Goal: Task Accomplishment & Management: Use online tool/utility

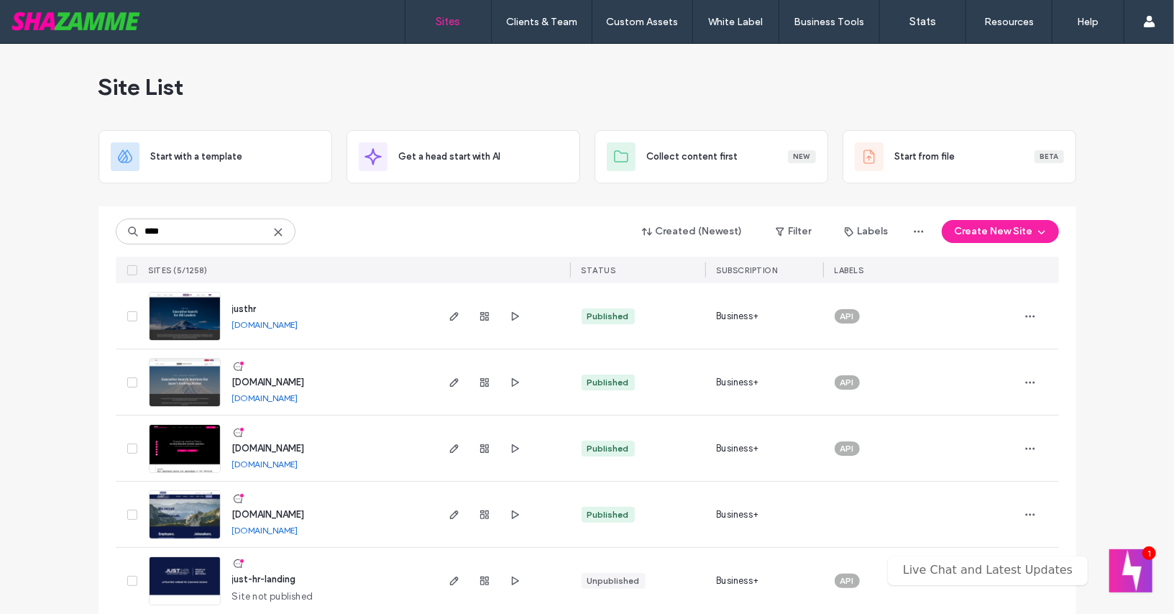
type input "****"
click at [257, 382] on span "www.justsearchgroup.com" at bounding box center [268, 382] width 73 height 11
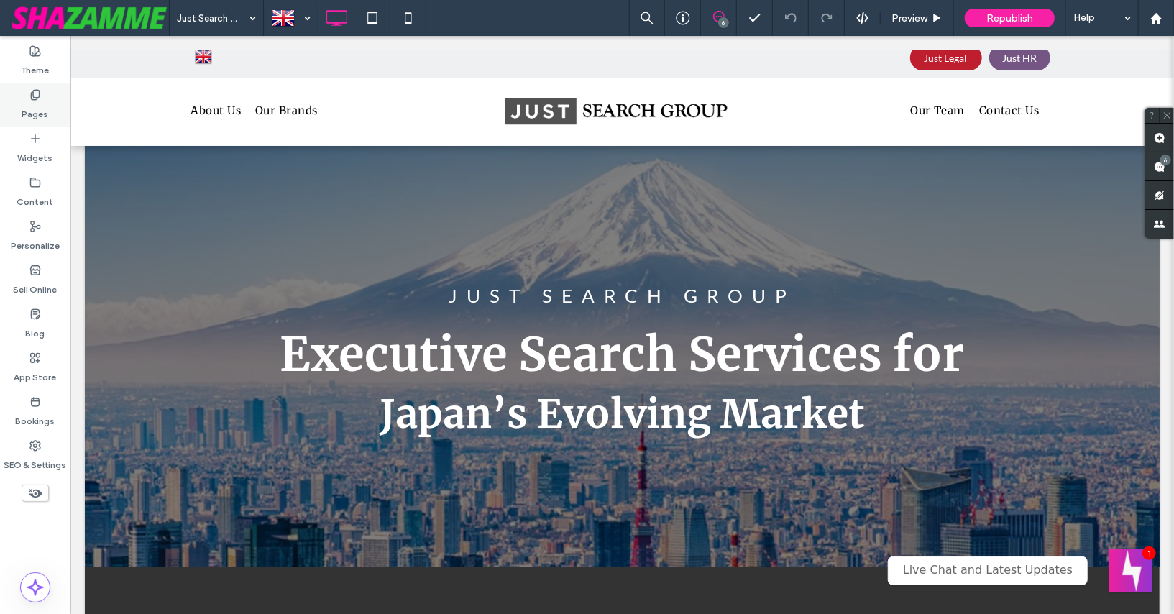
click at [32, 104] on label "Pages" at bounding box center [35, 111] width 27 height 20
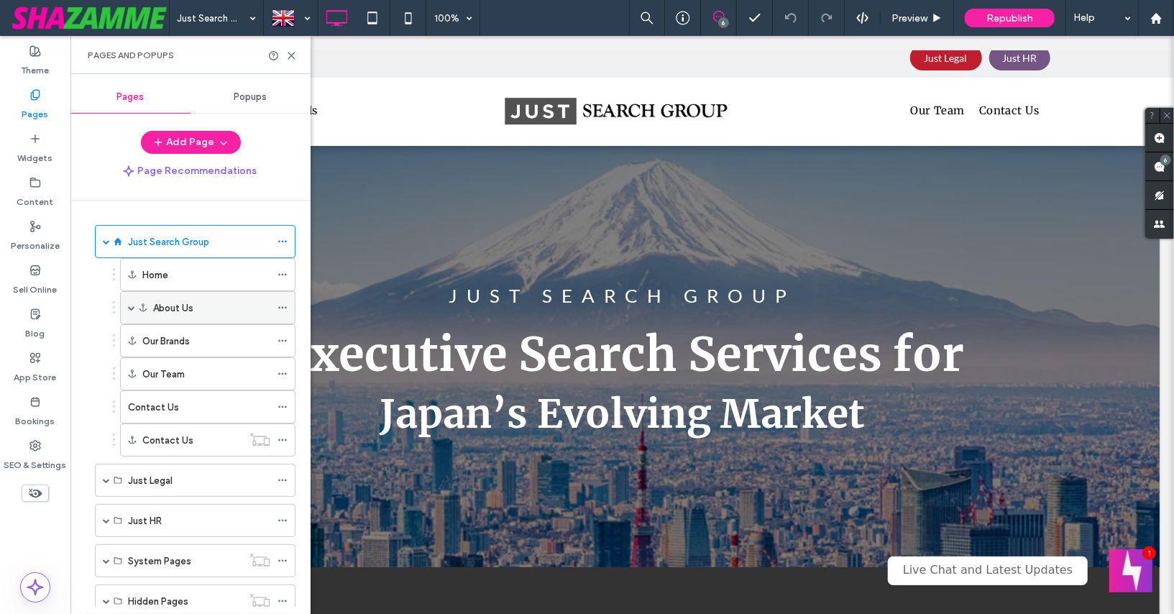
click at [133, 301] on span at bounding box center [131, 308] width 7 height 32
click at [175, 305] on label "About Us" at bounding box center [173, 307] width 40 height 25
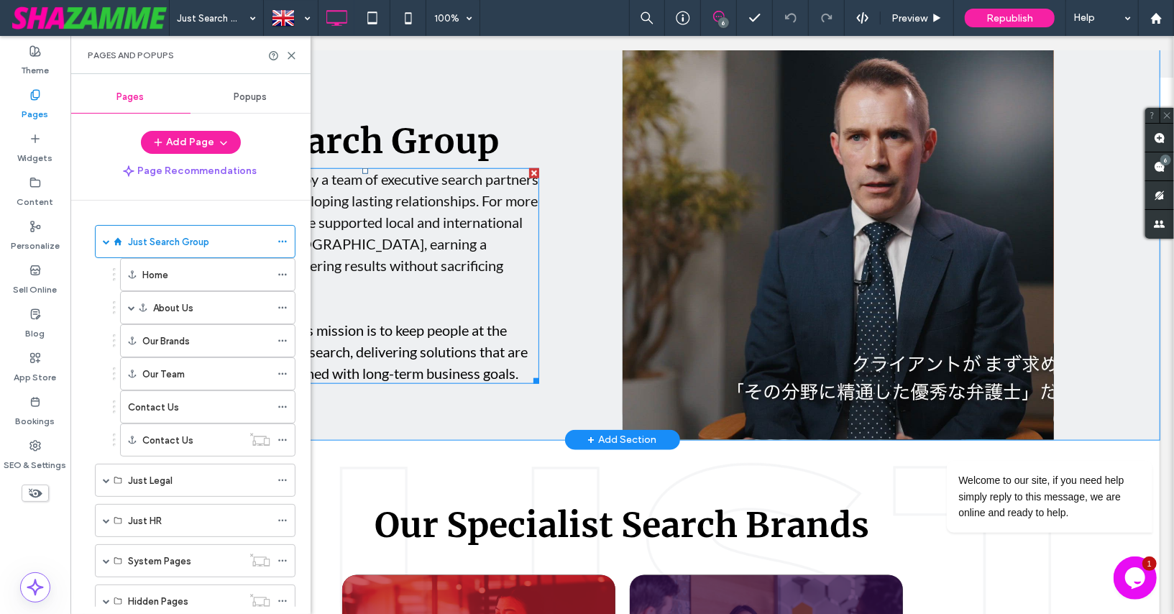
scroll to position [845, 0]
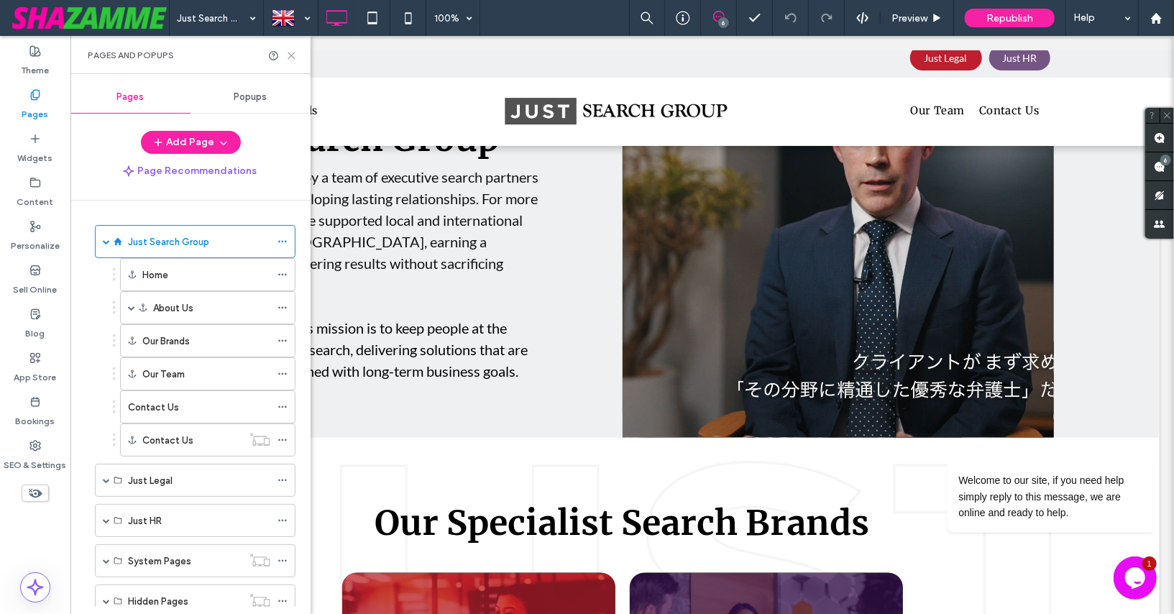
click at [290, 53] on use at bounding box center [291, 55] width 6 height 6
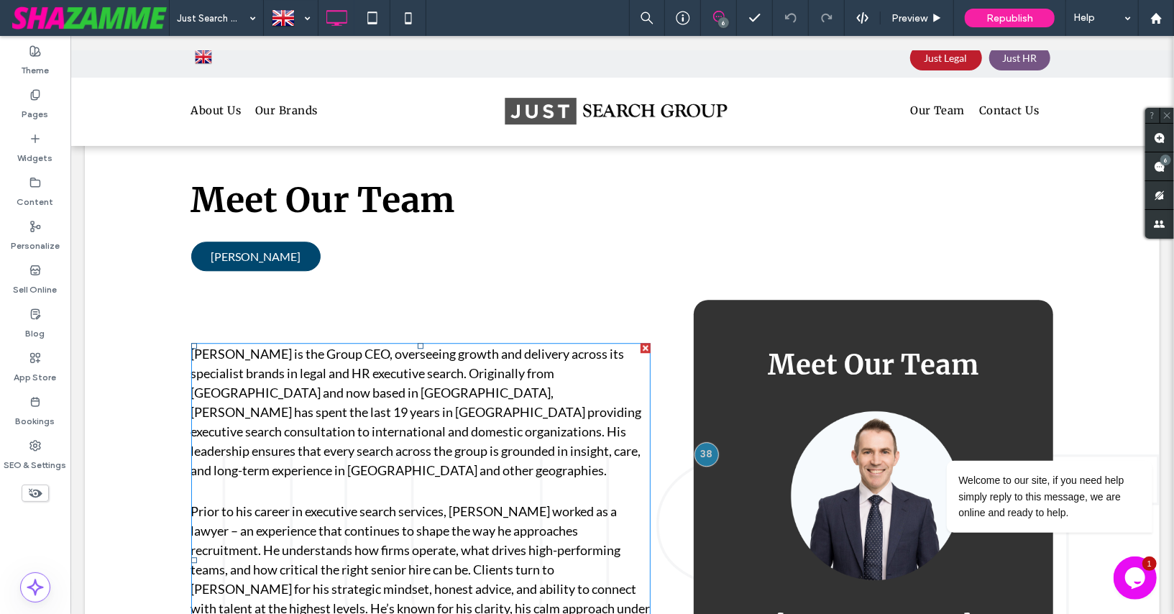
scroll to position [2404, 0]
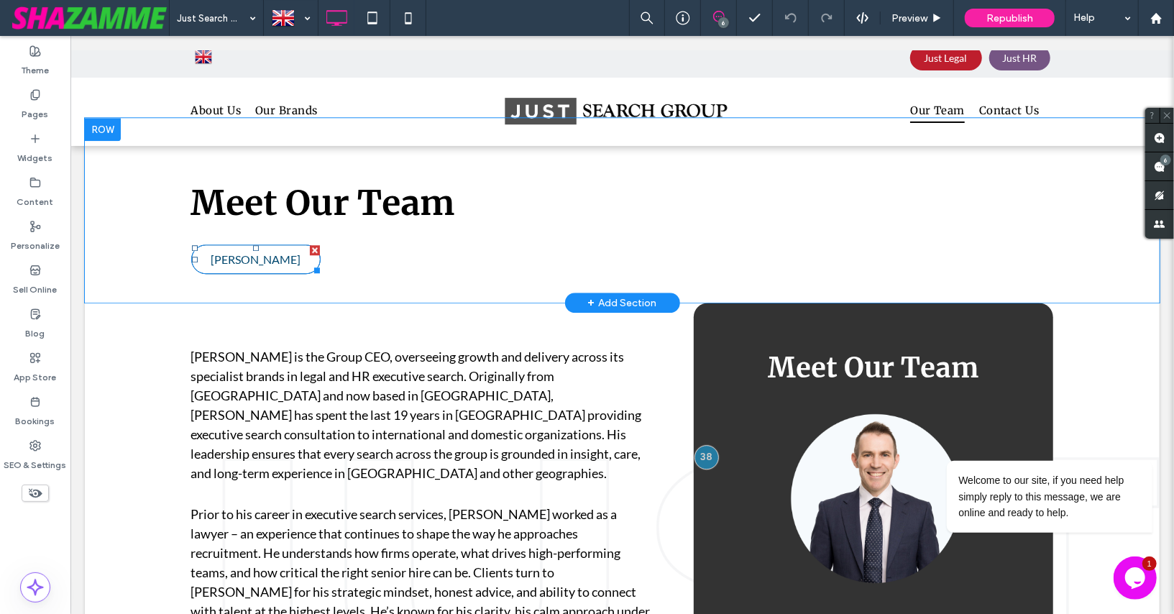
click at [290, 254] on span "PAUL COCHRANE" at bounding box center [255, 259] width 90 height 14
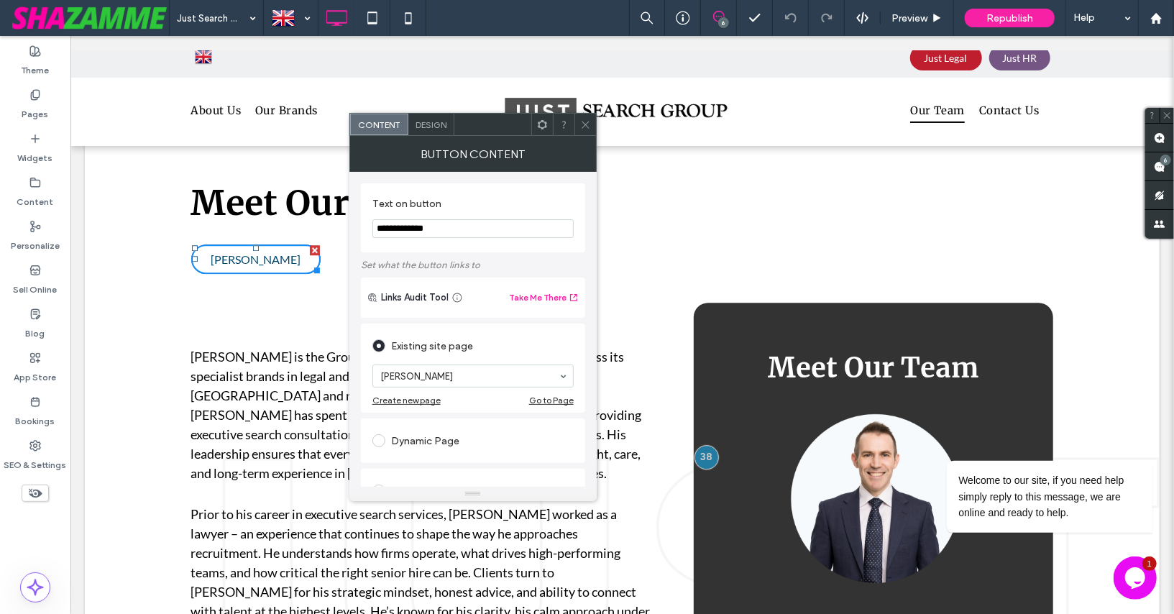
scroll to position [2403, 0]
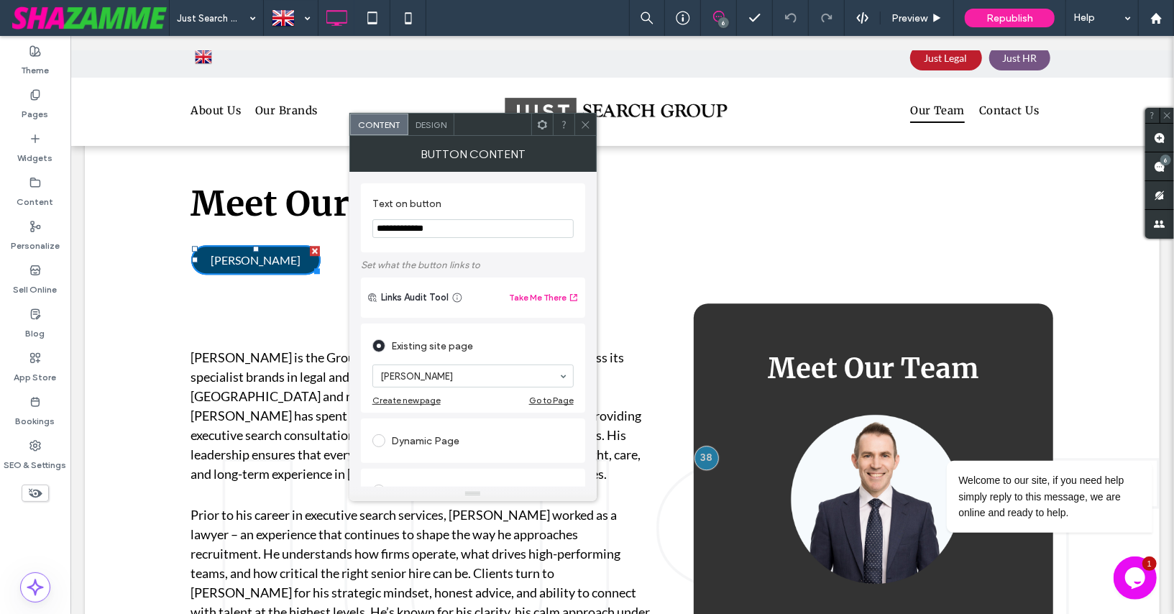
click at [585, 130] on span at bounding box center [585, 125] width 11 height 22
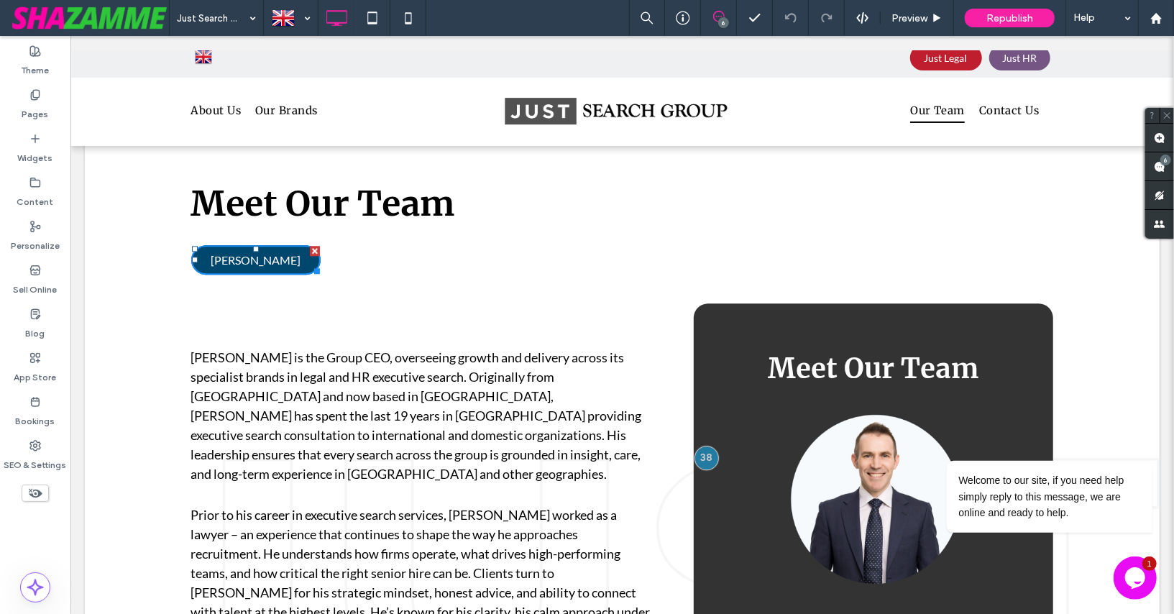
scroll to position [2404, 0]
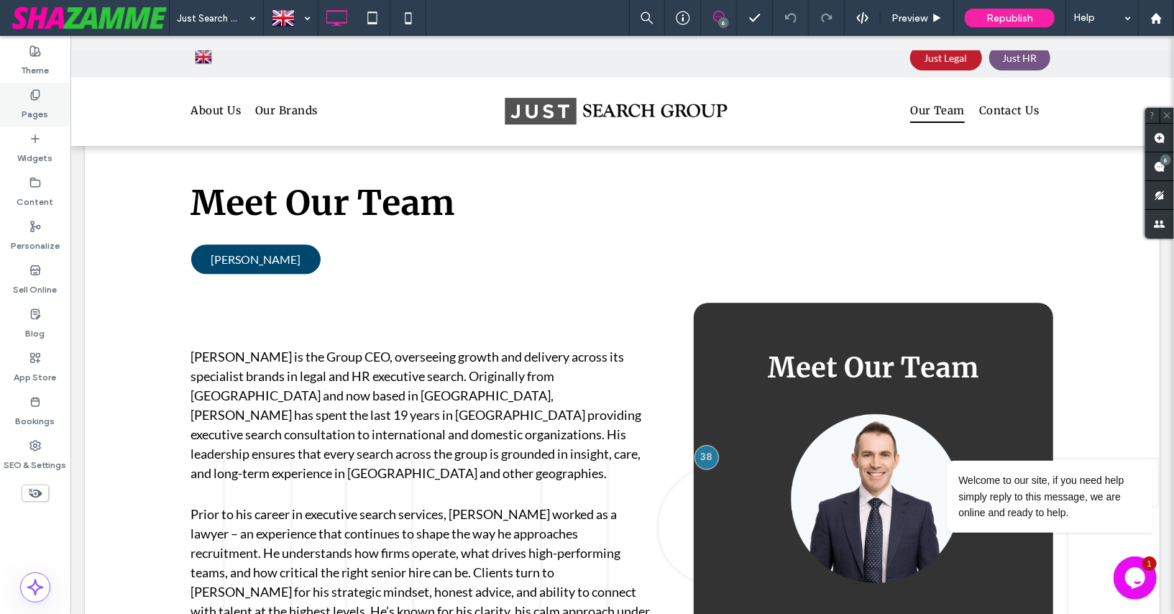
click at [24, 98] on div "Pages" at bounding box center [35, 105] width 70 height 44
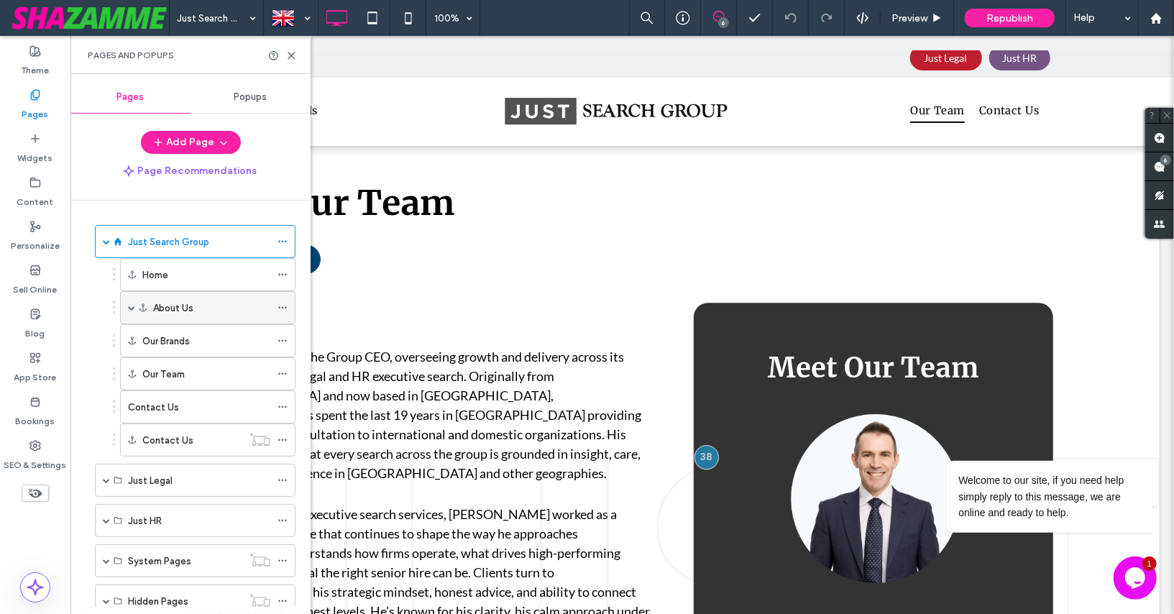
click at [128, 304] on span at bounding box center [131, 307] width 7 height 7
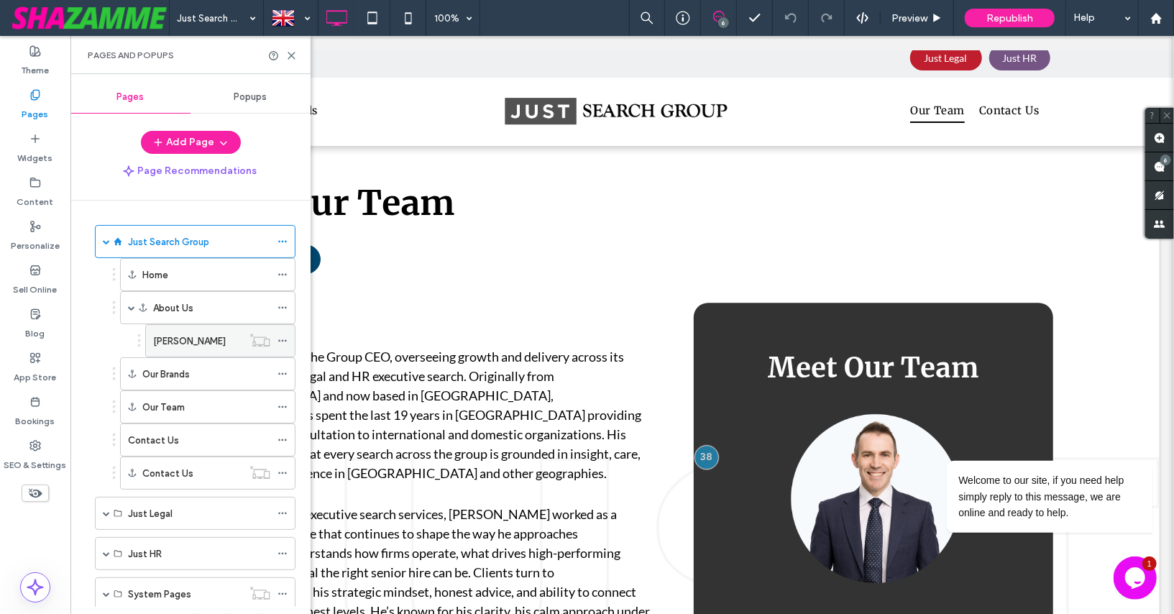
click at [285, 336] on icon at bounding box center [283, 341] width 10 height 10
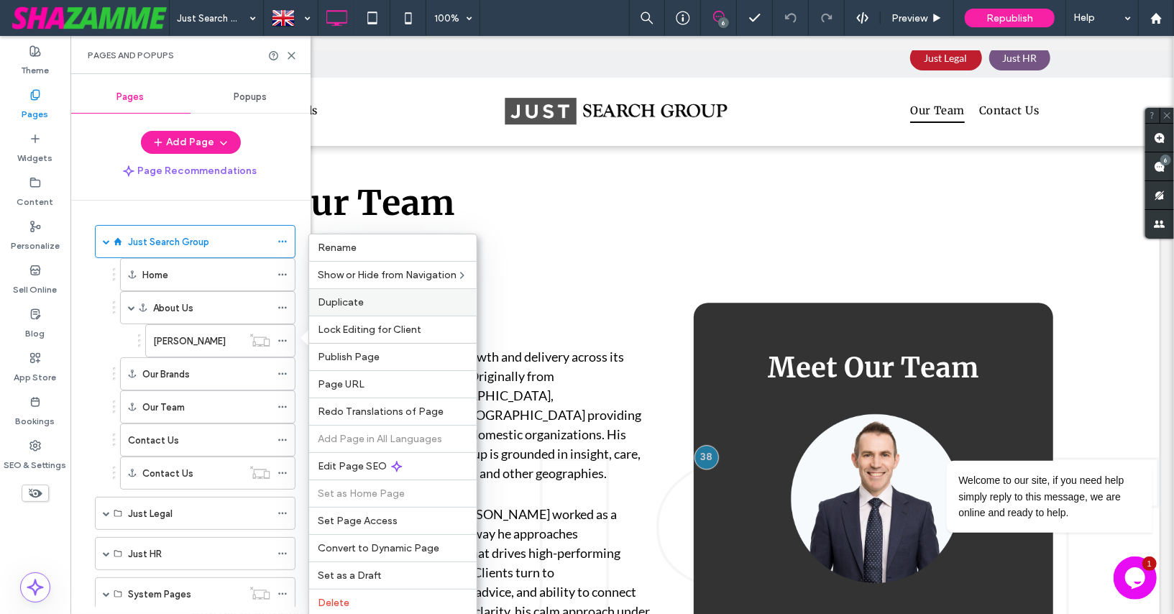
click at [344, 296] on span "Duplicate" at bounding box center [341, 302] width 46 height 12
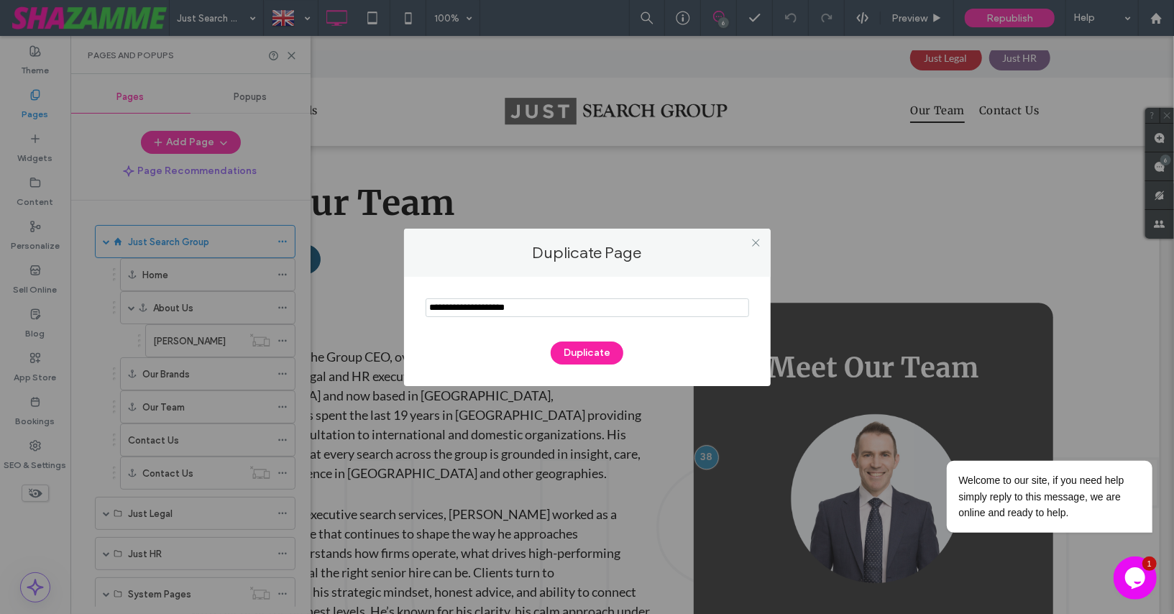
drag, startPoint x: 544, startPoint y: 307, endPoint x: 402, endPoint y: 300, distance: 141.8
click at [402, 300] on div "Duplicate Page Duplicate" at bounding box center [587, 307] width 1174 height 614
type input "**********"
click at [587, 357] on button "Duplicate" at bounding box center [587, 353] width 73 height 23
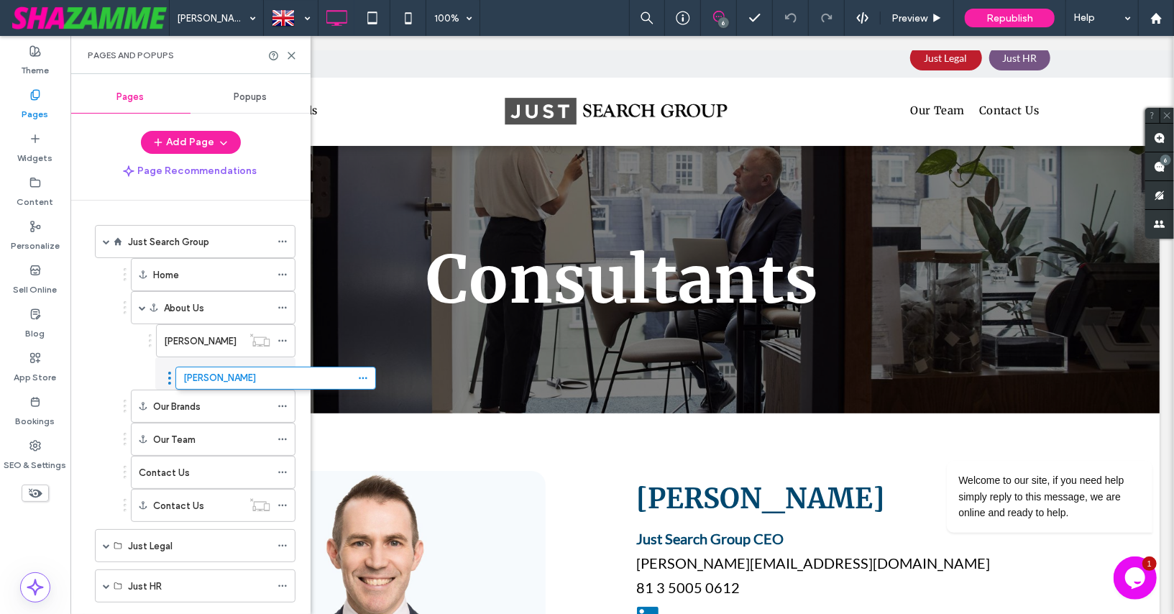
drag, startPoint x: 90, startPoint y: 548, endPoint x: 170, endPoint y: 375, distance: 190.4
click at [280, 370] on icon at bounding box center [283, 374] width 10 height 10
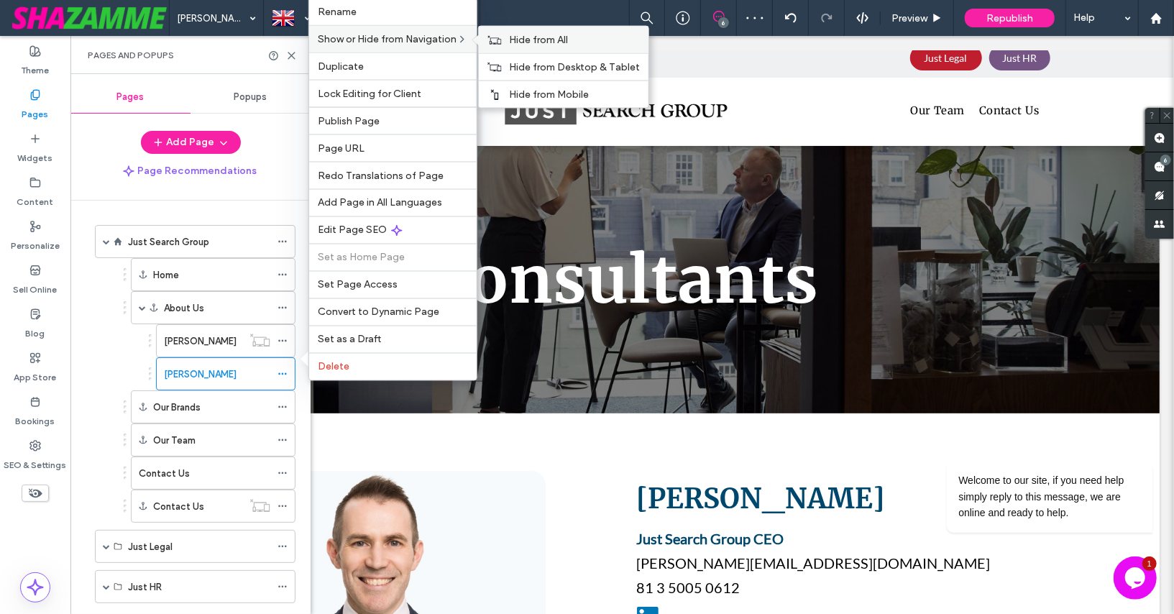
click at [502, 52] on div "Hide from All" at bounding box center [564, 40] width 170 height 27
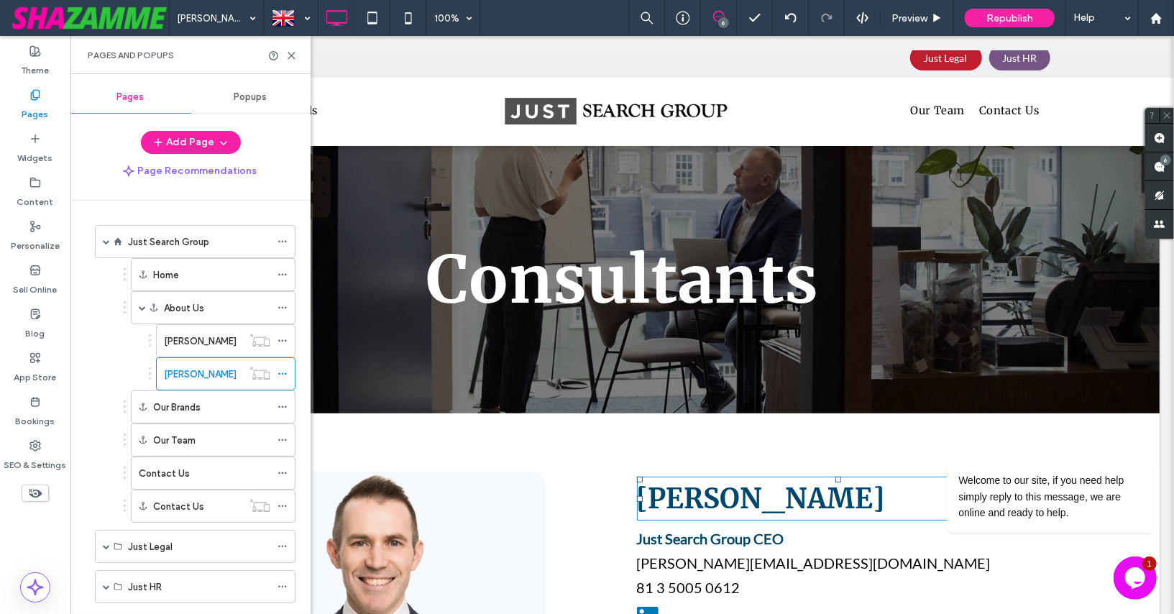
click at [688, 499] on span "Paul Cochrane" at bounding box center [760, 498] width 248 height 34
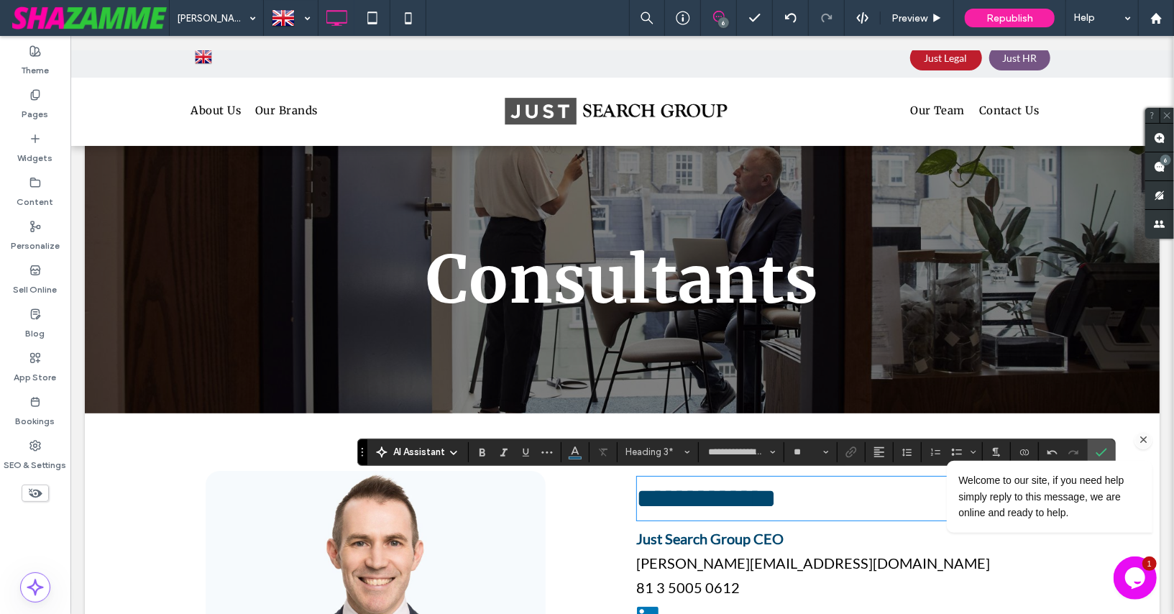
click at [1144, 440] on icon "Chat attention grabber" at bounding box center [1143, 439] width 13 height 13
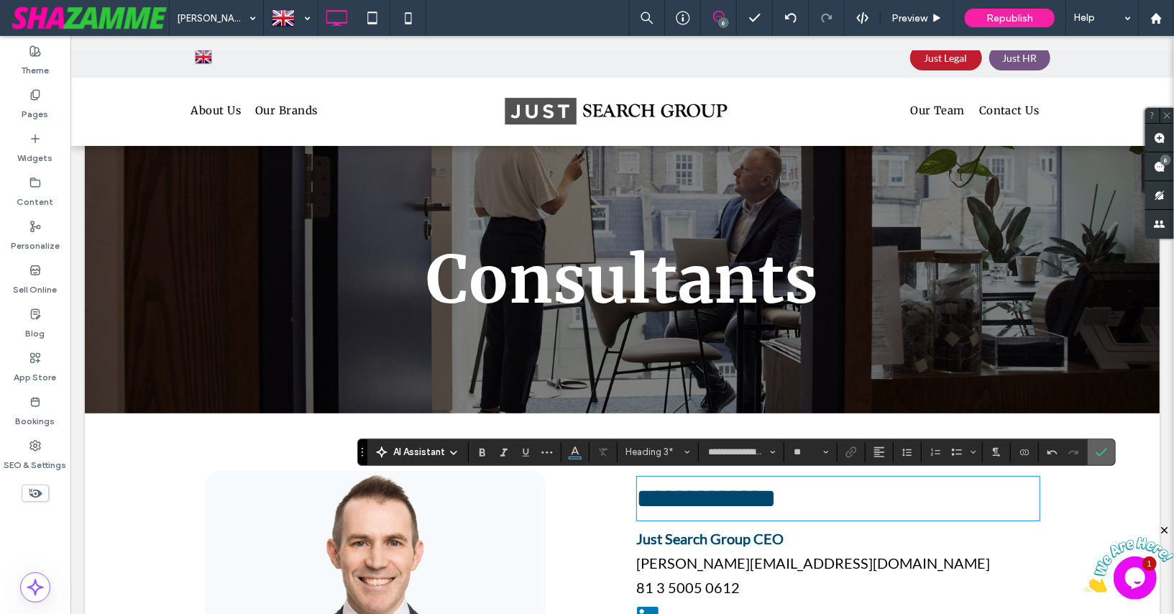
click at [1103, 450] on label "Confirm" at bounding box center [1102, 452] width 22 height 26
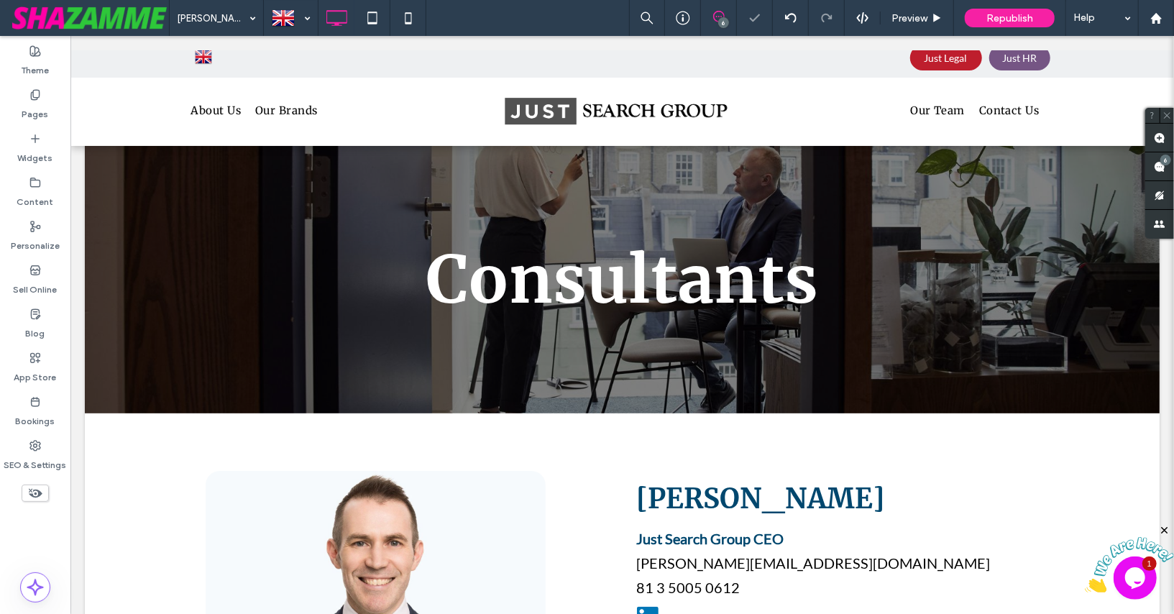
click at [1164, 526] on icon "Close" at bounding box center [1164, 529] width 13 height 13
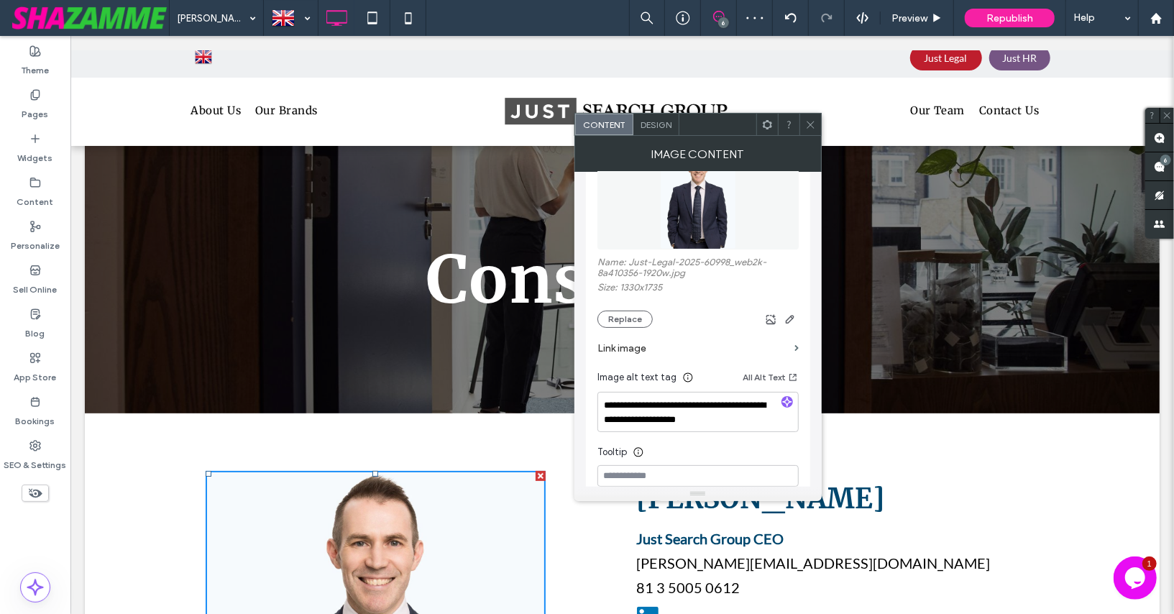
scroll to position [217, 0]
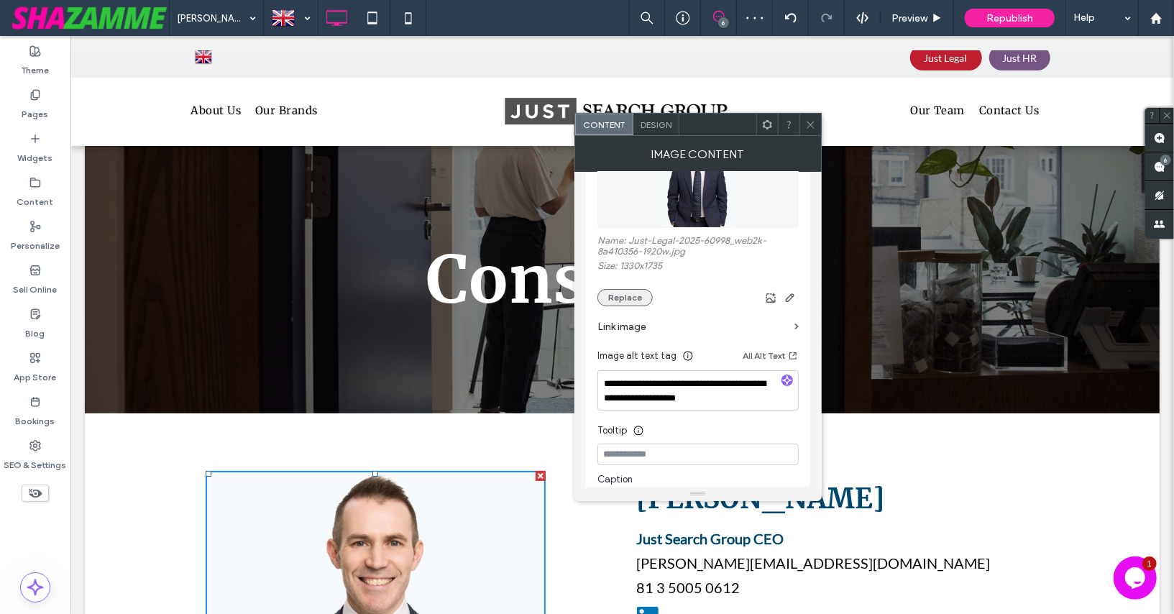
click at [624, 303] on button "Replace" at bounding box center [624, 297] width 55 height 17
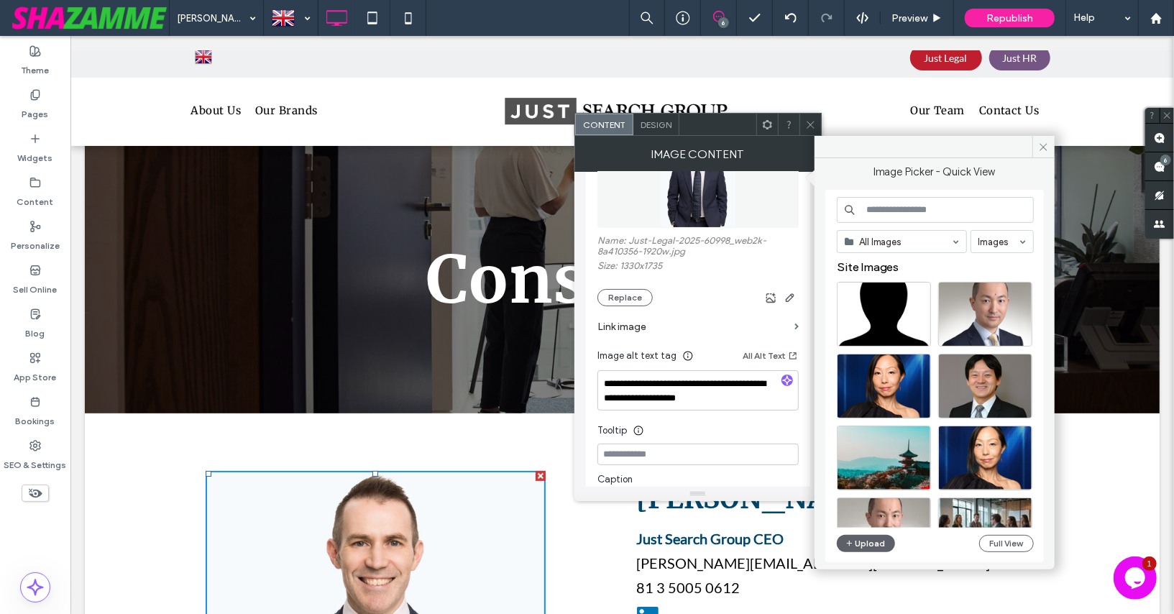
click at [894, 209] on input at bounding box center [935, 210] width 197 height 26
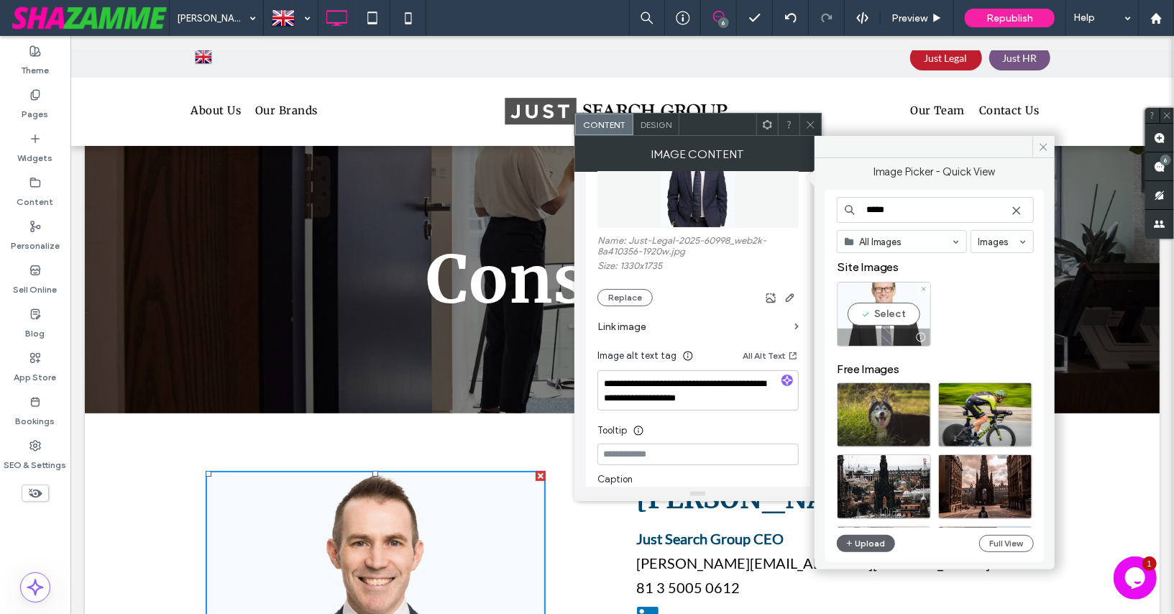
type input "*****"
click at [907, 310] on div "Select" at bounding box center [884, 314] width 94 height 65
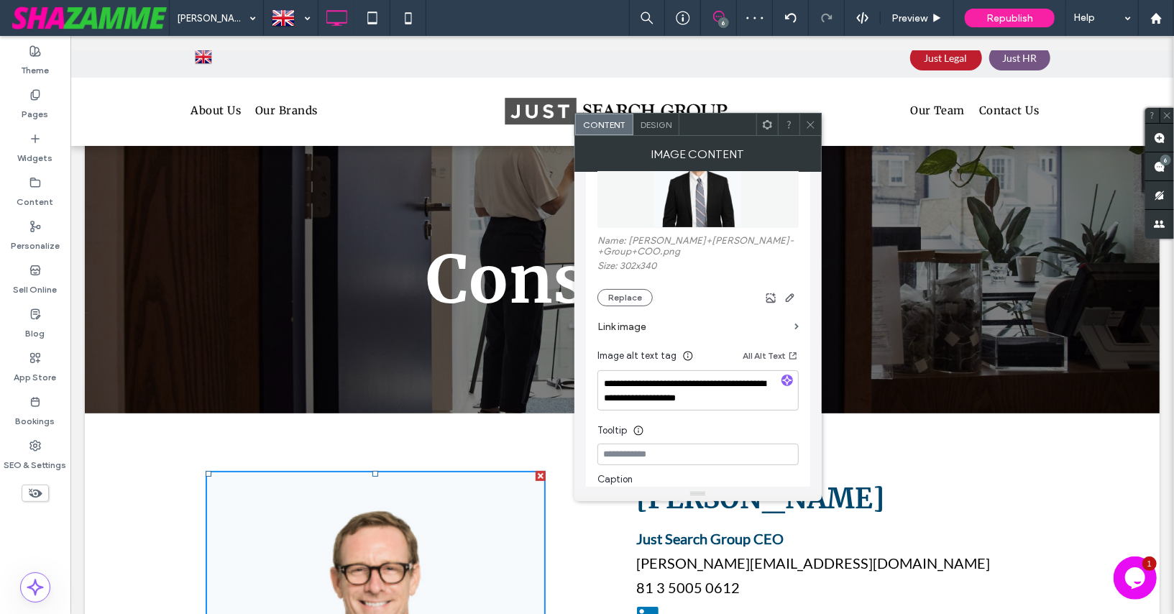
click at [810, 120] on icon at bounding box center [810, 124] width 11 height 11
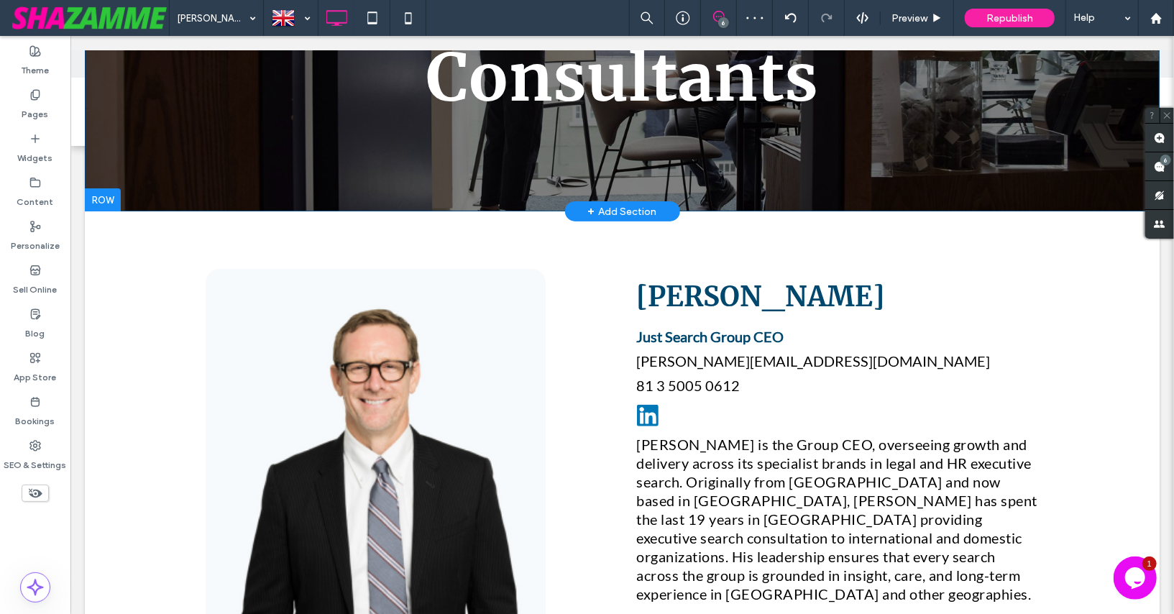
scroll to position [228, 0]
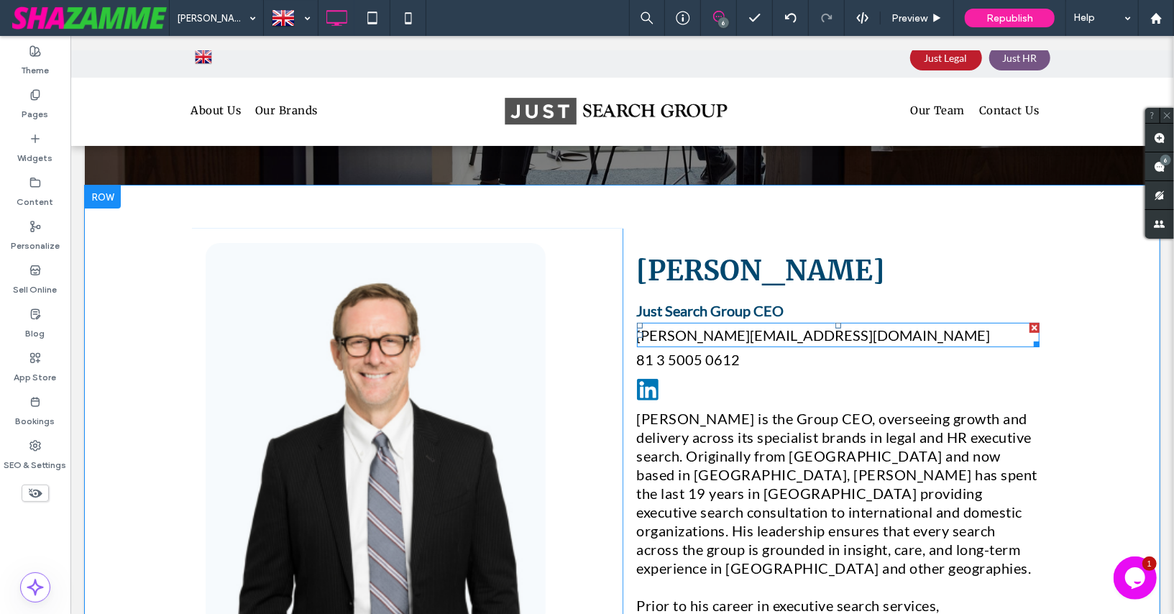
click at [717, 330] on span "p.cochrane@justsearchgroup.com" at bounding box center [813, 334] width 354 height 17
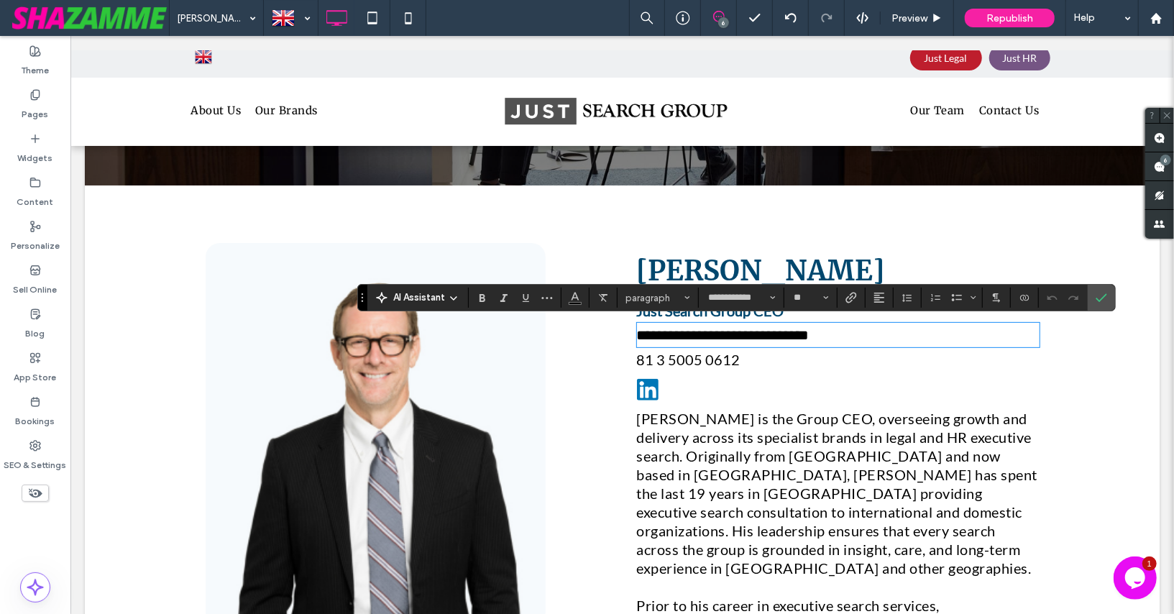
click at [717, 330] on span "**********" at bounding box center [722, 334] width 173 height 14
click at [848, 298] on div at bounding box center [851, 298] width 22 height 20
type input "**"
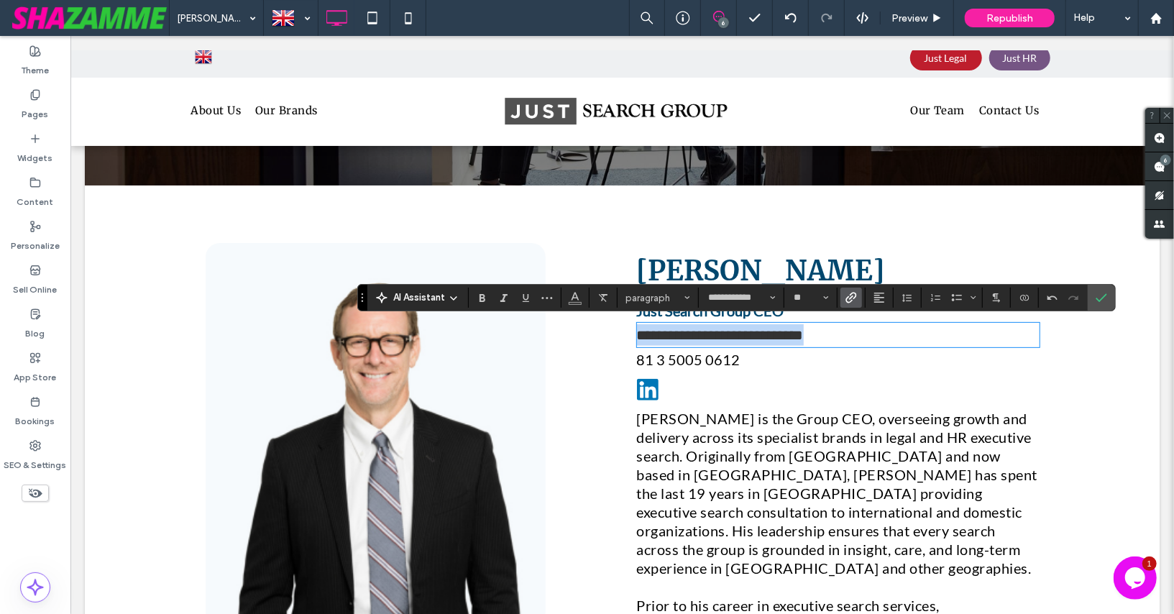
drag, startPoint x: 836, startPoint y: 337, endPoint x: 636, endPoint y: 337, distance: 200.6
click at [636, 337] on div "**********" at bounding box center [837, 581] width 431 height 707
click at [846, 298] on icon "Link" at bounding box center [852, 298] width 12 height 12
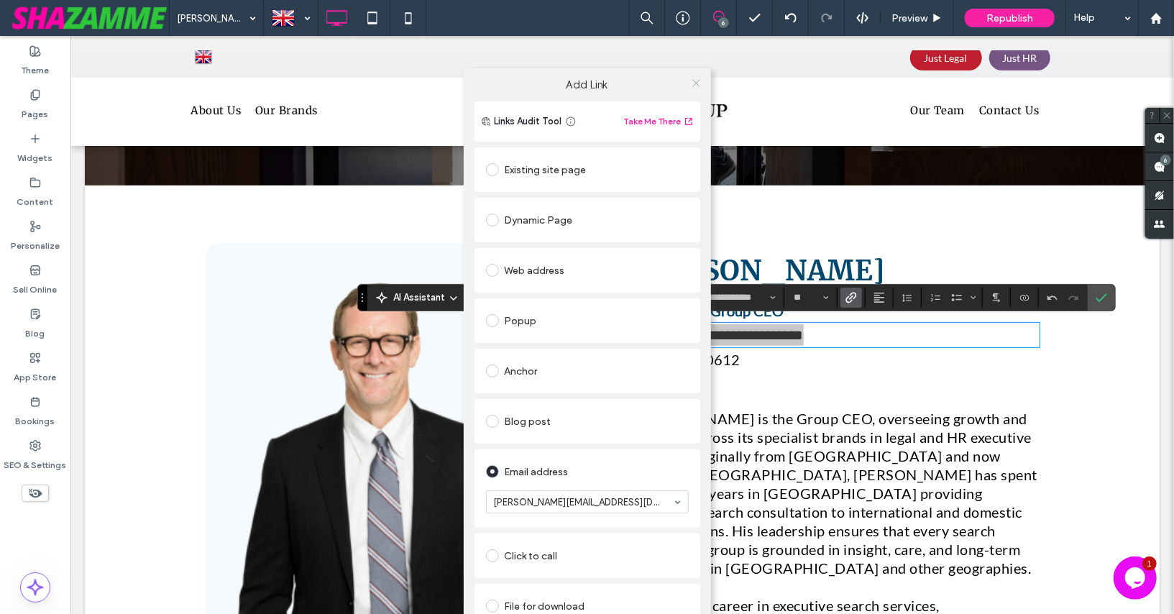
click at [694, 84] on icon at bounding box center [696, 83] width 11 height 11
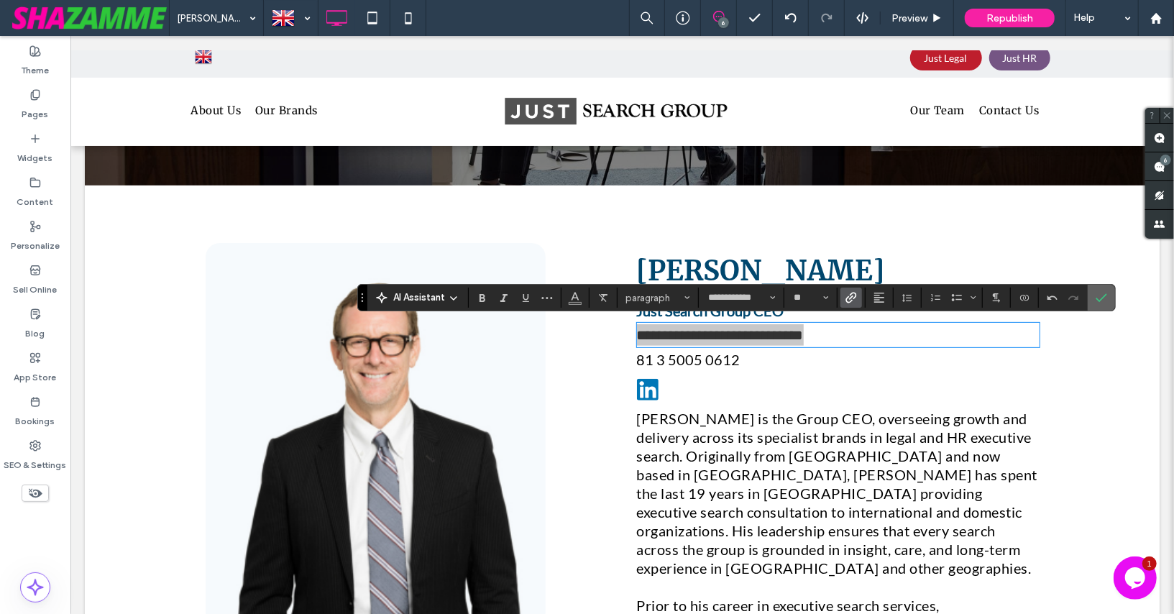
click at [1099, 296] on icon "Confirm" at bounding box center [1102, 298] width 12 height 12
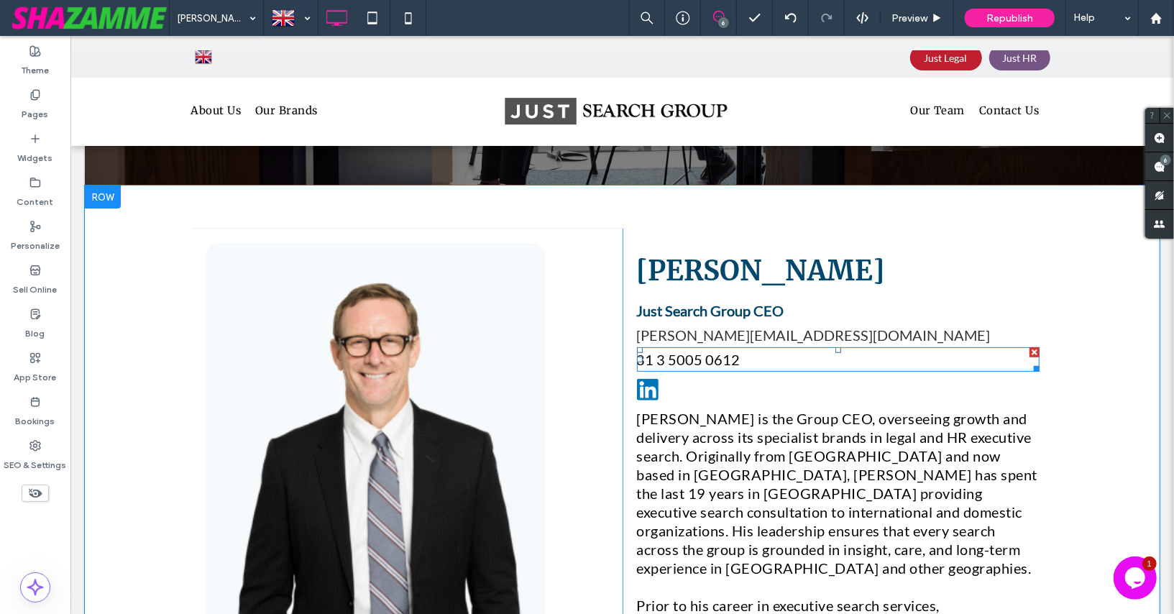
click at [704, 355] on span "81 3 5005 0612" at bounding box center [688, 358] width 104 height 17
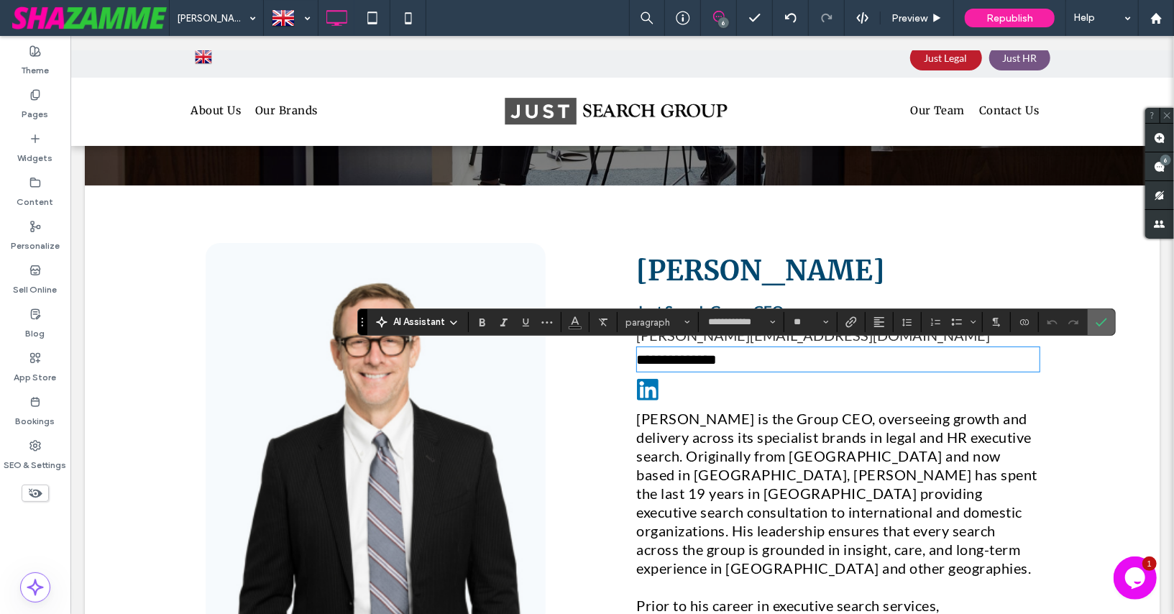
click at [1096, 316] on span "Confirm" at bounding box center [1099, 322] width 6 height 26
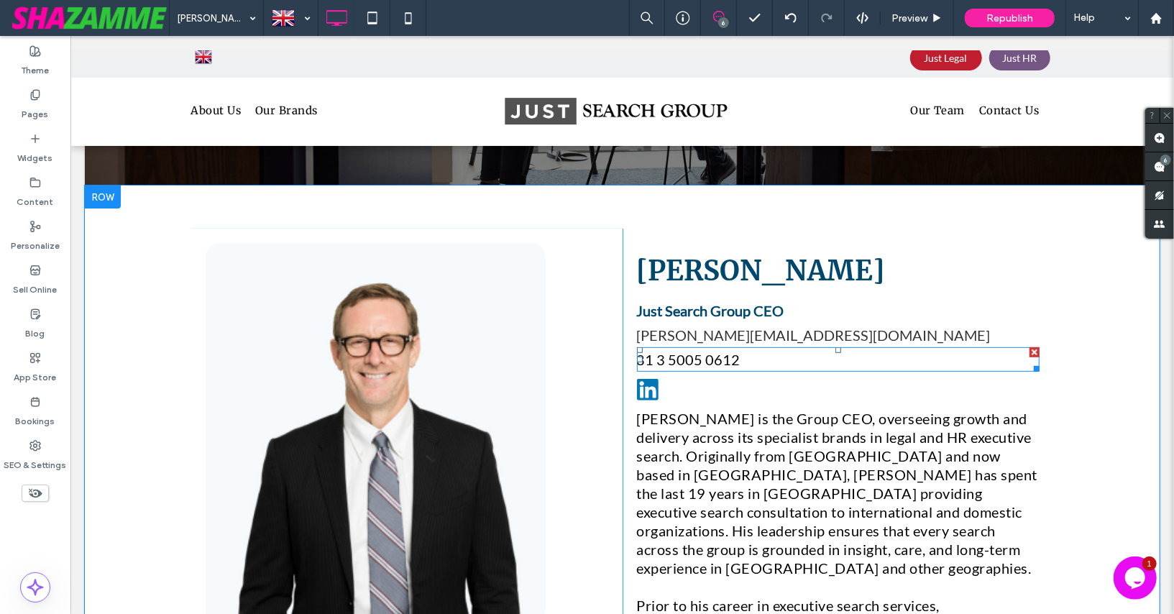
click at [1030, 351] on div at bounding box center [1034, 352] width 10 height 10
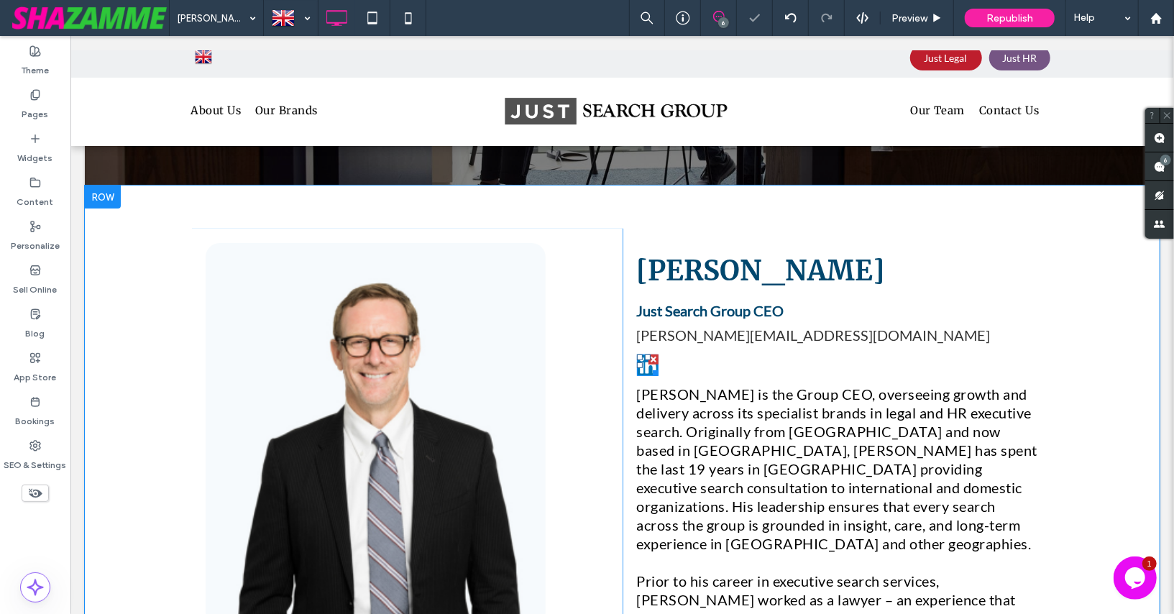
click at [647, 365] on div at bounding box center [652, 370] width 11 height 11
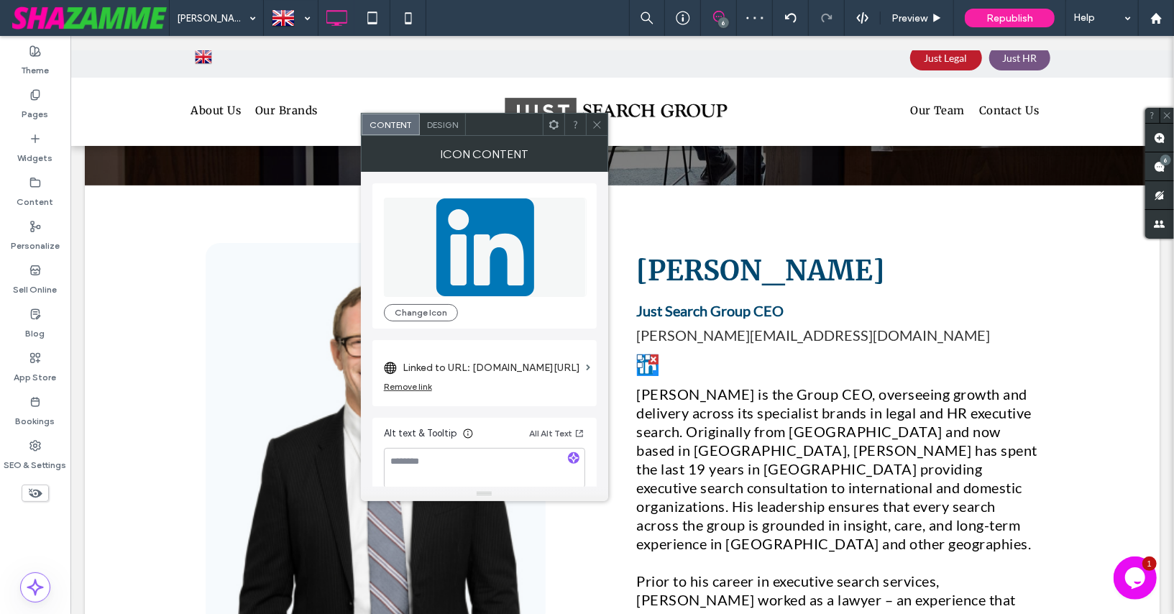
click at [513, 362] on label "Linked to URL: www.linkedin.com/in/pauldcochrane/" at bounding box center [492, 367] width 178 height 27
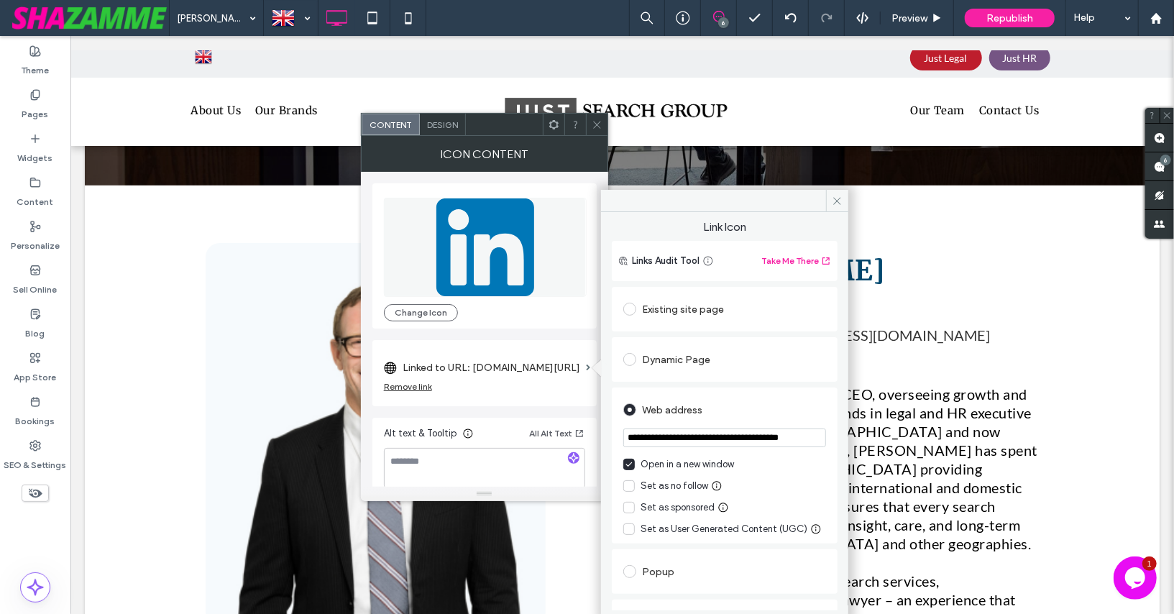
drag, startPoint x: 630, startPoint y: 433, endPoint x: 640, endPoint y: 455, distance: 24.5
click at [640, 455] on section "**********" at bounding box center [724, 439] width 203 height 36
paste input "*"
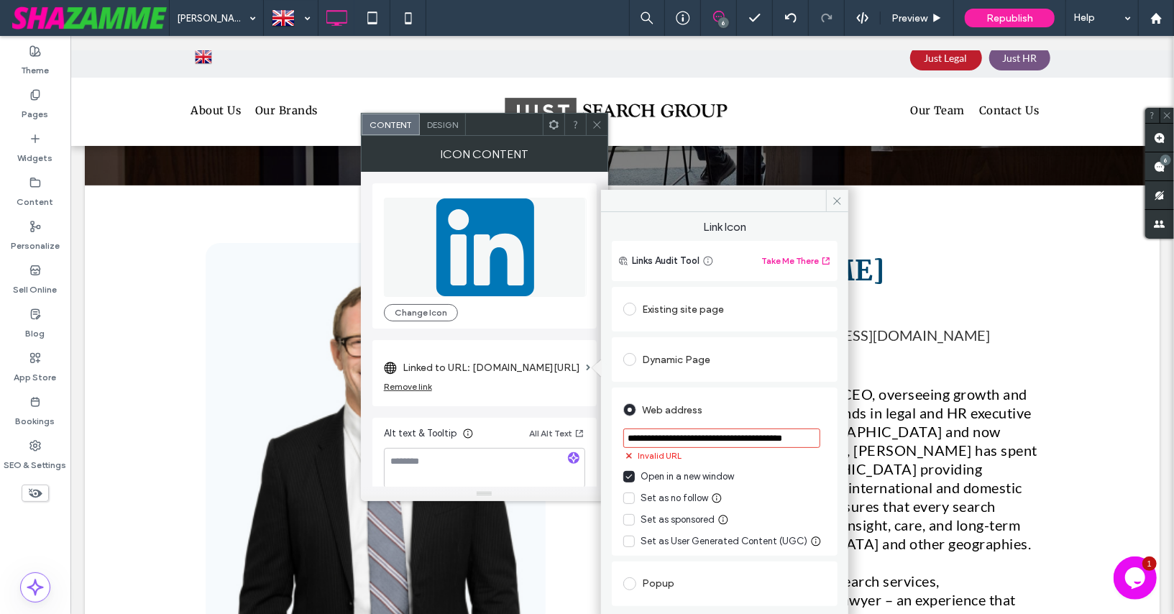
click at [791, 383] on div "**********" at bounding box center [725, 571] width 226 height 574
click at [634, 436] on input "**********" at bounding box center [721, 438] width 197 height 19
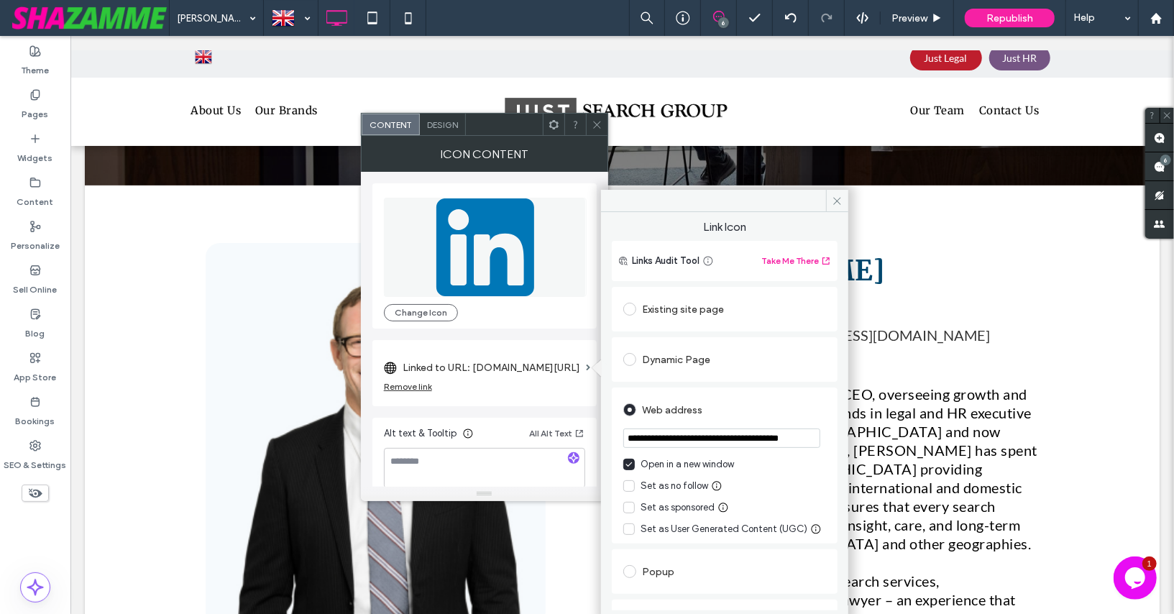
type input "**********"
click at [609, 372] on div "**********" at bounding box center [724, 411] width 247 height 398
click at [837, 198] on icon at bounding box center [837, 201] width 11 height 11
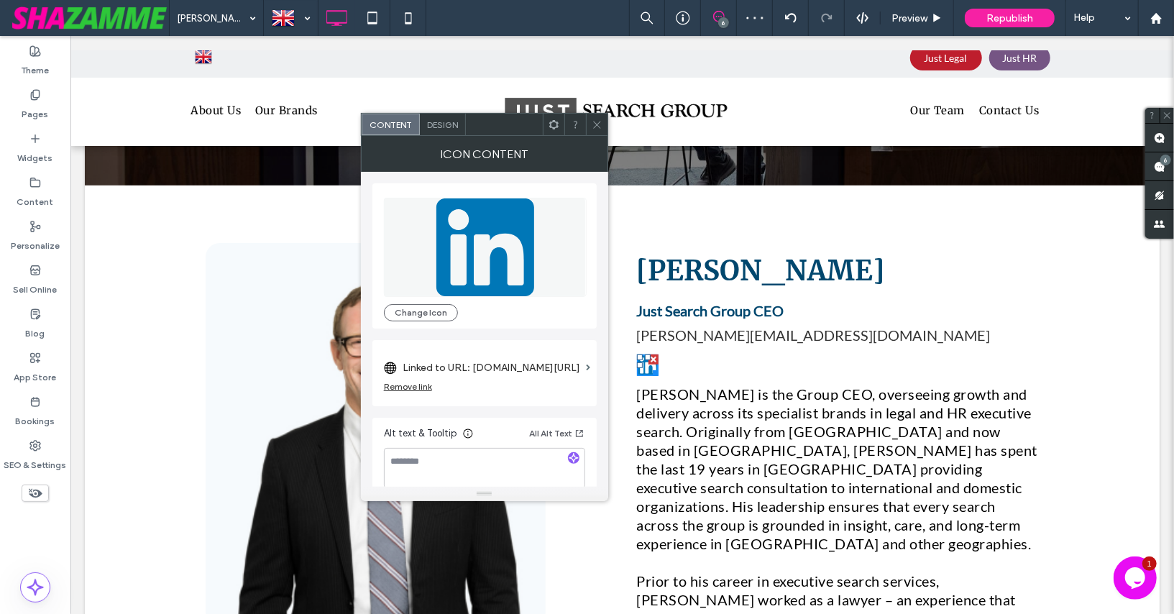
click at [596, 124] on use at bounding box center [596, 124] width 7 height 7
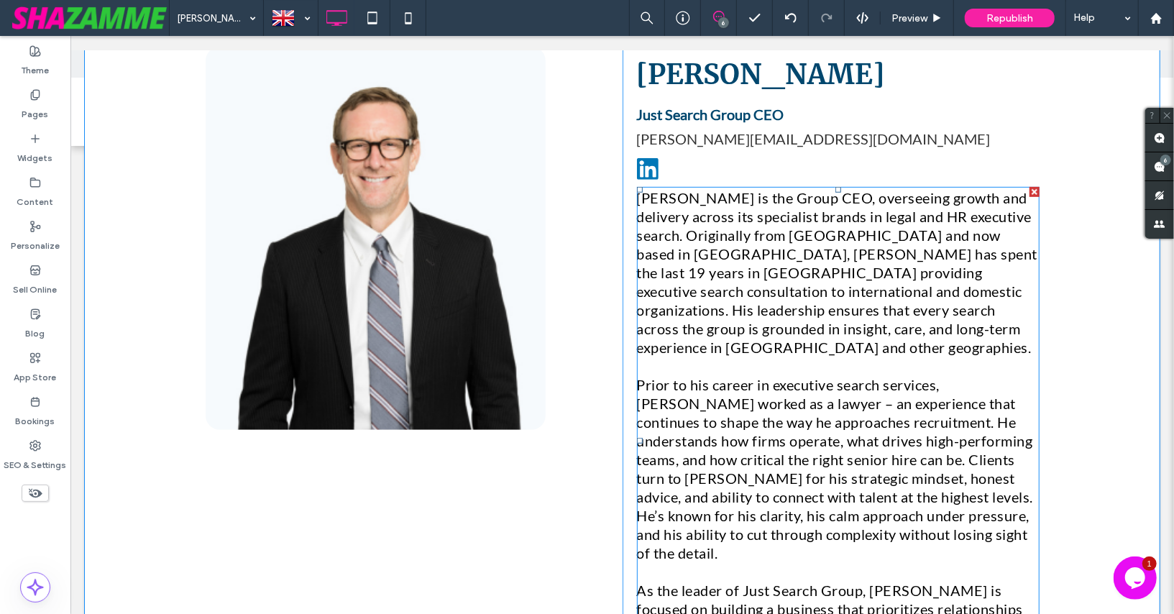
click at [766, 415] on span "Prior to his career in executive search services, Paul worked as a lawyer – an …" at bounding box center [834, 467] width 397 height 185
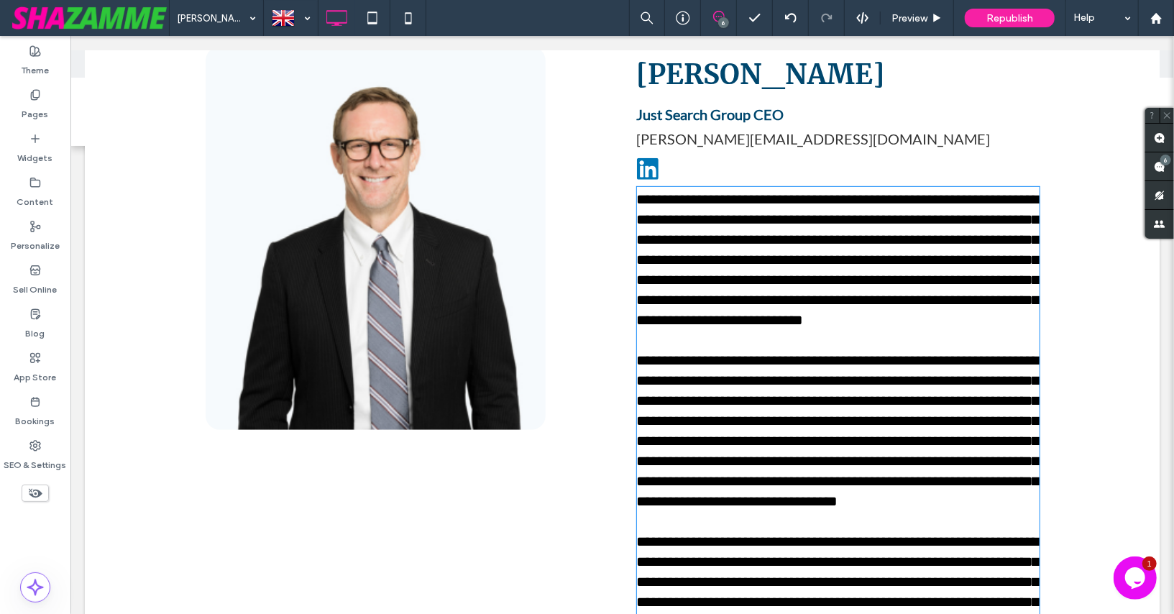
scroll to position [521, 0]
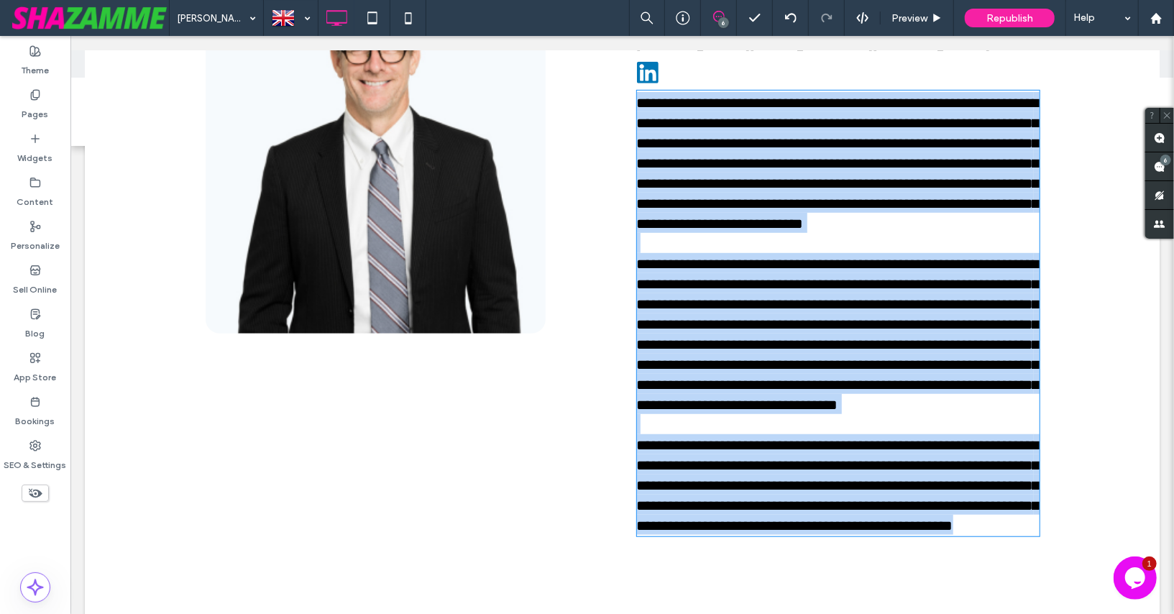
type input "**********"
click at [766, 411] on span "**********" at bounding box center [837, 333] width 403 height 155
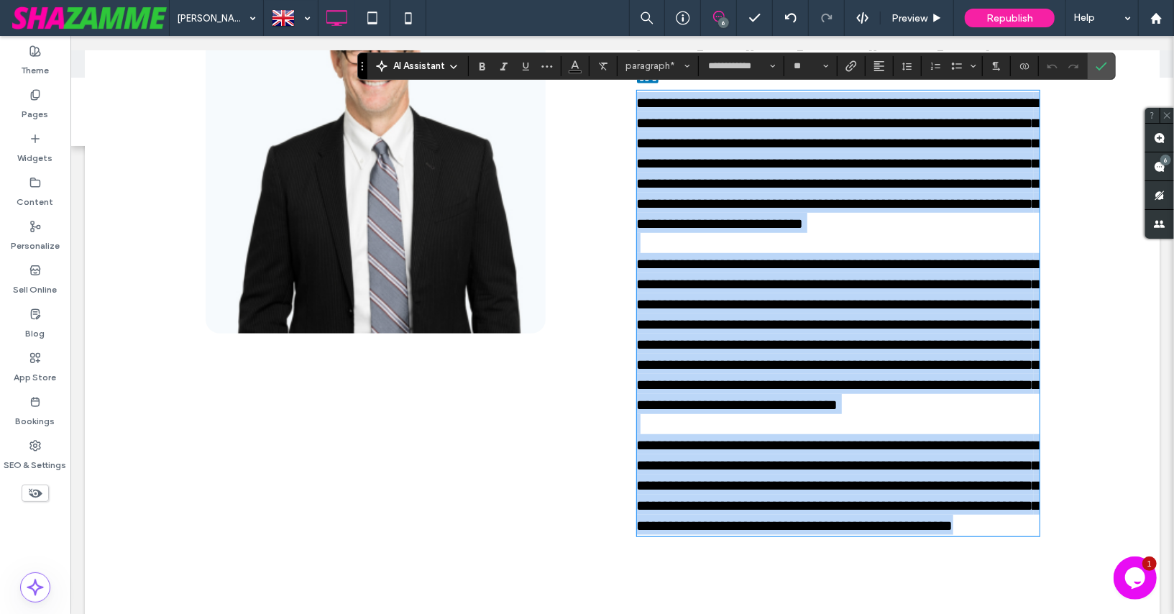
scroll to position [0, 0]
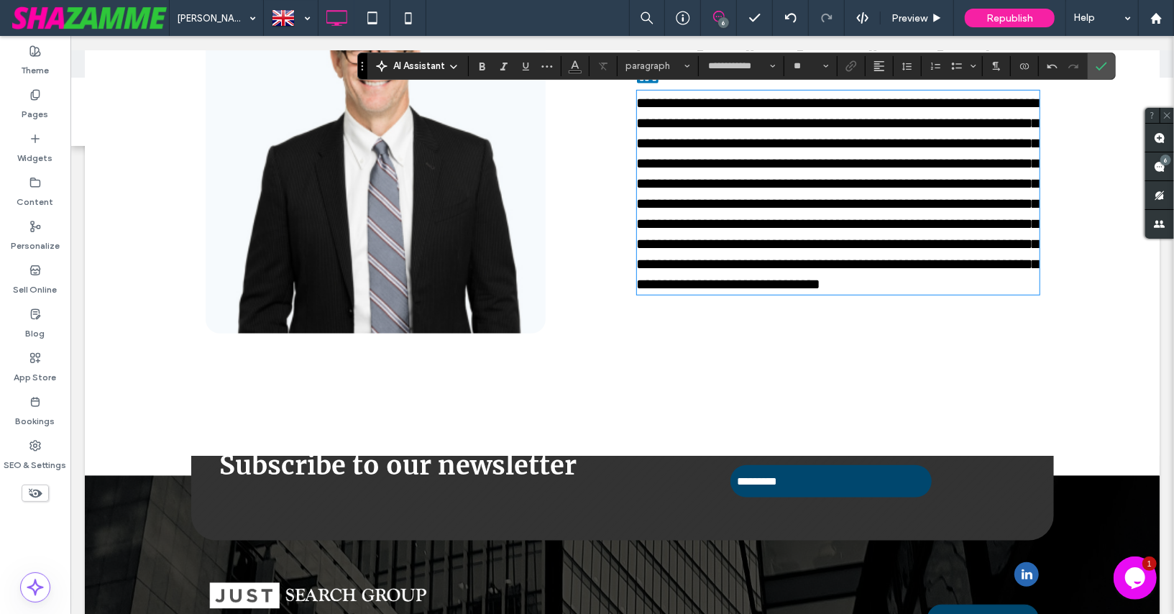
type input "**"
click at [928, 249] on span "**********" at bounding box center [837, 193] width 403 height 196
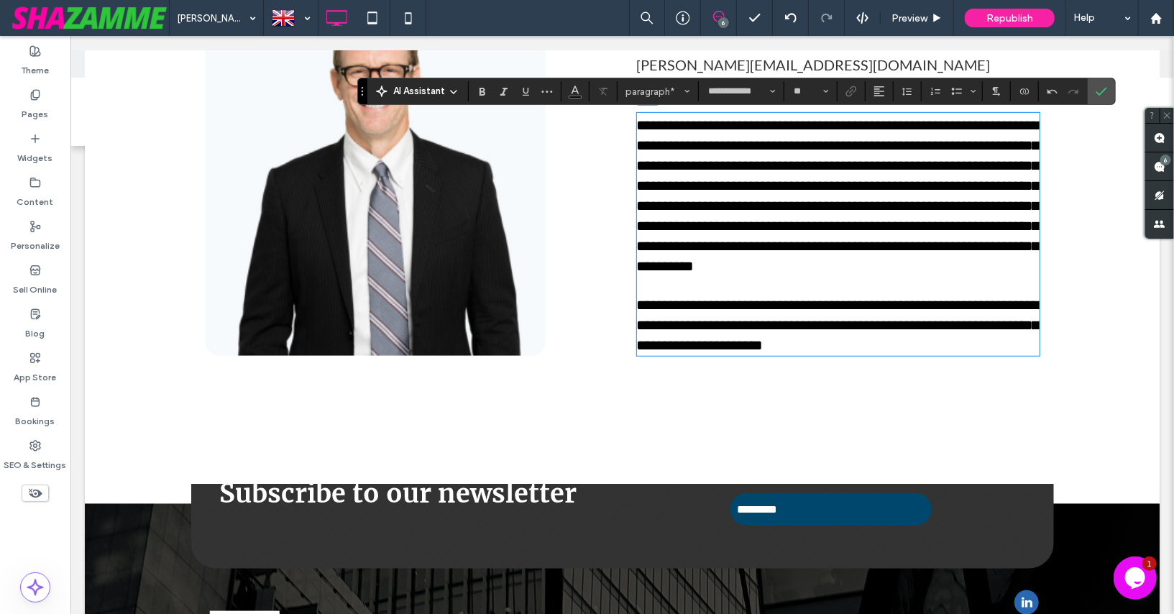
scroll to position [490, 0]
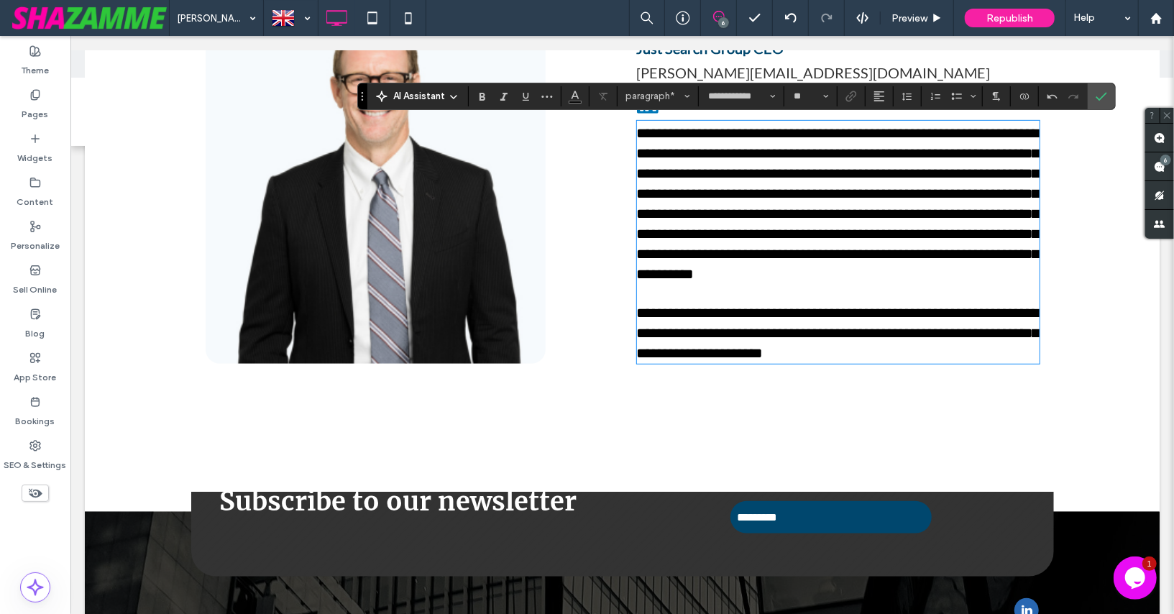
click at [996, 206] on p "**********" at bounding box center [837, 202] width 403 height 161
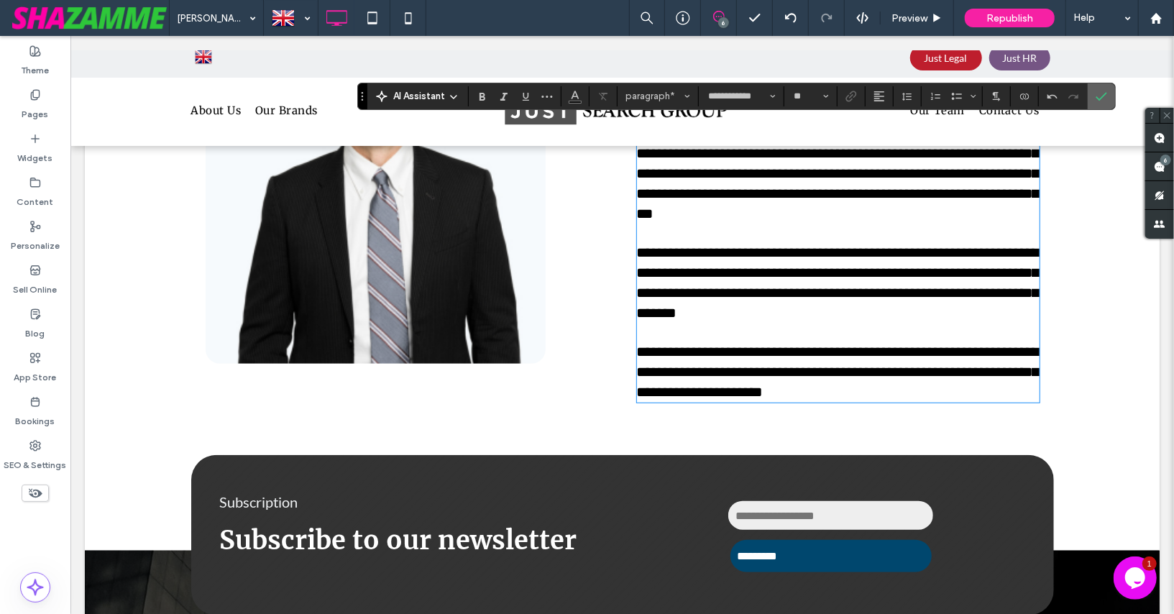
drag, startPoint x: 1095, startPoint y: 101, endPoint x: 1025, endPoint y: 65, distance: 78.5
click at [1096, 101] on icon "Confirm" at bounding box center [1102, 97] width 12 height 12
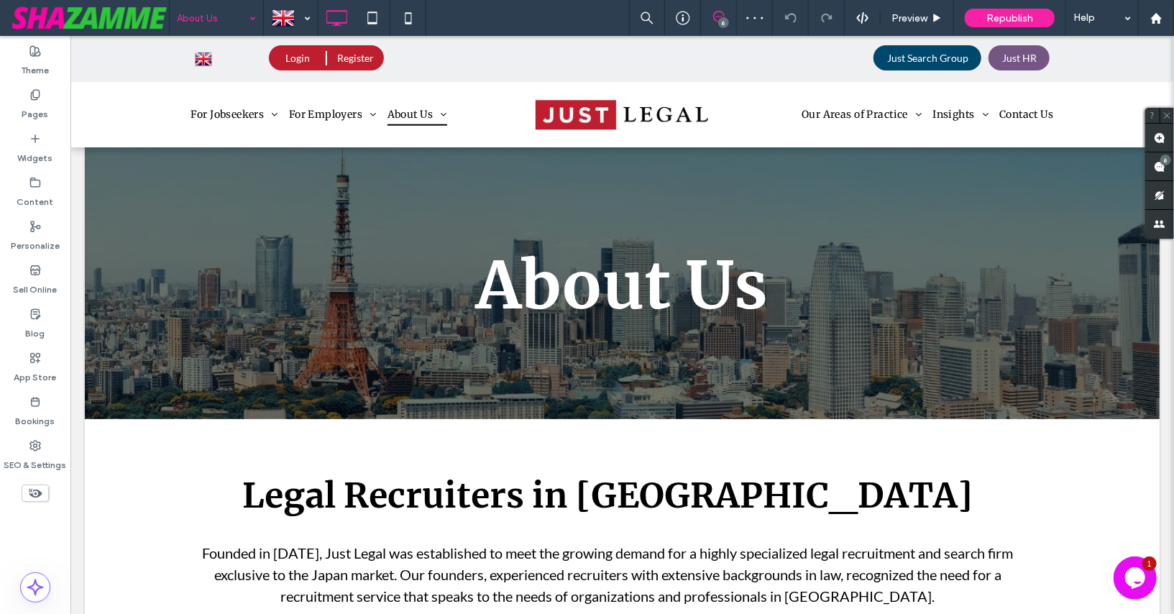
scroll to position [1237, 0]
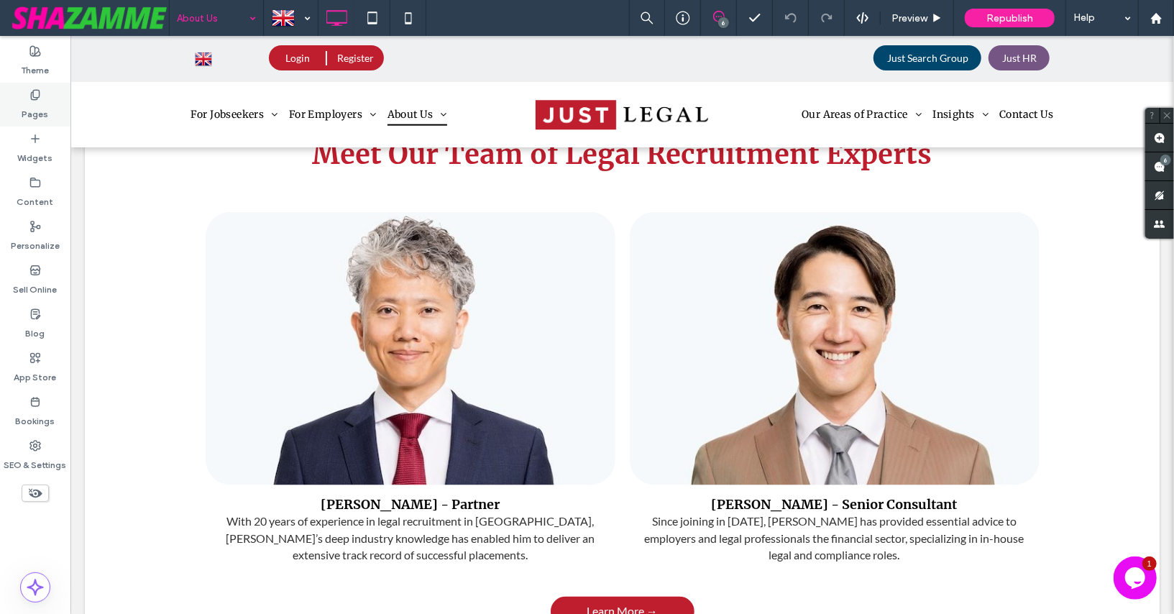
click at [43, 91] on div "Pages" at bounding box center [35, 105] width 70 height 44
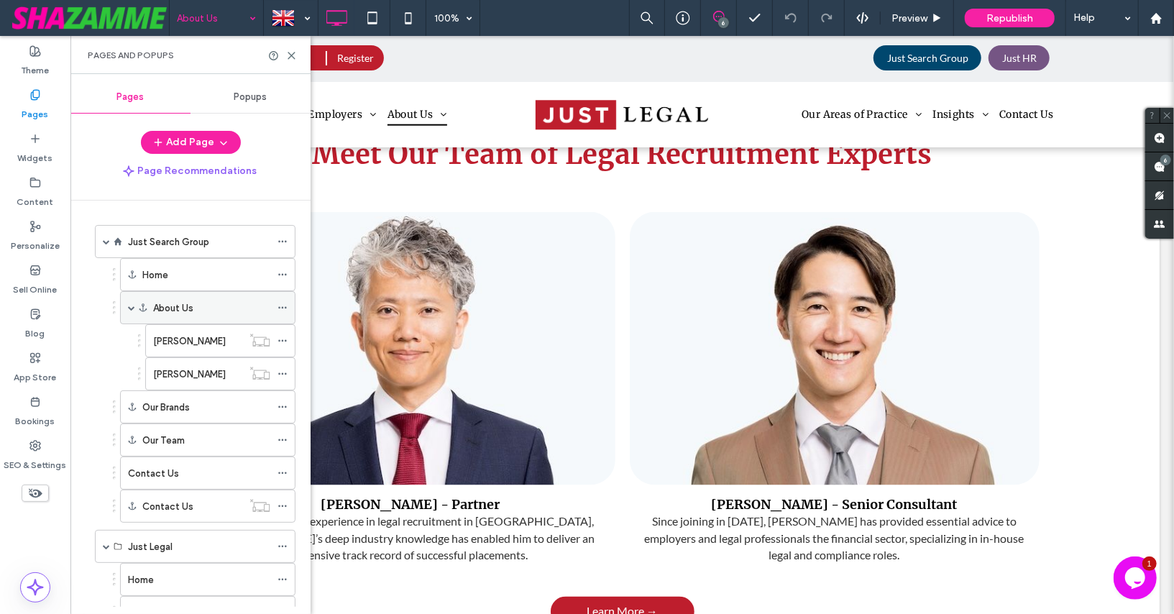
click at [189, 301] on label "About Us" at bounding box center [173, 307] width 40 height 25
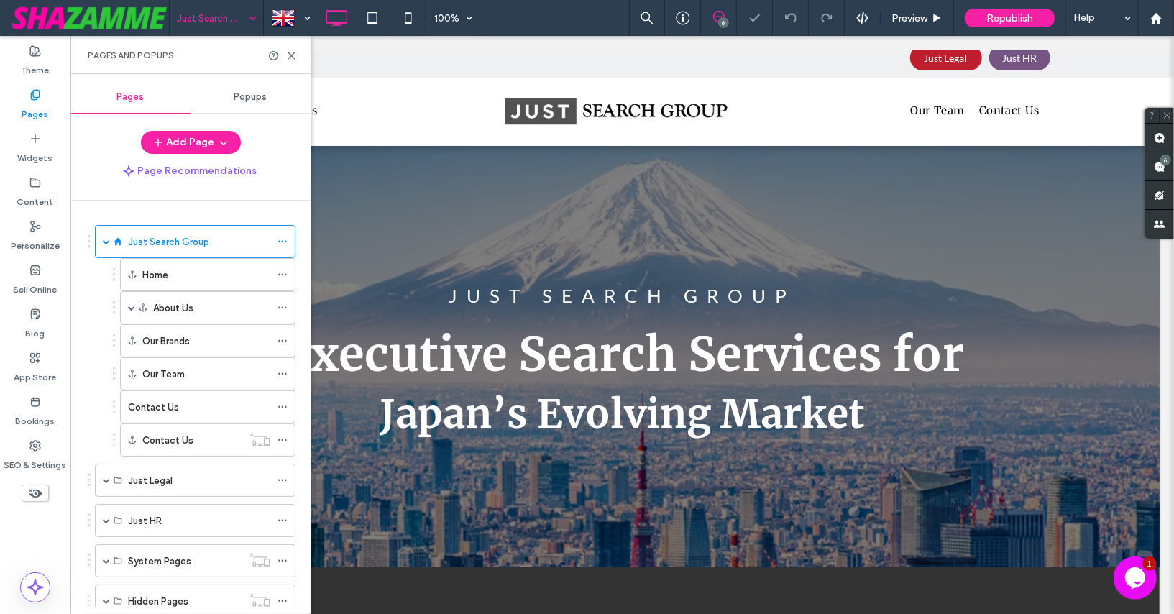
scroll to position [775, 0]
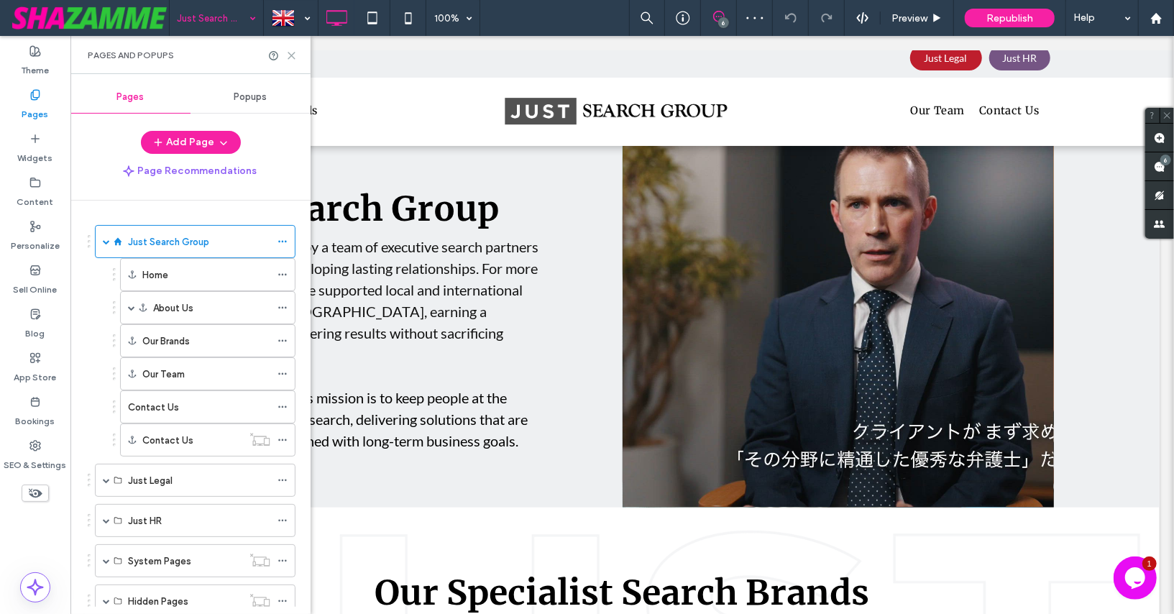
click at [293, 51] on icon at bounding box center [291, 55] width 11 height 11
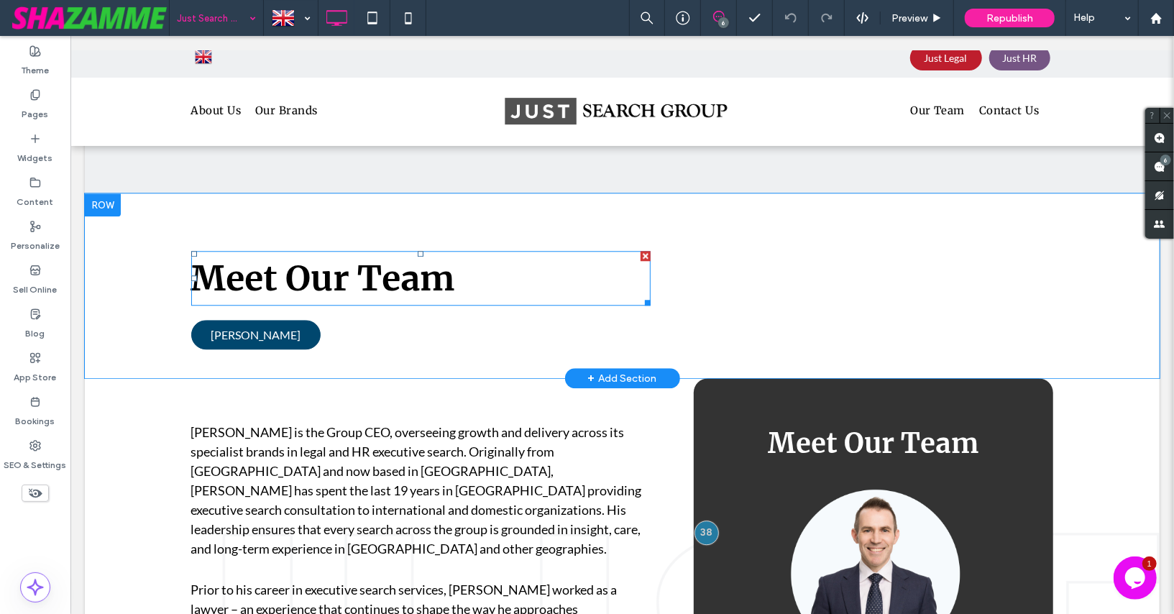
scroll to position [2609, 0]
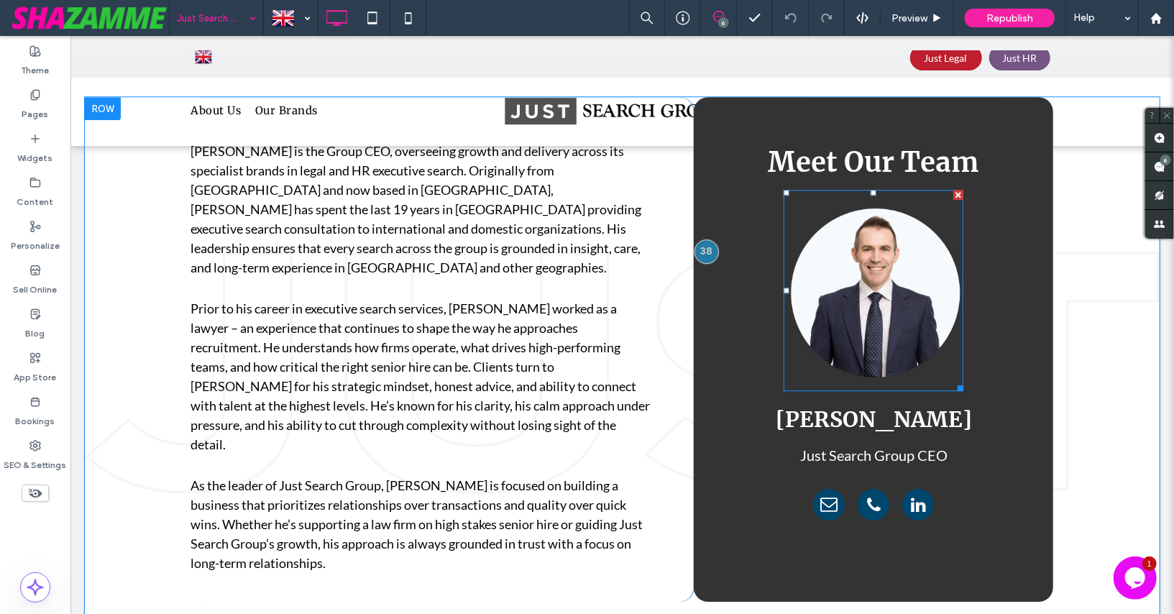
click at [851, 266] on img at bounding box center [873, 290] width 180 height 202
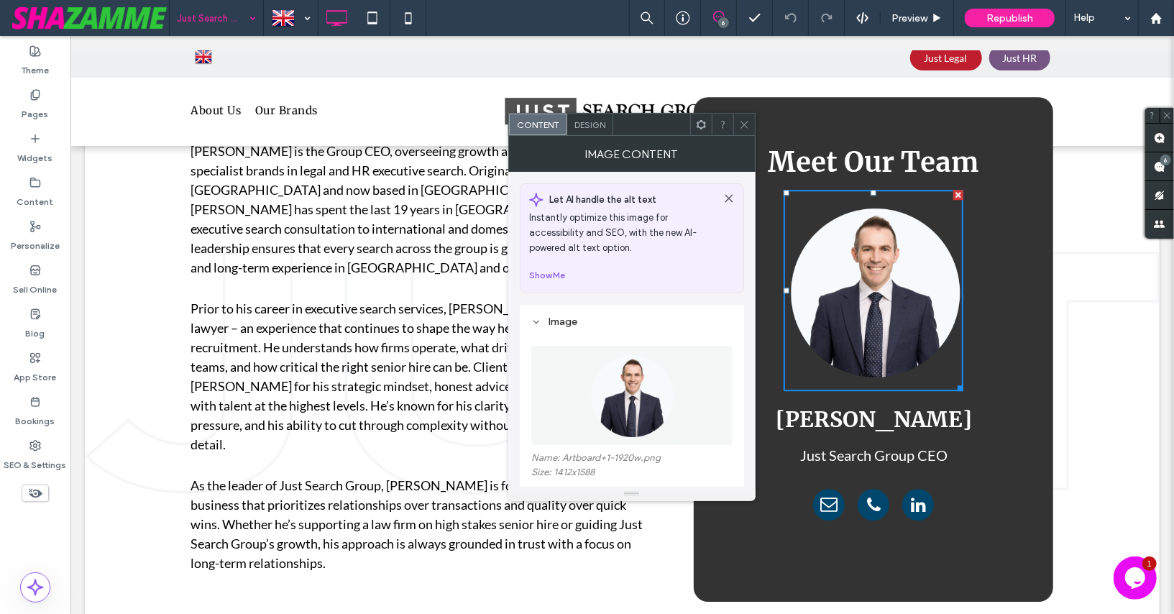
scroll to position [2608, 0]
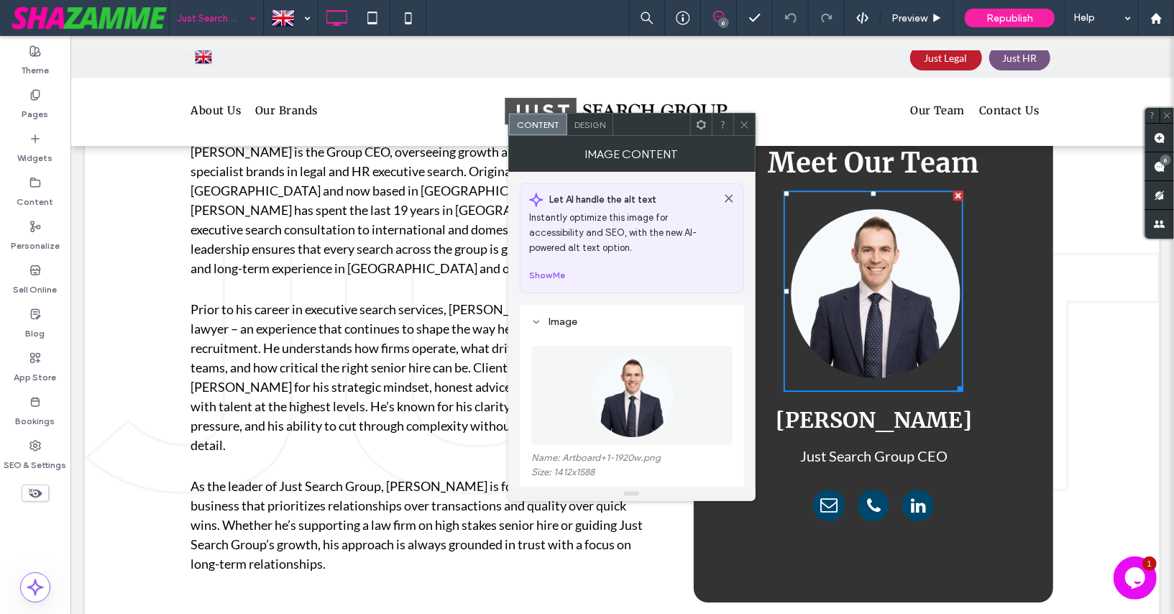
click at [744, 123] on icon at bounding box center [744, 124] width 11 height 11
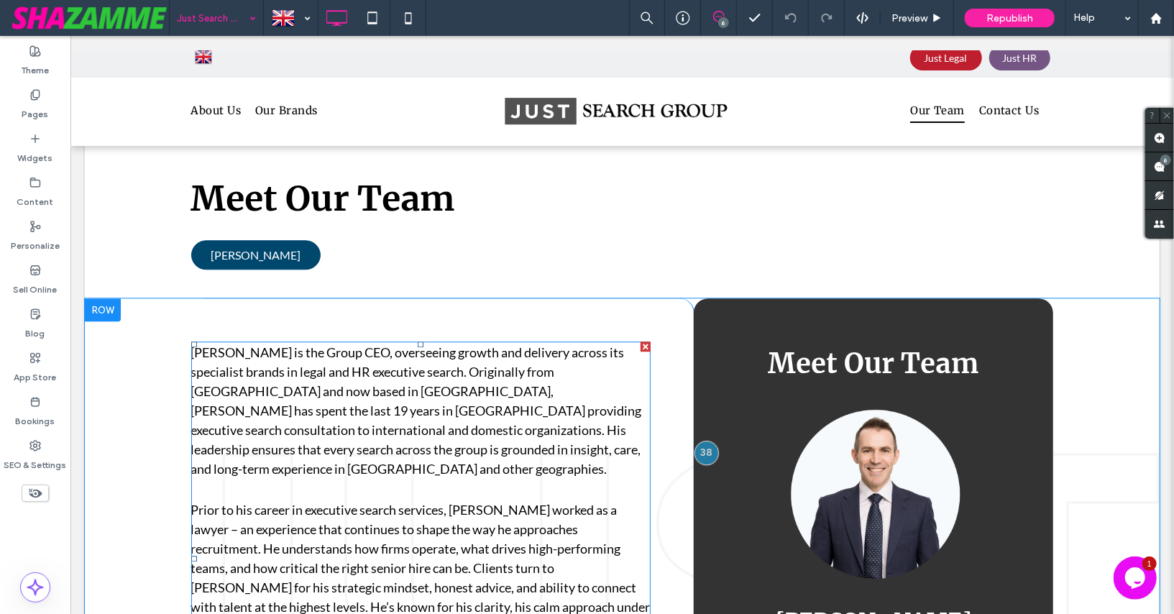
scroll to position [2442, 0]
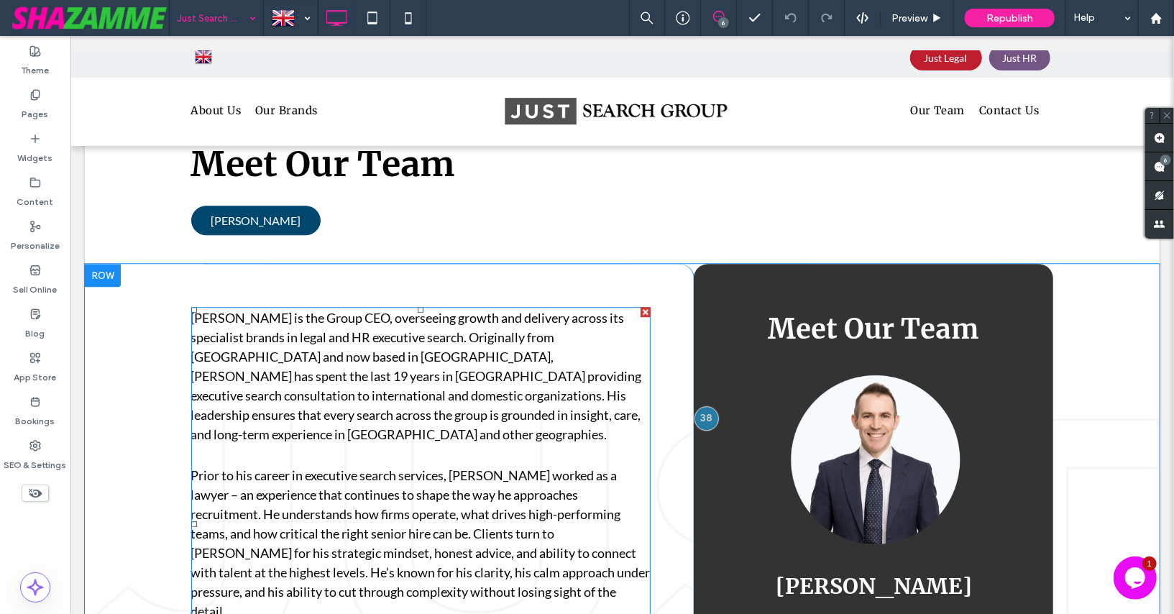
click at [246, 313] on span "Paul Cochrane is the Group CEO, overseeing growth and delivery across its speci…" at bounding box center [416, 375] width 451 height 132
type input "**********"
type input "**"
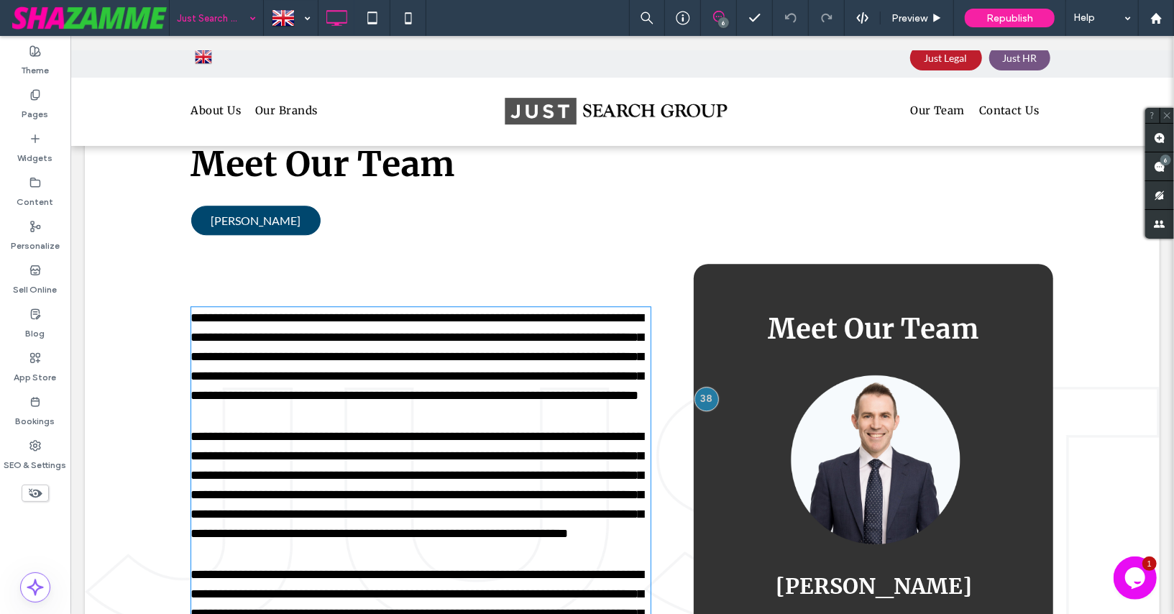
scroll to position [2621, 0]
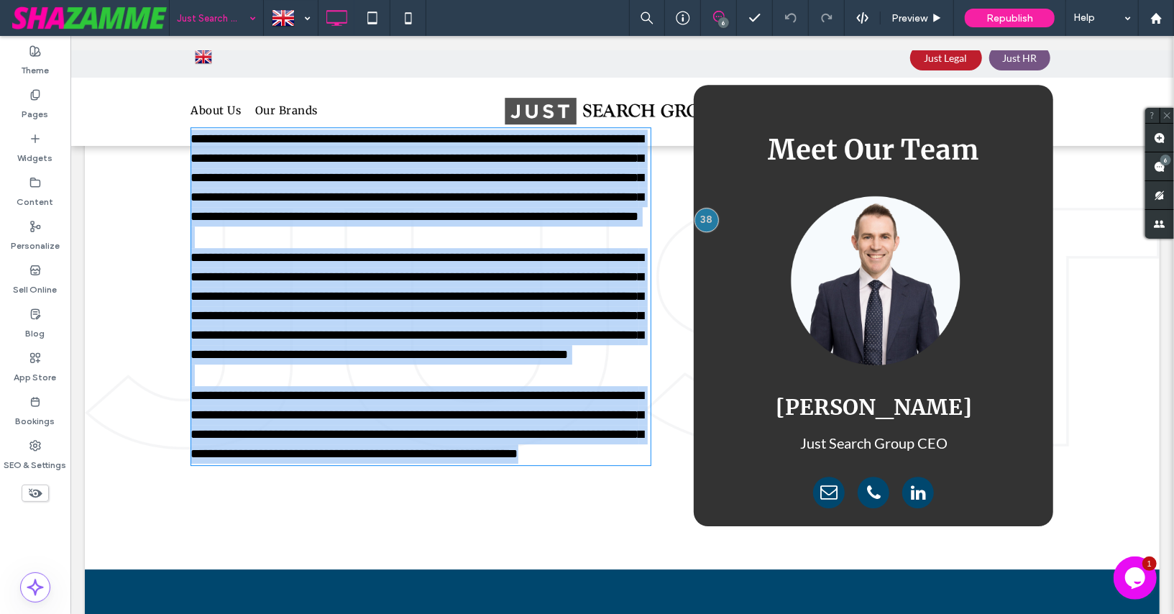
click at [246, 313] on span "**********" at bounding box center [417, 305] width 453 height 110
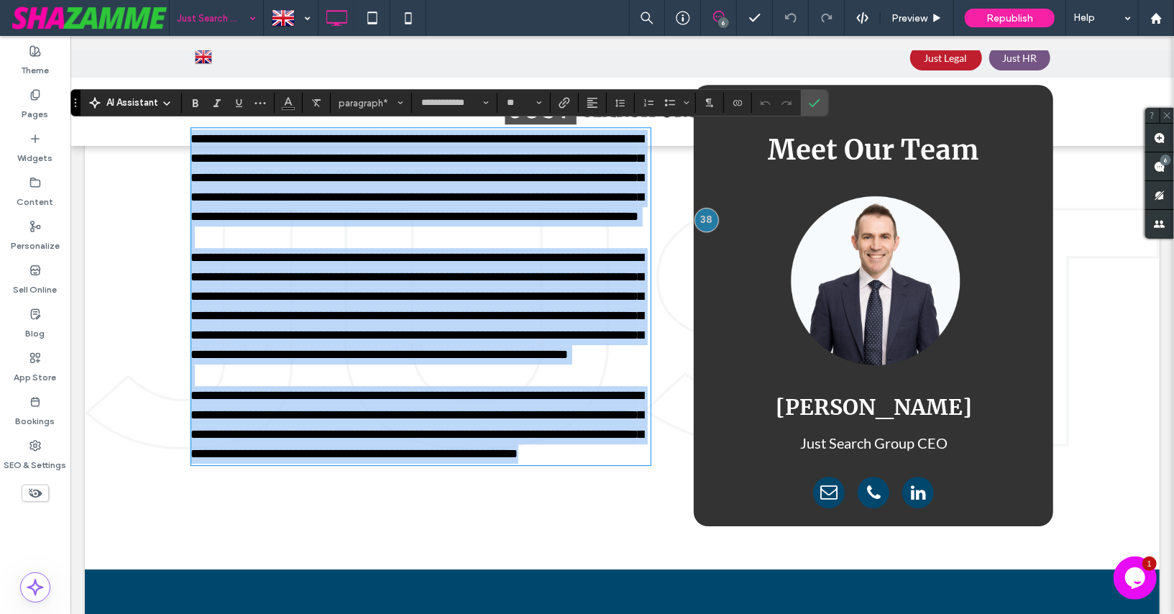
click at [259, 207] on span "**********" at bounding box center [417, 177] width 453 height 91
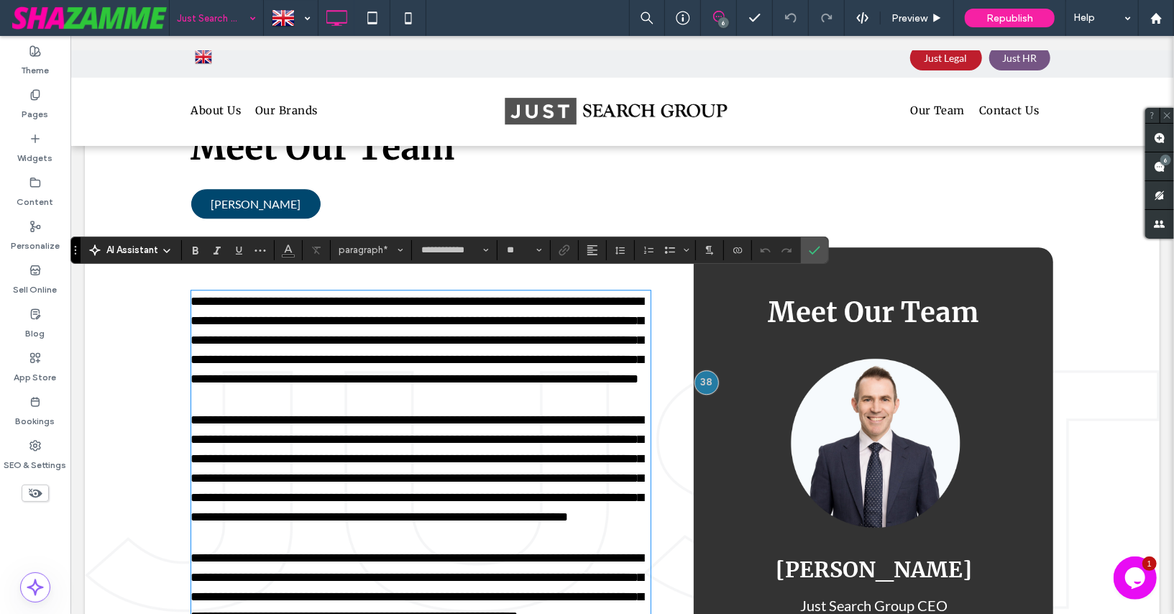
scroll to position [2454, 0]
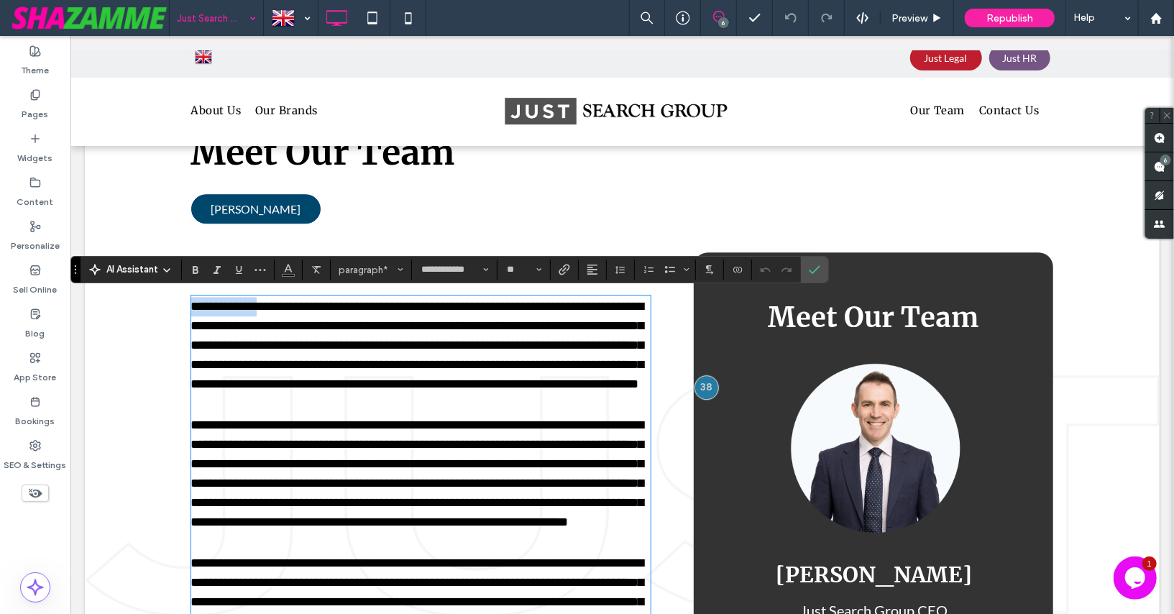
drag, startPoint x: 272, startPoint y: 306, endPoint x: 183, endPoint y: 298, distance: 90.2
click at [183, 298] on div "**********" at bounding box center [621, 494] width 1075 height 485
click at [193, 272] on use "Bold" at bounding box center [196, 270] width 6 height 8
click at [810, 272] on use "Confirm" at bounding box center [816, 270] width 12 height 9
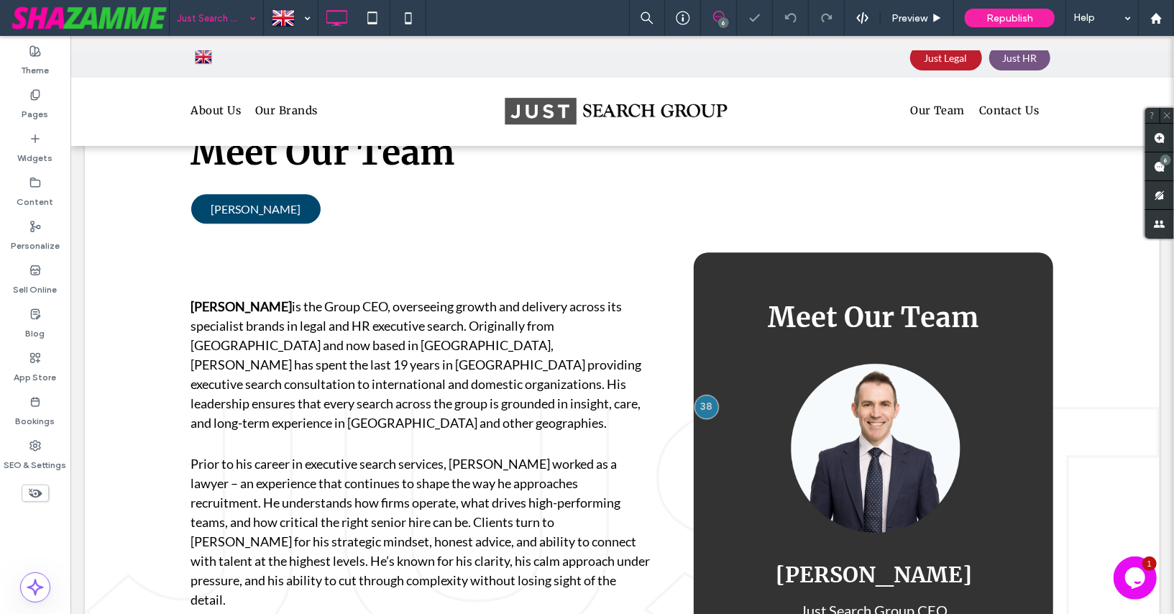
scroll to position [2455, 0]
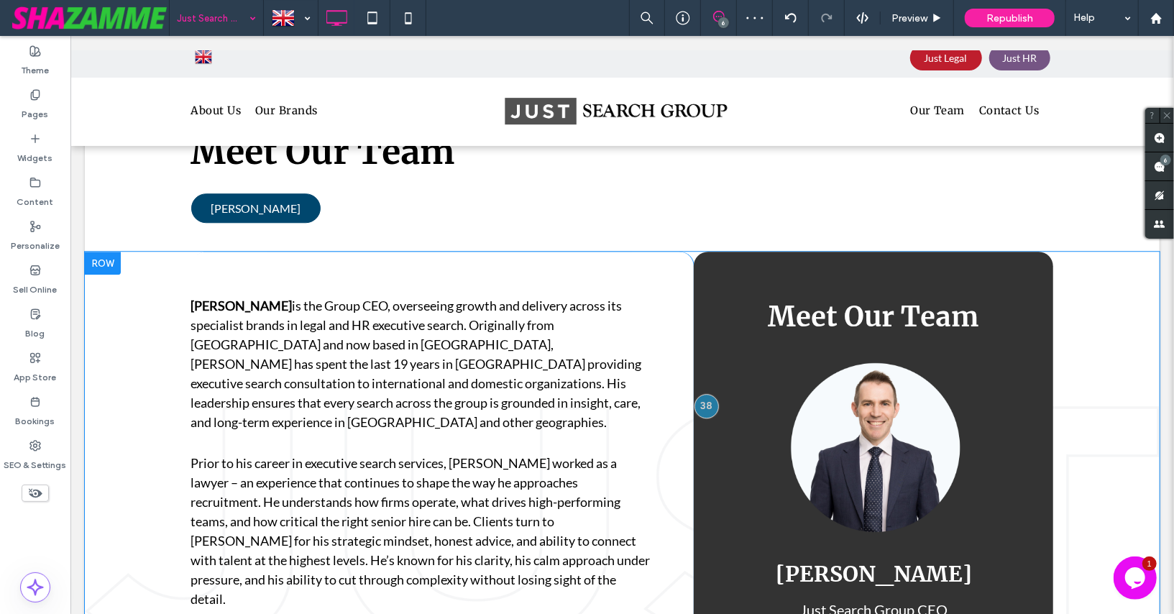
click at [102, 258] on div at bounding box center [102, 262] width 36 height 23
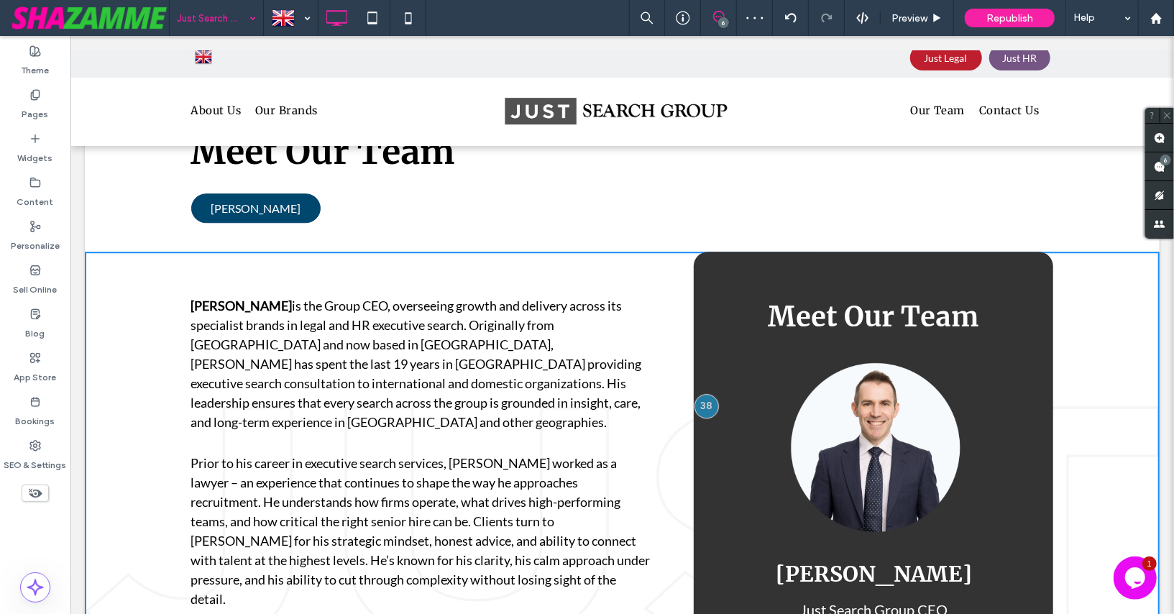
scroll to position [2454, 0]
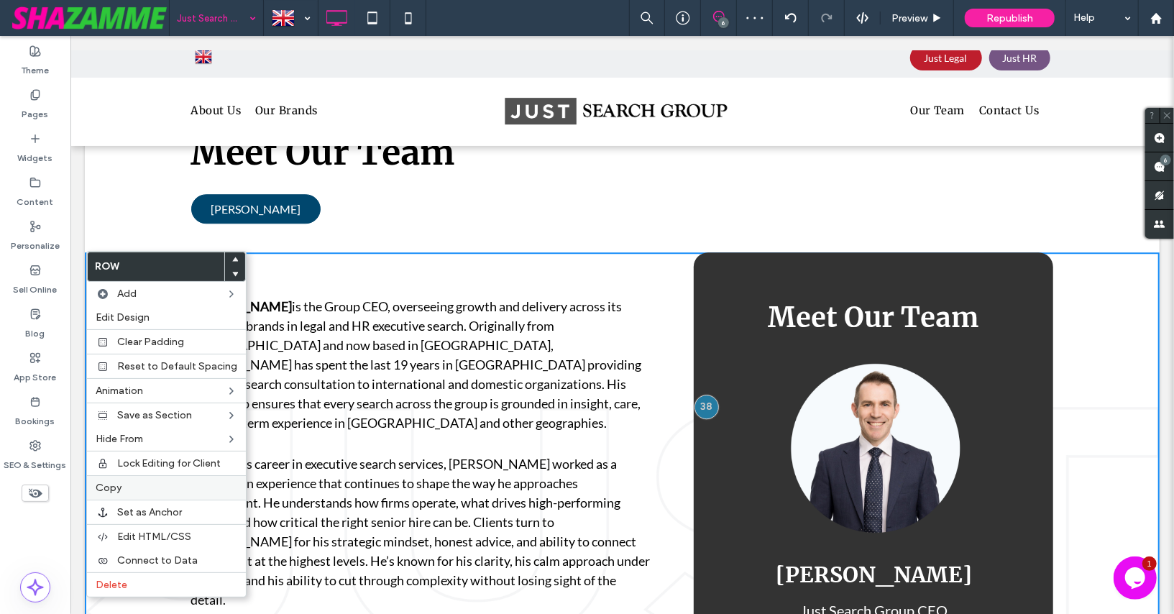
click at [135, 484] on label "Copy" at bounding box center [167, 488] width 142 height 12
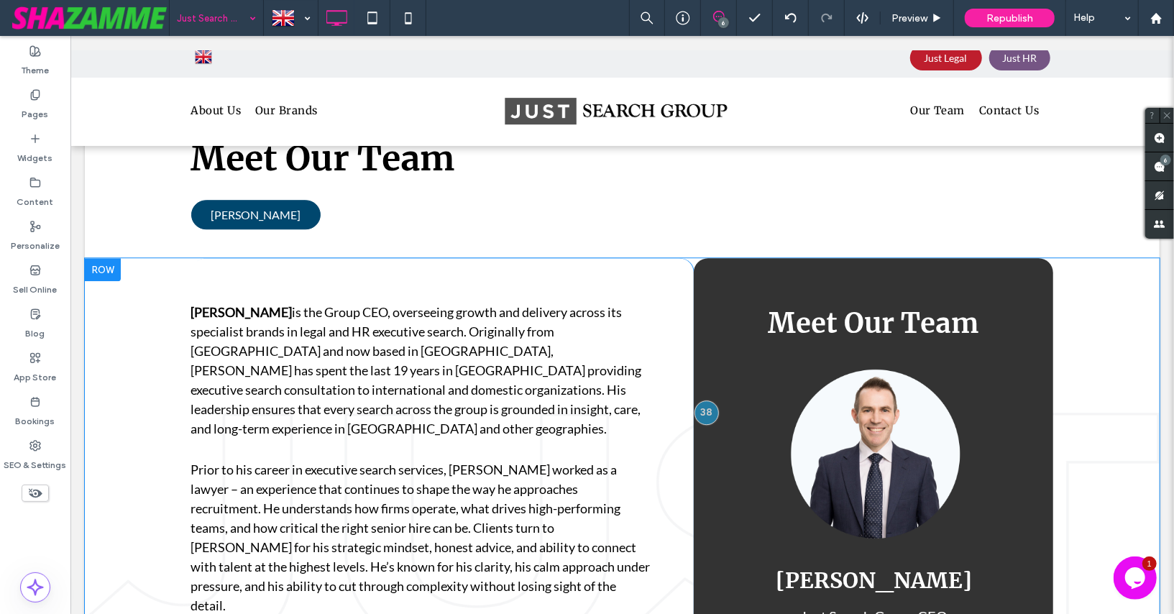
scroll to position [2352, 0]
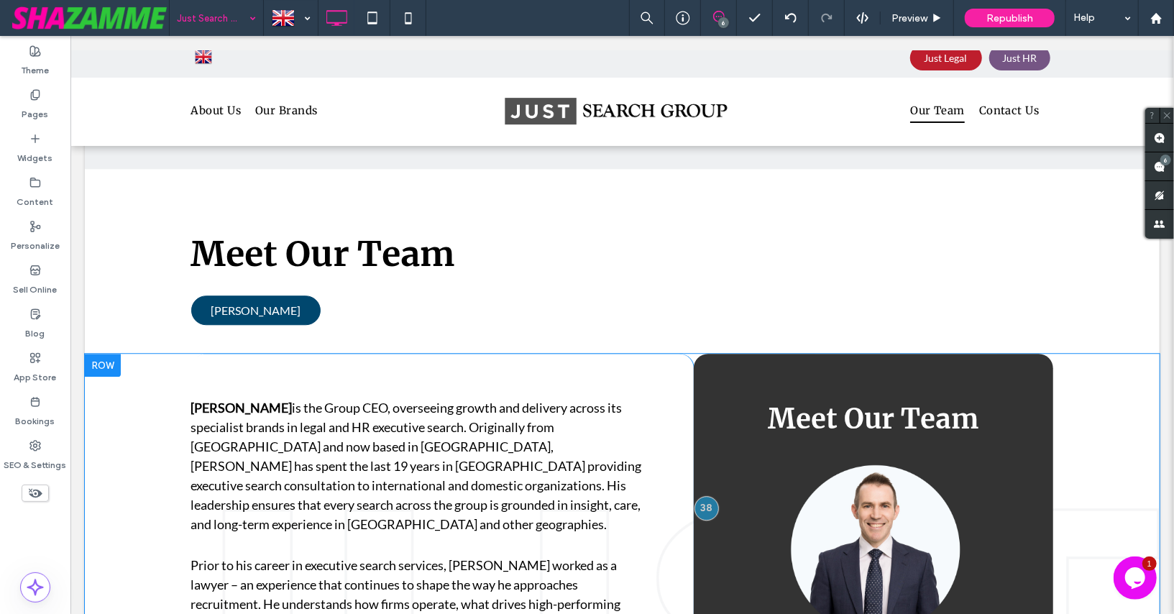
click at [105, 361] on div at bounding box center [102, 364] width 36 height 23
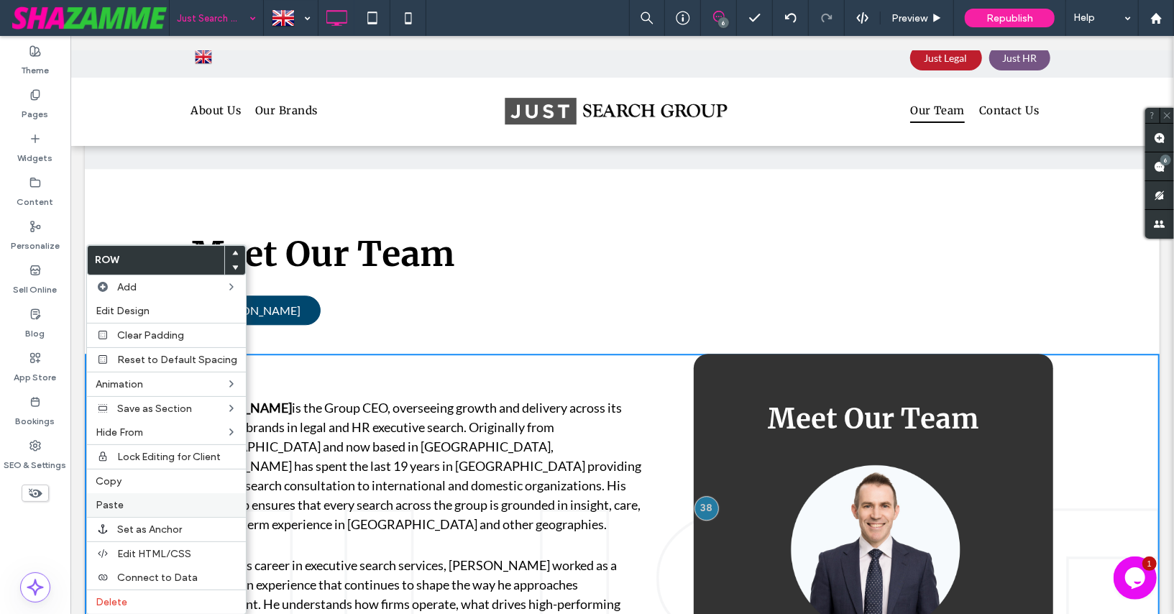
click at [127, 499] on label "Paste" at bounding box center [167, 505] width 142 height 12
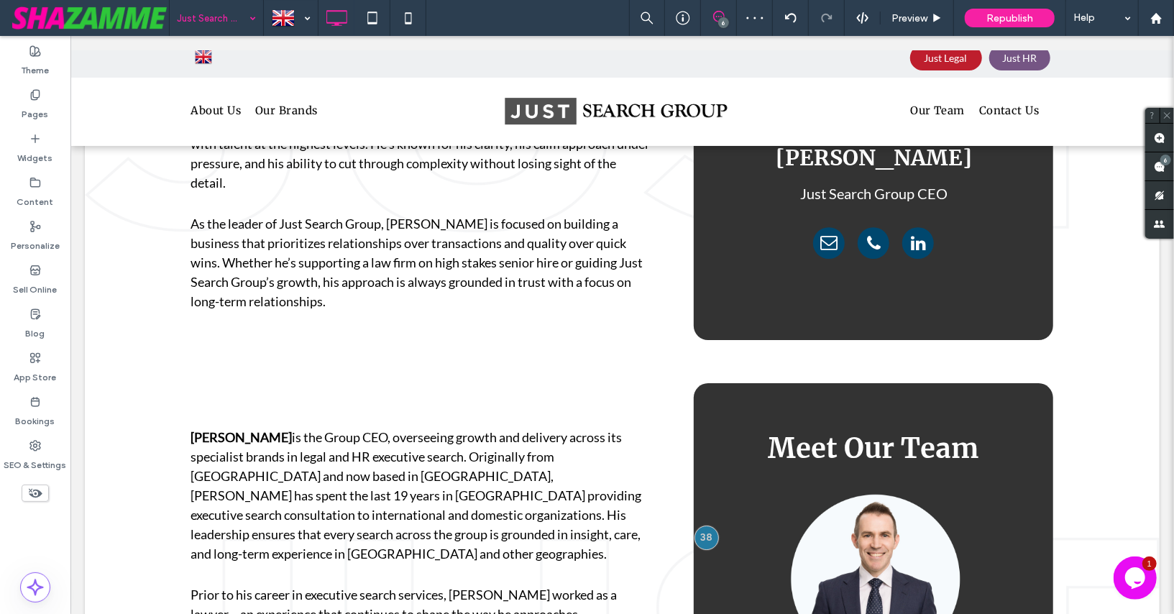
scroll to position [2882, 0]
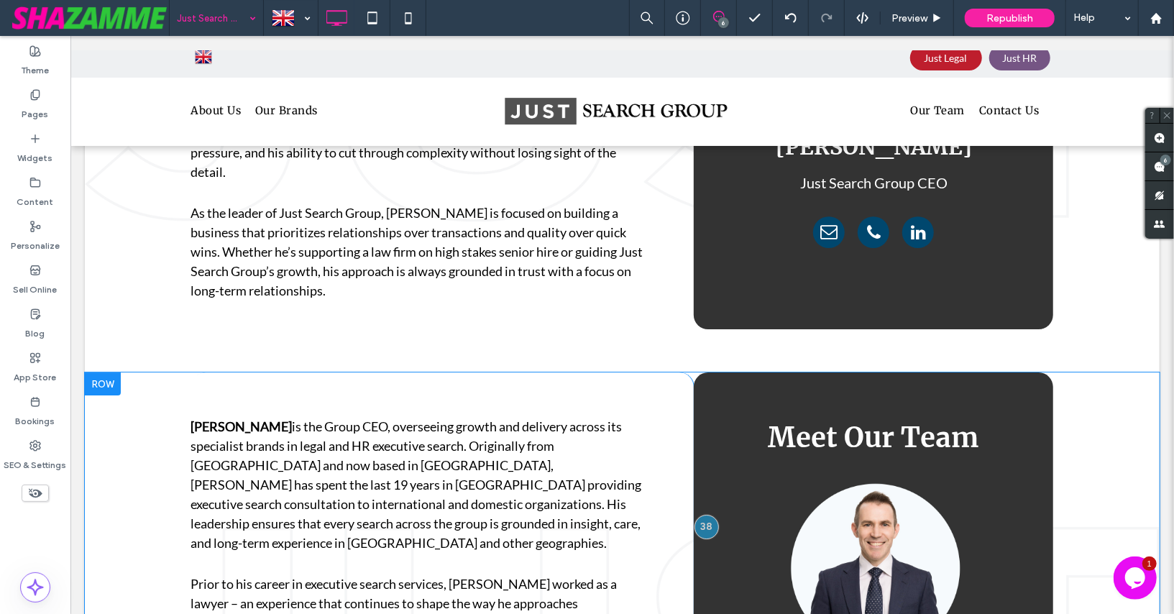
click at [510, 372] on div "Paul Cochrane is the Group CEO, overseeing growth and delivery across its speci…" at bounding box center [442, 624] width 503 height 505
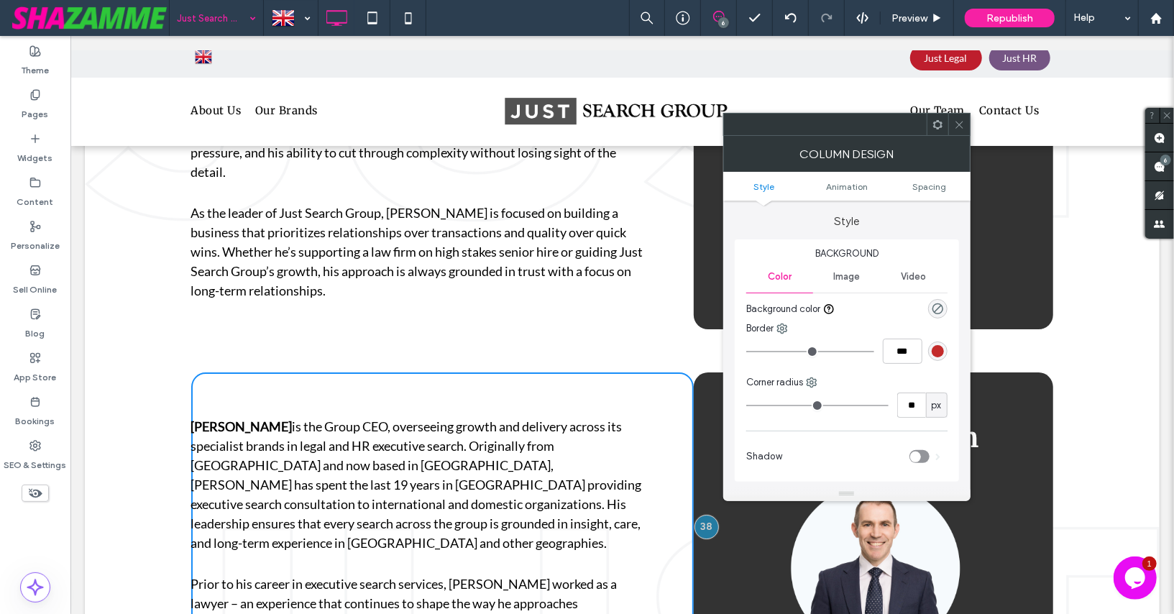
click at [961, 127] on icon at bounding box center [959, 124] width 11 height 11
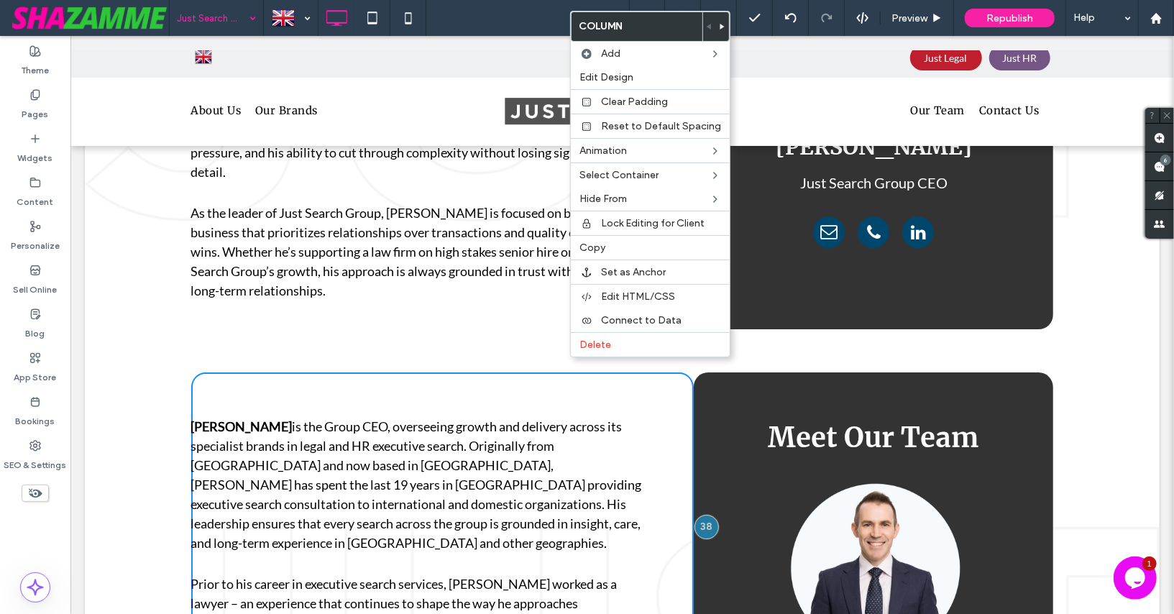
click at [720, 24] on icon at bounding box center [723, 27] width 6 height 6
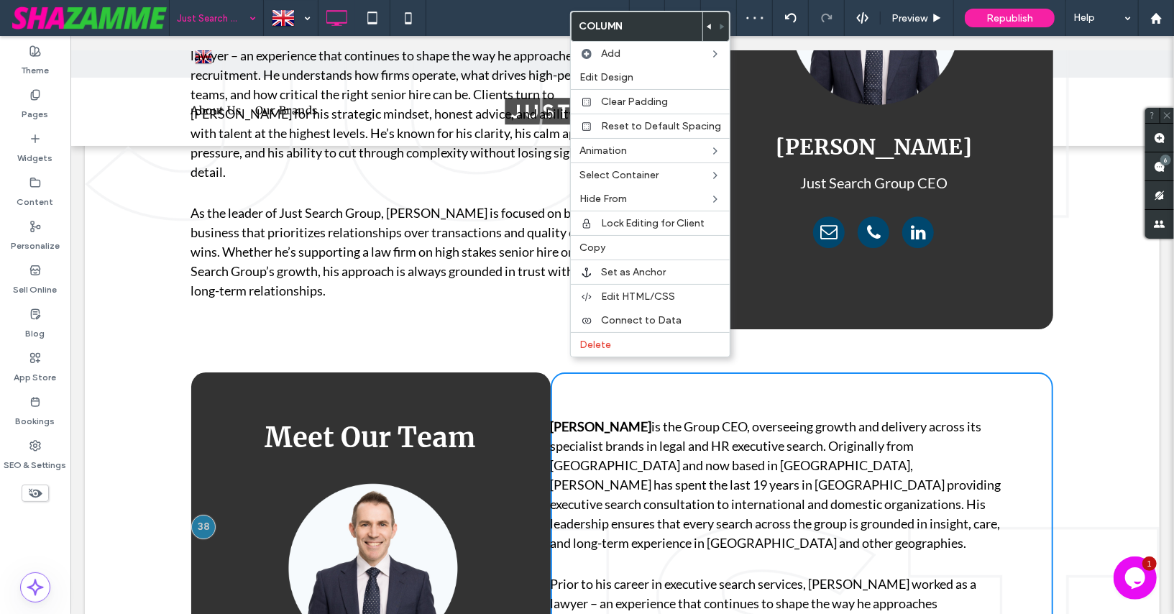
click at [526, 276] on div "Paul Cochrane is the Group CEO, overseeing growth and delivery across its speci…" at bounding box center [442, 76] width 503 height 505
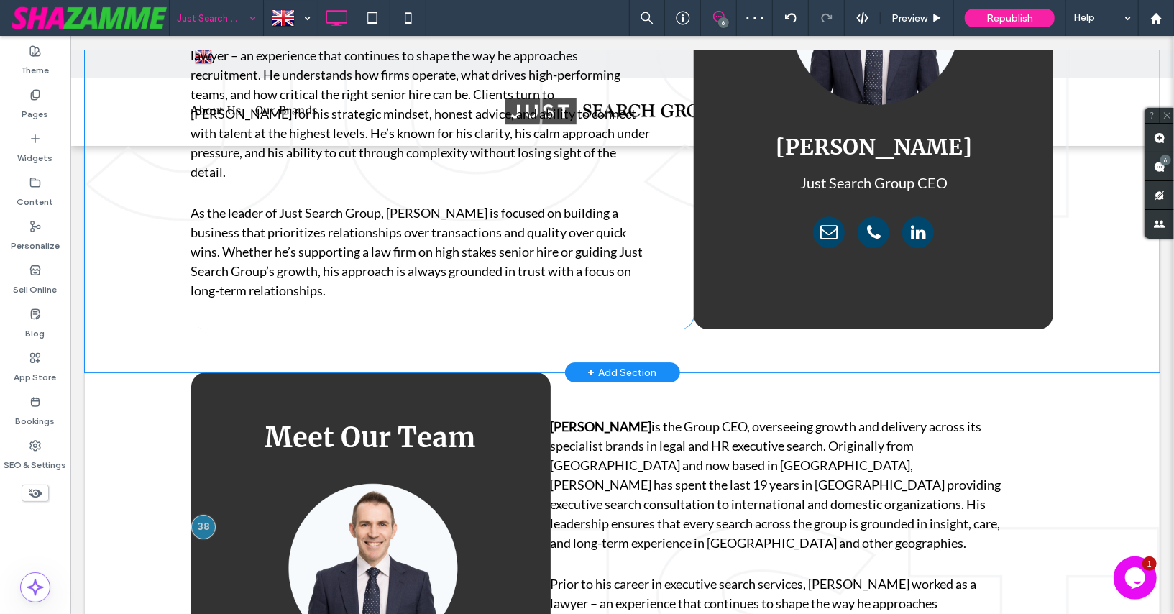
click at [526, 276] on div "Paul Cochrane is the Group CEO, overseeing growth and delivery across its speci…" at bounding box center [442, 76] width 503 height 505
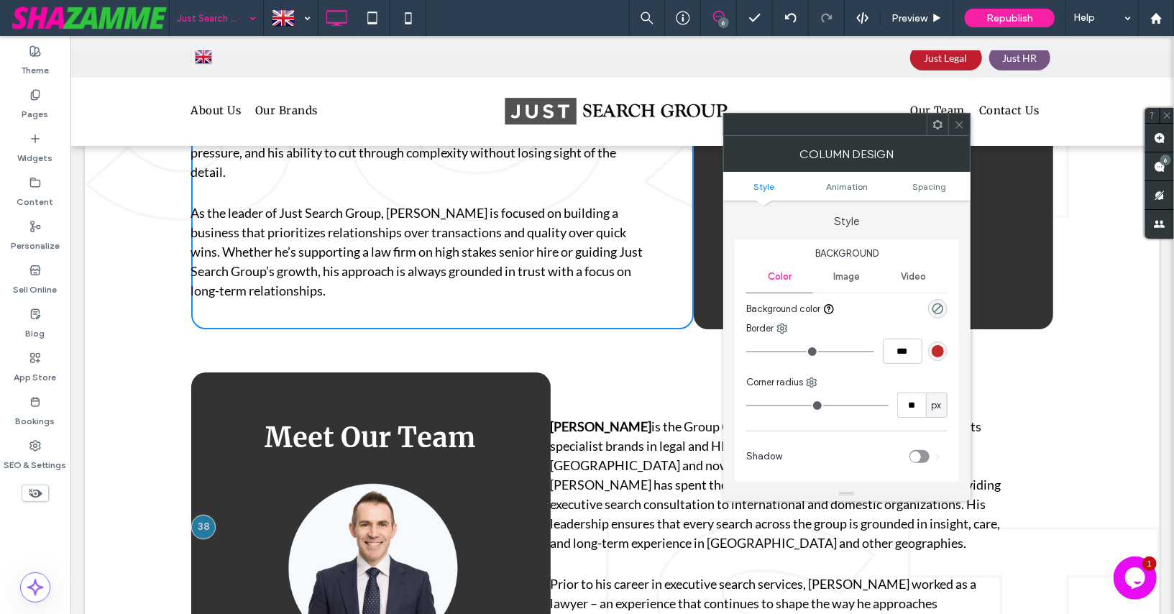
click at [938, 178] on ul "Style Animation Spacing" at bounding box center [846, 186] width 247 height 29
click at [932, 189] on span "Spacing" at bounding box center [929, 186] width 34 height 11
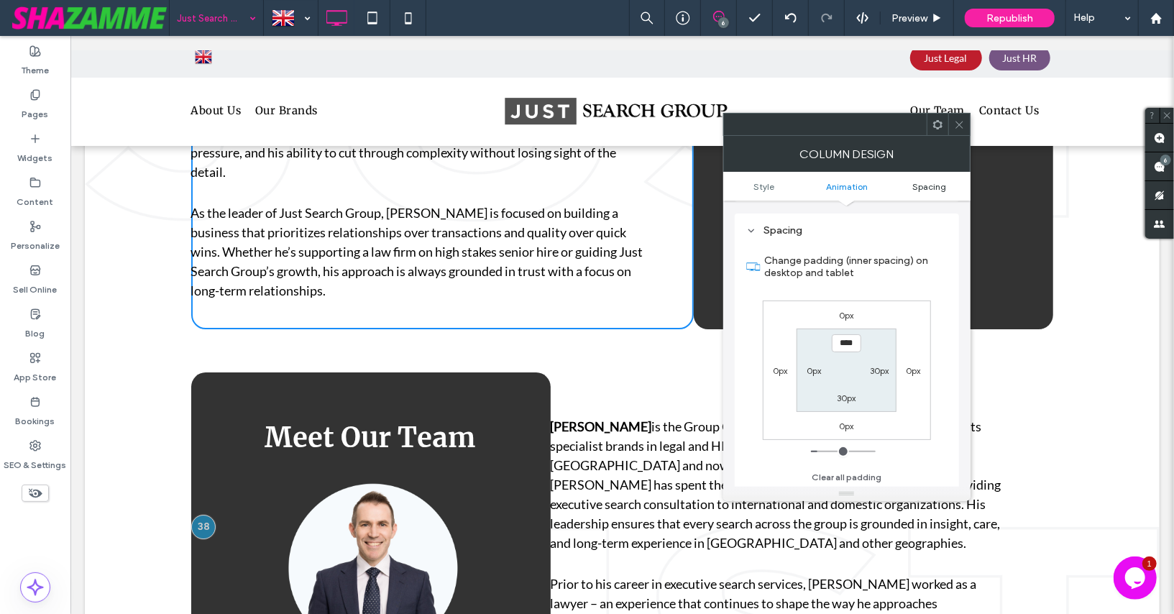
scroll to position [325, 0]
click at [958, 126] on icon at bounding box center [959, 124] width 11 height 11
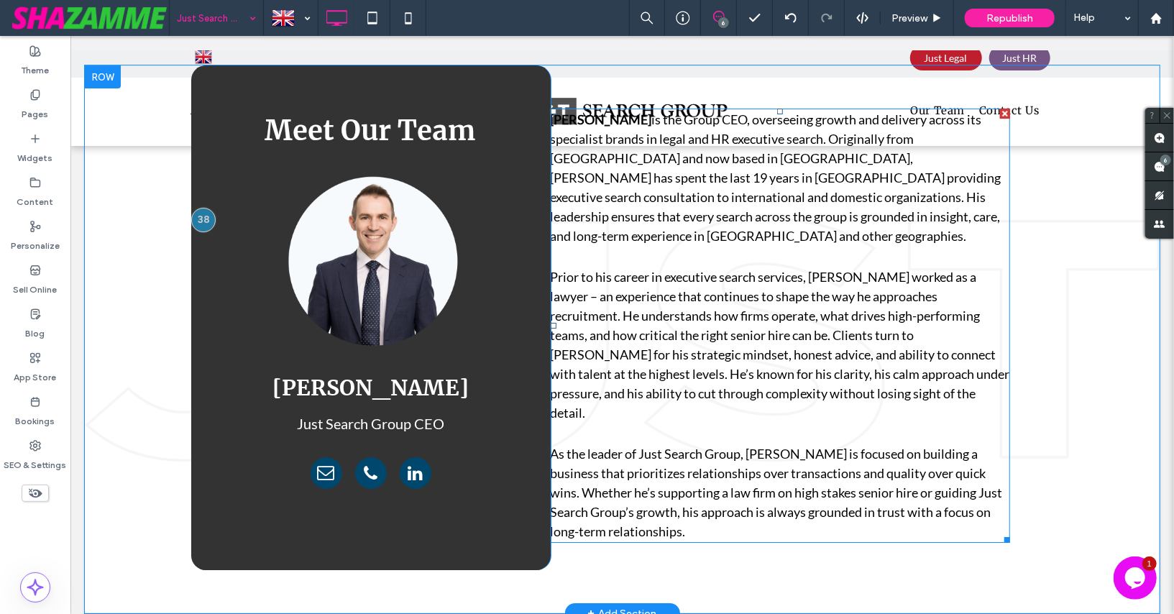
scroll to position [3197, 0]
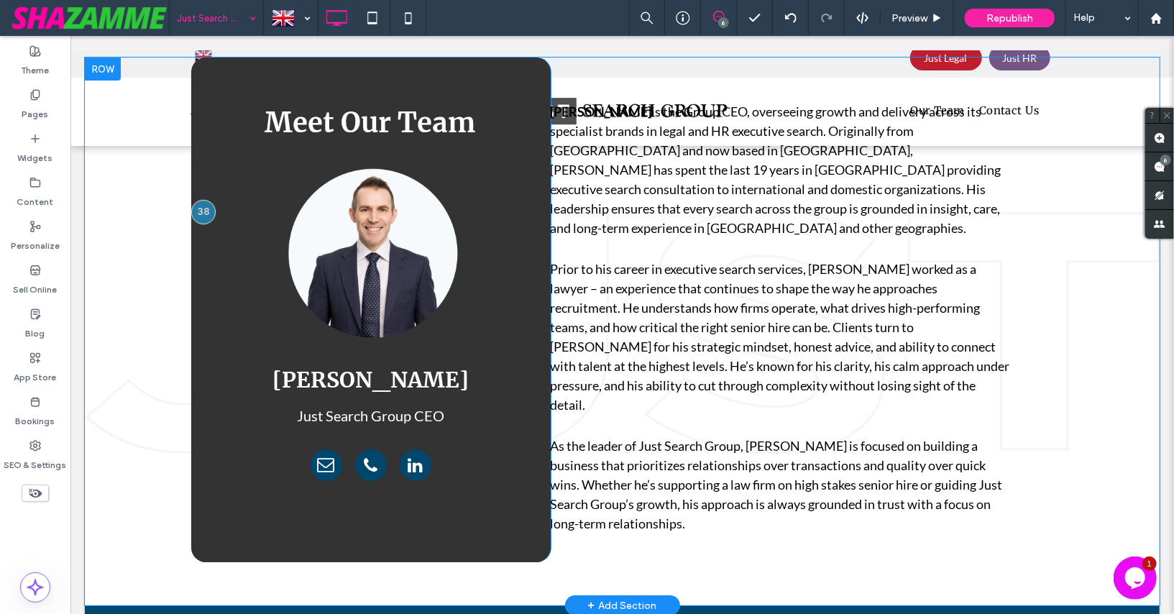
click at [689, 470] on div "Paul Cochrane is the Group CEO, overseeing growth and delivery across its speci…" at bounding box center [801, 309] width 503 height 505
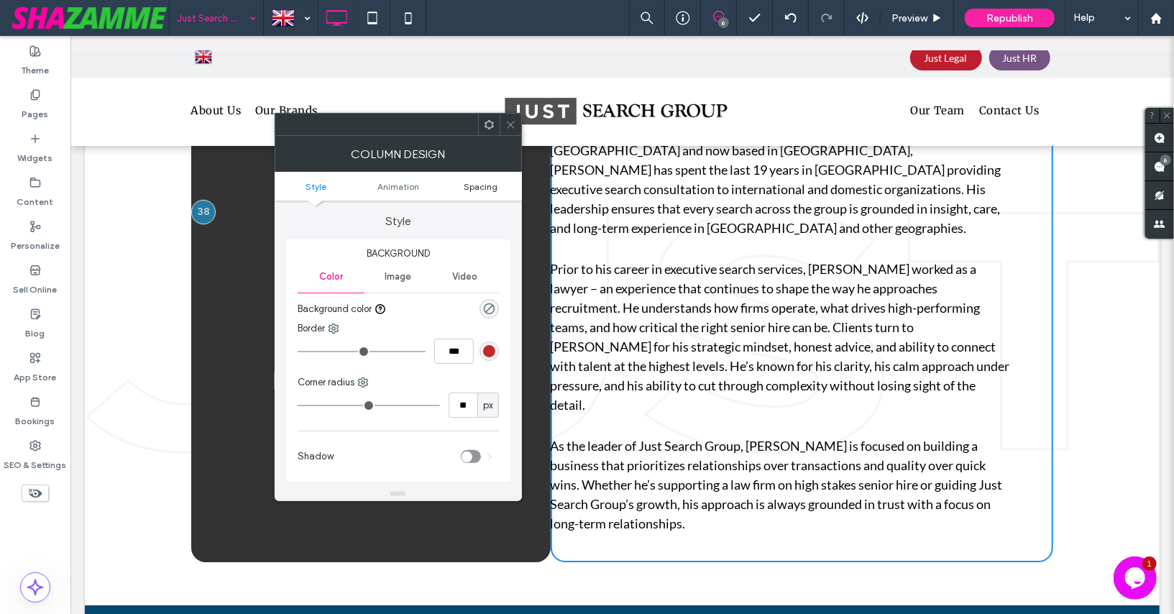
click at [483, 188] on span "Spacing" at bounding box center [481, 186] width 34 height 11
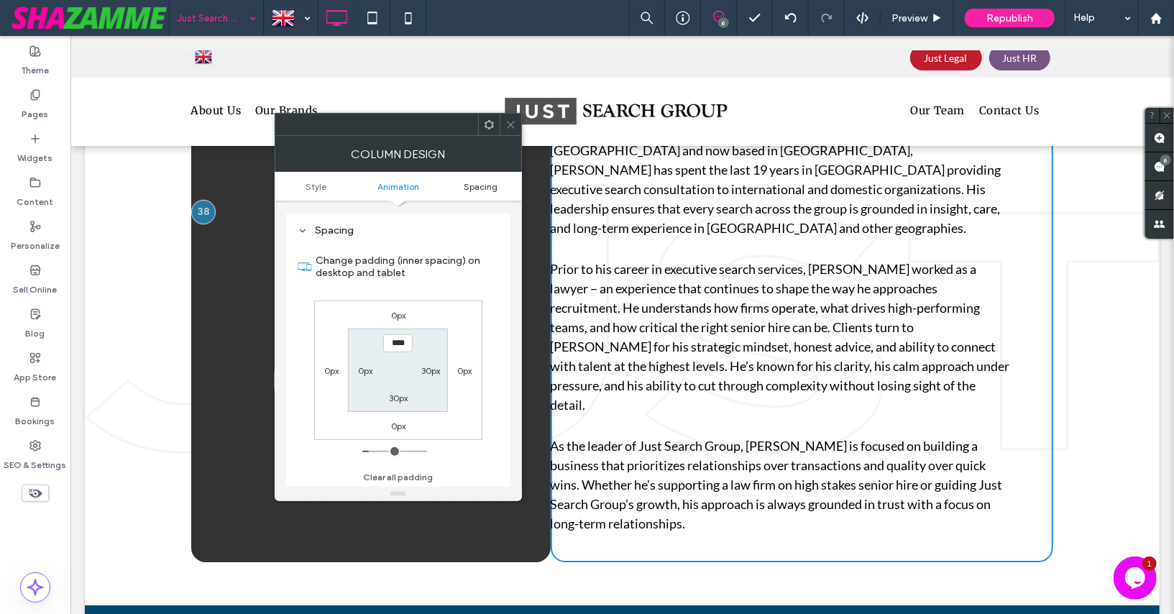
scroll to position [325, 0]
click at [431, 365] on label "30px" at bounding box center [430, 370] width 19 height 11
type input "*"
type input "***"
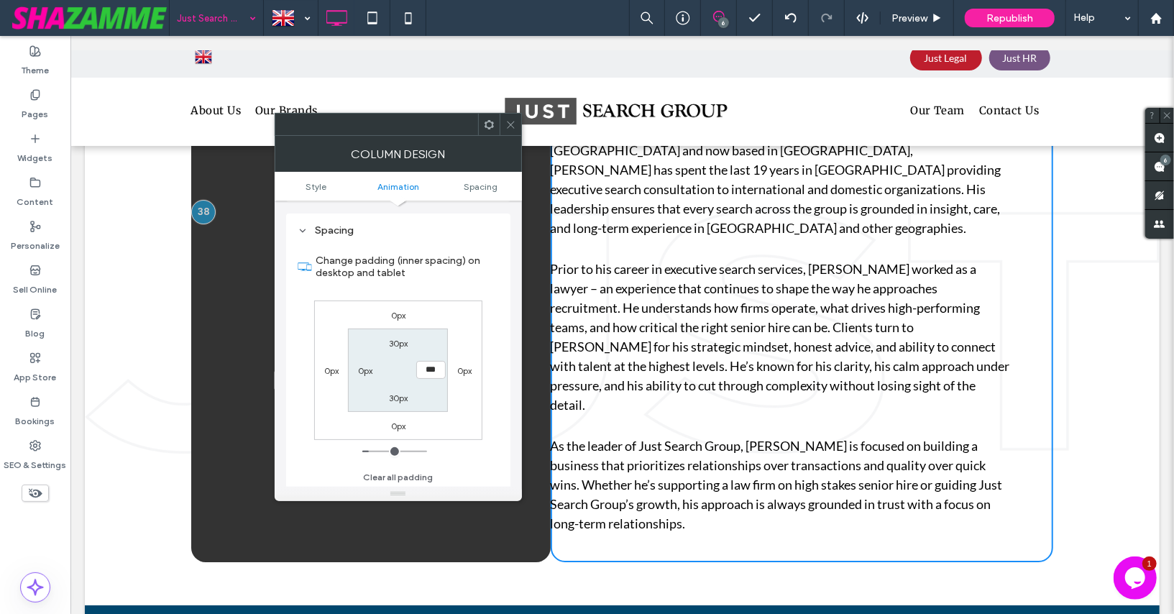
click at [363, 367] on label "0px" at bounding box center [365, 370] width 14 height 11
click at [358, 367] on input "***" at bounding box center [365, 370] width 29 height 18
type input "****"
type input "**"
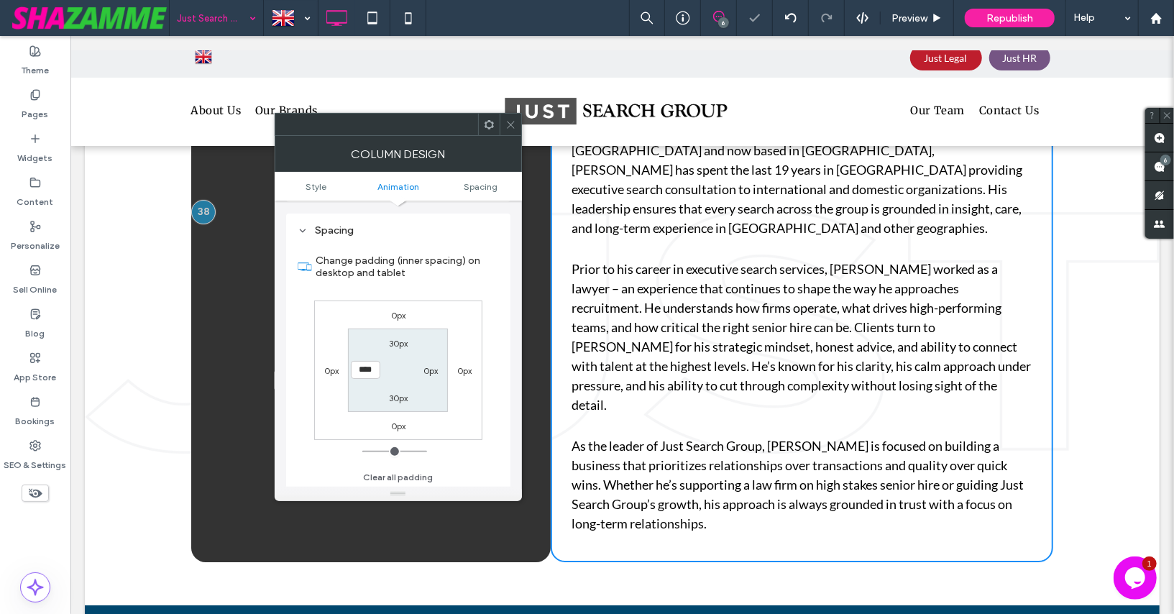
click at [362, 397] on section "30px 0px 30px ****" at bounding box center [398, 370] width 100 height 83
click at [513, 122] on use at bounding box center [510, 124] width 7 height 7
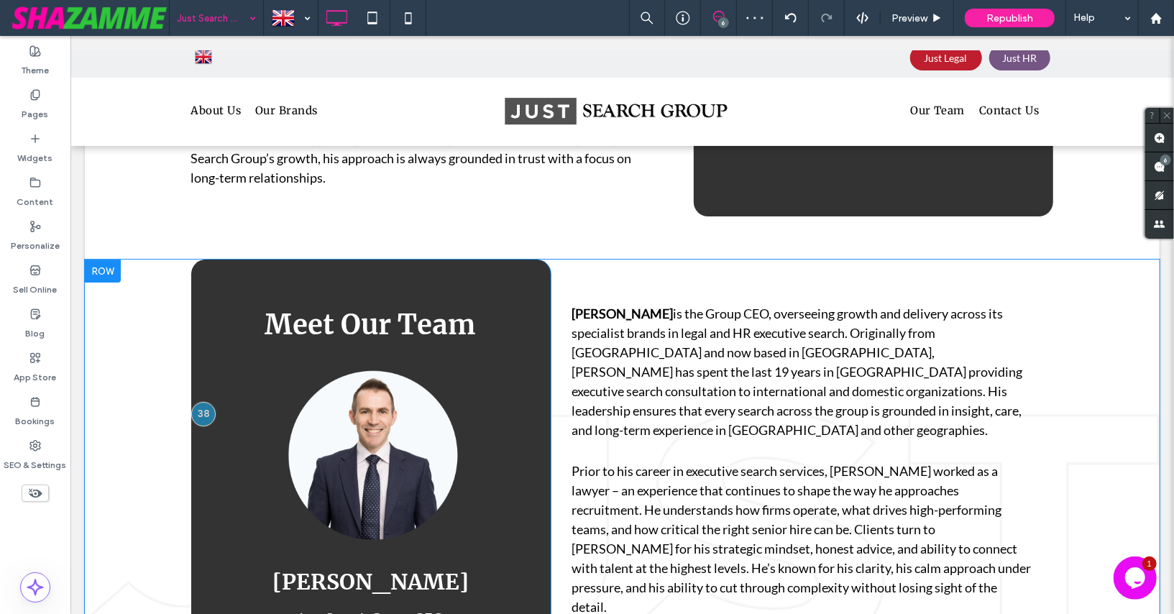
scroll to position [2992, 0]
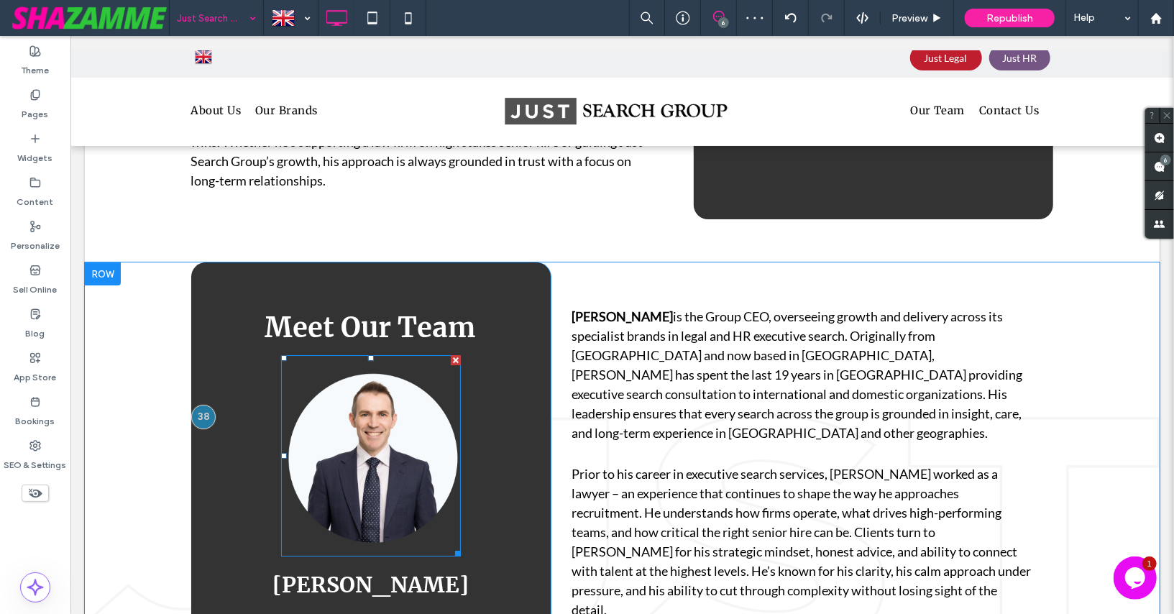
click at [390, 423] on img at bounding box center [370, 455] width 180 height 202
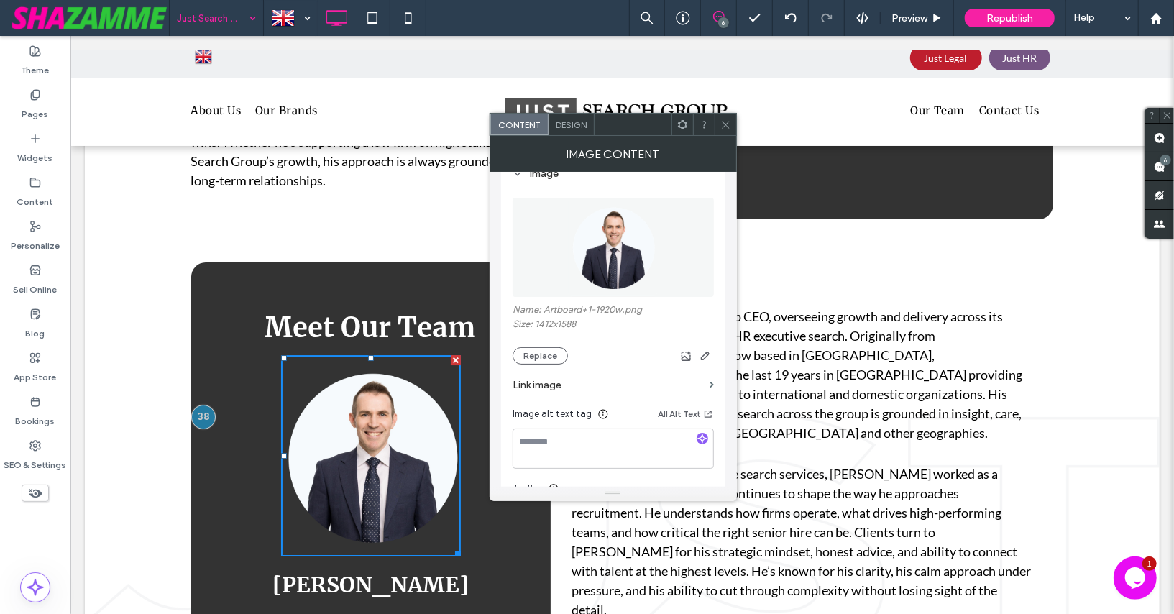
scroll to position [156, 0]
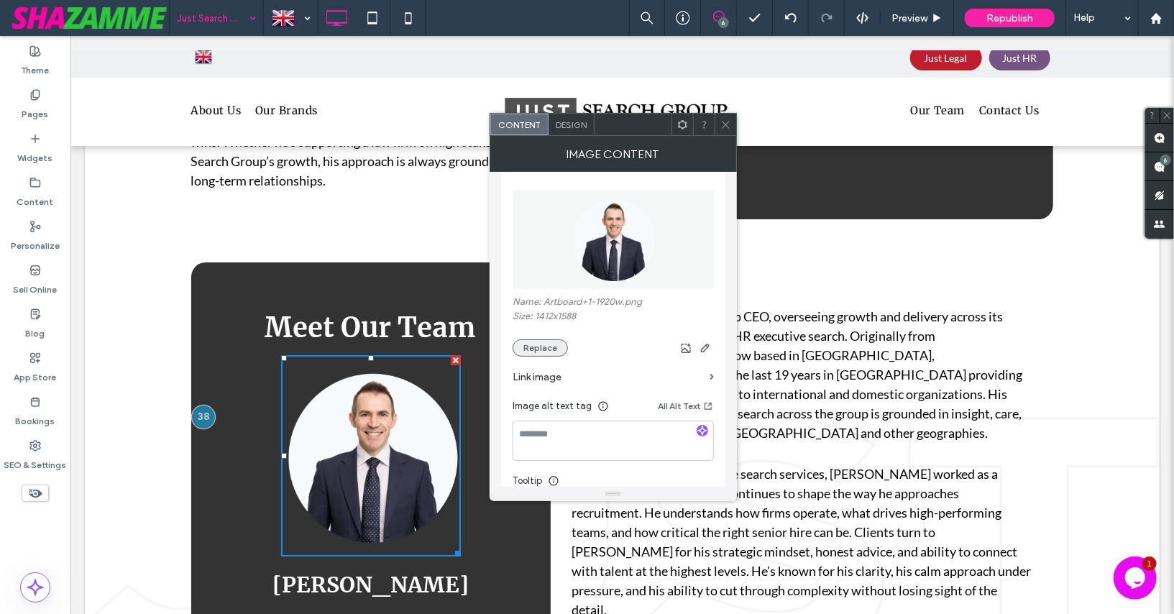
click at [544, 341] on button "Replace" at bounding box center [540, 347] width 55 height 17
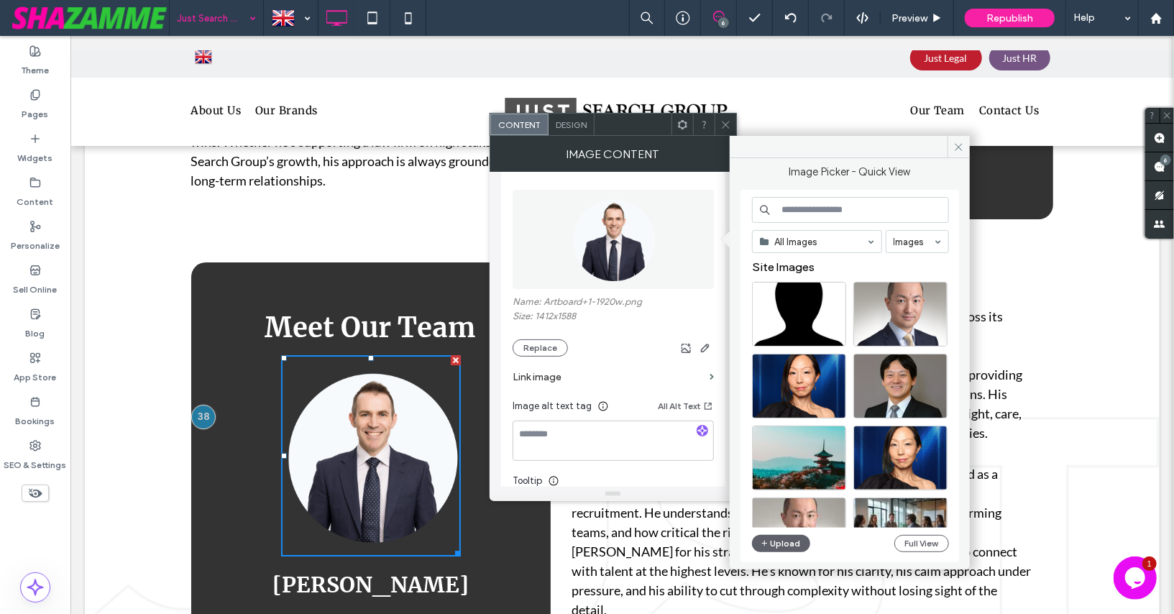
click at [808, 206] on input at bounding box center [850, 210] width 197 height 26
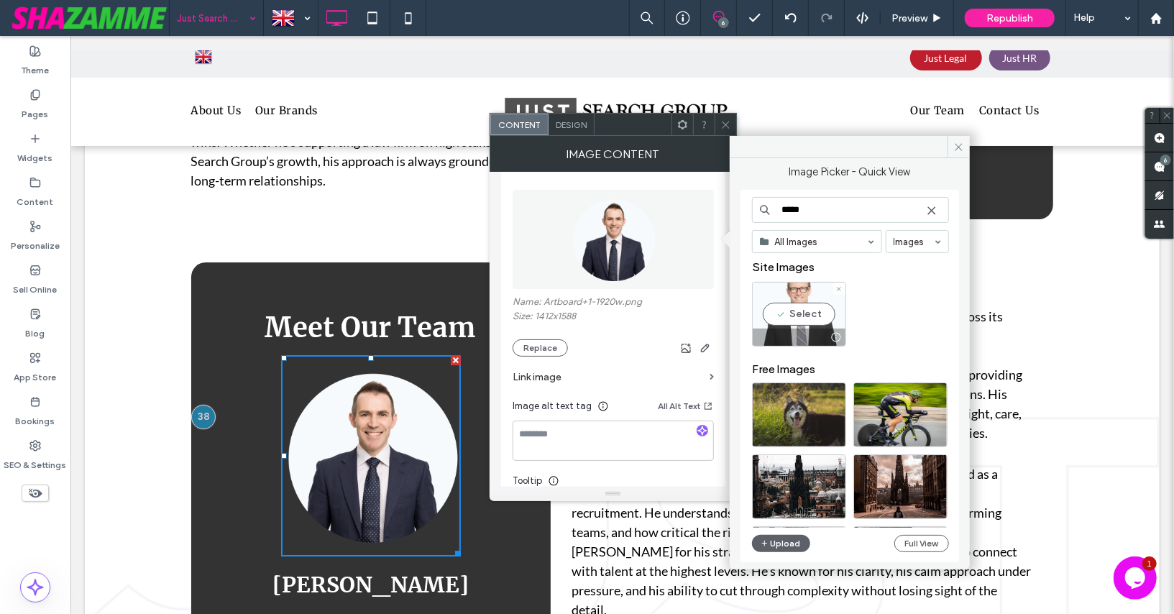
type input "*****"
click at [801, 310] on div "Select" at bounding box center [799, 314] width 94 height 65
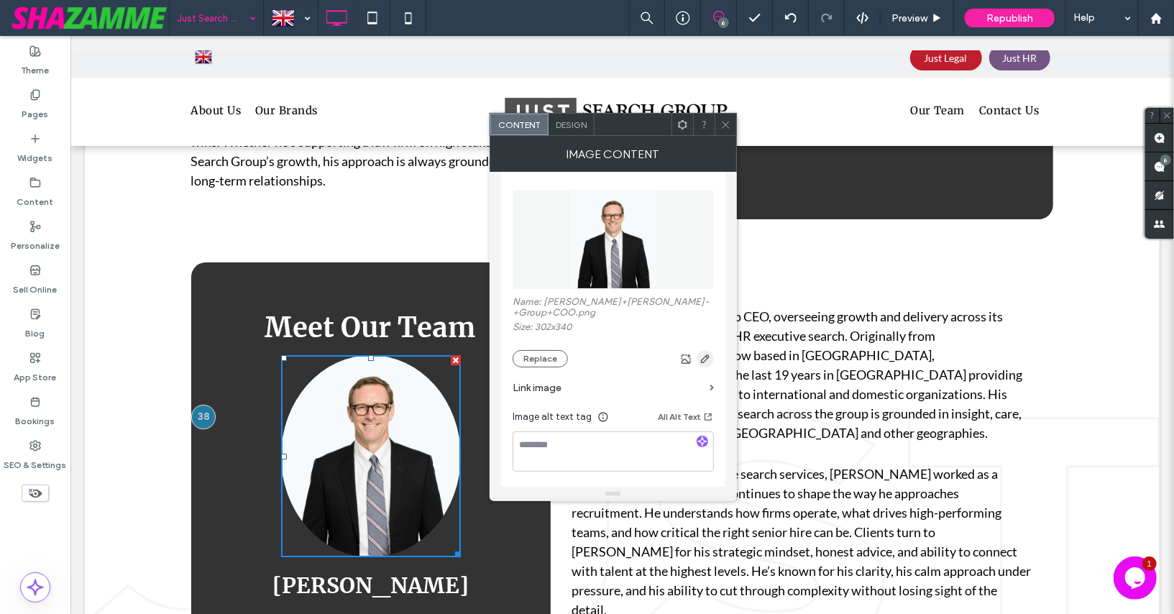
click at [707, 354] on use "button" at bounding box center [705, 358] width 9 height 9
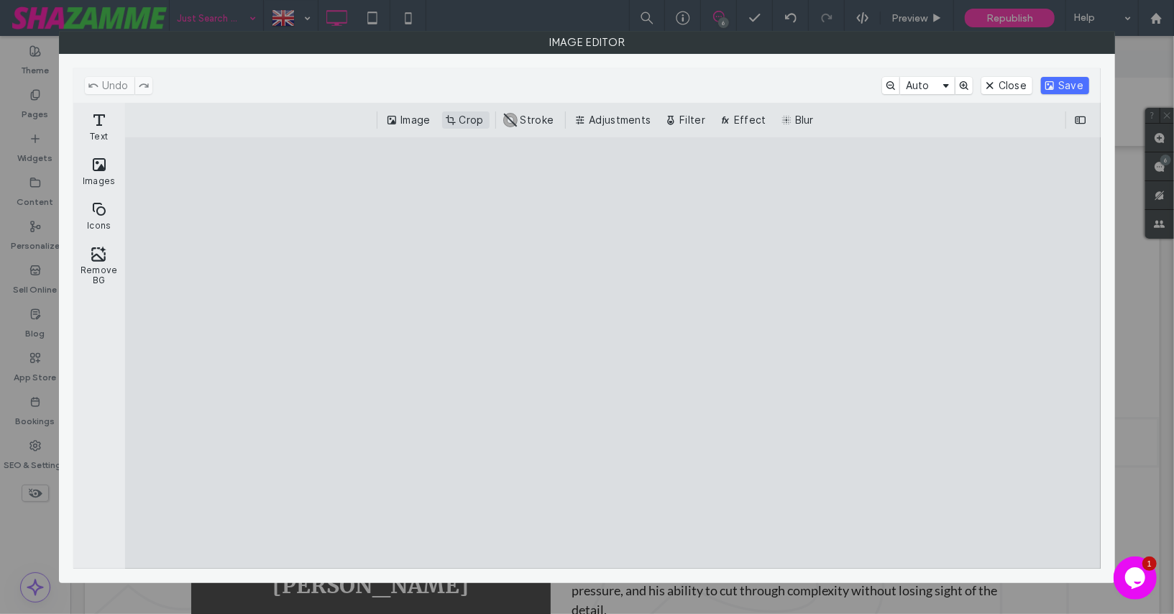
click at [468, 119] on button "Crop" at bounding box center [465, 119] width 47 height 17
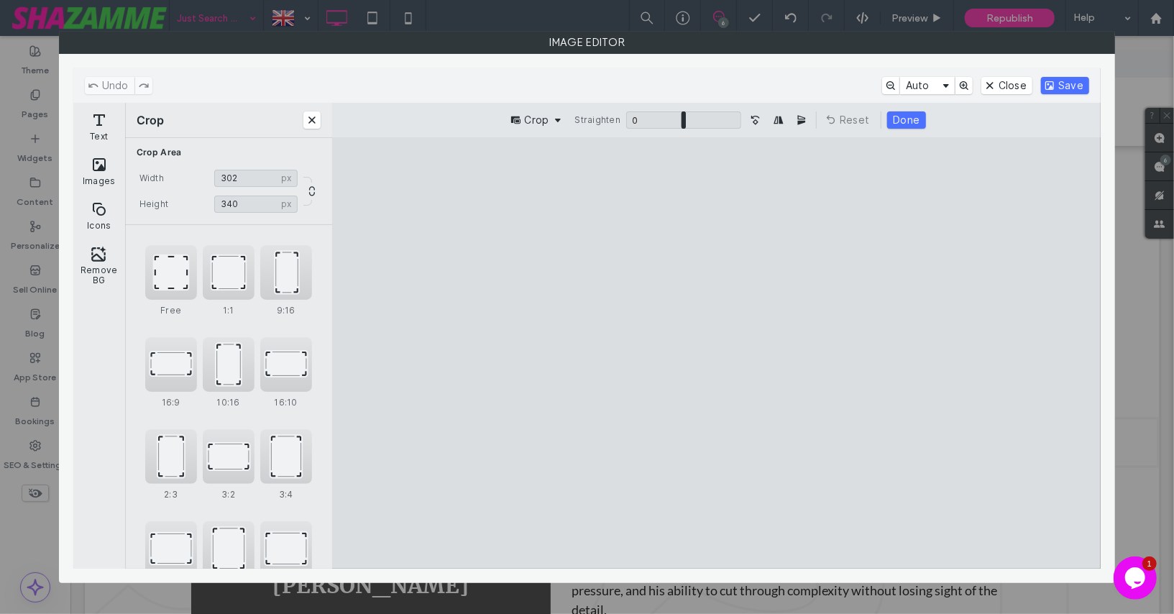
drag, startPoint x: 567, startPoint y: 529, endPoint x: 569, endPoint y: 502, distance: 27.4
click at [717, 353] on cesdk-canvas "Editor canvas" at bounding box center [717, 353] width 0 height 0
drag, startPoint x: 870, startPoint y: 523, endPoint x: 879, endPoint y: 495, distance: 29.3
click at [717, 353] on cesdk-canvas "Editor canvas" at bounding box center [717, 353] width 0 height 0
type input "***"
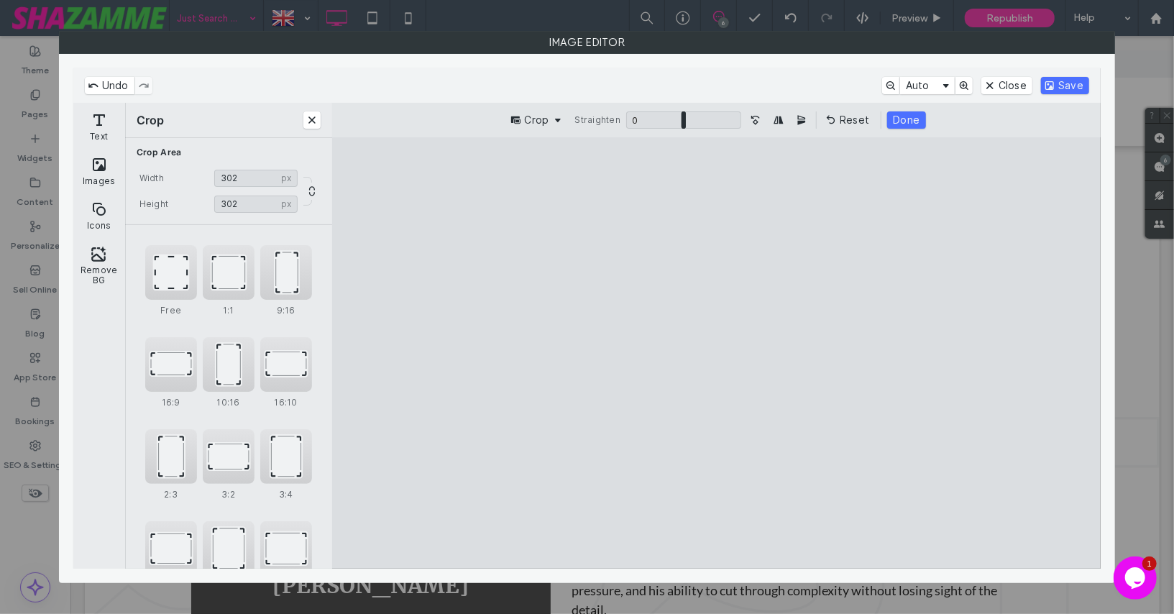
drag, startPoint x: 551, startPoint y: 179, endPoint x: 551, endPoint y: 190, distance: 10.8
click at [717, 353] on cesdk-canvas "Editor canvas" at bounding box center [717, 353] width 0 height 0
click at [909, 120] on button "Done" at bounding box center [906, 119] width 38 height 17
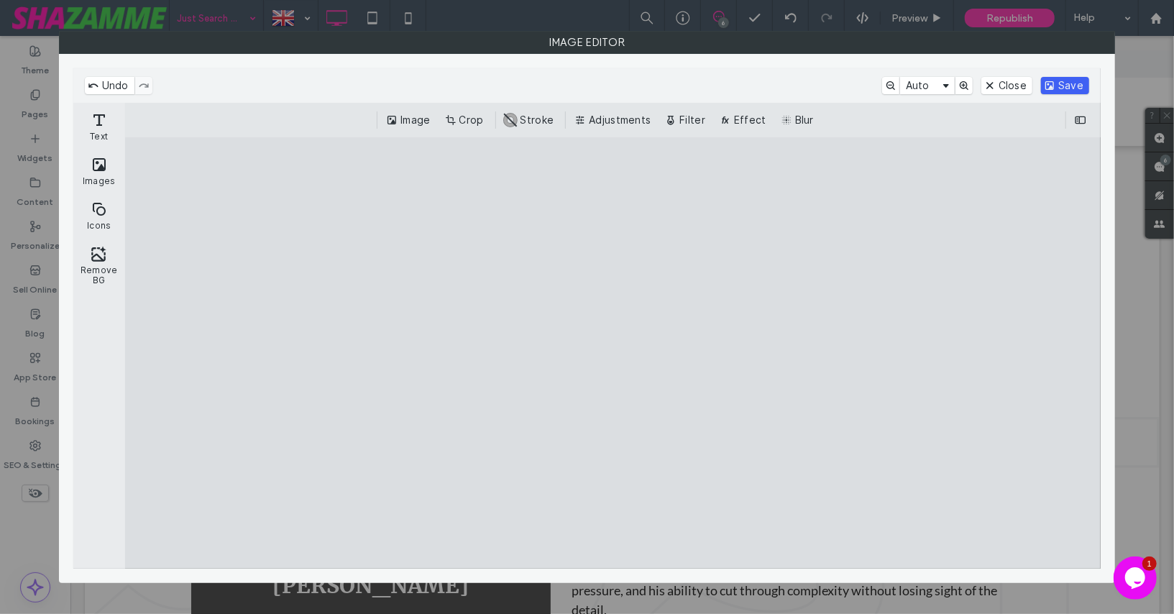
click at [1069, 78] on button "Save" at bounding box center [1065, 85] width 48 height 17
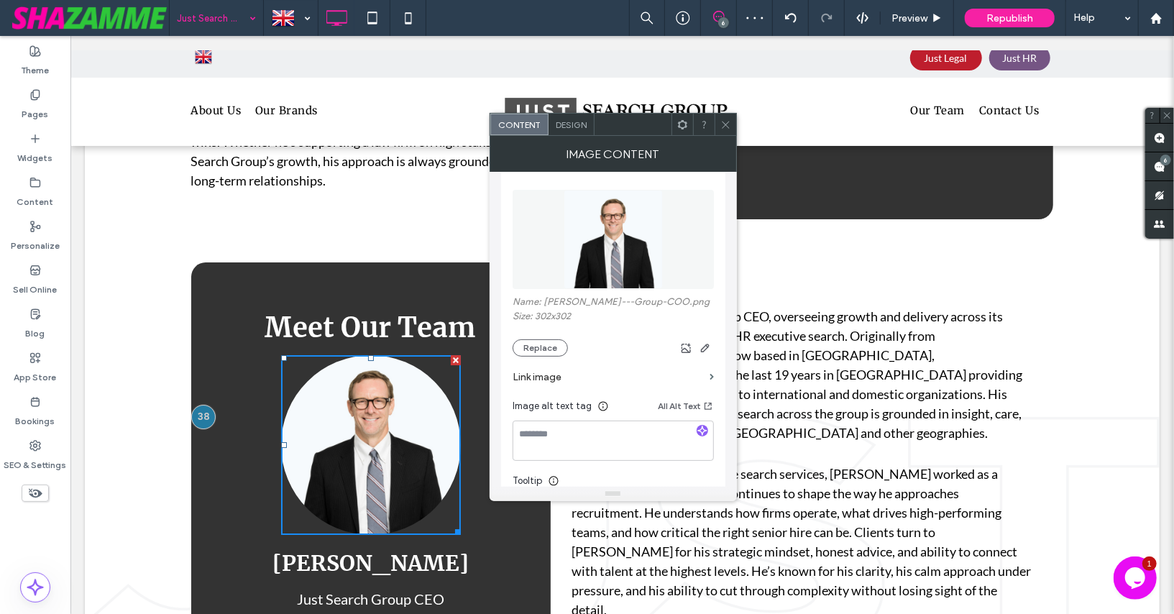
click at [725, 127] on icon at bounding box center [725, 124] width 11 height 11
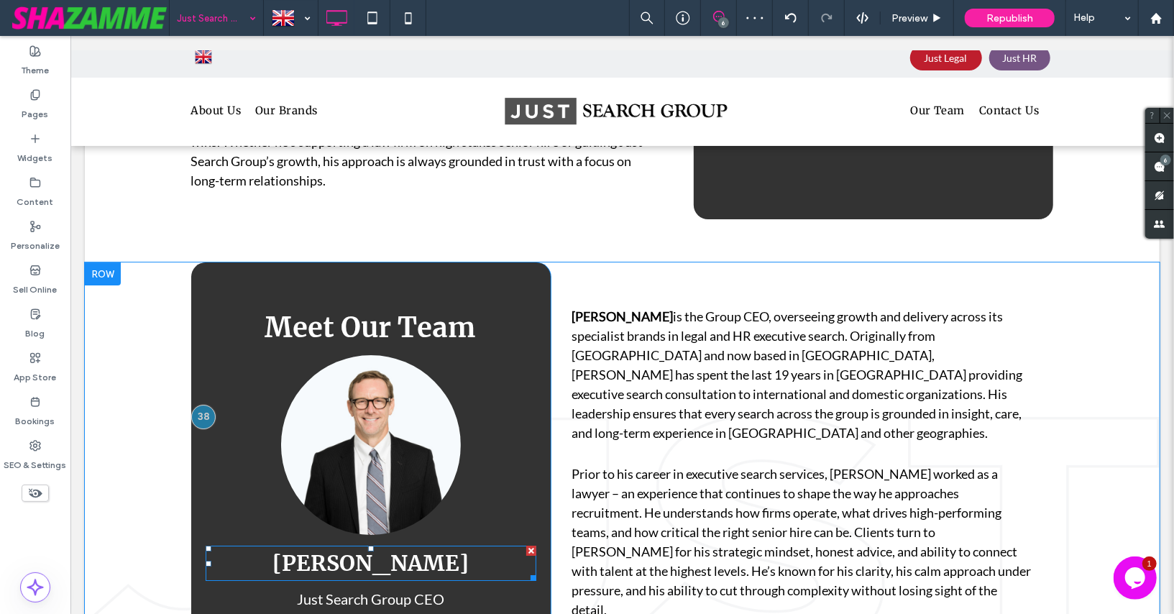
click at [360, 549] on span "Paul Cochrane" at bounding box center [370, 562] width 196 height 27
type input "**********"
type input "**"
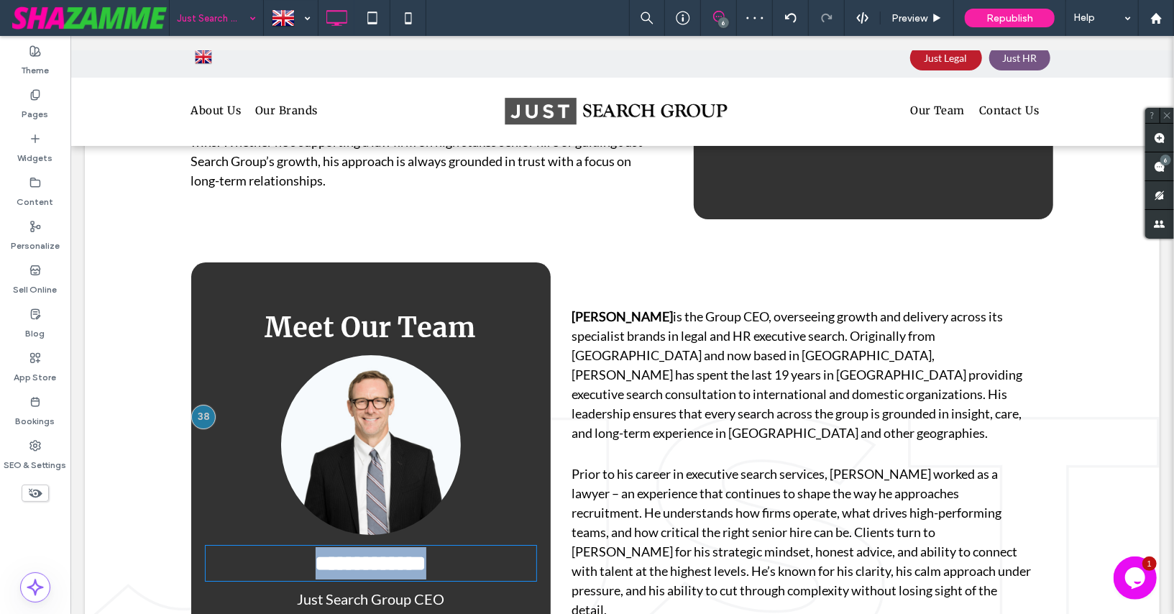
click at [360, 552] on span "**********" at bounding box center [370, 562] width 111 height 21
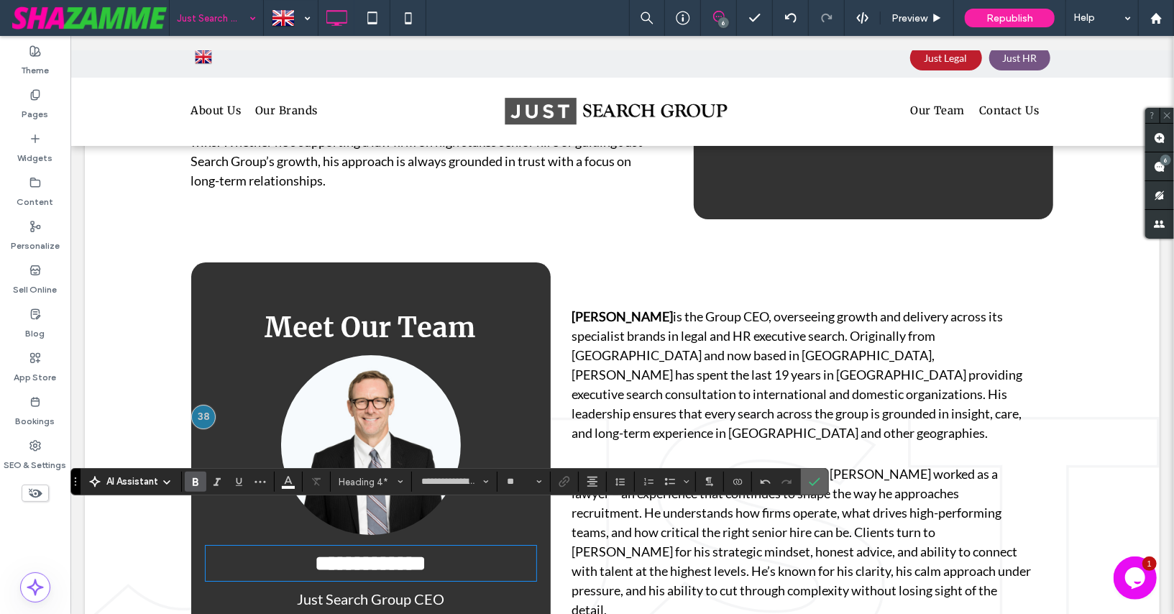
click at [810, 477] on icon "Confirm" at bounding box center [815, 482] width 12 height 12
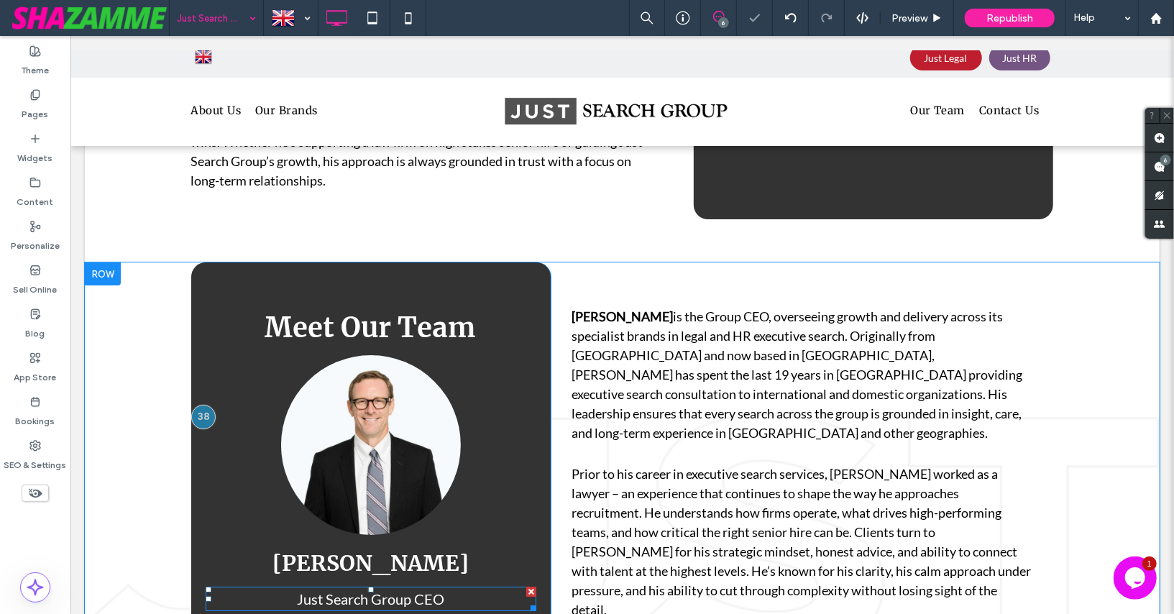
click at [431, 590] on span "Just Search Group CEO" at bounding box center [369, 598] width 147 height 17
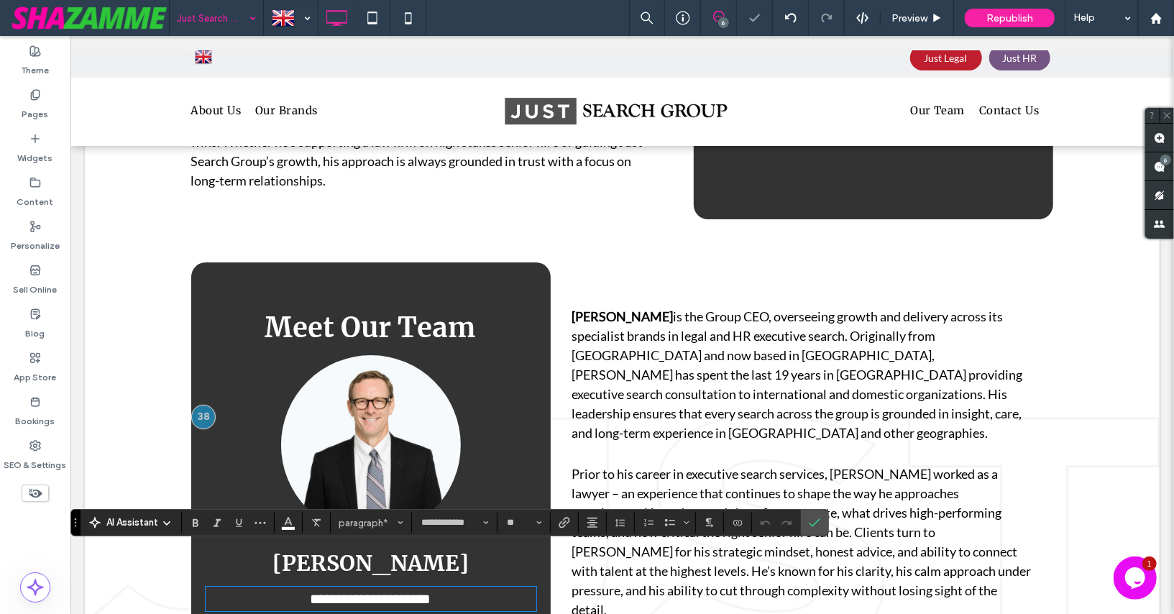
click at [431, 591] on span "**********" at bounding box center [370, 598] width 121 height 14
click at [809, 528] on icon "Confirm" at bounding box center [815, 523] width 12 height 12
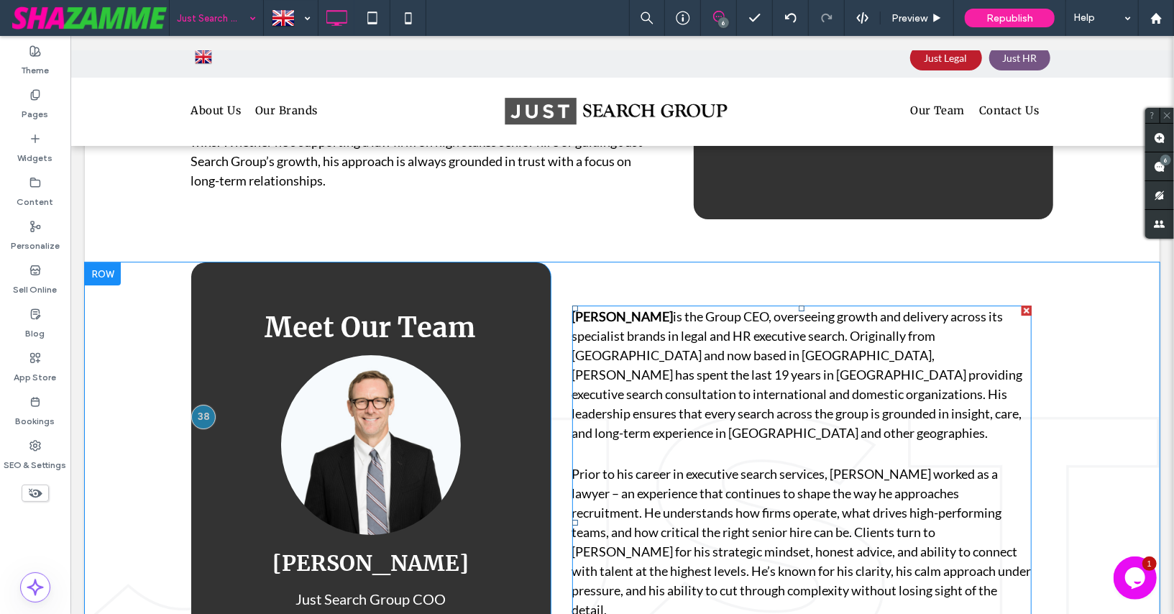
click at [664, 374] on span "is the Group CEO, overseeing growth and delivery across its specialist brands i…" at bounding box center [797, 374] width 451 height 132
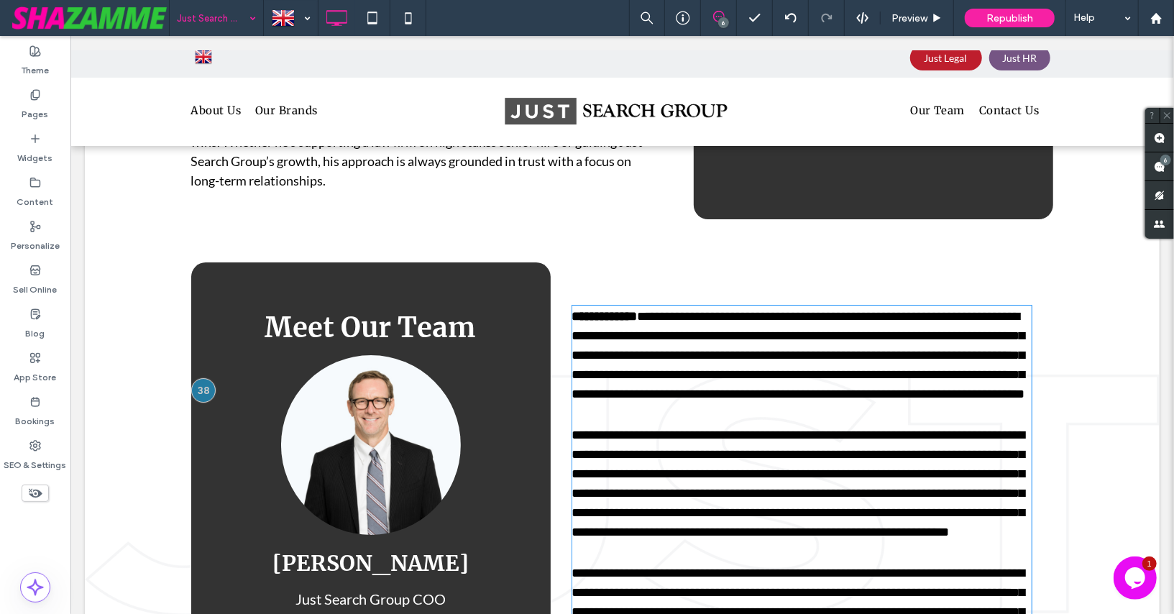
scroll to position [3130, 0]
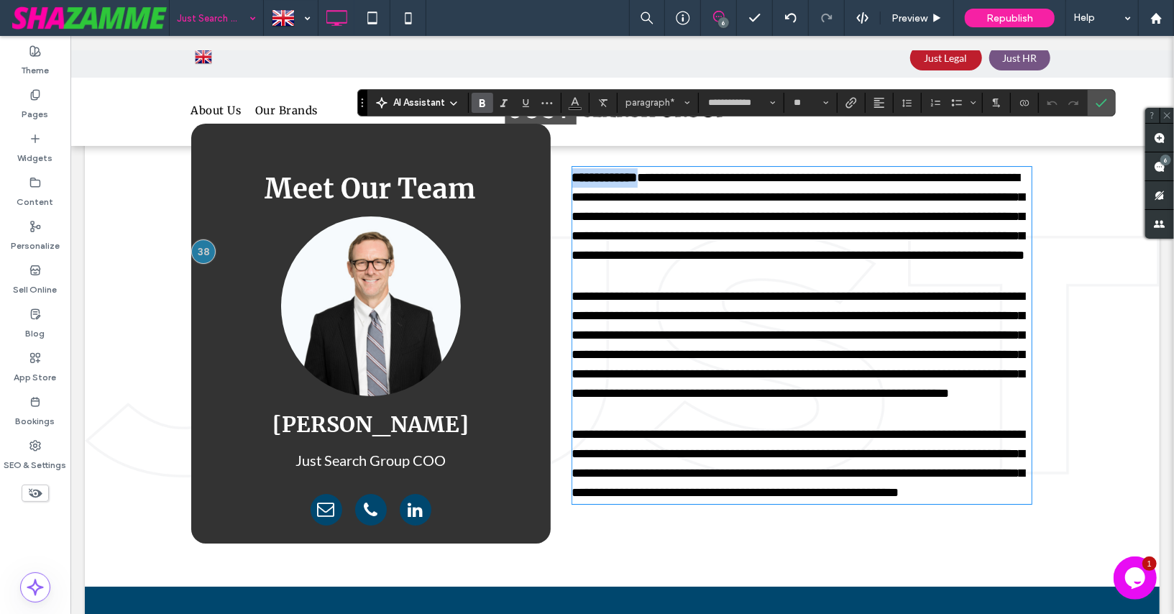
click at [664, 374] on span "**********" at bounding box center [798, 344] width 453 height 110
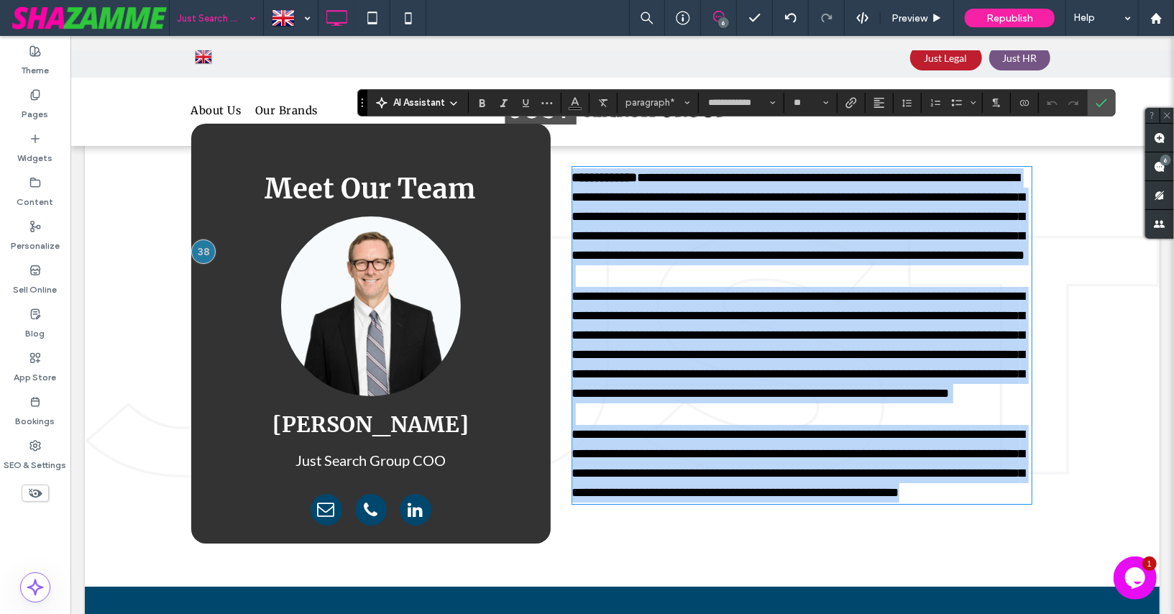
paste div
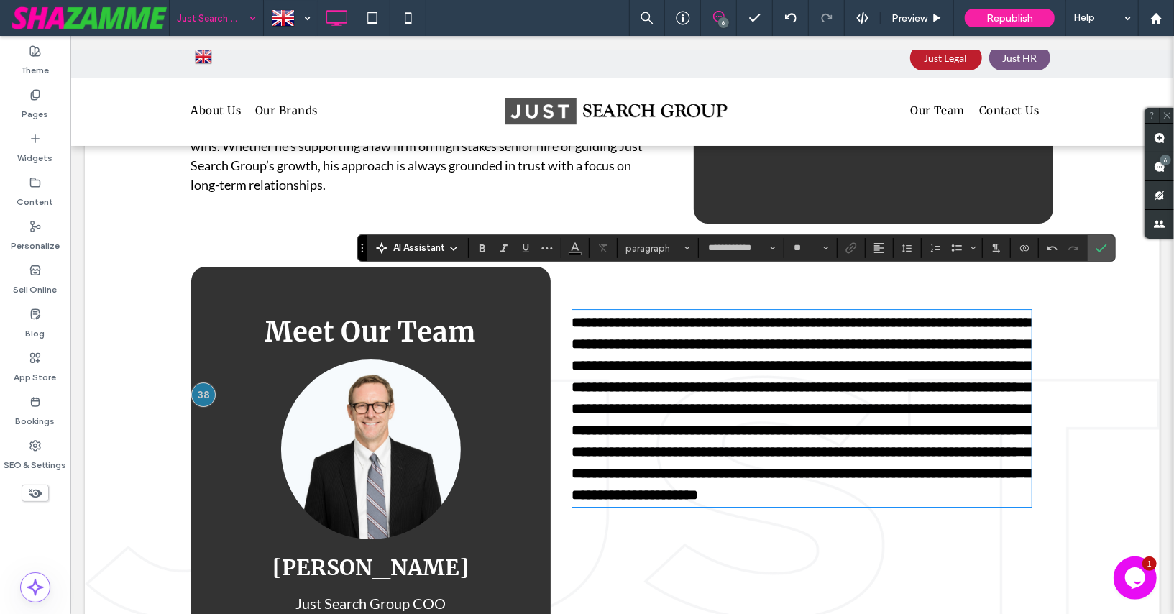
scroll to position [2984, 0]
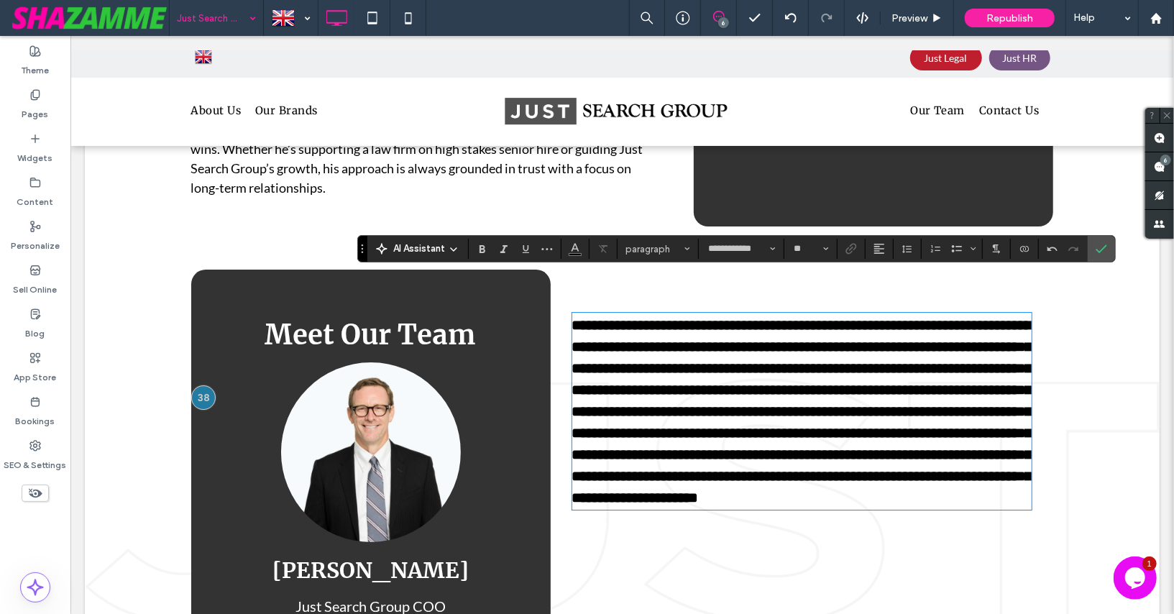
type input "**"
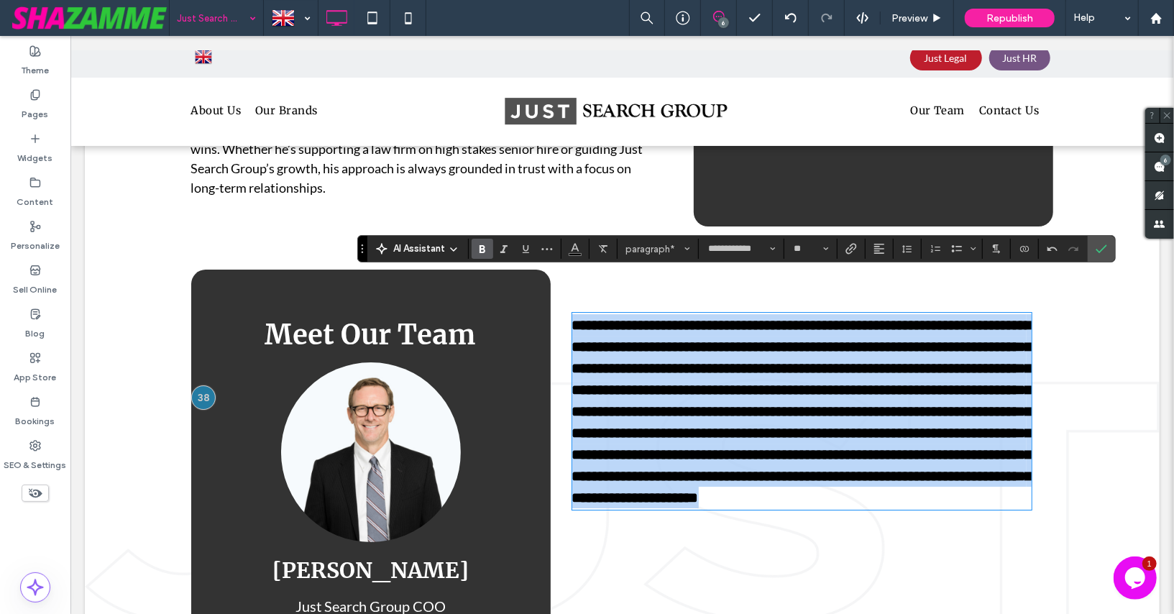
drag, startPoint x: 573, startPoint y: 282, endPoint x: 836, endPoint y: 502, distance: 343.0
click at [836, 502] on div "**********" at bounding box center [801, 479] width 503 height 420
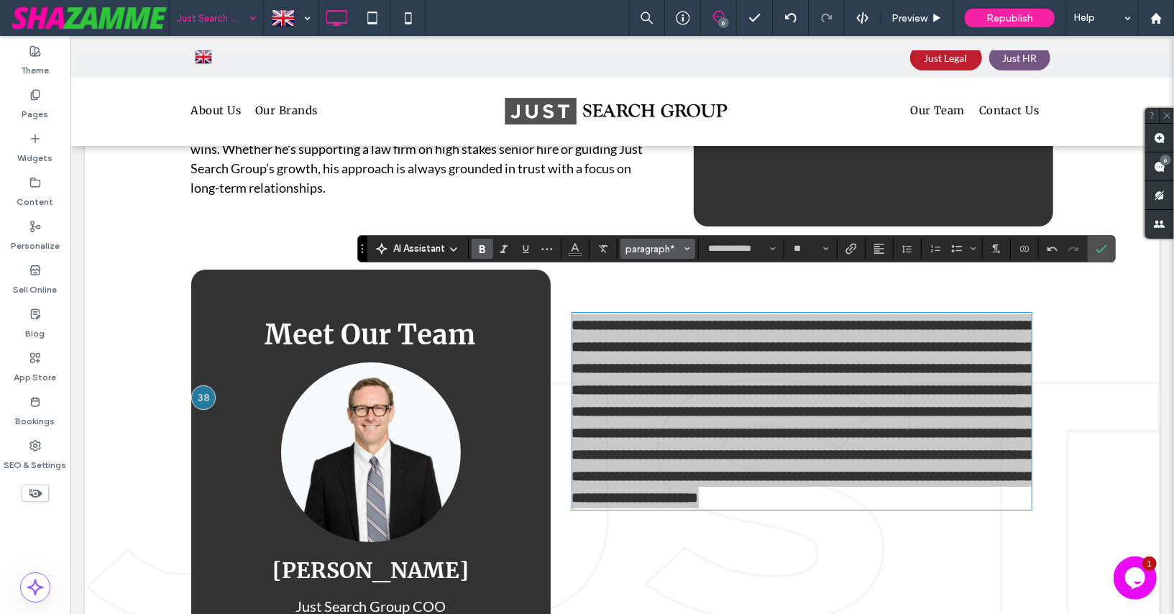
click at [641, 252] on span "paragraph*" at bounding box center [654, 249] width 56 height 11
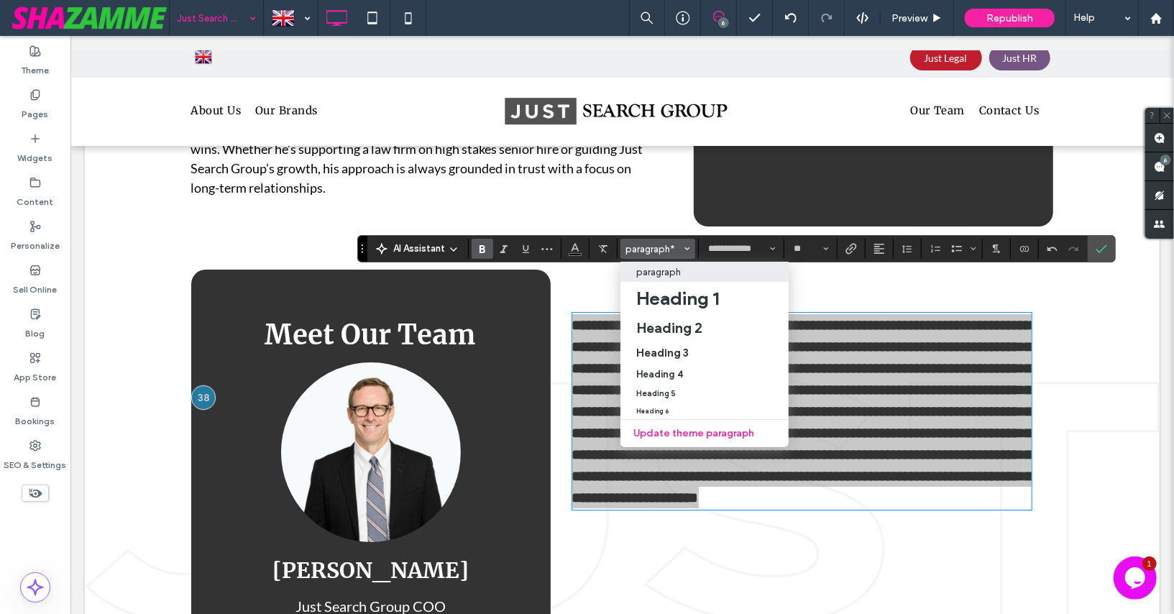
click at [646, 275] on p "paragraph" at bounding box center [658, 272] width 45 height 11
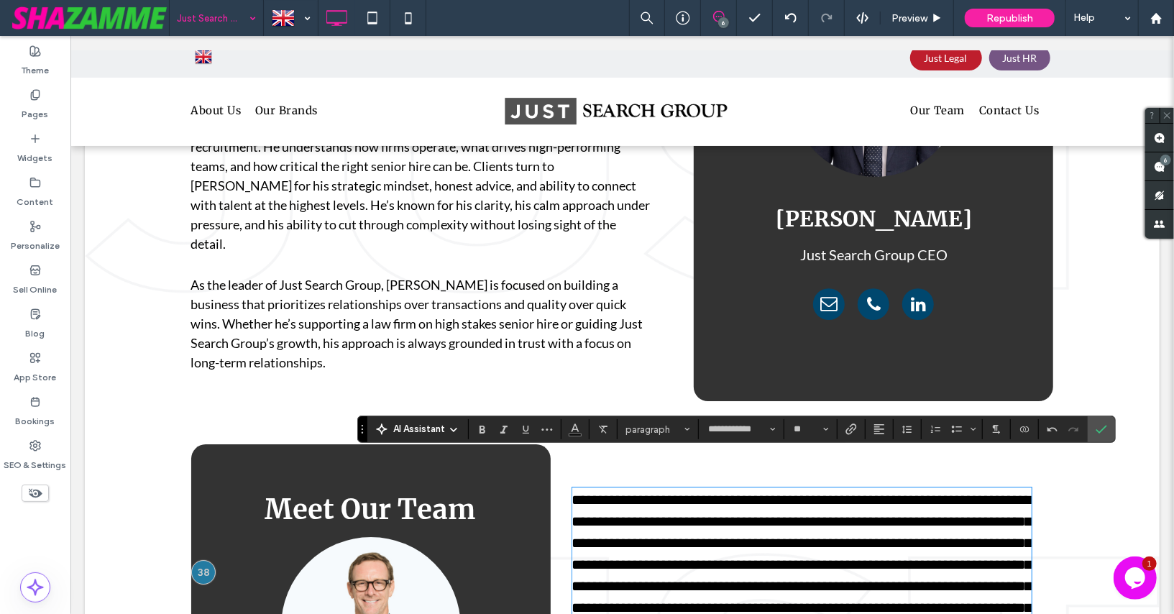
scroll to position [2804, 0]
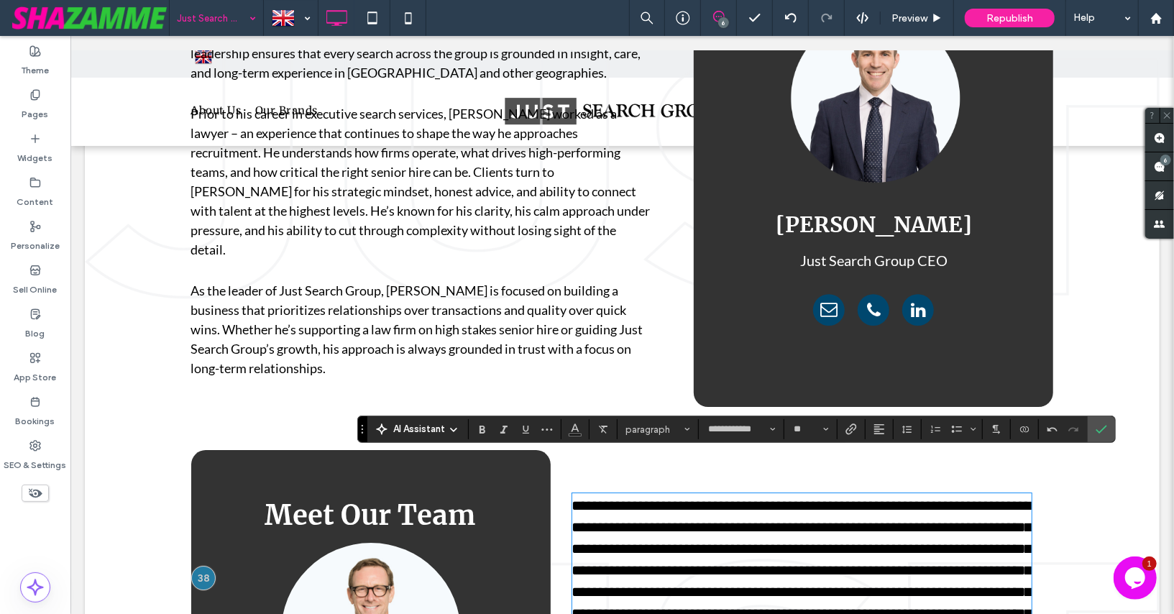
click at [482, 259] on p at bounding box center [421, 270] width 460 height 22
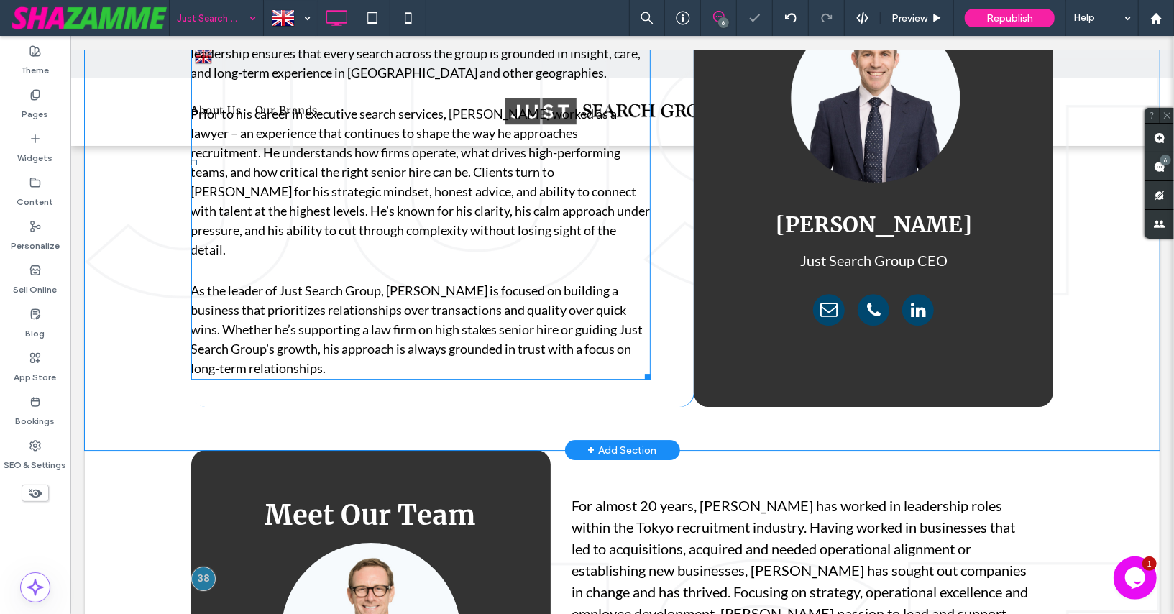
click at [482, 259] on p at bounding box center [421, 270] width 460 height 22
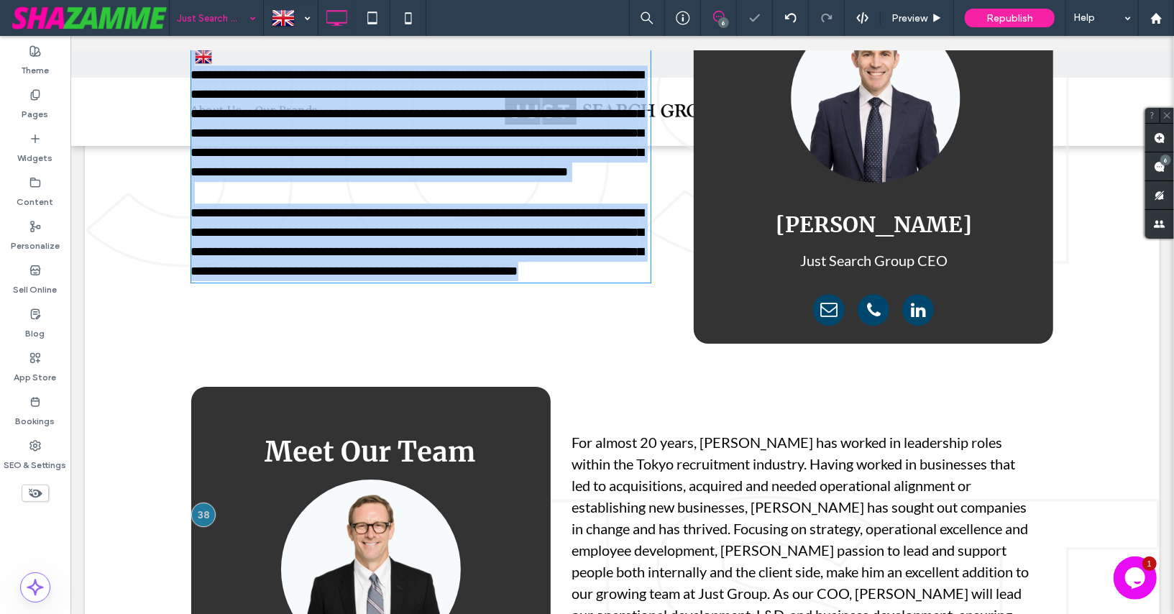
scroll to position [2621, 0]
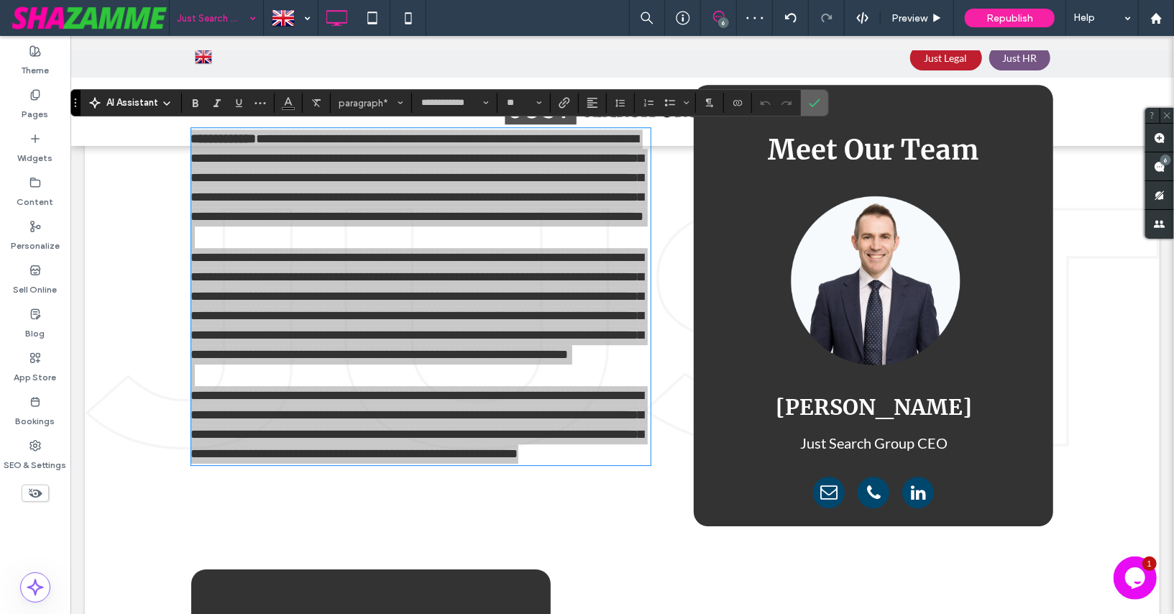
click at [813, 100] on use "Confirm" at bounding box center [816, 103] width 12 height 9
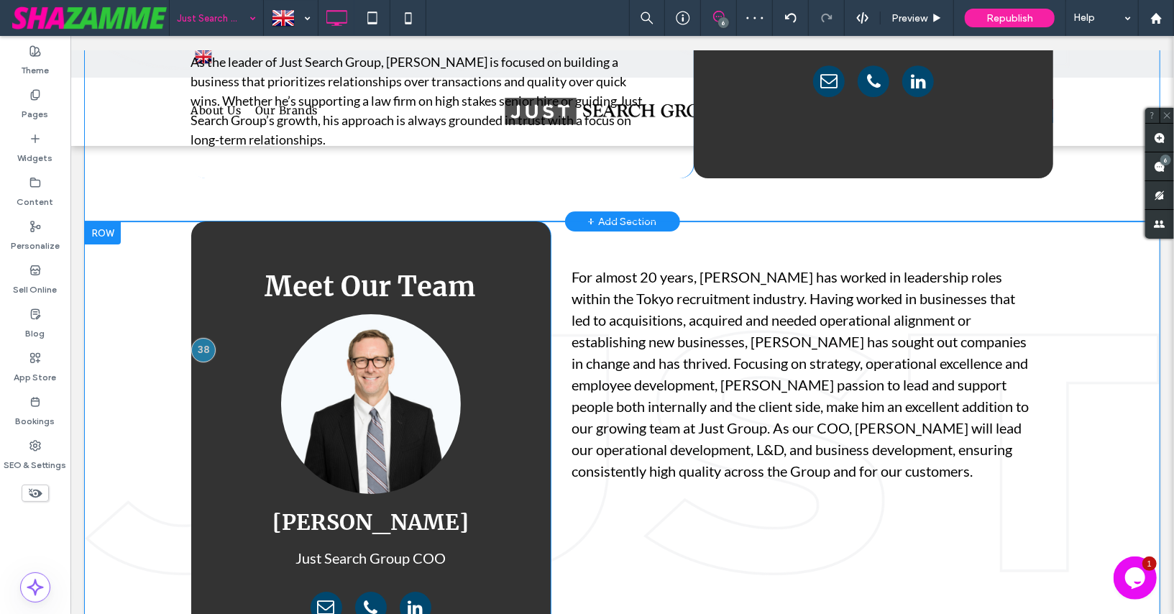
scroll to position [3054, 0]
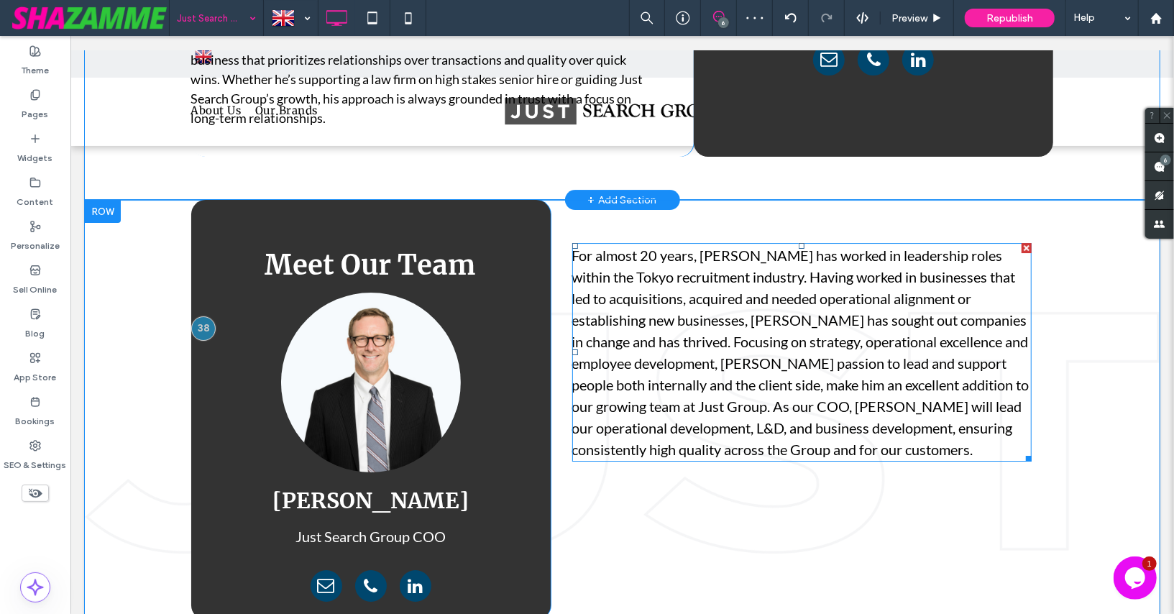
click at [740, 246] on span "For almost 20 years, Scott has worked in leadership roles within the Tokyo recr…" at bounding box center [800, 351] width 457 height 211
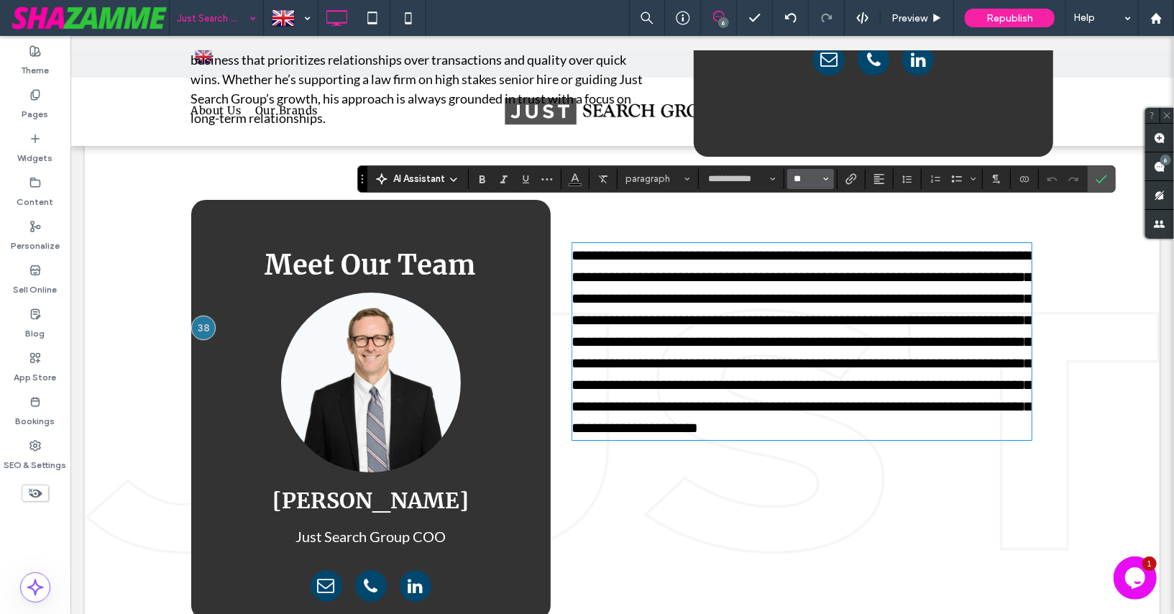
click at [805, 173] on input "**" at bounding box center [806, 179] width 28 height 12
click at [805, 340] on label "18" at bounding box center [810, 343] width 46 height 20
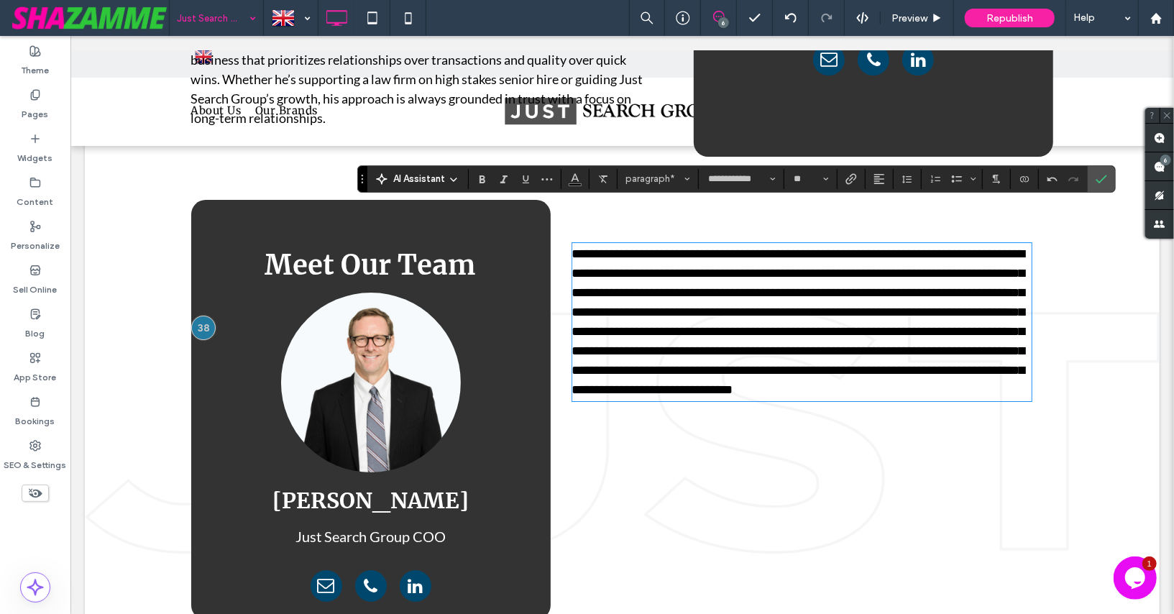
click at [866, 272] on span "**********" at bounding box center [798, 321] width 453 height 149
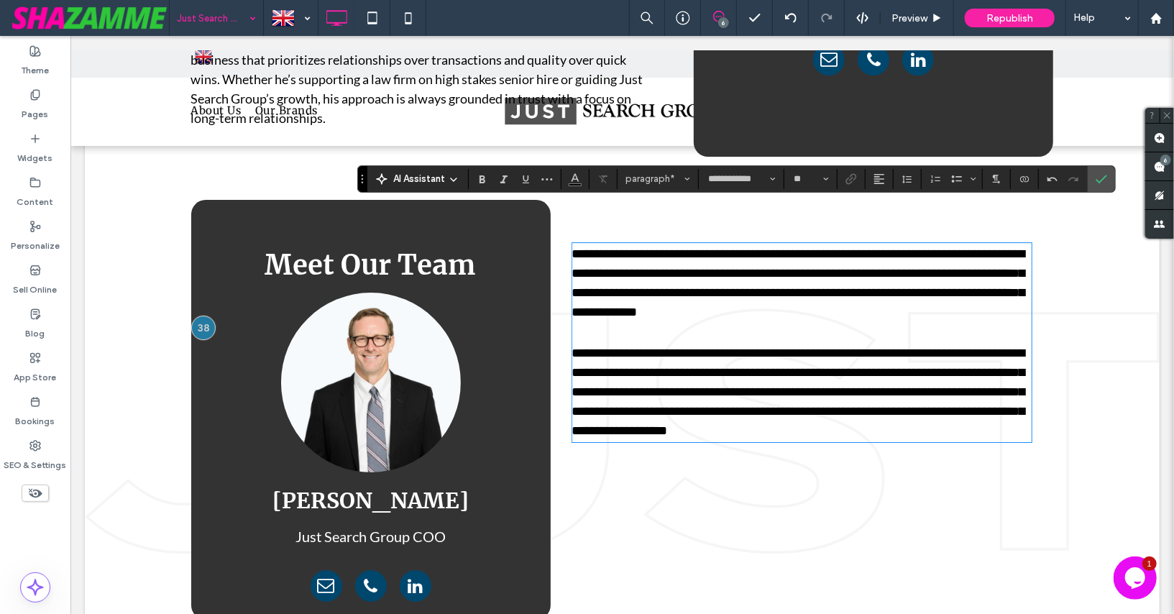
click at [872, 352] on span "**********" at bounding box center [798, 391] width 453 height 91
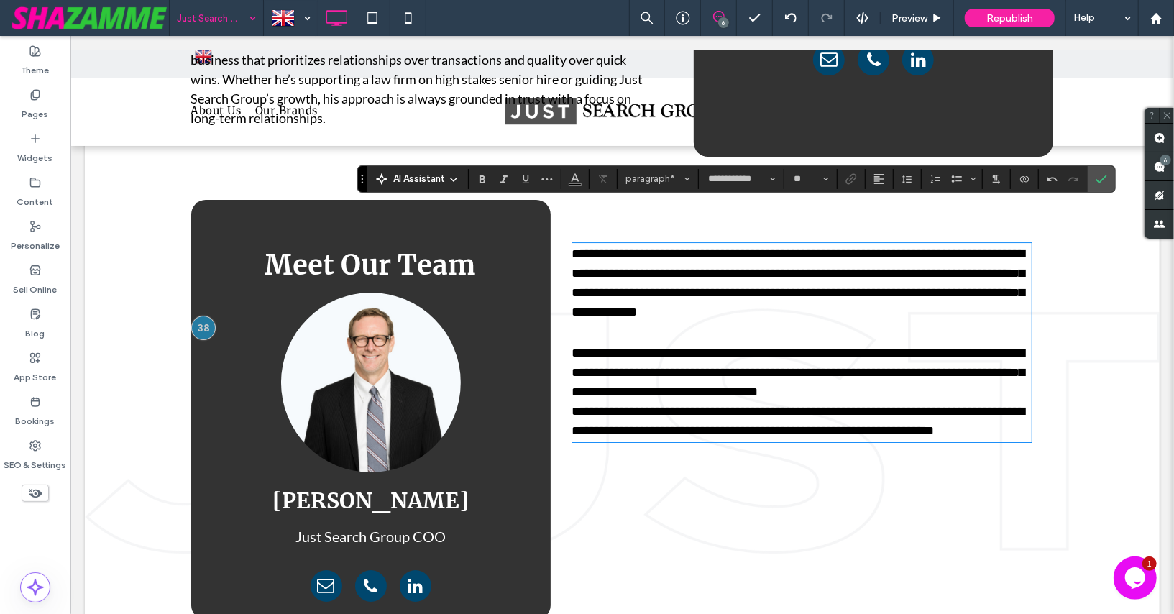
type input "**"
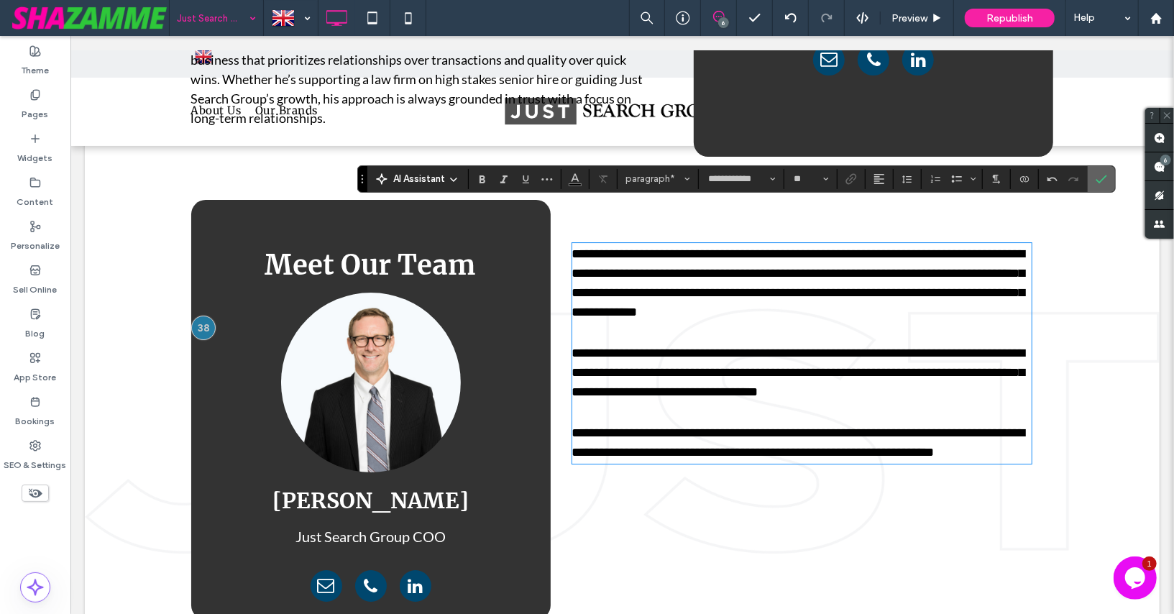
click at [1091, 176] on label "Confirm" at bounding box center [1102, 179] width 22 height 26
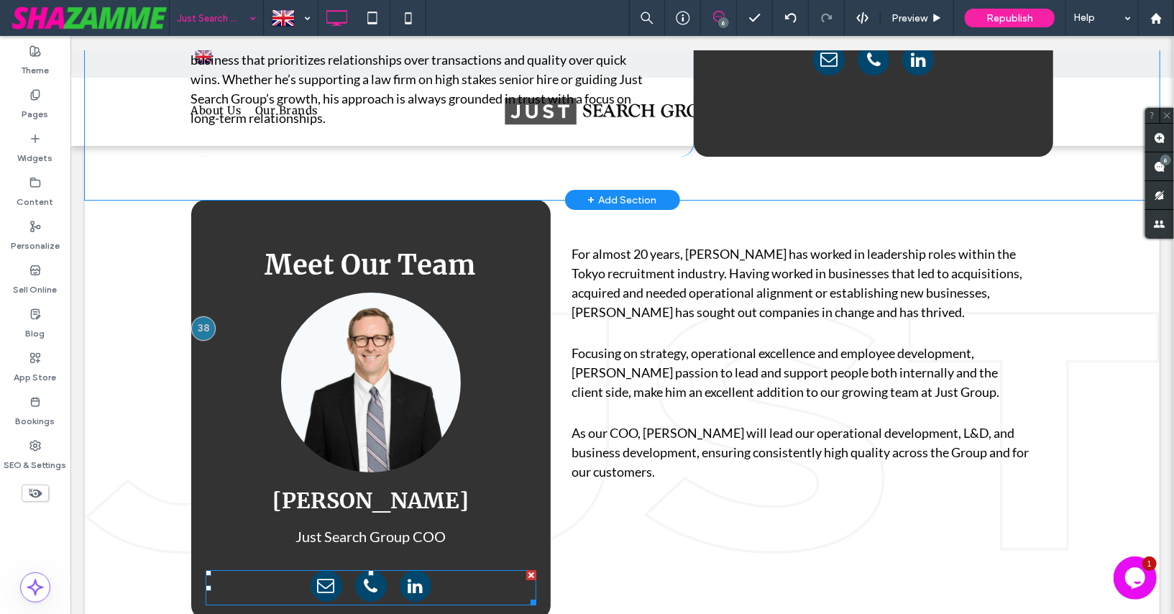
click at [445, 569] on div at bounding box center [370, 586] width 331 height 35
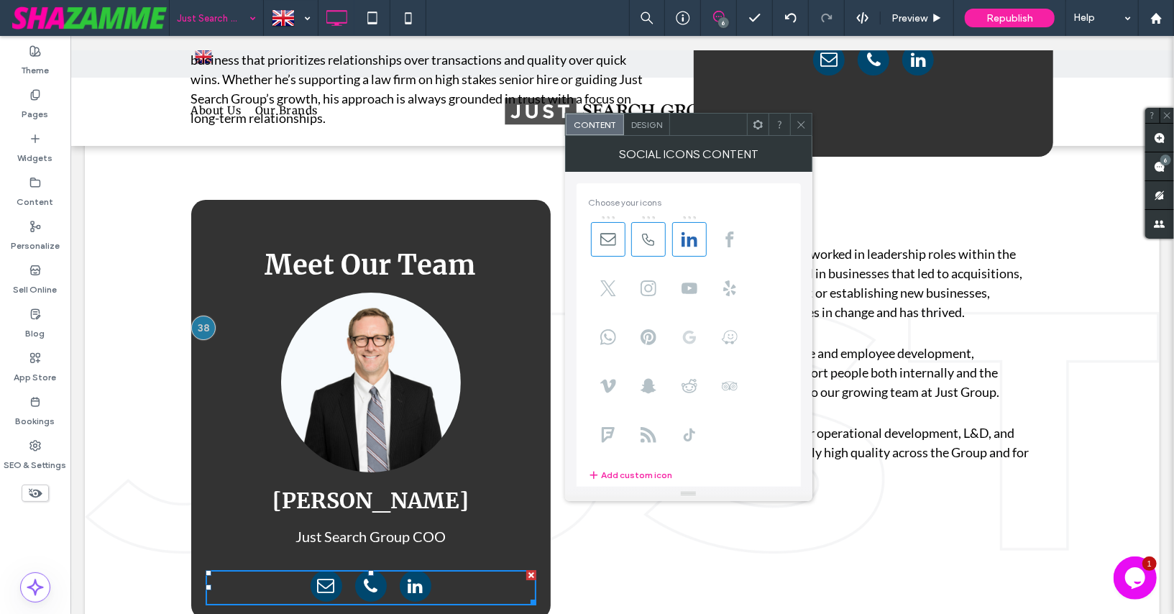
scroll to position [252, 0]
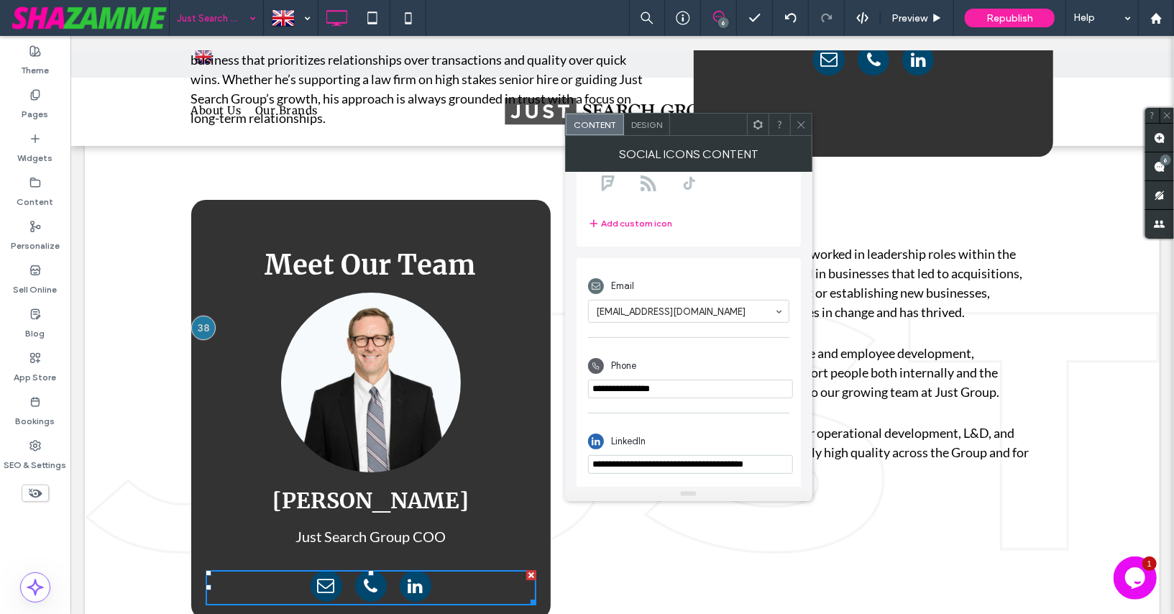
drag, startPoint x: 592, startPoint y: 460, endPoint x: 608, endPoint y: 500, distance: 42.9
click at [608, 500] on div "**********" at bounding box center [688, 318] width 247 height 365
paste input "**********"
type input "**********"
click at [586, 405] on div "**********" at bounding box center [689, 373] width 224 height 230
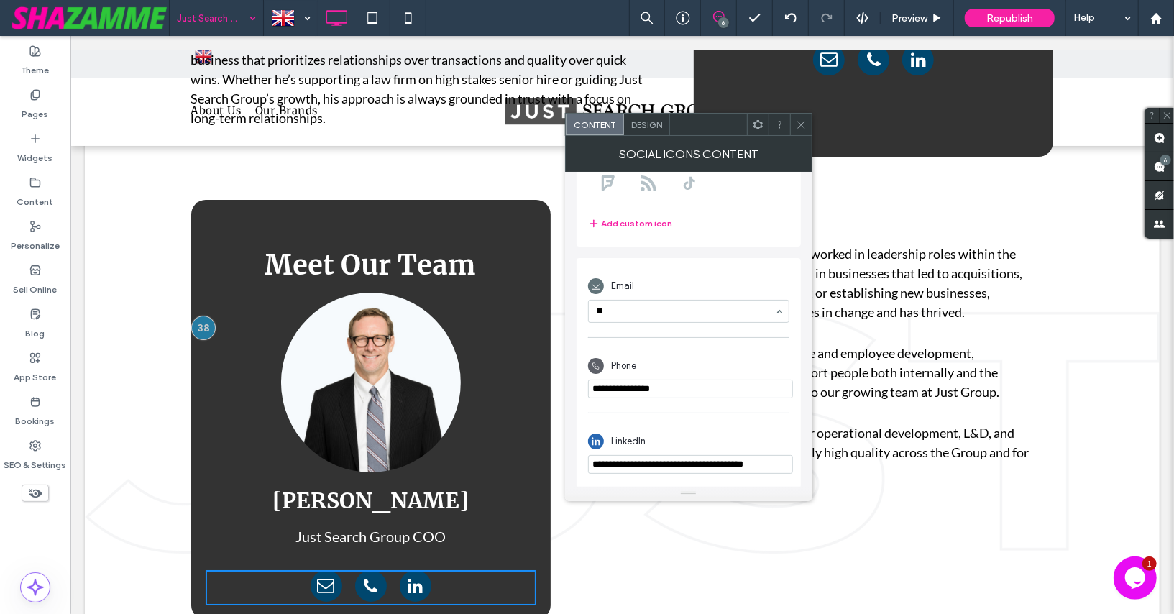
type input "*"
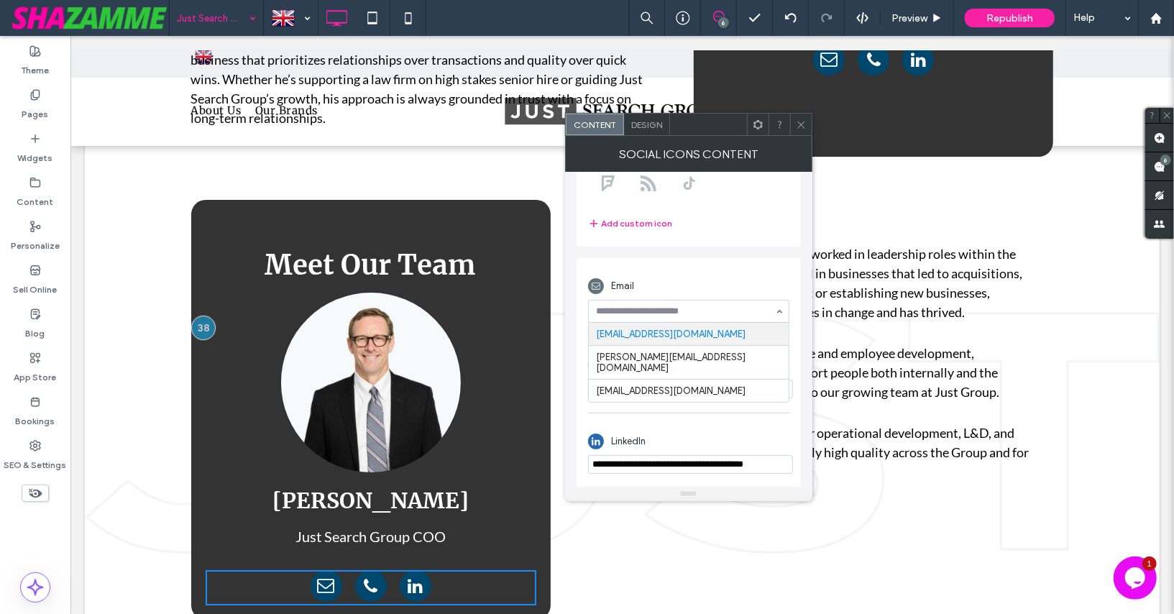
paste input "**********"
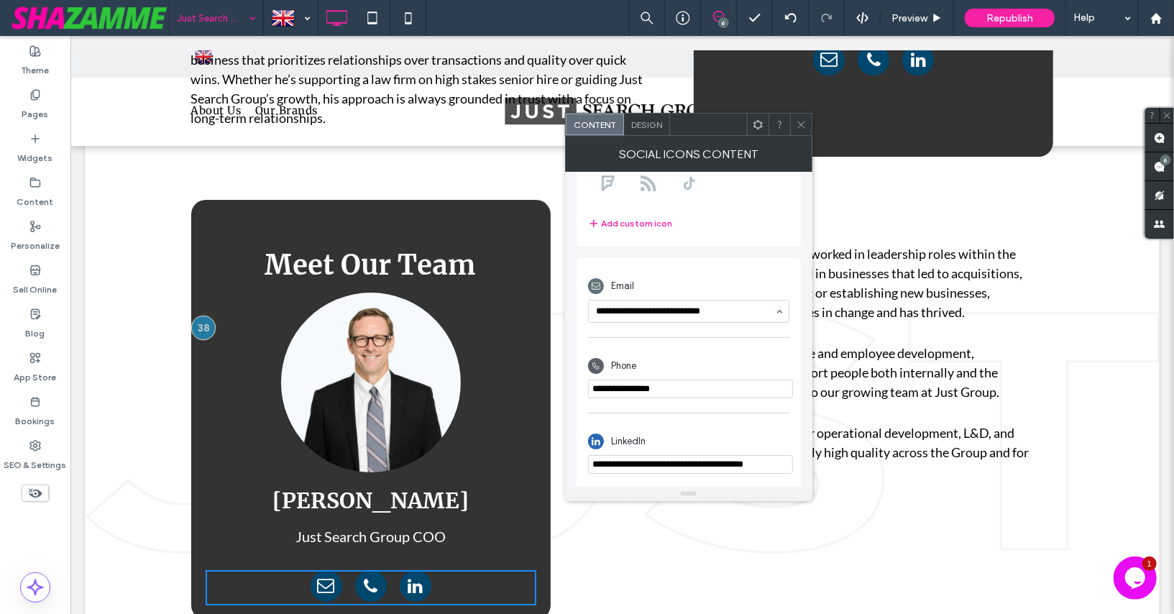
type input "**********"
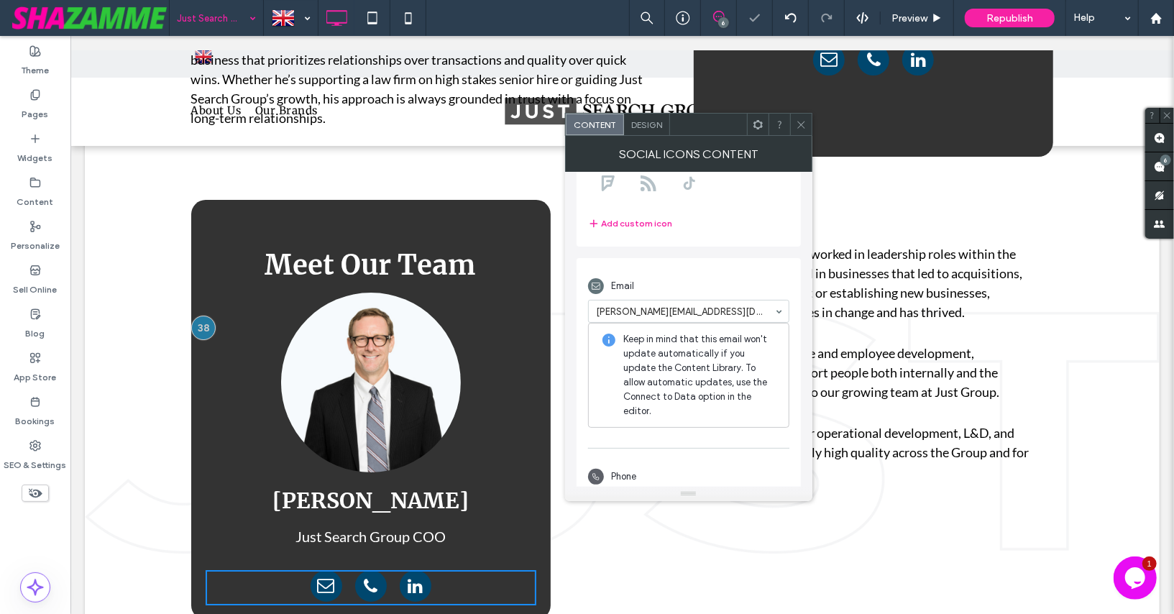
click at [670, 329] on div "**********" at bounding box center [689, 428] width 224 height 341
click at [712, 252] on span "**********" at bounding box center [689, 259] width 224 height 679
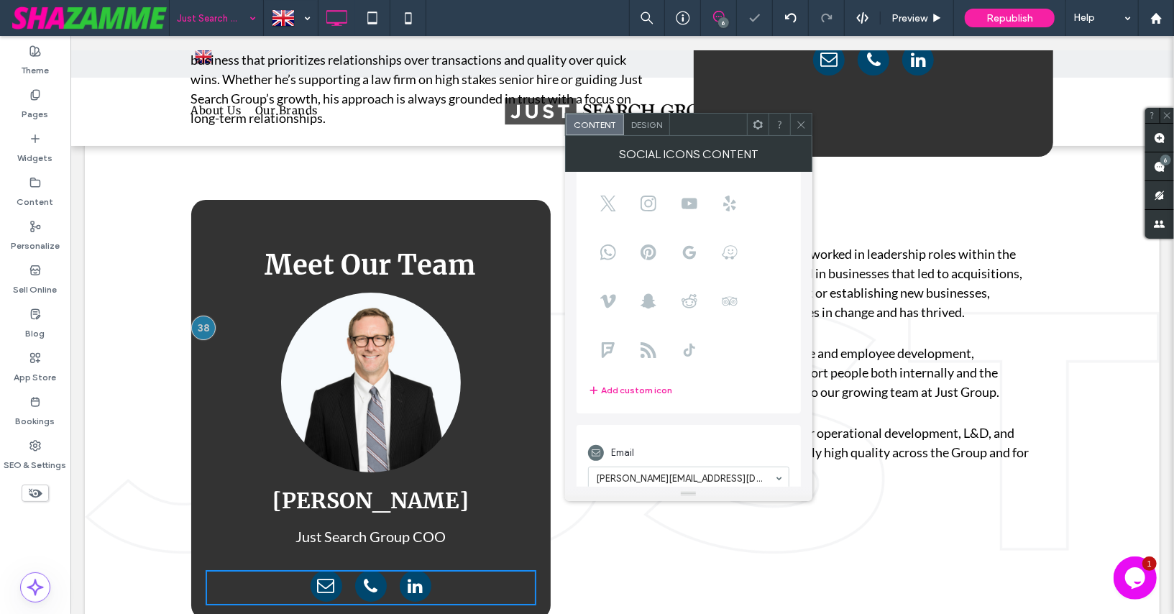
scroll to position [0, 0]
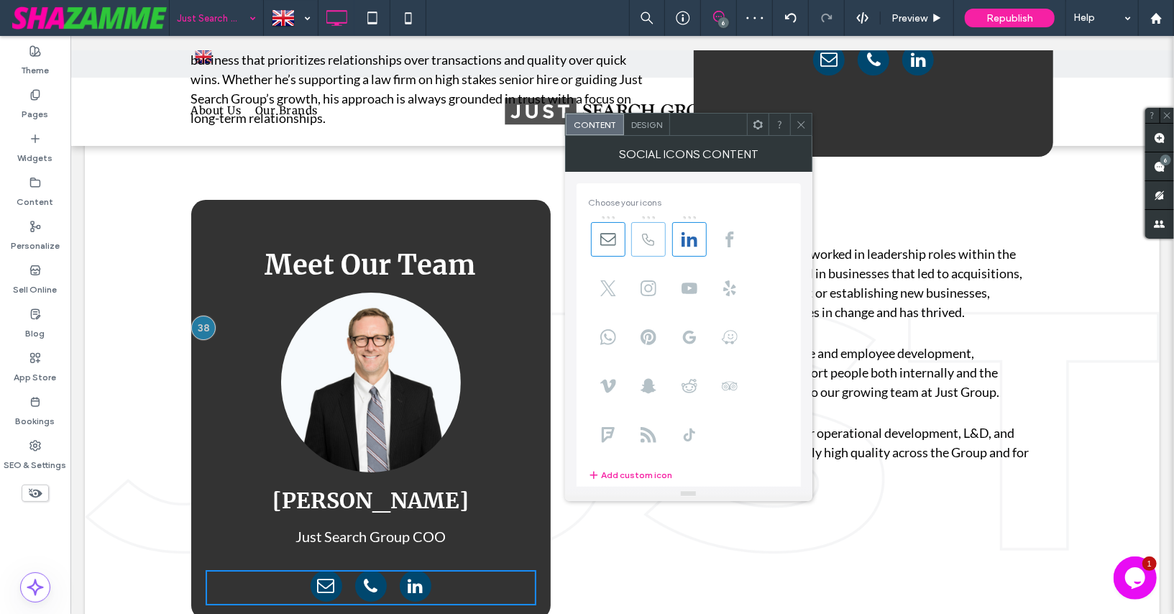
click at [656, 247] on span at bounding box center [648, 239] width 35 height 35
click at [802, 122] on icon at bounding box center [801, 124] width 11 height 11
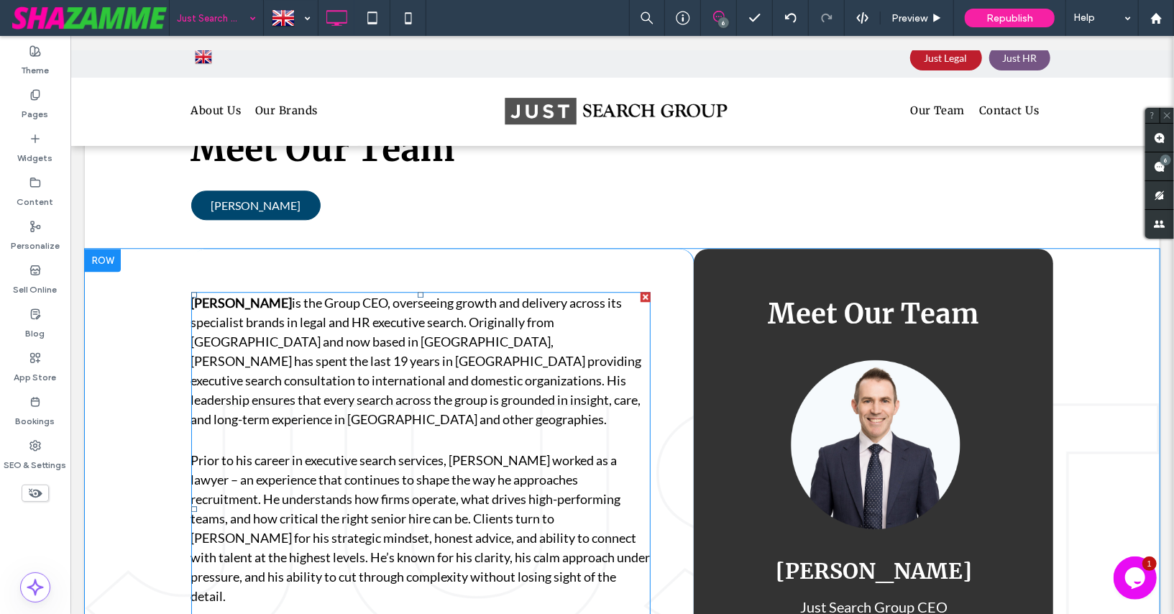
scroll to position [2439, 0]
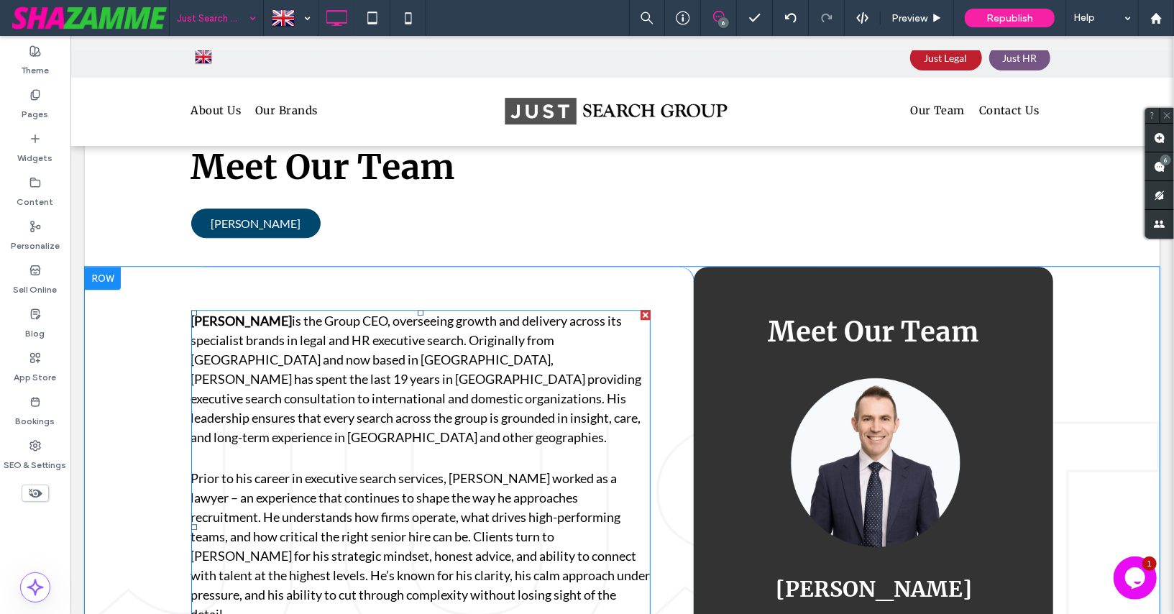
click at [452, 384] on span "is the Group CEO, overseeing growth and delivery across its specialist brands i…" at bounding box center [416, 378] width 451 height 132
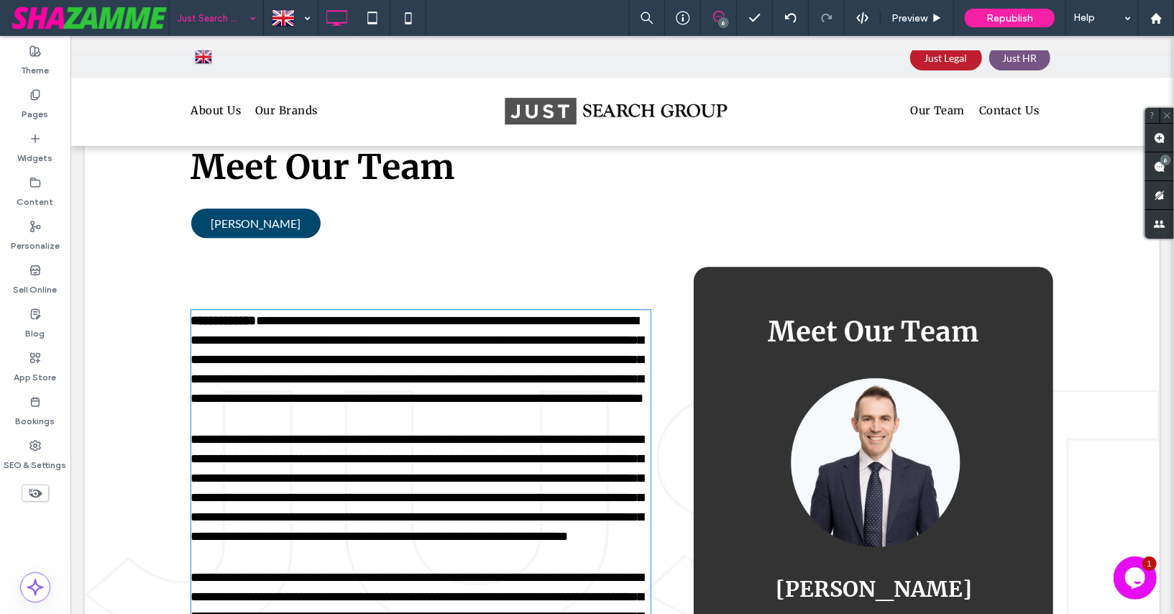
type input "**********"
type input "**"
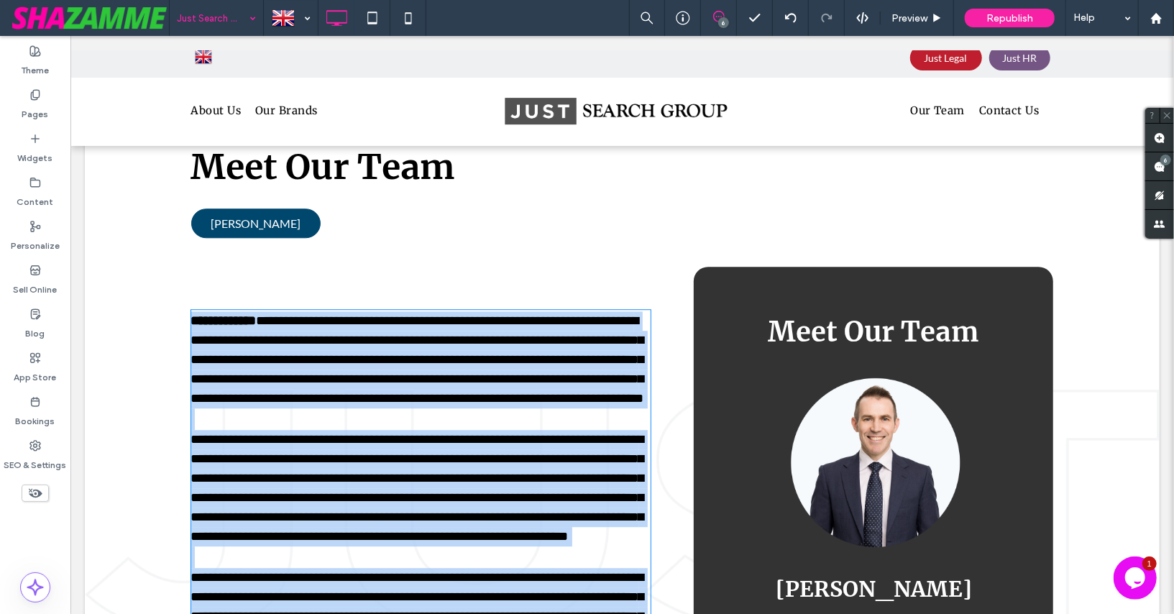
scroll to position [2621, 0]
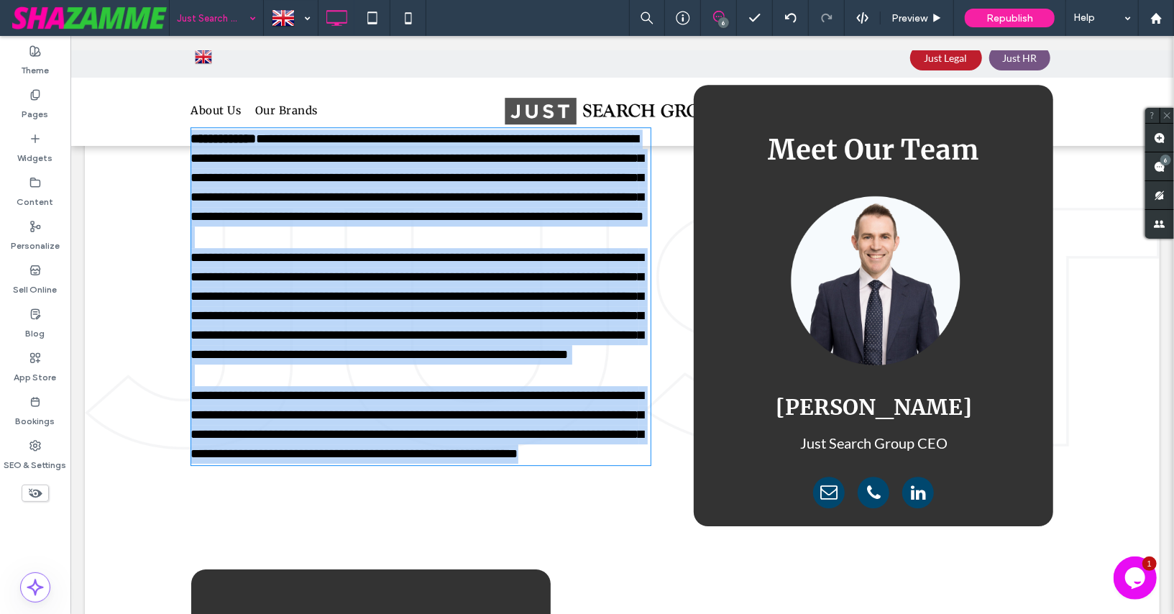
click at [452, 364] on p "**********" at bounding box center [421, 305] width 460 height 116
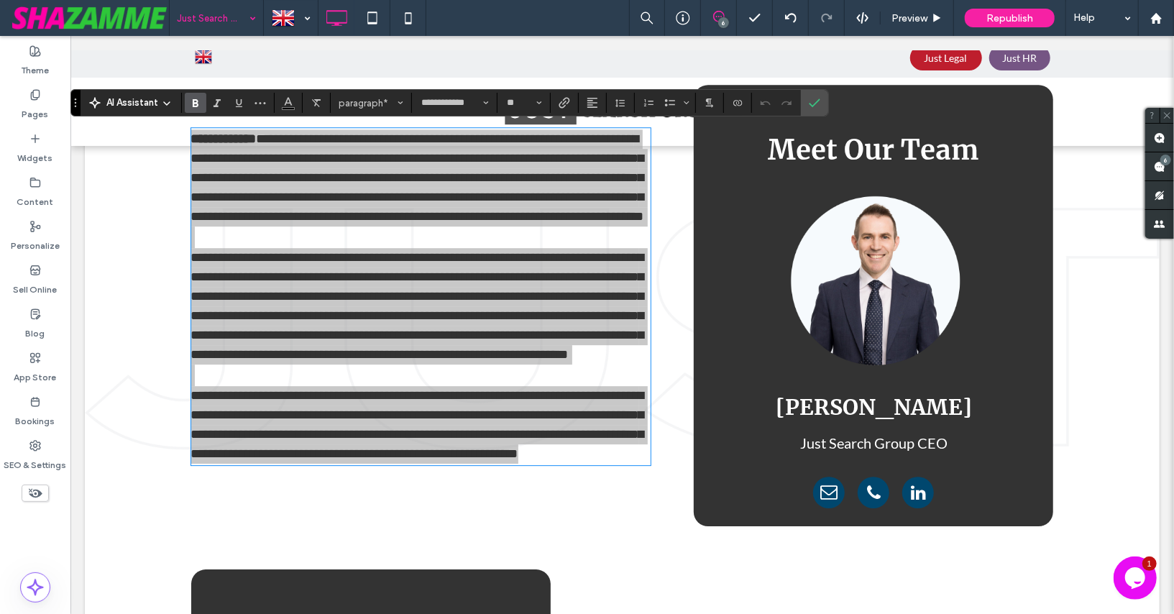
click at [196, 104] on use "Bold" at bounding box center [196, 103] width 6 height 8
click at [810, 106] on icon "Confirm" at bounding box center [815, 103] width 12 height 12
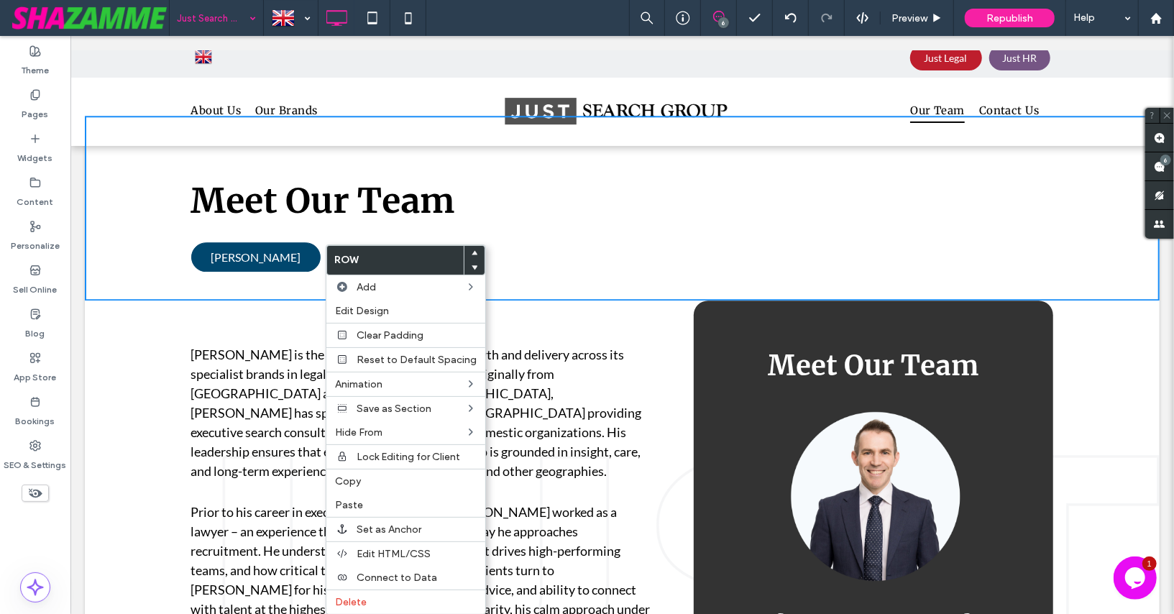
scroll to position [2406, 0]
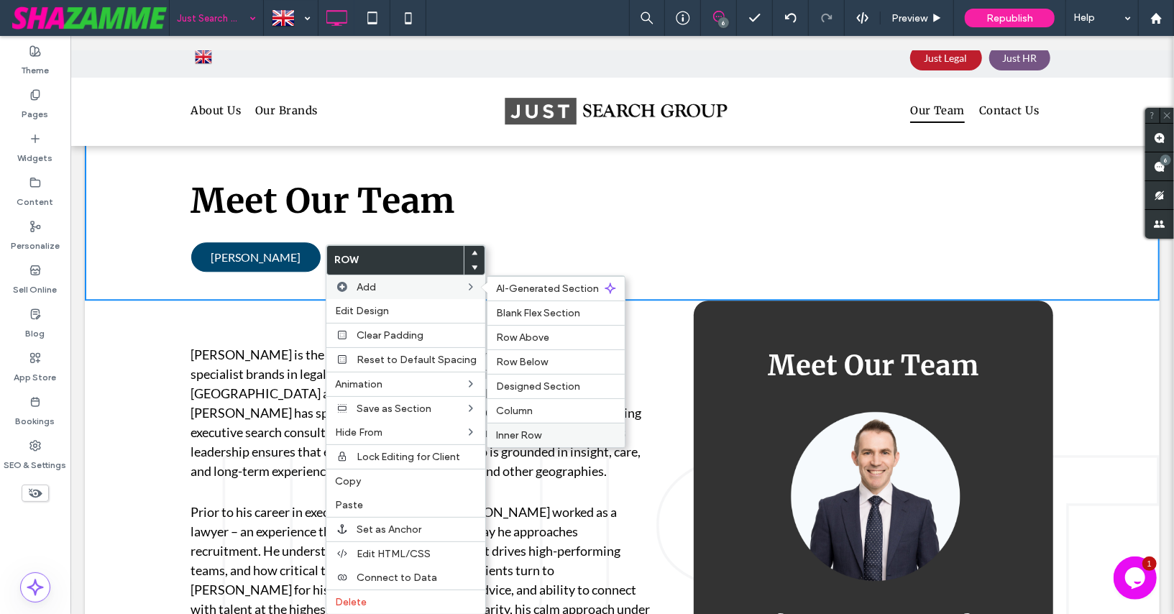
click at [510, 429] on span "Inner Row" at bounding box center [518, 435] width 45 height 12
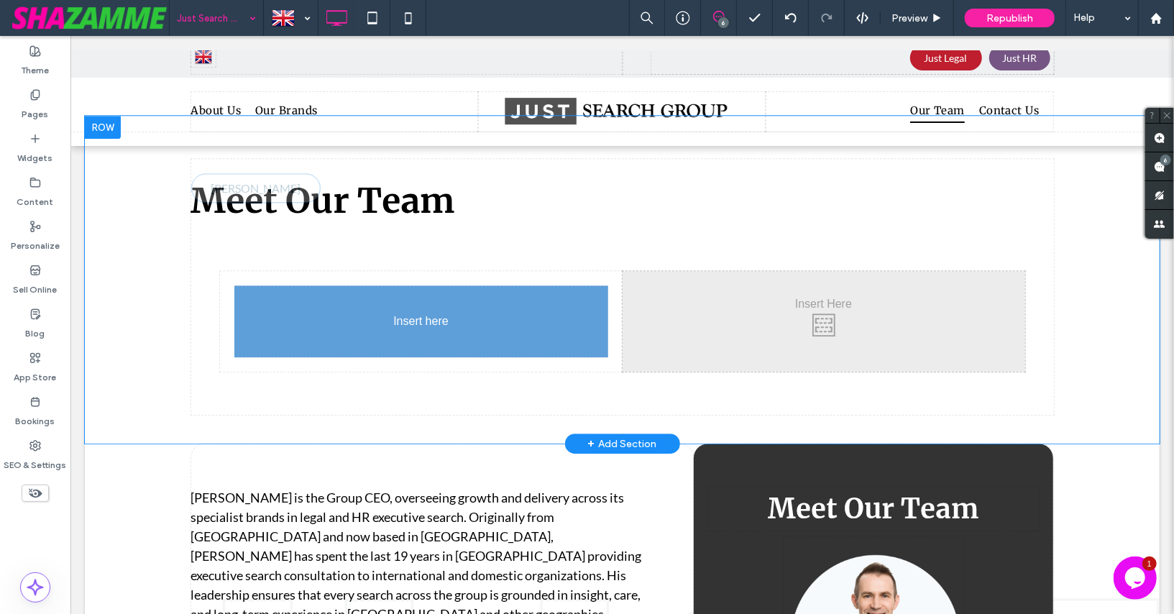
drag, startPoint x: 283, startPoint y: 251, endPoint x: 310, endPoint y: 358, distance: 110.4
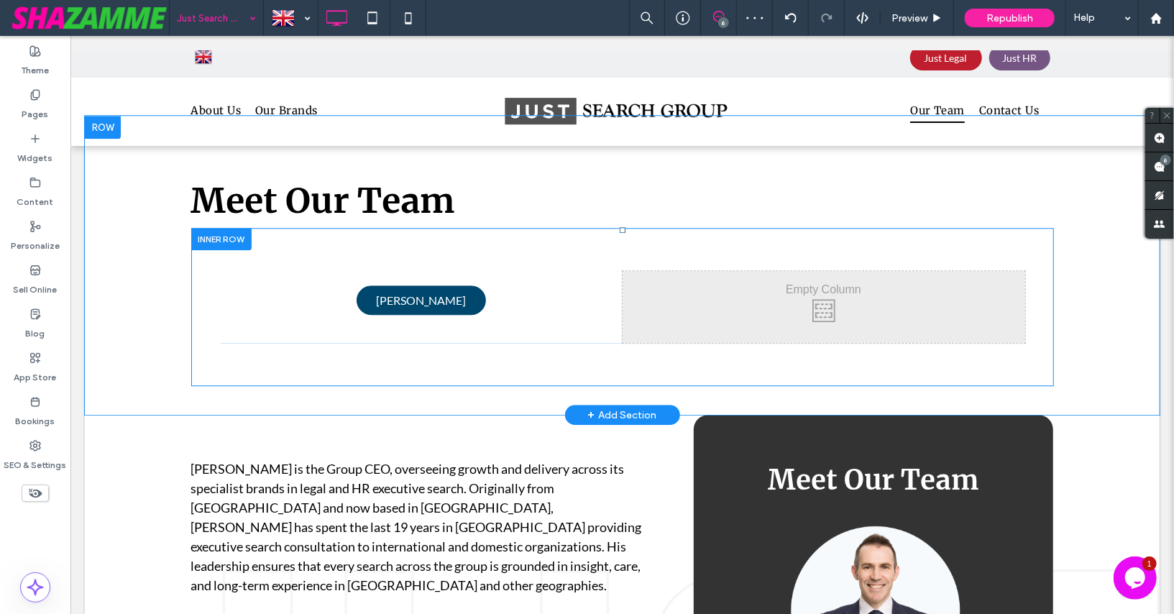
click at [246, 232] on div at bounding box center [221, 238] width 60 height 22
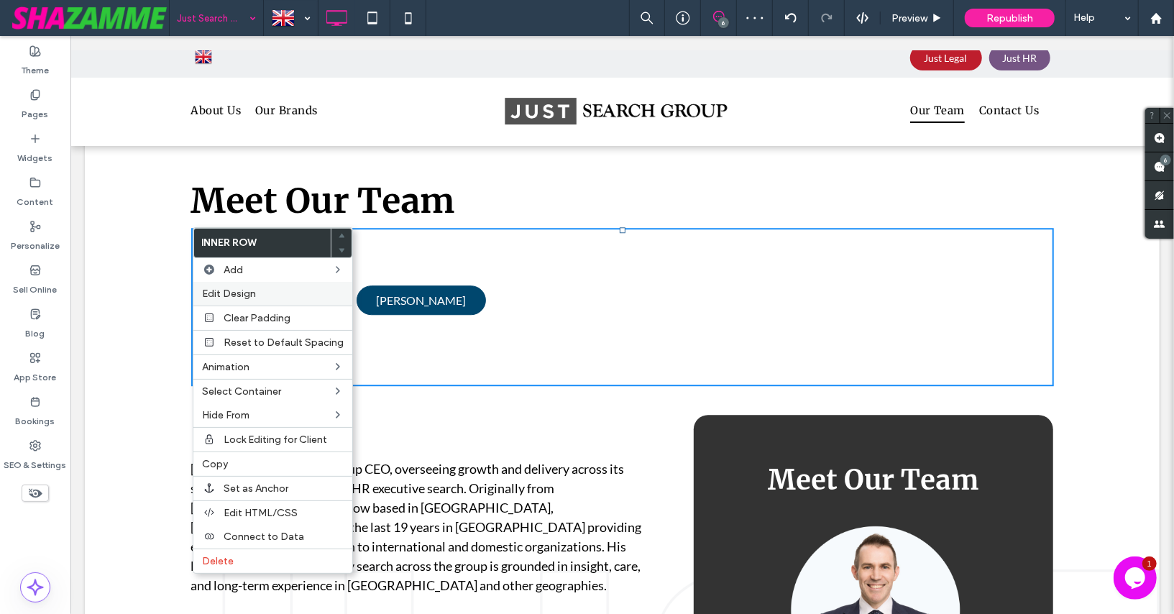
click at [252, 285] on div "Edit Design" at bounding box center [272, 294] width 159 height 24
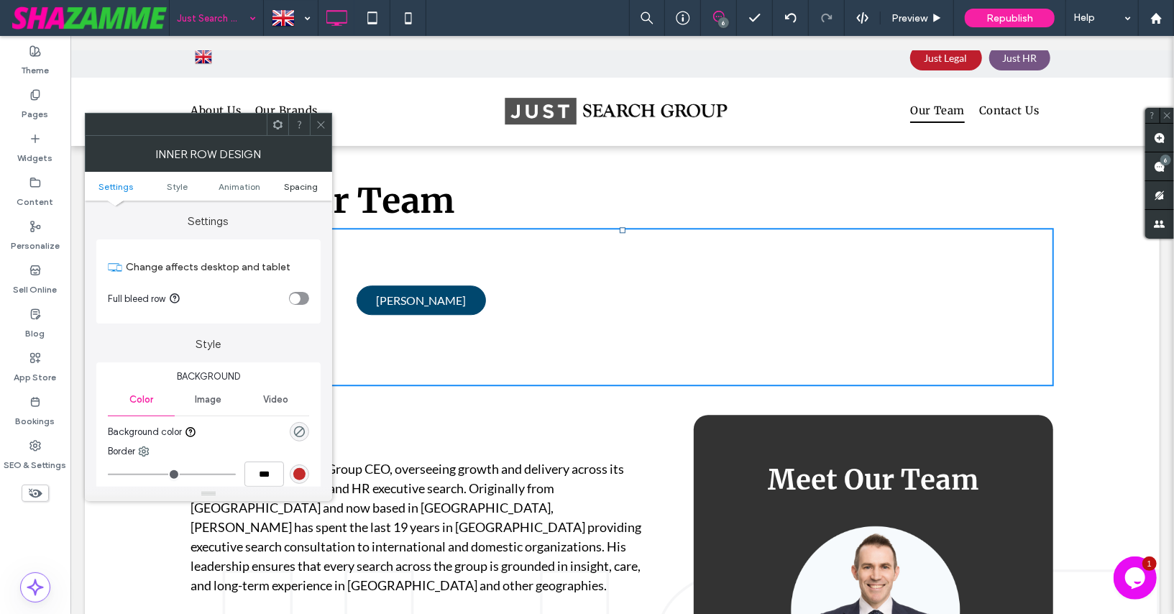
click at [303, 187] on span "Spacing" at bounding box center [301, 186] width 34 height 11
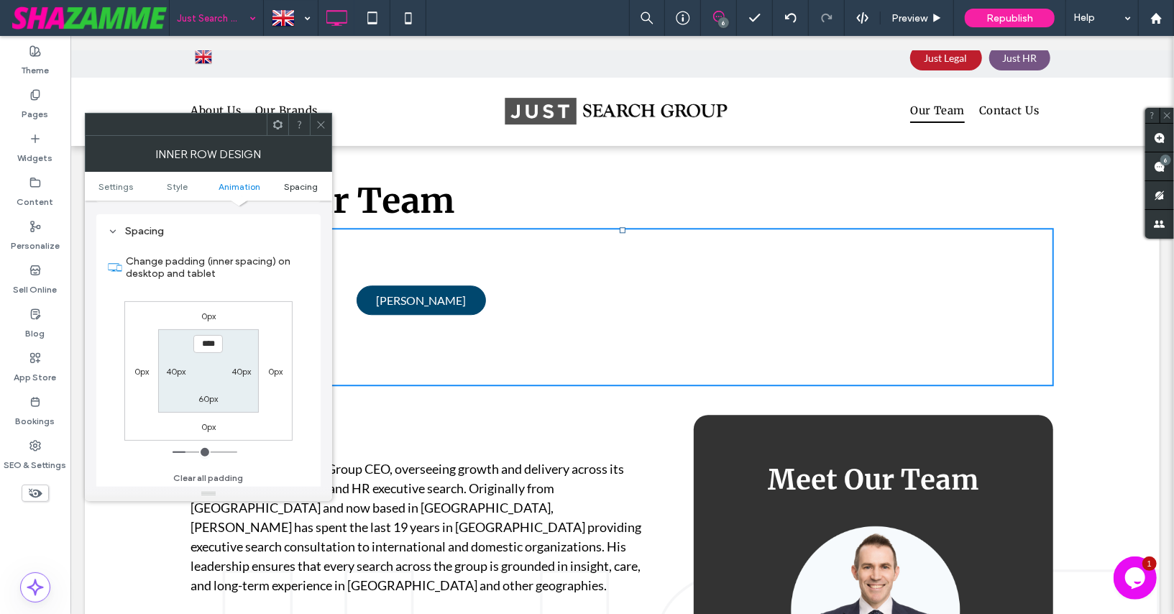
scroll to position [448, 0]
click at [173, 367] on label "40px" at bounding box center [175, 370] width 19 height 11
type input "**"
type input "*"
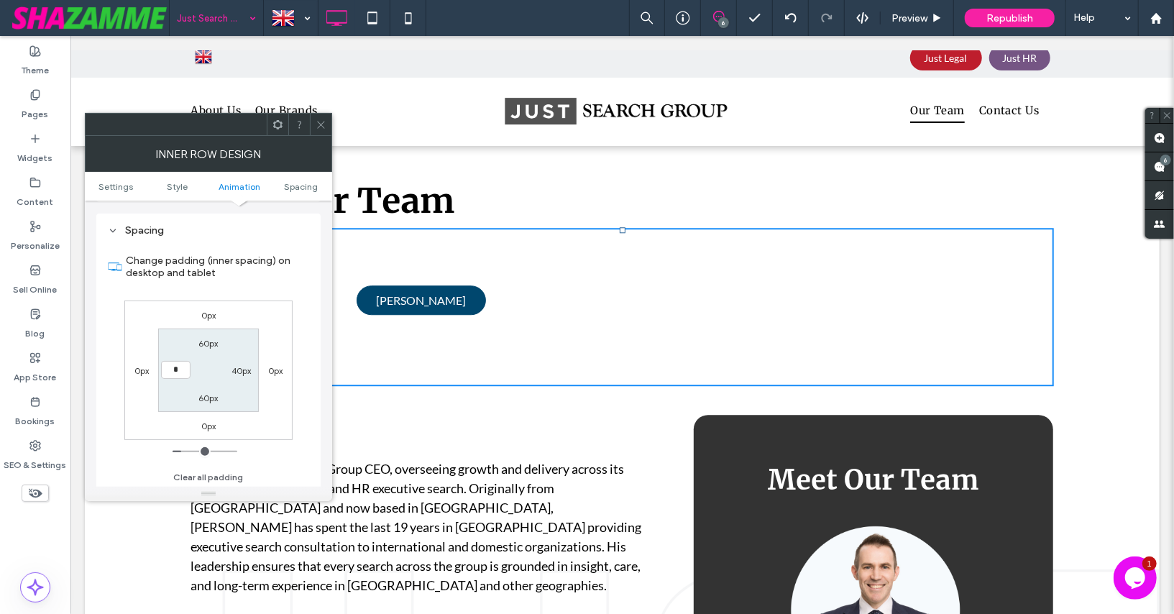
type input "***"
click at [238, 384] on section "60px 40px 60px ***" at bounding box center [208, 370] width 100 height 83
click at [240, 365] on label "40px" at bounding box center [241, 370] width 19 height 11
type input "**"
type input "*"
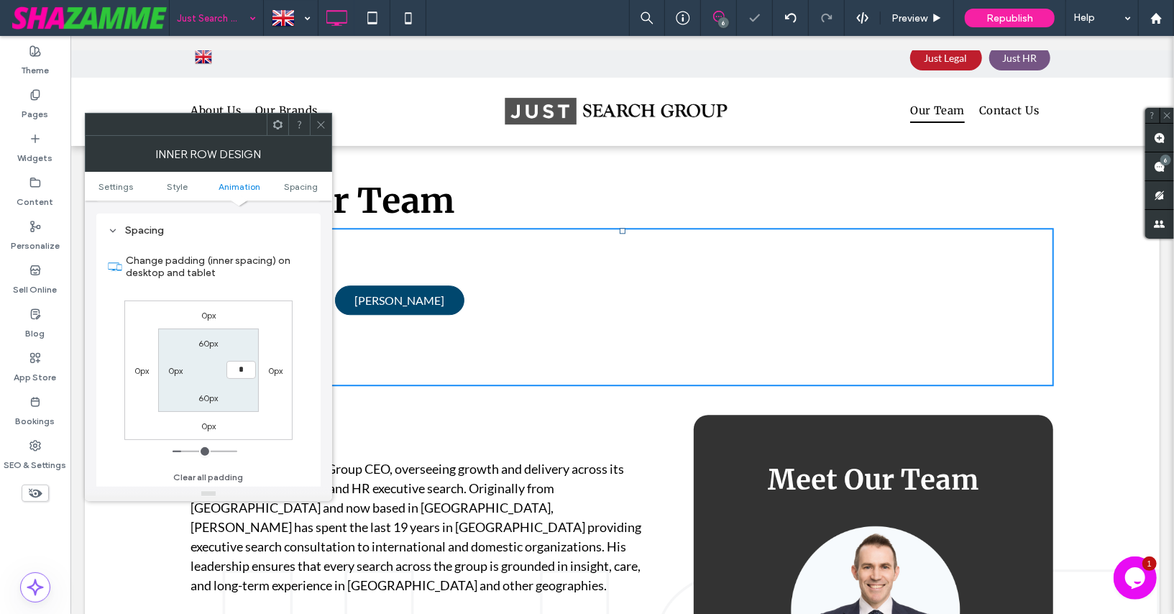
type input "*"
type input "***"
click at [237, 398] on section "60px *** 60px 0px" at bounding box center [208, 370] width 100 height 83
click at [317, 119] on icon at bounding box center [321, 124] width 11 height 11
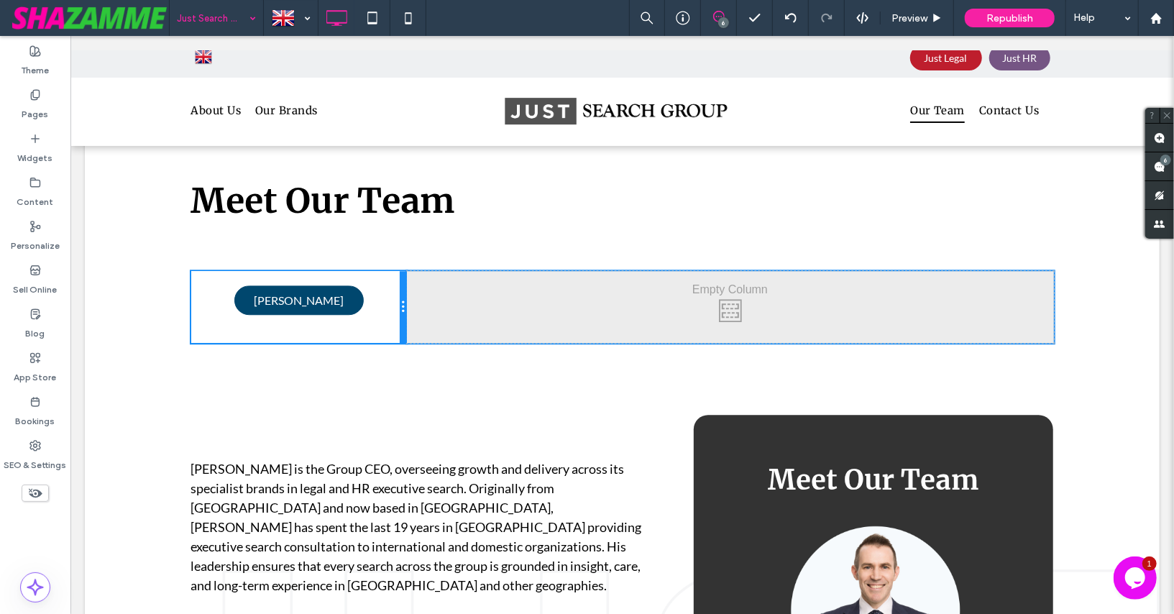
drag, startPoint x: 620, startPoint y: 293, endPoint x: 424, endPoint y: 296, distance: 195.6
click at [424, 296] on div "Click To Paste Click To Paste PAUL COCHRANE Click To Paste Click To Paste" at bounding box center [622, 306] width 863 height 72
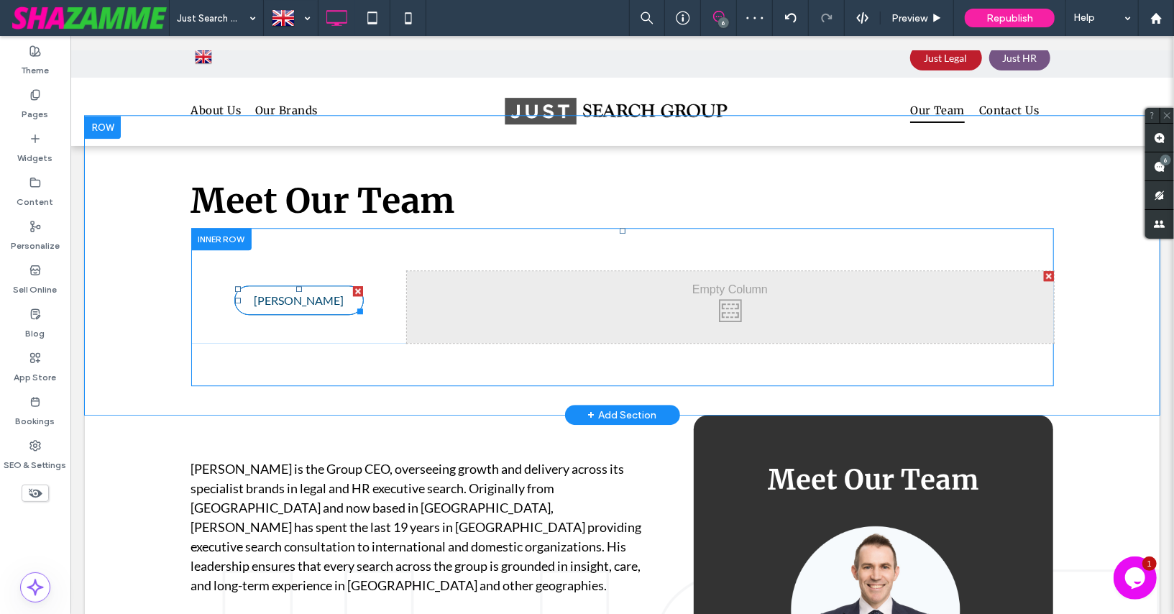
scroll to position [2406, 0]
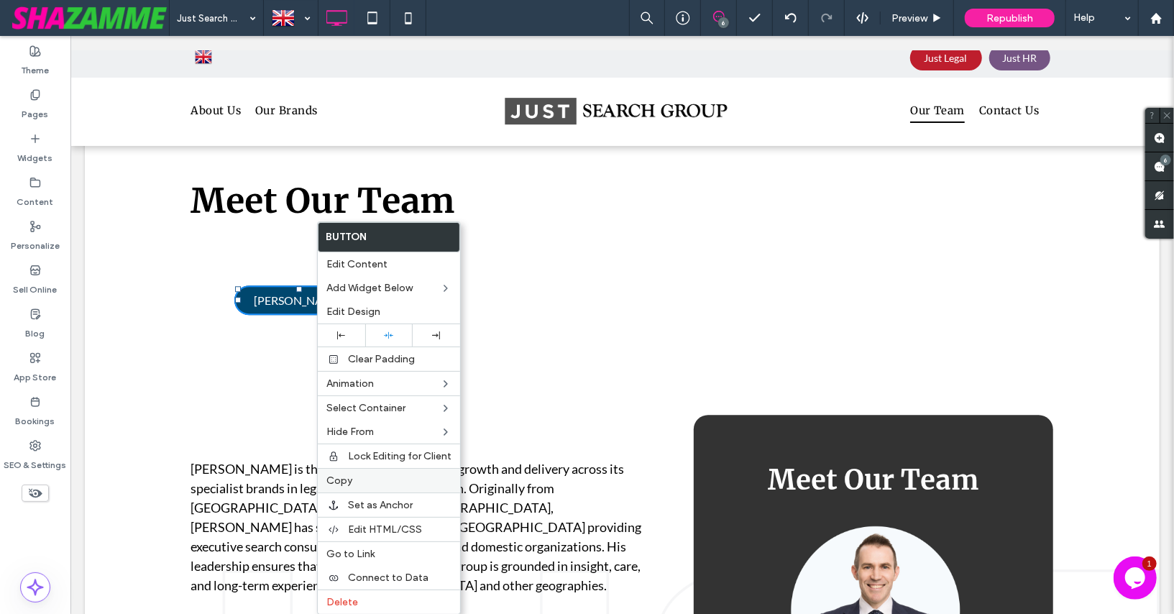
click at [342, 475] on span "Copy" at bounding box center [339, 481] width 26 height 12
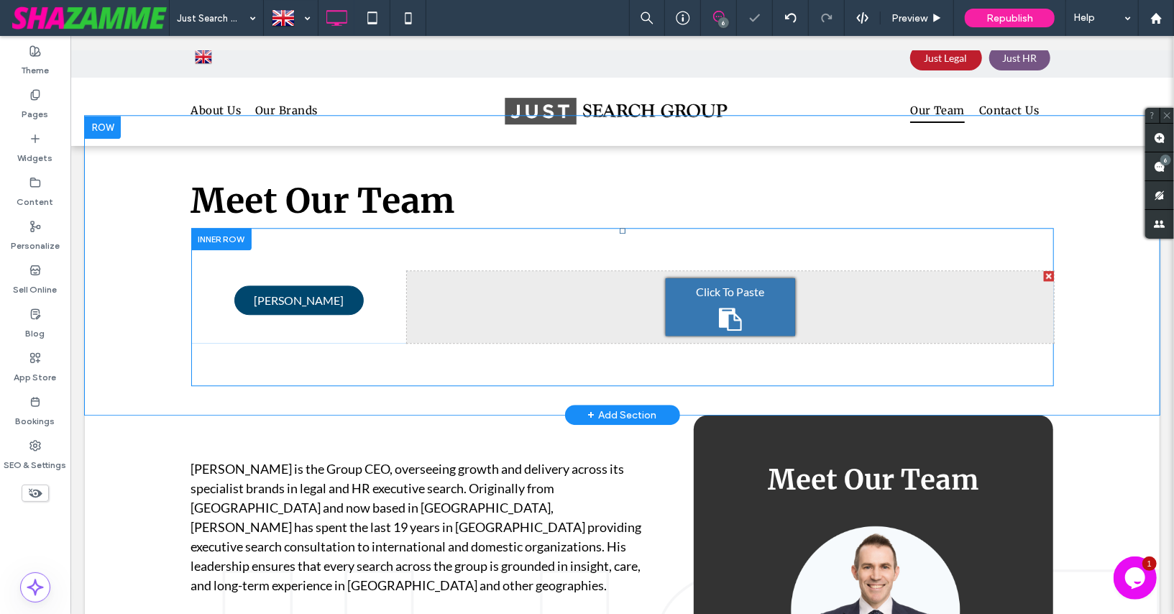
click at [673, 301] on div "Click To Paste" at bounding box center [729, 307] width 129 height 58
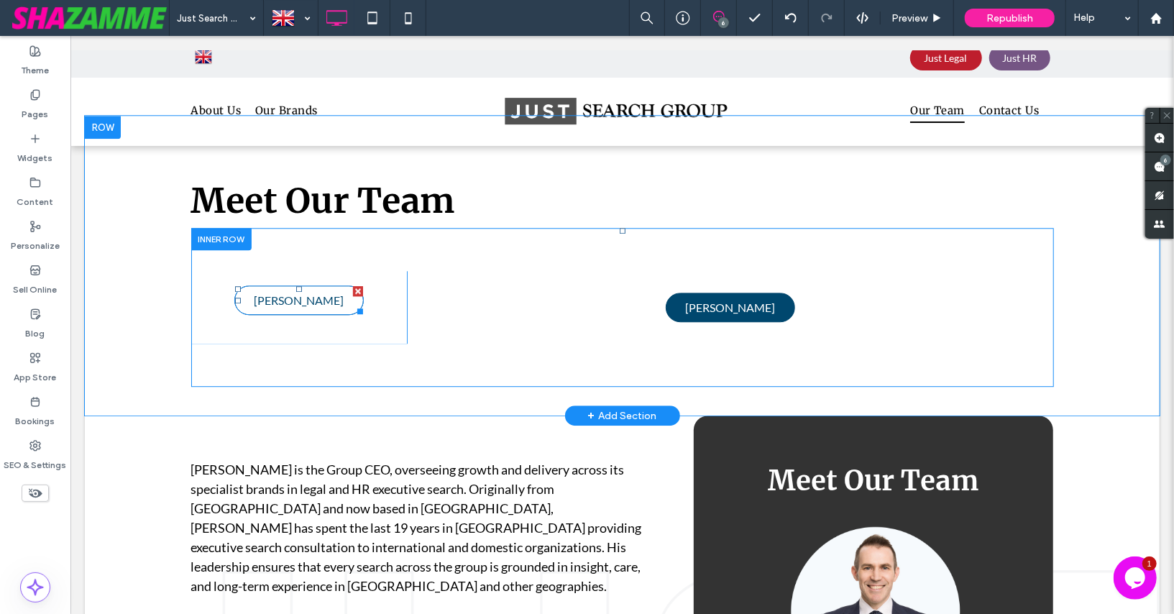
click at [301, 295] on span "PAUL COCHRANE" at bounding box center [298, 300] width 90 height 14
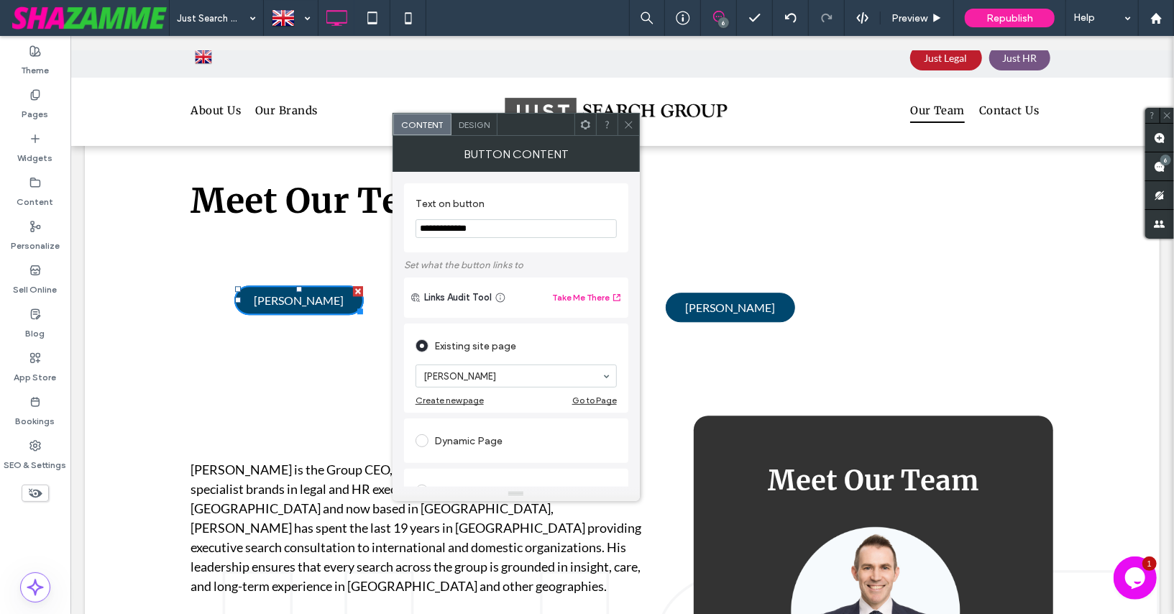
click at [467, 122] on span "Design" at bounding box center [474, 124] width 31 height 11
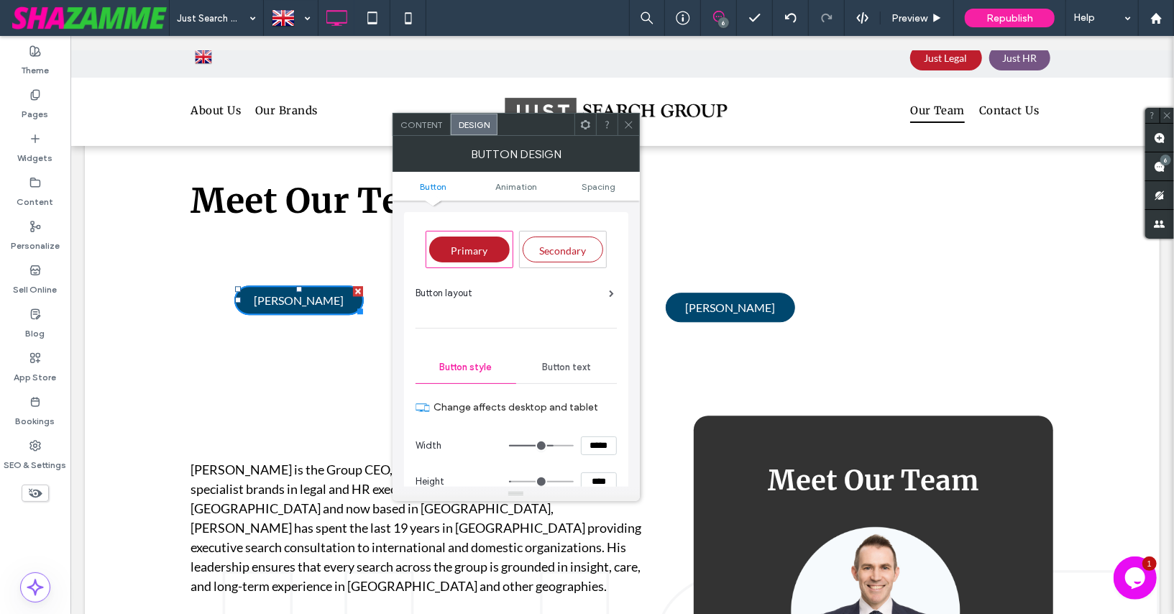
click at [623, 124] on icon at bounding box center [628, 124] width 11 height 11
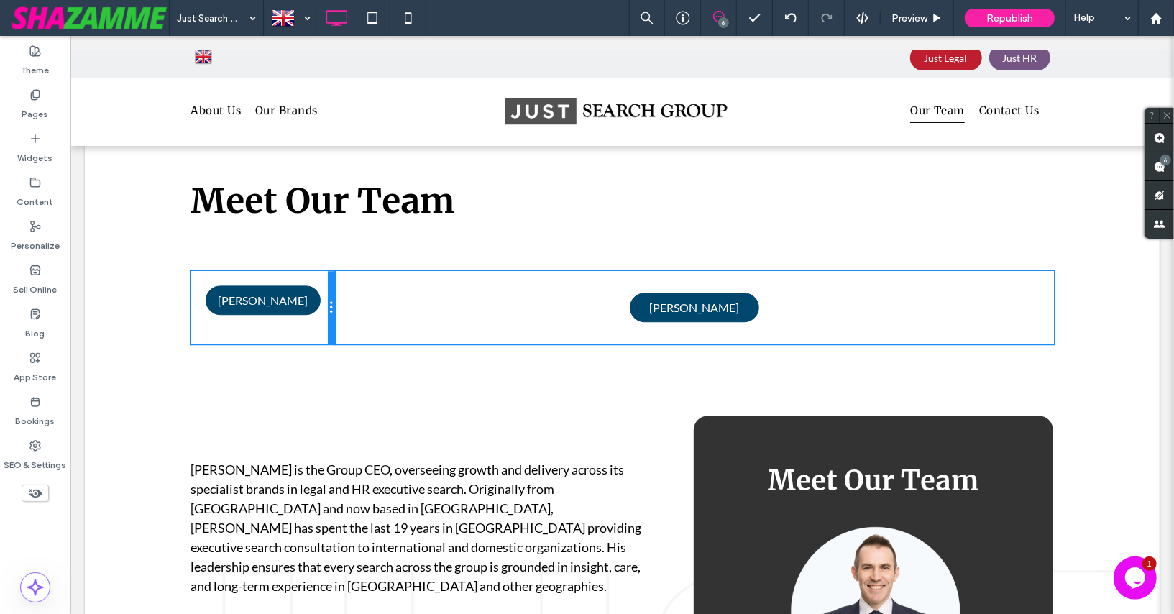
drag, startPoint x: 403, startPoint y: 304, endPoint x: 358, endPoint y: 304, distance: 44.6
click at [358, 304] on div "Click To Paste Click To Paste PAUL COCHRANE Click To Paste Click To Paste PAUL …" at bounding box center [622, 306] width 863 height 73
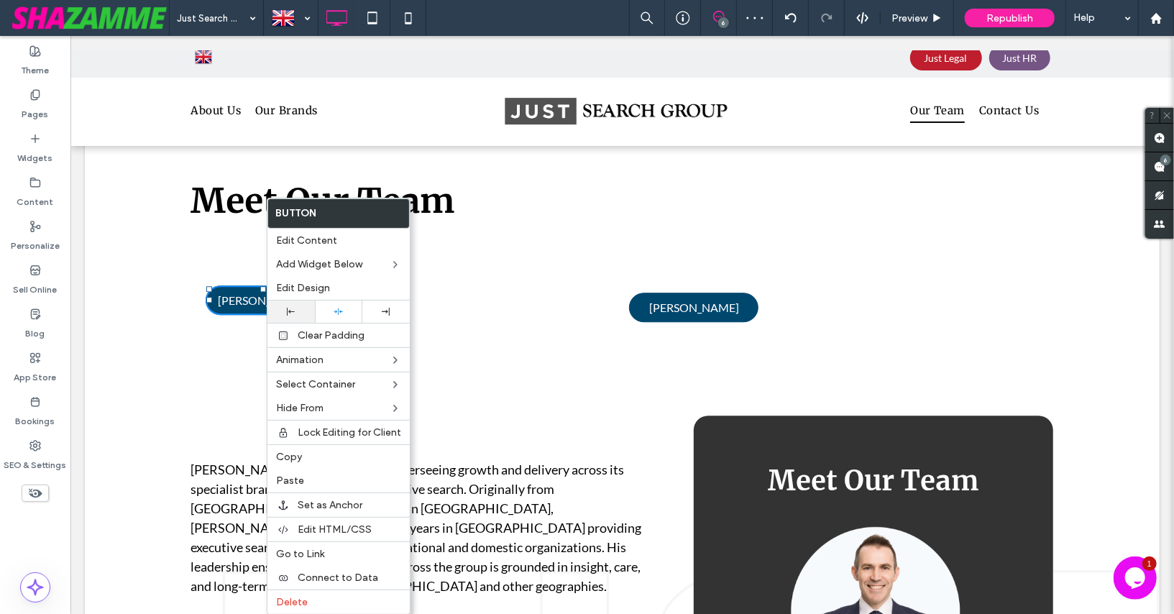
click at [288, 310] on use at bounding box center [291, 312] width 8 height 8
click at [200, 320] on div "Click To Paste Click To Paste PAUL COCHRANE" at bounding box center [263, 306] width 144 height 73
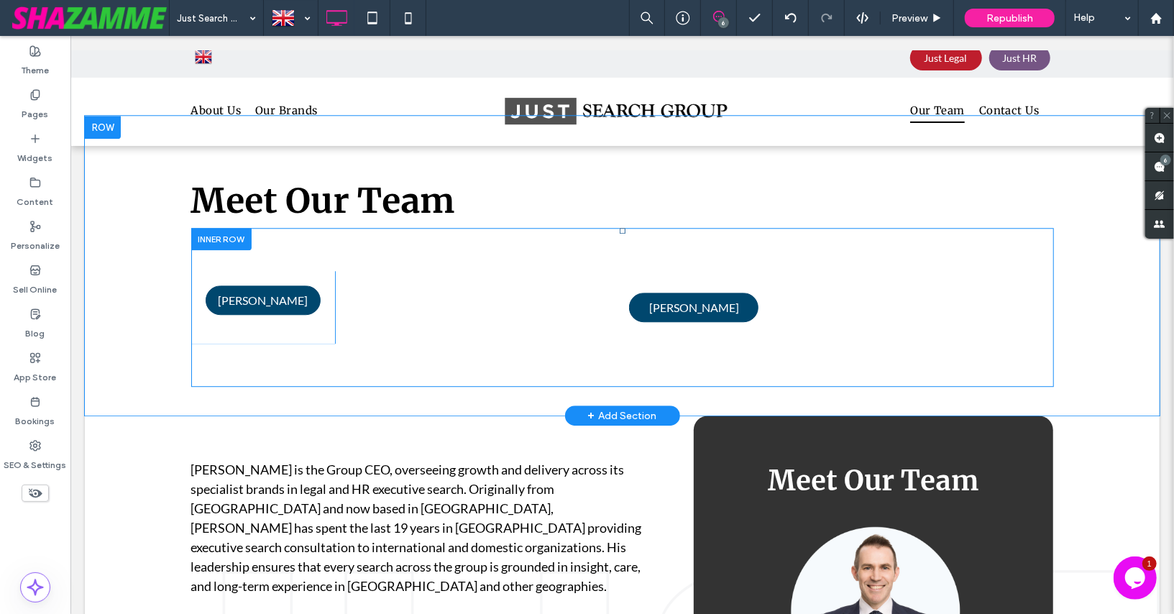
click at [275, 339] on div "Click To Paste Click To Paste PAUL COCHRANE" at bounding box center [263, 306] width 144 height 73
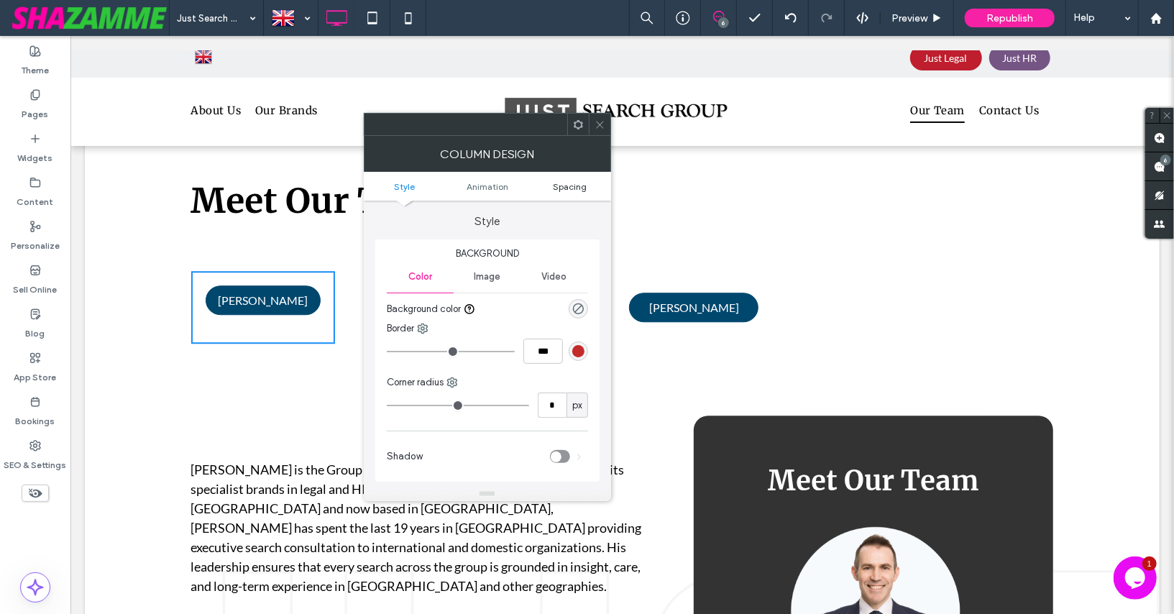
click at [564, 186] on span "Spacing" at bounding box center [570, 186] width 34 height 11
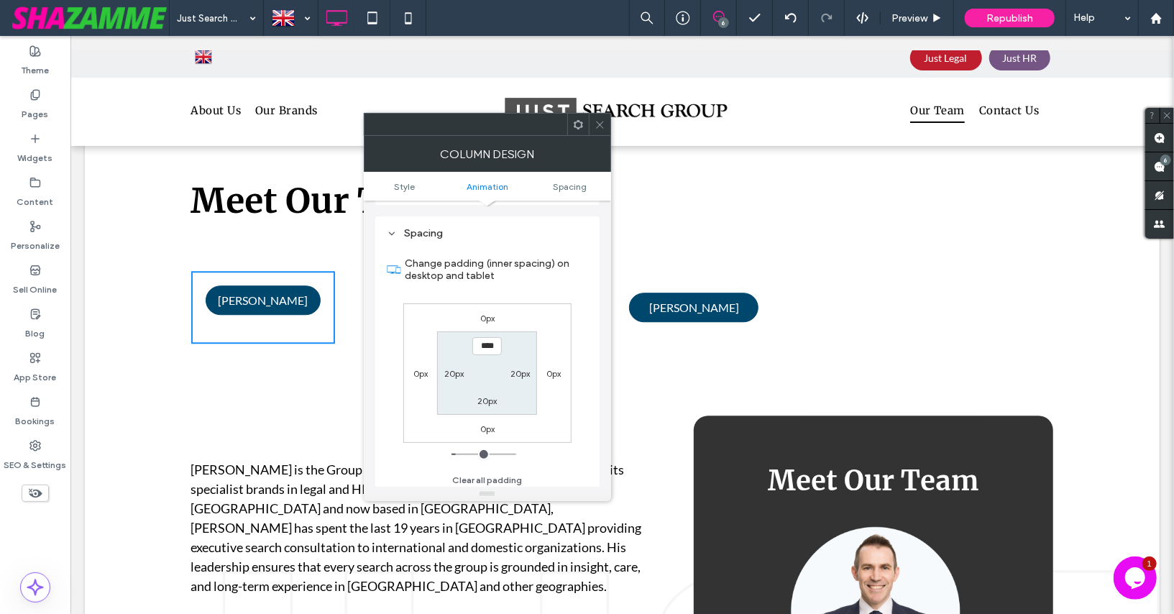
scroll to position [325, 0]
click at [447, 367] on label "20px" at bounding box center [454, 370] width 19 height 11
type input "*"
type input "***"
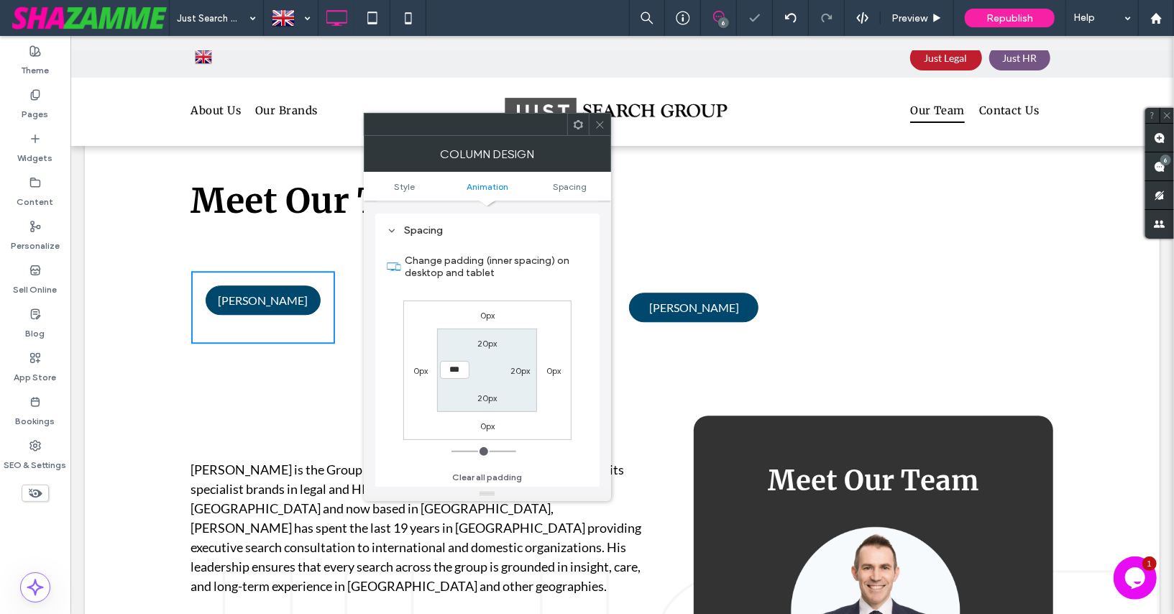
click at [462, 384] on section "20px 20px 20px ***" at bounding box center [487, 370] width 100 height 83
click at [517, 365] on label "20px" at bounding box center [519, 370] width 19 height 11
type input "**"
type input "*"
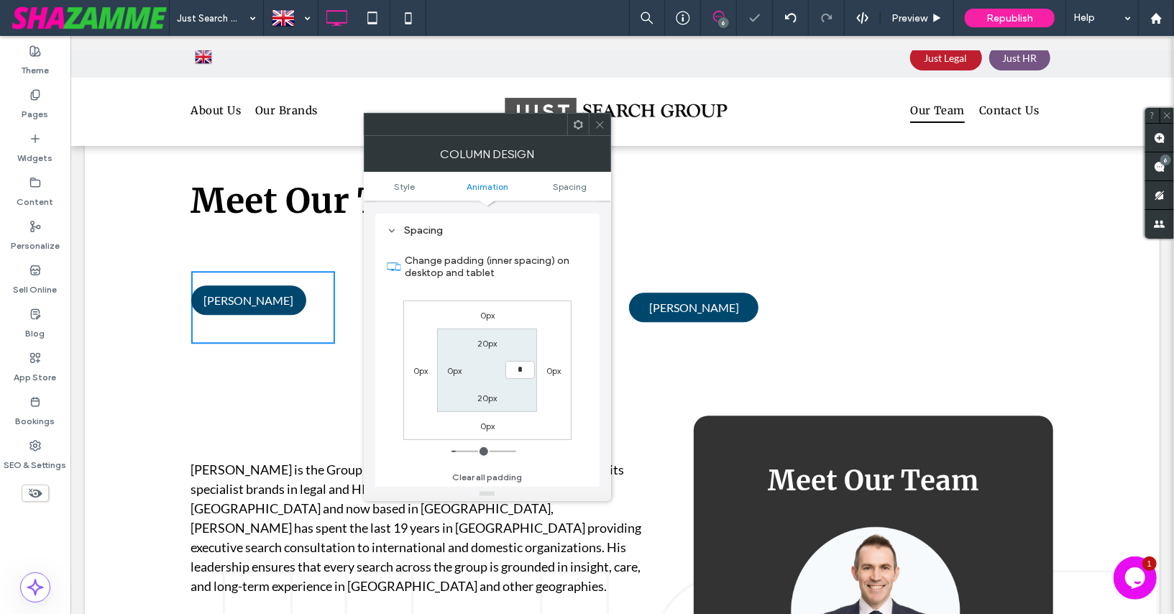
type input "***"
click at [464, 389] on section "20px *** 20px 0px" at bounding box center [487, 370] width 100 height 83
click at [600, 122] on icon at bounding box center [600, 124] width 11 height 11
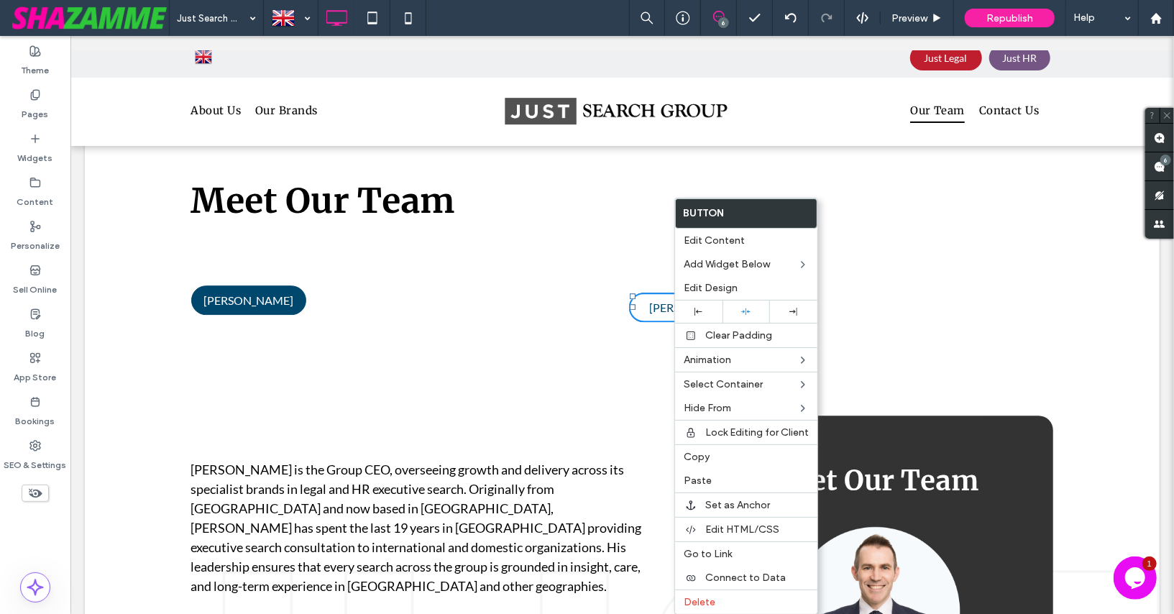
scroll to position [2406, 0]
click at [697, 304] on div at bounding box center [698, 312] width 47 height 22
click at [360, 381] on div "Click To Paste Click To Paste PAUL COCHRANE Click To Paste Click To Paste PAUL …" at bounding box center [622, 306] width 863 height 159
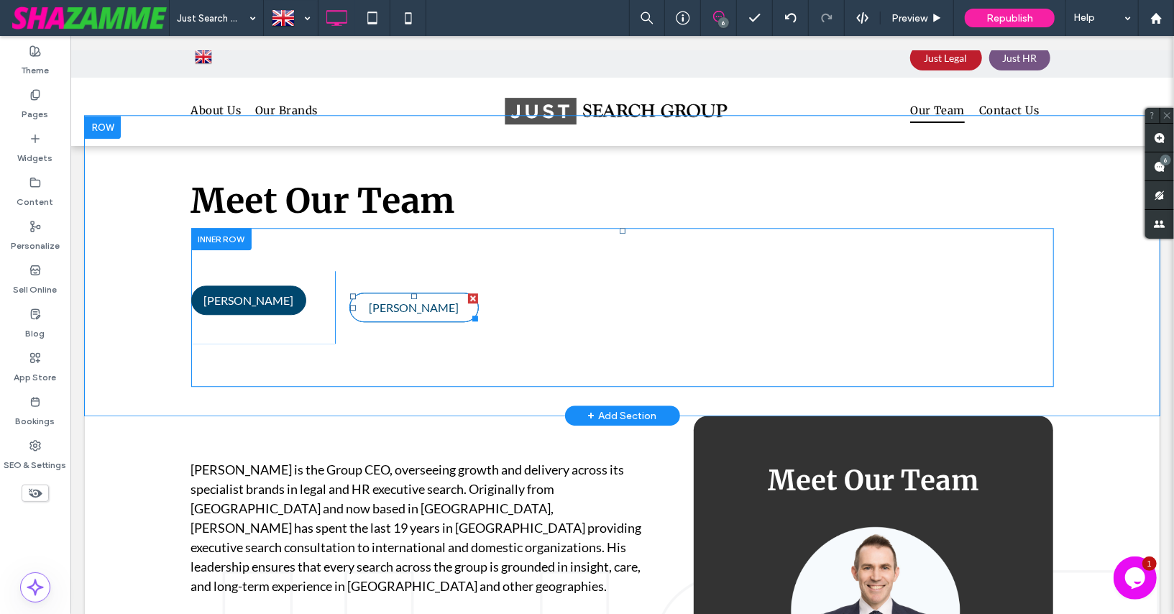
click at [415, 292] on link "PAUL COCHRANE" at bounding box center [413, 306] width 129 height 29
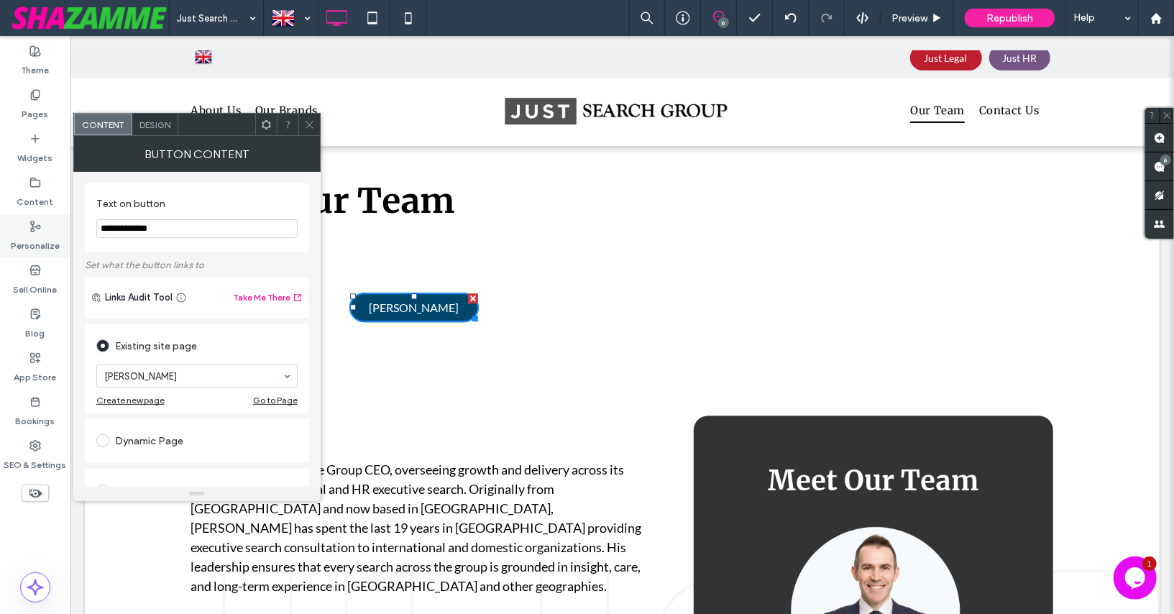
drag, startPoint x: 194, startPoint y: 221, endPoint x: 42, endPoint y: 222, distance: 151.7
click at [42, 222] on body ".wqwq-1{fill:#231f20;} .cls-1q, .cls-2q { fill-rule: evenodd; } .cls-2q { fill:…" at bounding box center [587, 307] width 1174 height 614
type input "**********"
type input "*****"
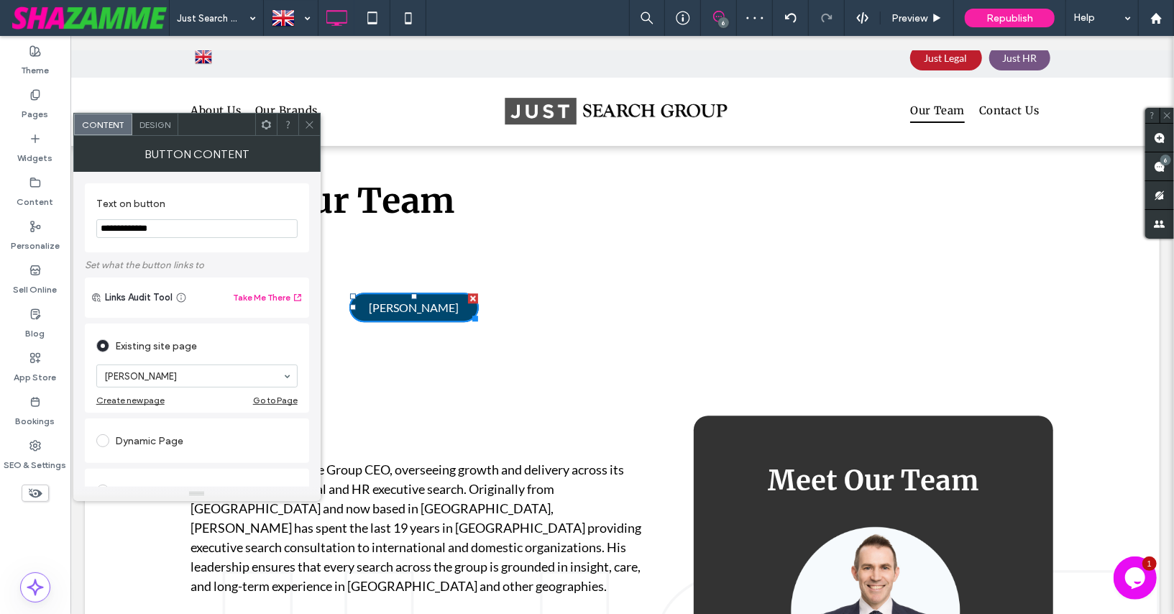
click at [178, 377] on input at bounding box center [193, 376] width 178 height 10
click at [272, 247] on div "**********" at bounding box center [197, 217] width 224 height 69
click at [308, 127] on icon at bounding box center [309, 124] width 11 height 11
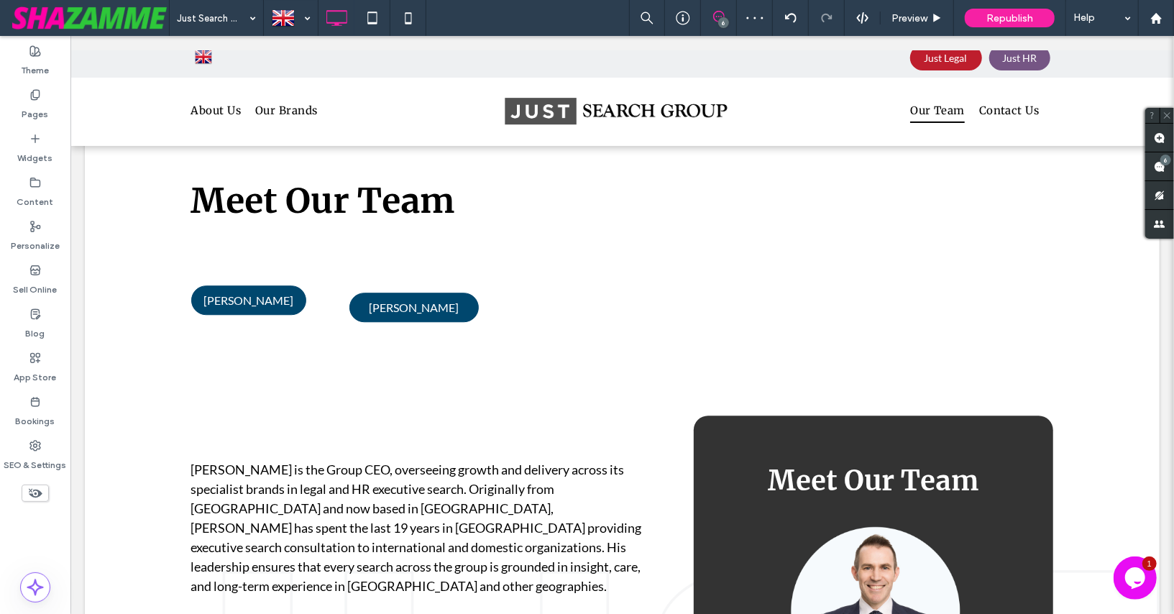
scroll to position [2406, 0]
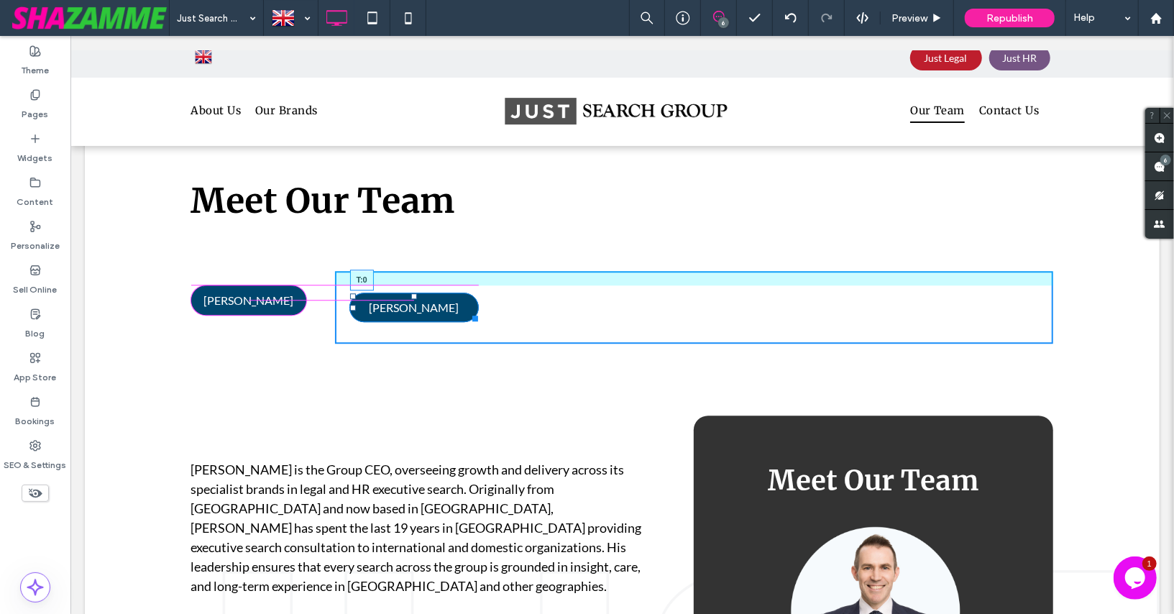
drag, startPoint x: 413, startPoint y: 293, endPoint x: 413, endPoint y: 283, distance: 9.3
click at [413, 283] on div "Click To Paste Row Just Search Group Home About Us Our Brands Our Team Contact …" at bounding box center [621, 34] width 1075 height 4780
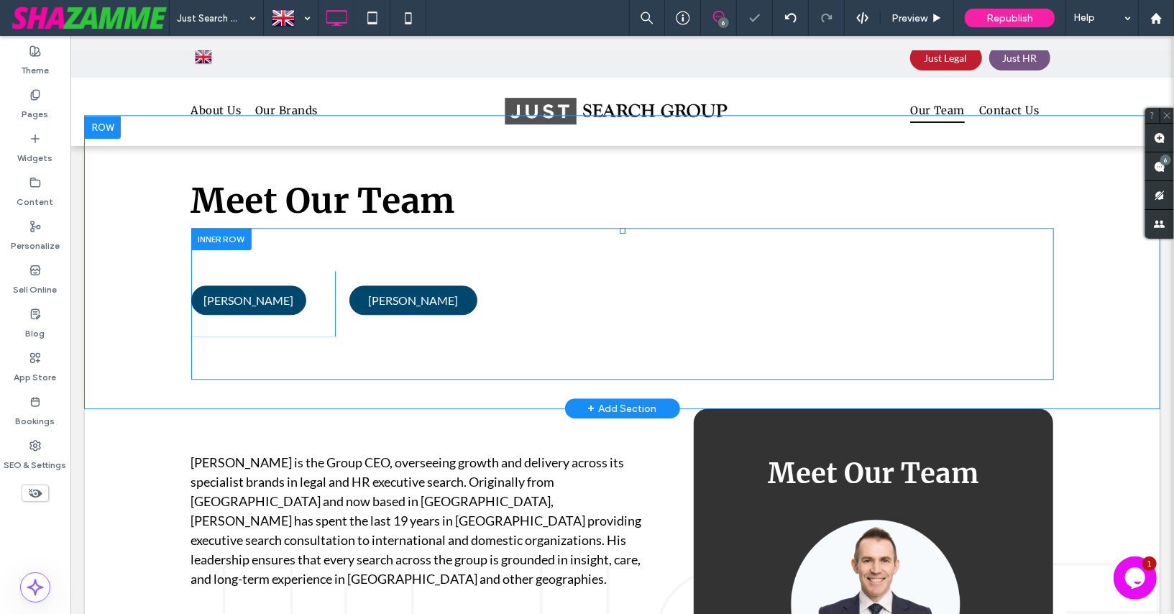
click at [383, 358] on div "Click To Paste Click To Paste PAUL COCHRANE Click To Paste Click To Paste SCOTT…" at bounding box center [622, 303] width 863 height 152
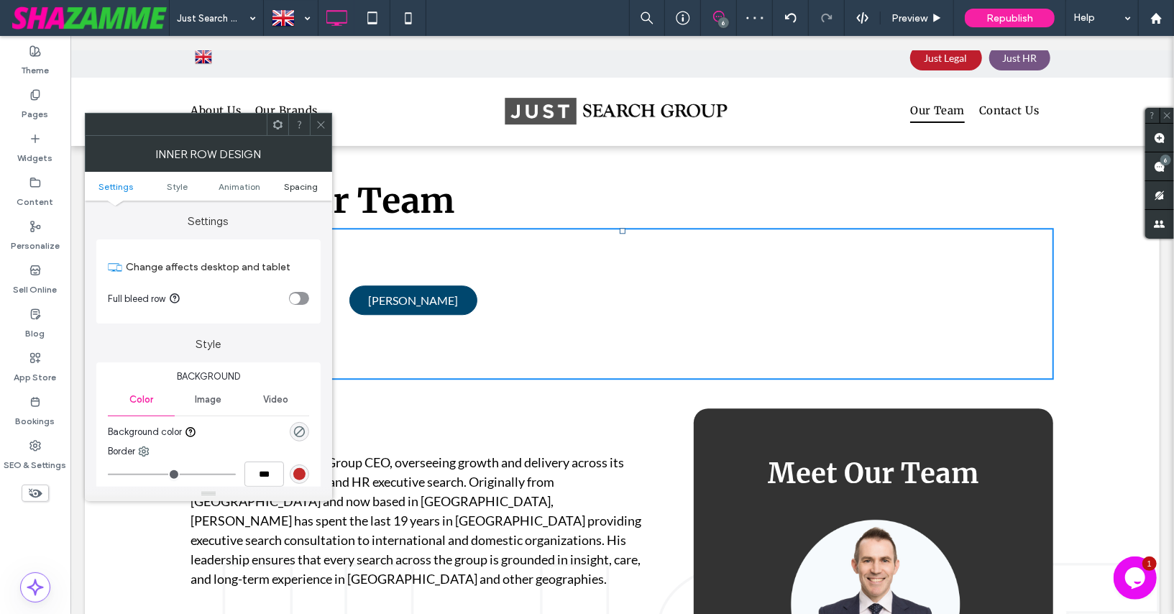
click at [287, 184] on span "Spacing" at bounding box center [301, 186] width 34 height 11
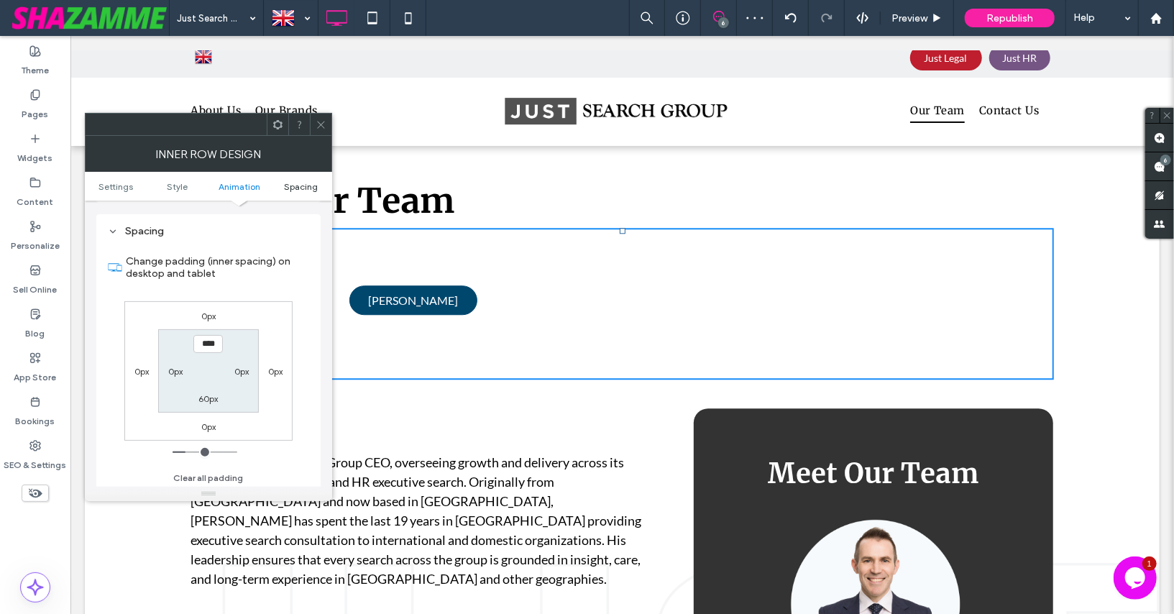
scroll to position [448, 0]
click at [205, 394] on label "60px" at bounding box center [207, 398] width 19 height 11
type input "*"
type input "***"
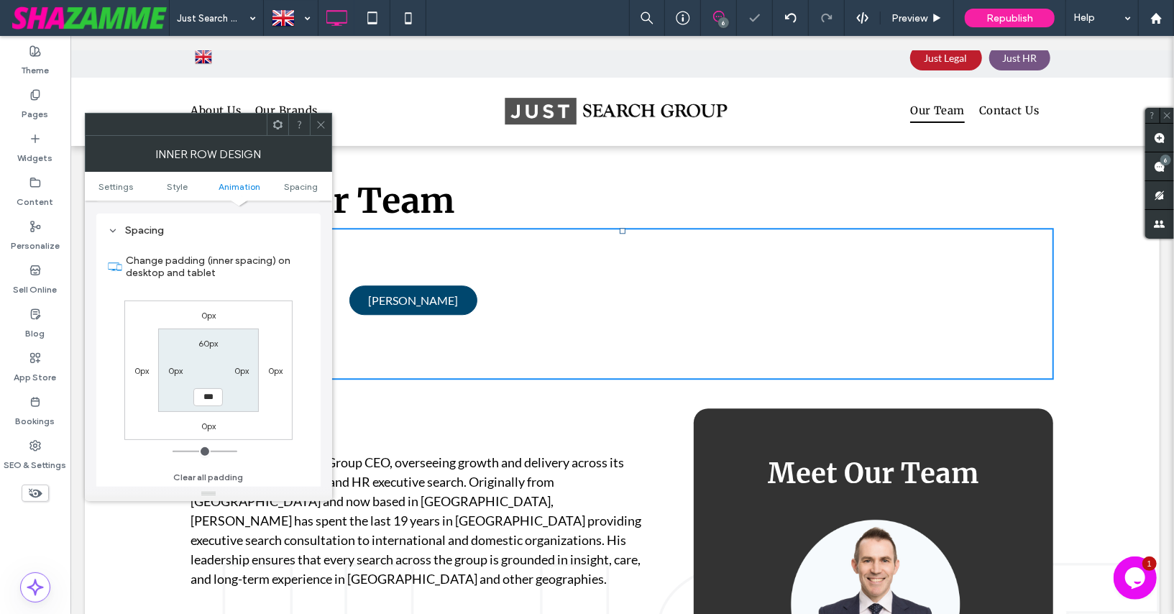
click at [168, 398] on section "60px 0px *** 0px" at bounding box center [208, 370] width 100 height 83
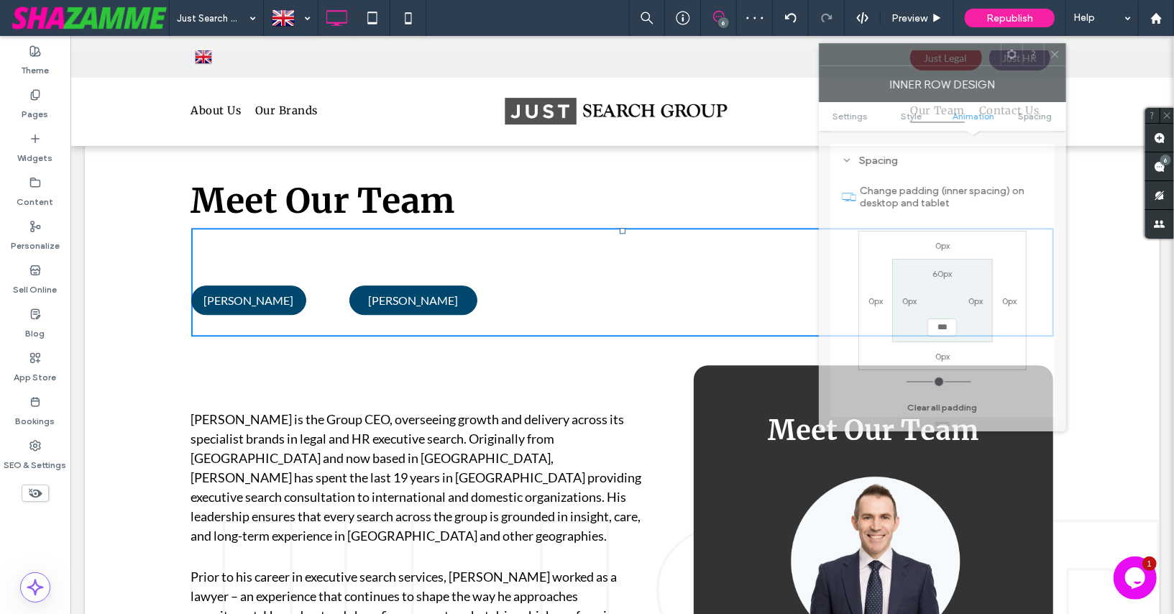
drag, startPoint x: 205, startPoint y: 122, endPoint x: 939, endPoint y: 52, distance: 737.4
click at [939, 52] on div at bounding box center [910, 55] width 181 height 22
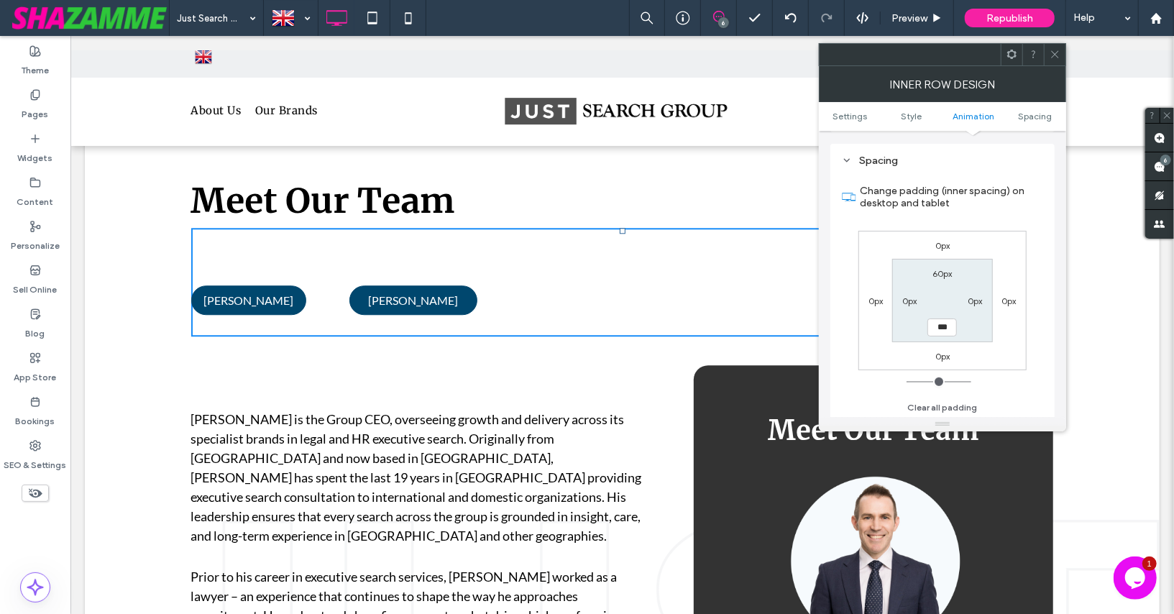
click at [941, 268] on label "60px" at bounding box center [942, 273] width 19 height 11
type input "**"
type input "*"
type input "***"
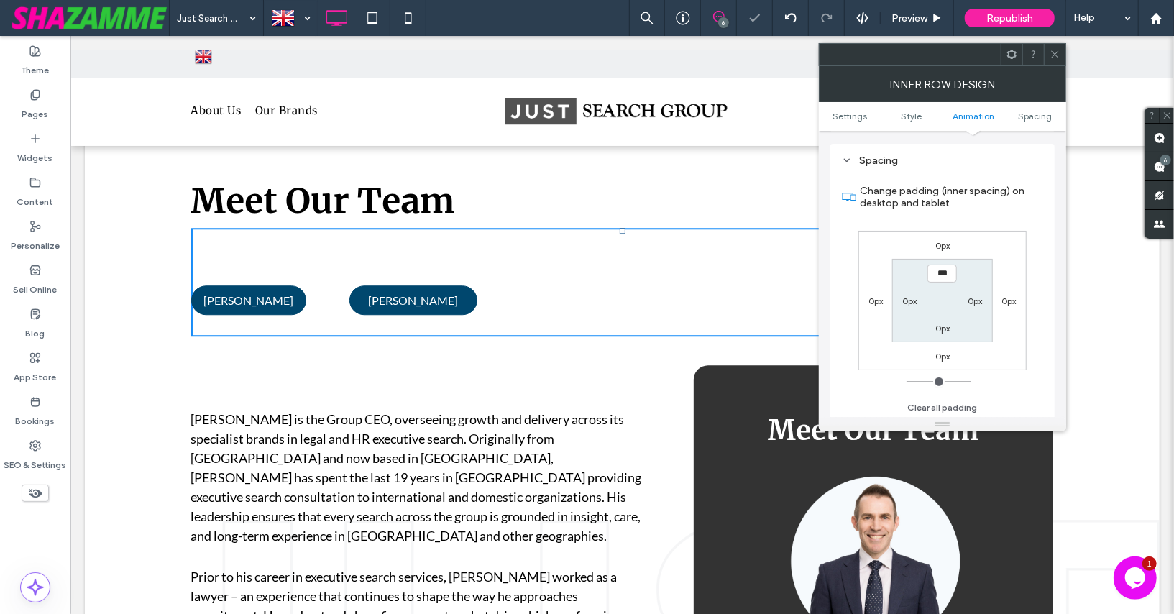
click at [909, 273] on section "*** 0px 0px 0px" at bounding box center [942, 300] width 100 height 83
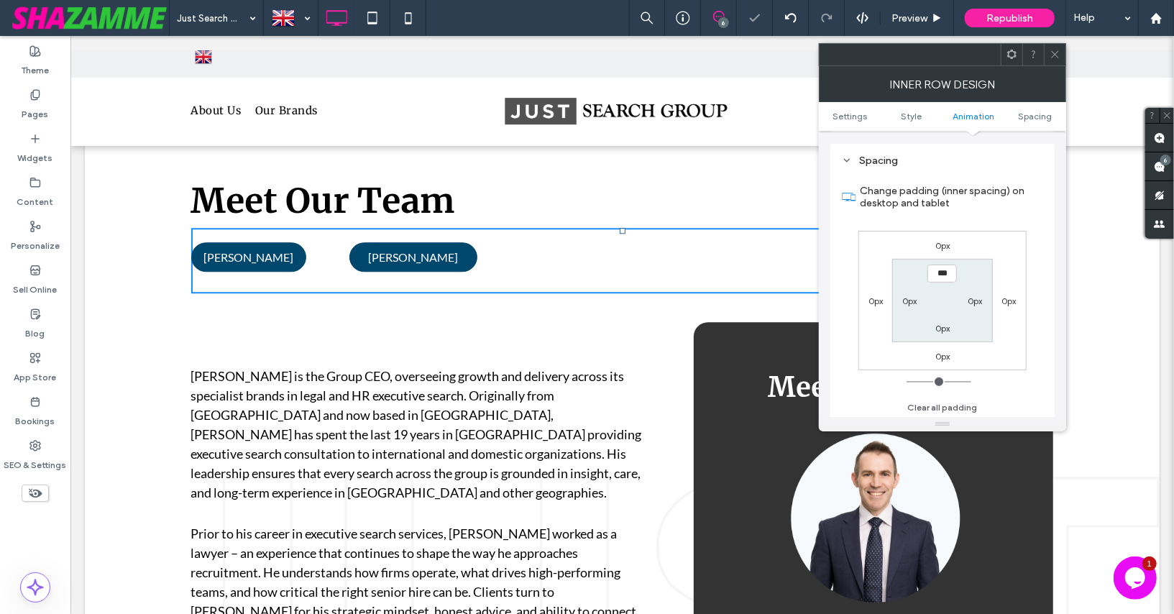
click at [1050, 55] on icon at bounding box center [1055, 54] width 11 height 11
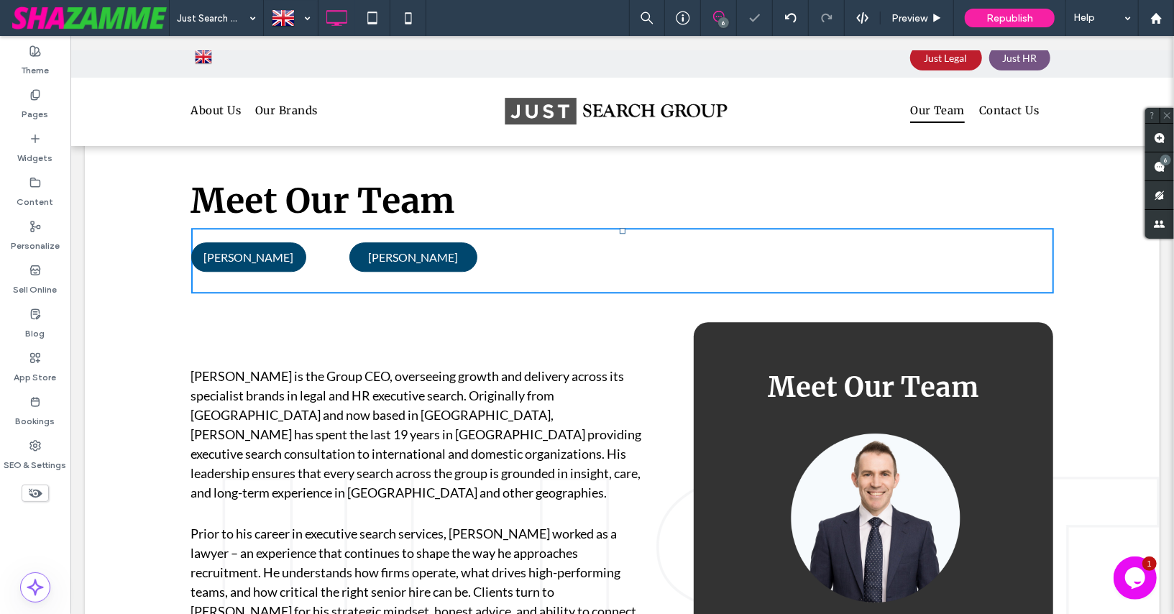
scroll to position [2406, 0]
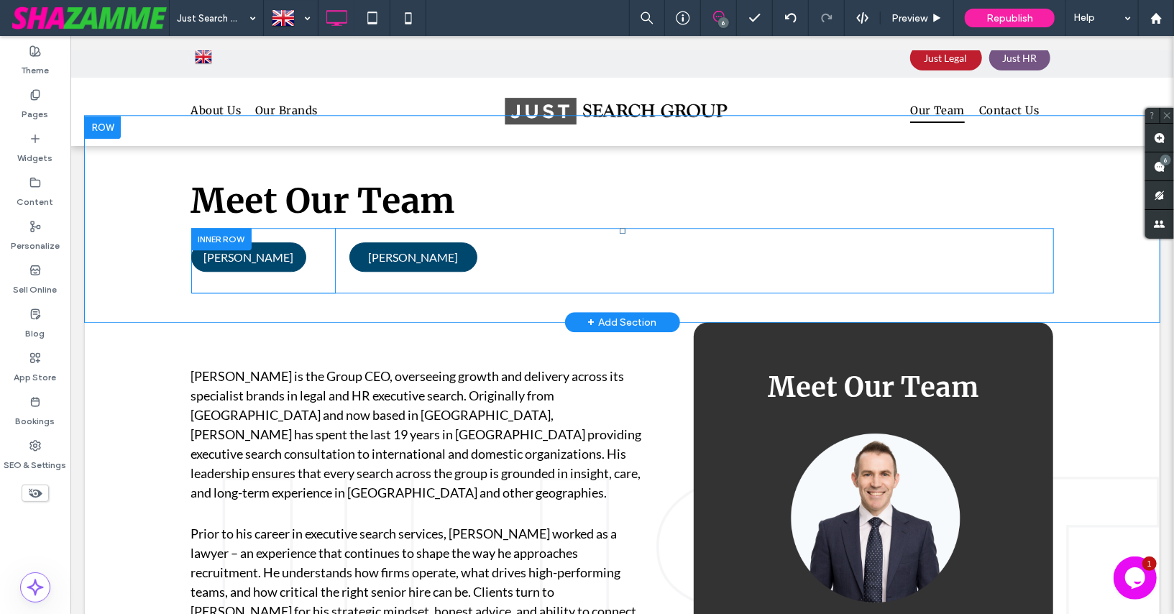
click at [214, 234] on div at bounding box center [221, 238] width 60 height 22
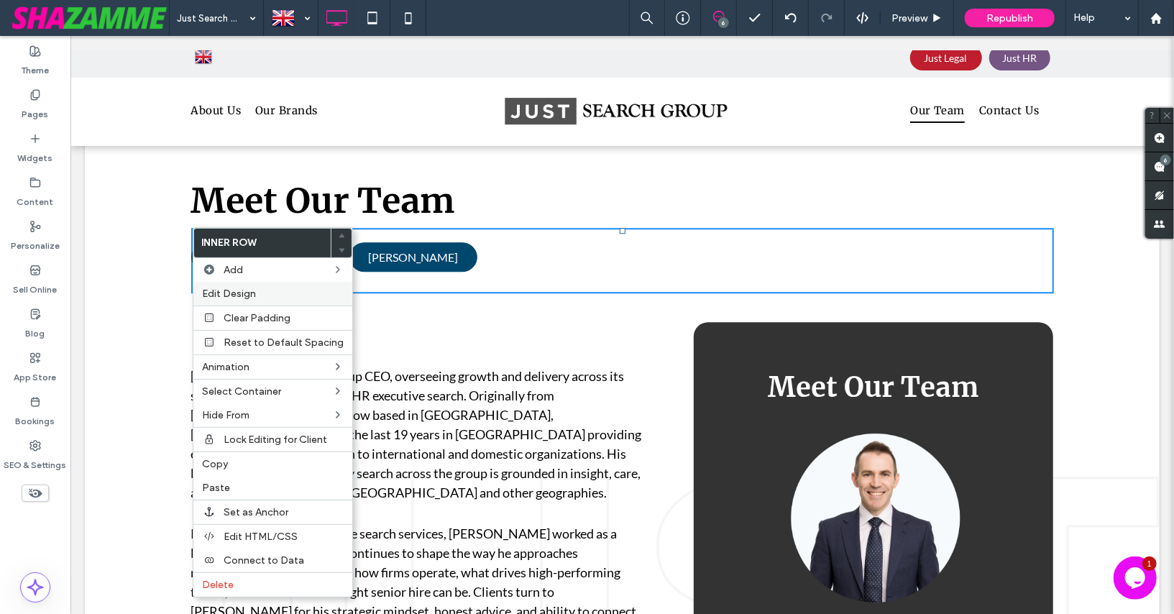
click at [229, 293] on span "Edit Design" at bounding box center [229, 294] width 54 height 12
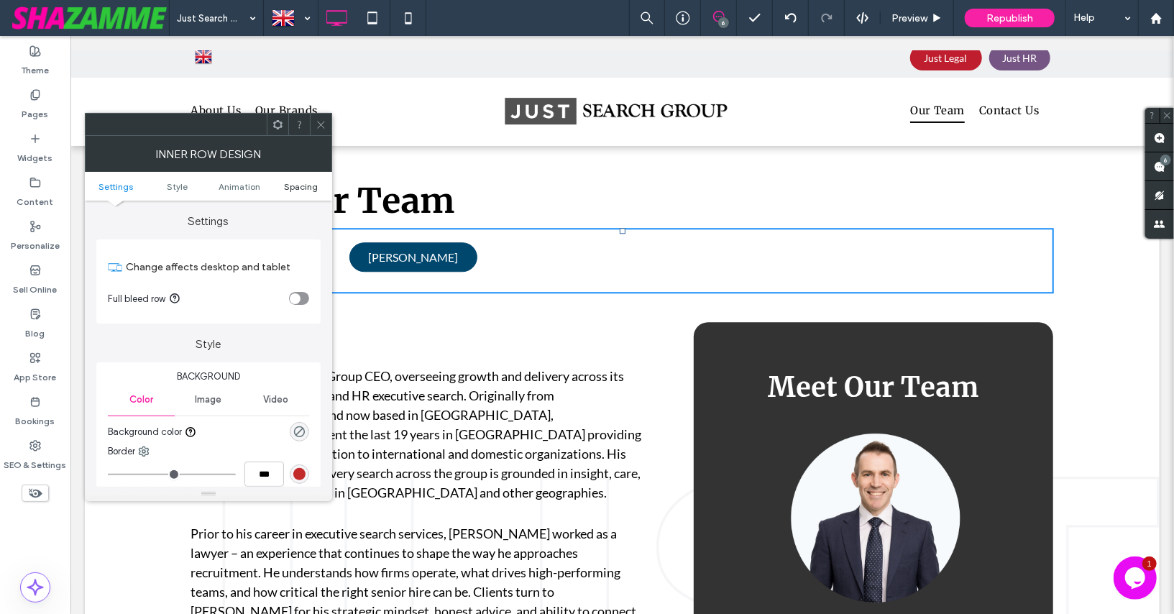
click at [298, 187] on span "Spacing" at bounding box center [301, 186] width 34 height 11
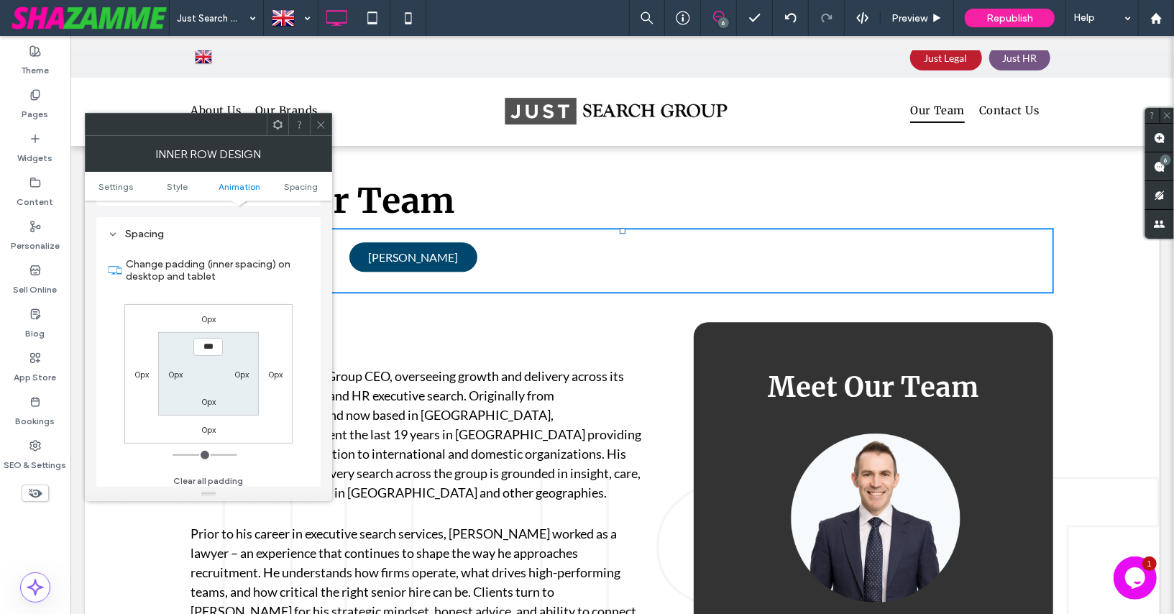
scroll to position [448, 0]
click at [201, 339] on input "***" at bounding box center [207, 343] width 29 height 18
type input "****"
type input "**"
click at [176, 336] on section "**** 0px 0px 0px" at bounding box center [208, 370] width 100 height 83
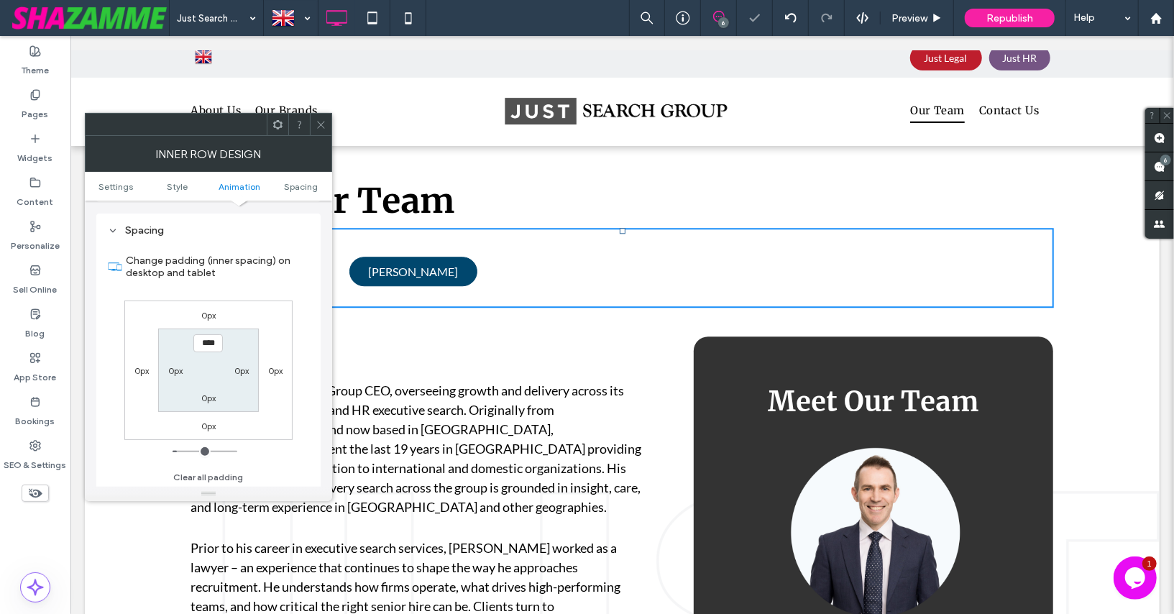
click at [319, 122] on icon at bounding box center [321, 124] width 11 height 11
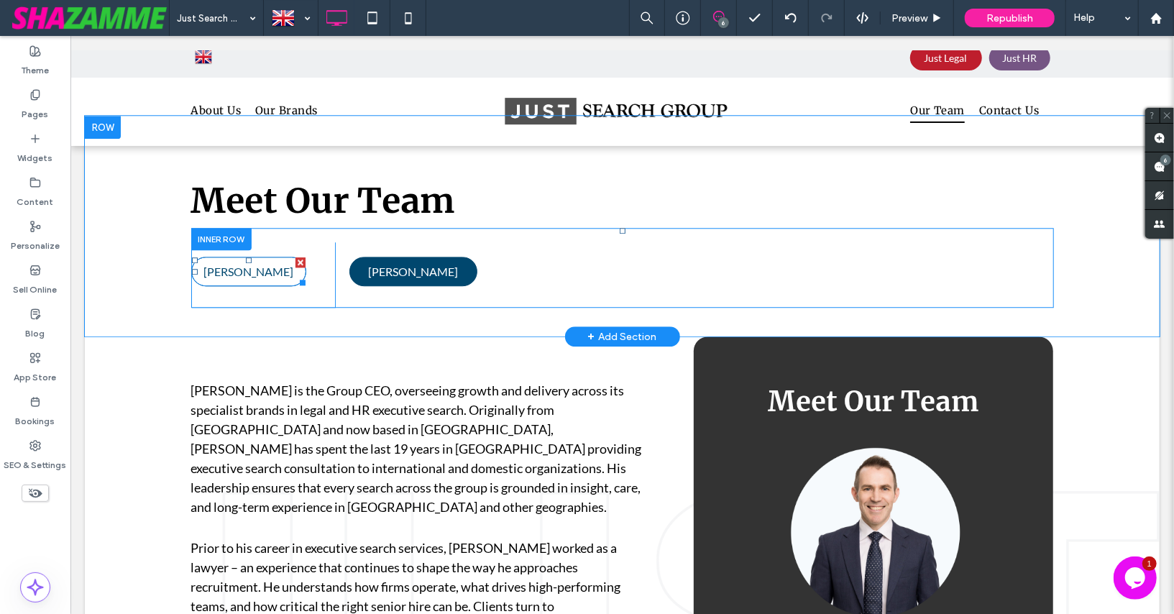
click at [262, 275] on span "PAUL COCHRANE" at bounding box center [248, 271] width 90 height 14
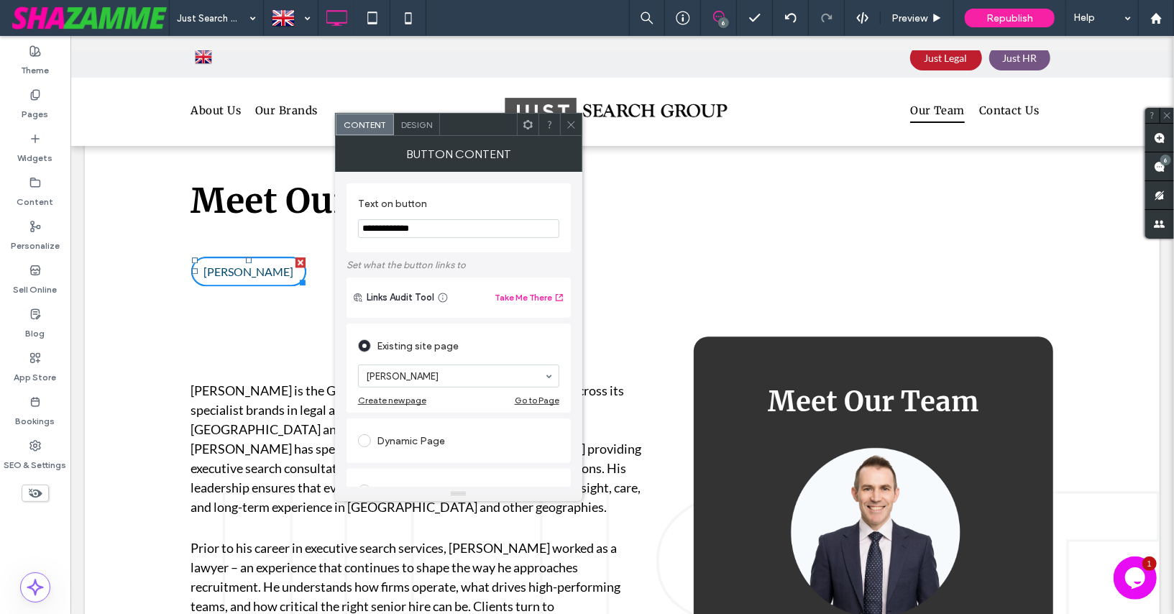
scroll to position [2406, 0]
click at [577, 122] on div at bounding box center [571, 125] width 22 height 22
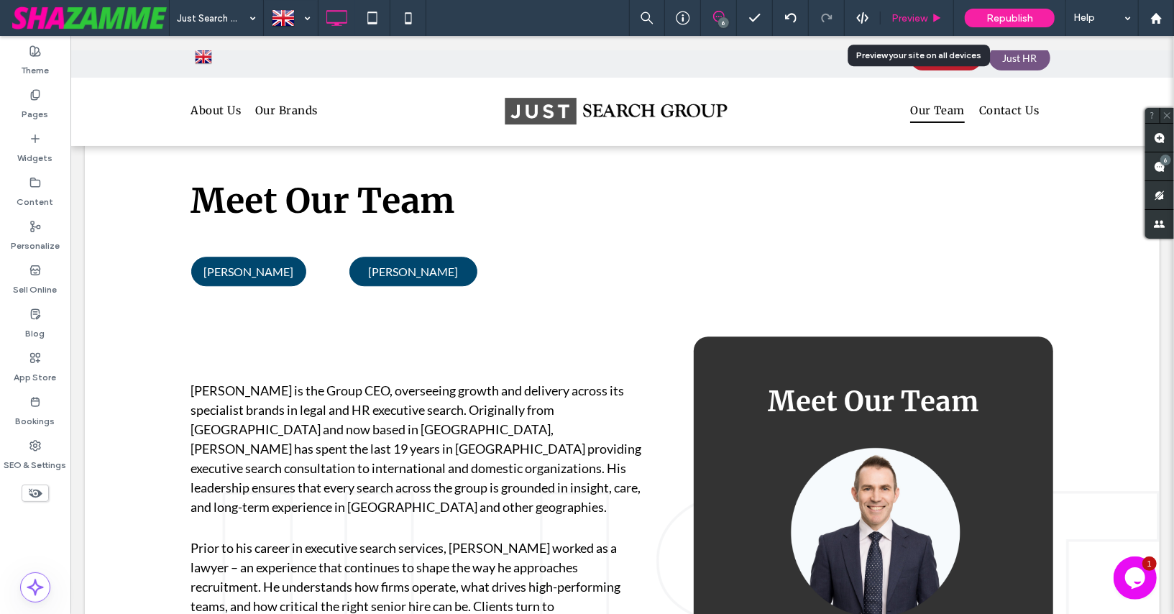
click at [912, 14] on span "Preview" at bounding box center [910, 18] width 36 height 12
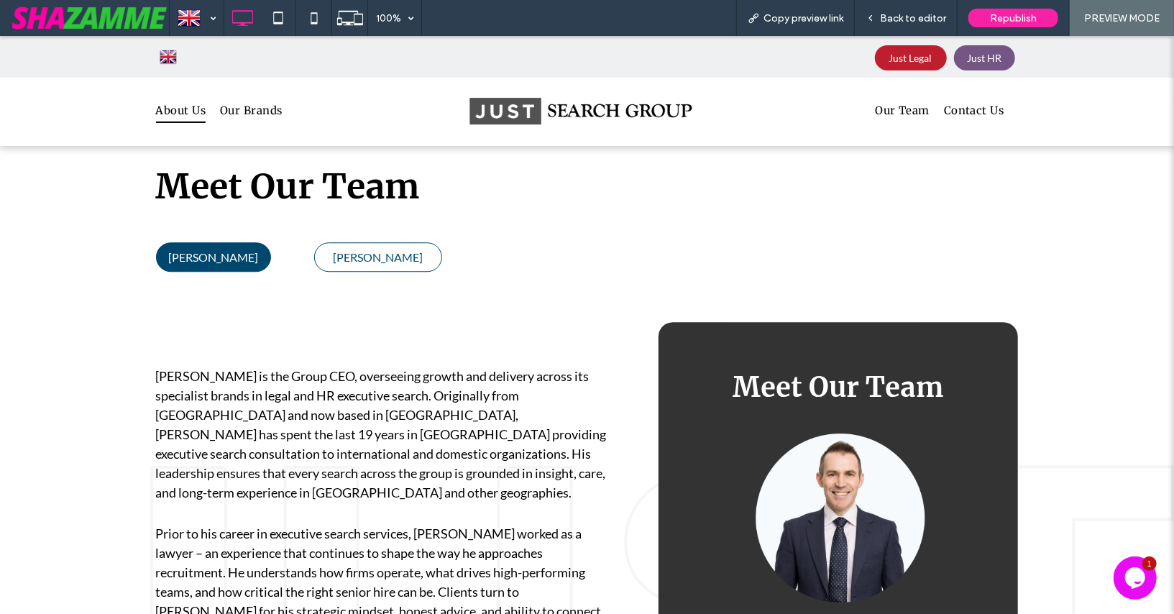
click at [377, 253] on span "SCOTT WALLACE" at bounding box center [378, 256] width 90 height 14
click at [906, 20] on span "Back to editor" at bounding box center [913, 18] width 66 height 12
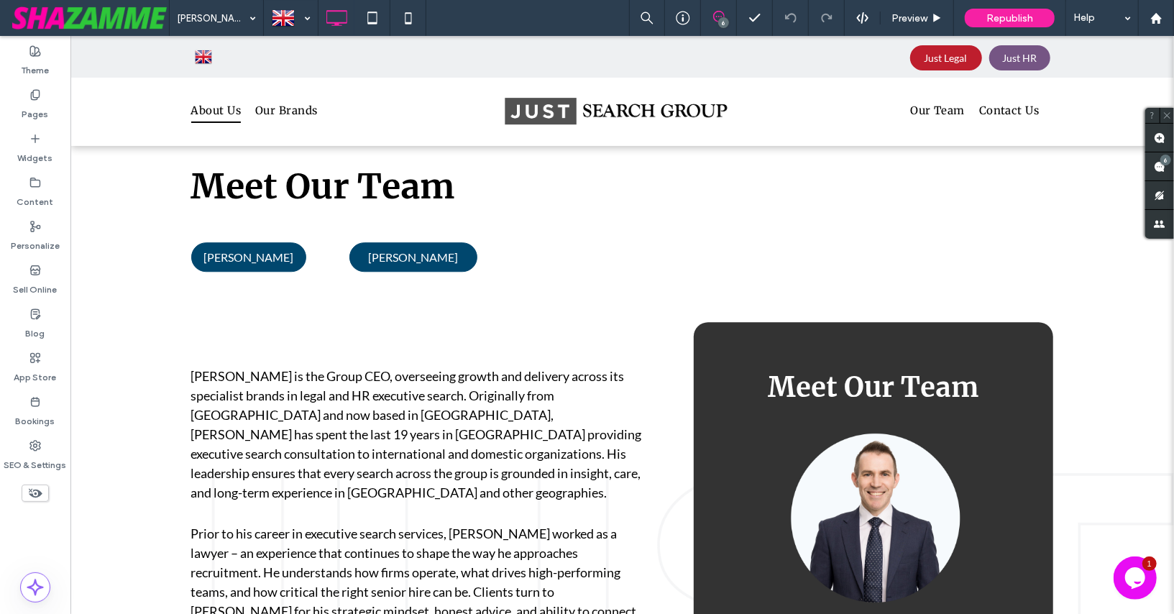
type input "**********"
type input "**"
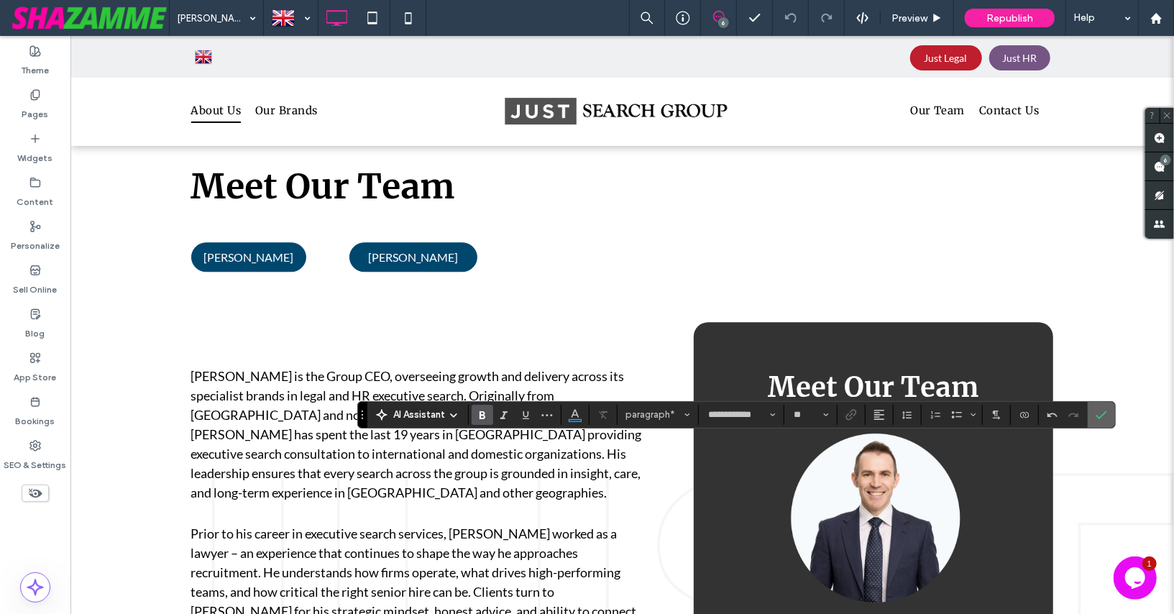
click at [1096, 411] on icon "Confirm" at bounding box center [1102, 415] width 12 height 12
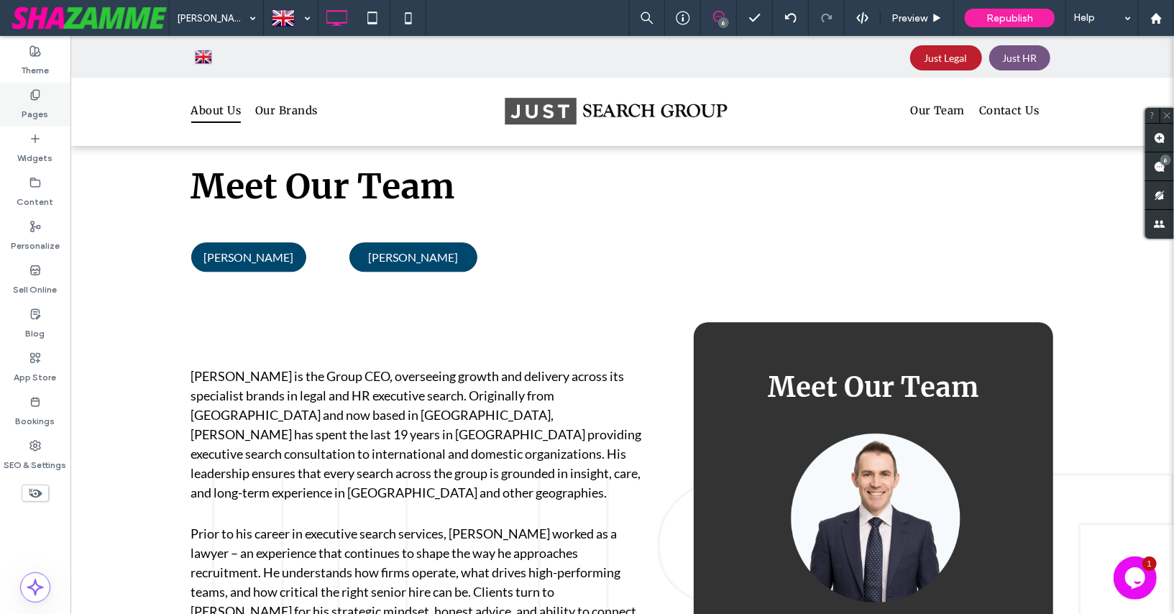
click at [44, 105] on label "Pages" at bounding box center [35, 111] width 27 height 20
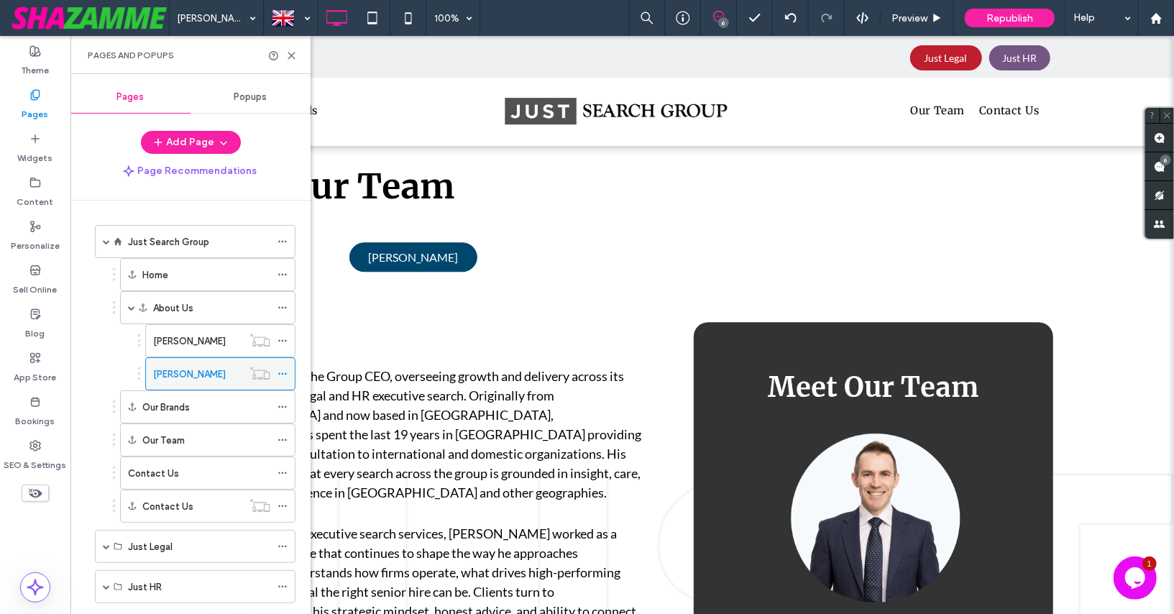
click at [285, 369] on icon at bounding box center [283, 374] width 10 height 10
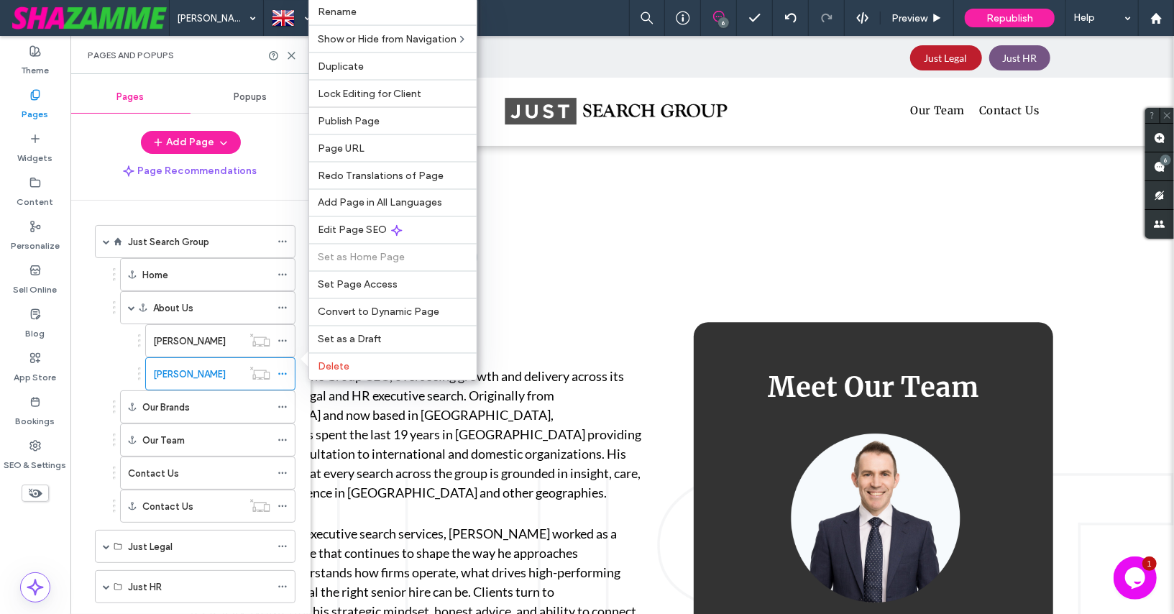
click at [102, 346] on ol "Home About Us Paul Cochrane Scott Wallace Our Brands Our Team Contact Us Contac…" at bounding box center [198, 390] width 193 height 265
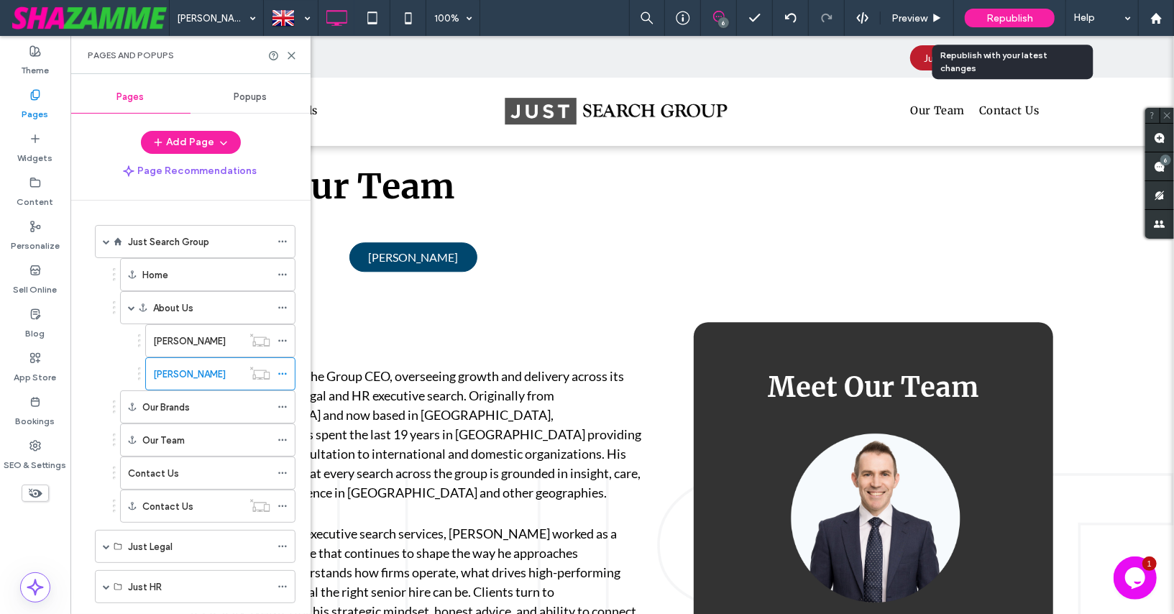
click at [1003, 14] on span "Republish" at bounding box center [1009, 18] width 47 height 12
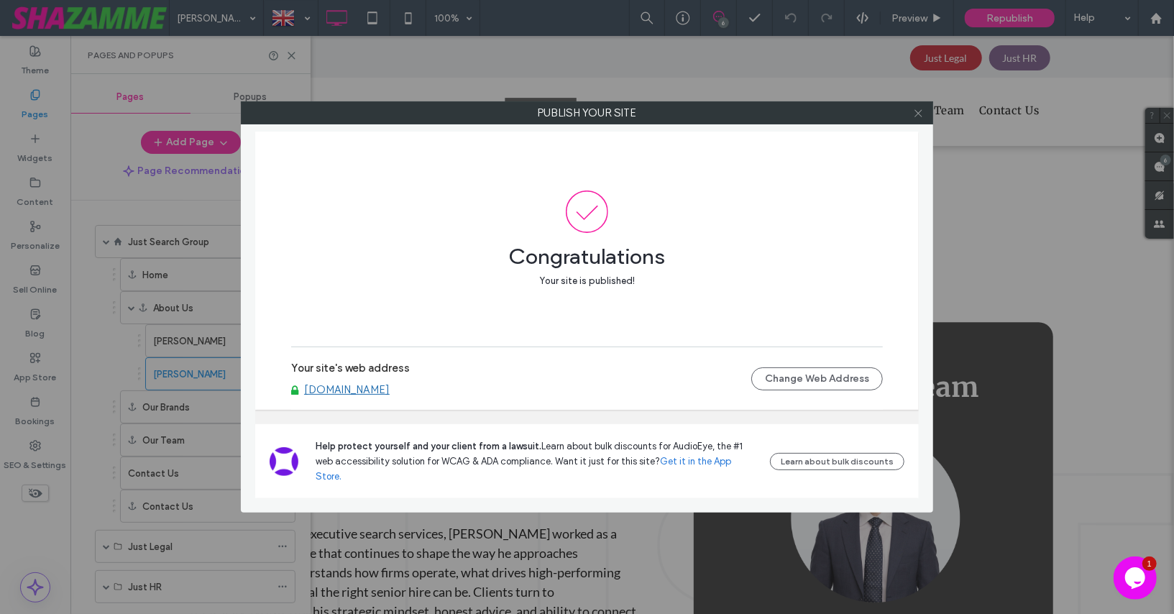
click at [918, 117] on icon at bounding box center [918, 113] width 11 height 11
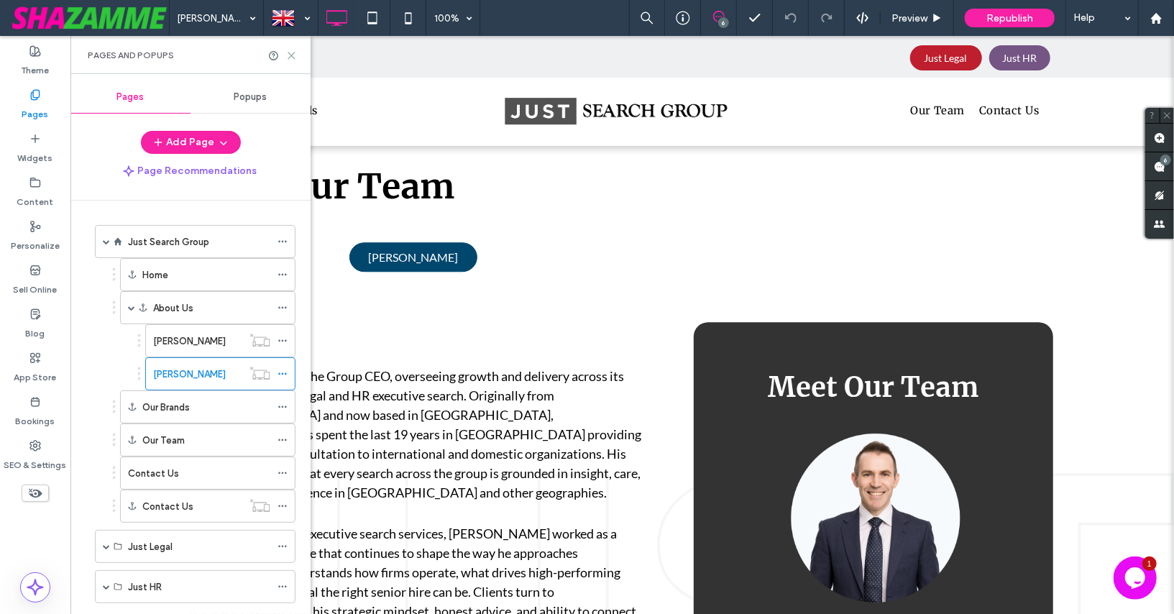
click at [290, 53] on use at bounding box center [291, 55] width 6 height 6
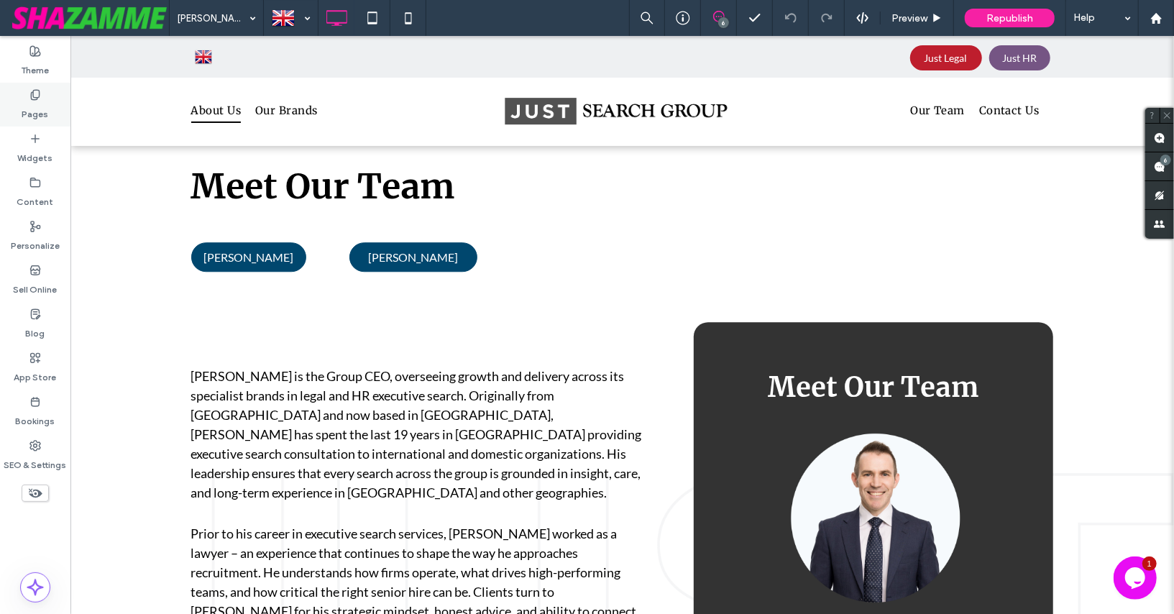
click at [16, 96] on div "Pages" at bounding box center [35, 105] width 70 height 44
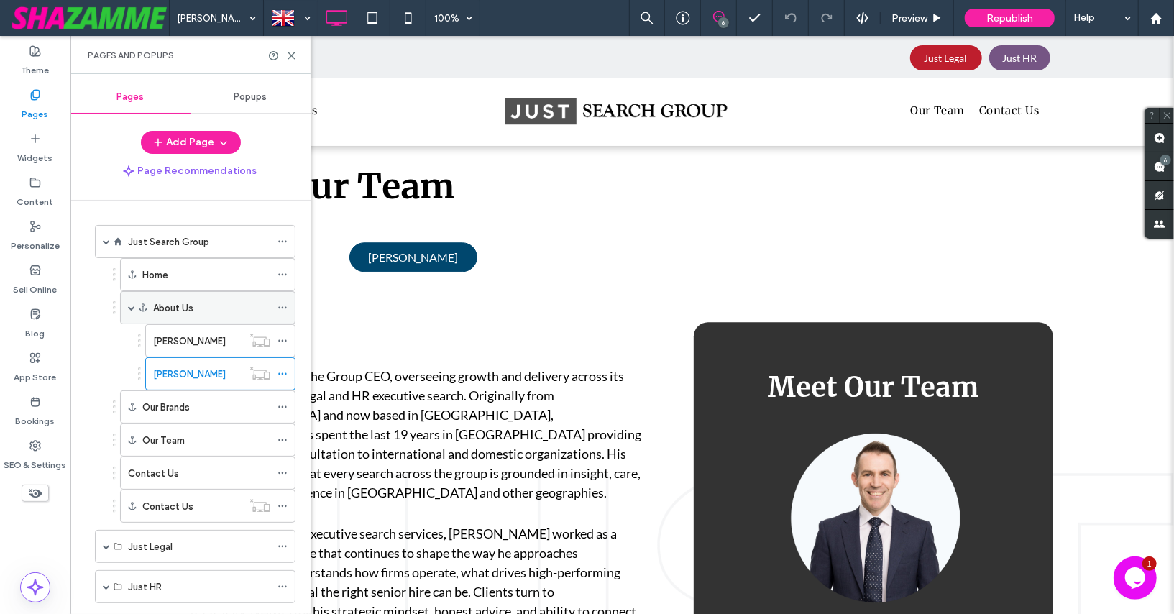
click at [175, 301] on label "About Us" at bounding box center [173, 307] width 40 height 25
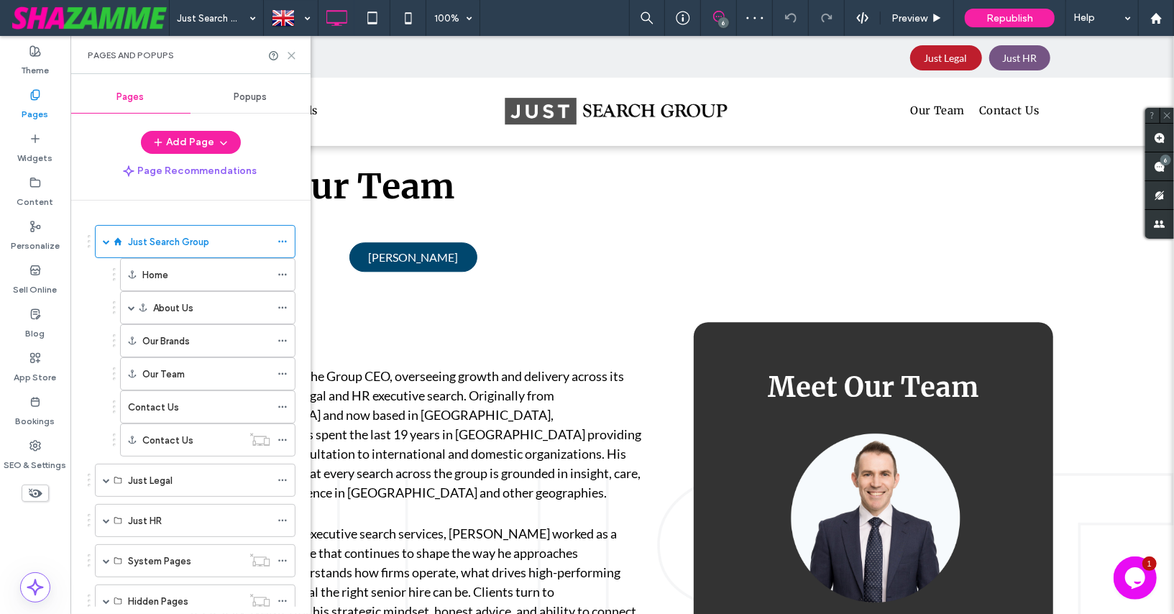
click at [293, 55] on icon at bounding box center [291, 55] width 11 height 11
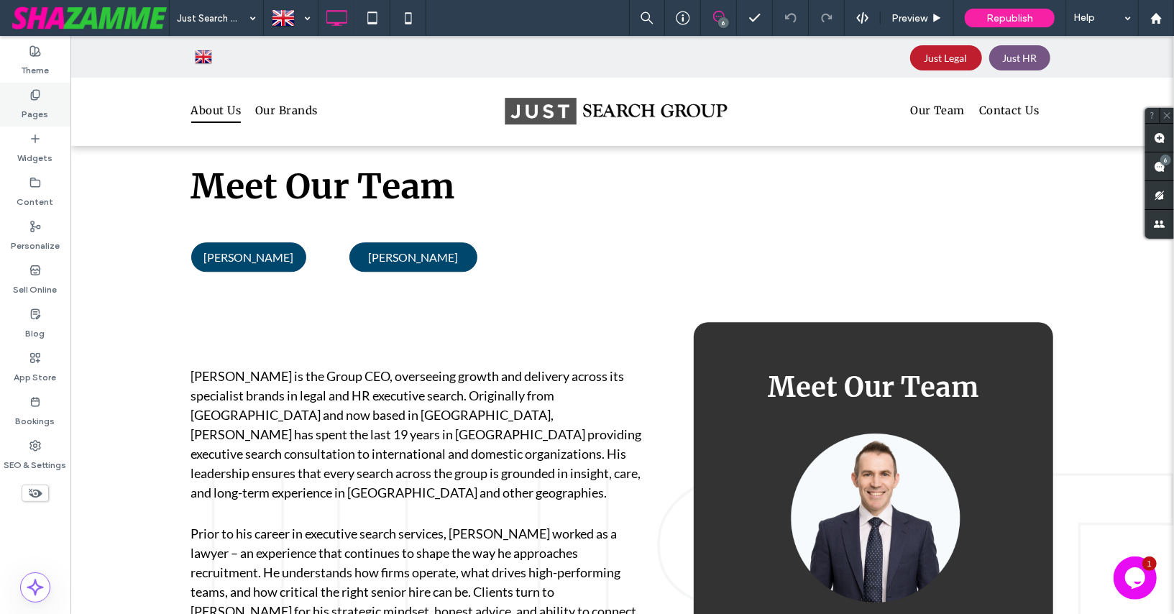
click at [40, 100] on div "Pages" at bounding box center [35, 105] width 70 height 44
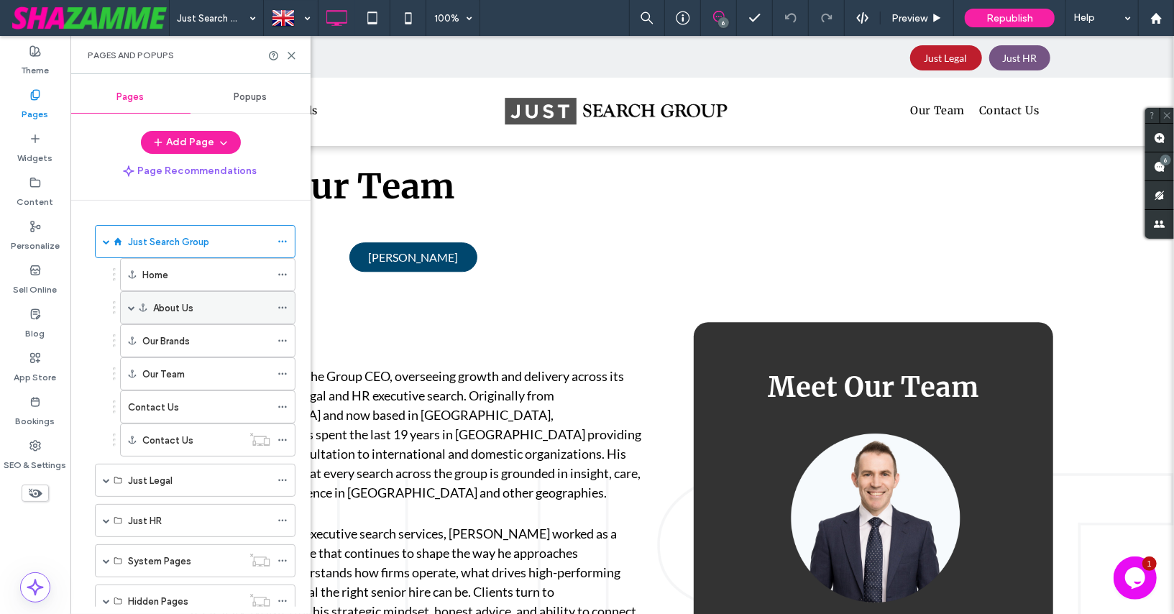
click at [130, 308] on span at bounding box center [131, 307] width 7 height 7
click at [130, 304] on span at bounding box center [131, 307] width 7 height 7
click at [285, 303] on icon at bounding box center [283, 308] width 10 height 10
click at [80, 283] on div "Just Search Group Home About Us Paul Cochrane Scott Wallace Our Brands Our Team…" at bounding box center [190, 404] width 240 height 406
click at [293, 55] on icon at bounding box center [291, 55] width 11 height 11
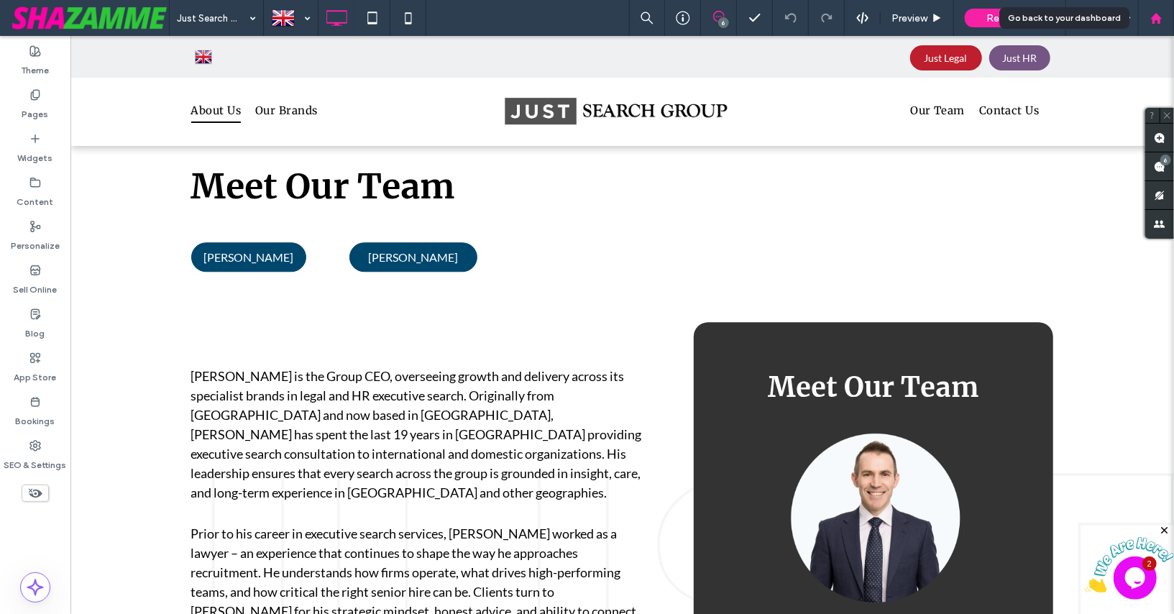
click at [1158, 19] on use at bounding box center [1155, 17] width 11 height 11
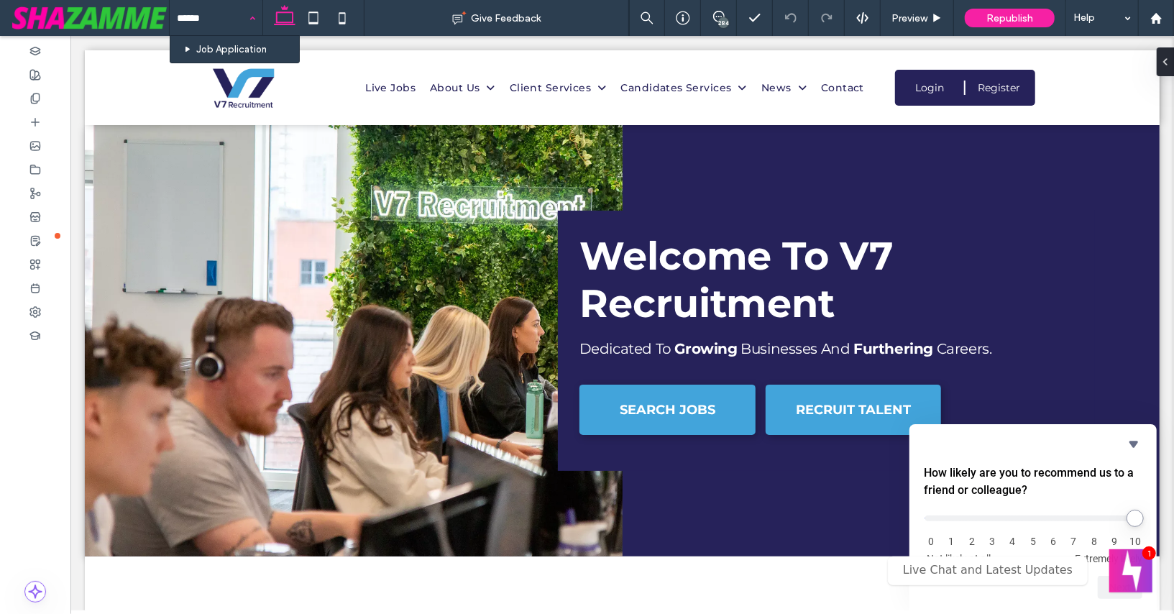
type input "*******"
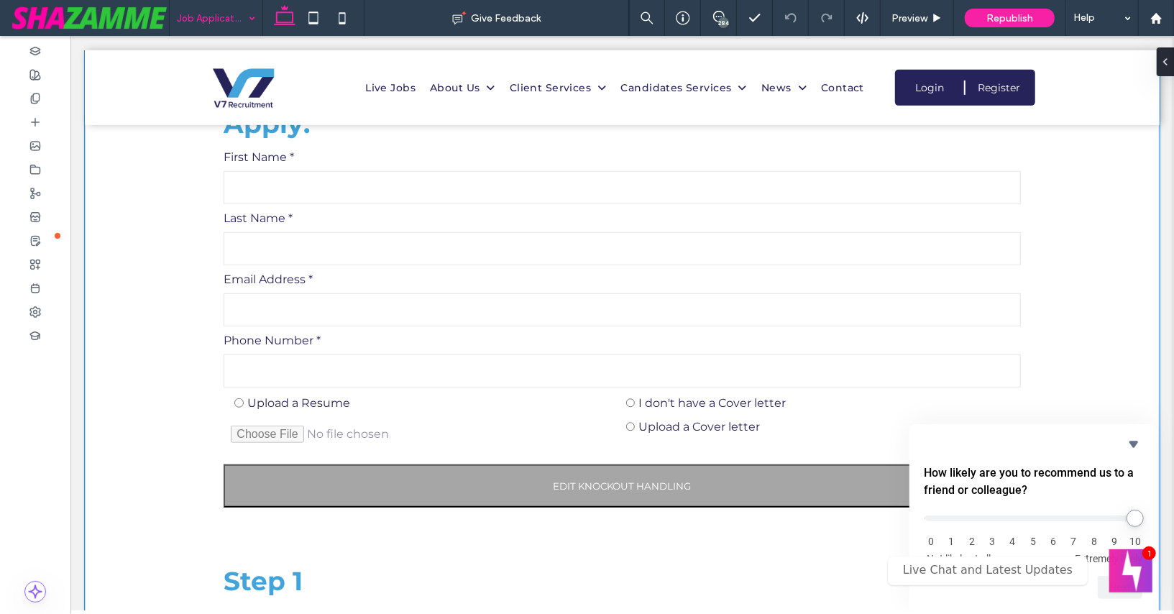
scroll to position [425, 0]
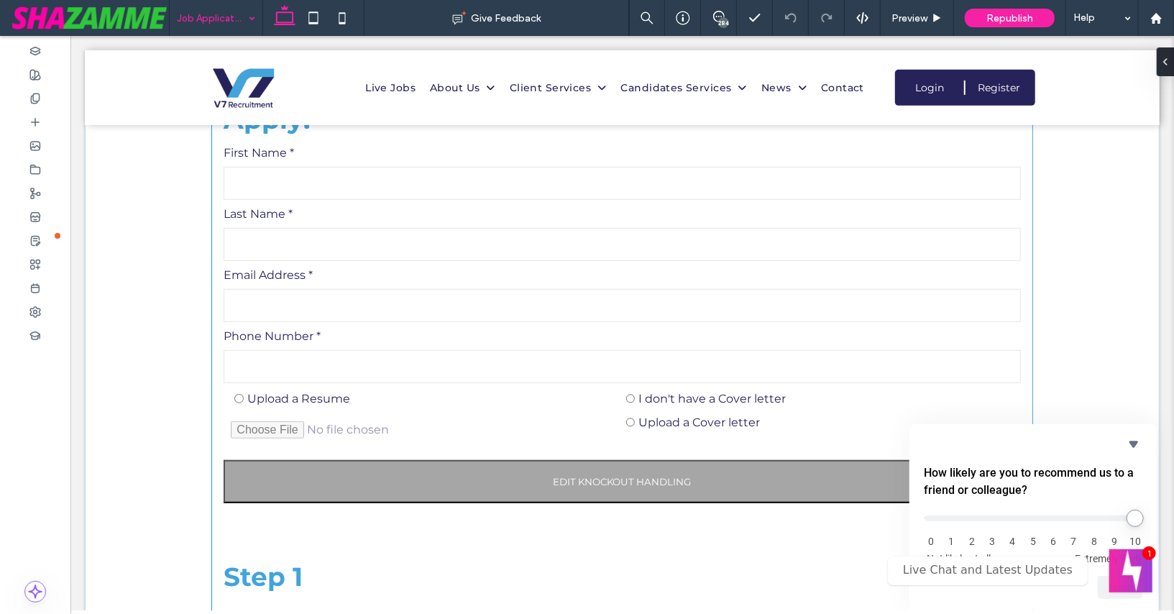
click at [402, 485] on button "Edit Knockout Handling" at bounding box center [621, 480] width 797 height 43
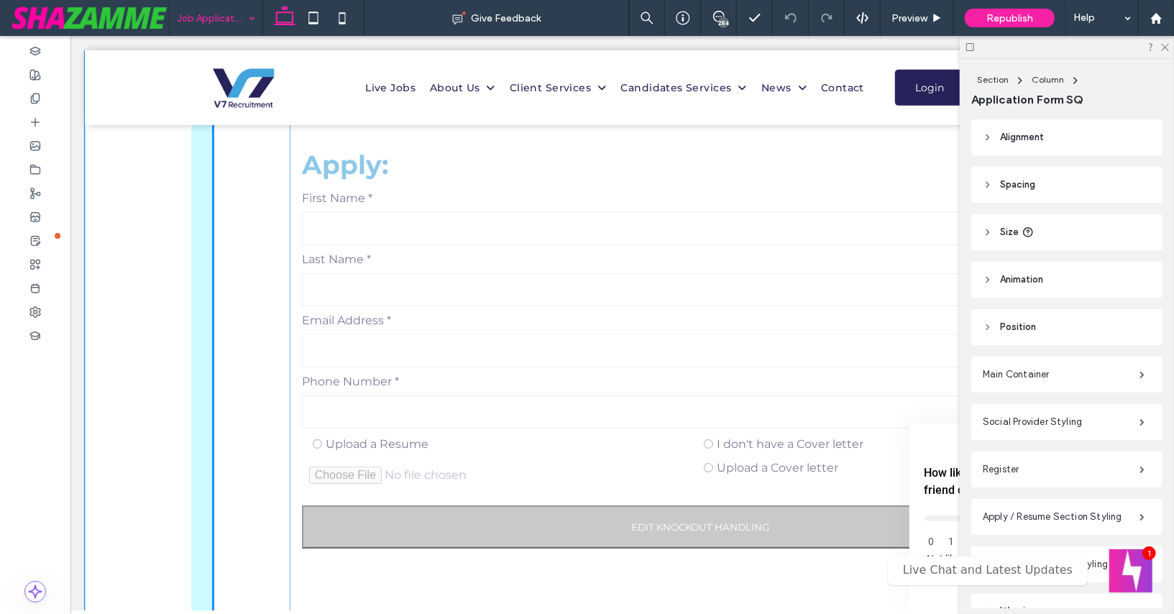
drag, startPoint x: 426, startPoint y: 220, endPoint x: 504, endPoint y: 265, distance: 89.9
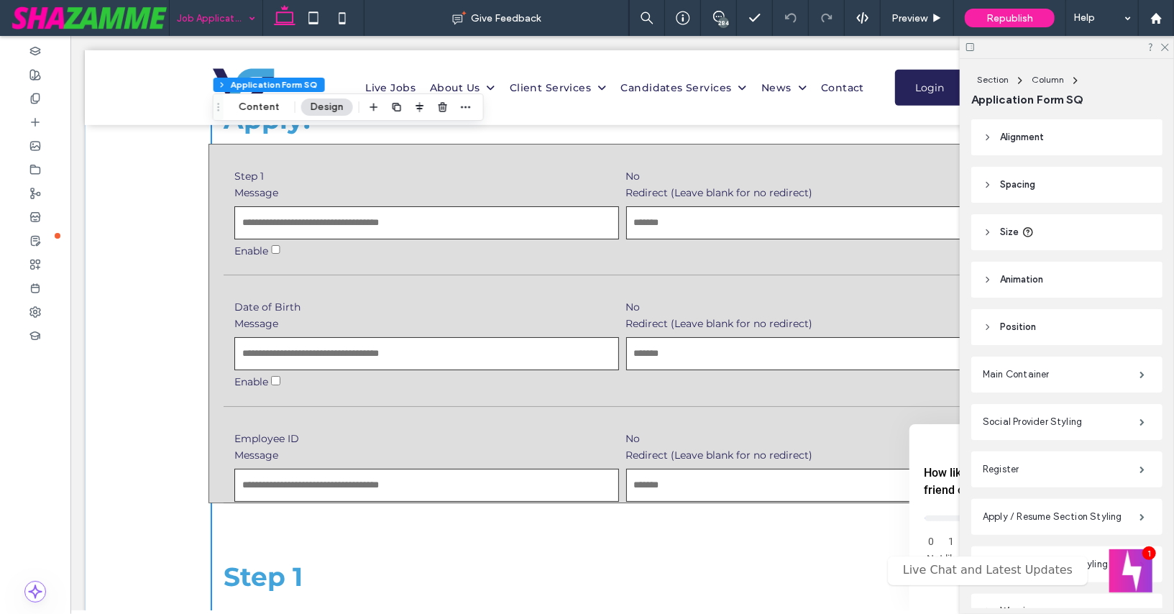
click at [398, 218] on input "Message" at bounding box center [426, 222] width 385 height 33
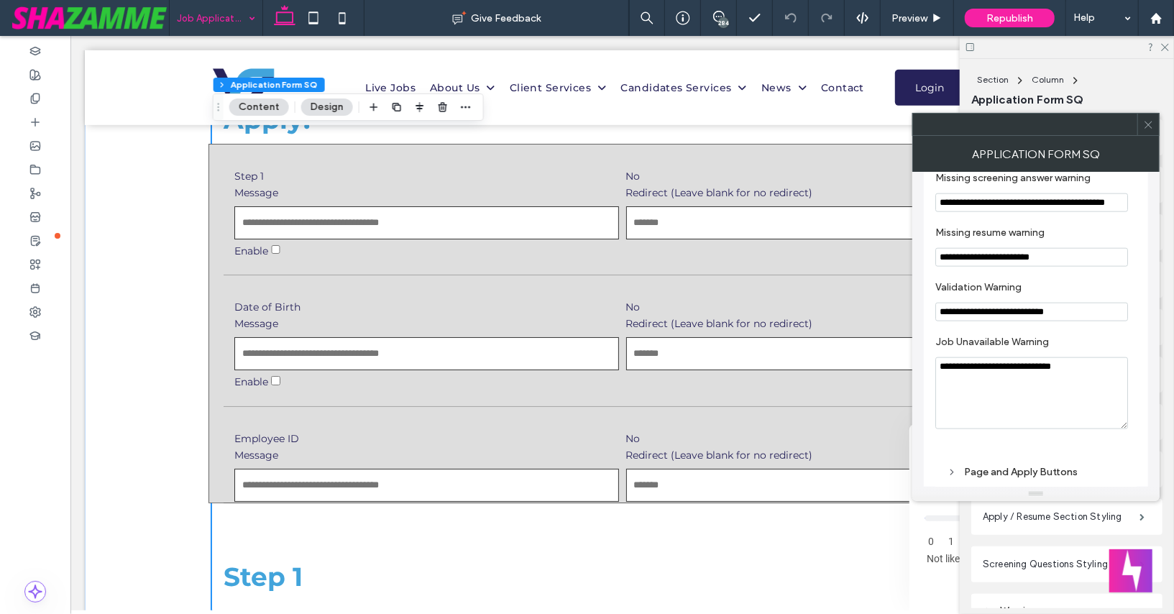
scroll to position [0, 0]
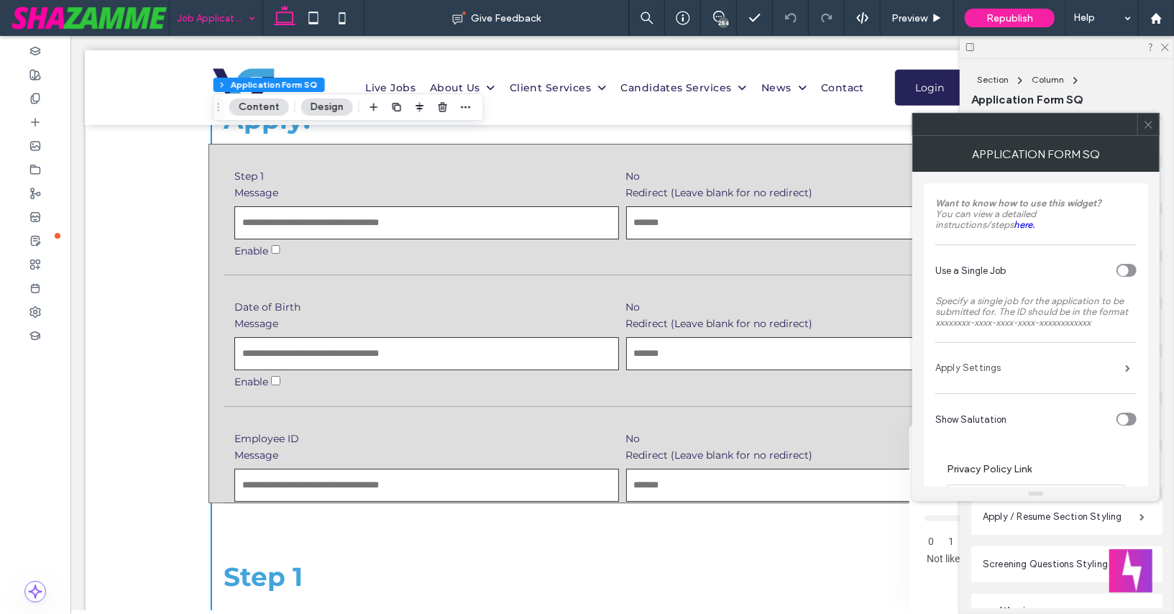
click at [993, 365] on label "Apply Settings" at bounding box center [1030, 368] width 190 height 29
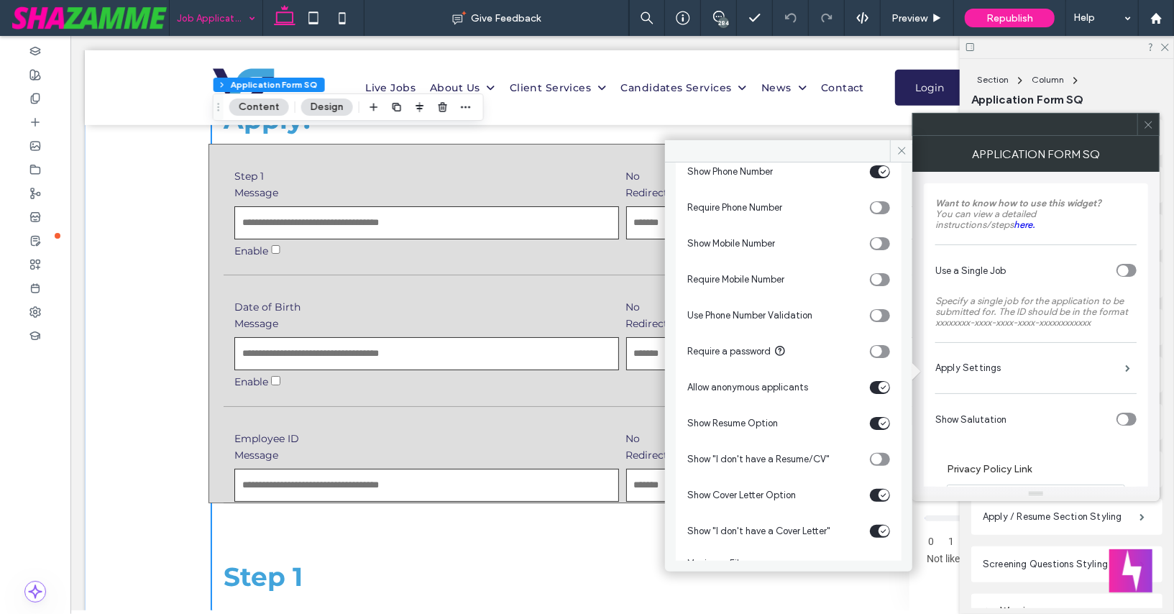
scroll to position [931, 0]
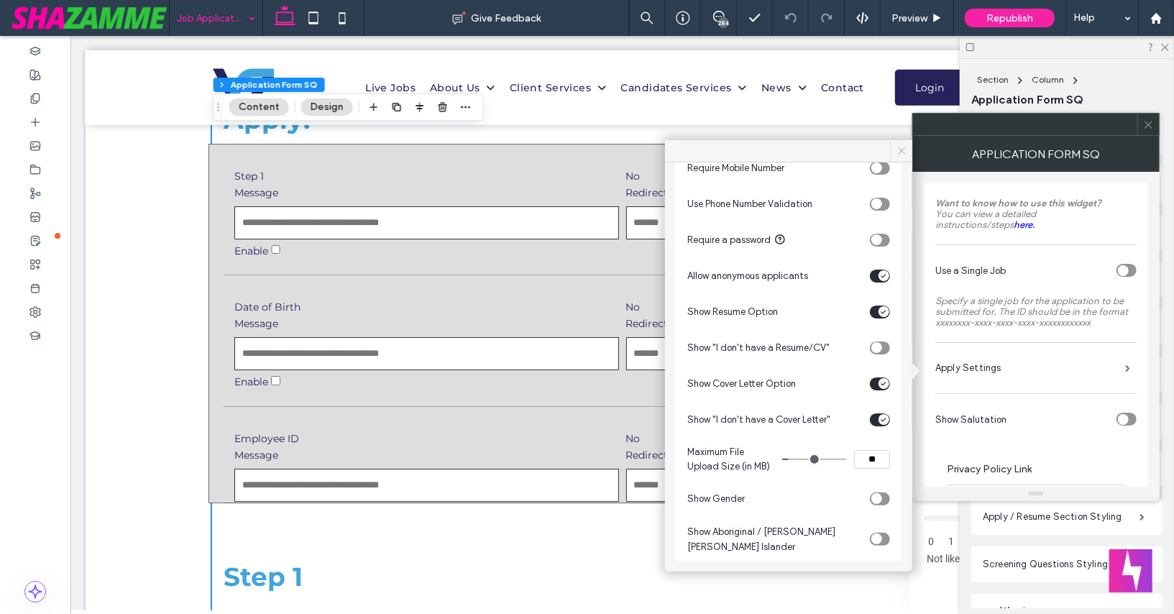
click at [904, 145] on icon at bounding box center [902, 150] width 11 height 11
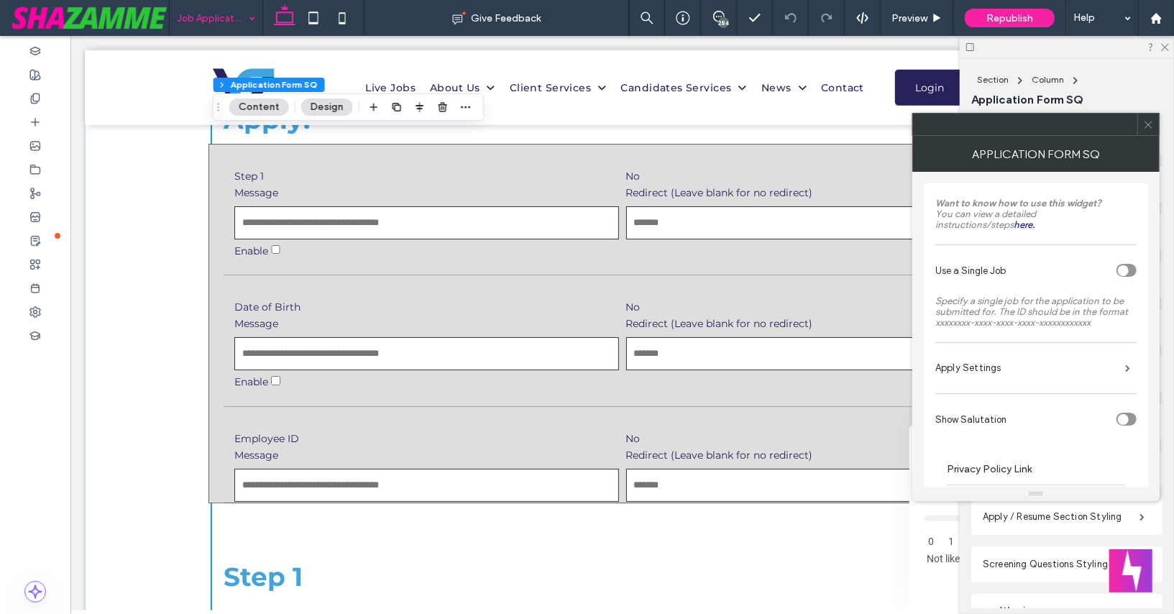
click at [1147, 122] on use at bounding box center [1148, 124] width 7 height 7
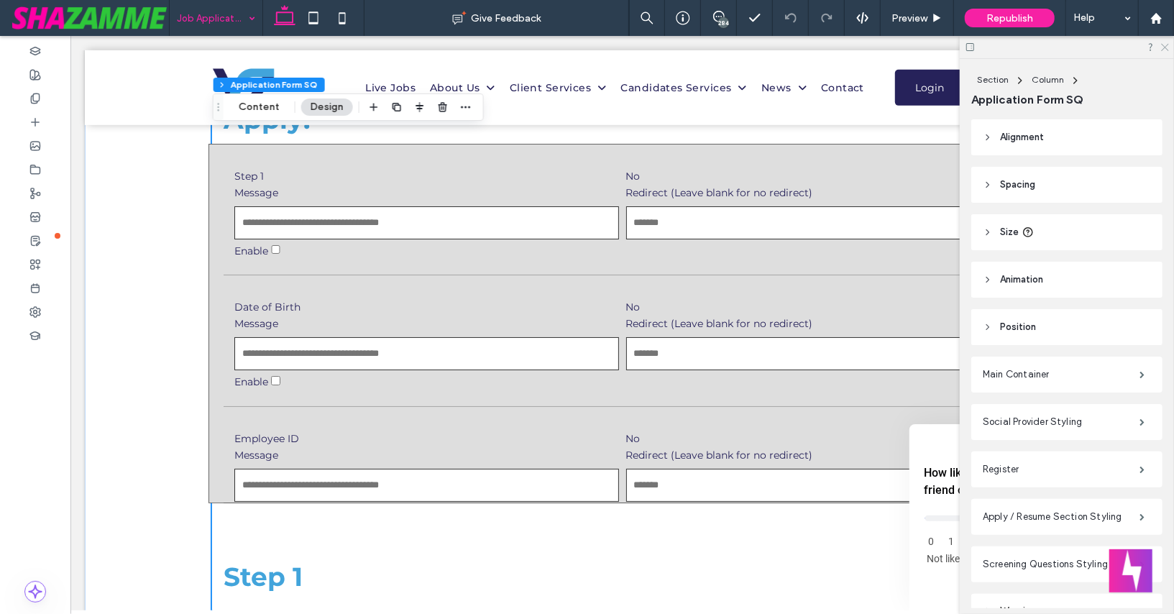
click at [1163, 44] on icon at bounding box center [1164, 46] width 9 height 9
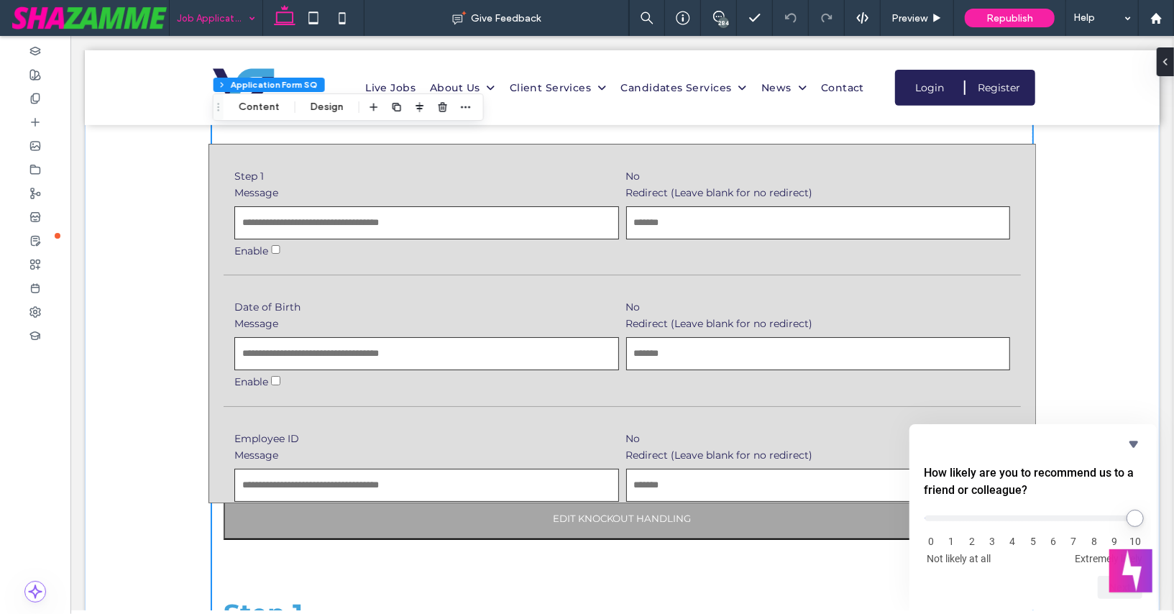
scroll to position [390, 0]
click at [455, 177] on label "Step 1" at bounding box center [426, 175] width 385 height 13
click at [319, 109] on button "Design" at bounding box center [327, 106] width 52 height 17
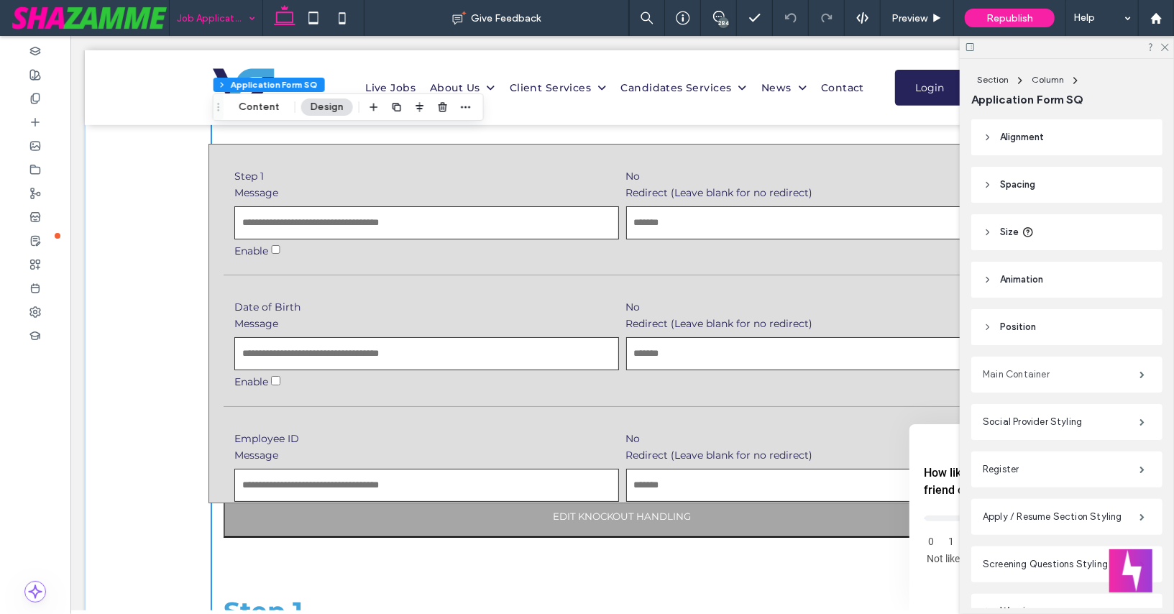
scroll to position [83, 0]
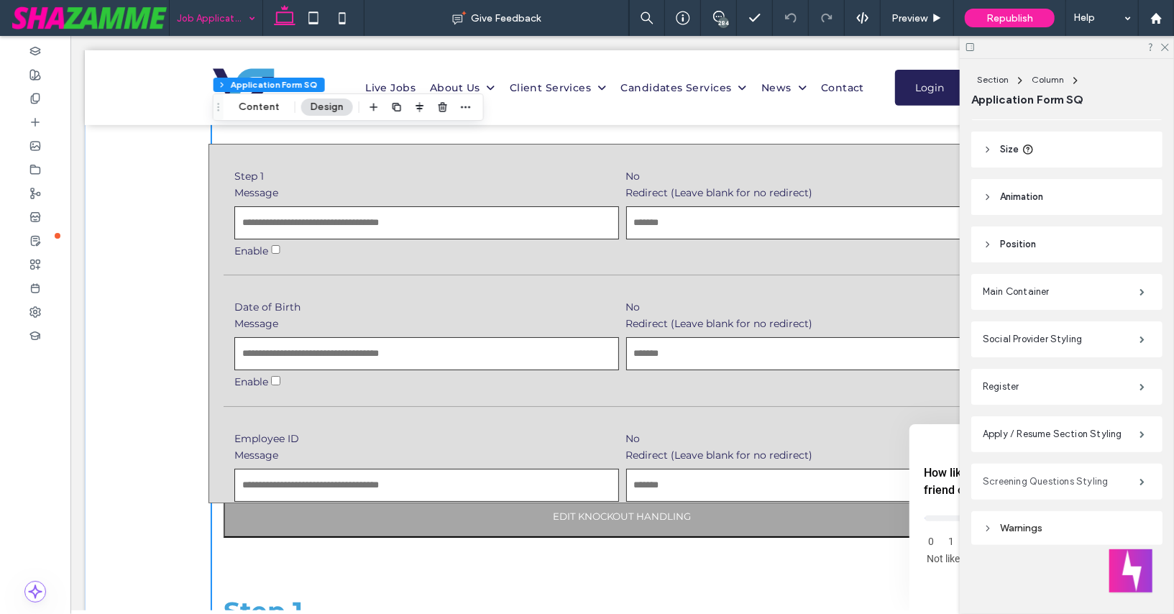
click at [1043, 480] on label "Screening Questions Styling" at bounding box center [1061, 481] width 157 height 29
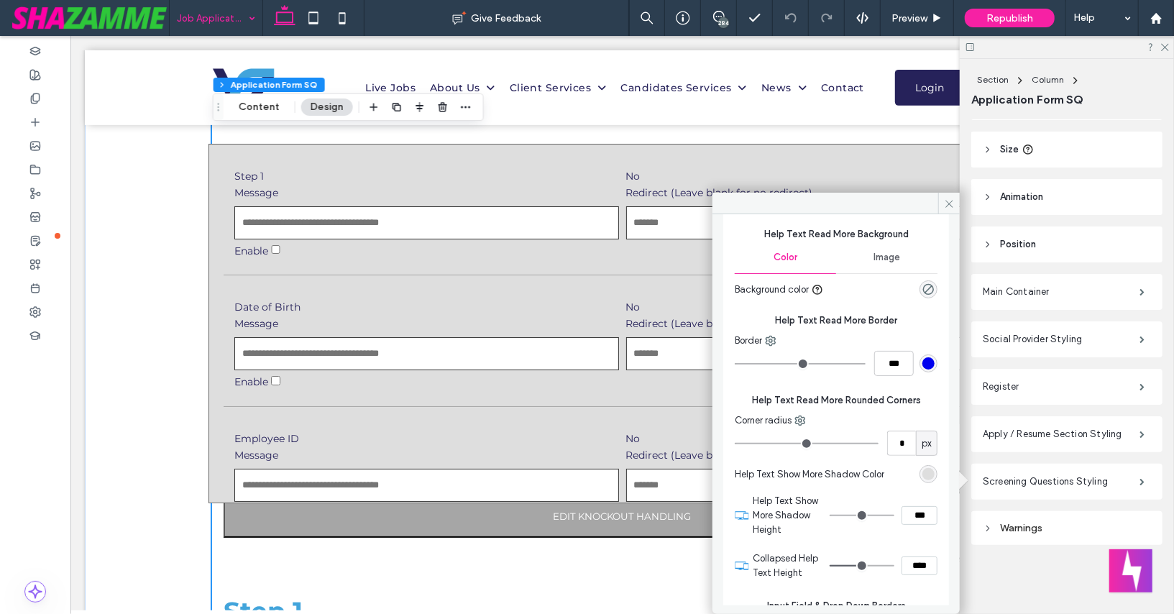
scroll to position [3822, 0]
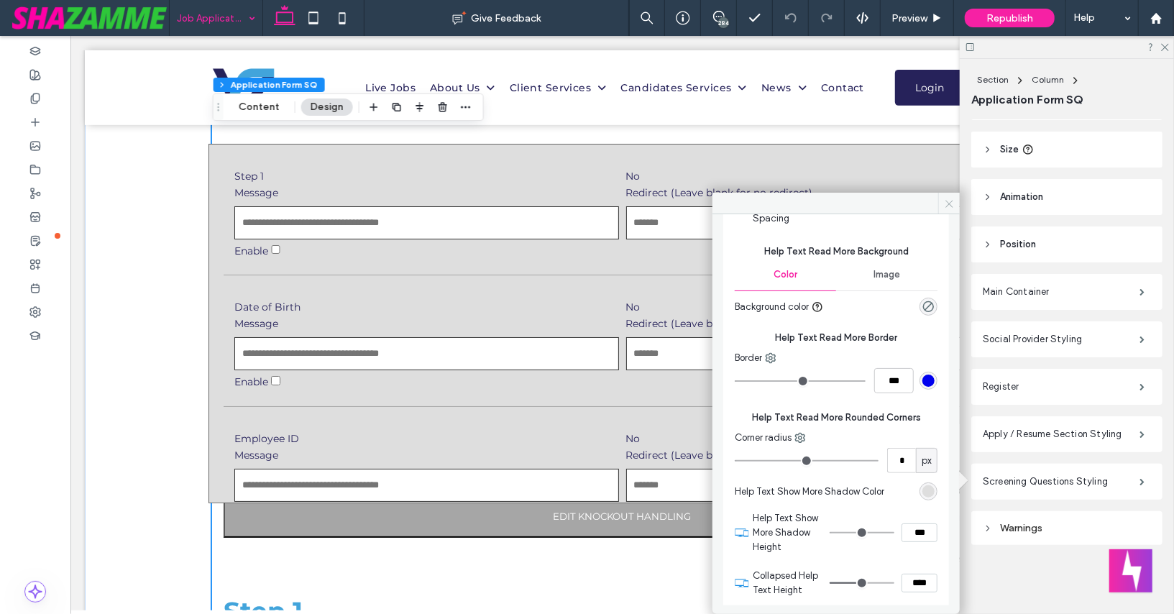
click at [951, 196] on span at bounding box center [949, 204] width 22 height 22
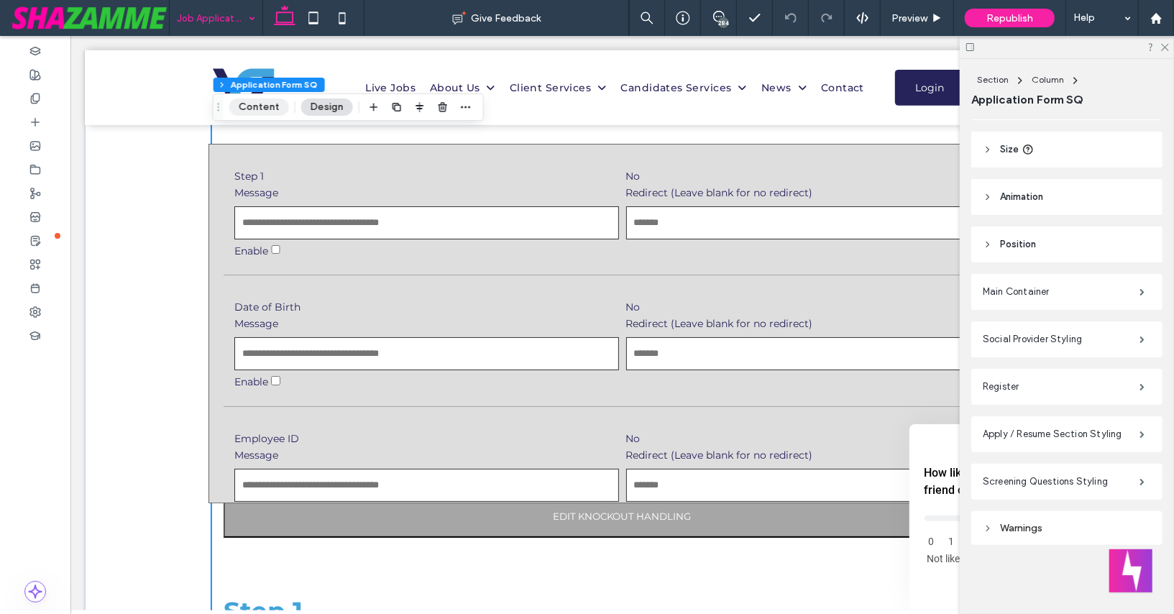
click at [252, 109] on button "Content" at bounding box center [259, 106] width 60 height 17
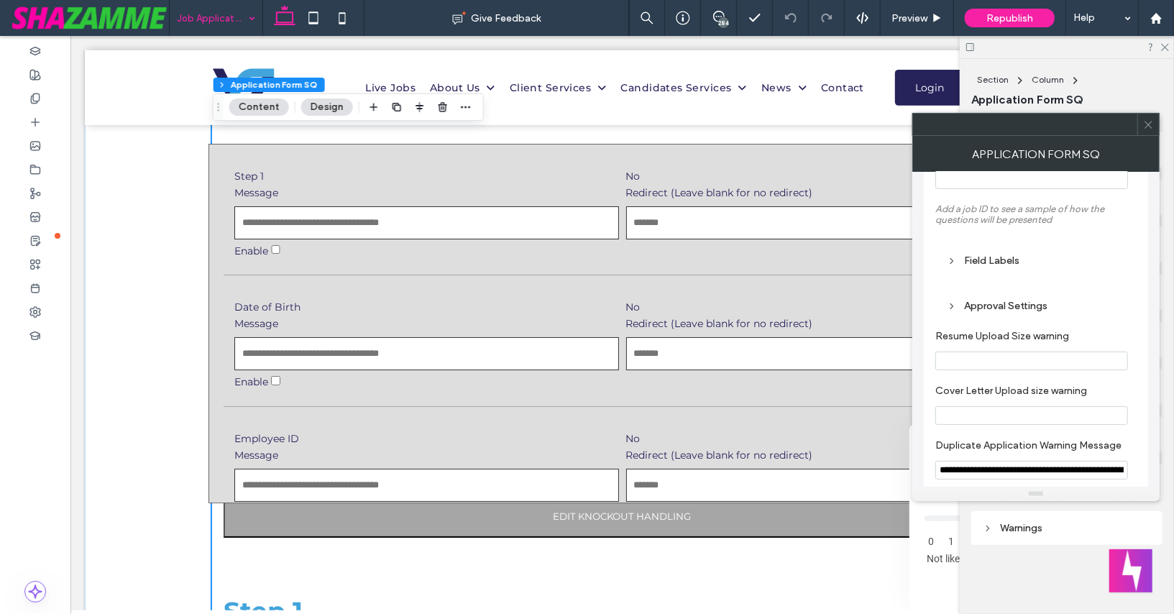
scroll to position [548, 0]
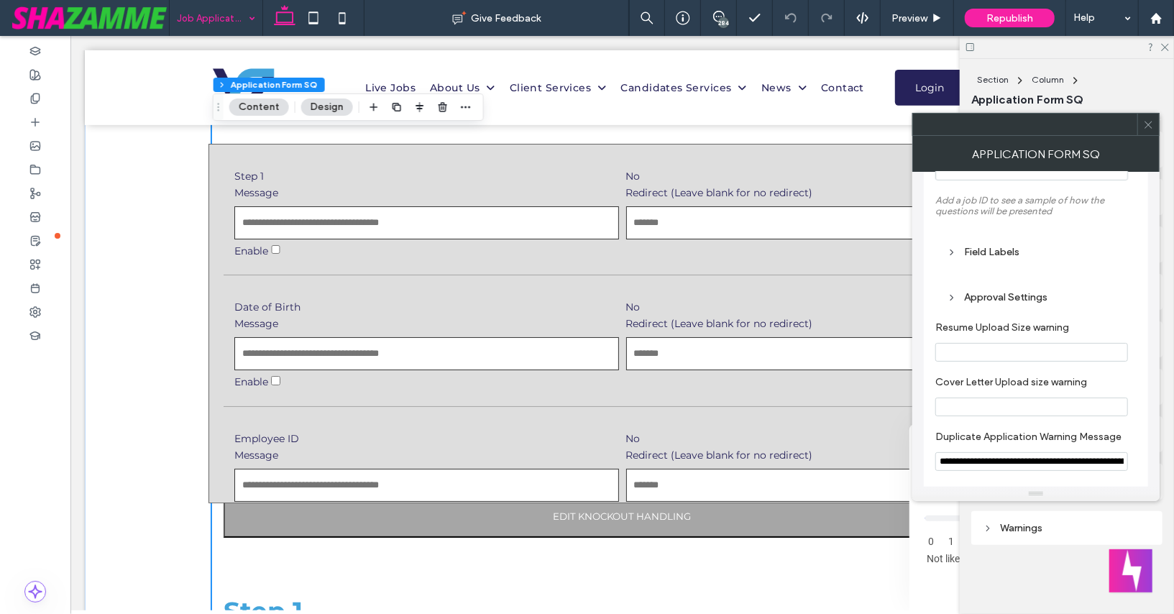
click at [1007, 249] on div "Field Labels" at bounding box center [1036, 252] width 178 height 12
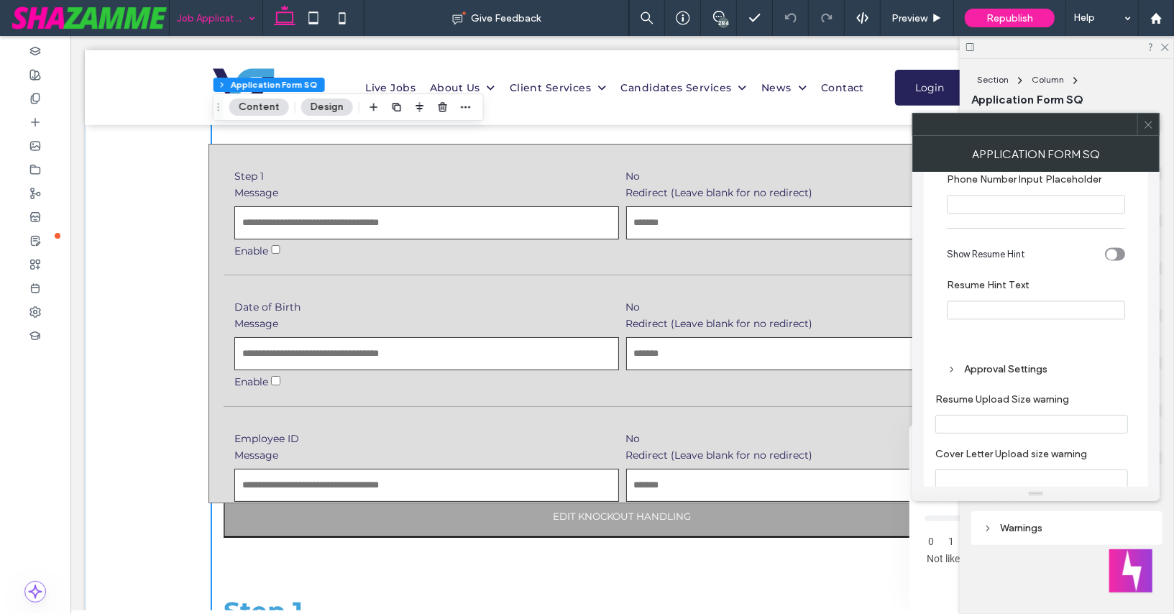
scroll to position [2116, 0]
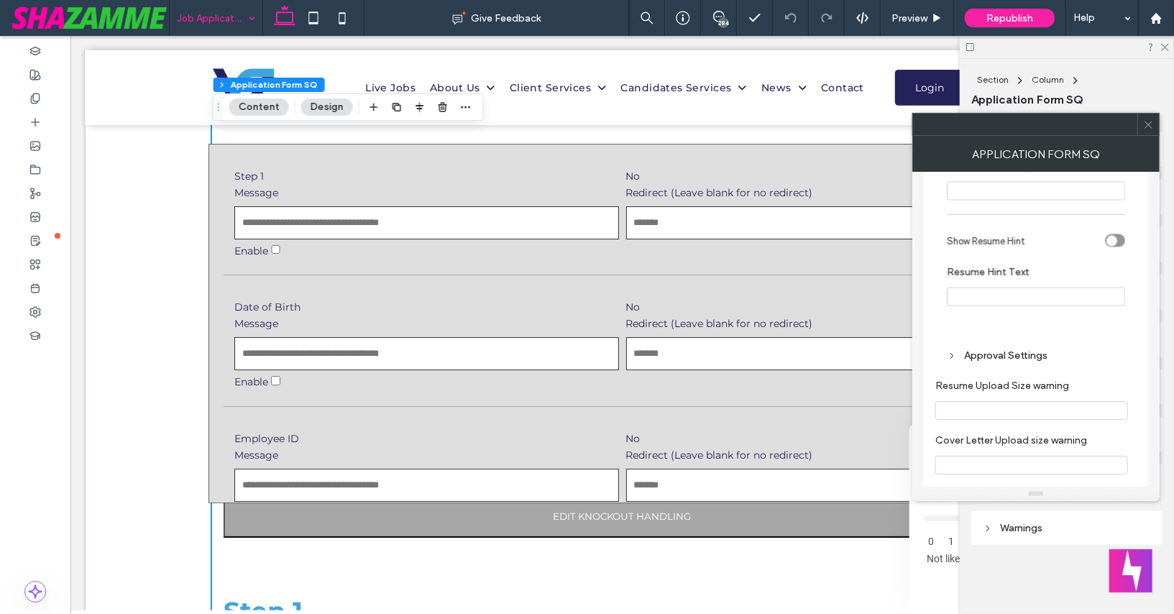
click at [950, 357] on icon at bounding box center [952, 356] width 10 height 10
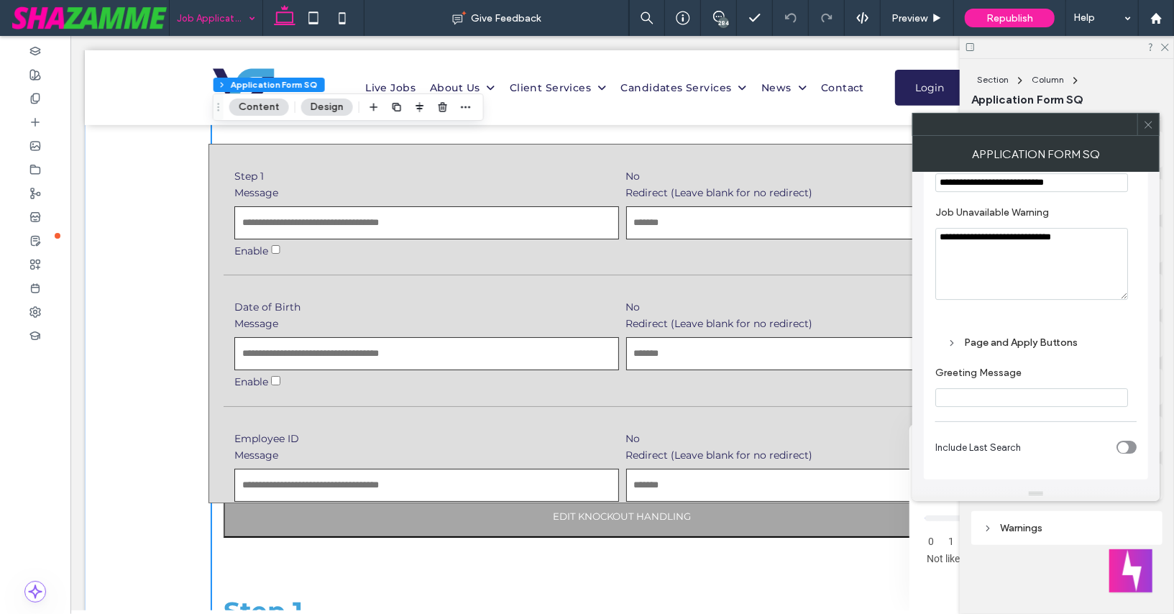
scroll to position [2992, 0]
click at [953, 342] on icon at bounding box center [952, 343] width 10 height 10
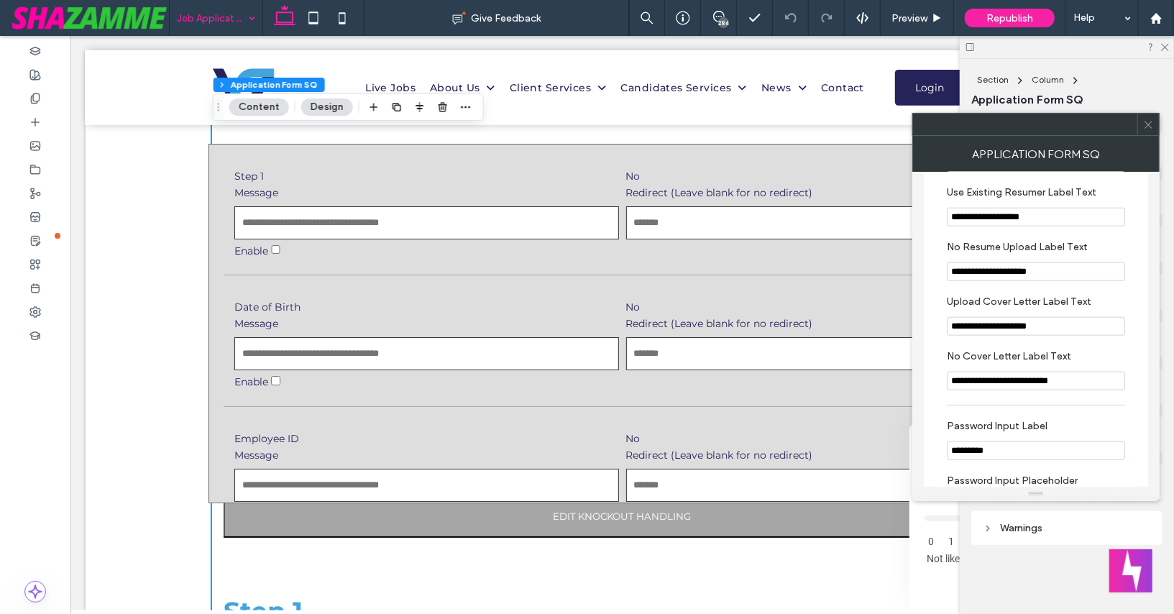
scroll to position [0, 0]
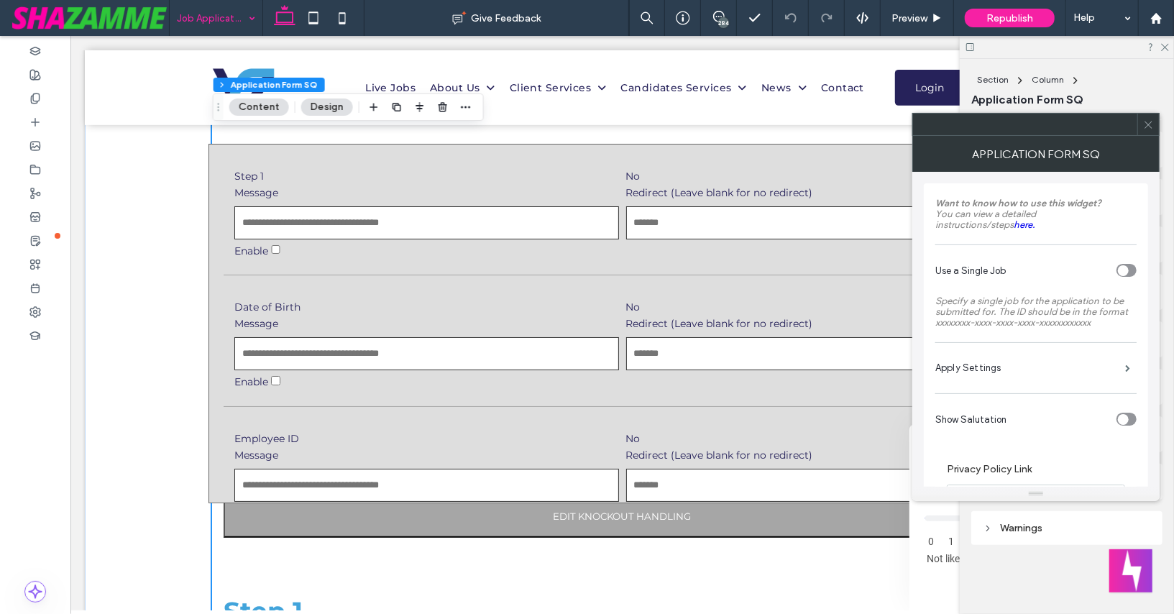
click at [475, 229] on input "Message" at bounding box center [426, 222] width 385 height 33
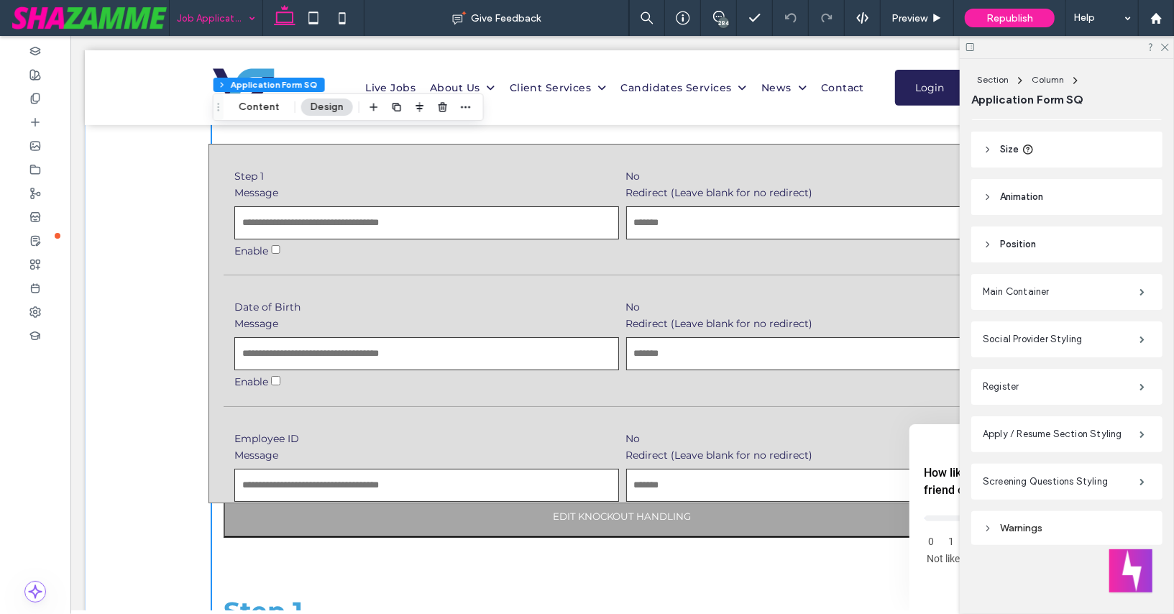
click at [472, 224] on input "Message" at bounding box center [426, 222] width 385 height 33
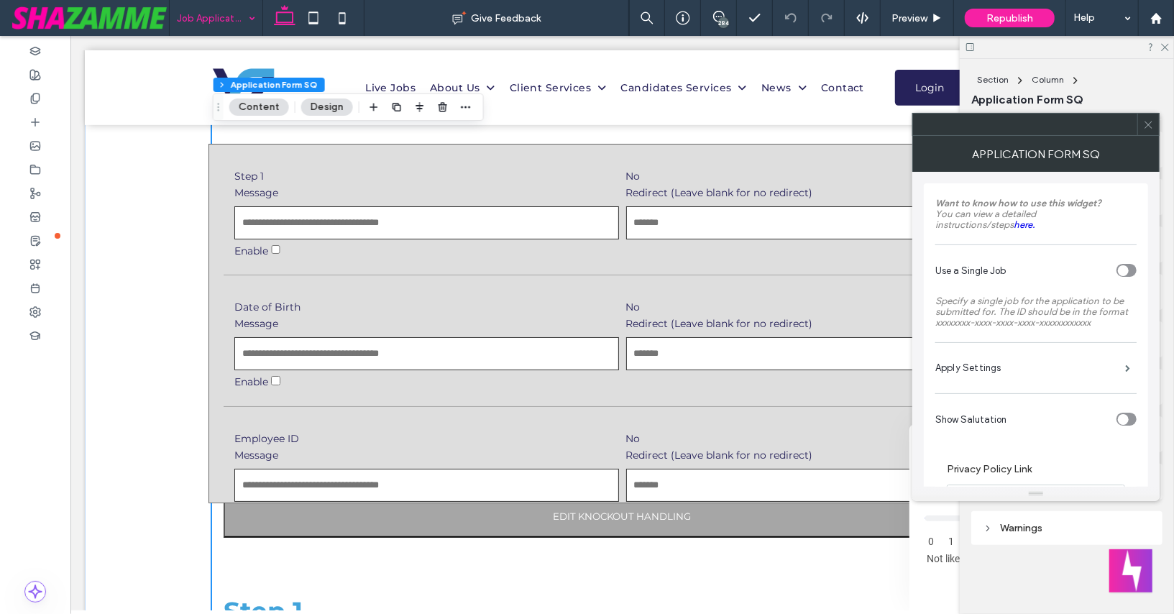
click at [472, 224] on input "Message" at bounding box center [426, 222] width 385 height 33
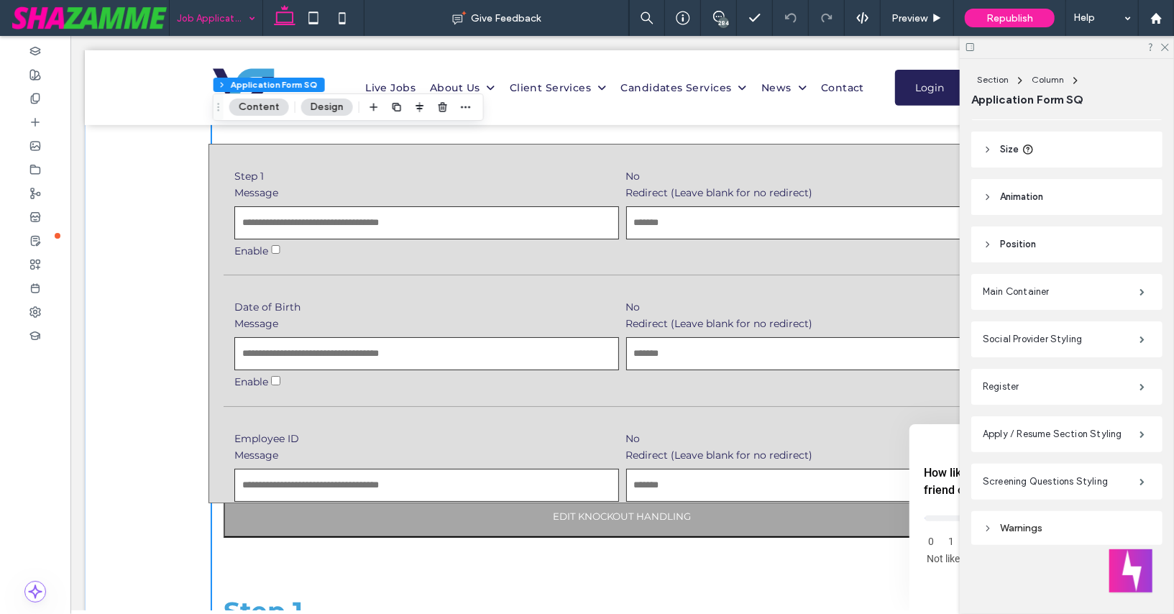
click at [472, 224] on input "Message" at bounding box center [426, 222] width 385 height 33
click at [284, 207] on input "Message" at bounding box center [426, 222] width 385 height 33
click at [280, 224] on input "Message" at bounding box center [426, 222] width 385 height 33
click at [641, 179] on label "No" at bounding box center [818, 175] width 385 height 13
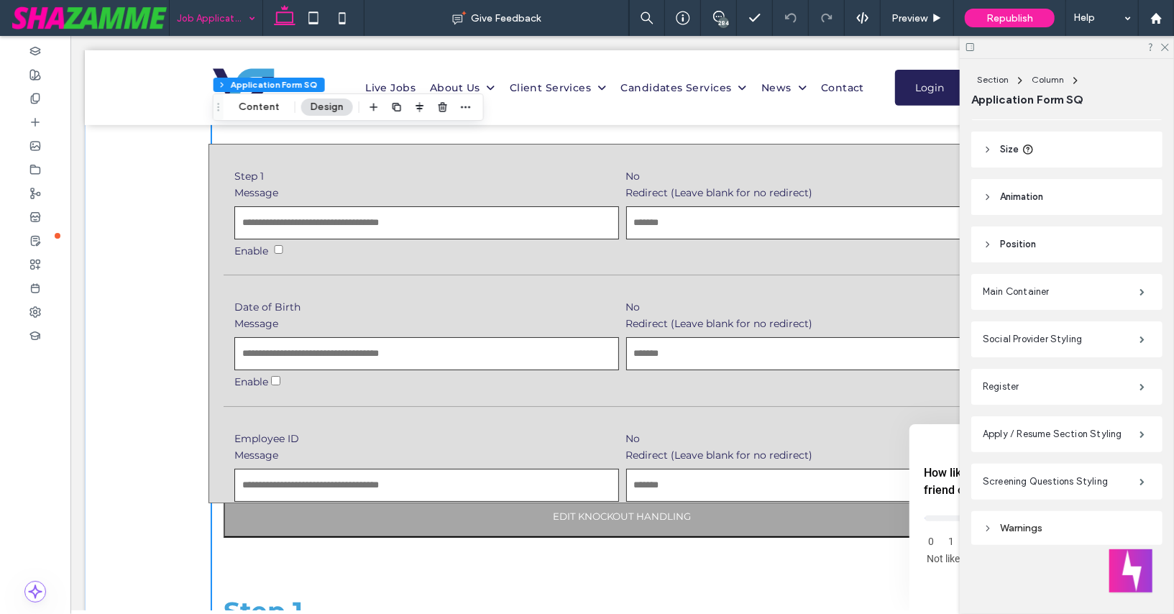
click at [640, 221] on input "Redirect (Leave blank for no redirect)" at bounding box center [818, 222] width 385 height 33
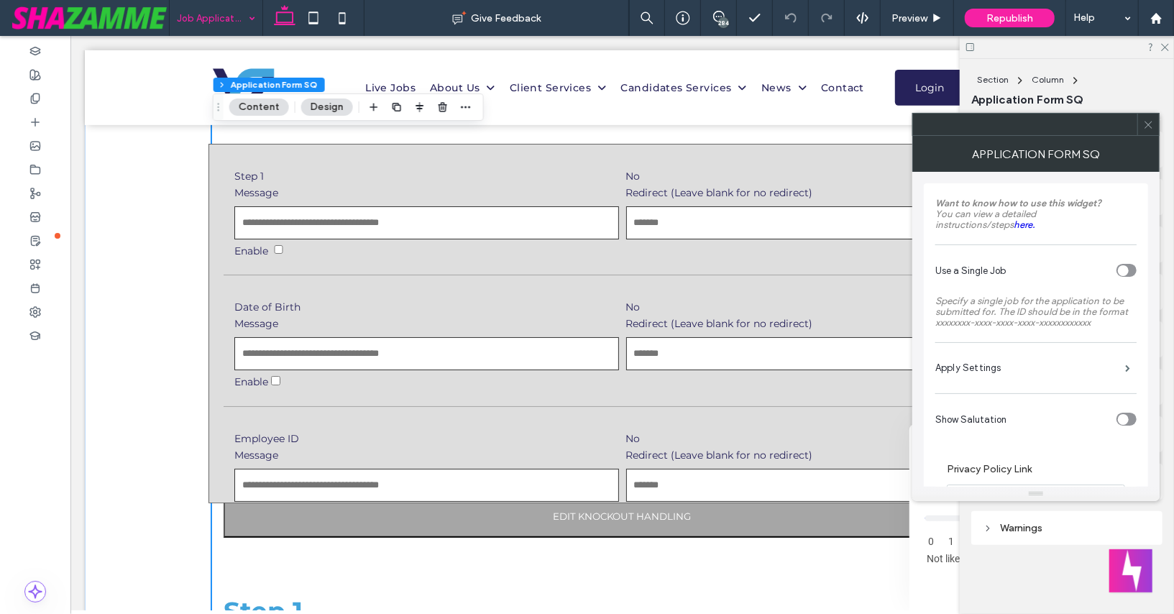
click at [610, 261] on article "Step 1 No Message Redirect (Leave blank for no redirect) Enable" at bounding box center [621, 216] width 797 height 117
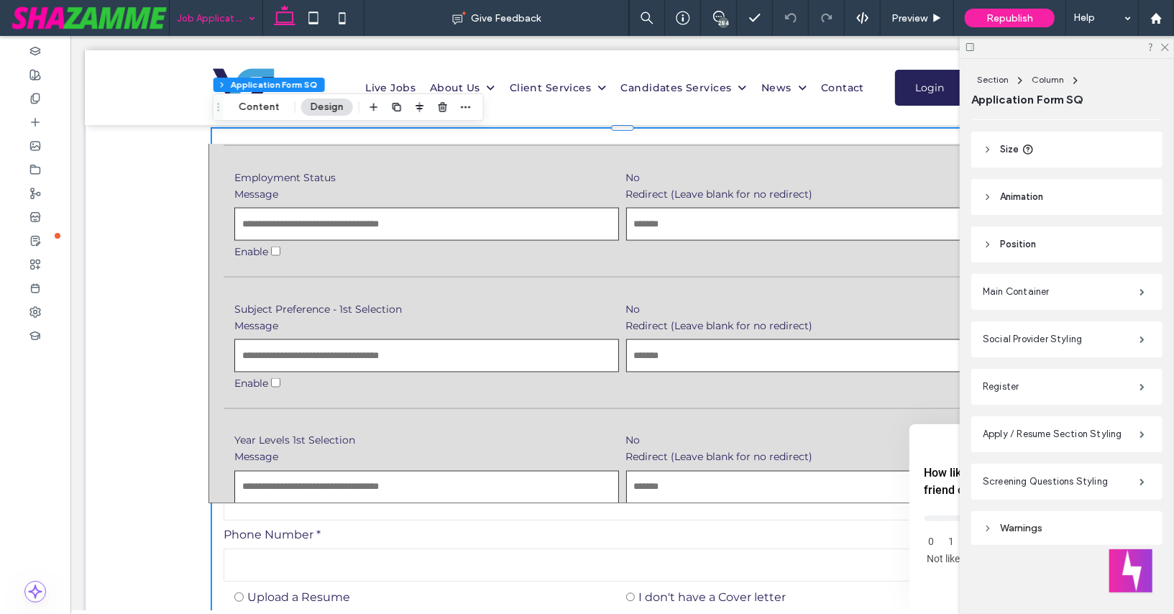
scroll to position [1490, 0]
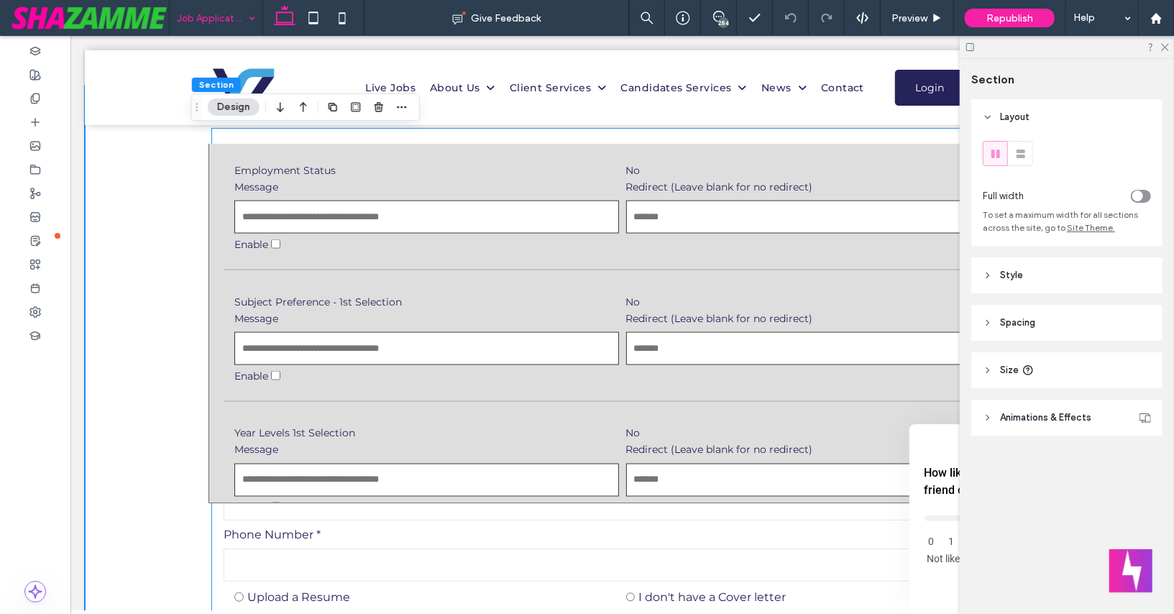
click at [279, 416] on article "Year Levels 1st Selection No Message Redirect (Leave blank for no redirect) Ena…" at bounding box center [621, 474] width 797 height 117
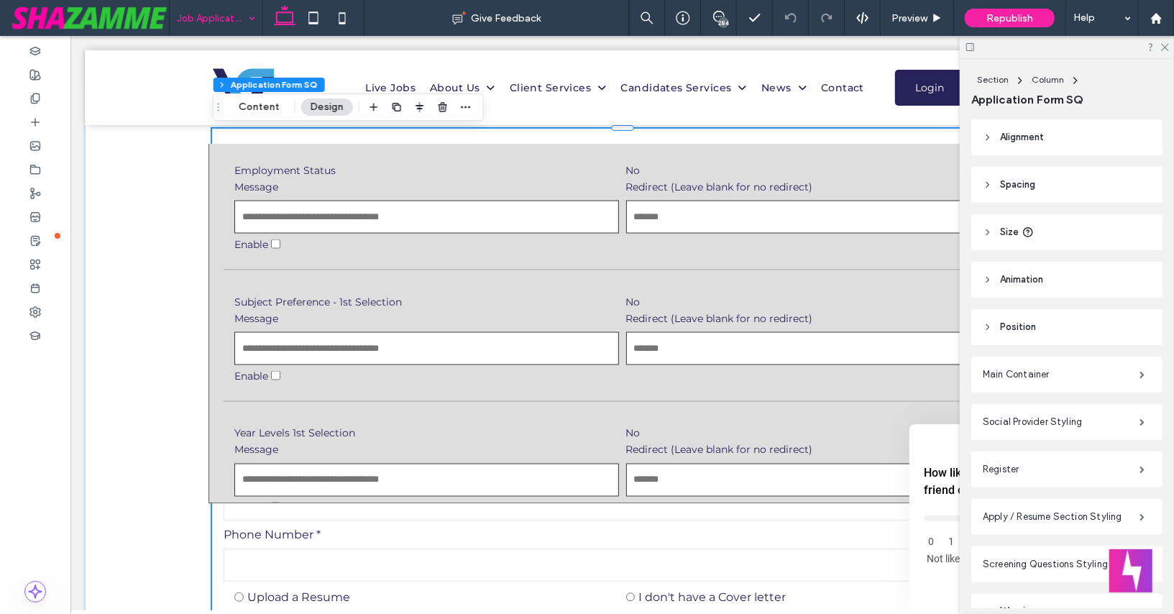
click at [283, 539] on label "Phone Number *" at bounding box center [621, 534] width 797 height 14
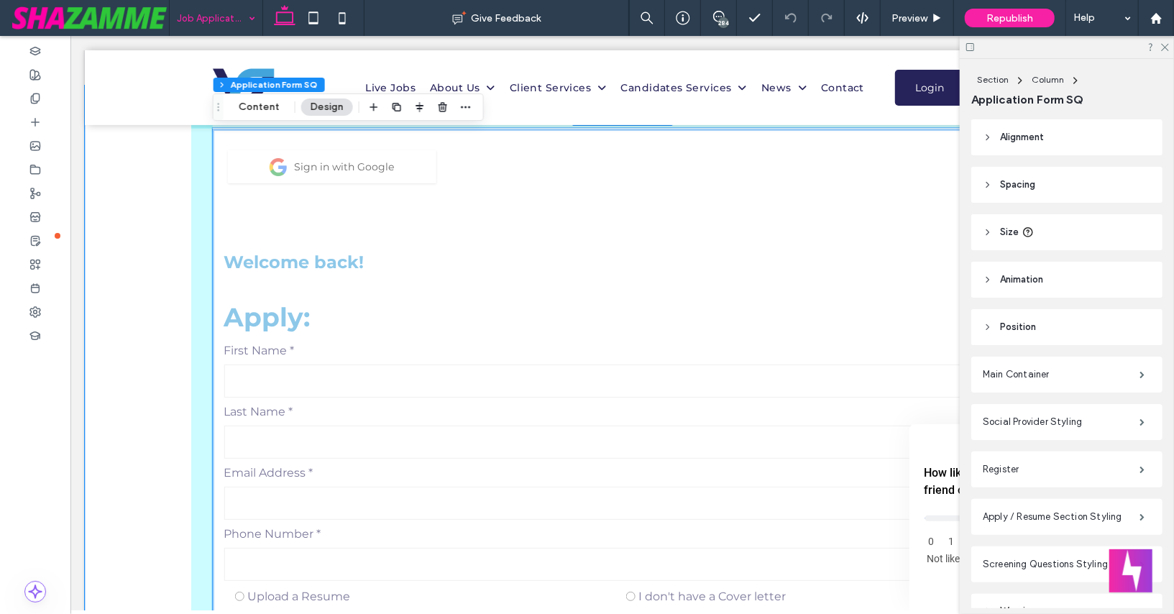
scroll to position [1503, 0]
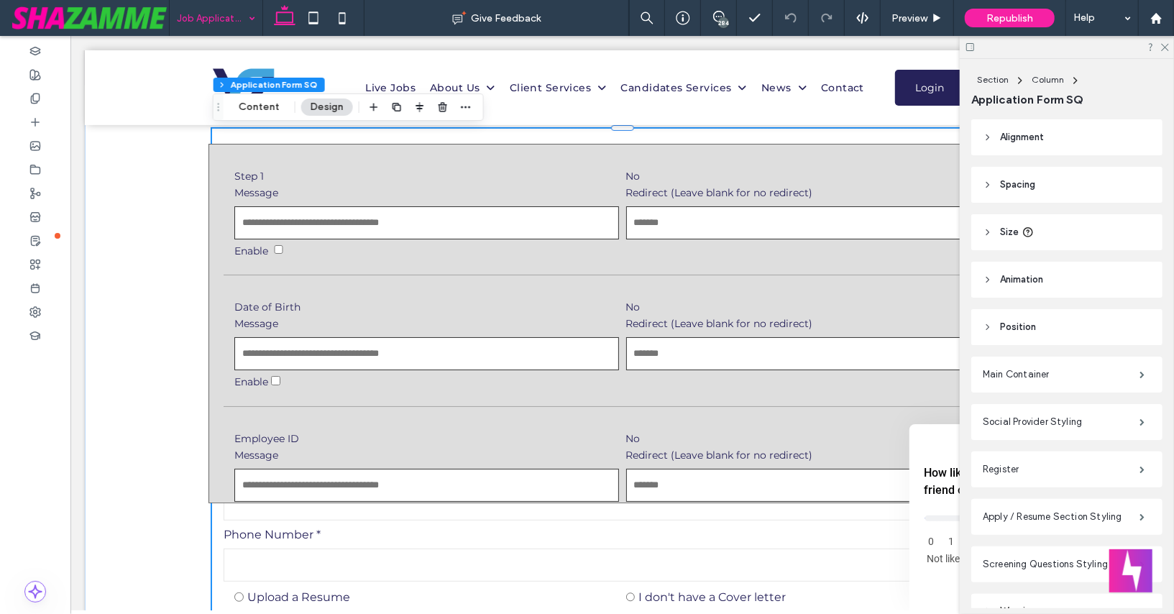
click at [283, 539] on label "Phone Number *" at bounding box center [621, 534] width 797 height 14
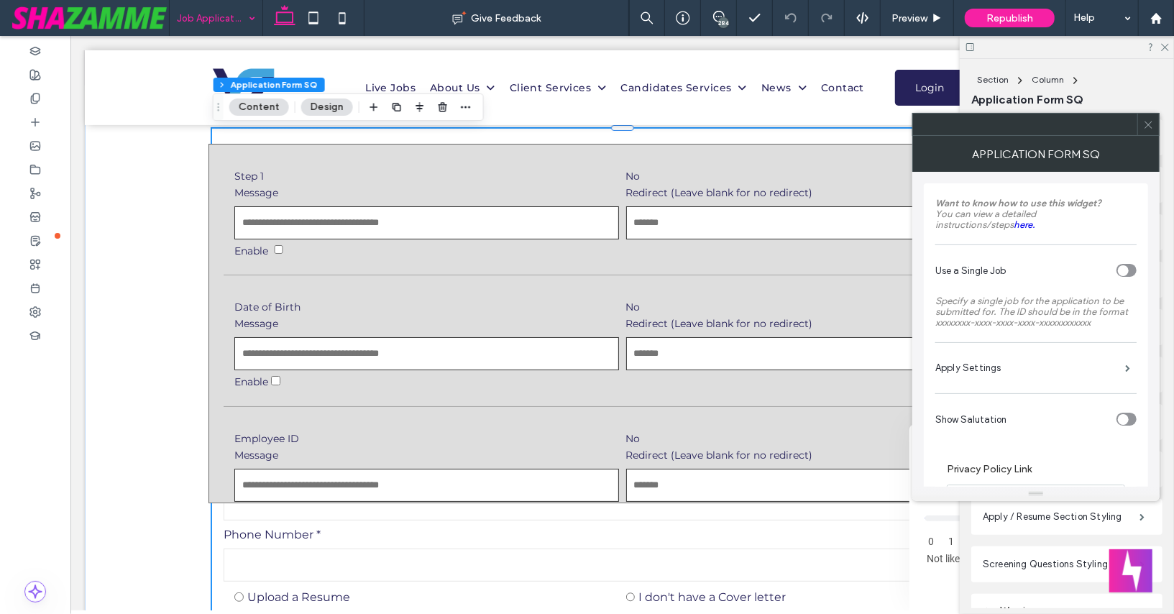
scroll to position [1266, 0]
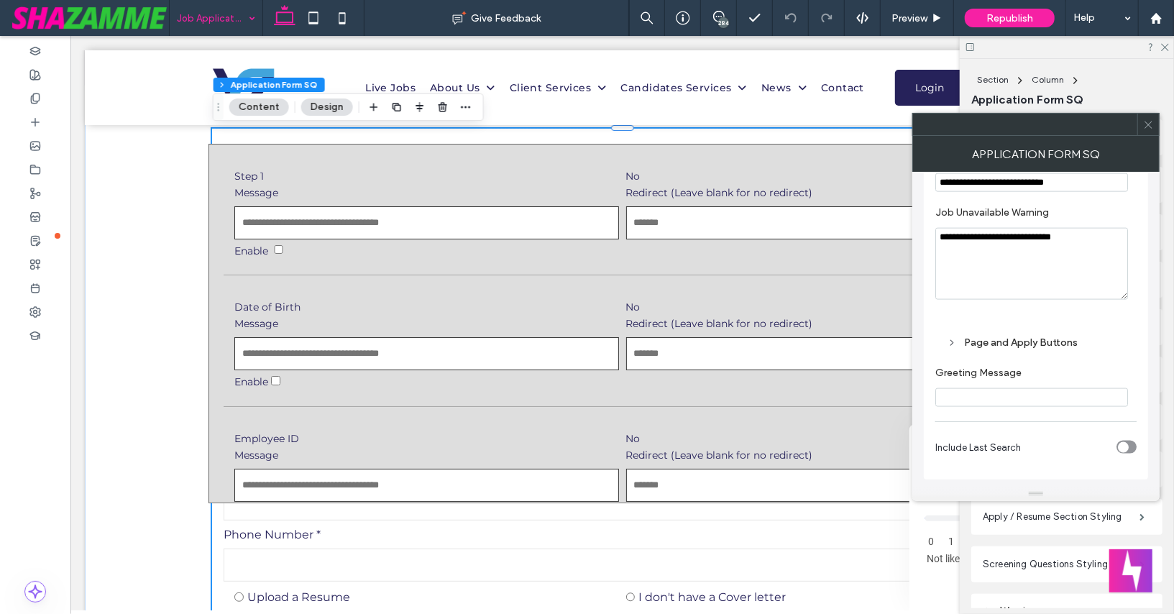
click at [954, 334] on div "Page and Apply Buttons" at bounding box center [1036, 342] width 178 height 19
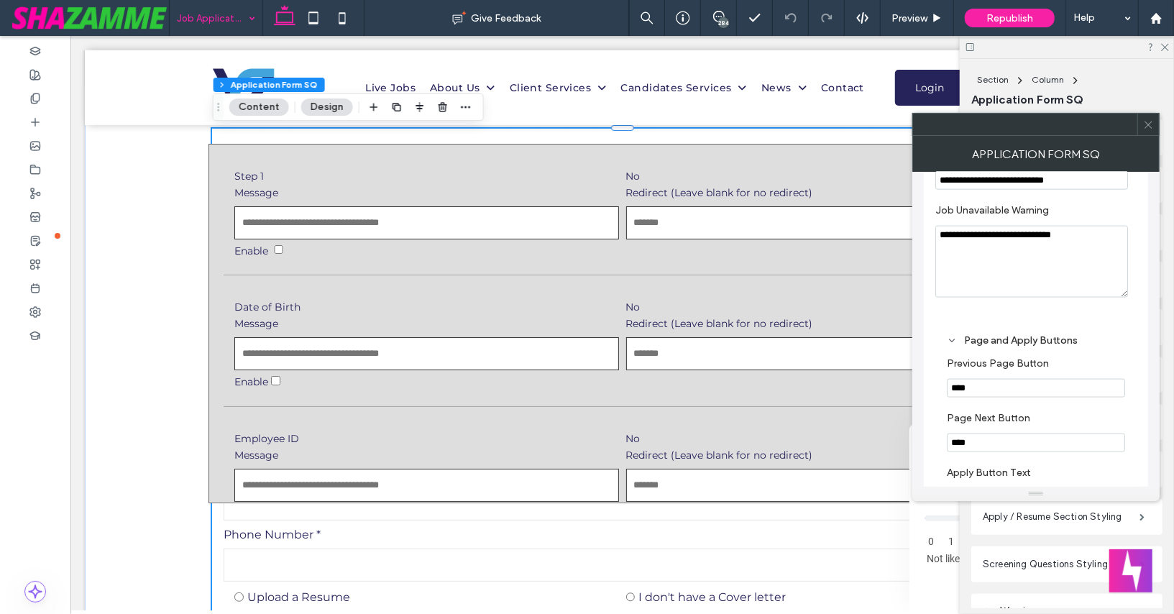
scroll to position [1438, 0]
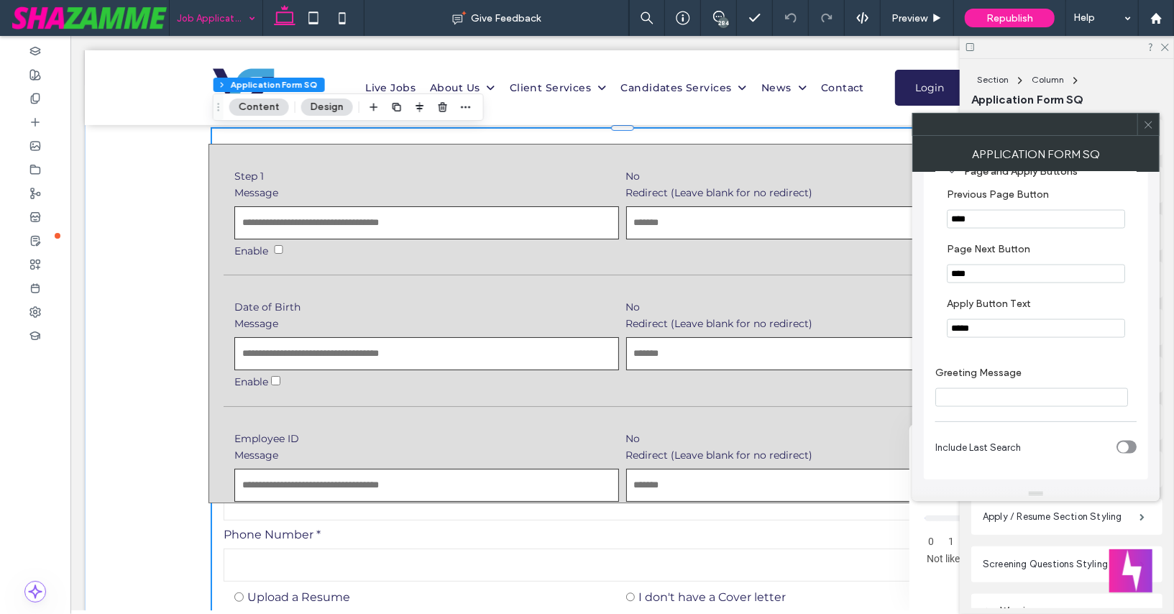
click at [951, 331] on input "*****" at bounding box center [1036, 328] width 178 height 19
click at [1149, 122] on use at bounding box center [1148, 124] width 7 height 7
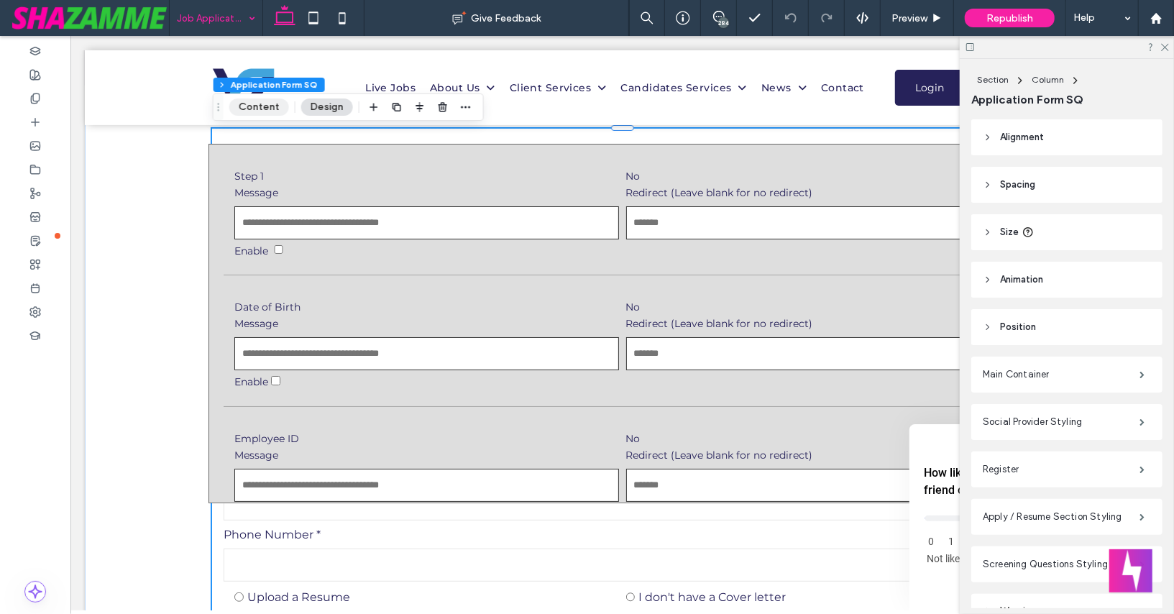
click at [257, 112] on button "Content" at bounding box center [259, 106] width 60 height 17
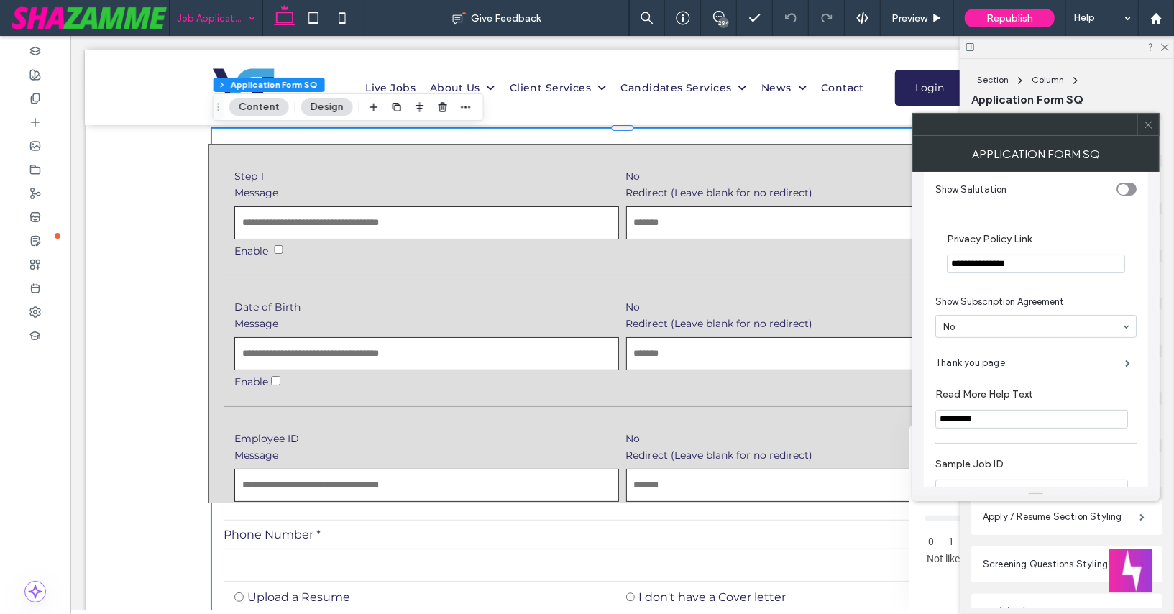
scroll to position [243, 0]
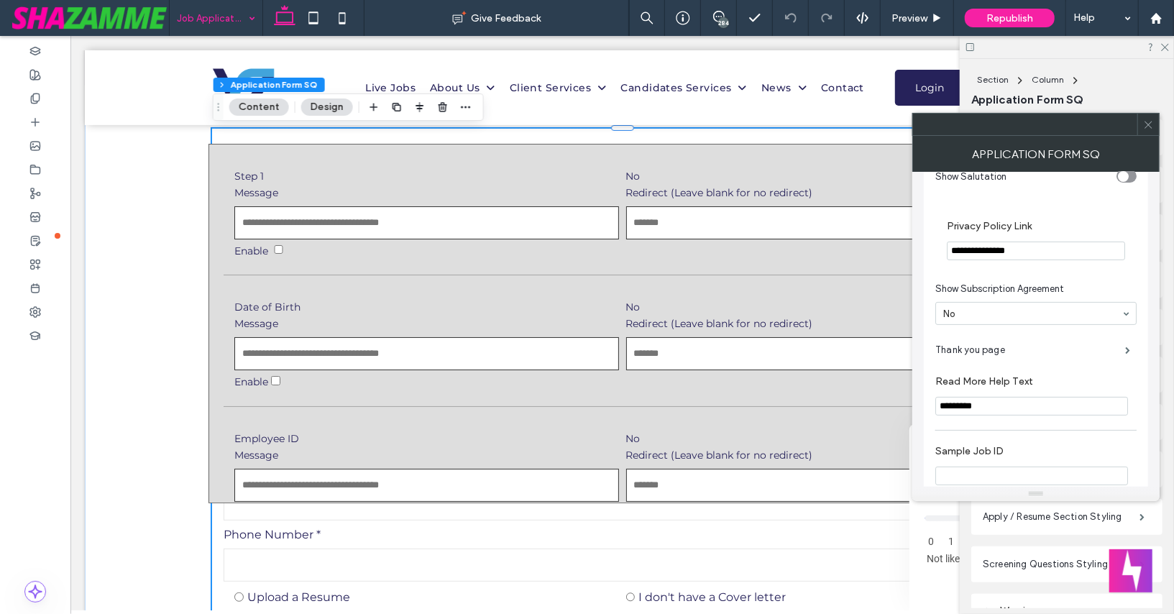
click at [1150, 119] on icon at bounding box center [1148, 124] width 11 height 11
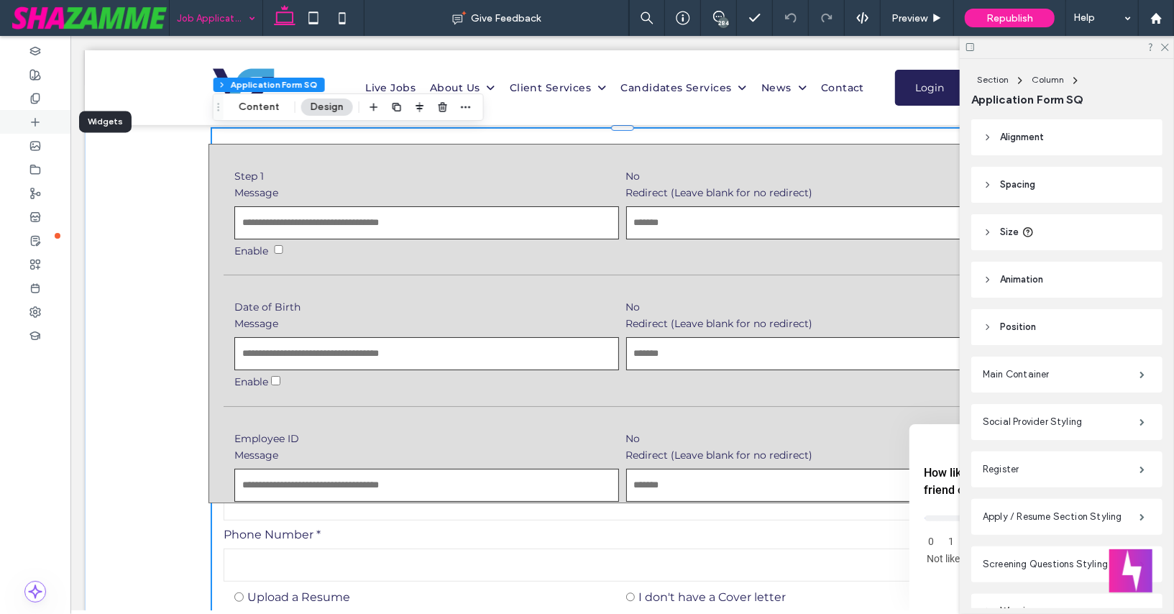
click at [37, 126] on icon at bounding box center [35, 122] width 12 height 12
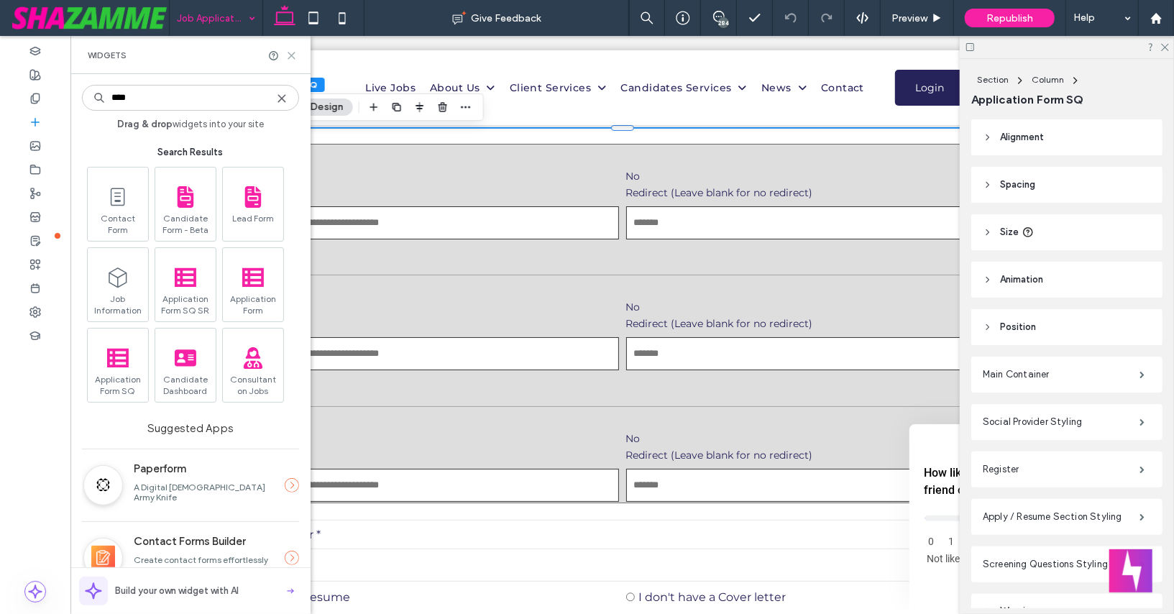
type input "****"
click at [291, 54] on icon at bounding box center [291, 55] width 11 height 11
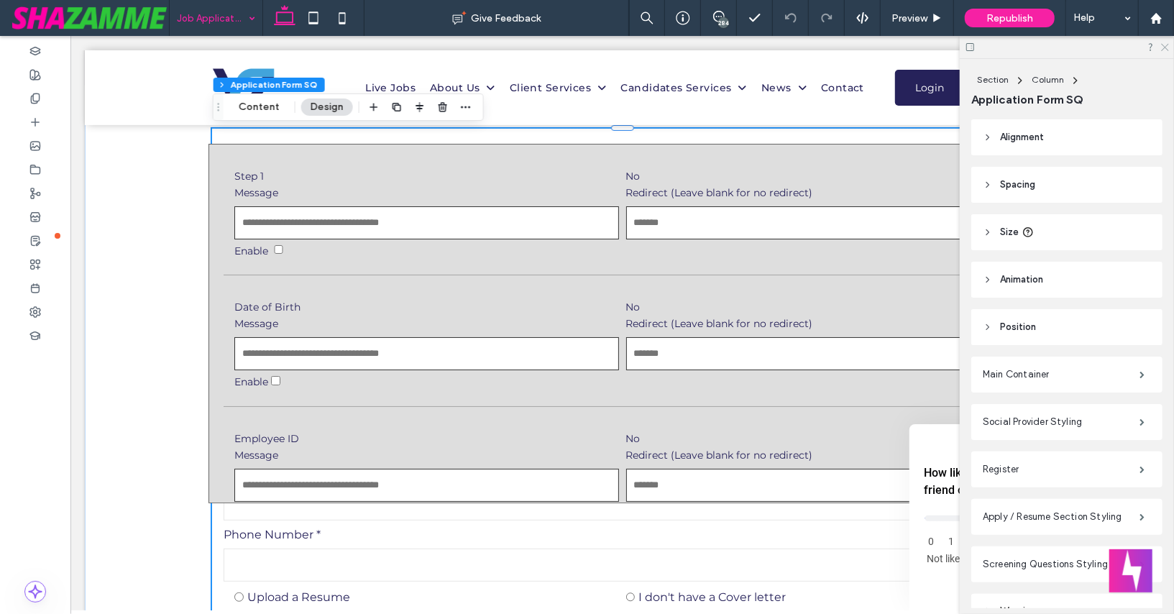
click at [1165, 44] on icon at bounding box center [1164, 46] width 9 height 9
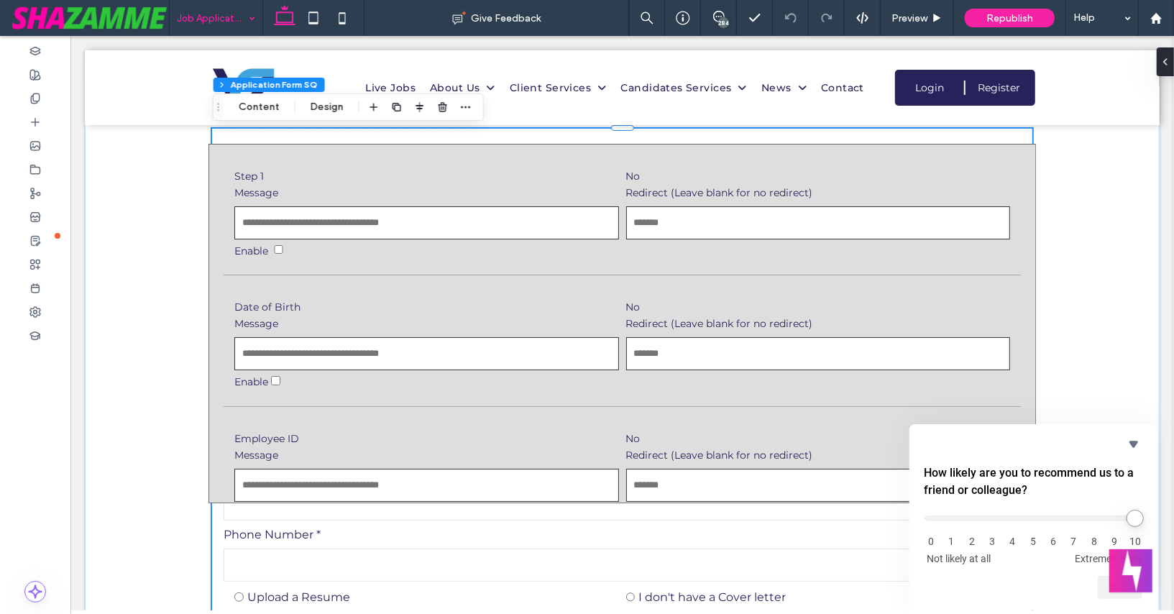
click at [309, 216] on input "Message" at bounding box center [426, 222] width 385 height 33
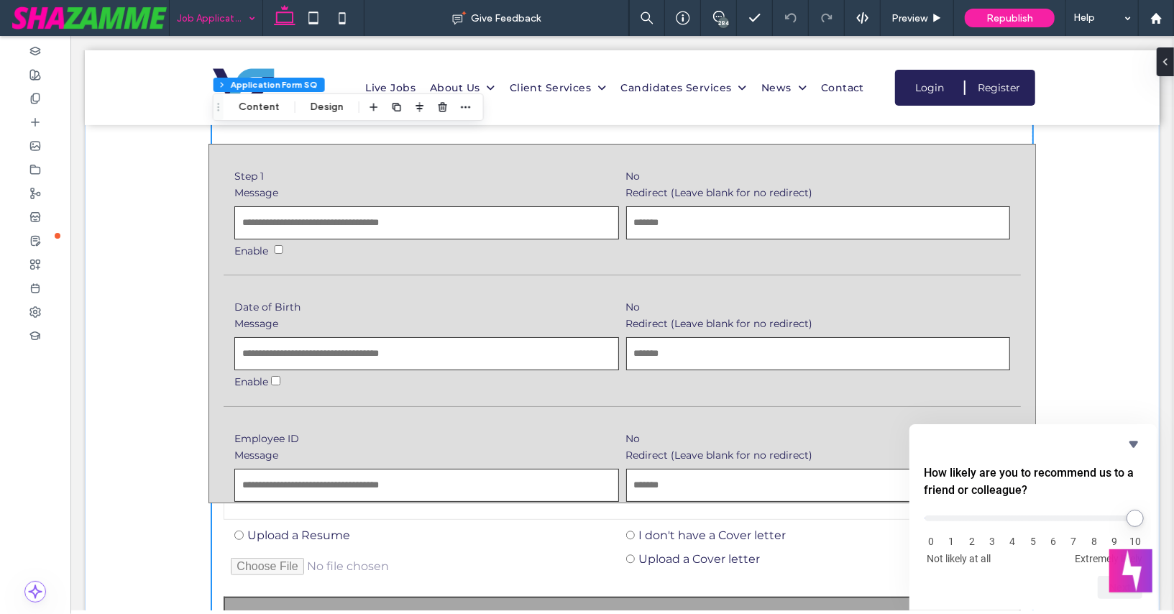
scroll to position [291, 0]
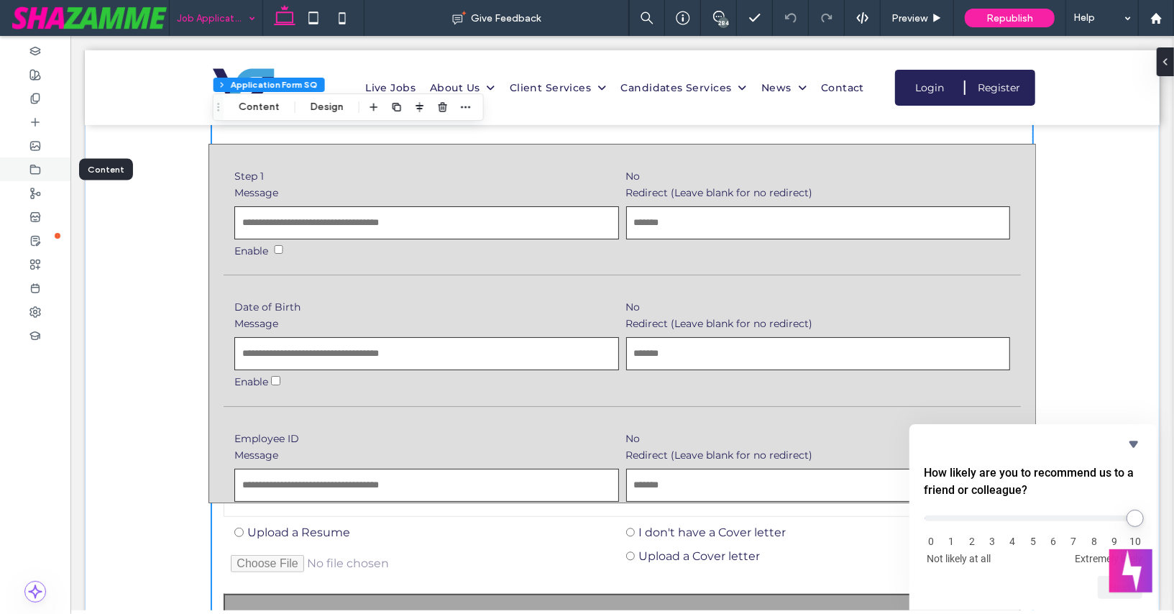
click at [35, 166] on use at bounding box center [35, 169] width 9 height 9
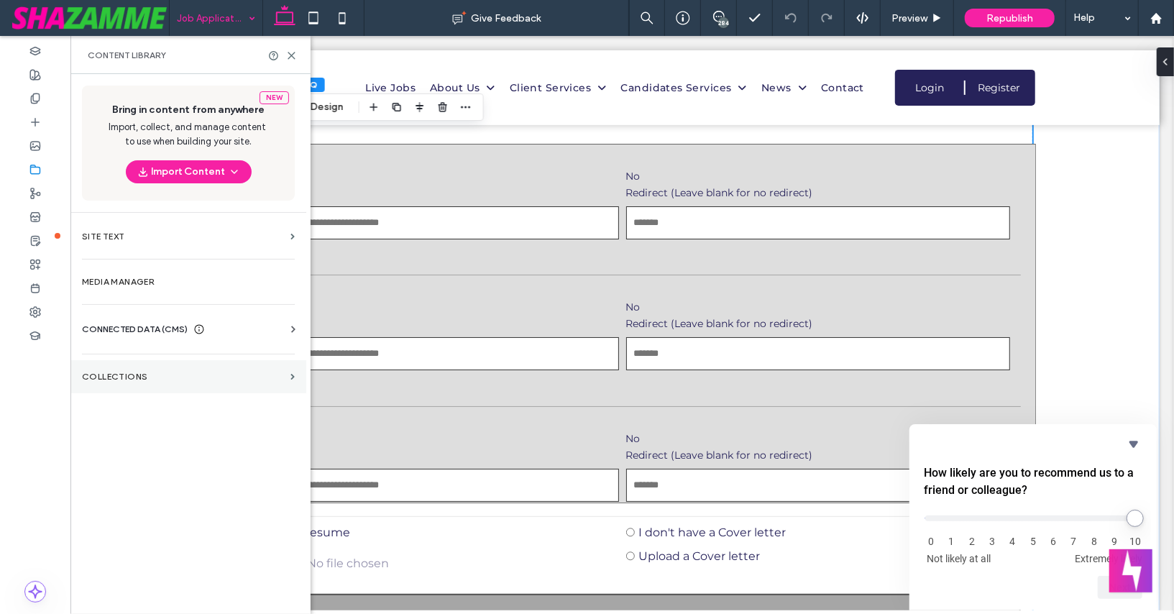
click at [116, 366] on section "Collections" at bounding box center [188, 376] width 236 height 33
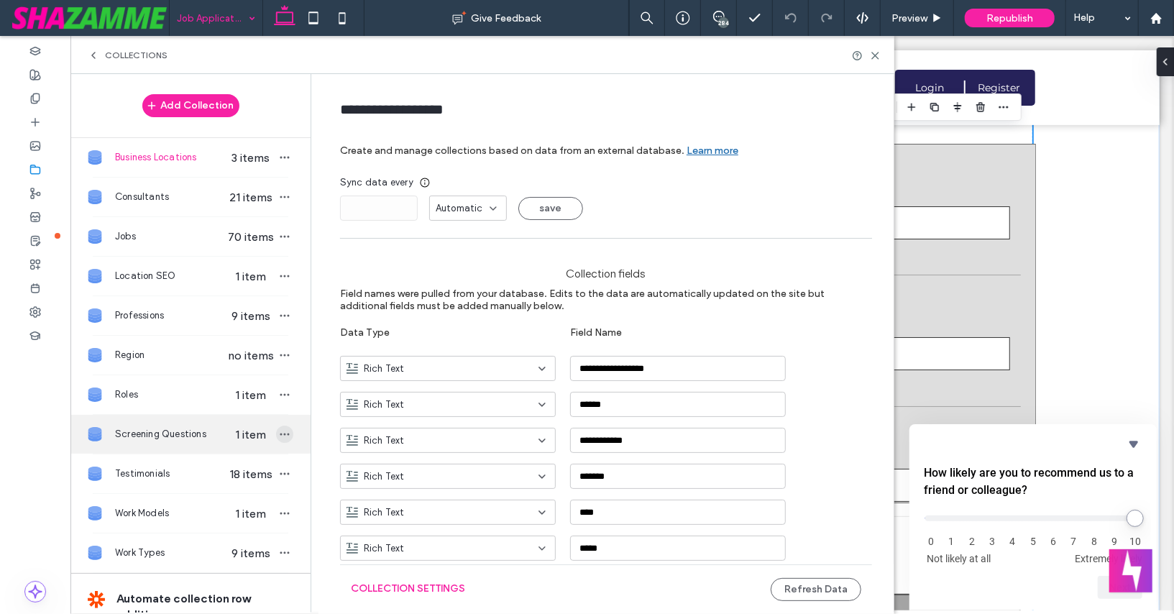
click at [276, 426] on span "button" at bounding box center [284, 434] width 17 height 17
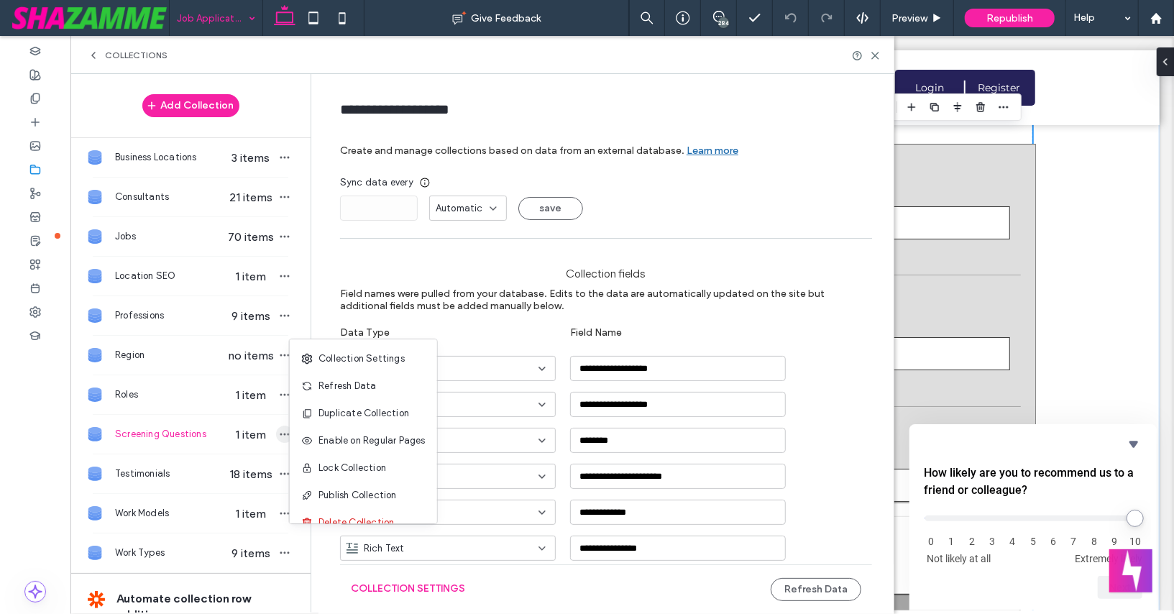
type input "**********"
click at [351, 377] on div "Refresh Data" at bounding box center [363, 385] width 147 height 27
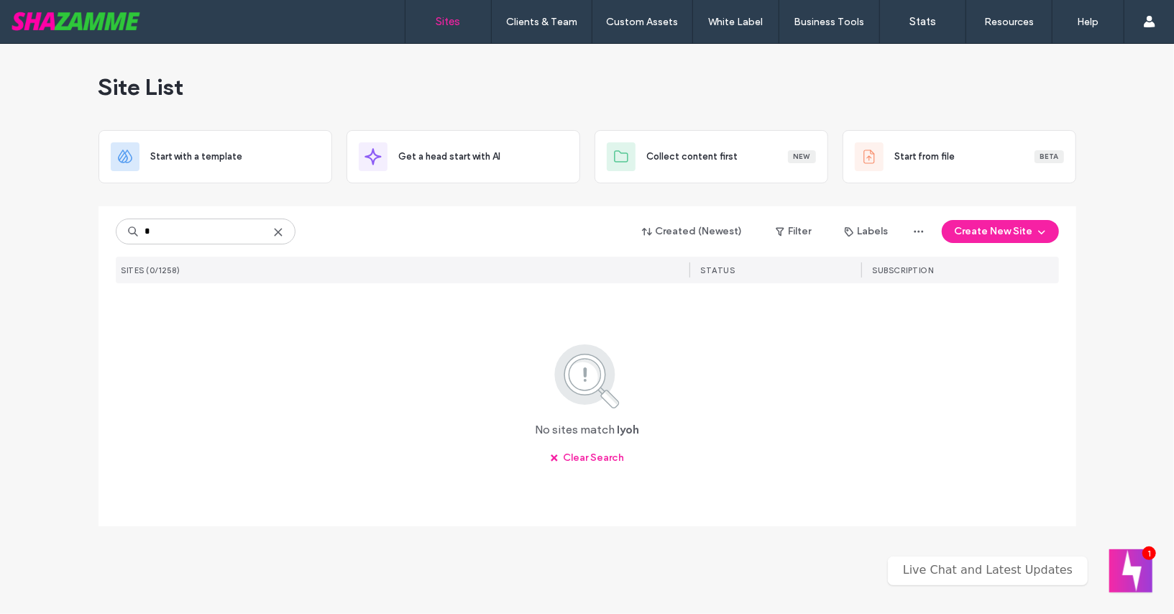
type input "*"
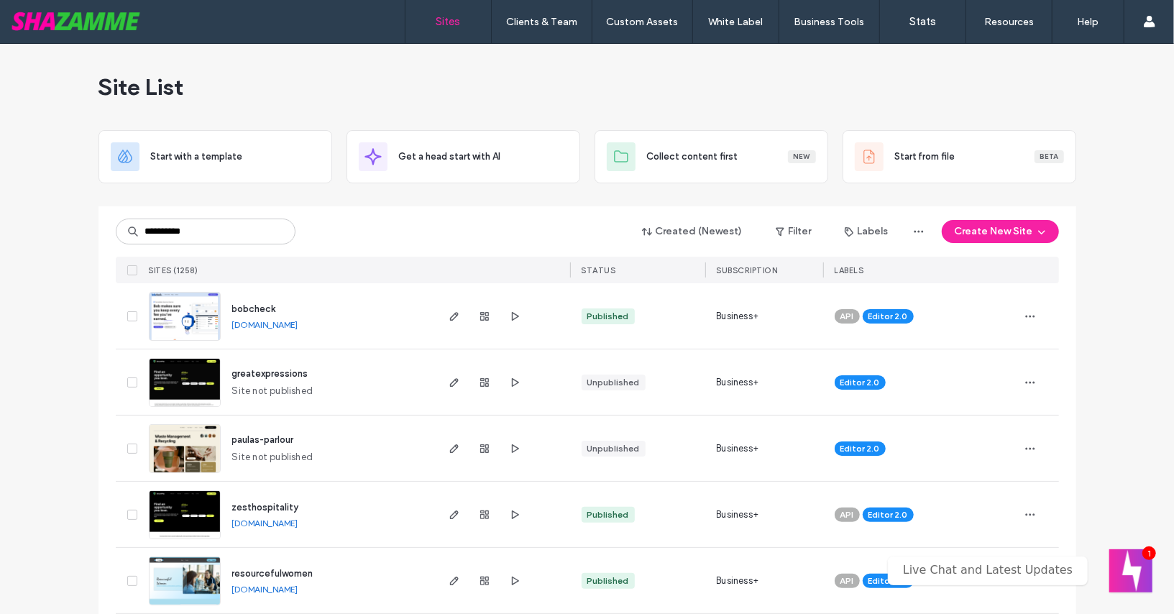
type input "**********"
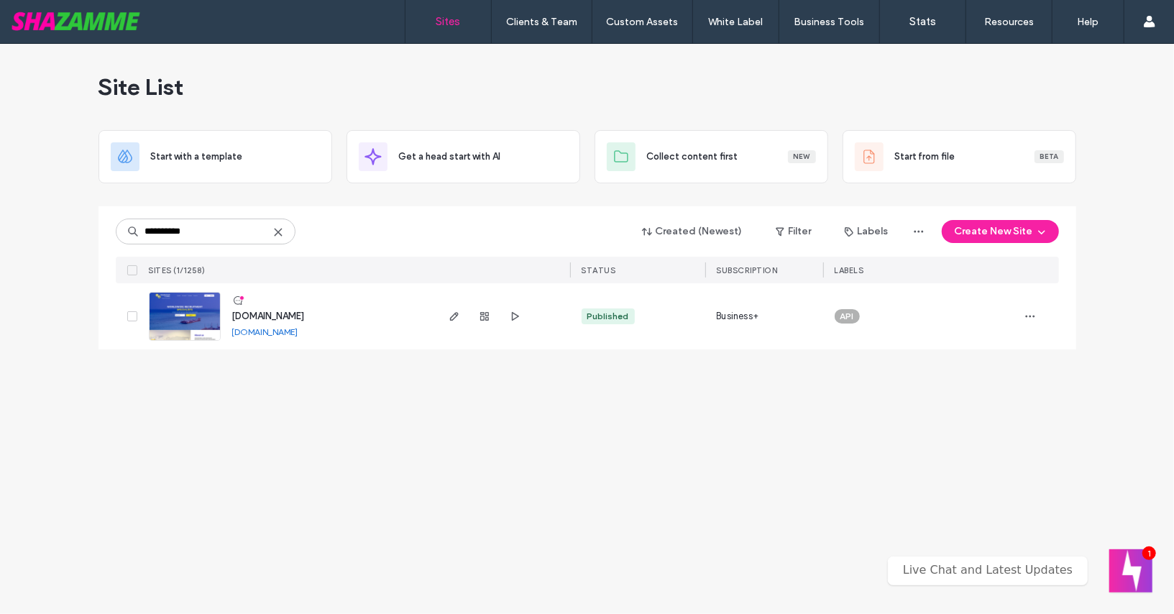
click at [268, 320] on span "[DOMAIN_NAME]" at bounding box center [268, 316] width 73 height 11
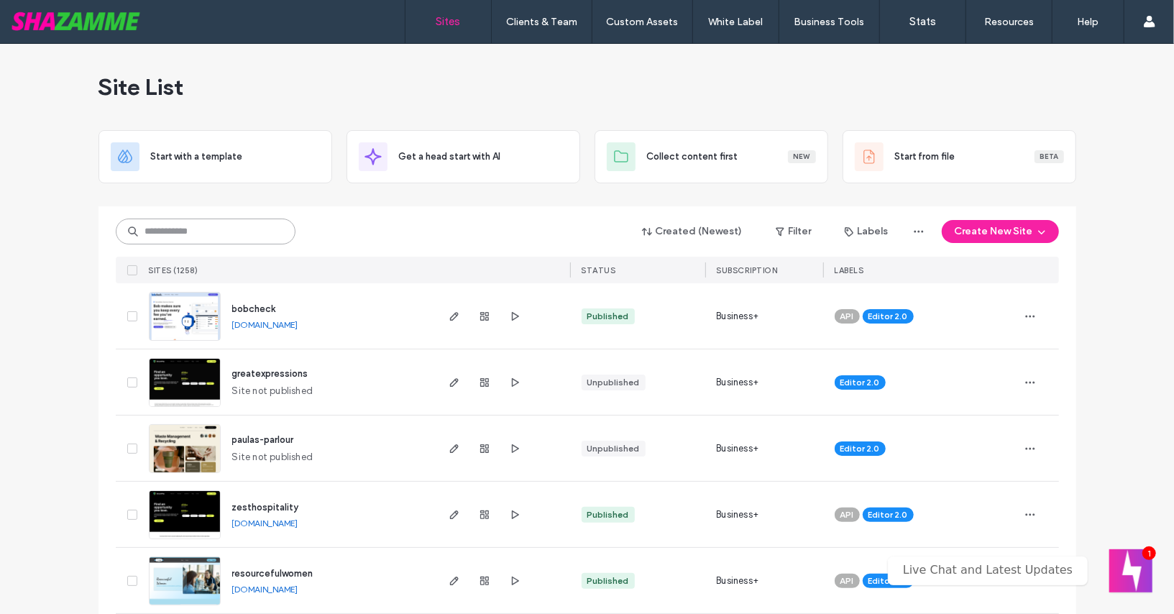
click at [268, 231] on input at bounding box center [206, 232] width 180 height 26
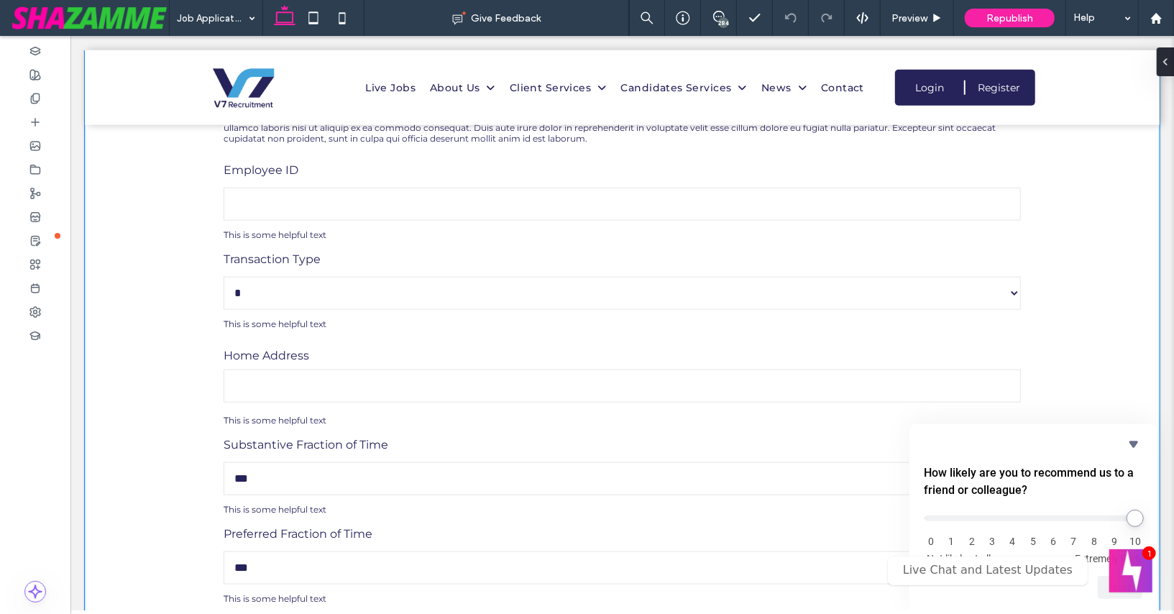
scroll to position [1035, 0]
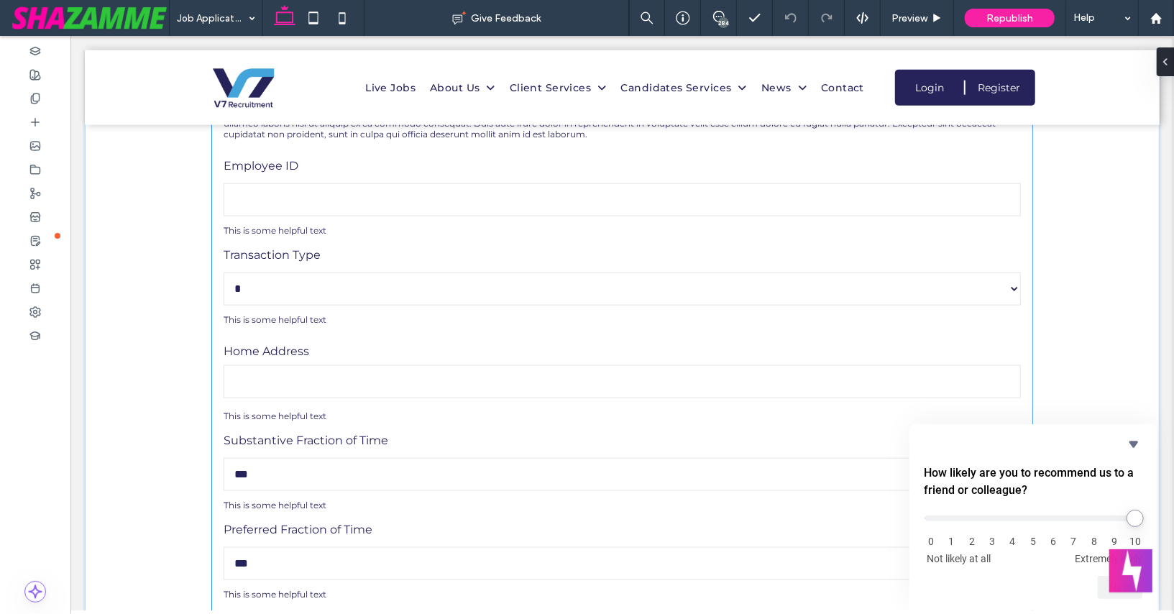
click at [441, 398] on label "Home Address" at bounding box center [621, 370] width 797 height 61
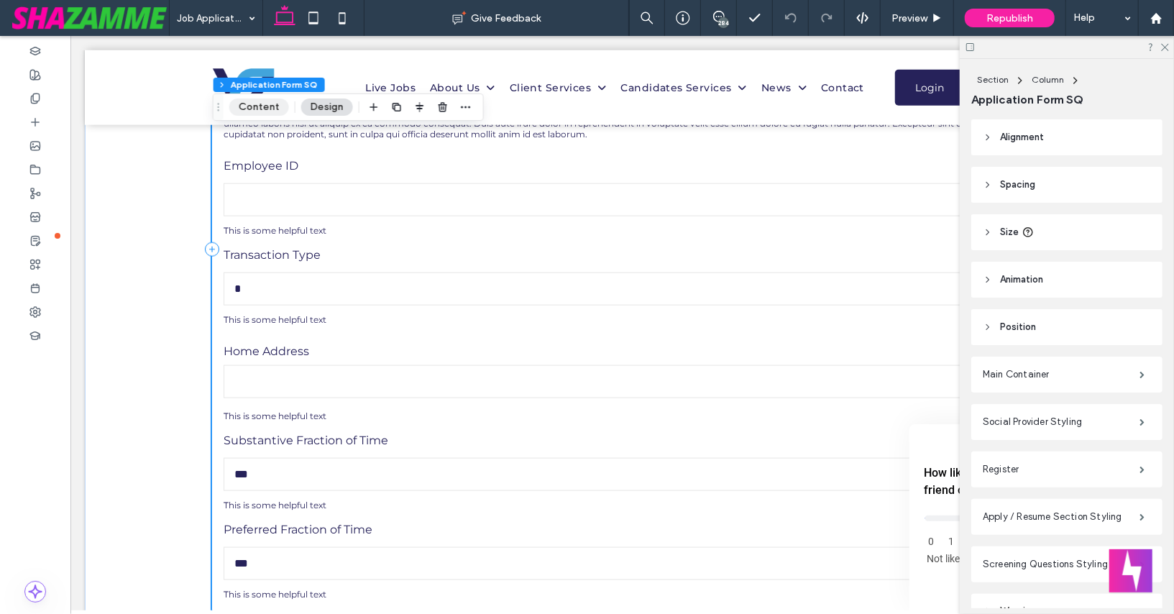
click at [246, 109] on button "Content" at bounding box center [259, 106] width 60 height 17
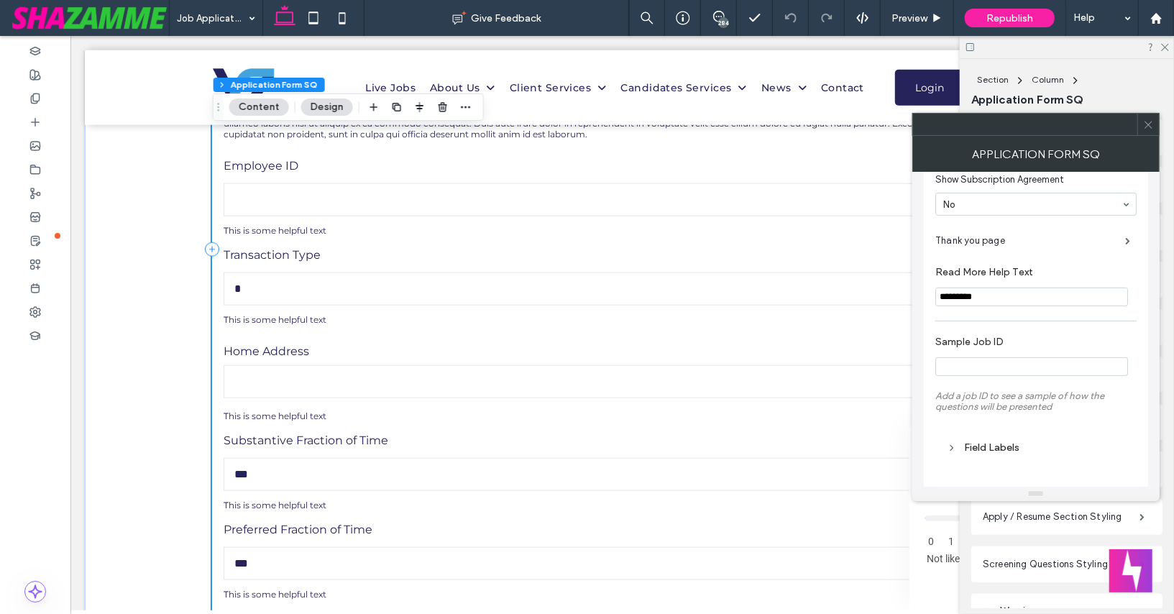
scroll to position [354, 0]
click at [1060, 367] on input "Sample Job ID" at bounding box center [1031, 365] width 193 height 19
paste input "**********"
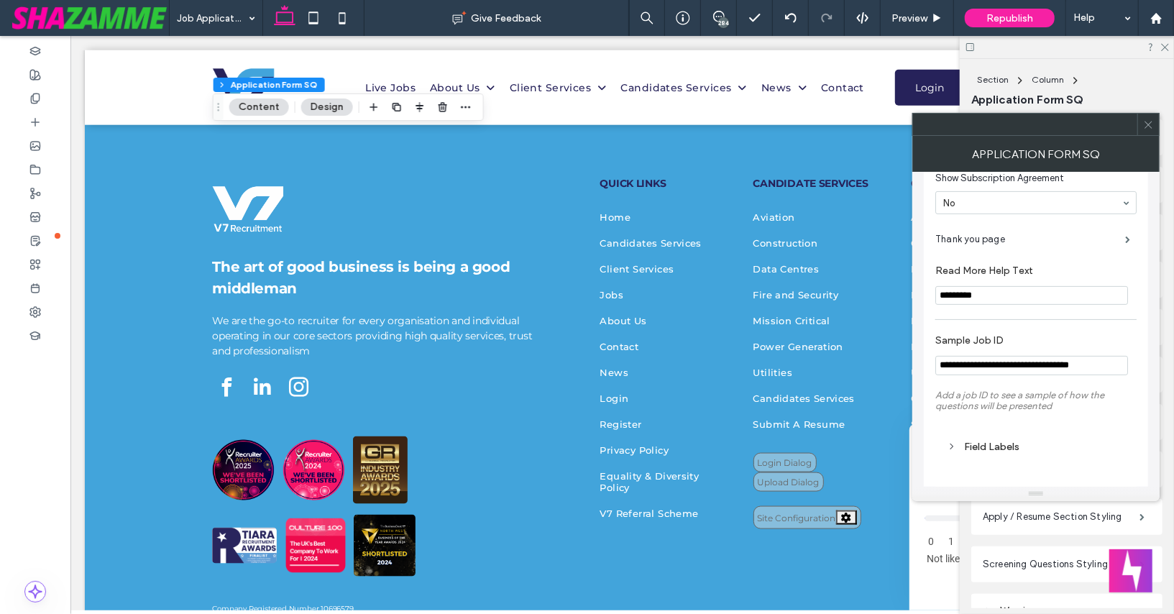
type input "**********"
click at [1024, 313] on div "**********" at bounding box center [1035, 610] width 201 height 1546
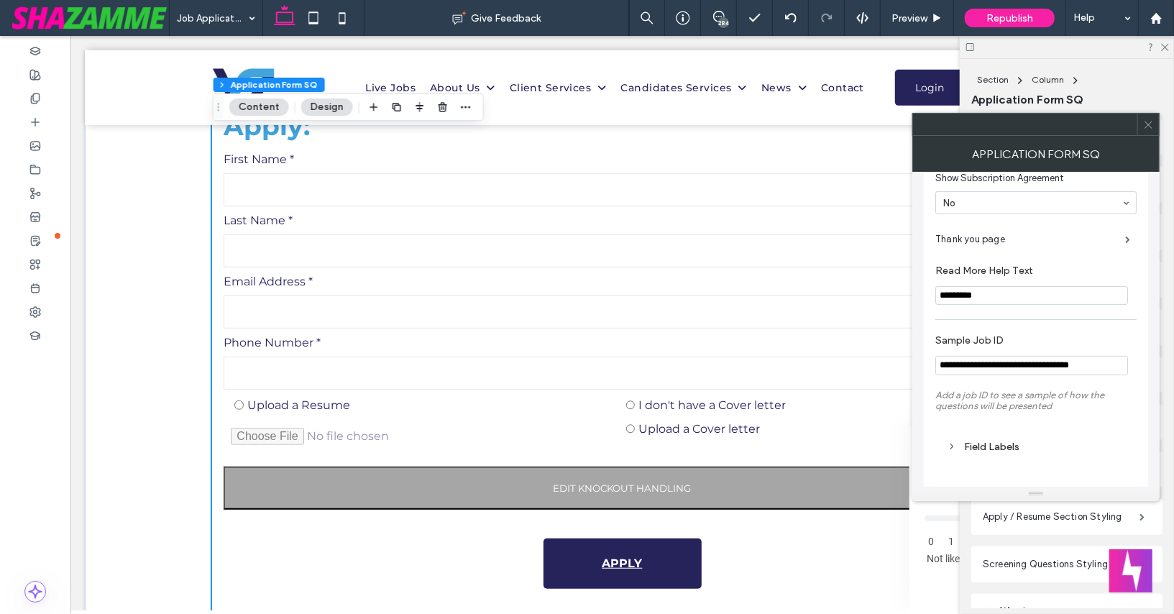
scroll to position [421, 0]
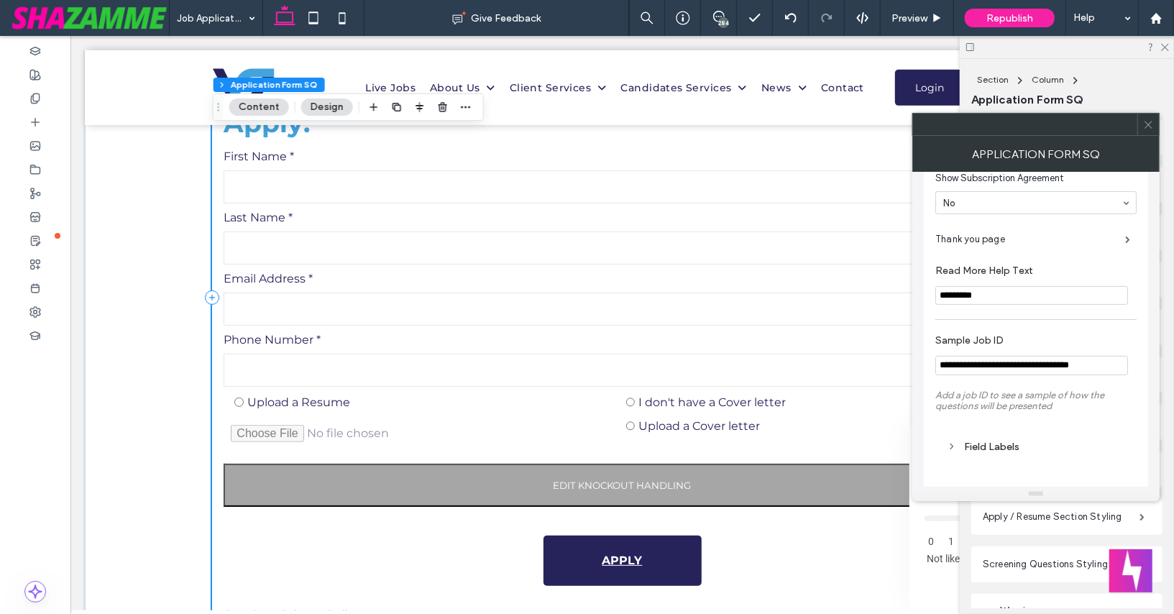
click at [984, 398] on span "Add a job ID to see a sample of how the questions will be presented" at bounding box center [1019, 401] width 169 height 22
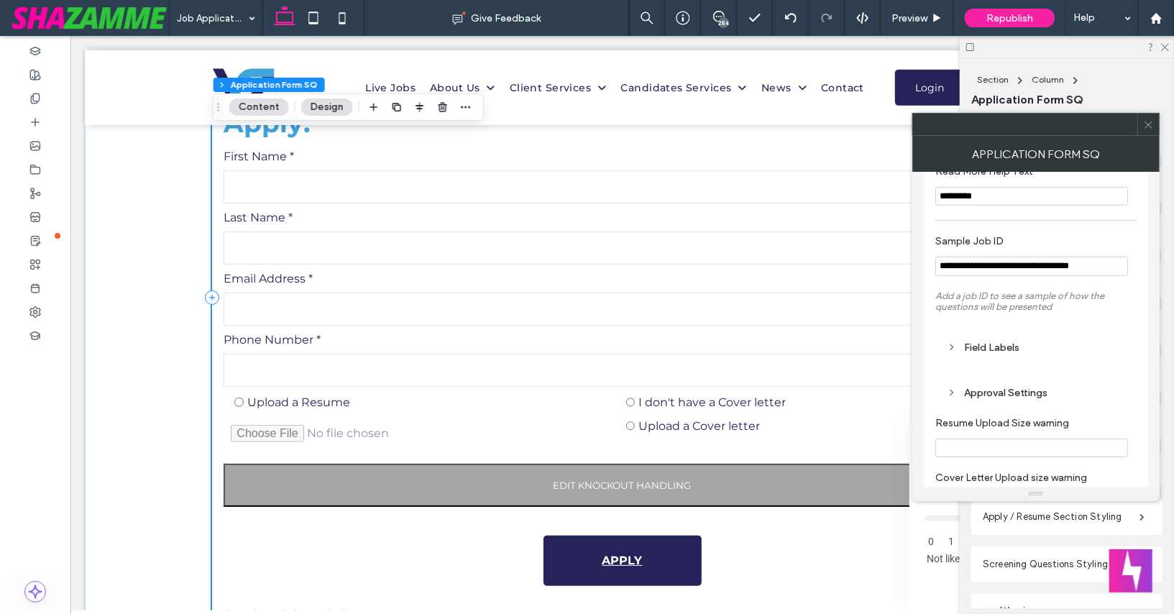
scroll to position [534, 0]
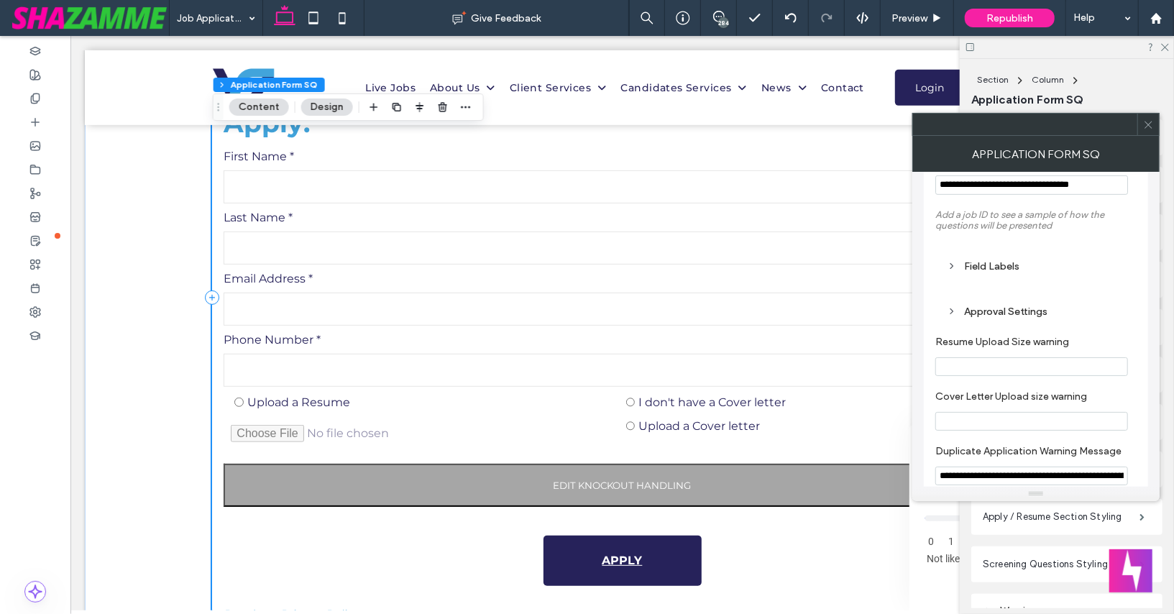
click at [1154, 117] on div at bounding box center [1148, 125] width 22 height 22
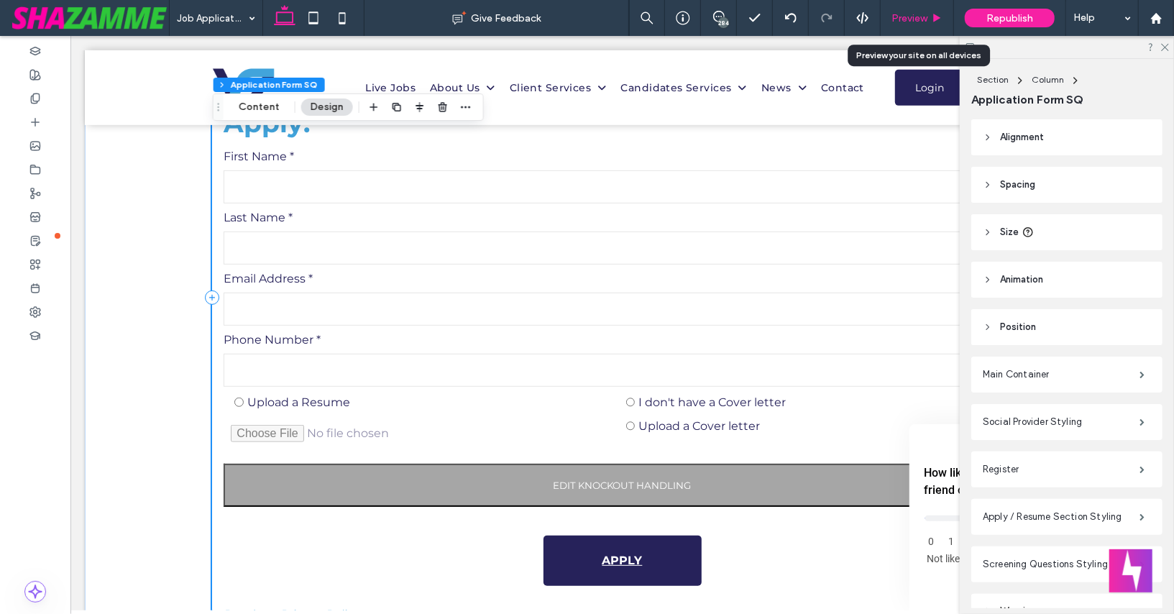
click at [912, 17] on span "Preview" at bounding box center [910, 18] width 36 height 12
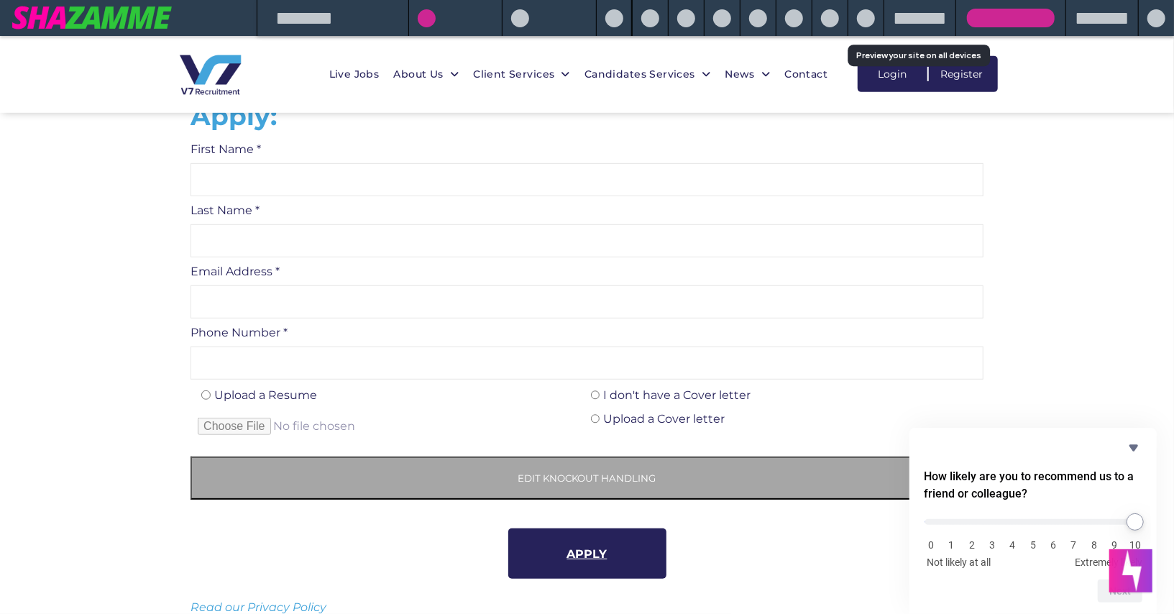
scroll to position [415, 0]
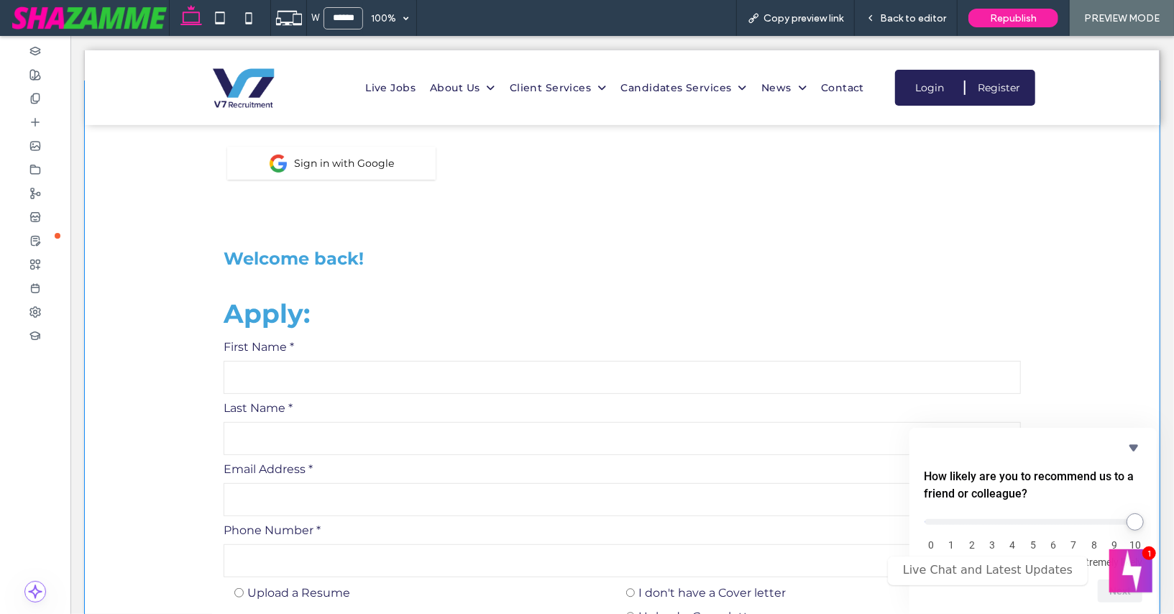
scroll to position [229, 0]
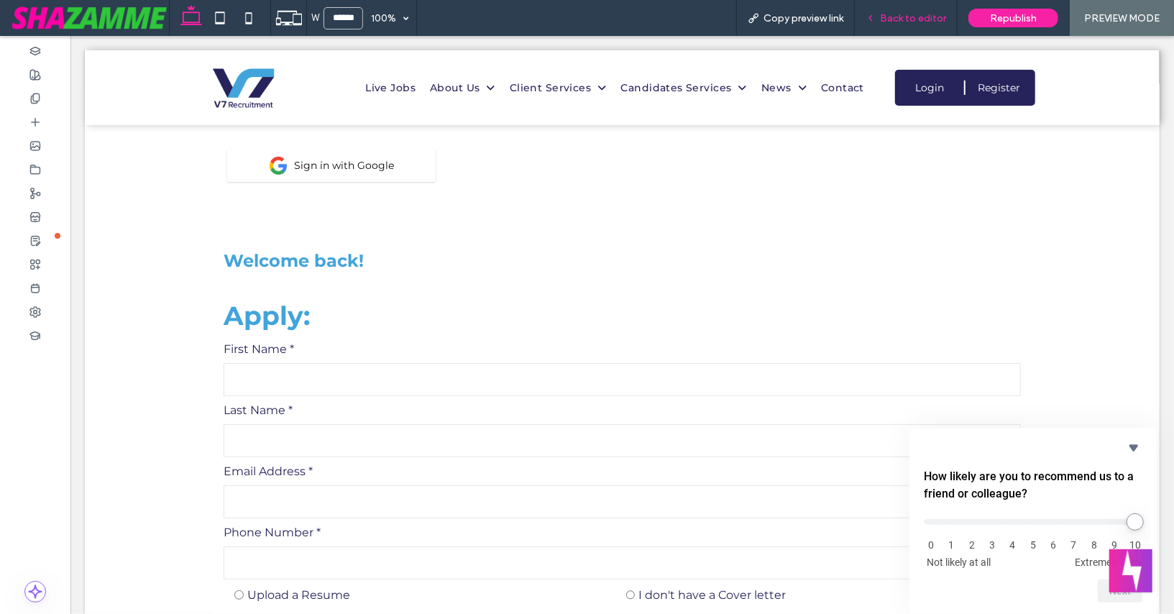
click at [897, 17] on span "Back to editor" at bounding box center [913, 18] width 66 height 12
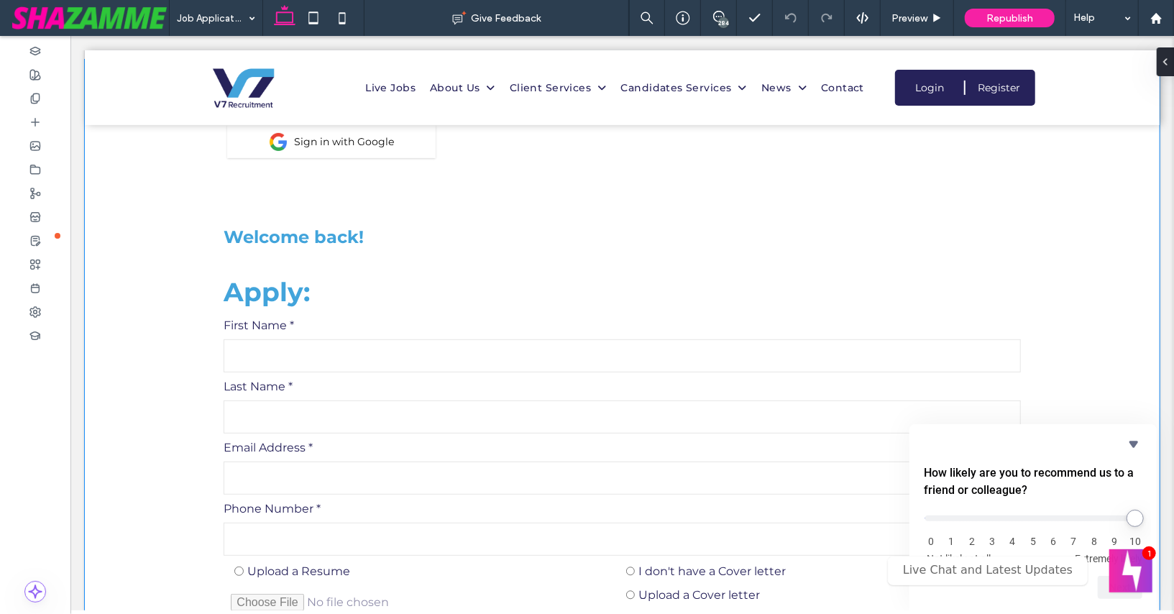
scroll to position [229, 0]
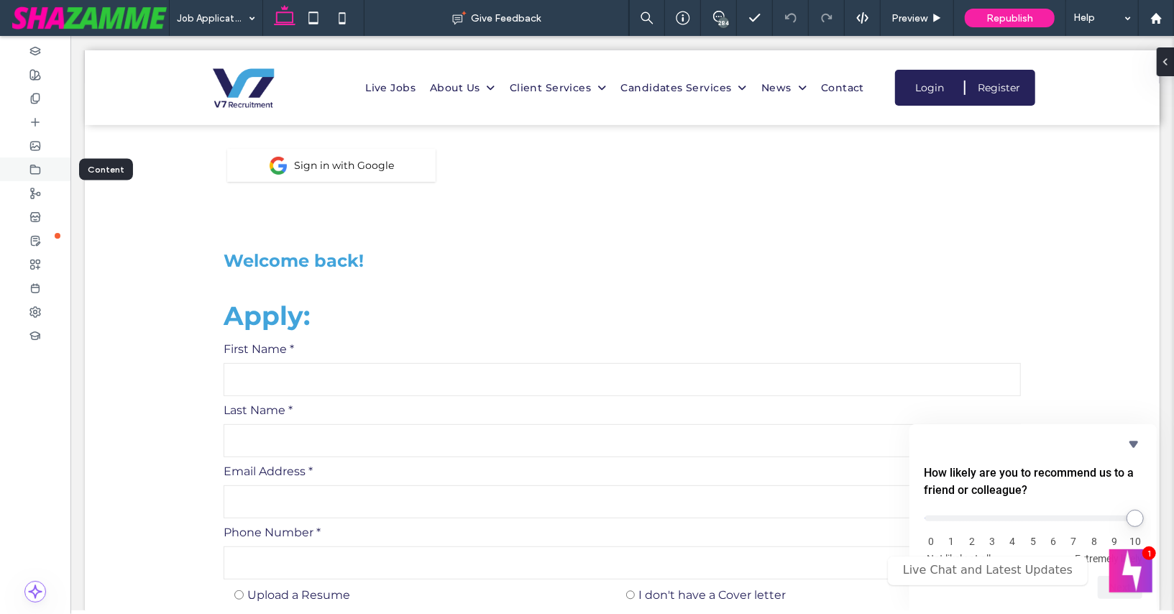
click at [37, 164] on icon at bounding box center [35, 170] width 12 height 12
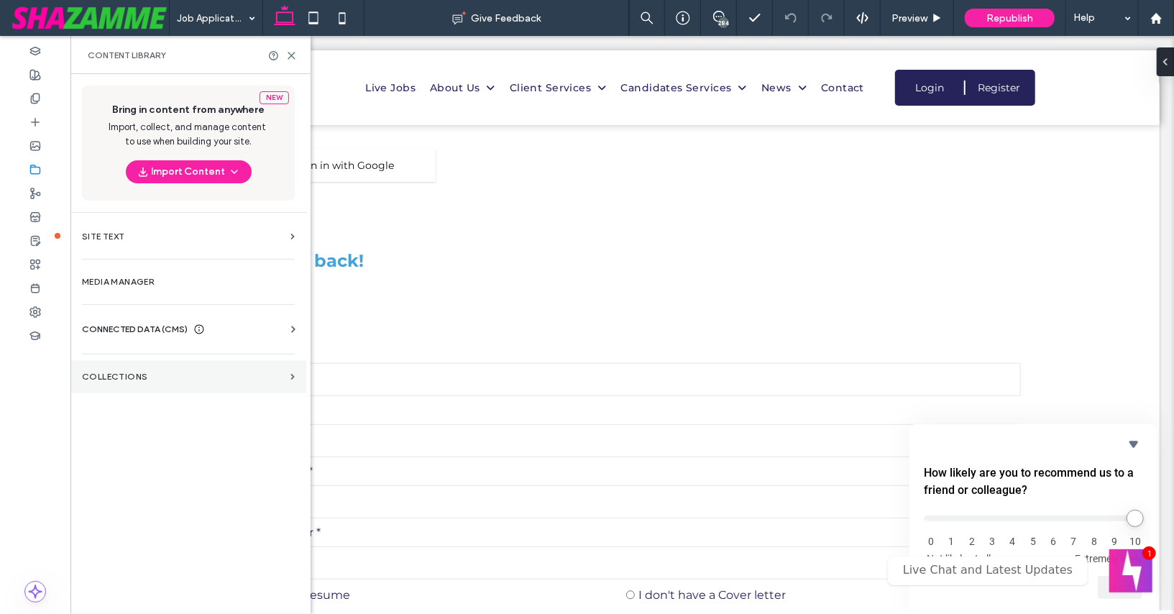
click at [107, 376] on label "Collections" at bounding box center [183, 377] width 203 height 10
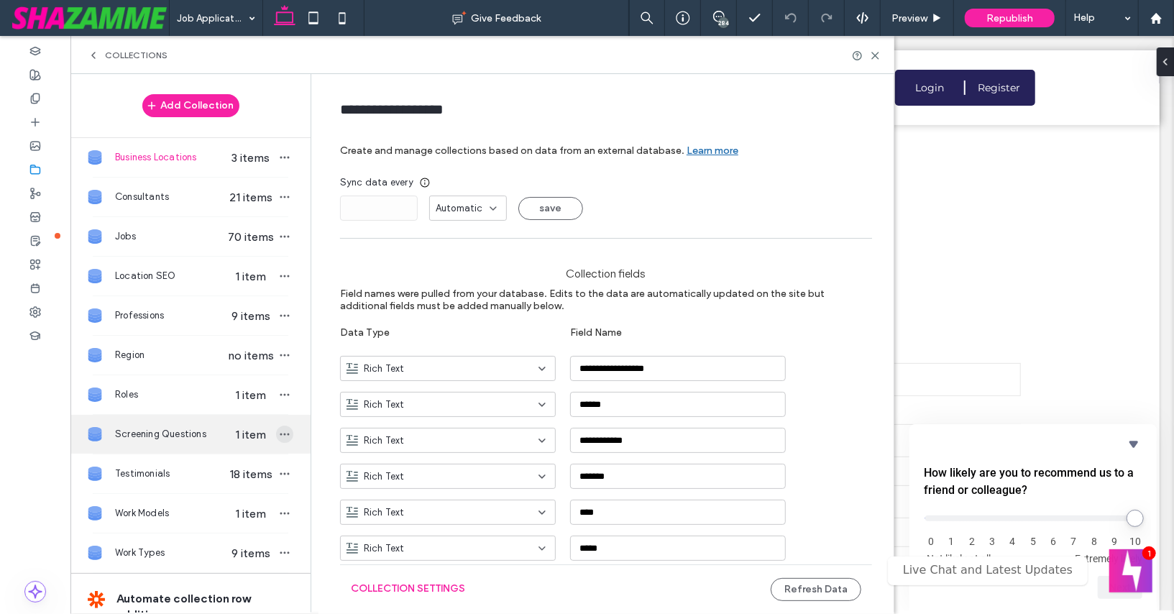
click at [280, 434] on use "button" at bounding box center [284, 435] width 9 height 2
type input "**********"
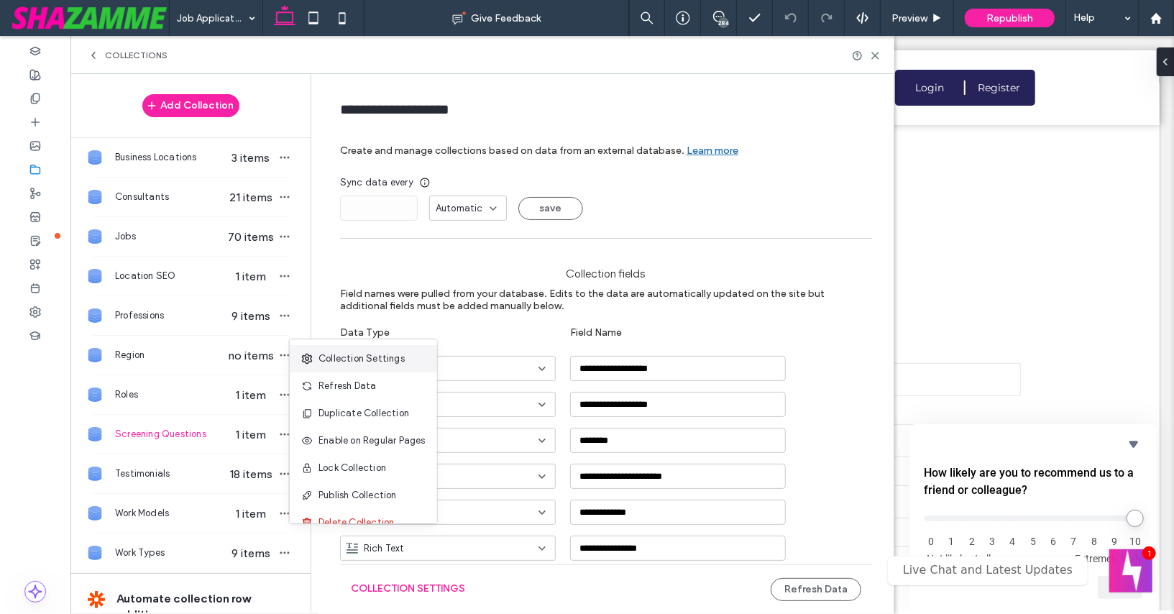
click at [358, 350] on div "Collection Settings" at bounding box center [363, 358] width 147 height 27
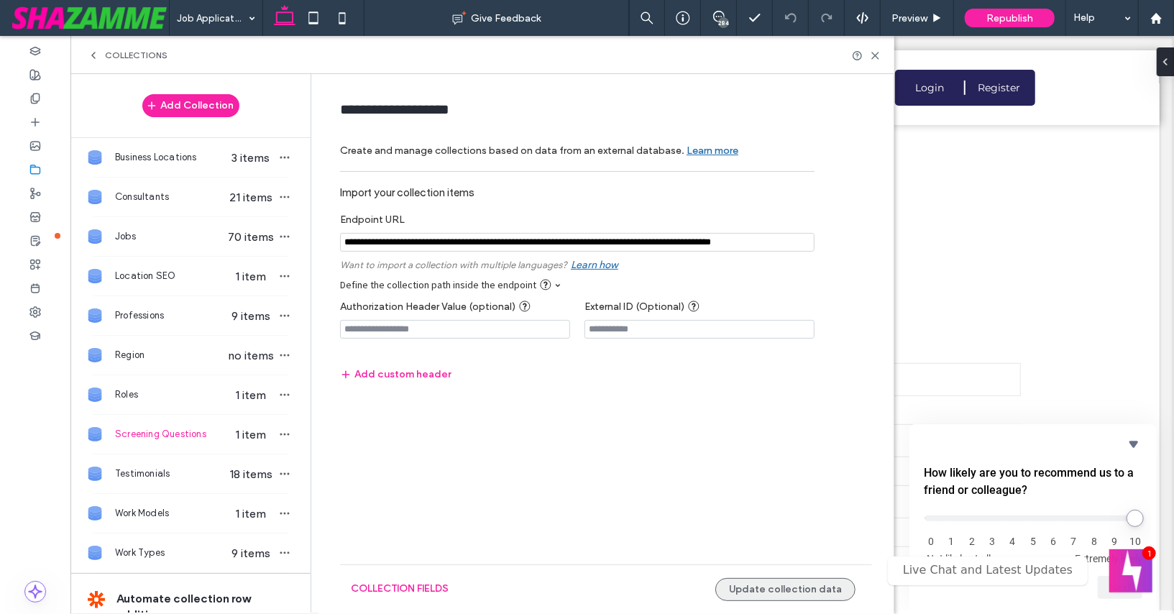
click at [756, 587] on button "Update collection data" at bounding box center [785, 589] width 140 height 23
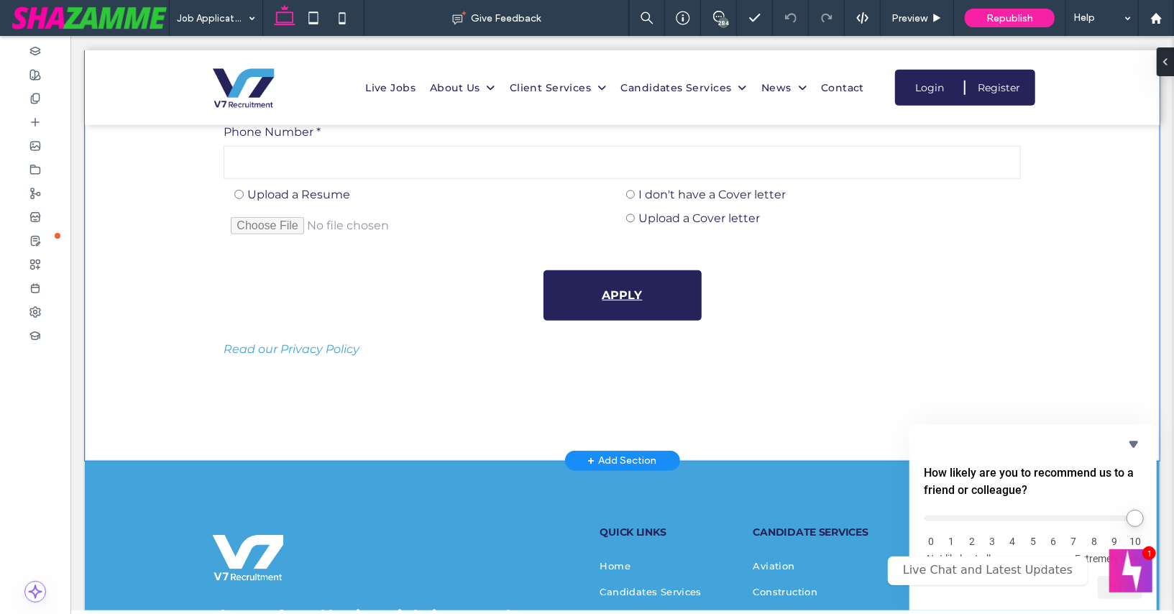
scroll to position [634, 0]
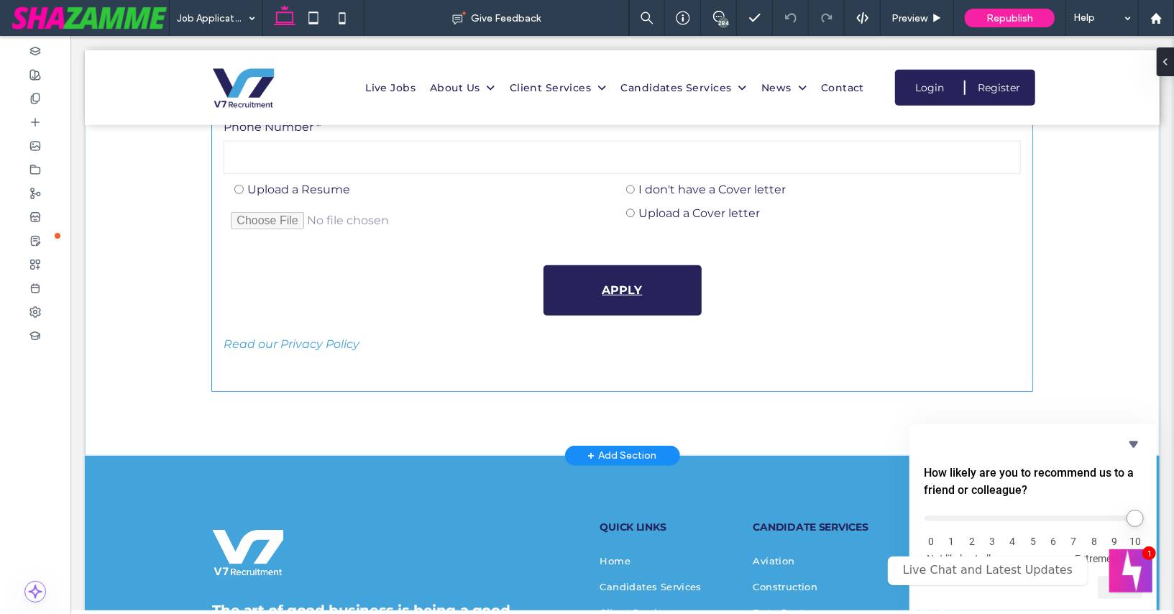
click at [490, 184] on div "Upload a Resume" at bounding box center [425, 188] width 391 height 17
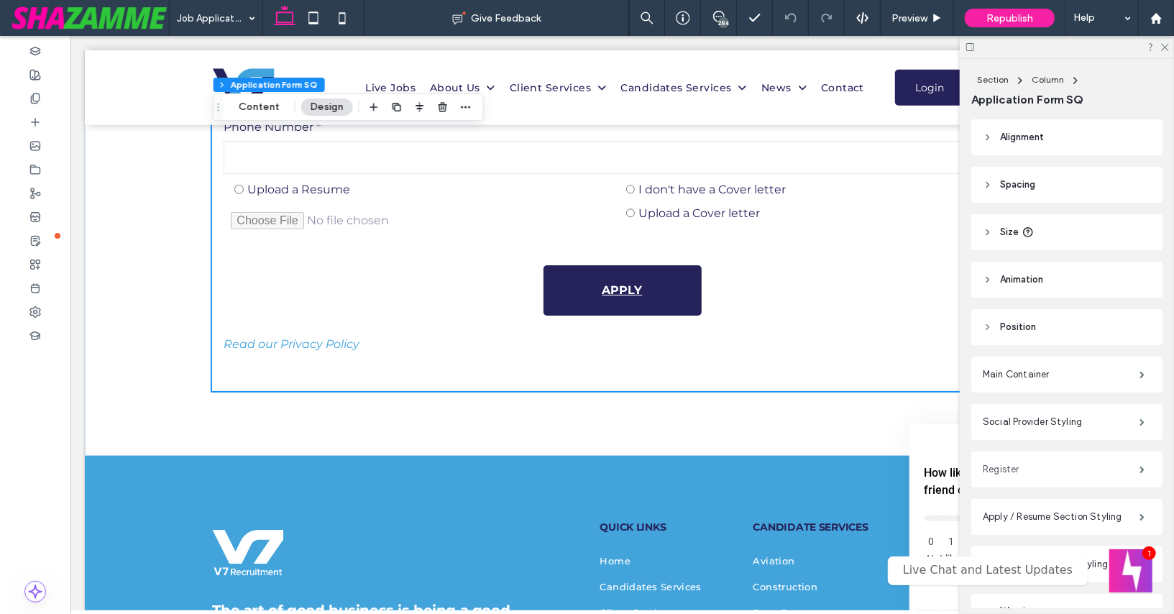
scroll to position [83, 0]
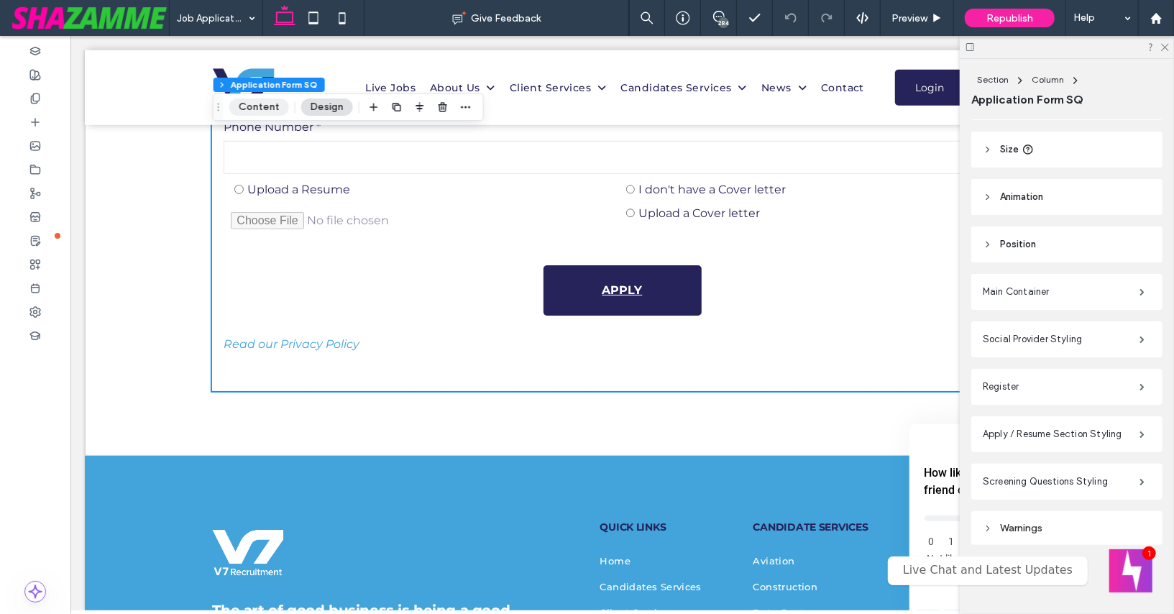
click at [255, 109] on button "Content" at bounding box center [259, 106] width 60 height 17
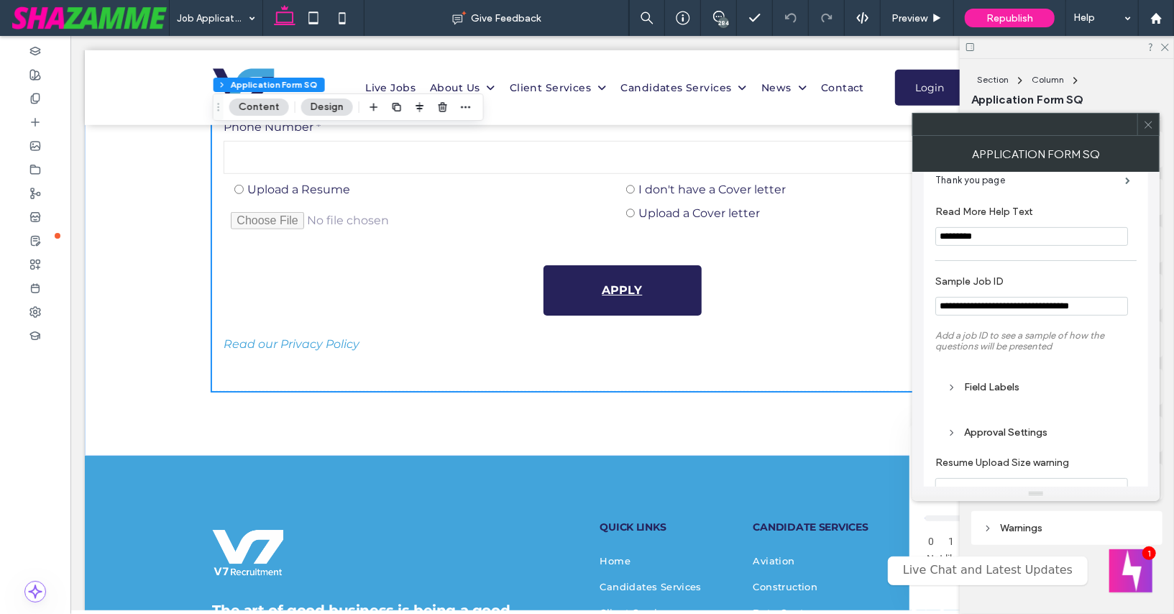
scroll to position [418, 0]
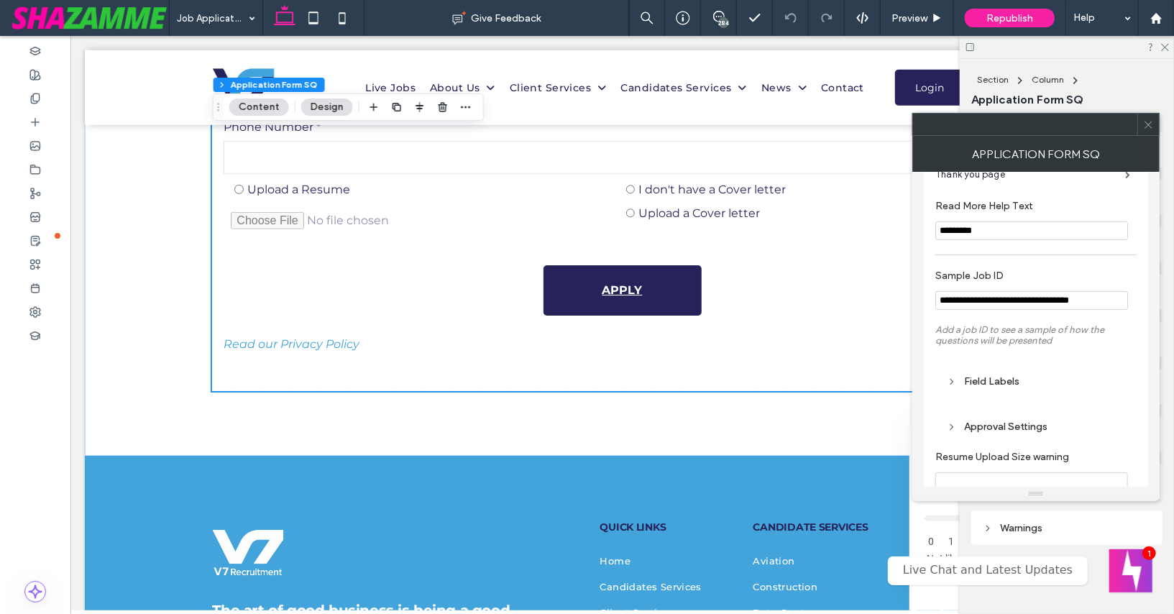
click at [1004, 336] on span "Add a job ID to see a sample of how the questions will be presented" at bounding box center [1019, 335] width 169 height 22
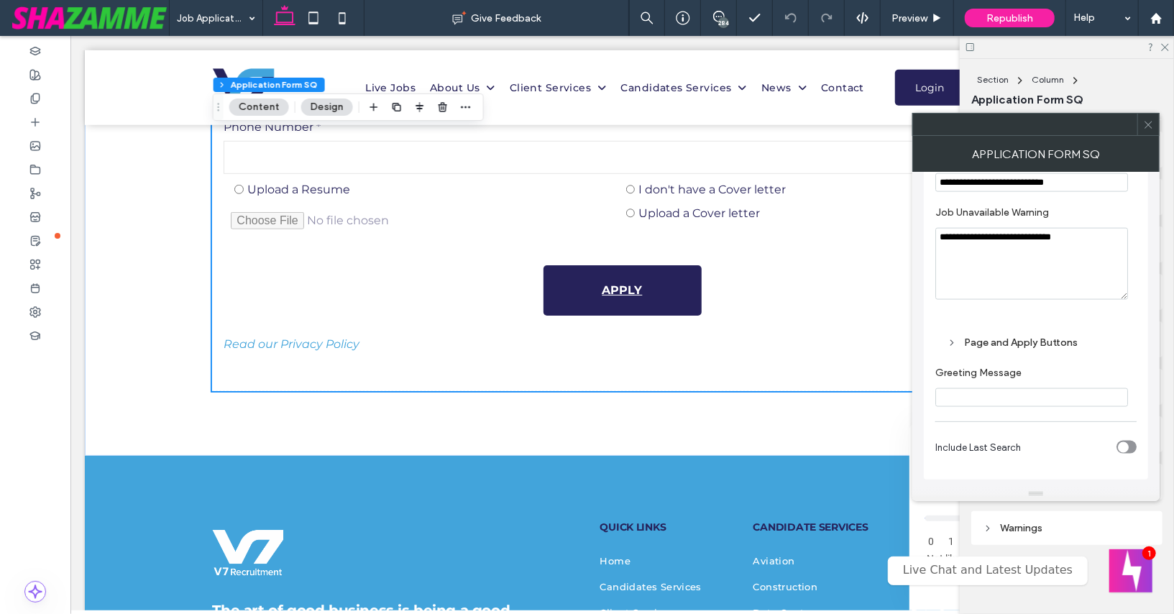
scroll to position [1243, 0]
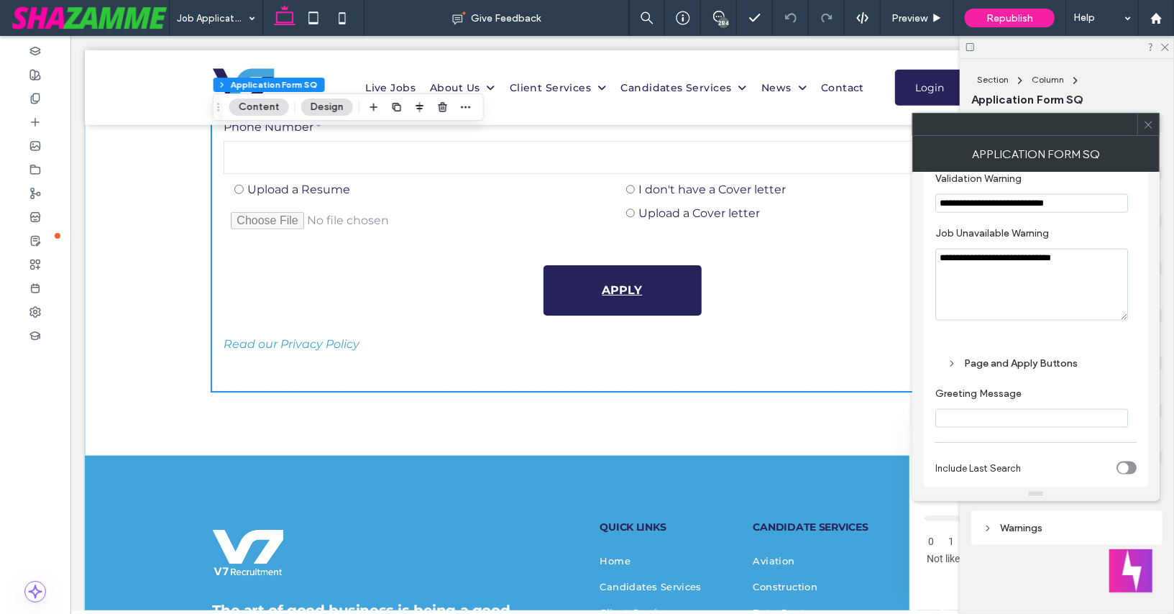
click at [984, 366] on div "Page and Apply Buttons" at bounding box center [1036, 363] width 178 height 12
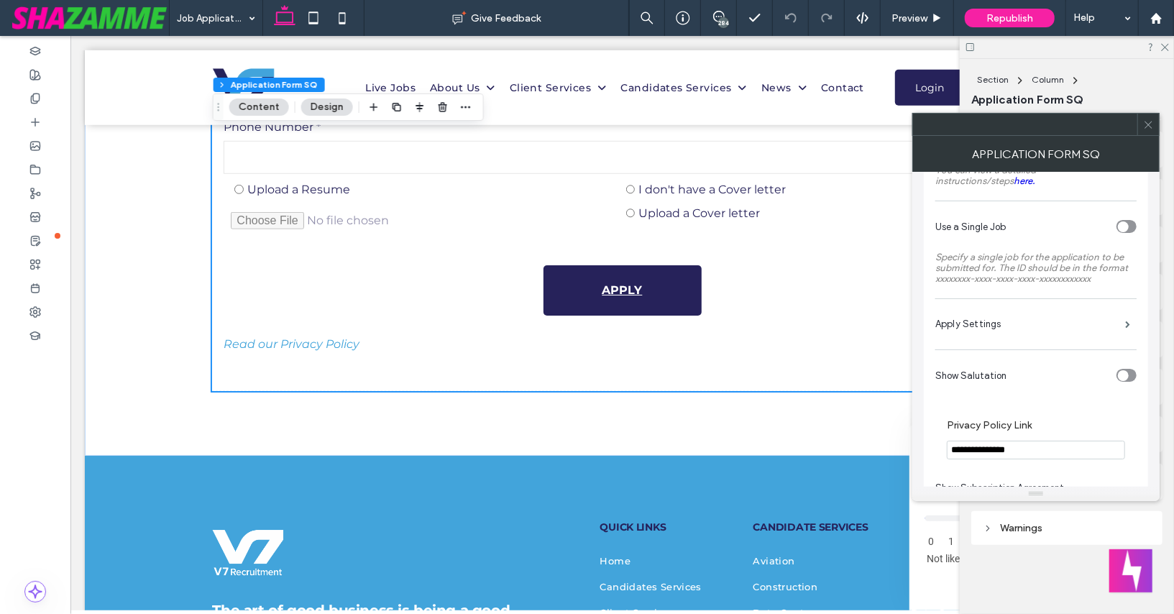
scroll to position [0, 0]
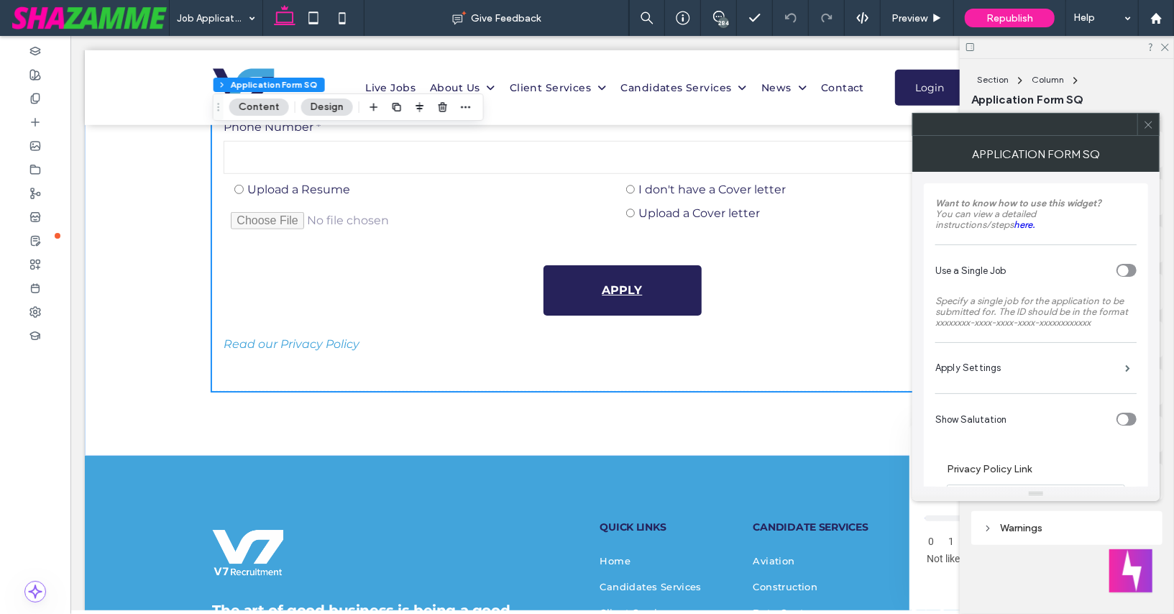
click at [1149, 123] on icon at bounding box center [1148, 124] width 11 height 11
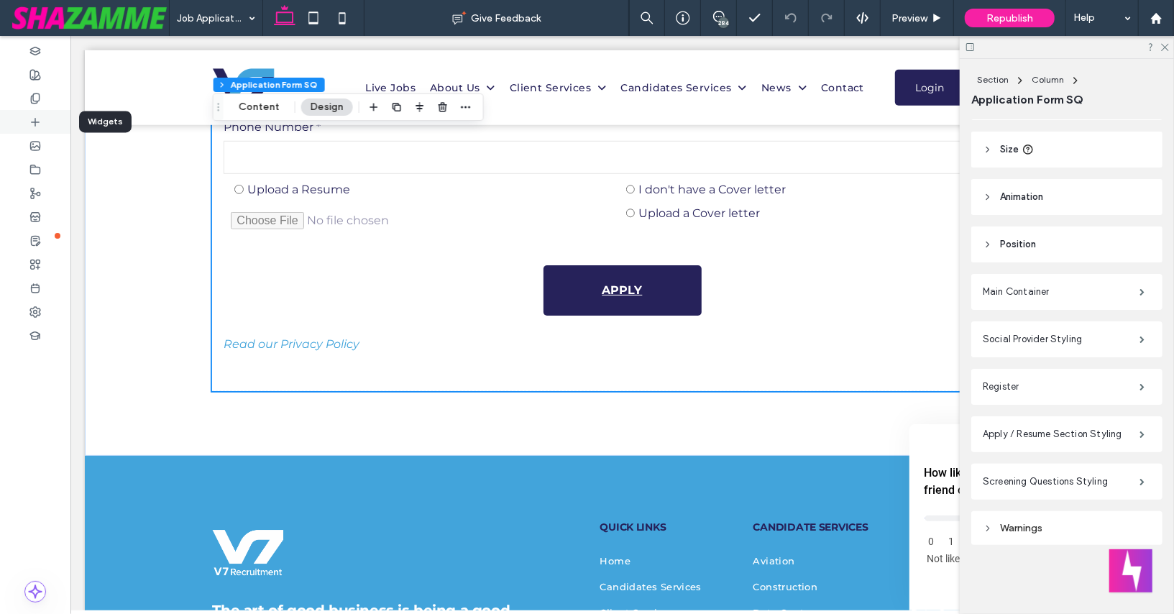
click at [39, 119] on icon at bounding box center [35, 122] width 12 height 12
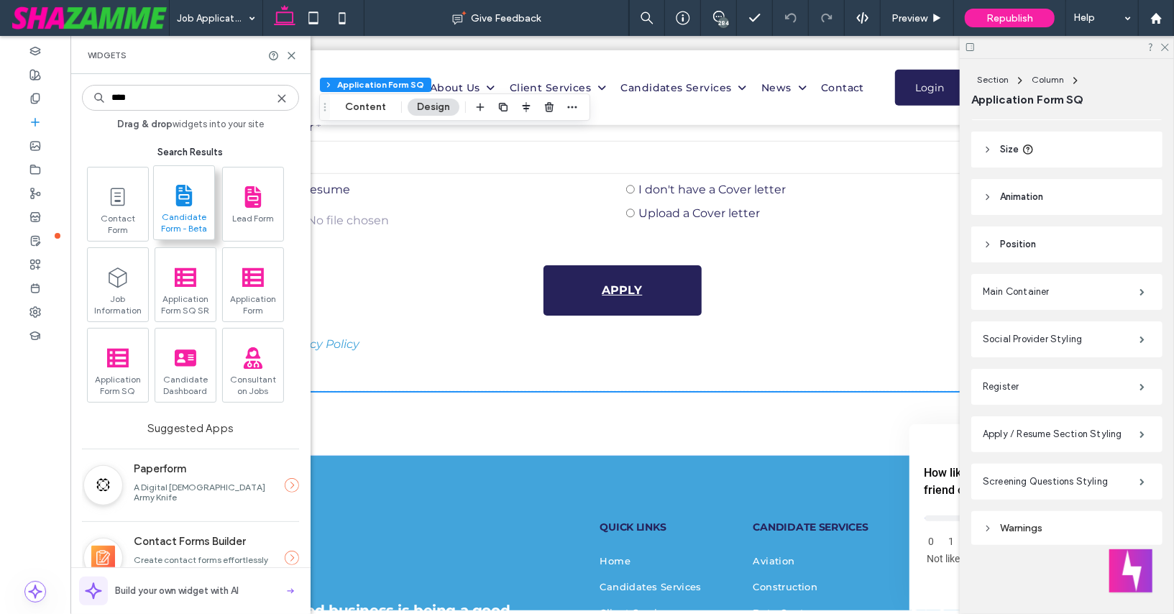
type input "****"
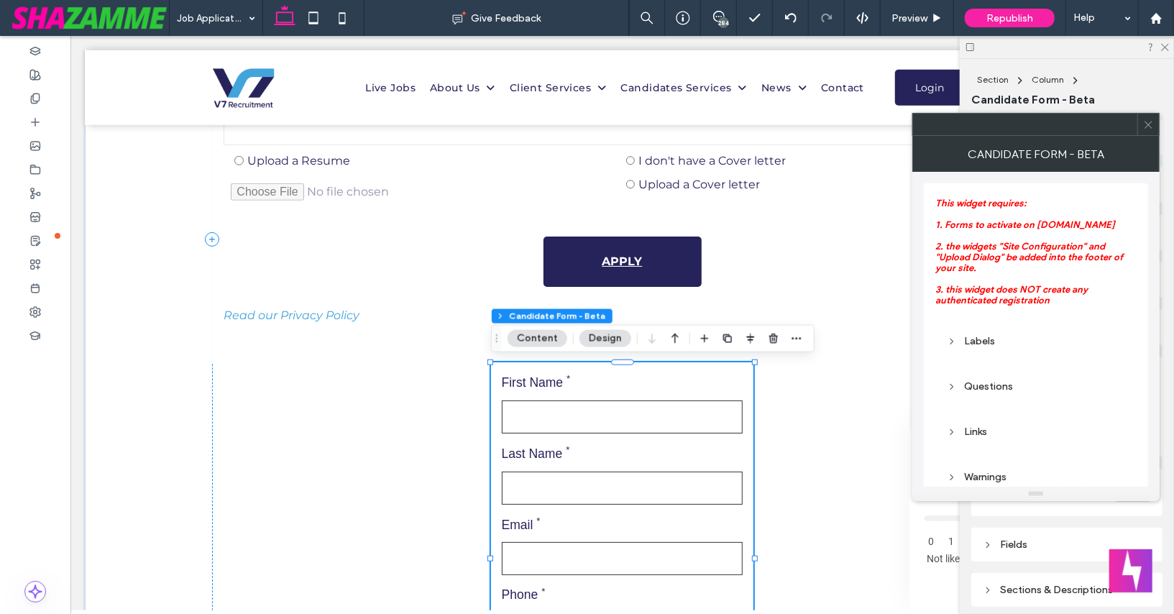
scroll to position [131, 0]
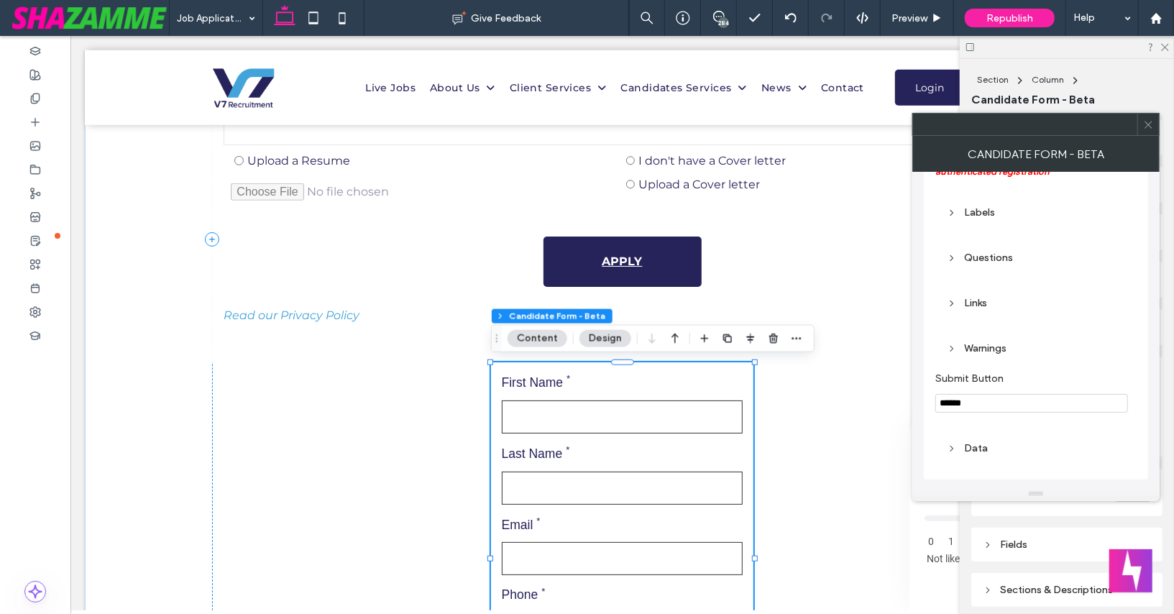
click at [975, 448] on div "Data" at bounding box center [1036, 448] width 178 height 12
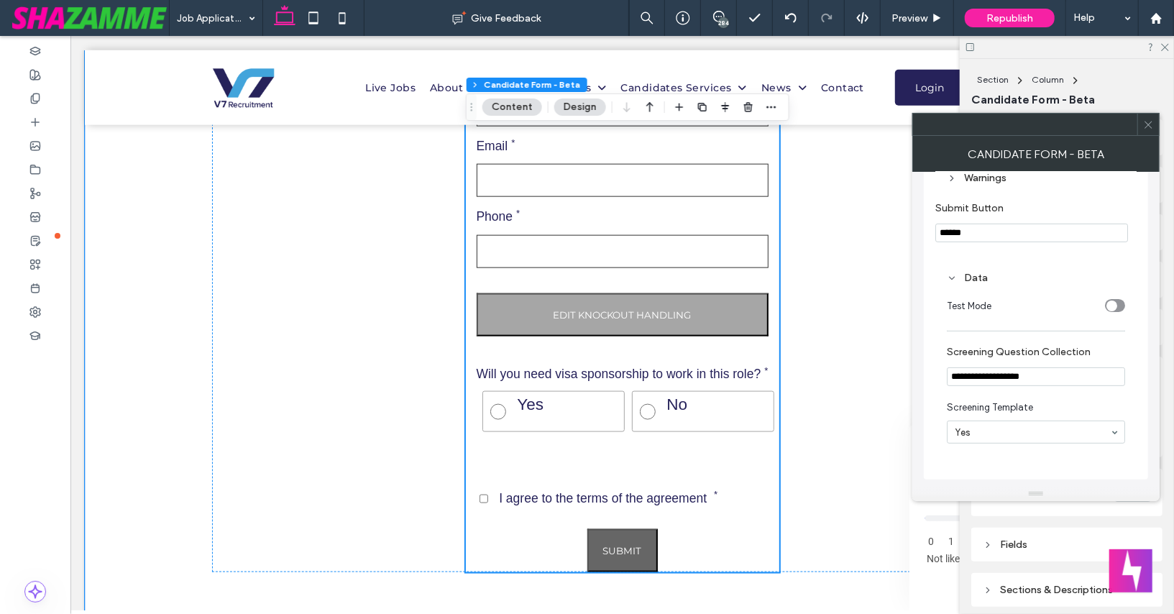
scroll to position [1072, 0]
click at [1147, 123] on use at bounding box center [1148, 124] width 7 height 7
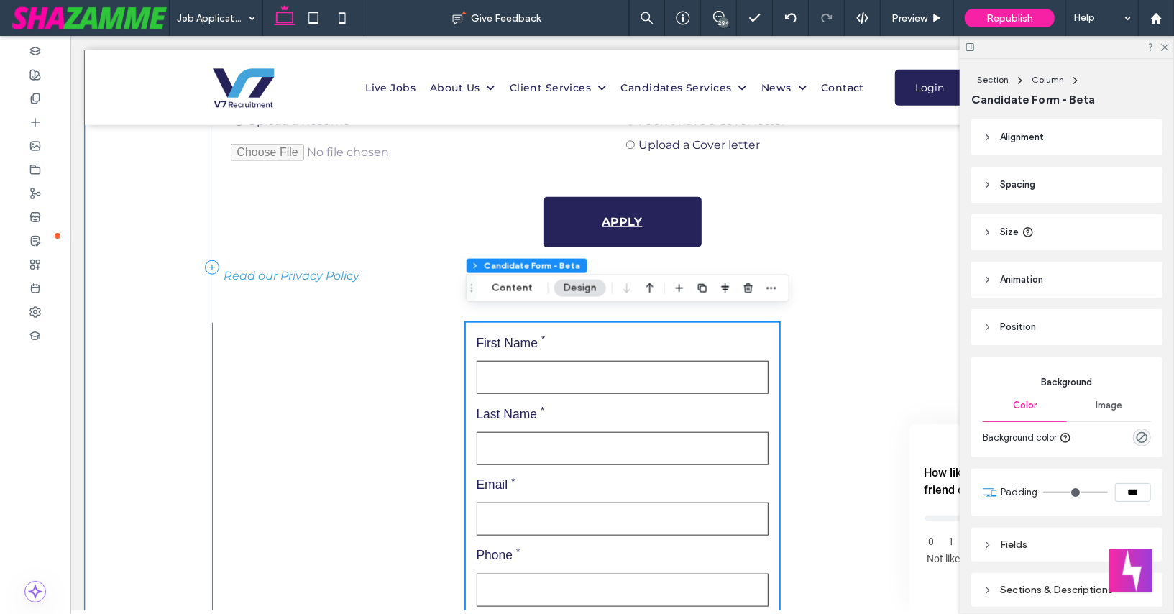
scroll to position [723, 0]
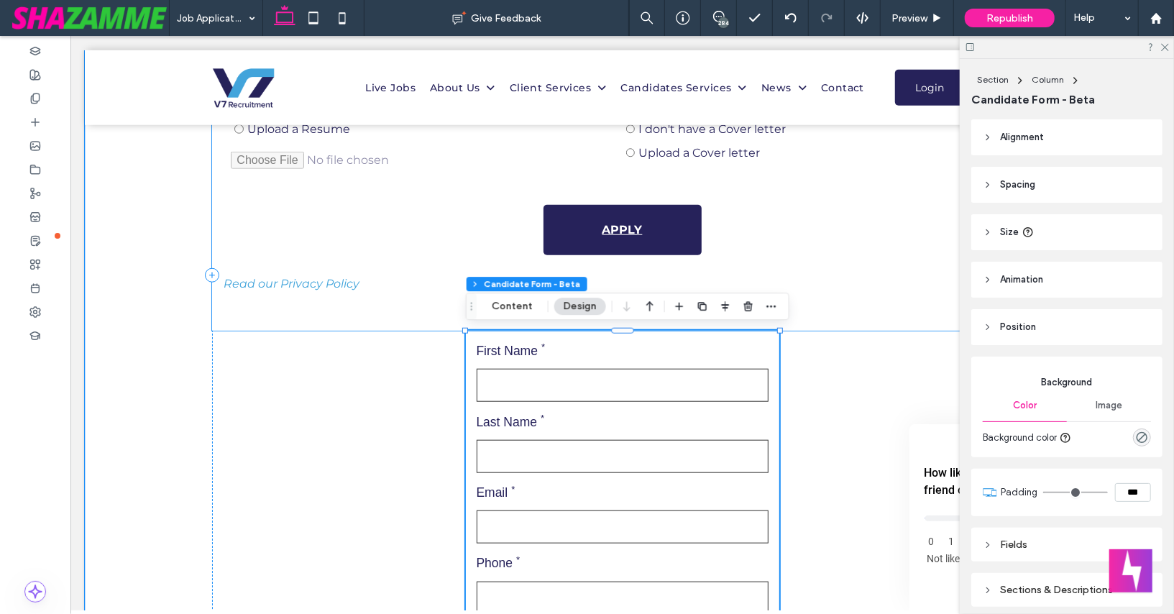
click at [360, 169] on div "Use existing Resume Upload a Resume I don't have a Cover letter Upload a Cover …" at bounding box center [621, 144] width 797 height 63
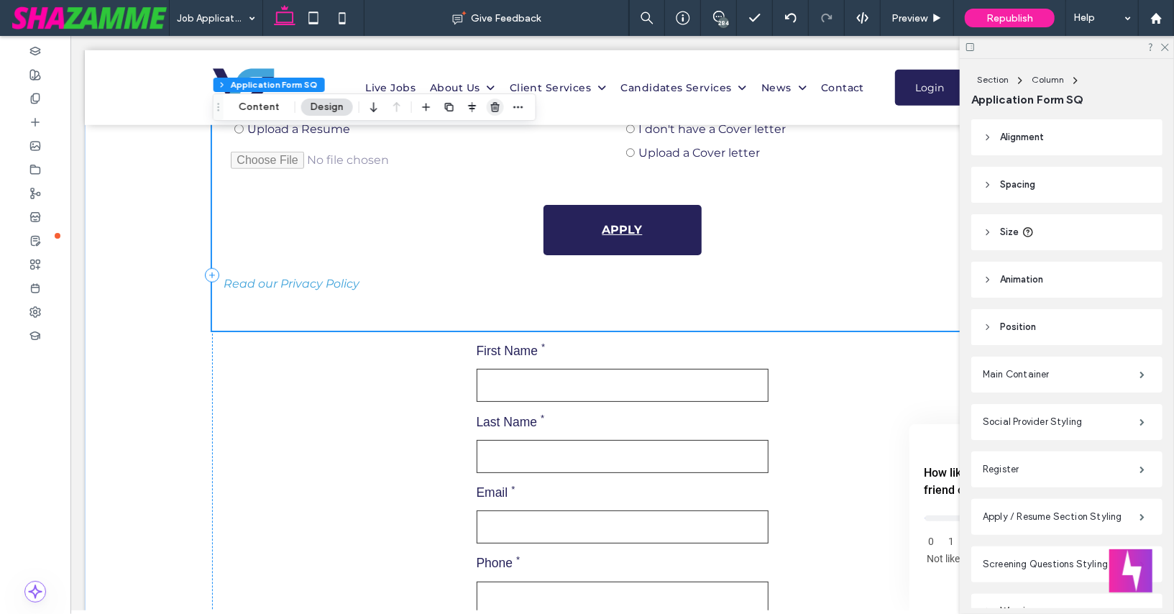
click at [494, 106] on use "button" at bounding box center [495, 106] width 9 height 9
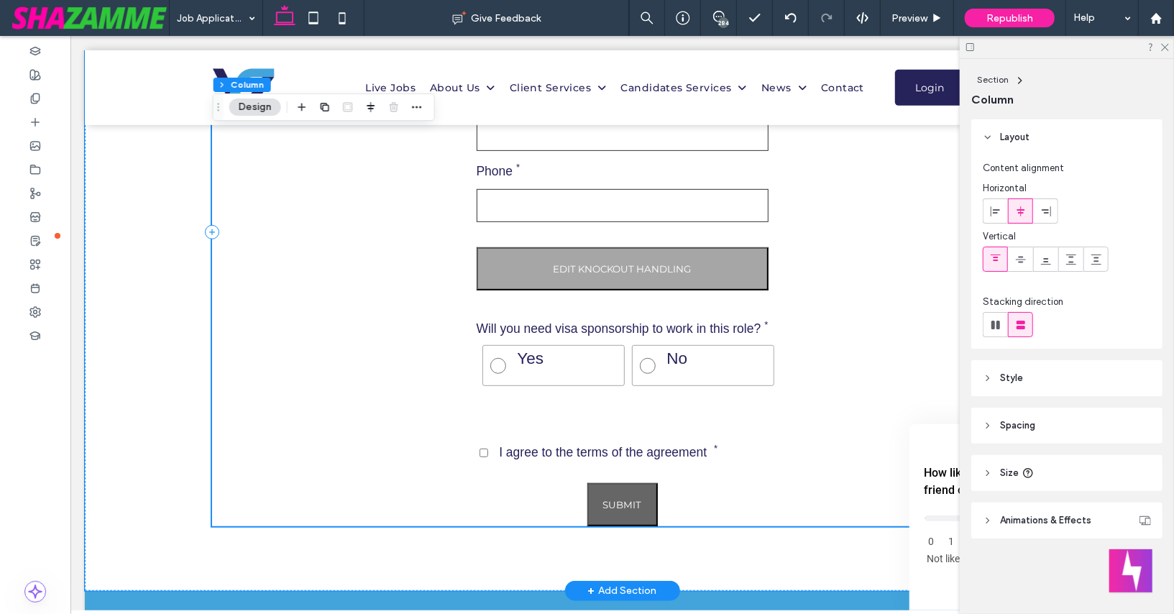
scroll to position [428, 0]
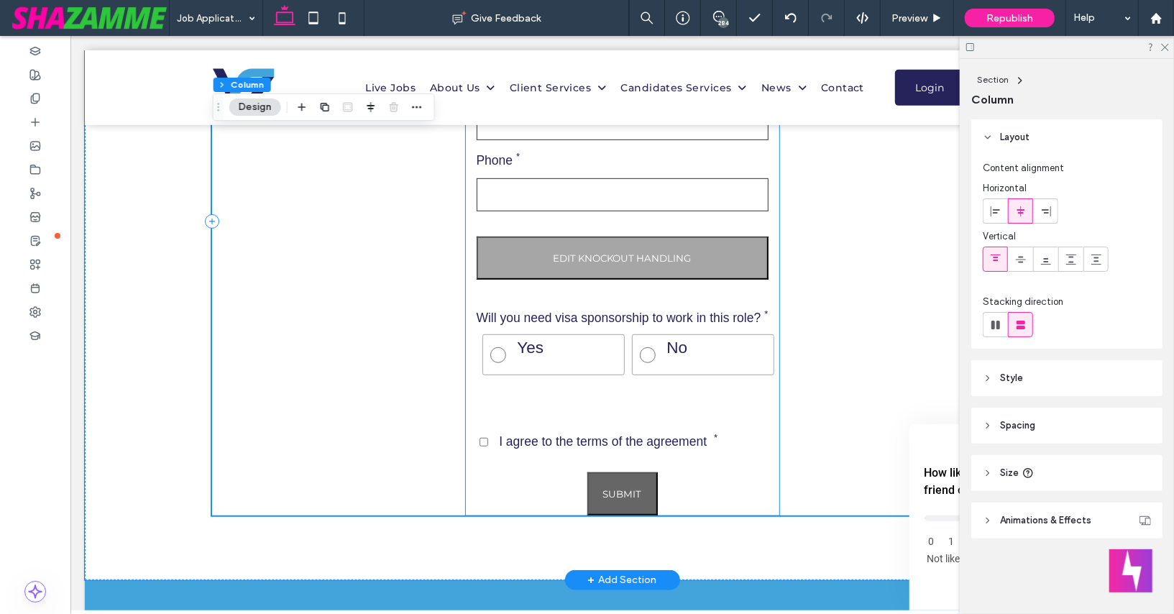
click at [574, 261] on button "Edit Knockout Handling" at bounding box center [622, 257] width 292 height 43
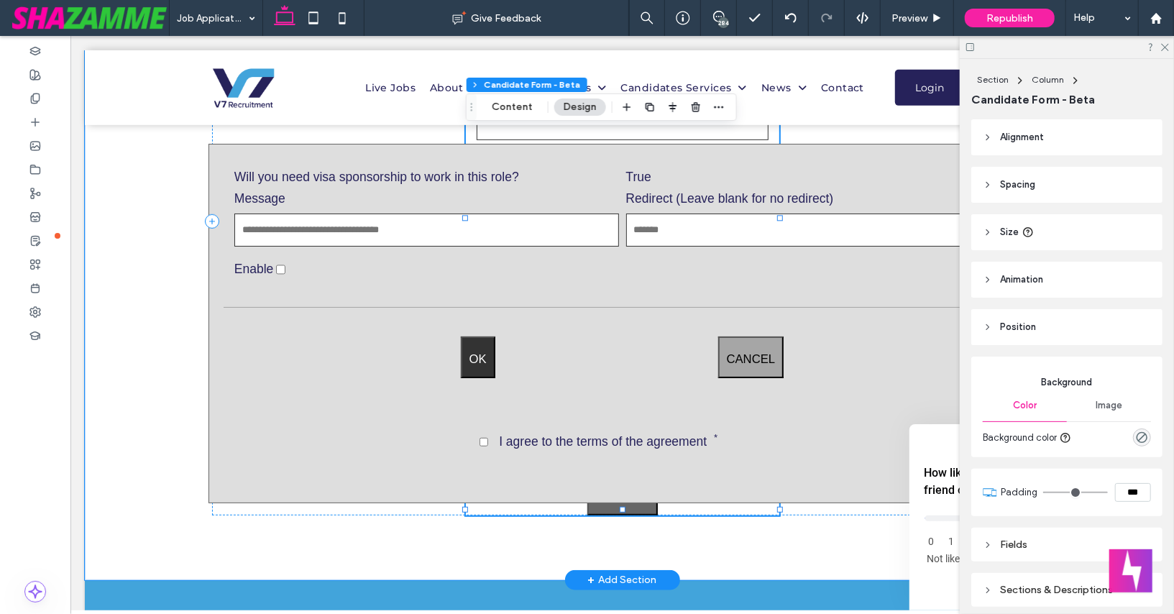
click at [399, 226] on input "Message" at bounding box center [426, 229] width 385 height 33
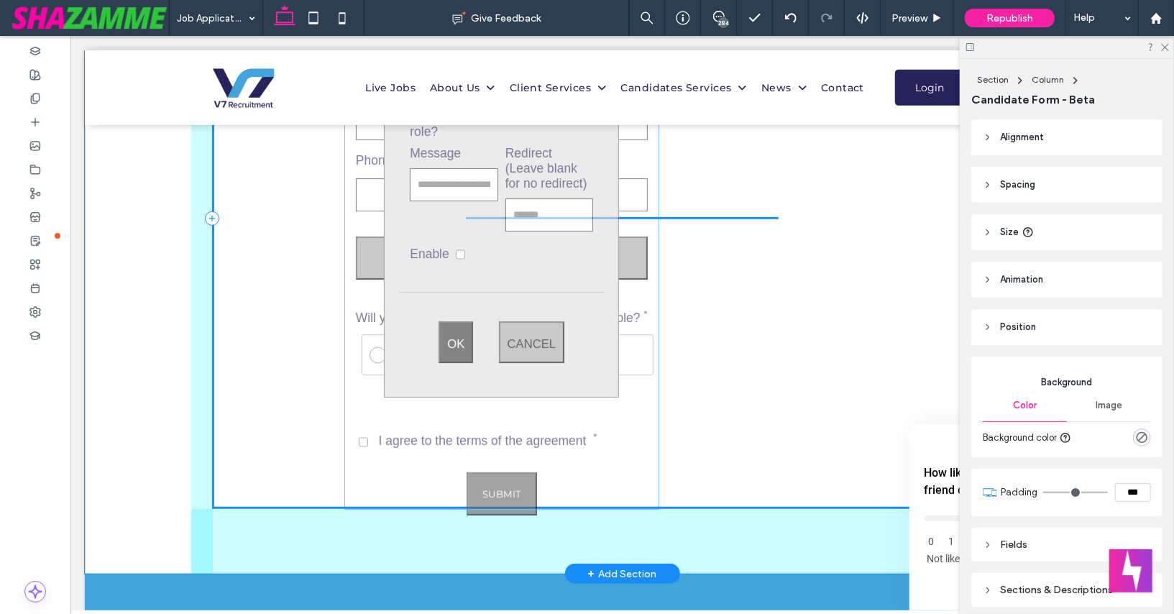
drag, startPoint x: 406, startPoint y: 232, endPoint x: 285, endPoint y: 232, distance: 120.8
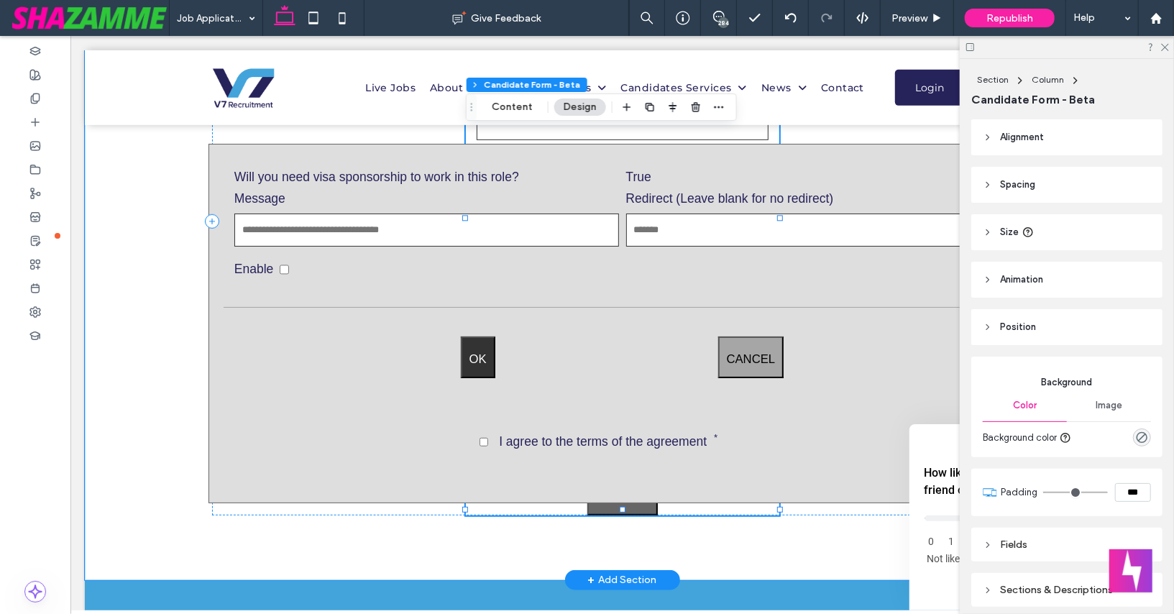
click at [316, 226] on input "Message" at bounding box center [426, 229] width 385 height 33
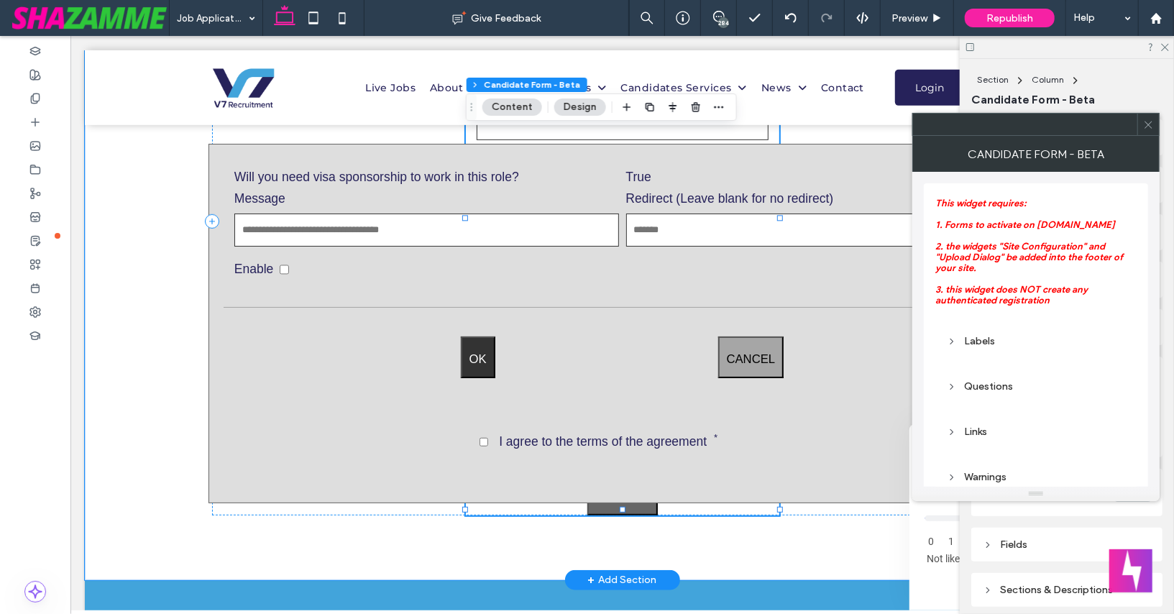
click at [316, 226] on input "Message" at bounding box center [426, 229] width 385 height 33
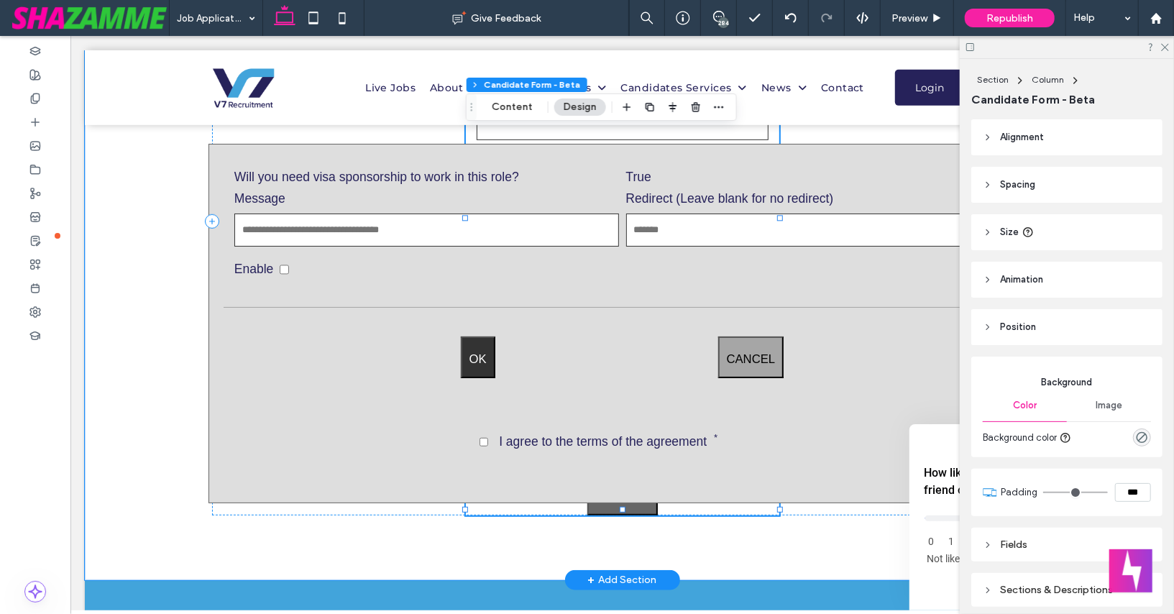
click at [316, 226] on input "Message" at bounding box center [426, 229] width 385 height 33
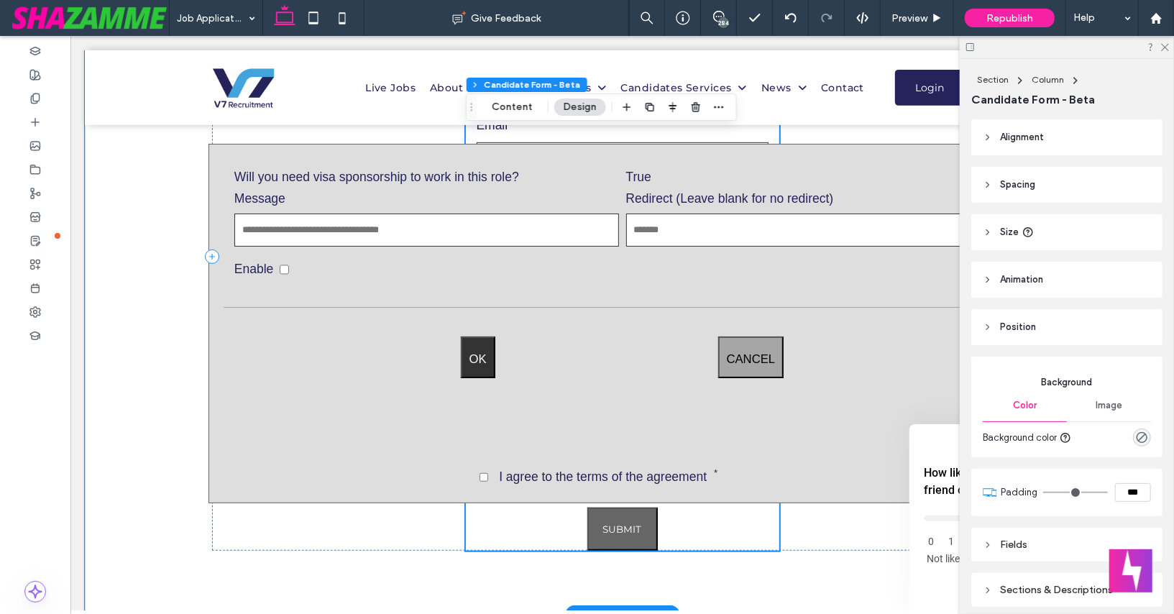
scroll to position [375, 0]
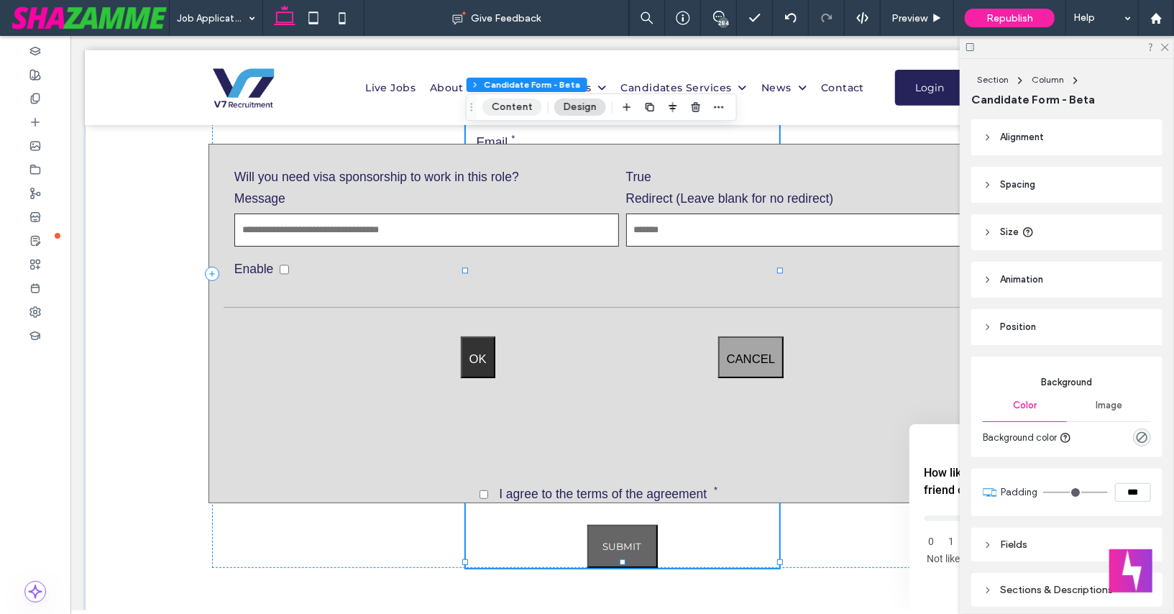
click at [509, 104] on button "Content" at bounding box center [512, 106] width 60 height 17
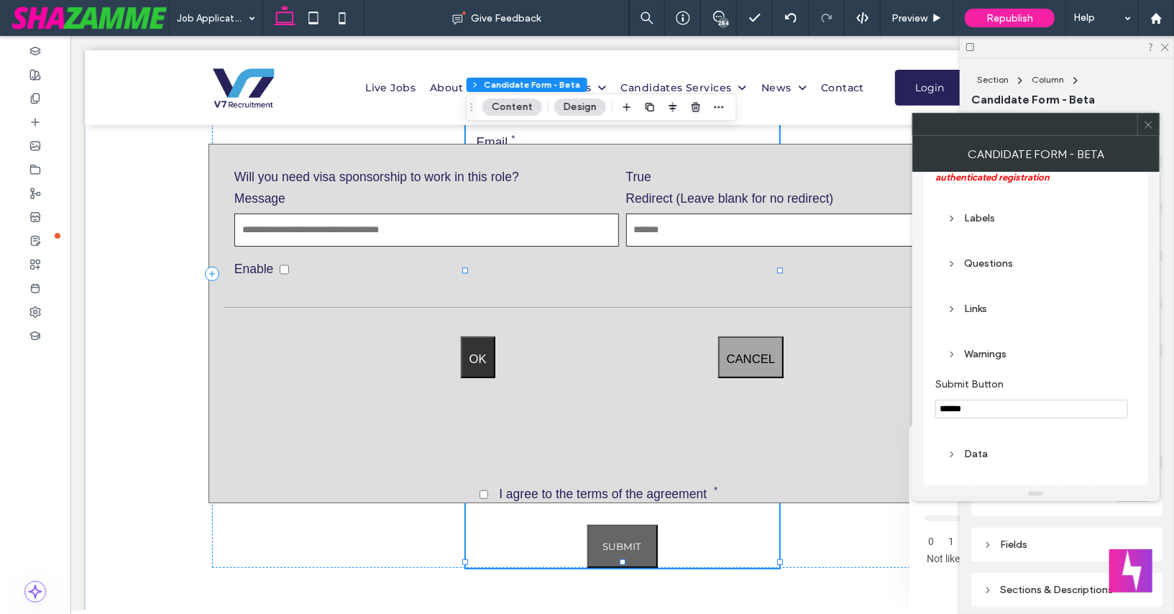
scroll to position [125, 0]
click at [986, 357] on div "Warnings" at bounding box center [1036, 352] width 178 height 12
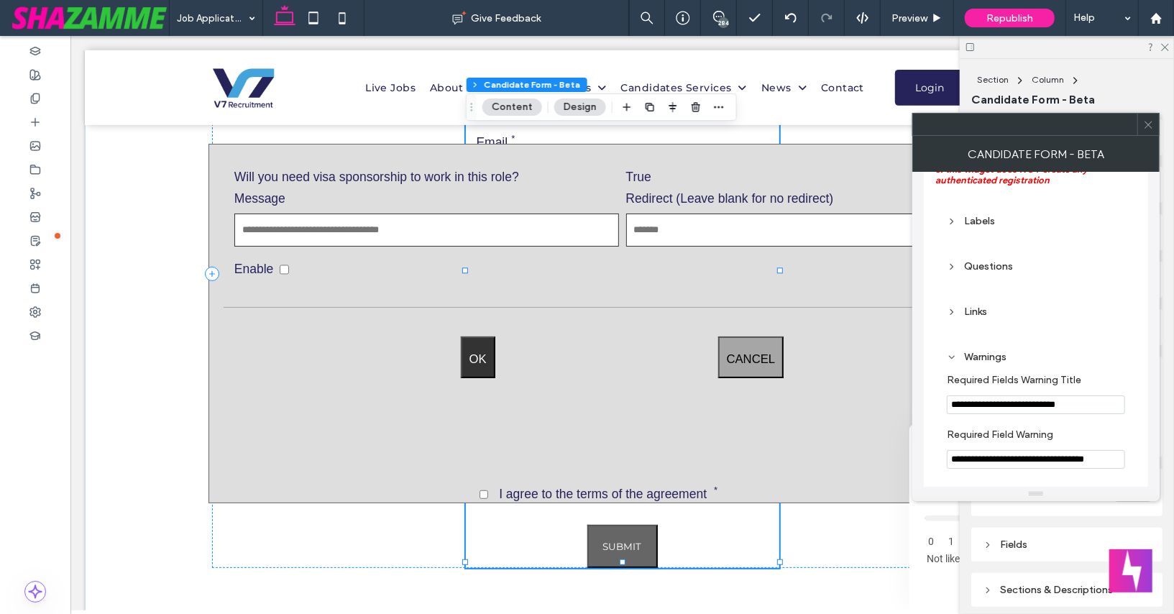
scroll to position [117, 0]
click at [951, 269] on use at bounding box center [951, 269] width 3 height 5
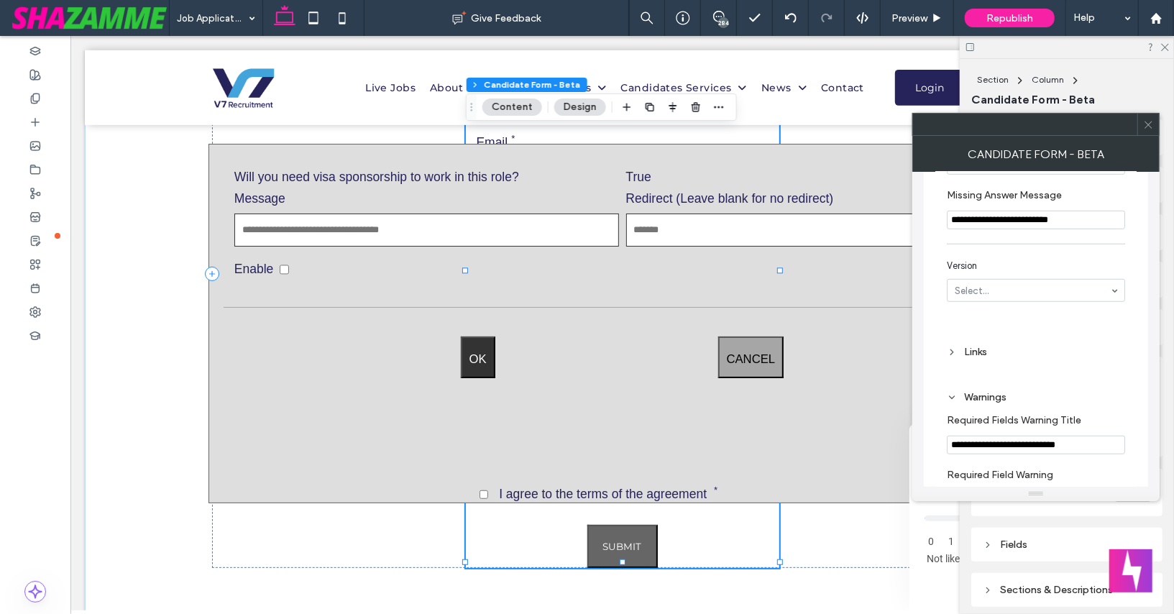
scroll to position [674, 0]
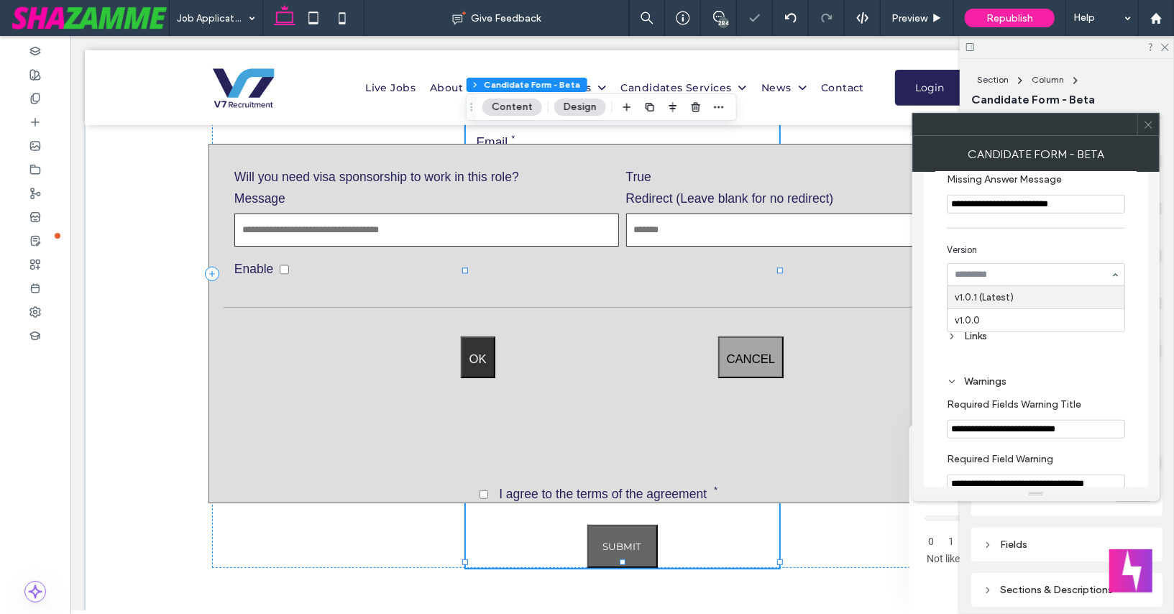
click at [947, 249] on span "Version" at bounding box center [1033, 250] width 173 height 14
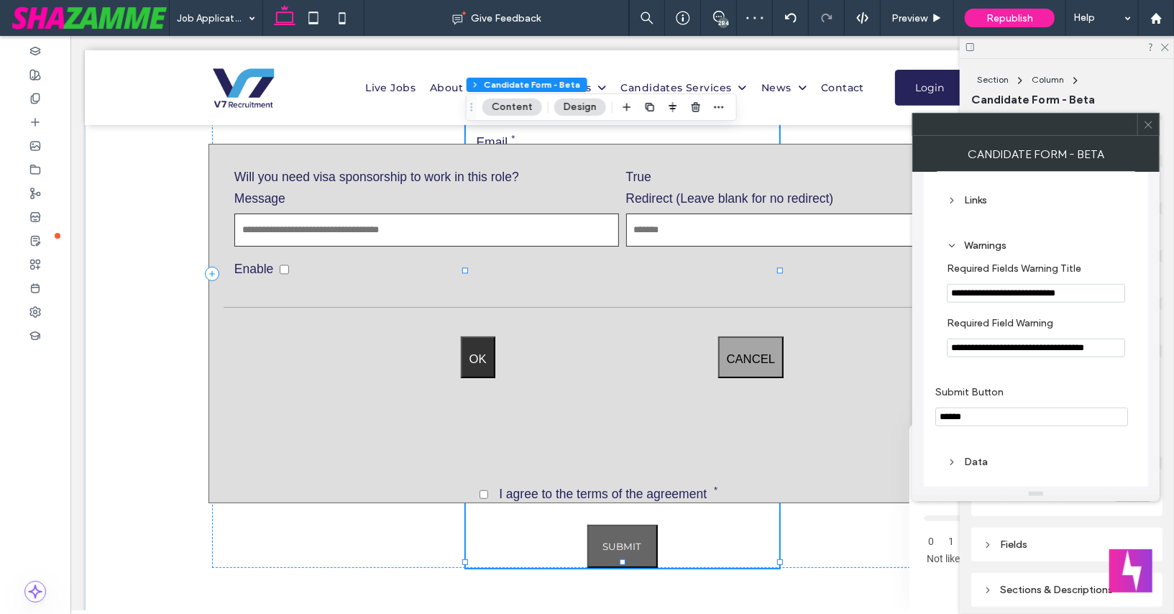
scroll to position [825, 0]
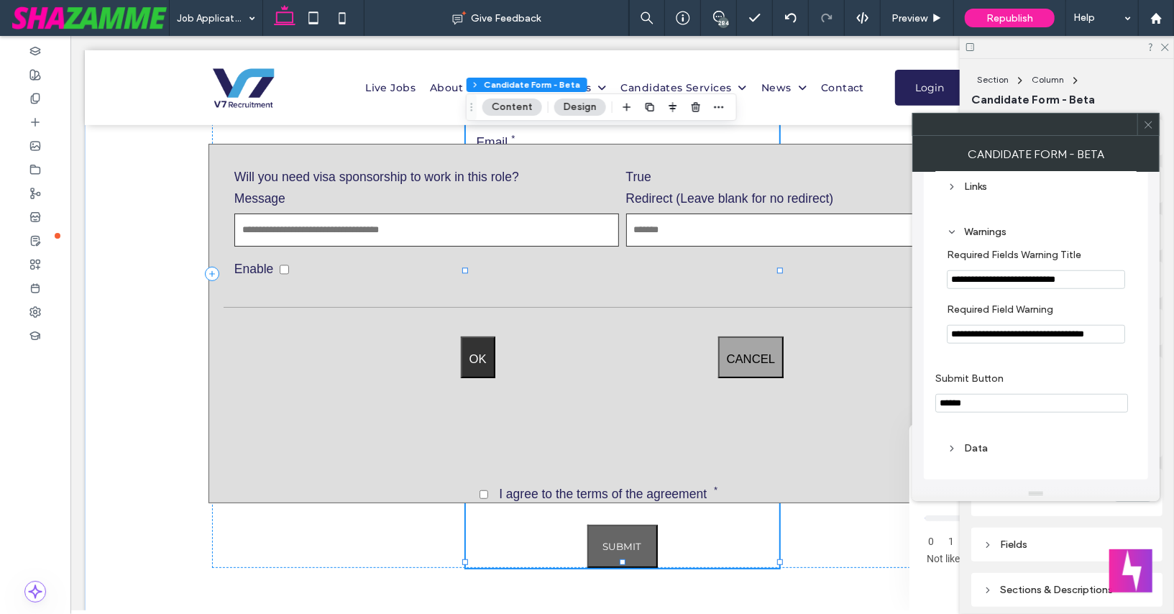
click at [953, 445] on icon at bounding box center [952, 449] width 10 height 10
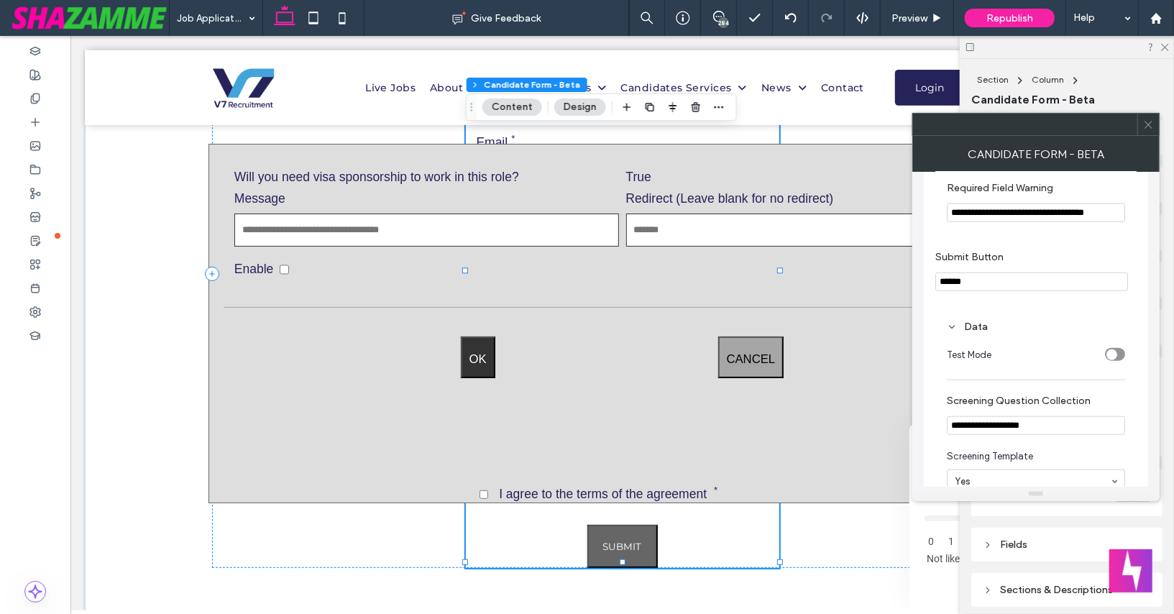
scroll to position [995, 0]
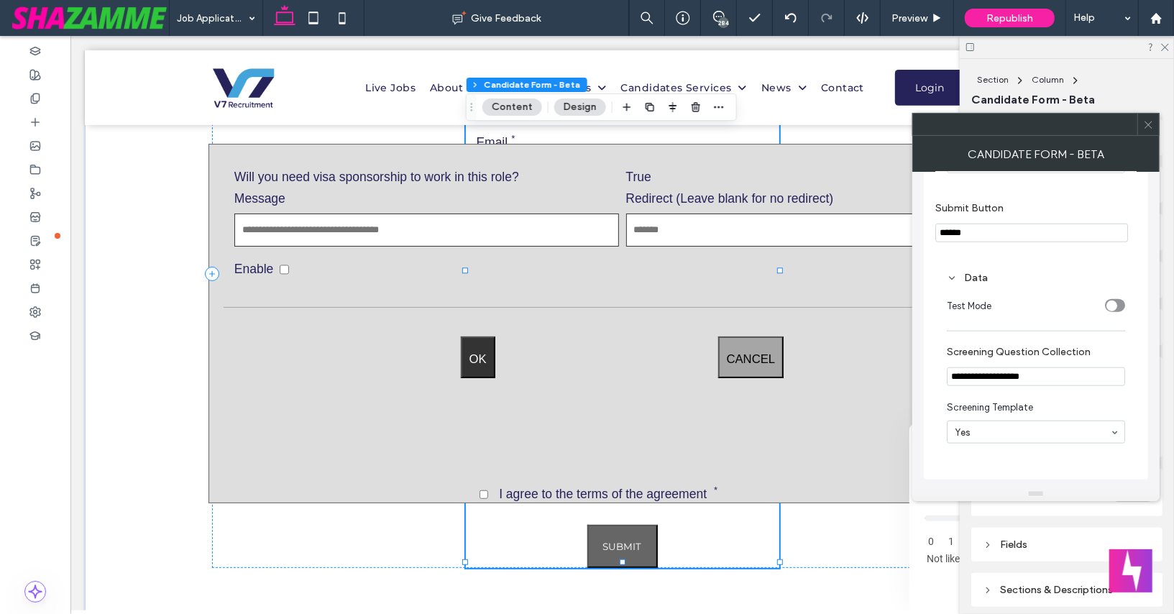
click at [1115, 312] on div "toggle" at bounding box center [1115, 305] width 20 height 13
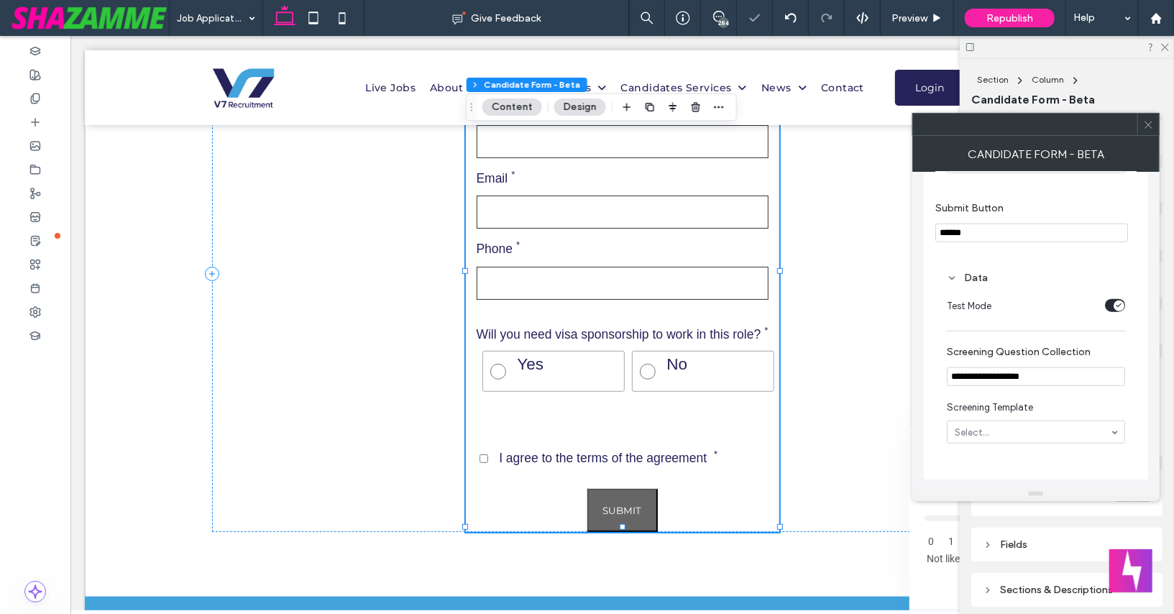
scroll to position [375, 0]
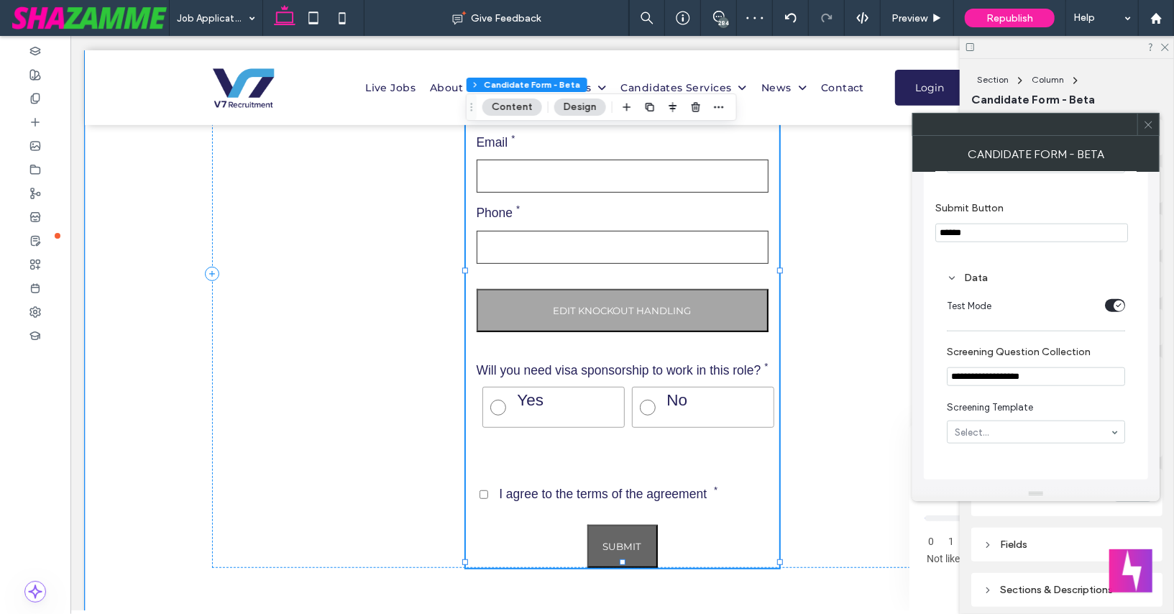
click at [677, 330] on section "Edit Knockout Handling Will you need visa sponsorship to work in this role? Yes…" at bounding box center [622, 363] width 292 height 150
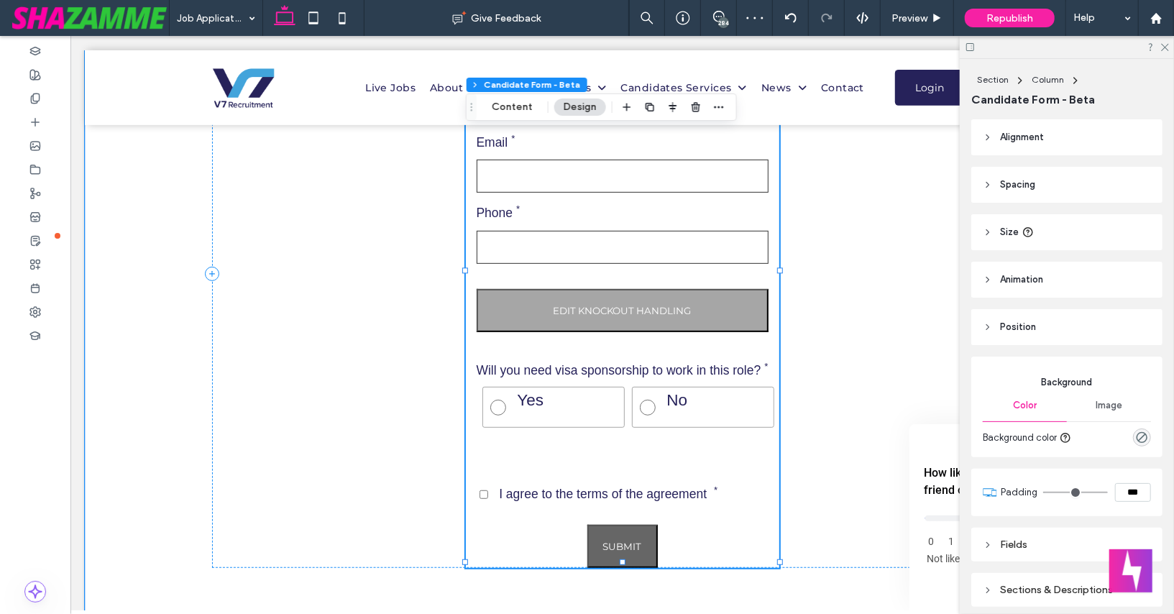
click at [663, 311] on button "Edit Knockout Handling" at bounding box center [622, 309] width 292 height 43
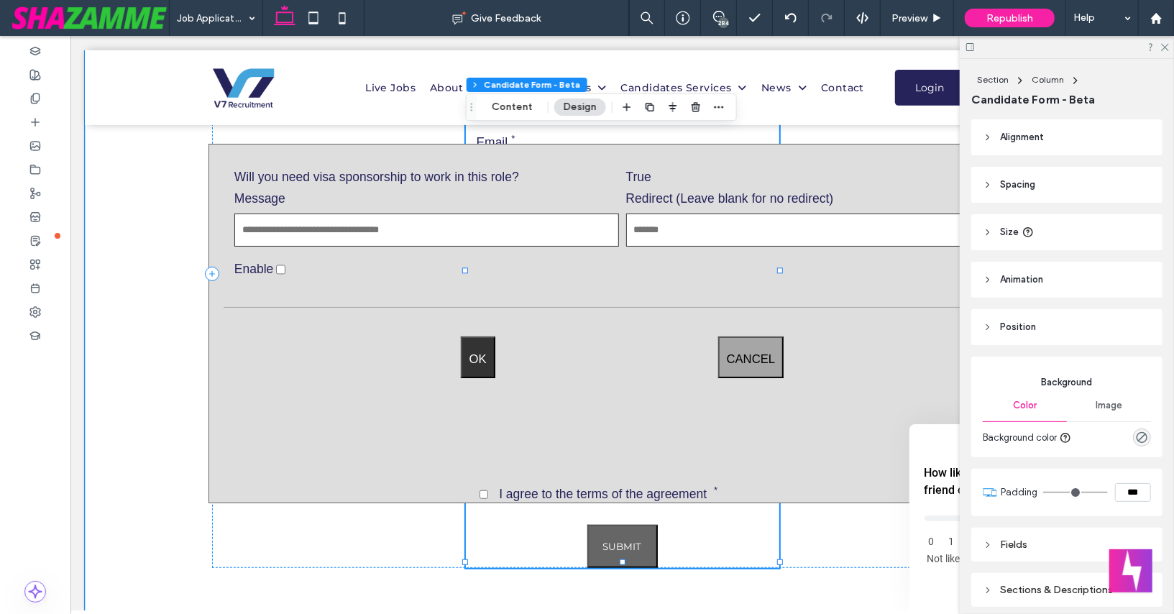
click at [398, 225] on input "Message" at bounding box center [426, 229] width 385 height 33
click at [355, 229] on input "Message" at bounding box center [426, 229] width 385 height 33
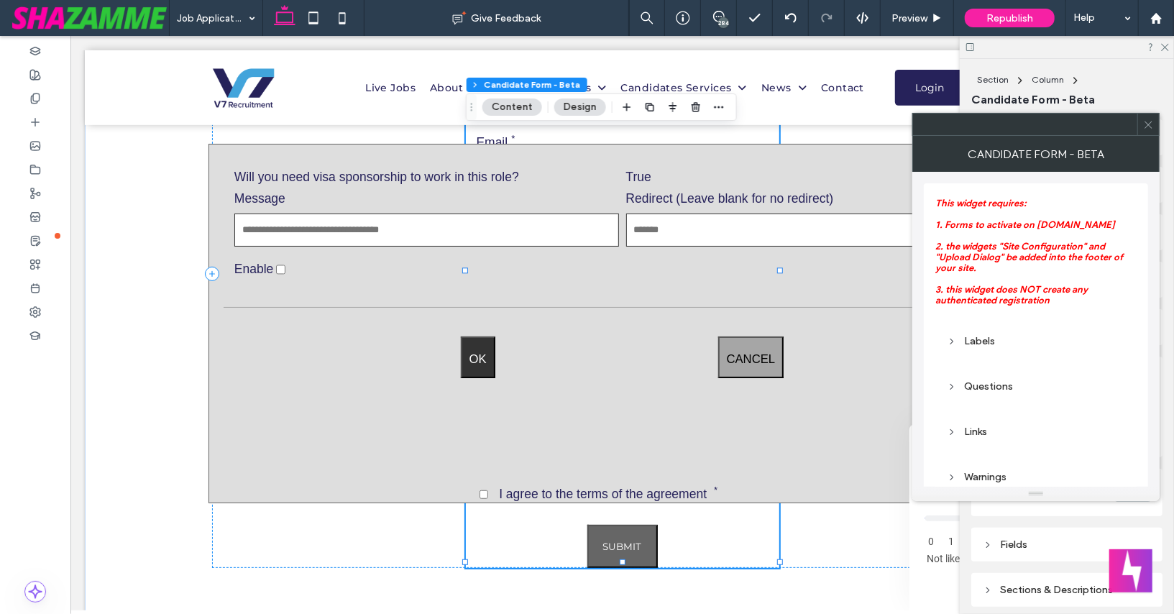
click at [1041, 299] on p "This widget requires: 1. Forms to activate on go.shazamme.com 2. the widgets " …" at bounding box center [1035, 252] width 201 height 108
click at [1145, 122] on icon at bounding box center [1148, 124] width 11 height 11
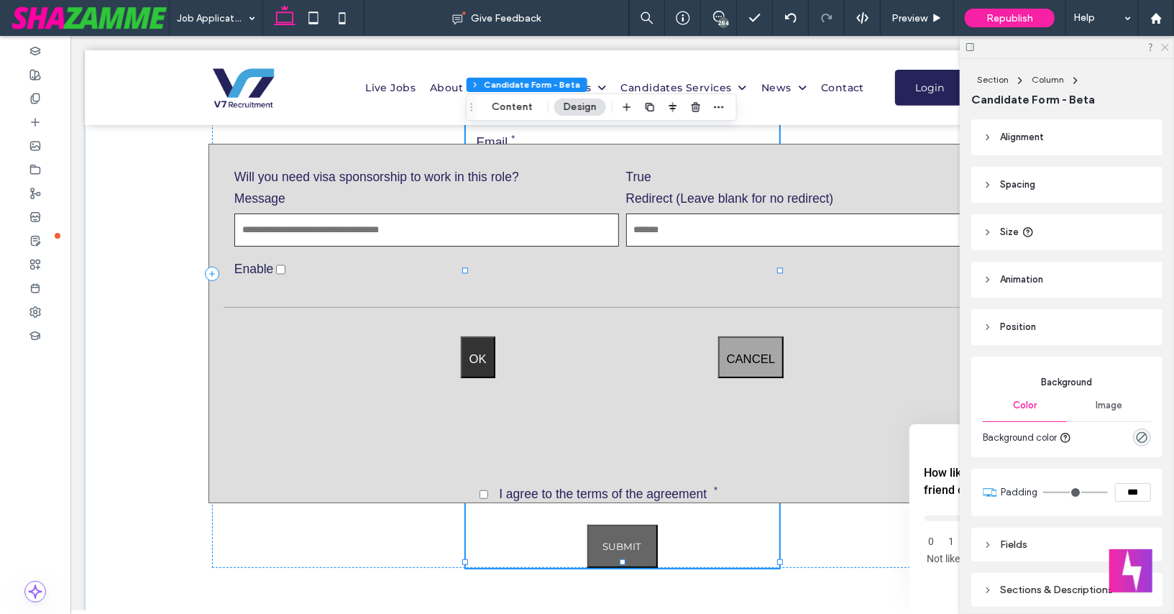
click at [1168, 42] on icon at bounding box center [1164, 46] width 9 height 9
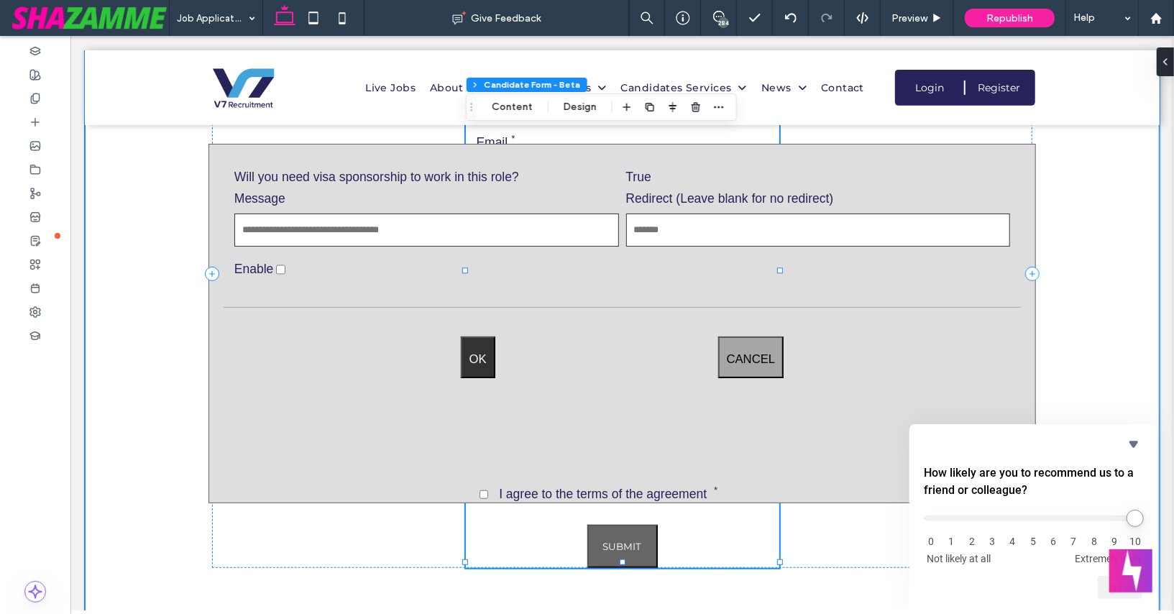
click at [1067, 337] on div "First Name Last Name Email Phone Edit Knockout Handling Will you need visa spon…" at bounding box center [621, 284] width 1075 height 696
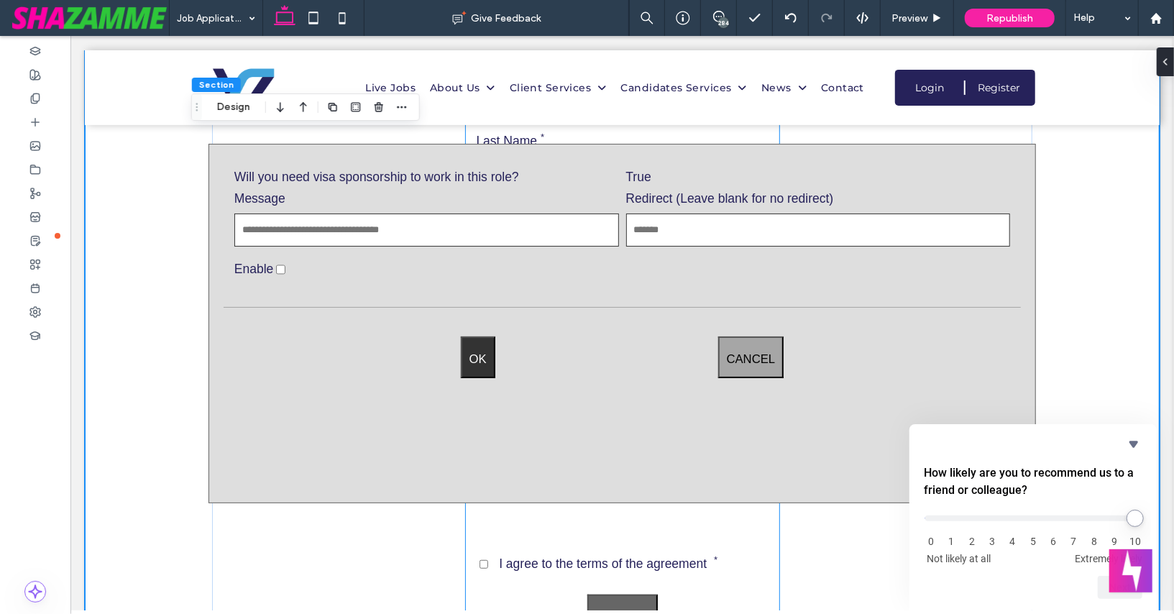
scroll to position [298, 0]
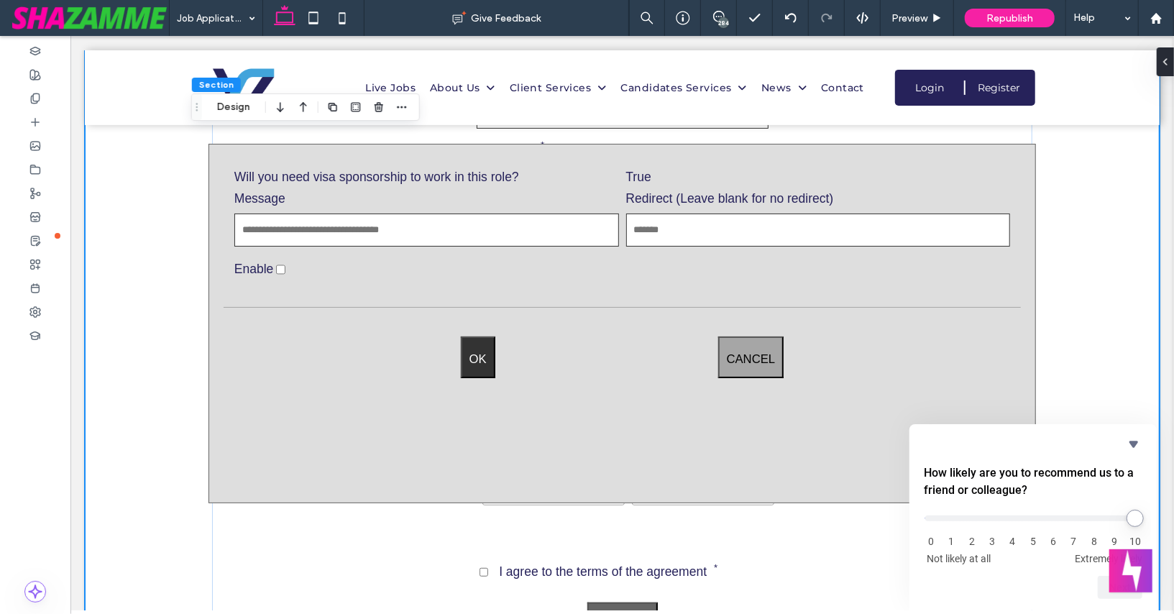
click at [174, 262] on div "First Name Last Name Email Phone Edit Knockout Handling Will you need visa spon…" at bounding box center [621, 362] width 1075 height 696
click at [749, 353] on span "Cancel" at bounding box center [750, 356] width 49 height 24
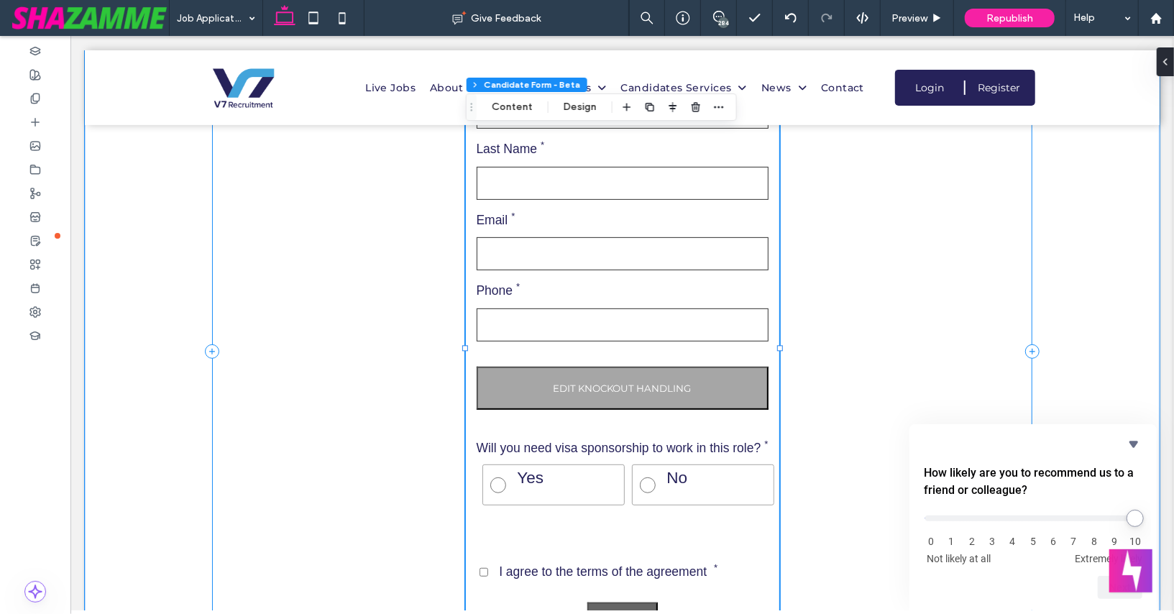
click at [331, 359] on div "First Name Last Name Email Phone Edit Knockout Handling Will you need visa spon…" at bounding box center [621, 351] width 820 height 588
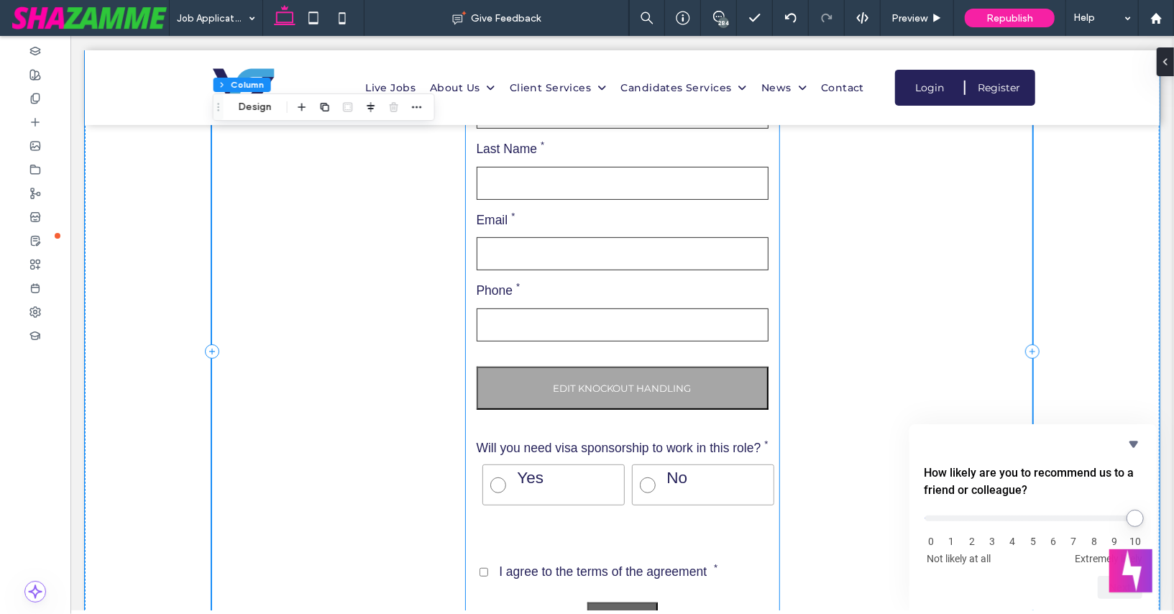
click at [567, 216] on label "Email" at bounding box center [622, 220] width 292 height 20
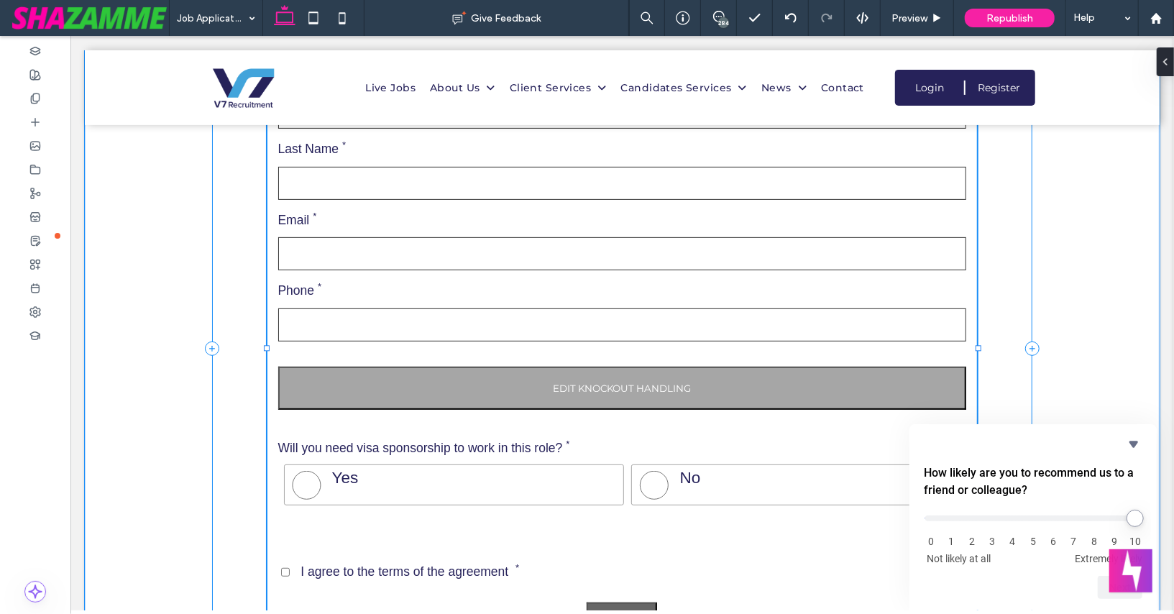
drag, startPoint x: 778, startPoint y: 348, endPoint x: 976, endPoint y: 339, distance: 198.7
click at [267, 58] on div at bounding box center [267, 57] width 1 height 1
type input "***"
click at [155, 305] on div "First Name Last Name Email Phone Edit Knockout Handling Will you need visa spon…" at bounding box center [621, 362] width 1075 height 696
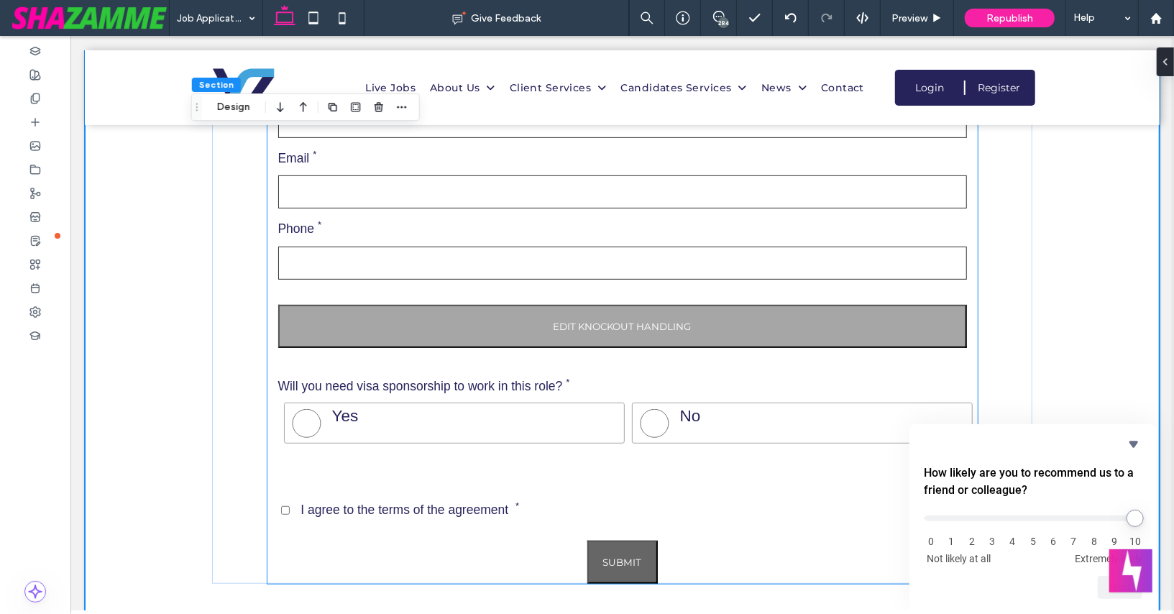
scroll to position [362, 0]
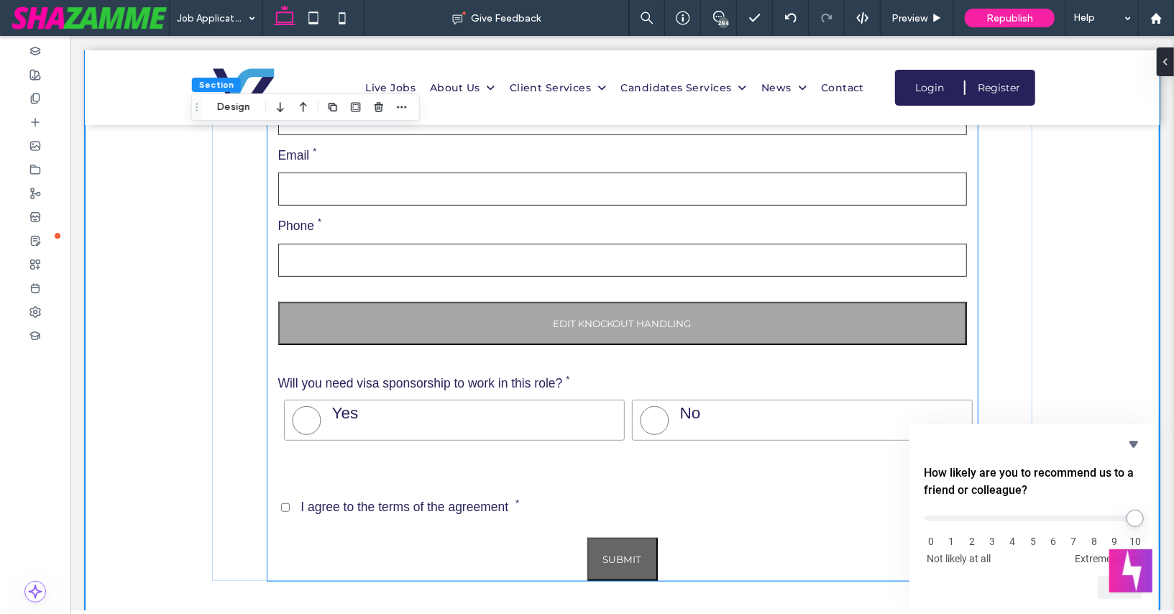
click at [353, 411] on label "Yes" at bounding box center [453, 419] width 341 height 41
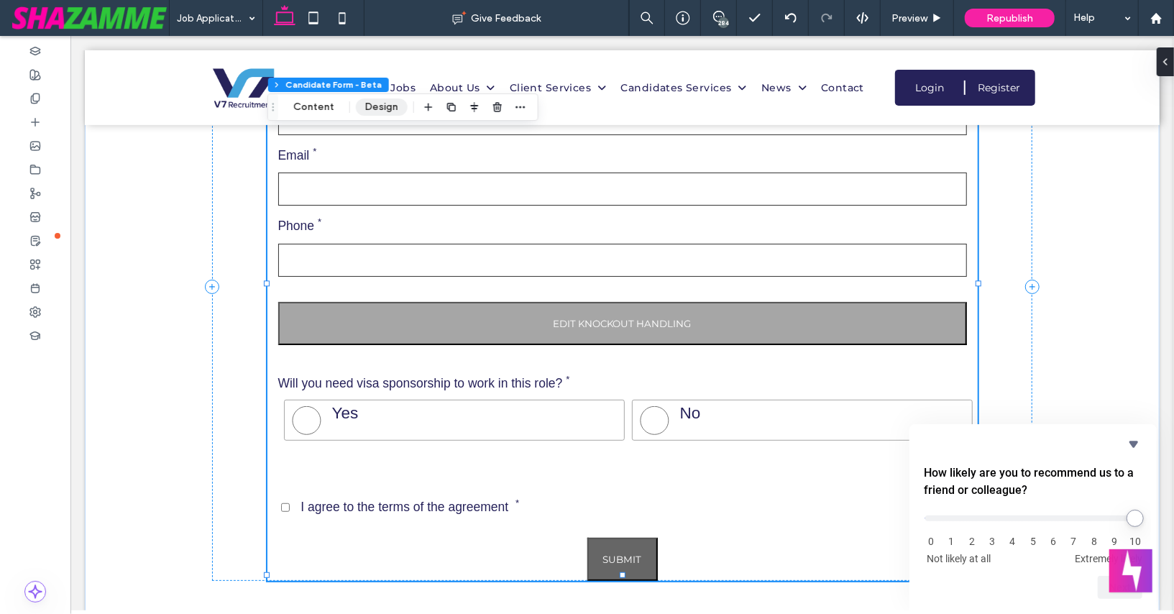
click at [377, 109] on button "Design" at bounding box center [382, 106] width 52 height 17
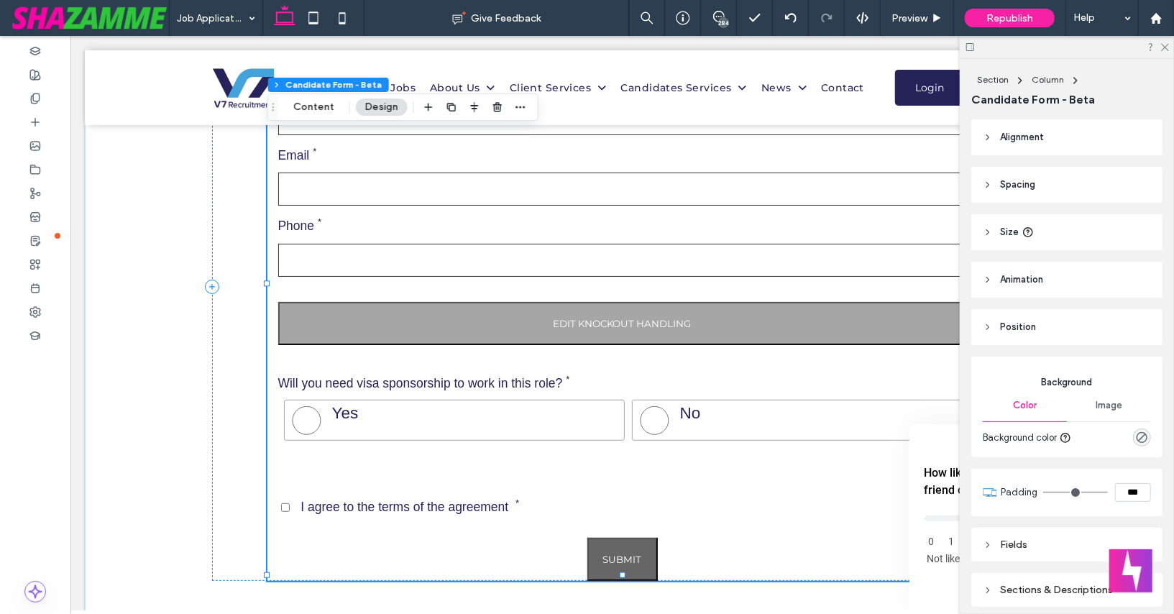
scroll to position [152, 0]
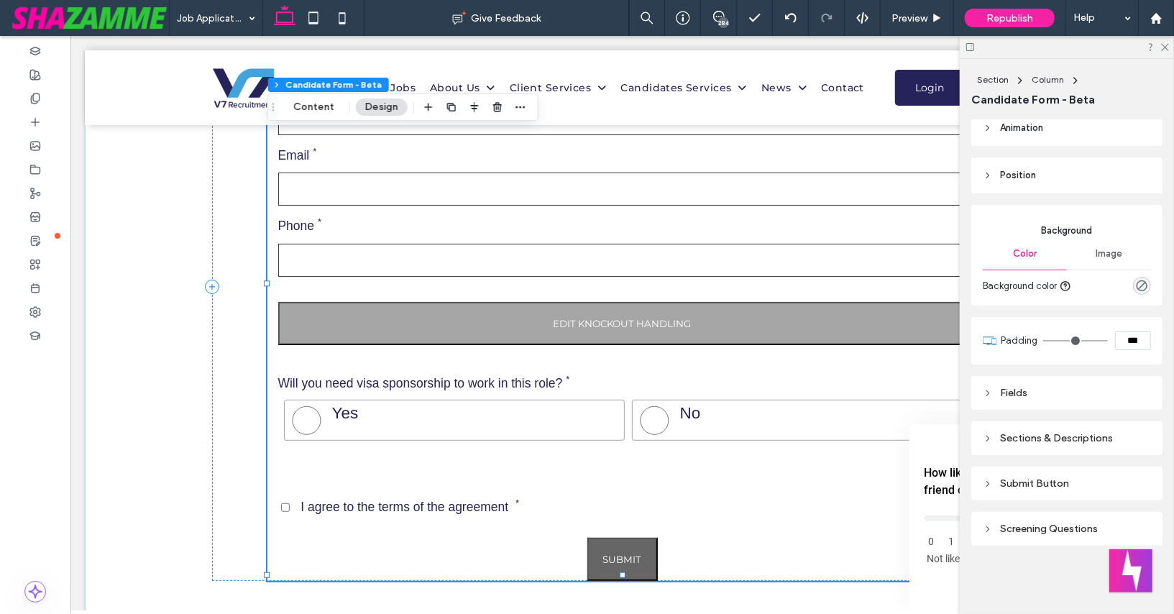
click at [994, 529] on div "Screening Questions" at bounding box center [1067, 529] width 168 height 12
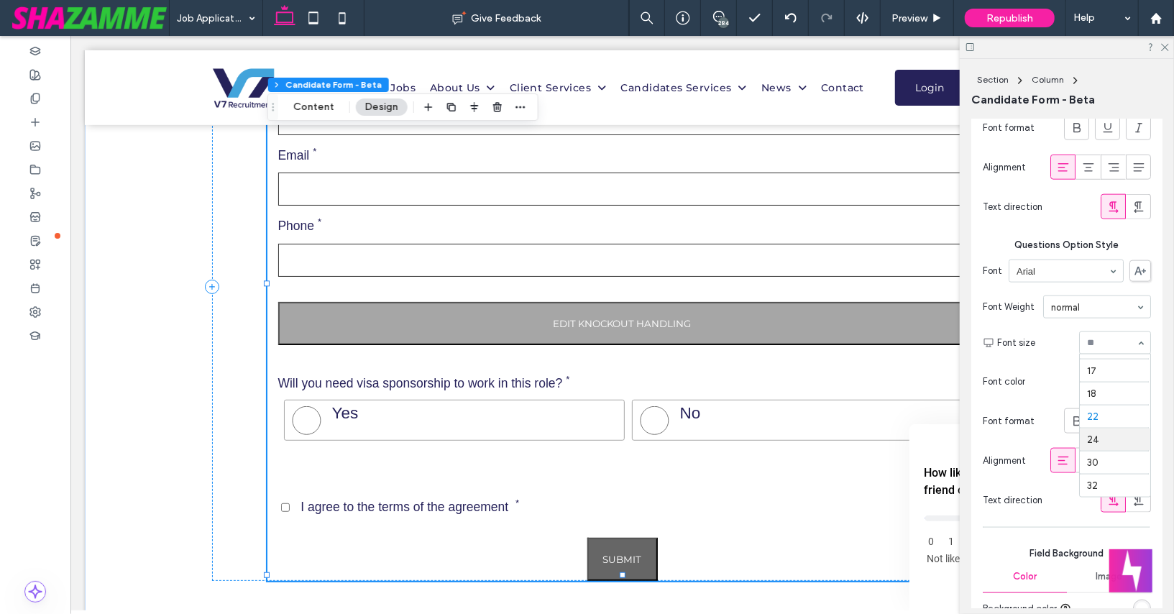
scroll to position [155, 0]
type input "*"
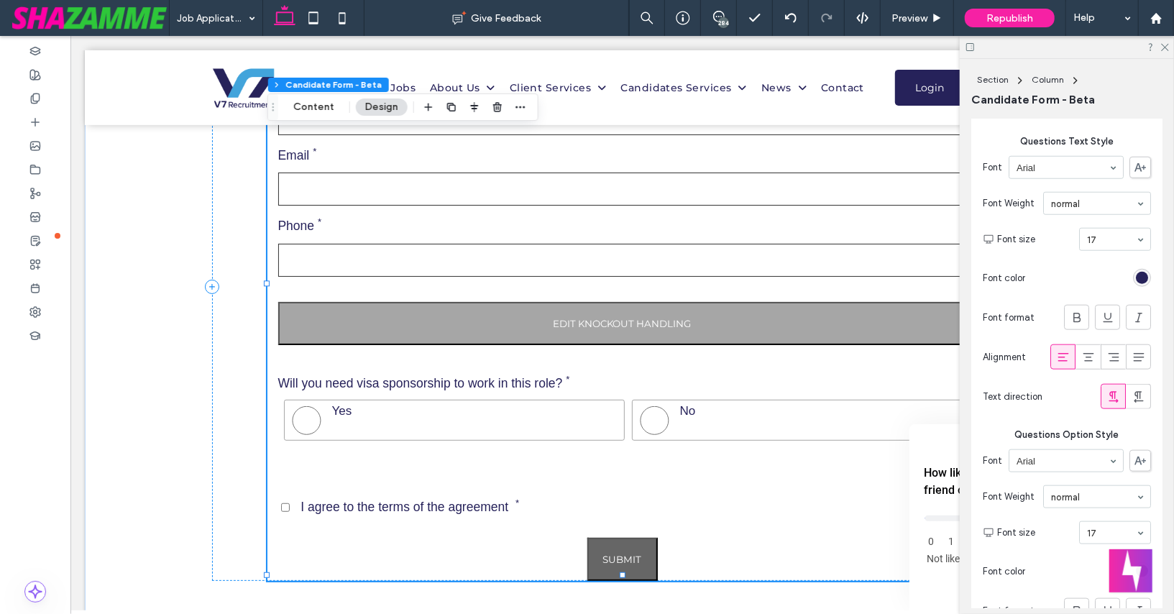
scroll to position [986, 0]
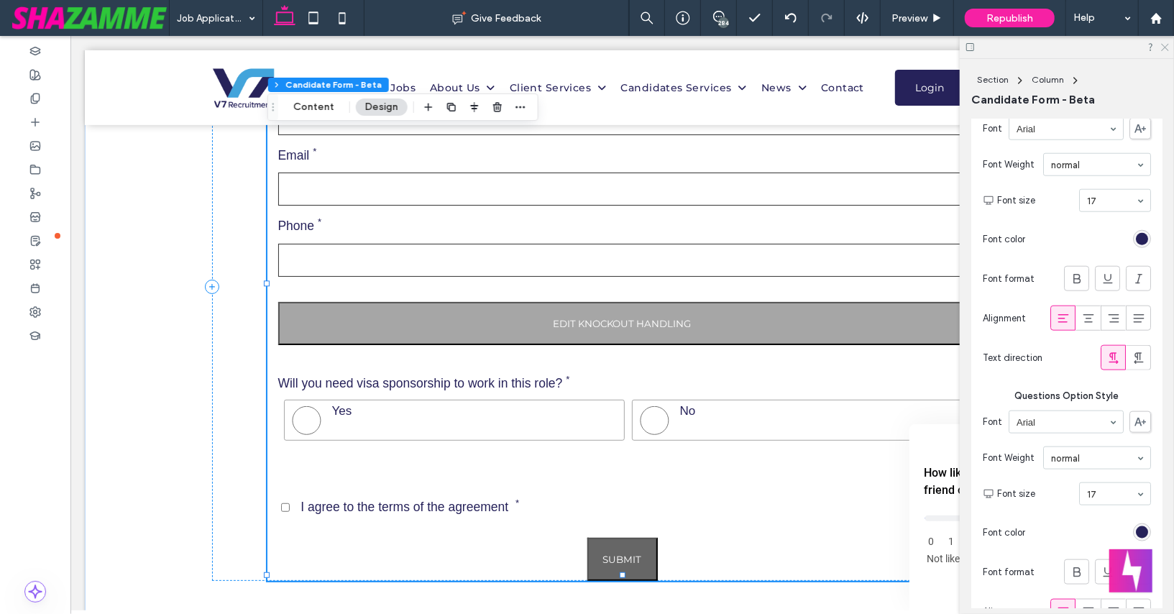
click at [1161, 47] on icon at bounding box center [1164, 46] width 9 height 9
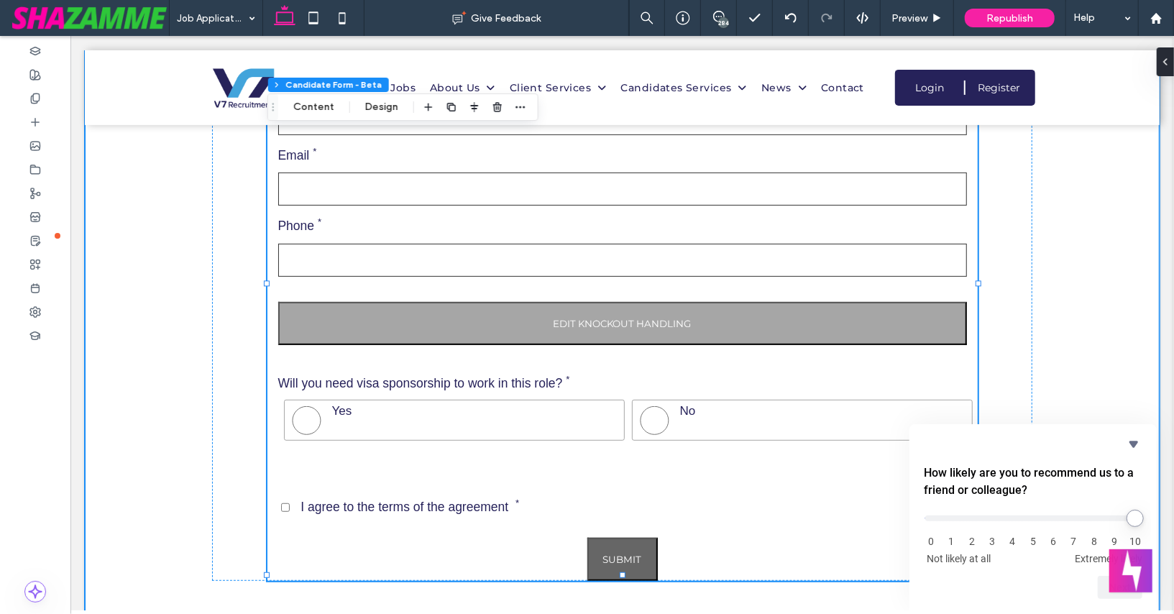
click at [173, 363] on div "First Name Last Name Email Phone Edit Knockout Handling Will you need visa spon…" at bounding box center [621, 297] width 1075 height 696
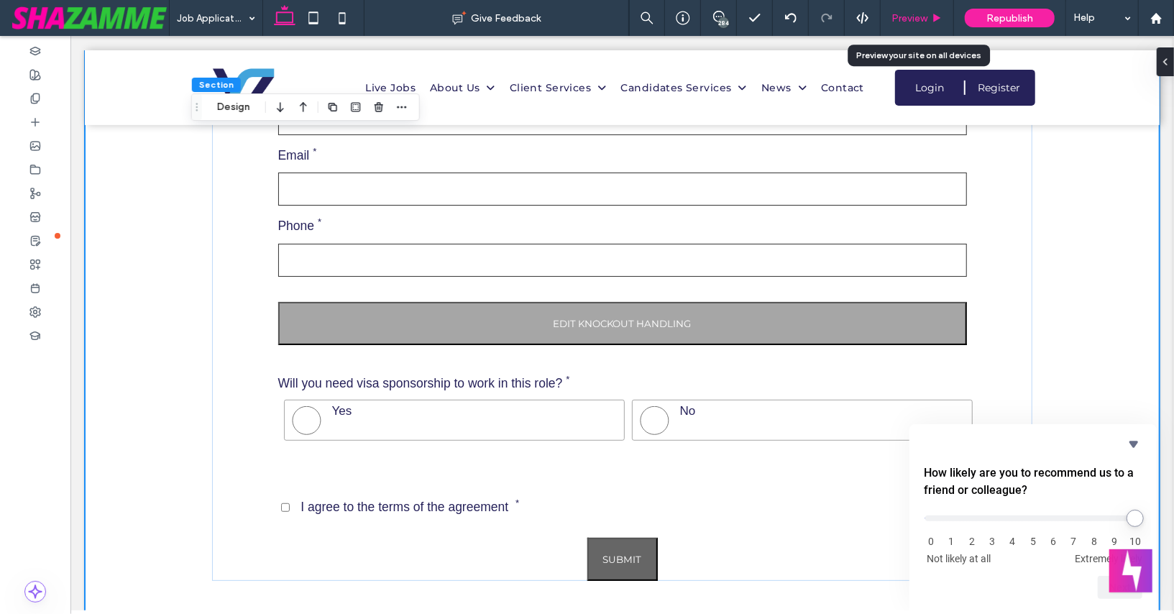
click at [907, 15] on span "Preview" at bounding box center [910, 18] width 36 height 12
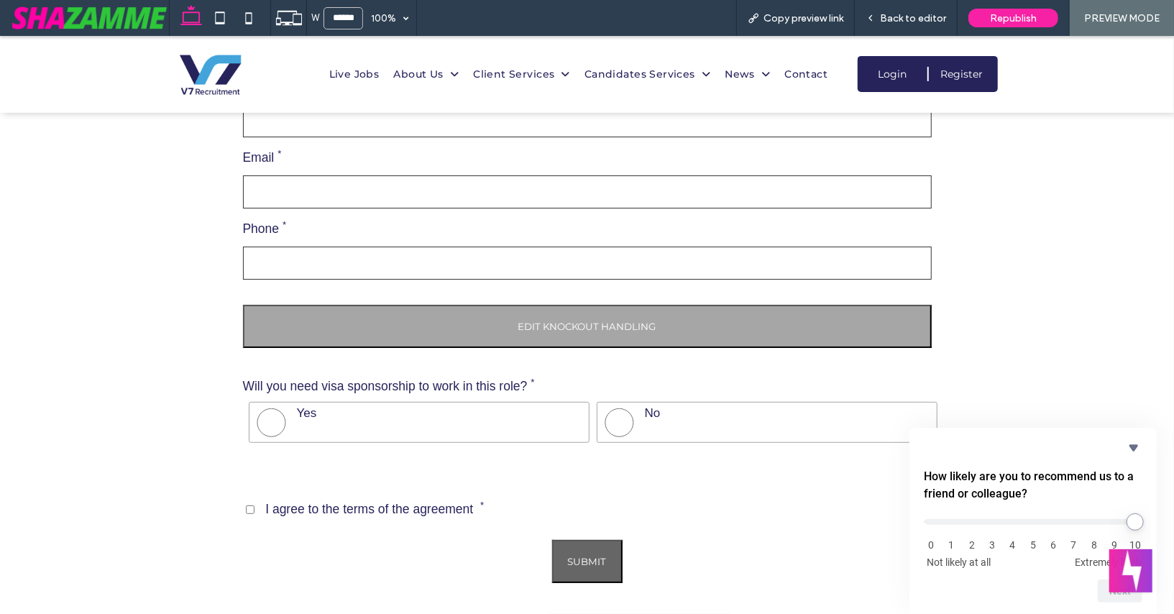
scroll to position [356, 0]
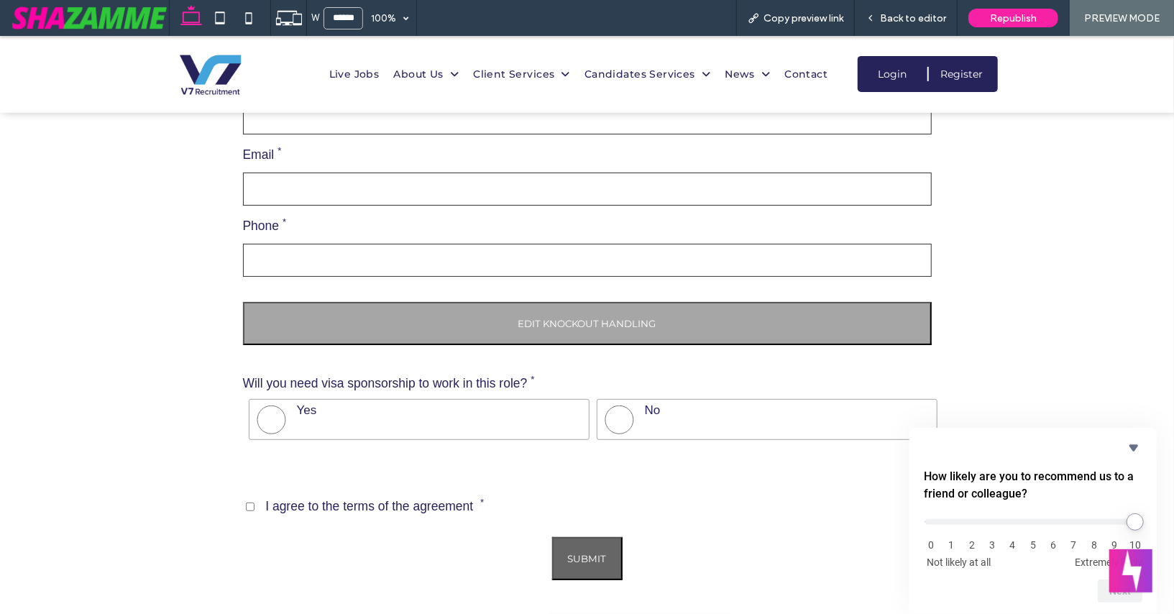
click at [539, 321] on button "Edit Knockout Handling" at bounding box center [587, 322] width 689 height 43
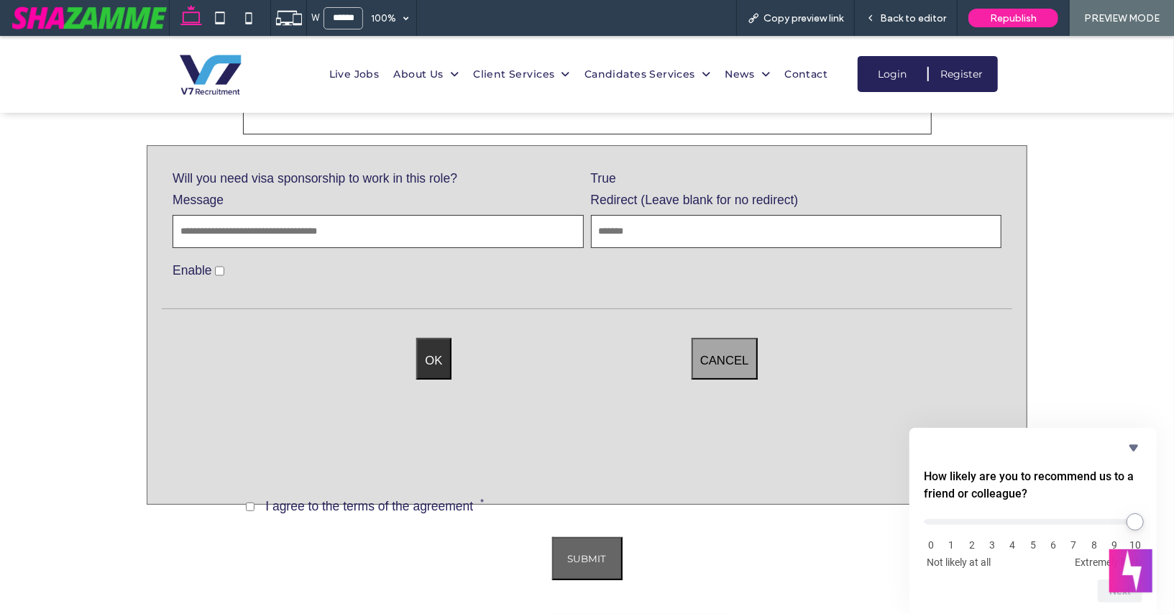
click at [360, 226] on input "Message" at bounding box center [378, 230] width 411 height 33
paste input "**********"
type input "**********"
drag, startPoint x: 362, startPoint y: 230, endPoint x: 167, endPoint y: 233, distance: 195.6
click at [167, 233] on article "**********" at bounding box center [587, 234] width 851 height 149
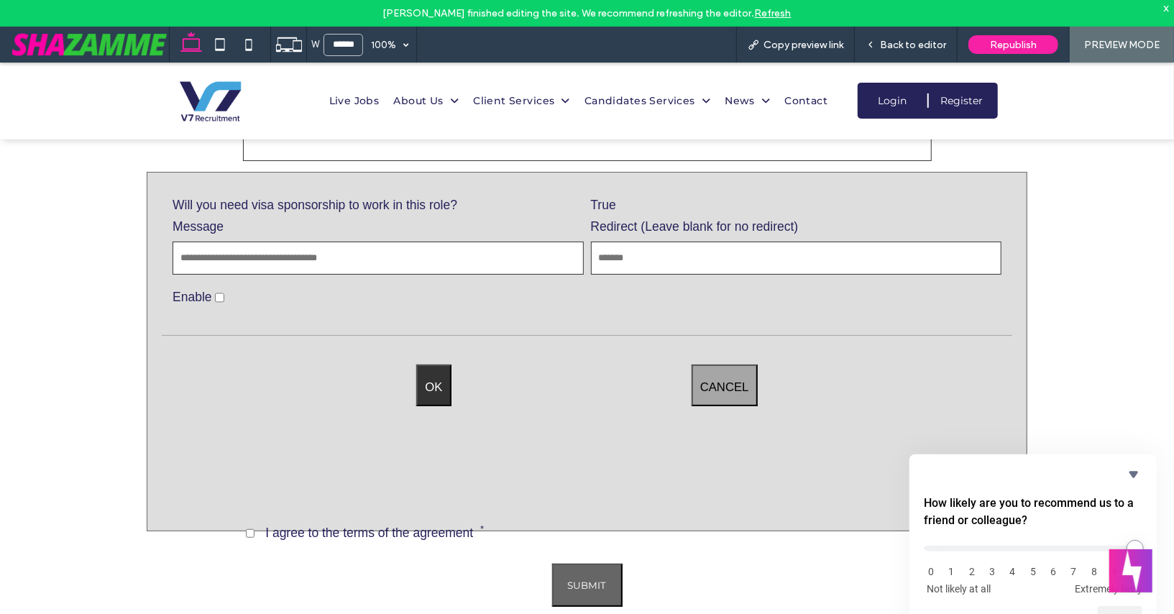
paste input "**********"
type input "**********"
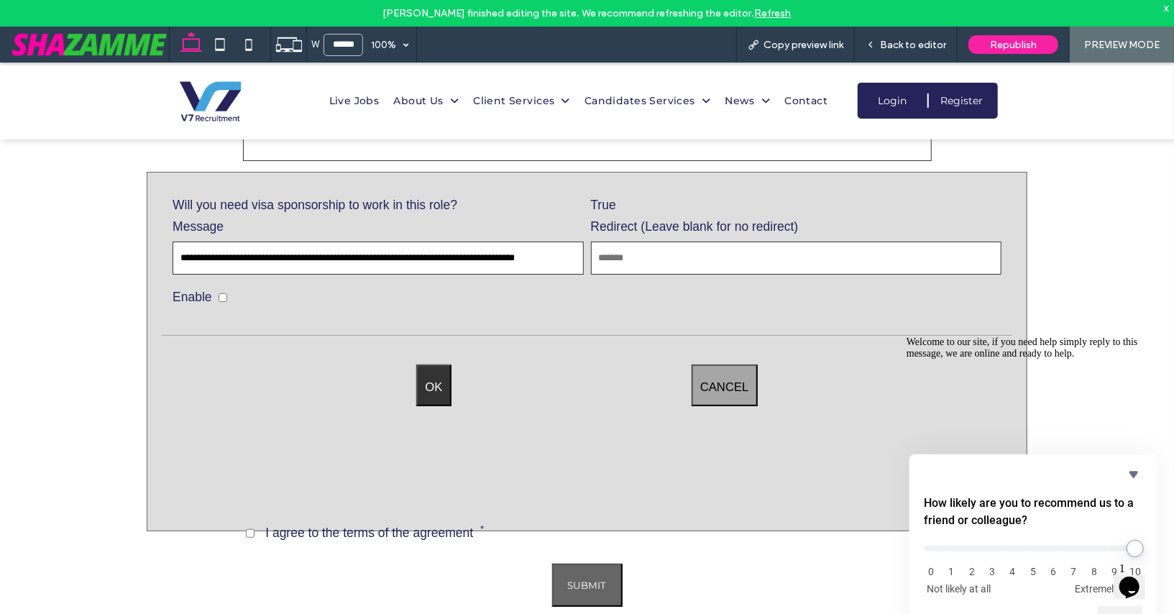
click at [434, 379] on span "OK" at bounding box center [433, 384] width 17 height 24
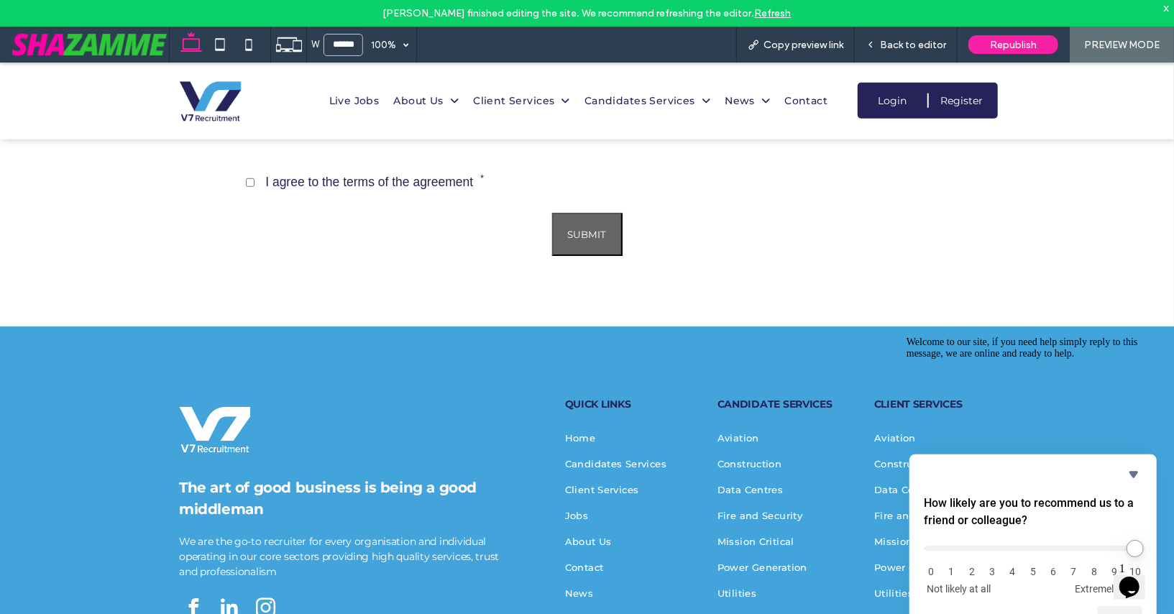
scroll to position [702, 0]
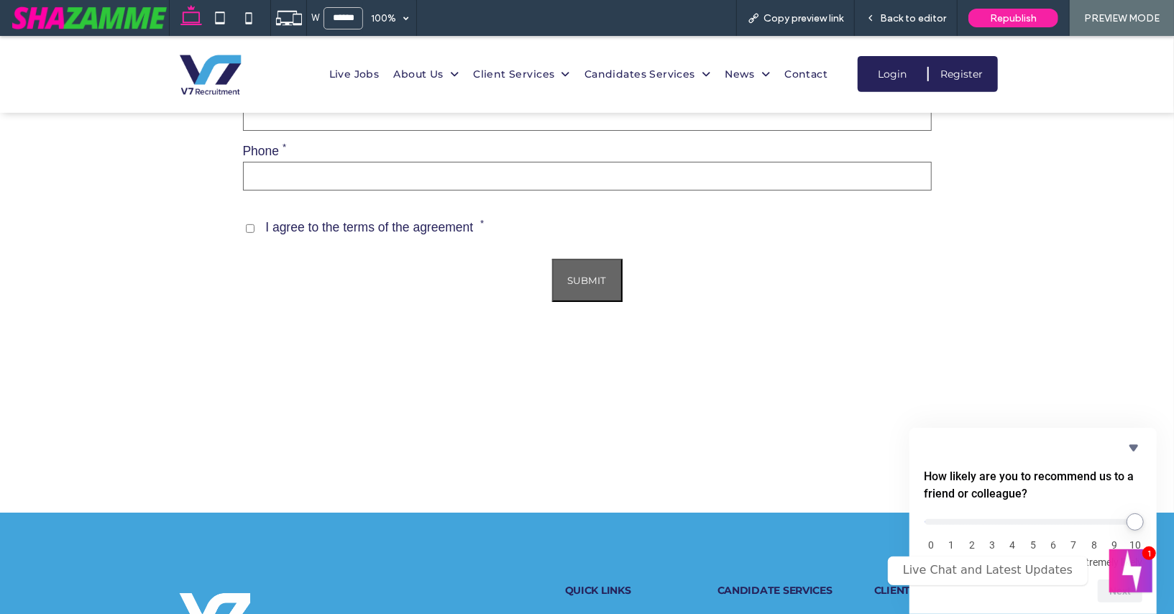
scroll to position [391, 0]
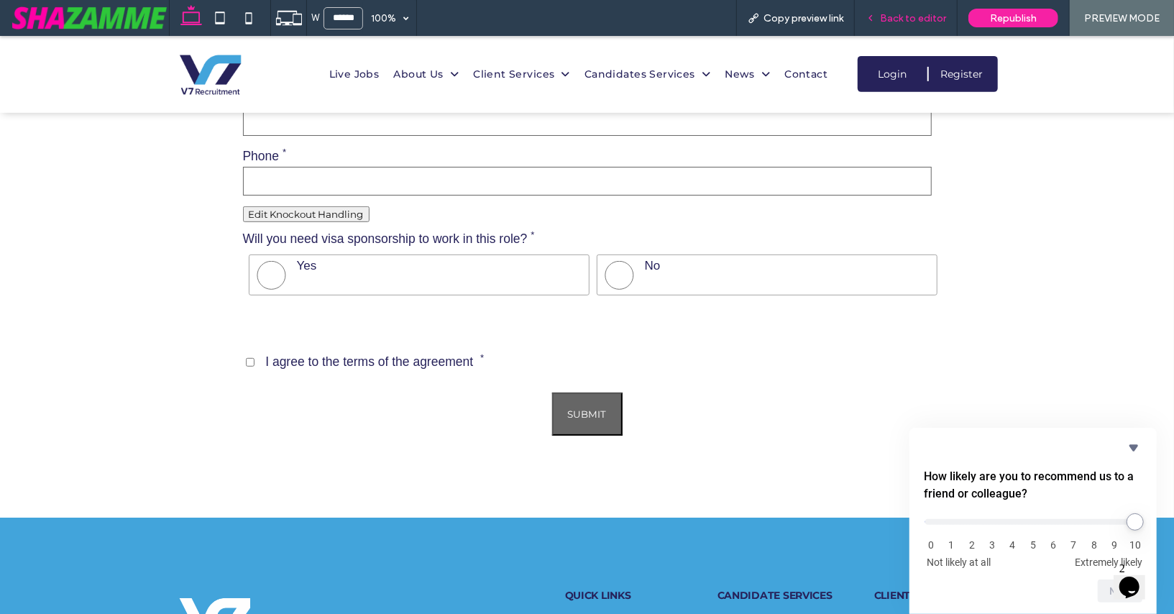
click at [943, 10] on div "Back to editor" at bounding box center [906, 18] width 103 height 36
click at [925, 19] on span "Back to editor" at bounding box center [913, 18] width 66 height 12
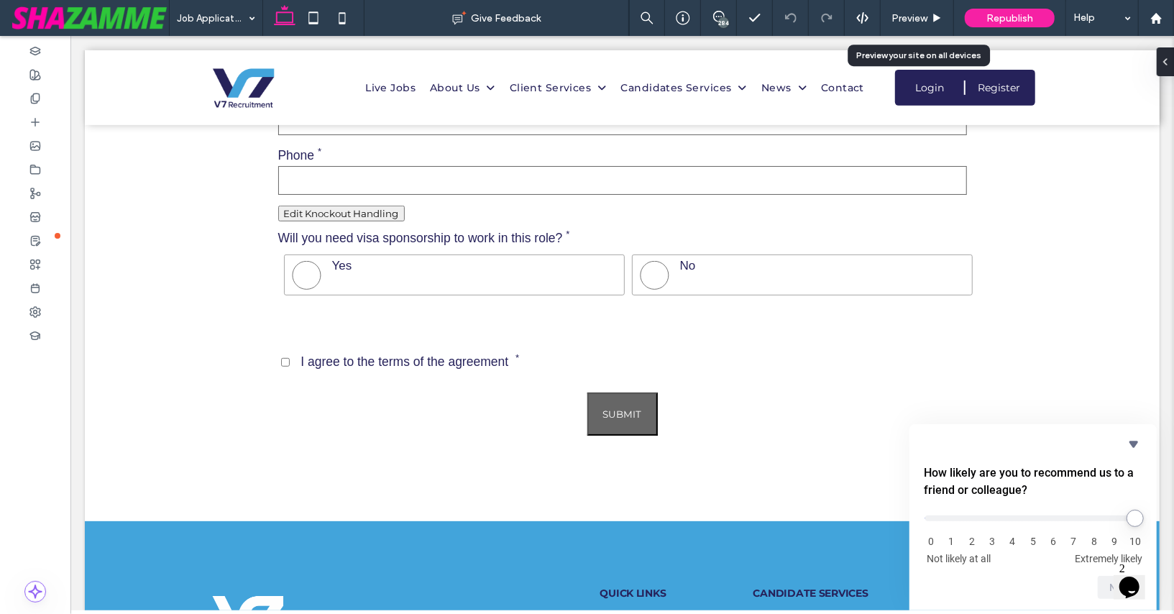
scroll to position [398, 0]
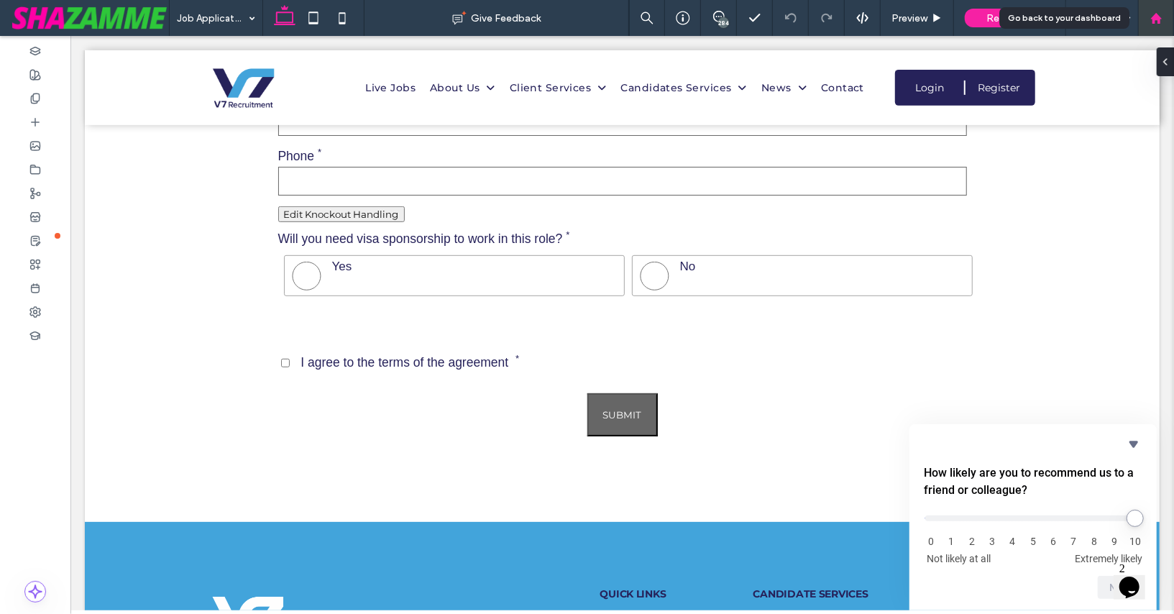
click at [1154, 17] on use at bounding box center [1155, 17] width 11 height 11
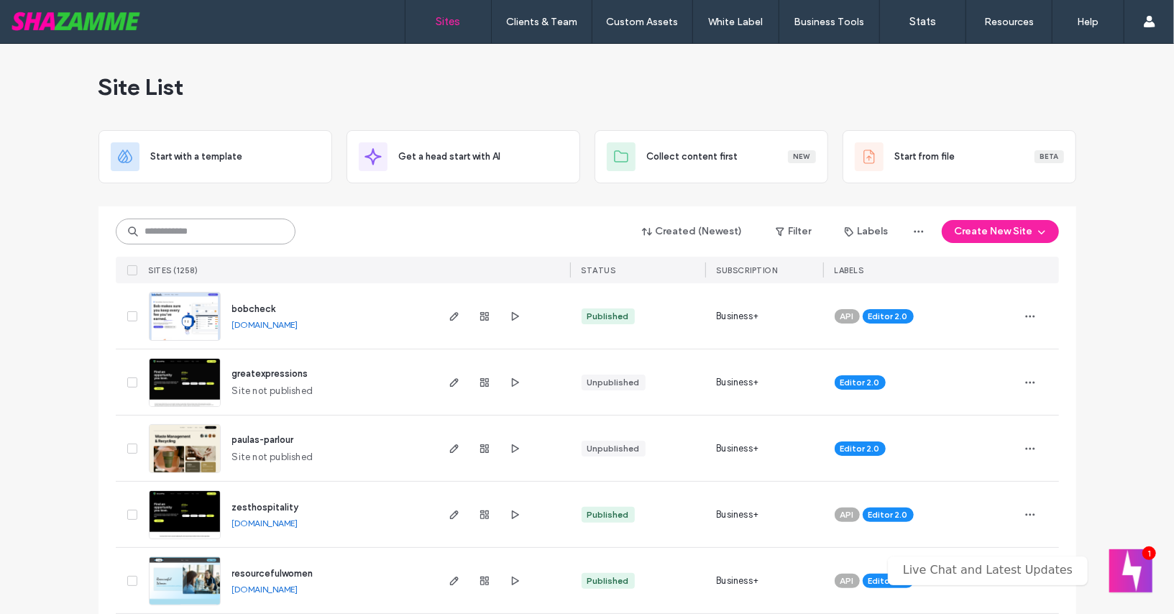
click at [260, 237] on input at bounding box center [206, 232] width 180 height 26
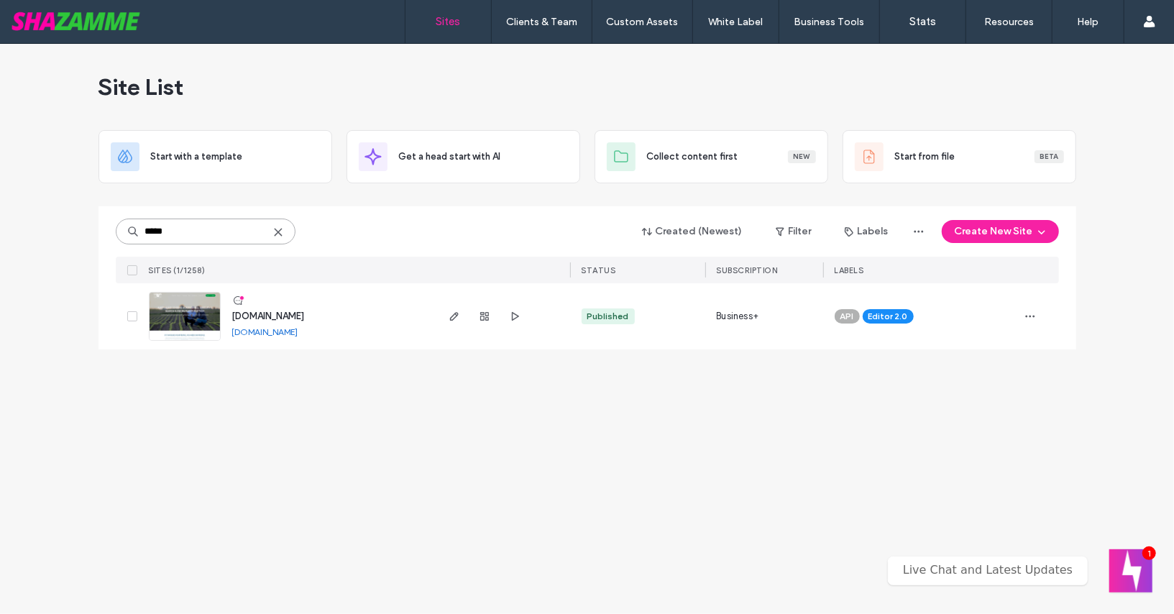
type input "*****"
click at [249, 311] on span "www.lucasgroup.com.au" at bounding box center [268, 316] width 73 height 11
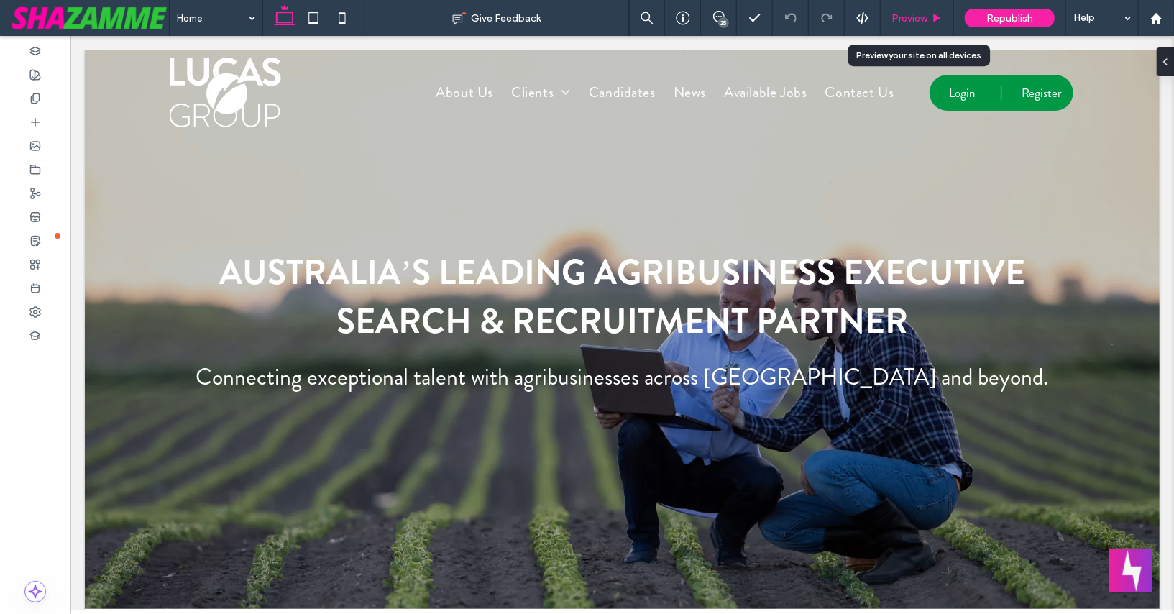
click at [913, 18] on span "Preview" at bounding box center [910, 18] width 36 height 12
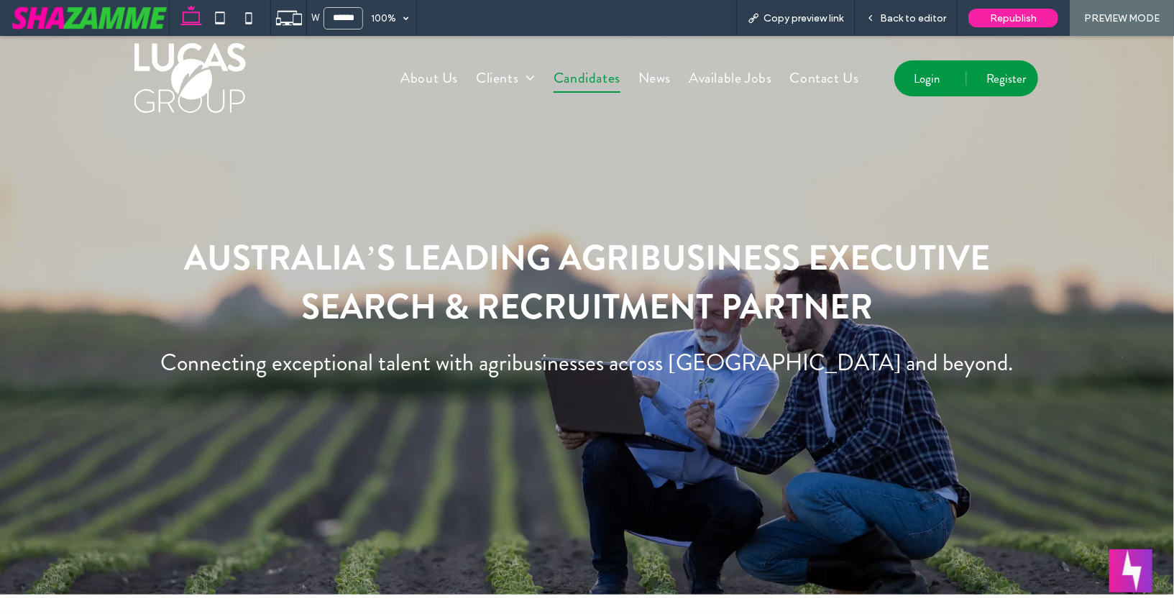
click at [585, 75] on span "Candidates" at bounding box center [587, 77] width 67 height 29
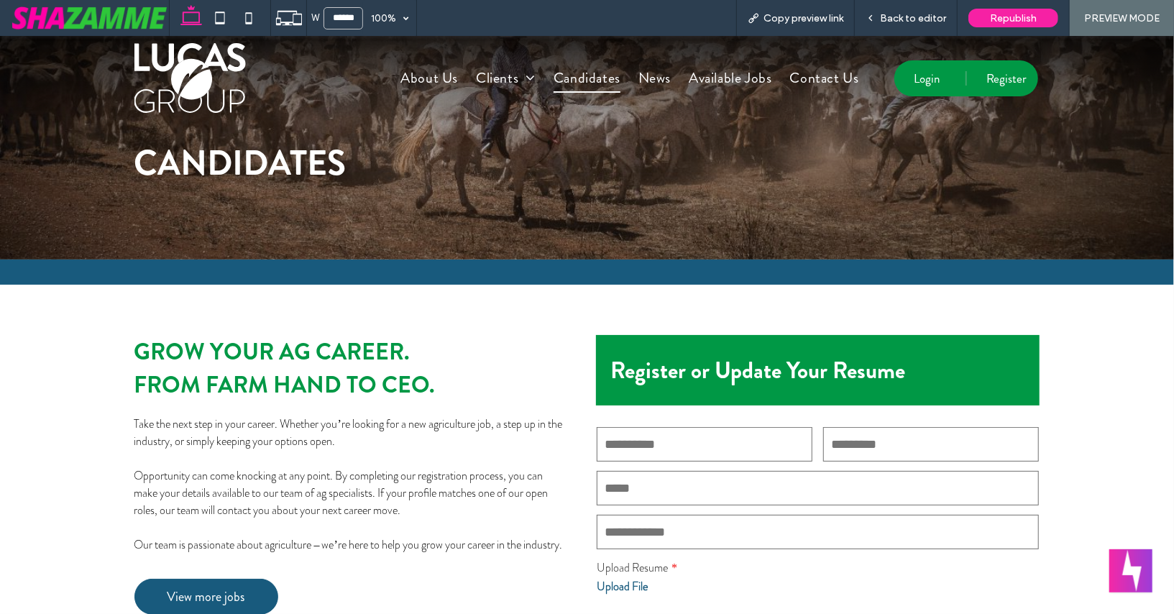
scroll to position [73, 0]
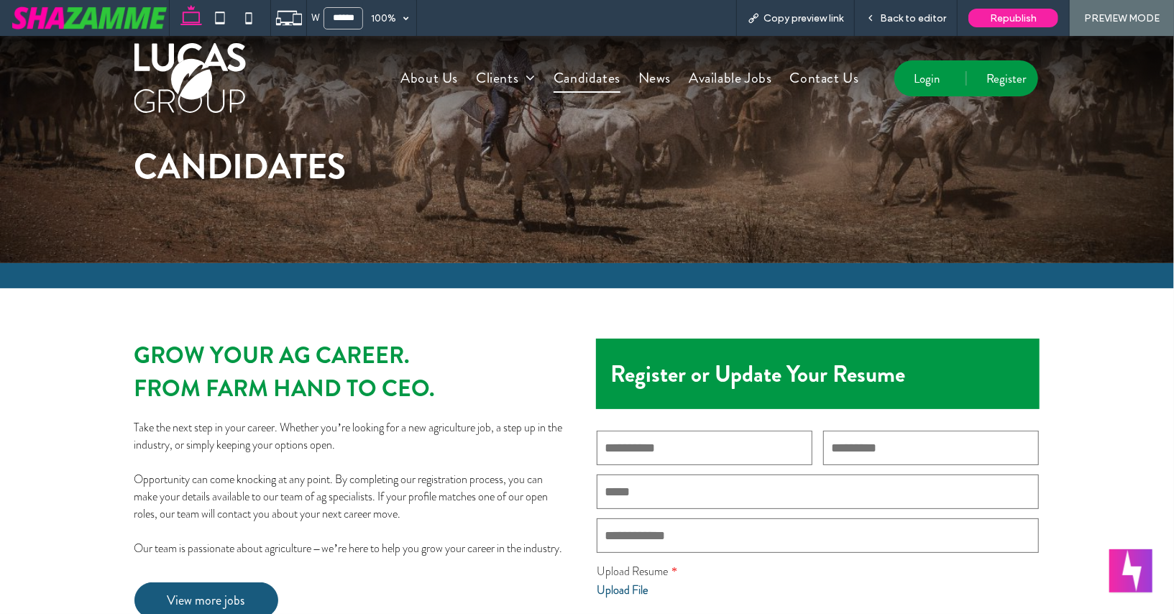
click at [205, 60] on img at bounding box center [189, 77] width 111 height 70
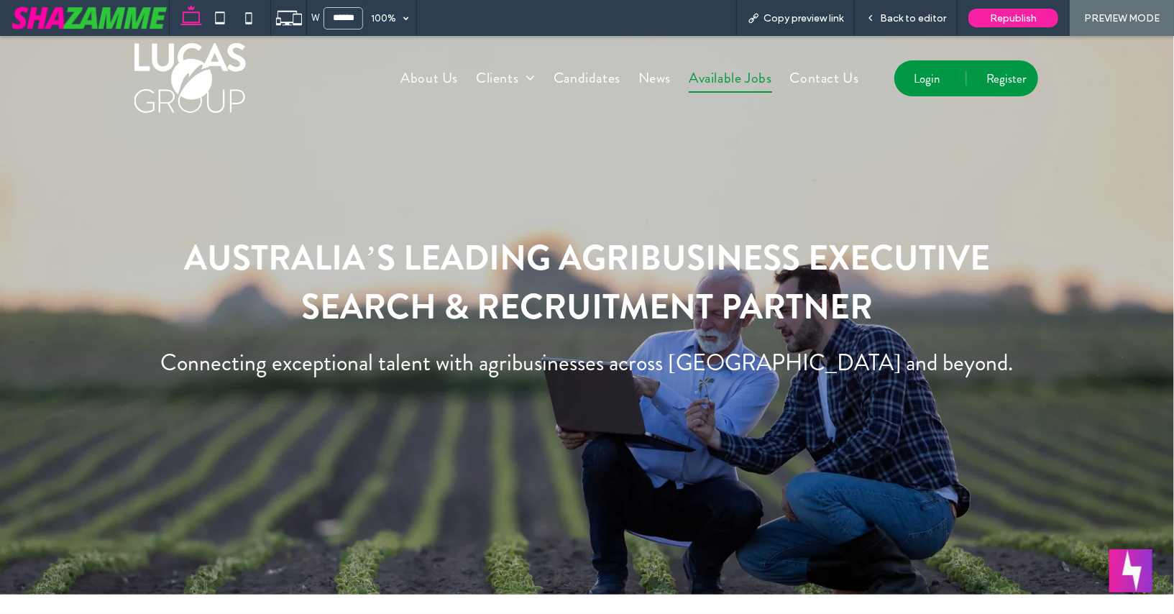
click at [738, 76] on span "Available Jobs" at bounding box center [730, 77] width 83 height 29
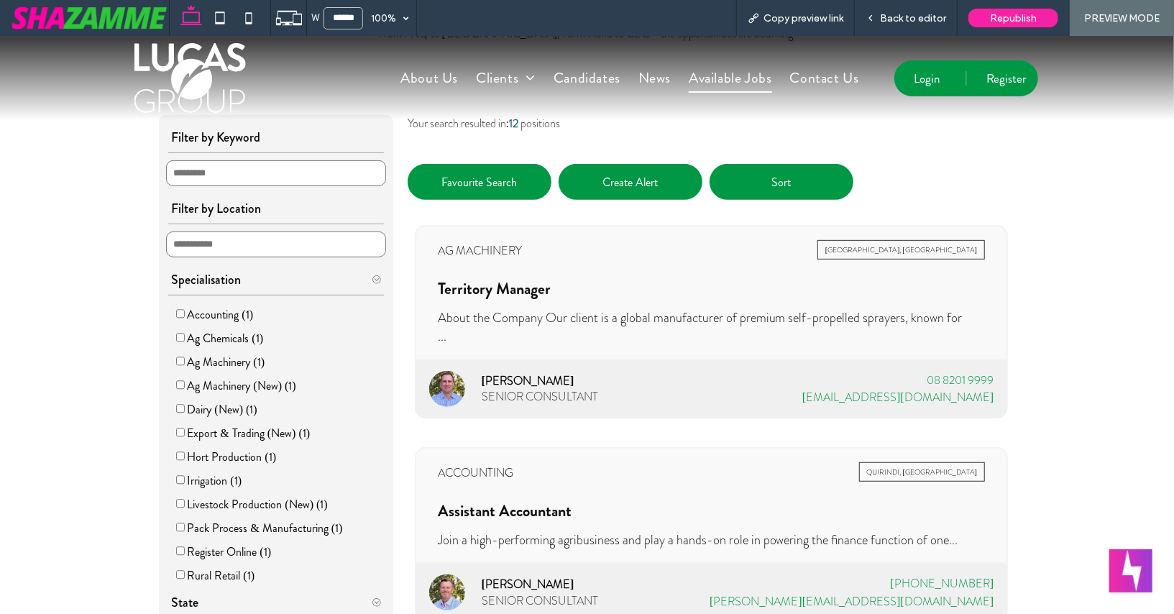
scroll to position [456, 0]
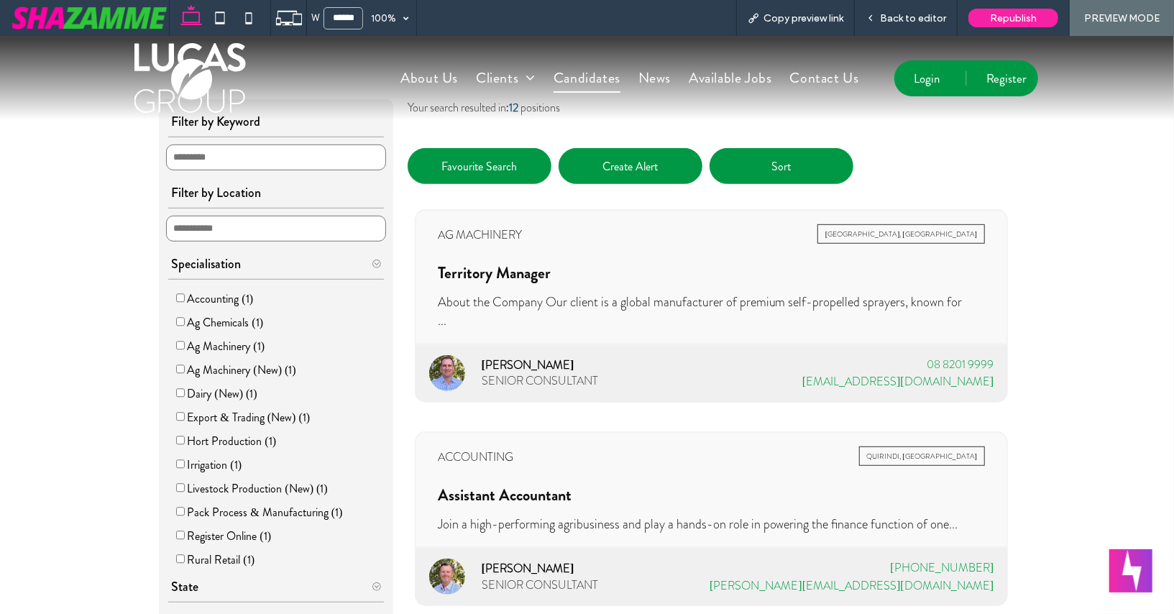
click at [587, 80] on span "Candidates" at bounding box center [587, 77] width 67 height 29
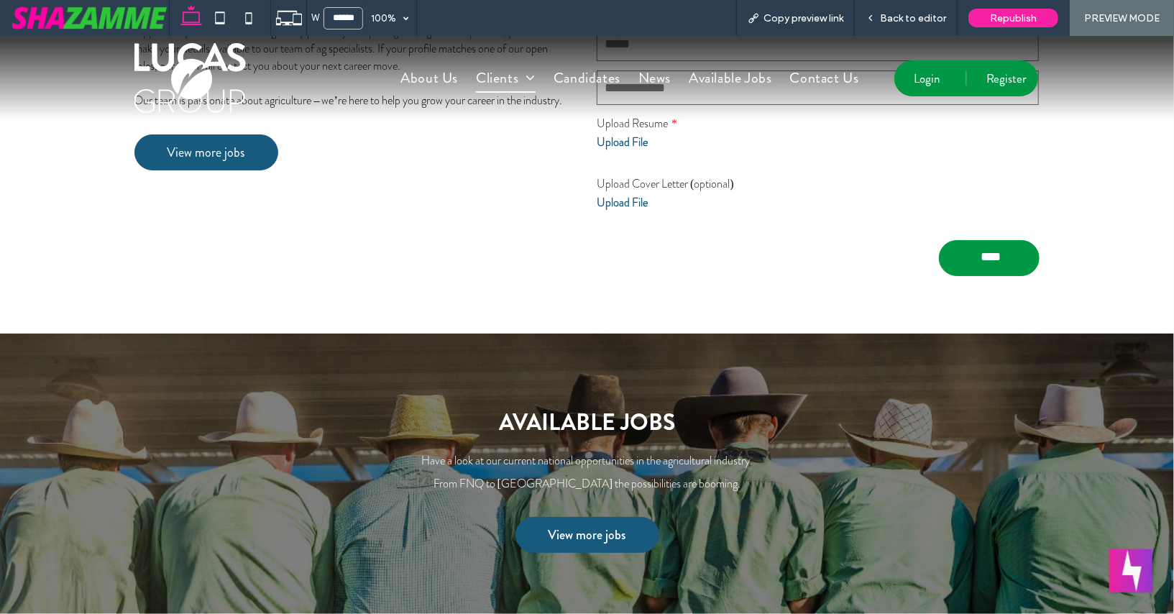
scroll to position [619, 0]
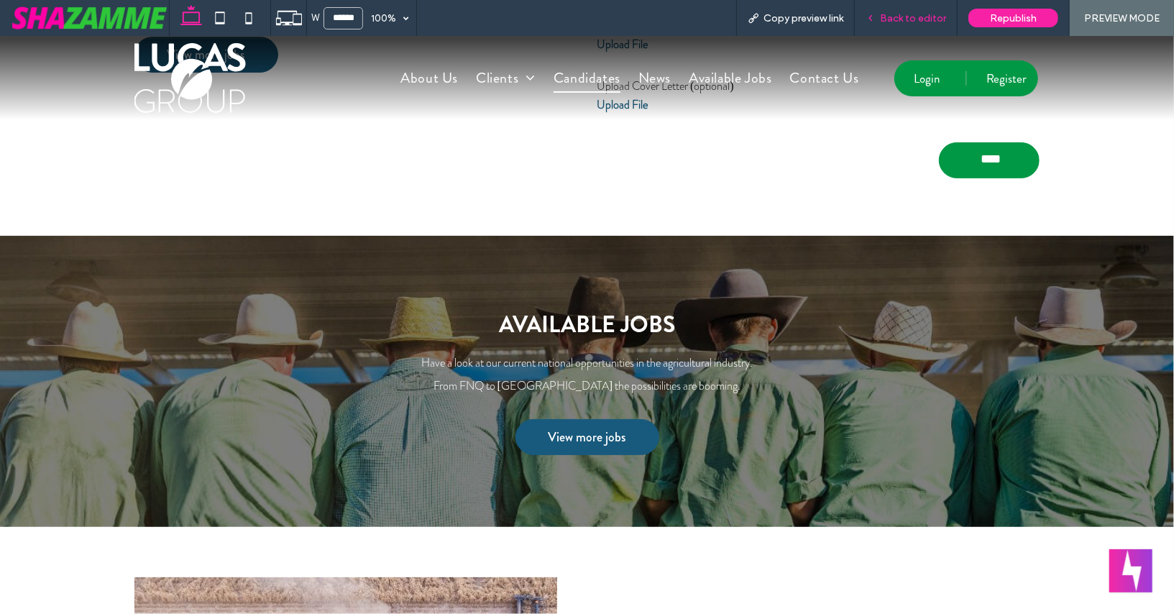
click at [908, 25] on div "Back to editor" at bounding box center [906, 18] width 103 height 36
click at [899, 22] on span "Back to editor" at bounding box center [913, 18] width 66 height 12
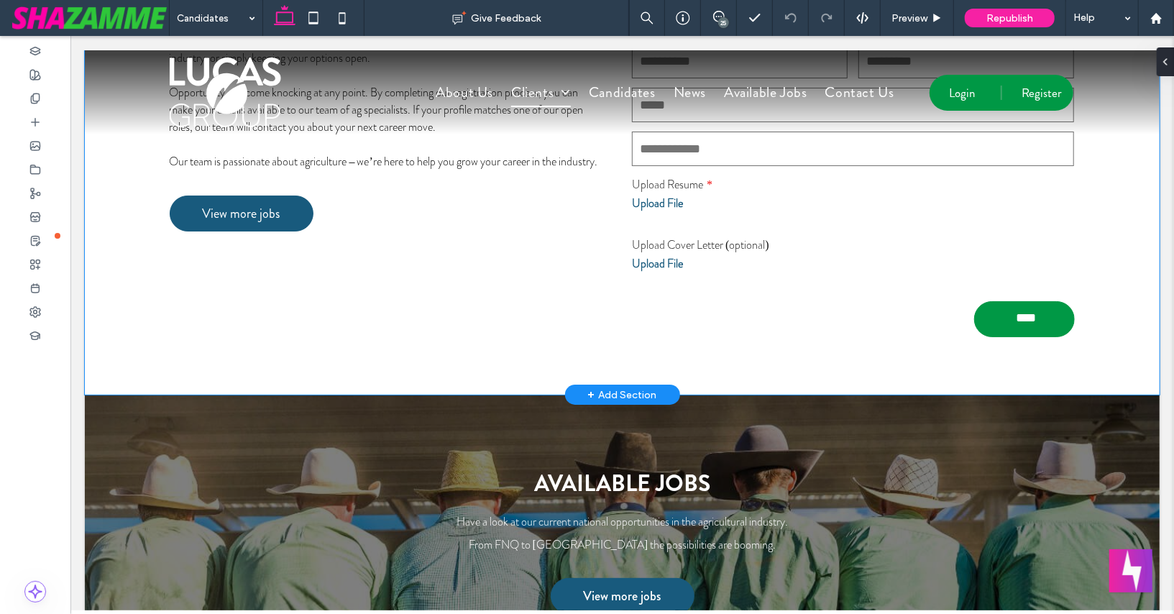
scroll to position [477, 0]
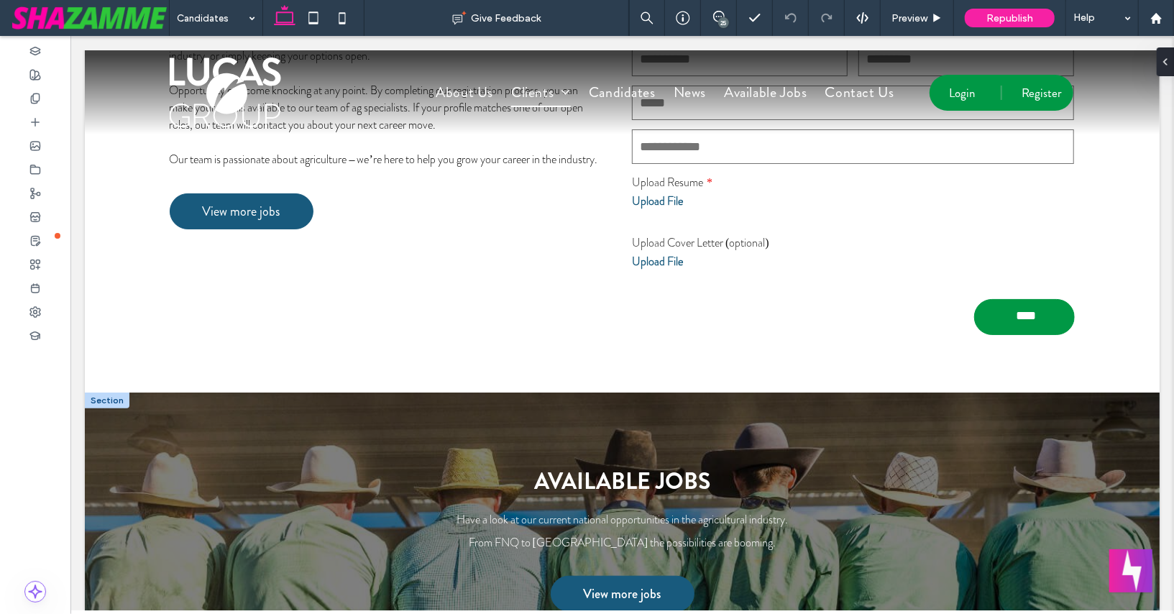
click at [103, 400] on div at bounding box center [106, 400] width 45 height 16
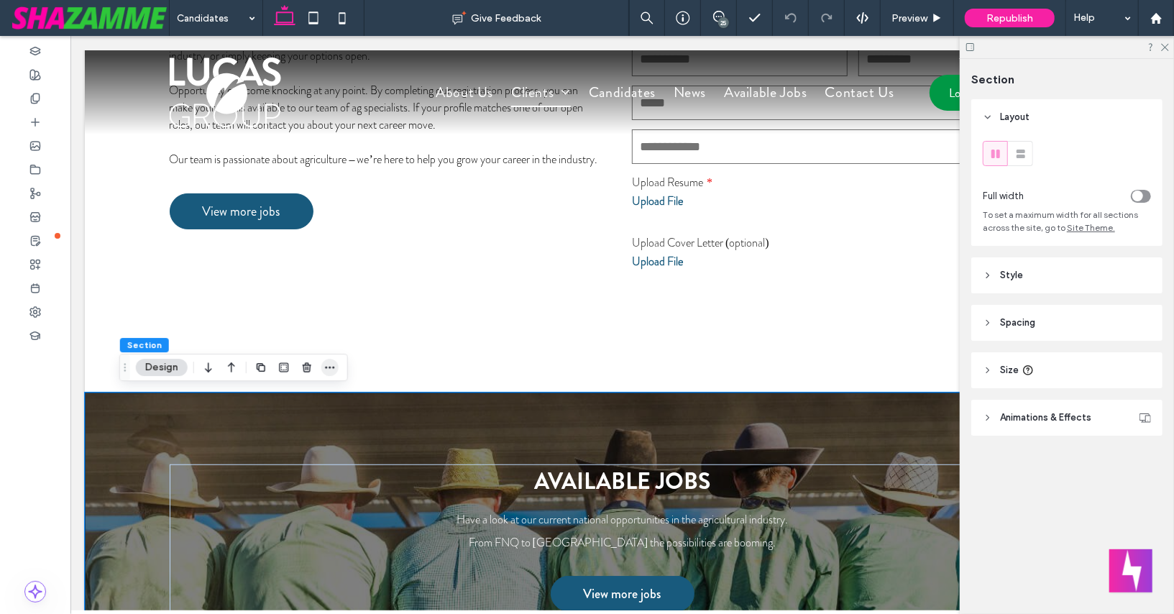
click at [333, 367] on use "button" at bounding box center [329, 368] width 9 height 2
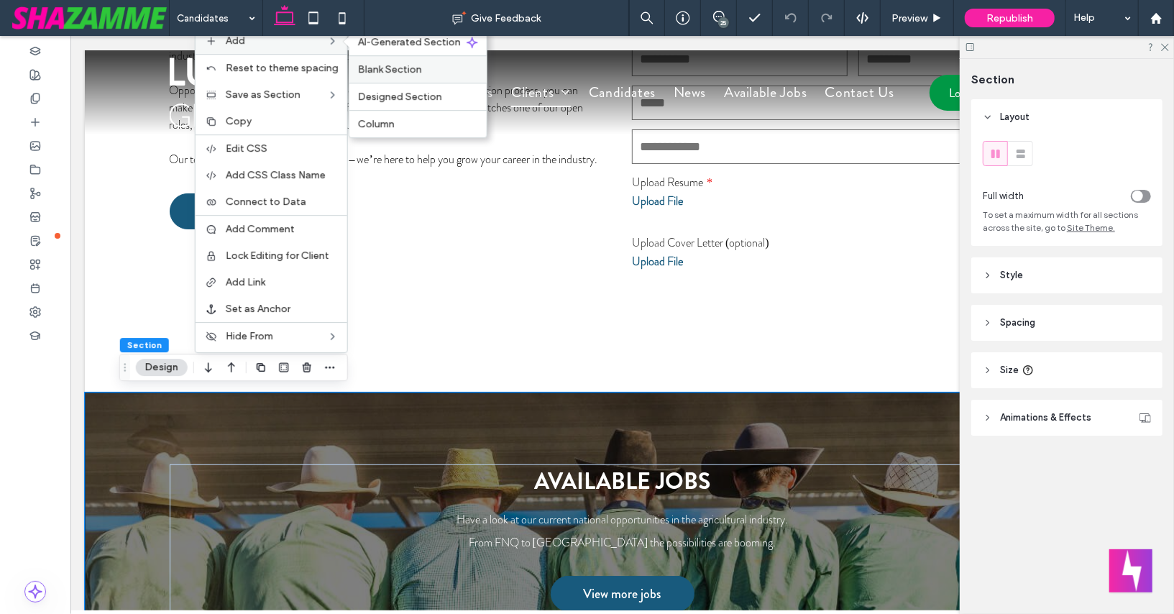
click at [385, 73] on span "Blank Section" at bounding box center [390, 69] width 64 height 12
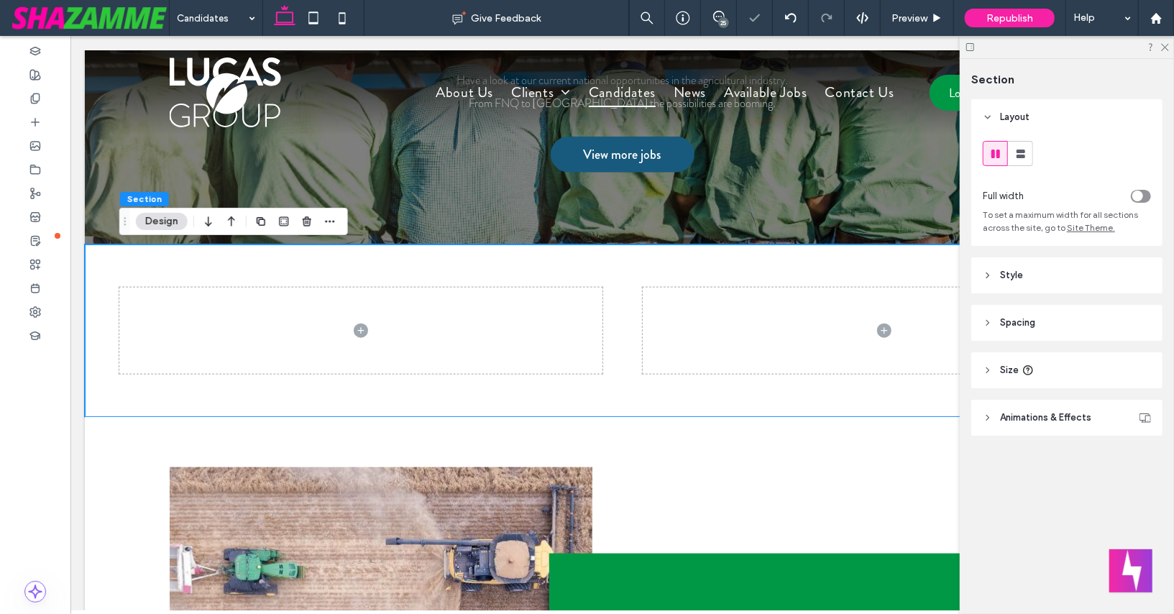
scroll to position [922, 0]
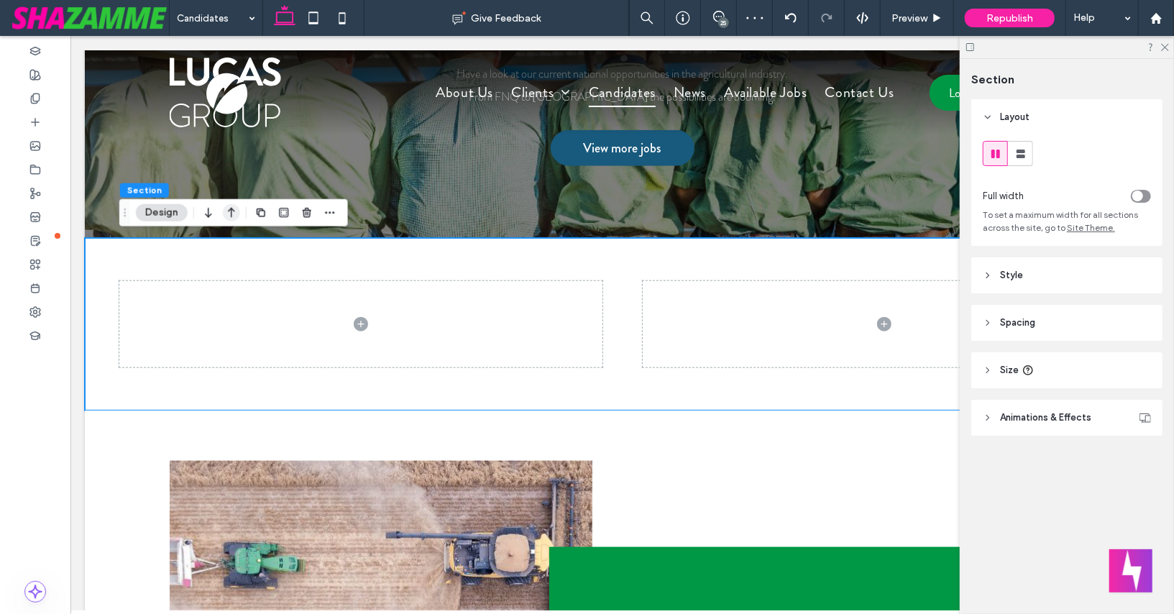
click at [231, 214] on use "button" at bounding box center [231, 213] width 7 height 10
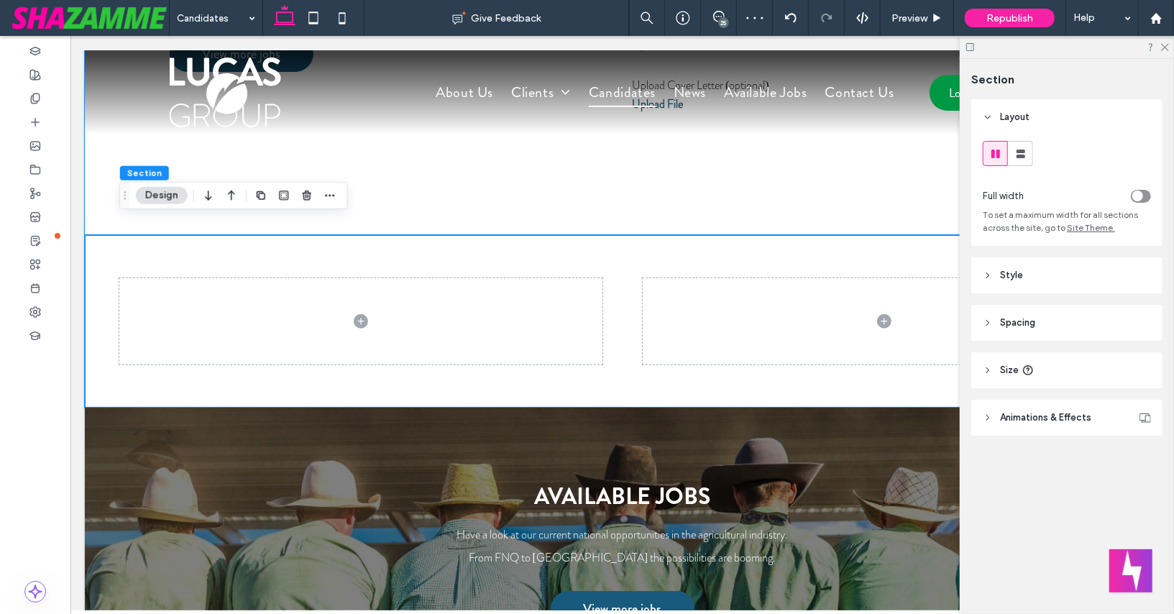
scroll to position [631, 0]
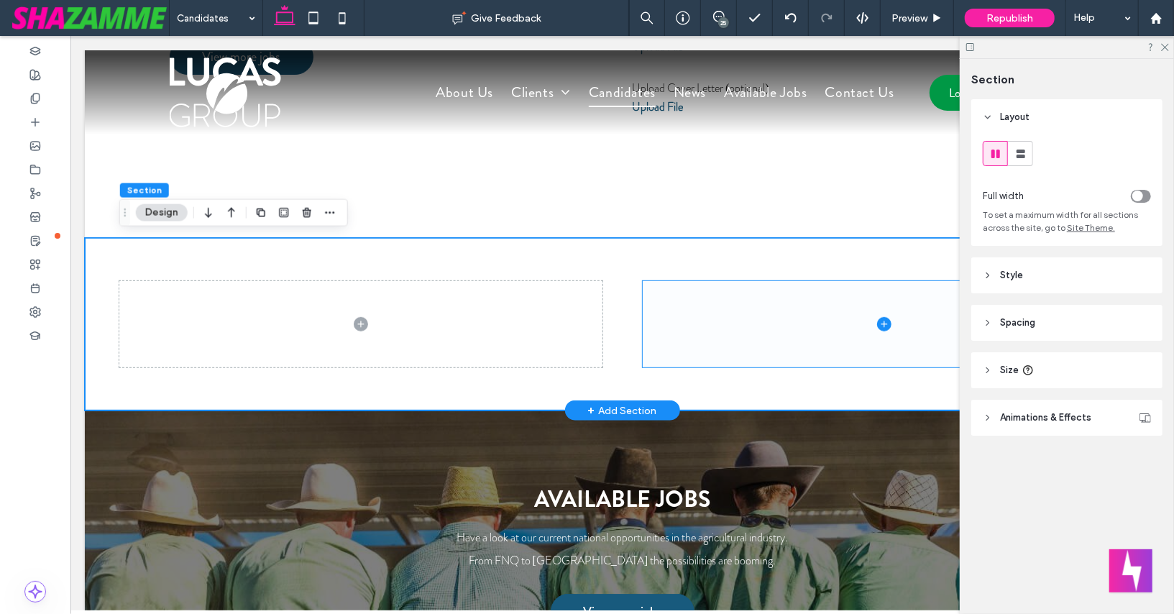
click at [682, 296] on span at bounding box center [883, 323] width 483 height 86
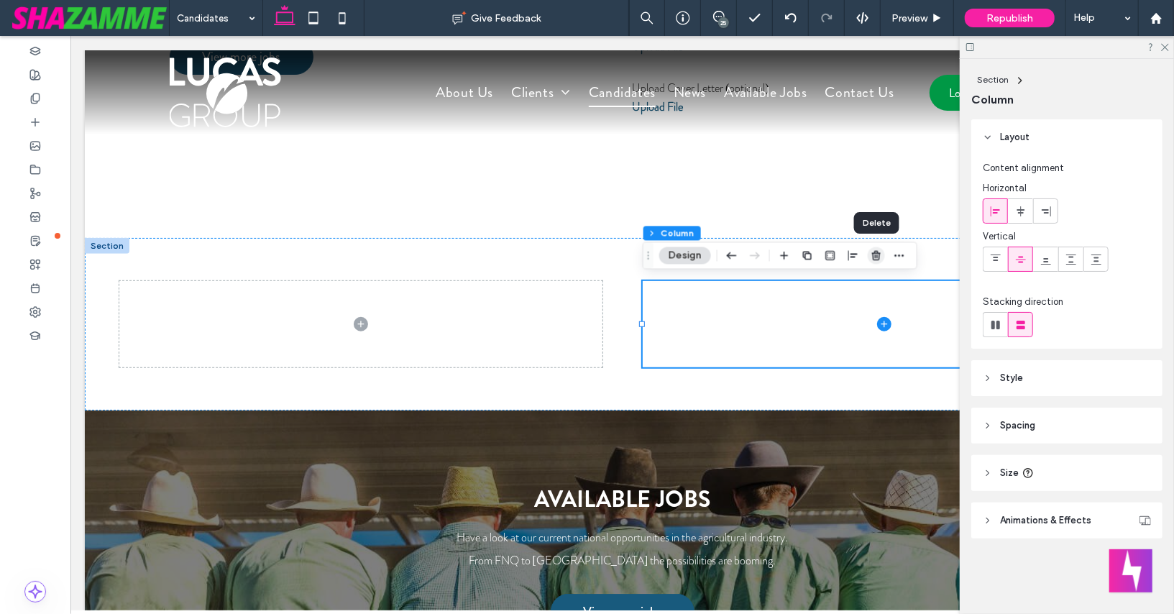
click at [877, 253] on use "button" at bounding box center [876, 255] width 9 height 9
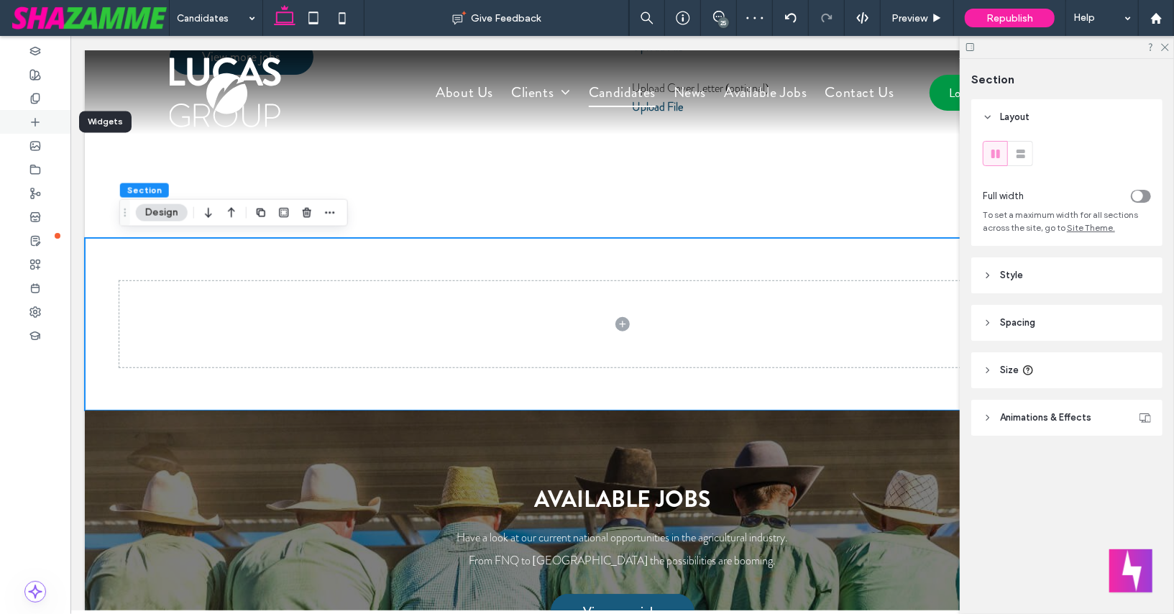
click at [35, 122] on use at bounding box center [35, 121] width 7 height 7
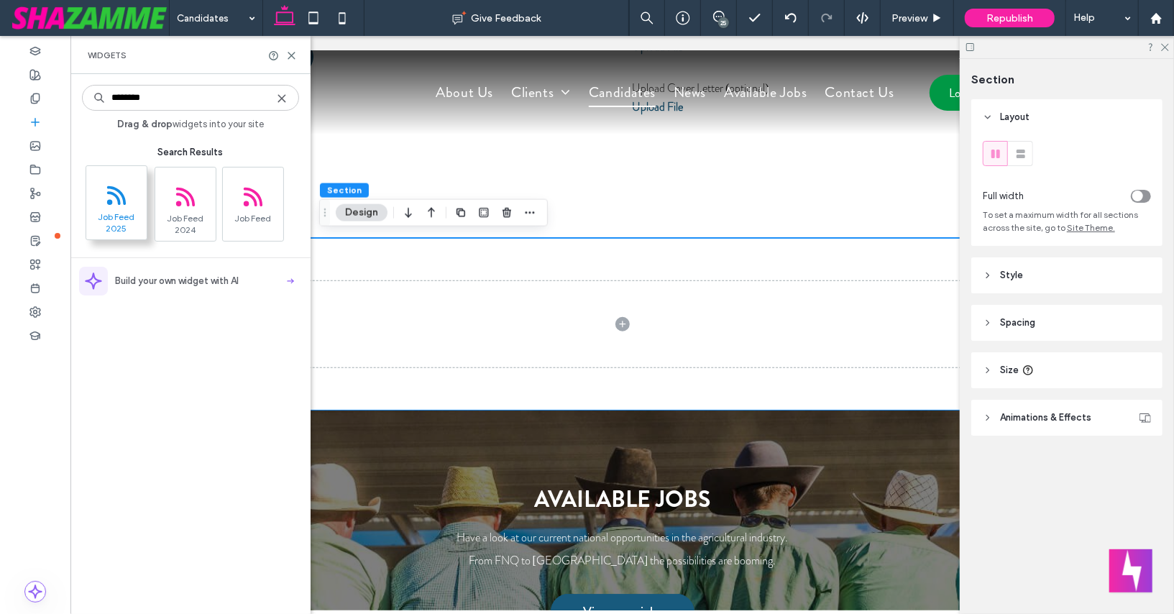
type input "********"
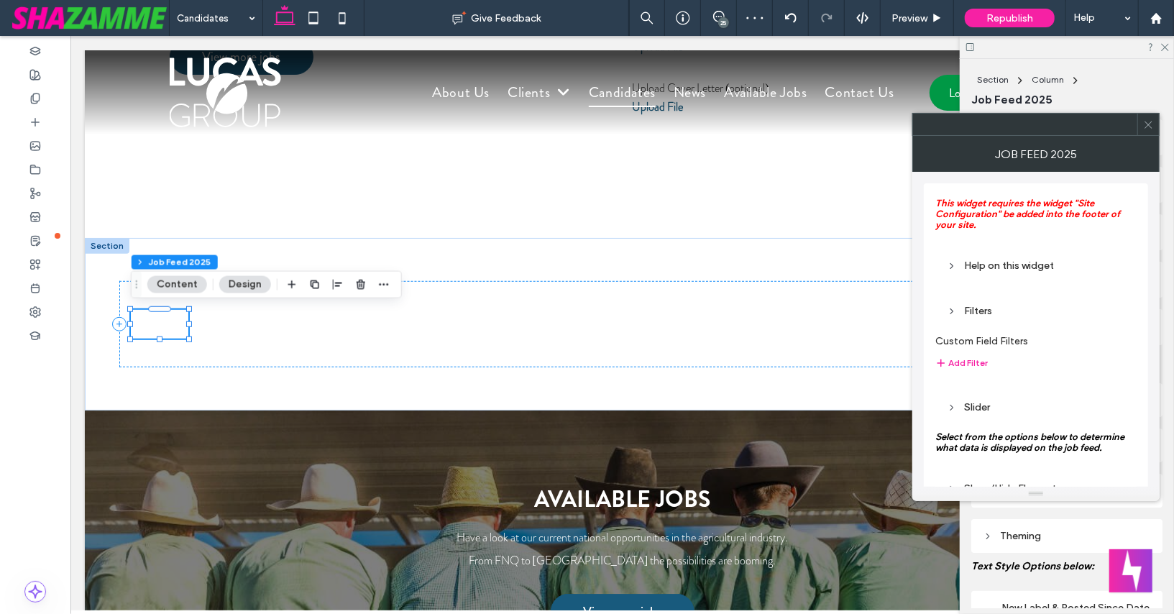
click at [961, 405] on div "Slider" at bounding box center [1036, 407] width 178 height 12
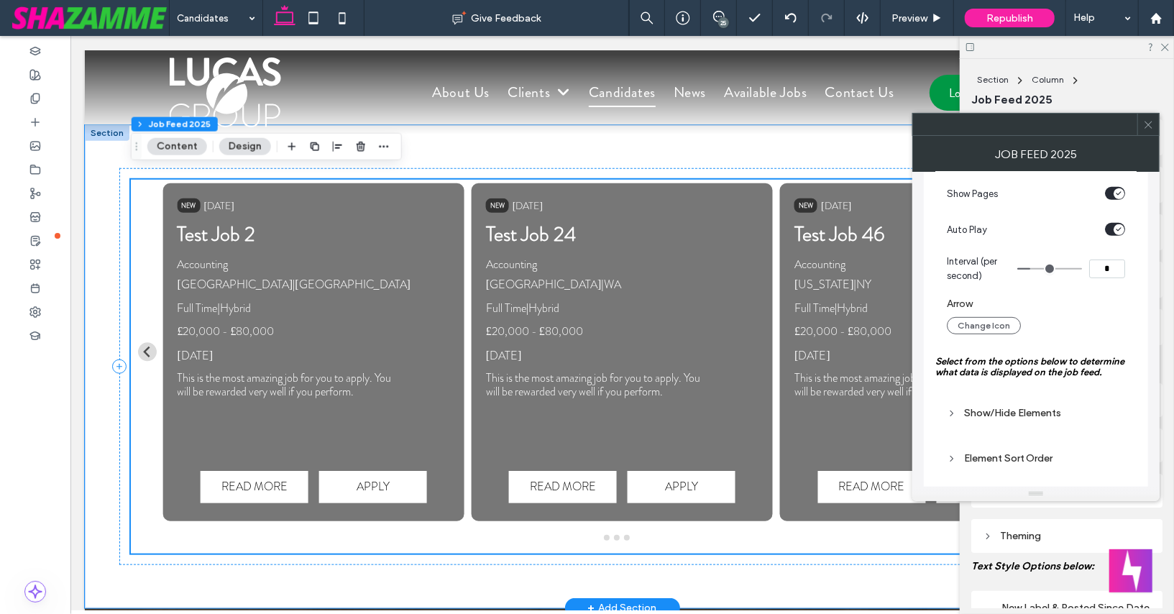
scroll to position [739, 0]
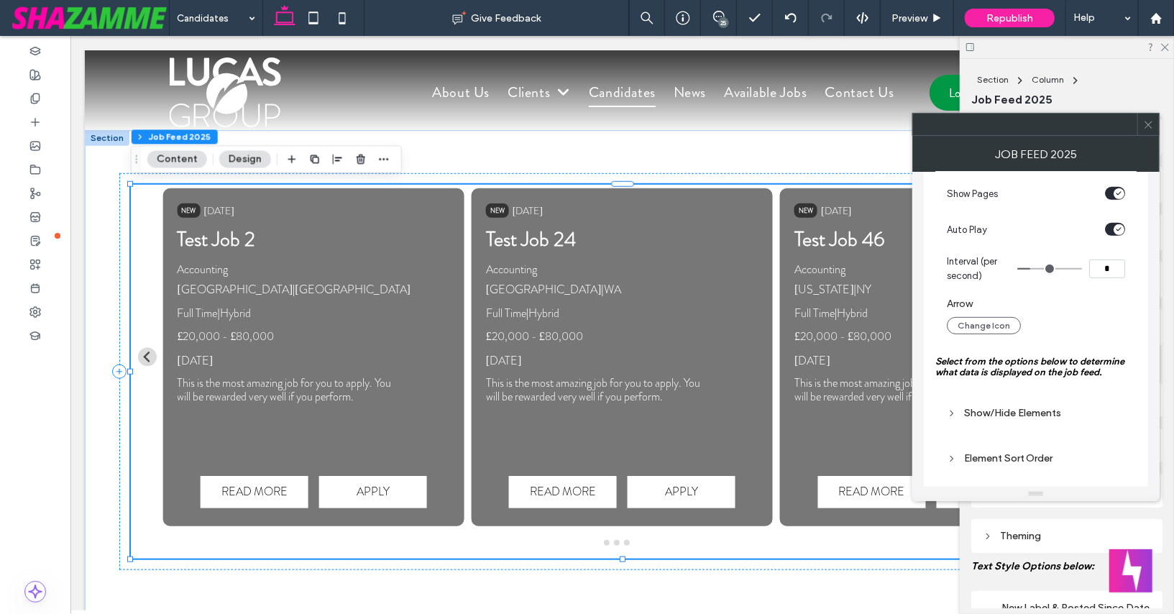
click at [953, 412] on icon at bounding box center [952, 413] width 10 height 10
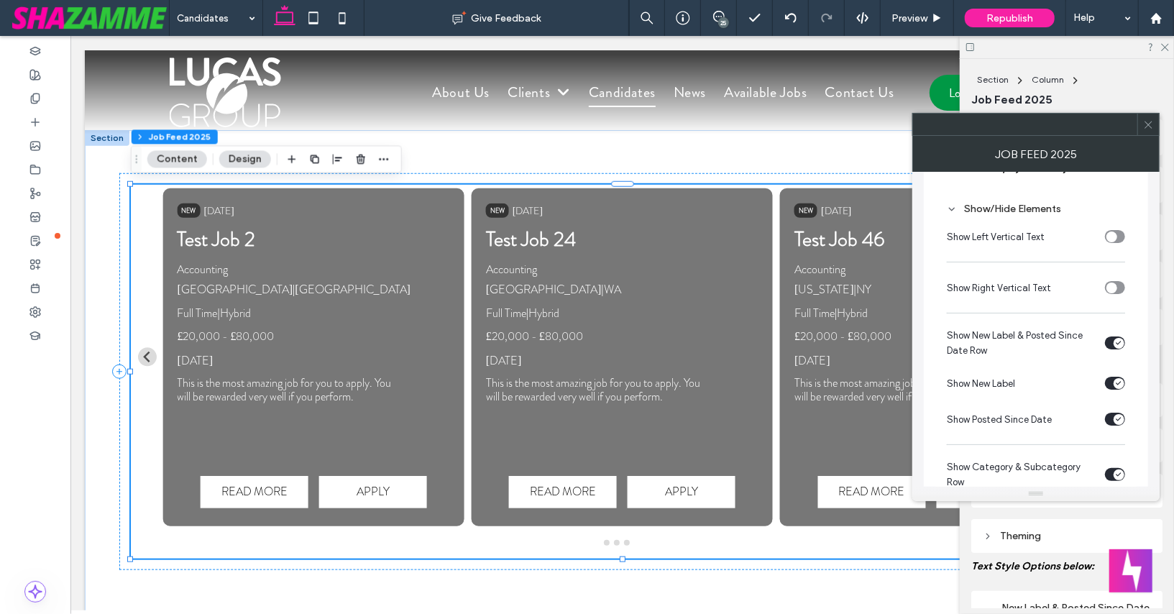
scroll to position [643, 0]
click at [1116, 414] on icon "toggle" at bounding box center [1119, 416] width 6 height 4
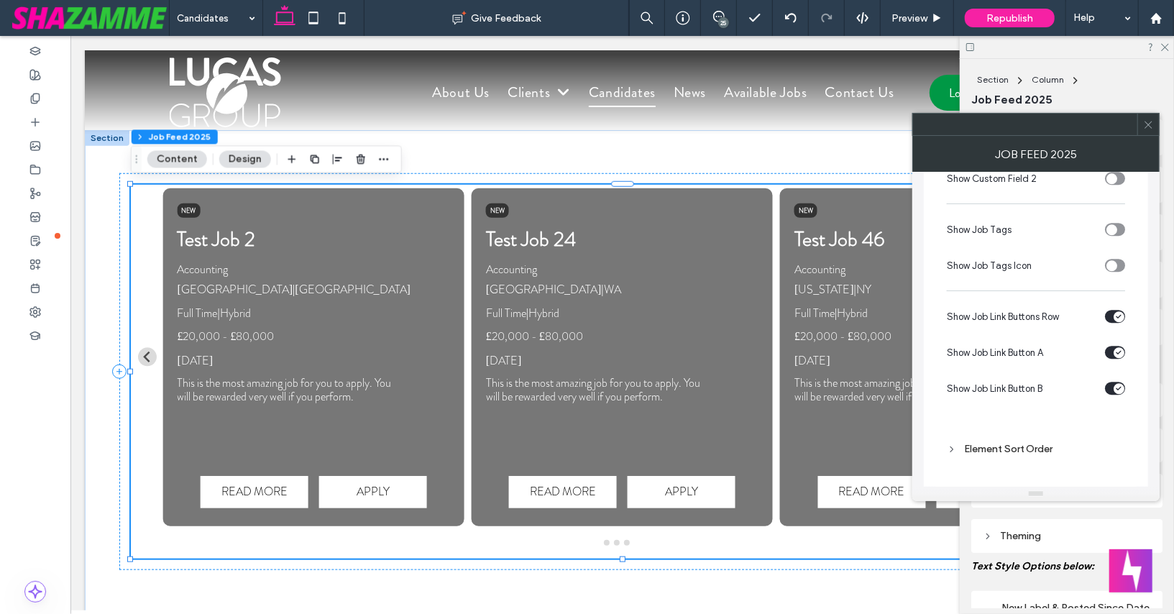
scroll to position [2942, 0]
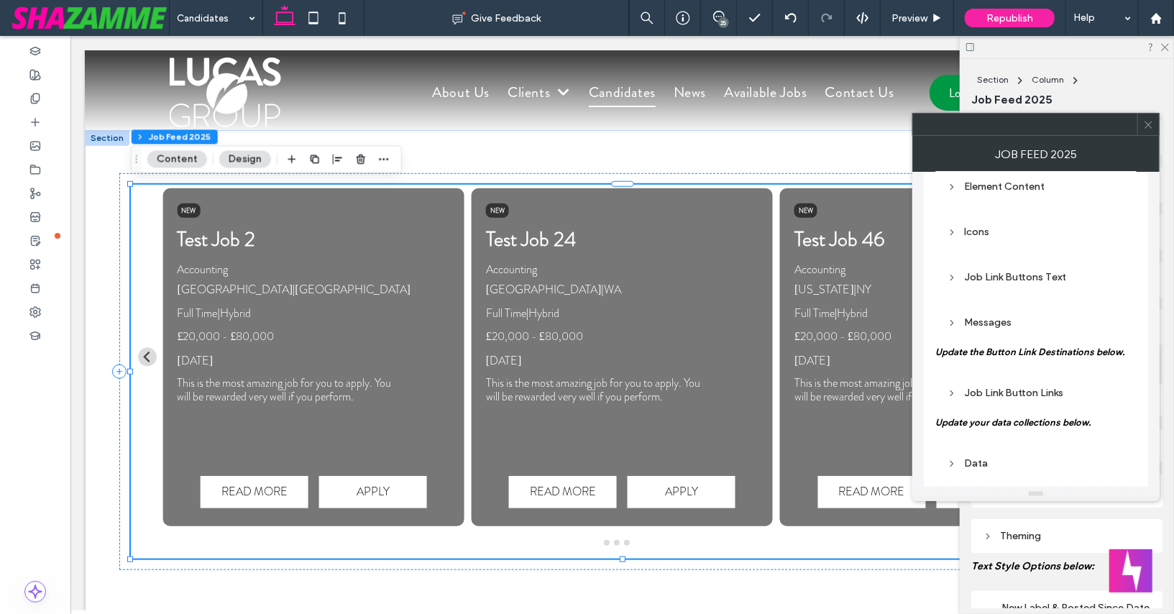
click at [962, 457] on div "Data" at bounding box center [1036, 463] width 178 height 12
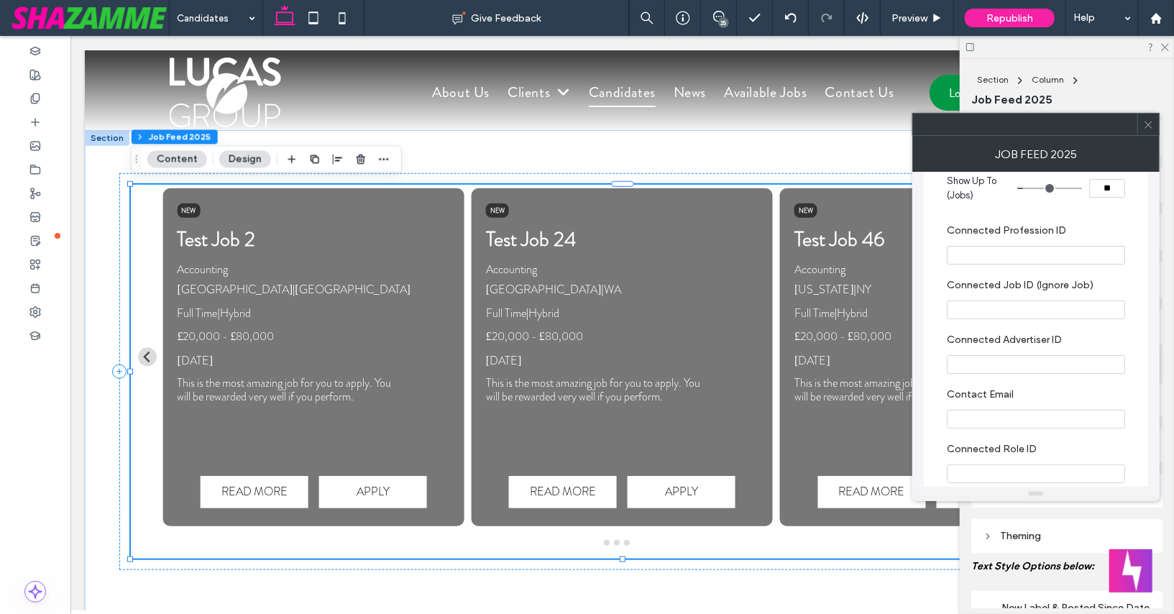
scroll to position [3617, 0]
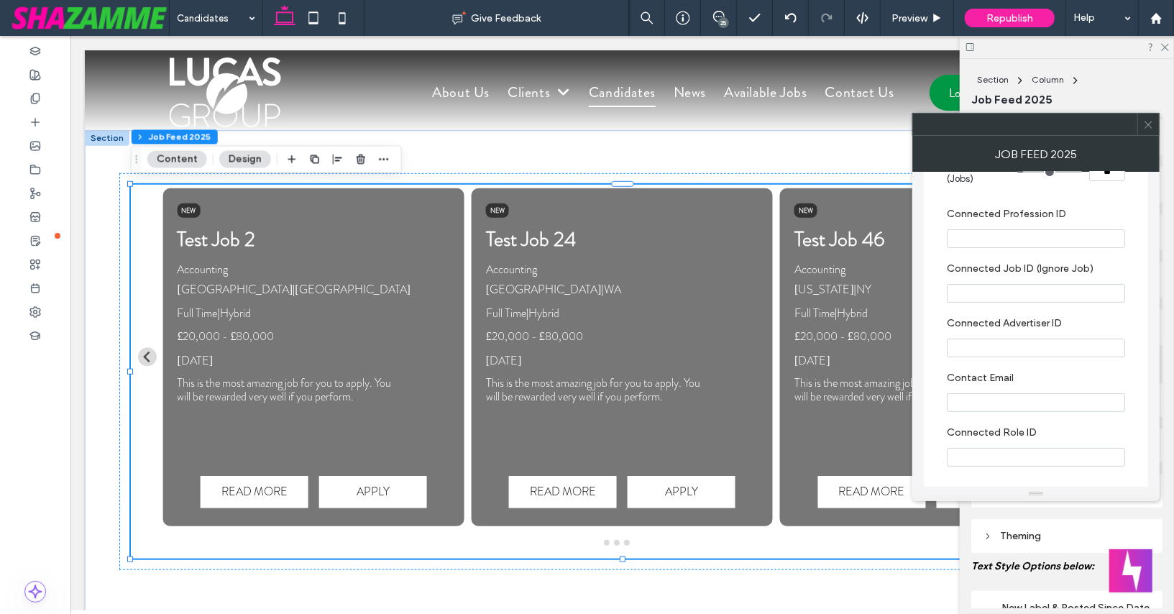
click at [981, 339] on input "Connected Advertiser ID" at bounding box center [1036, 348] width 178 height 19
paste input "**********"
type input "**********"
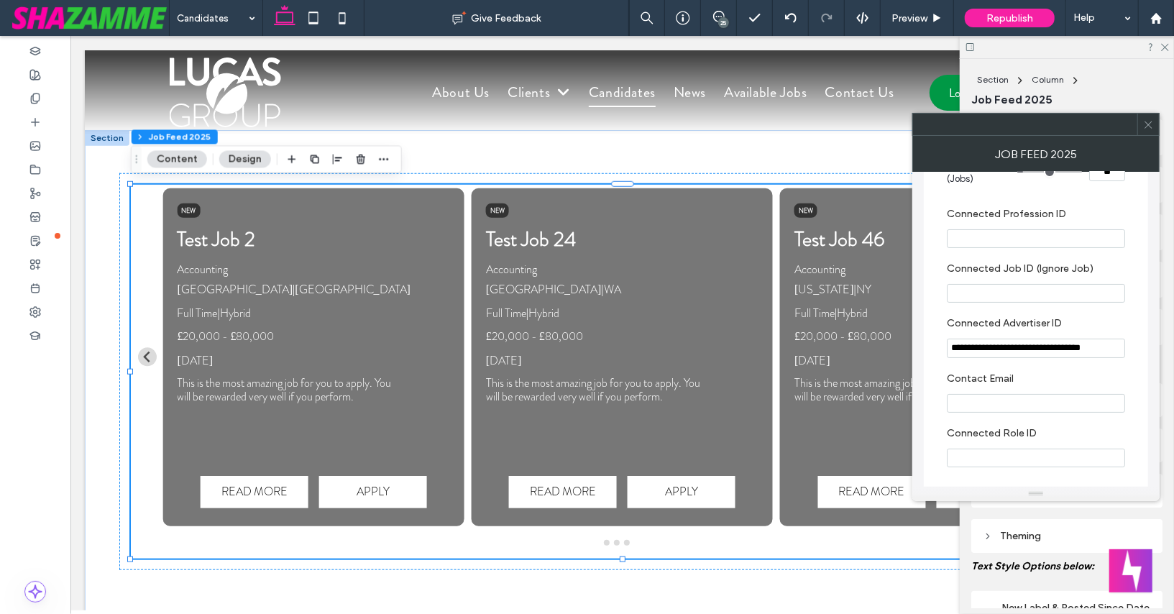
click at [958, 310] on section "**********" at bounding box center [1036, 337] width 178 height 55
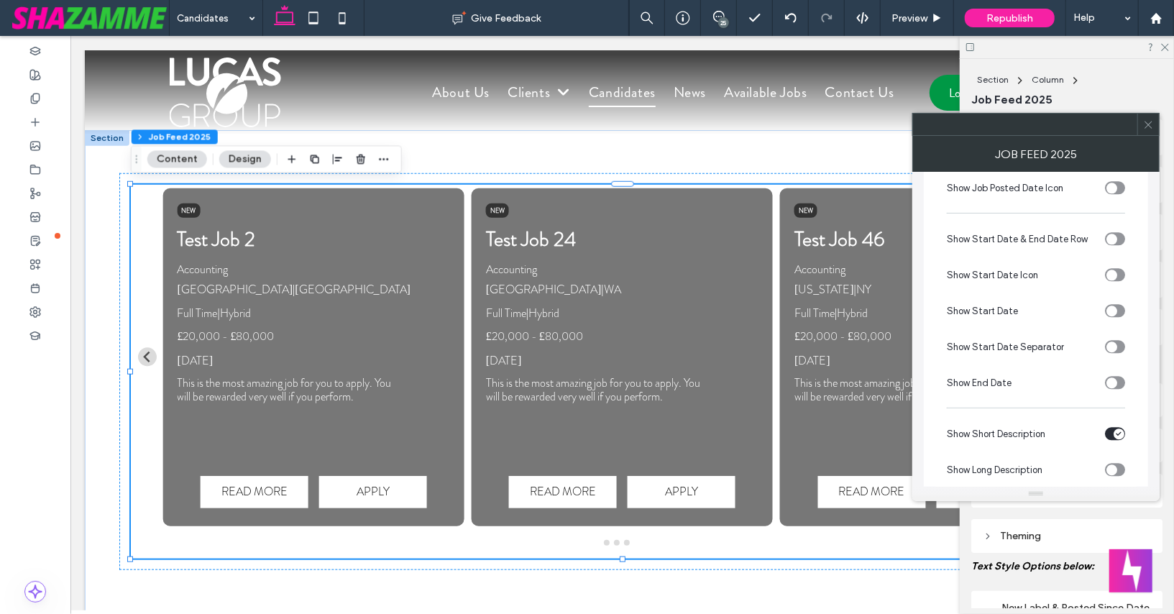
scroll to position [2244, 0]
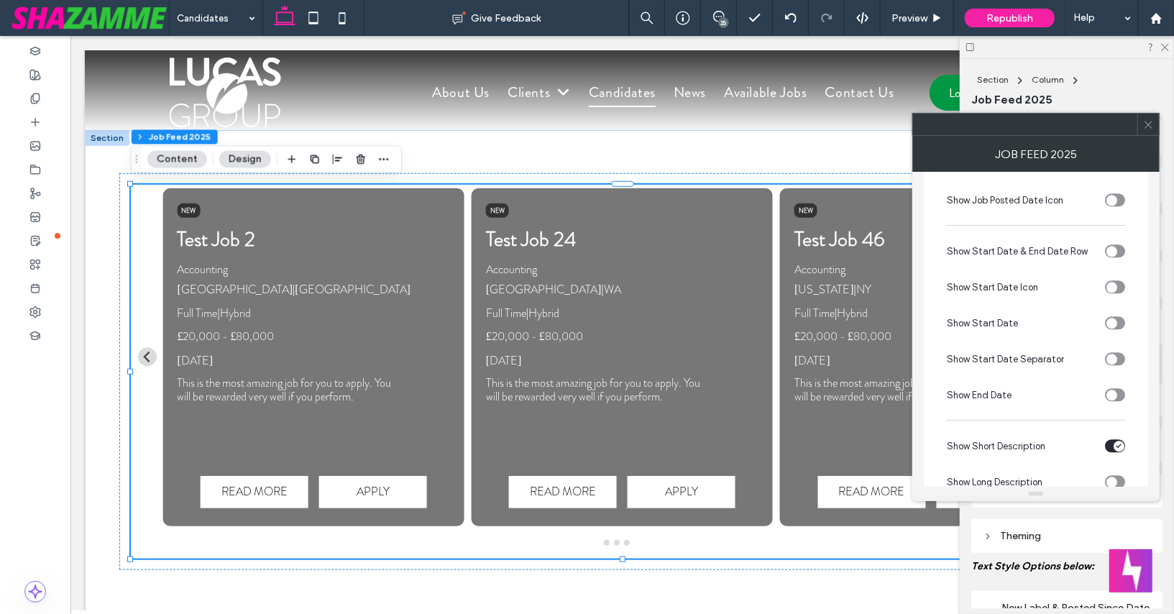
click at [1147, 126] on icon at bounding box center [1148, 124] width 11 height 11
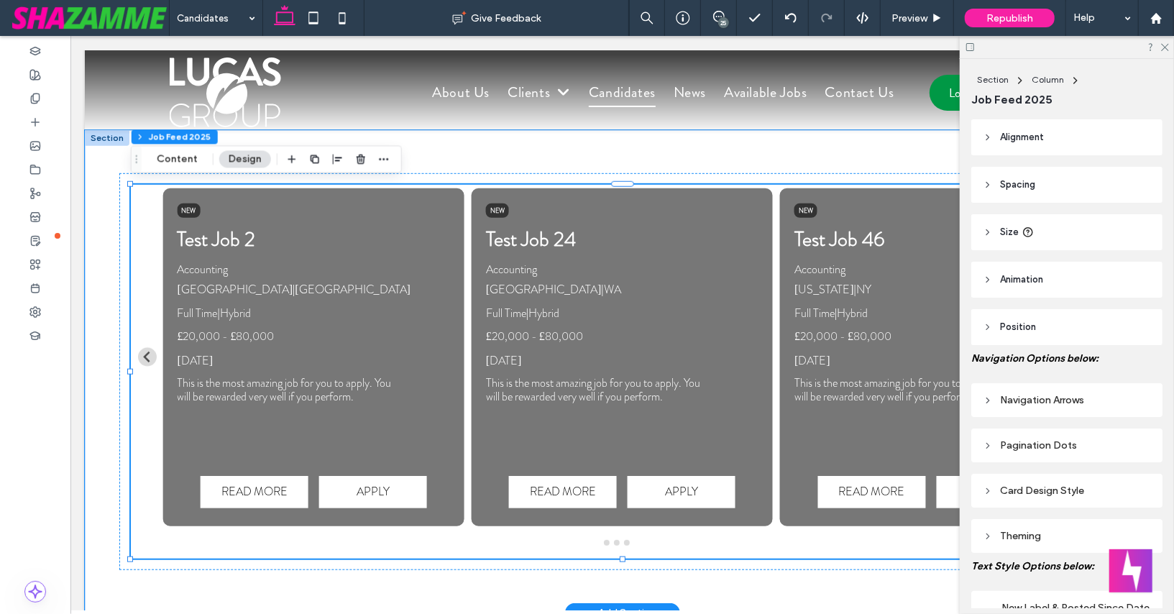
click at [101, 136] on div at bounding box center [106, 137] width 45 height 16
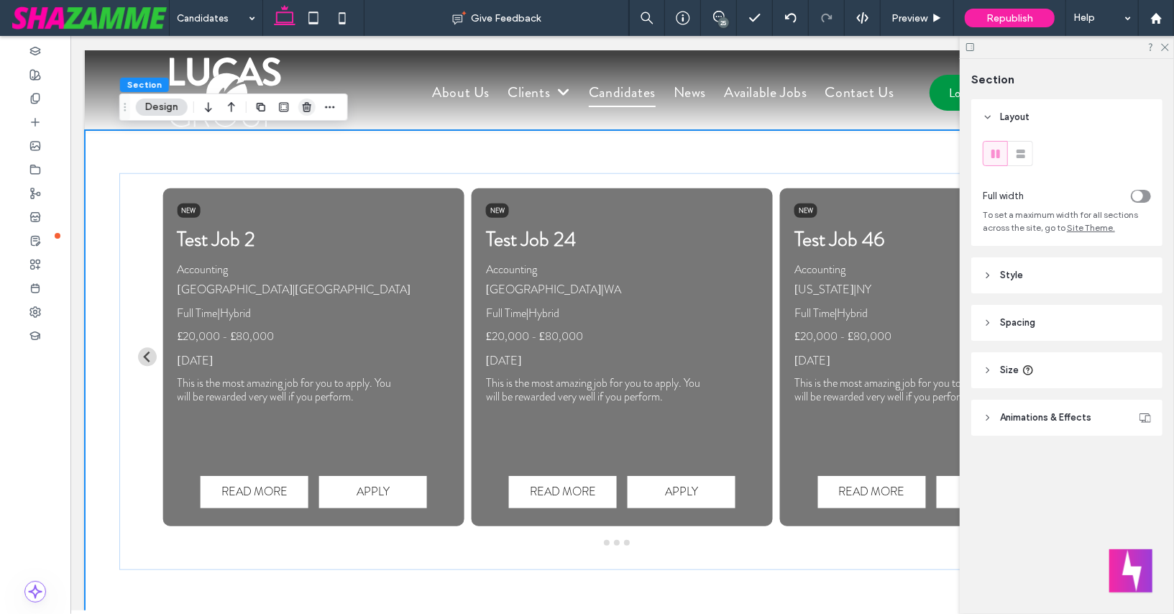
click at [303, 109] on icon "button" at bounding box center [307, 107] width 12 height 12
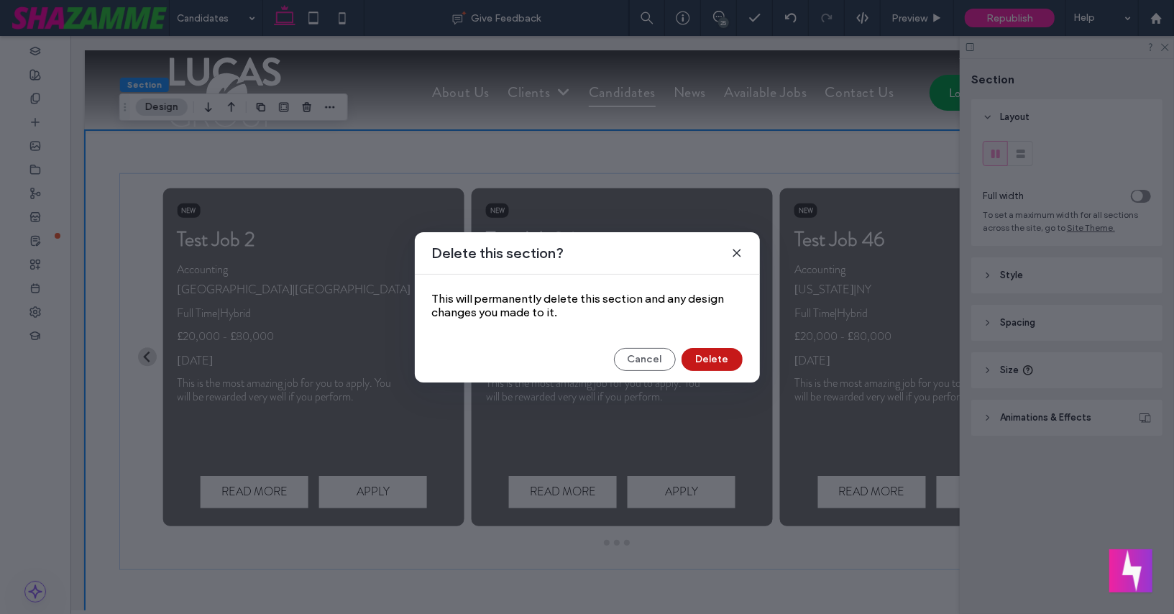
click at [695, 360] on button "Delete" at bounding box center [712, 359] width 61 height 23
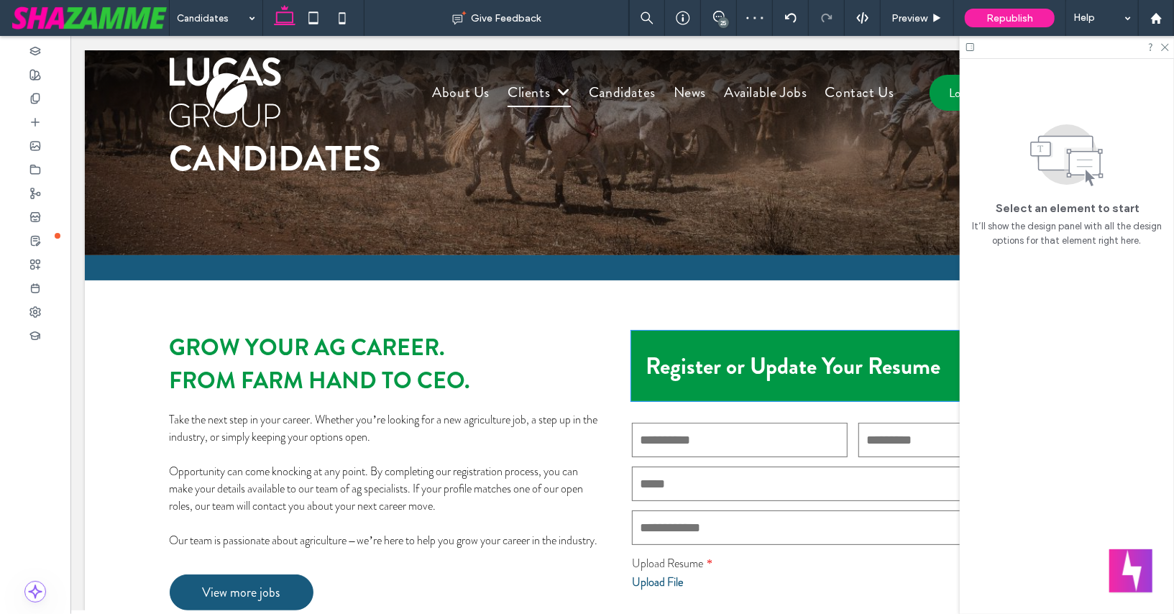
scroll to position [91, 0]
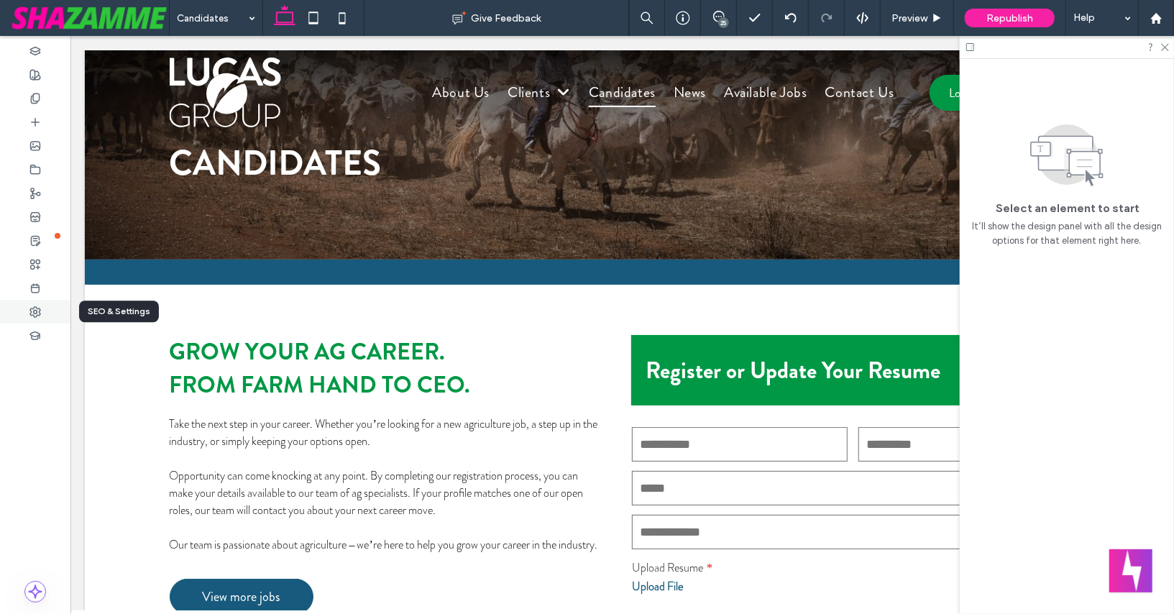
click at [34, 309] on use at bounding box center [35, 312] width 10 height 10
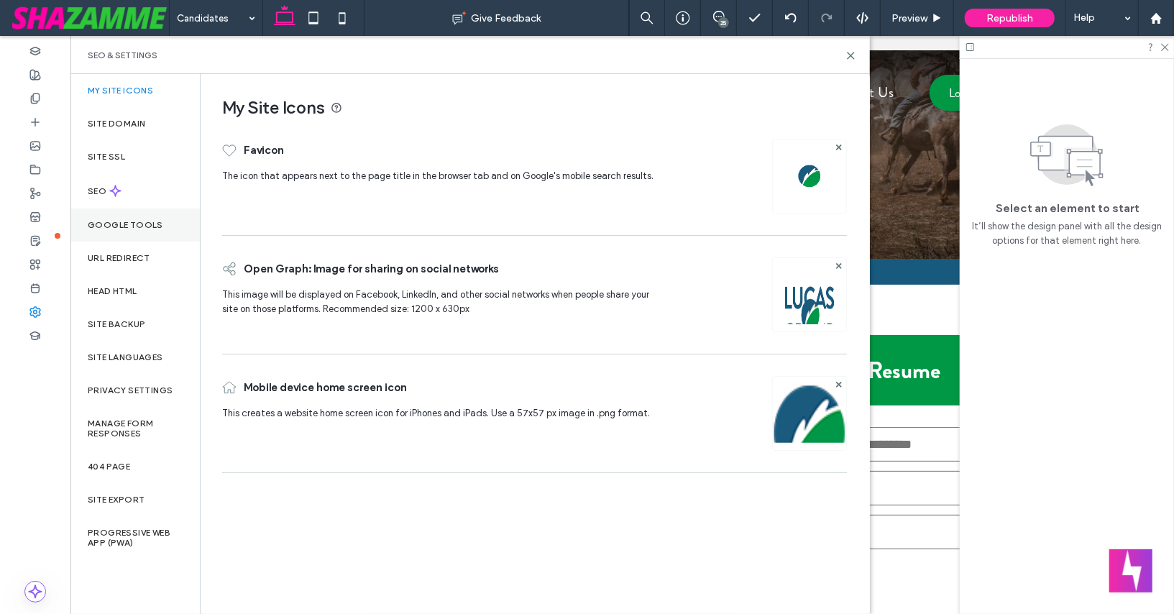
click at [117, 221] on label "Google Tools" at bounding box center [125, 225] width 75 height 10
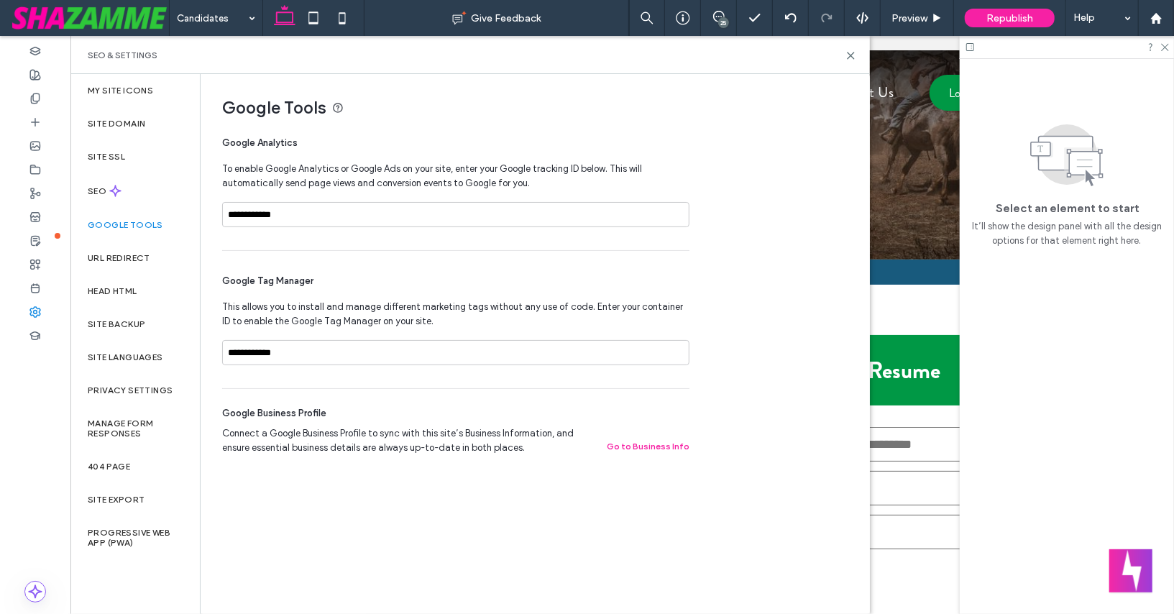
click at [300, 233] on div "**********" at bounding box center [455, 221] width 467 height 38
drag, startPoint x: 304, startPoint y: 216, endPoint x: 215, endPoint y: 212, distance: 89.2
click at [215, 212] on div "**********" at bounding box center [529, 273] width 657 height 398
click at [31, 98] on use at bounding box center [35, 97] width 8 height 9
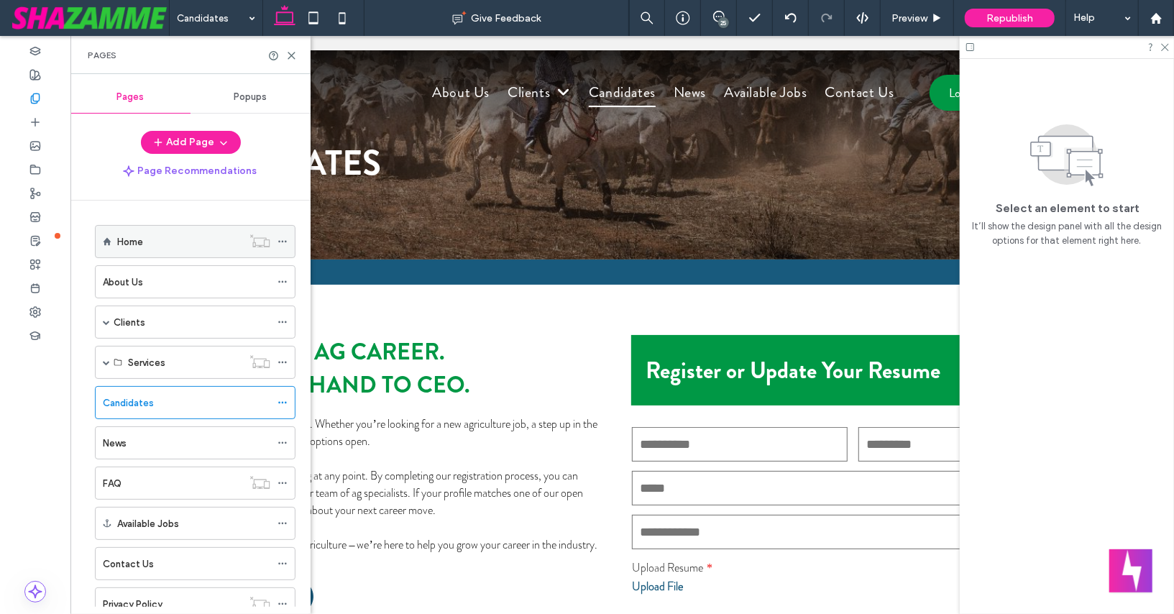
click at [282, 241] on use at bounding box center [282, 242] width 8 height 2
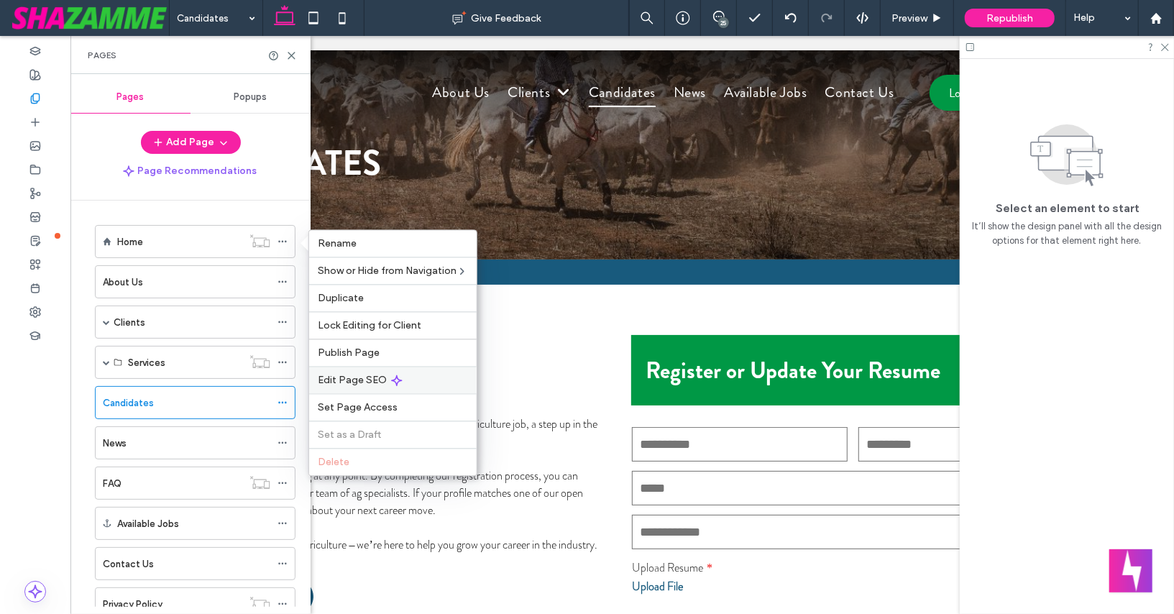
click at [359, 375] on span "Edit Page SEO" at bounding box center [352, 380] width 69 height 12
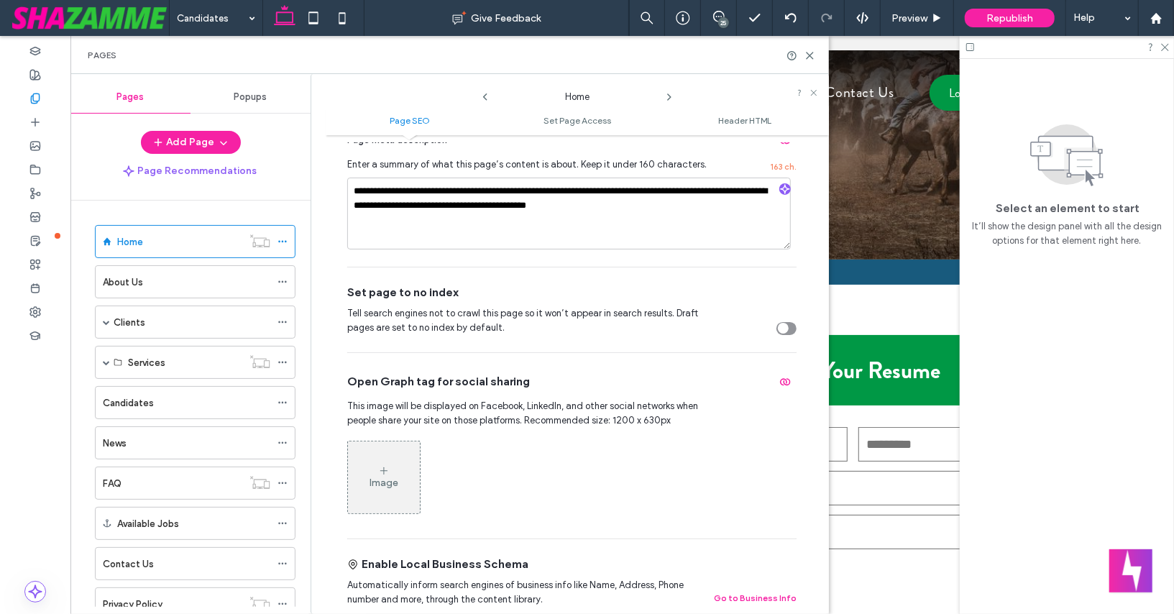
scroll to position [292, 0]
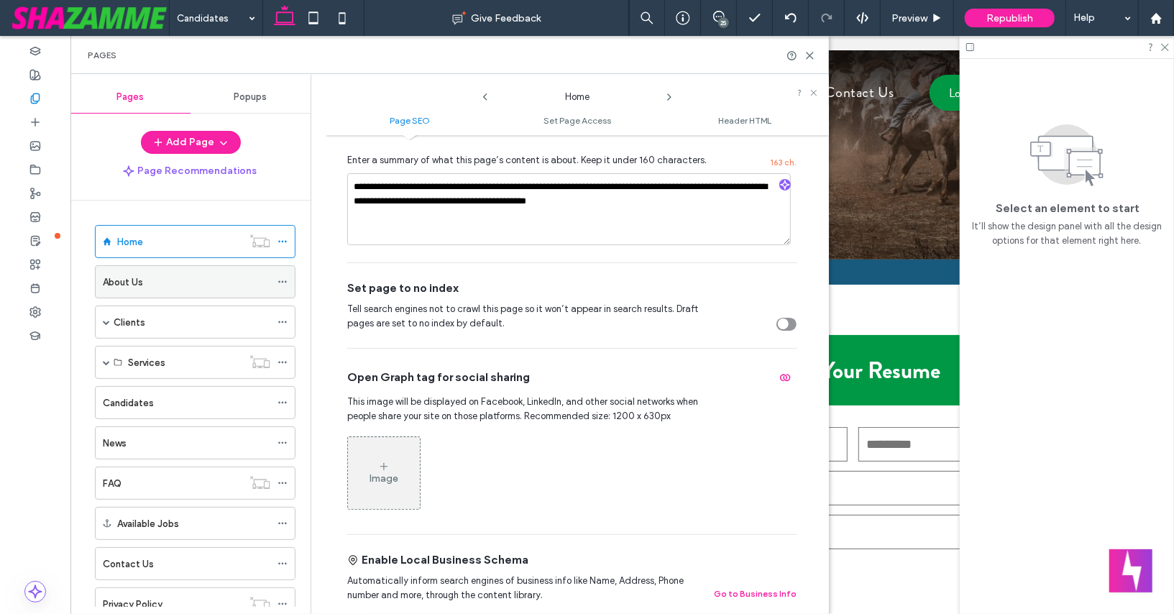
click at [281, 281] on icon at bounding box center [283, 282] width 10 height 10
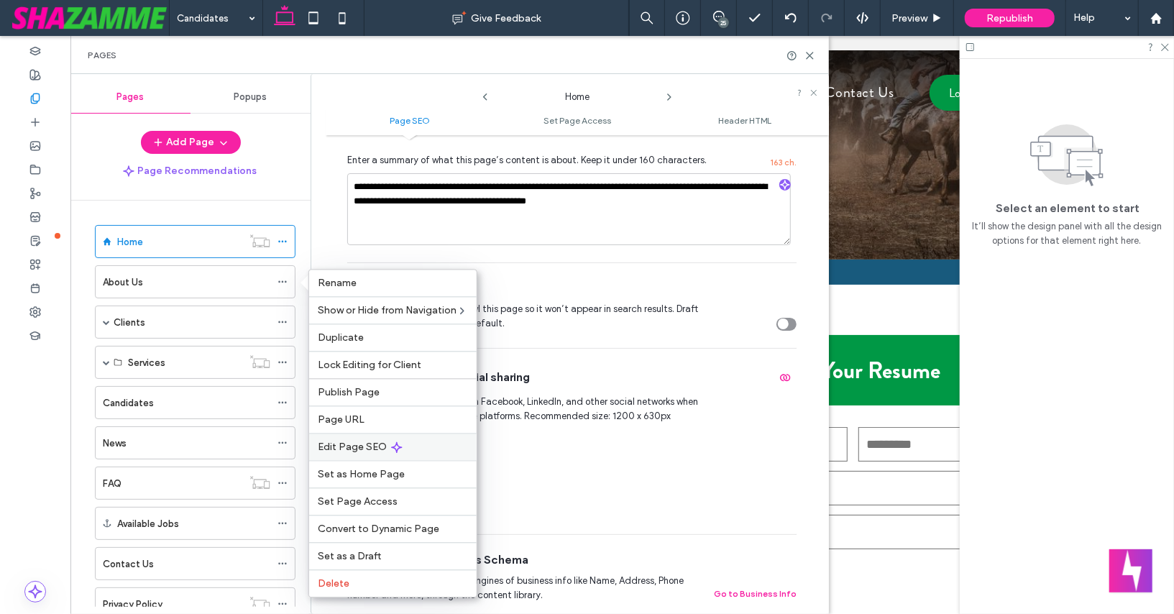
click at [349, 447] on span "Edit Page SEO" at bounding box center [352, 447] width 69 height 12
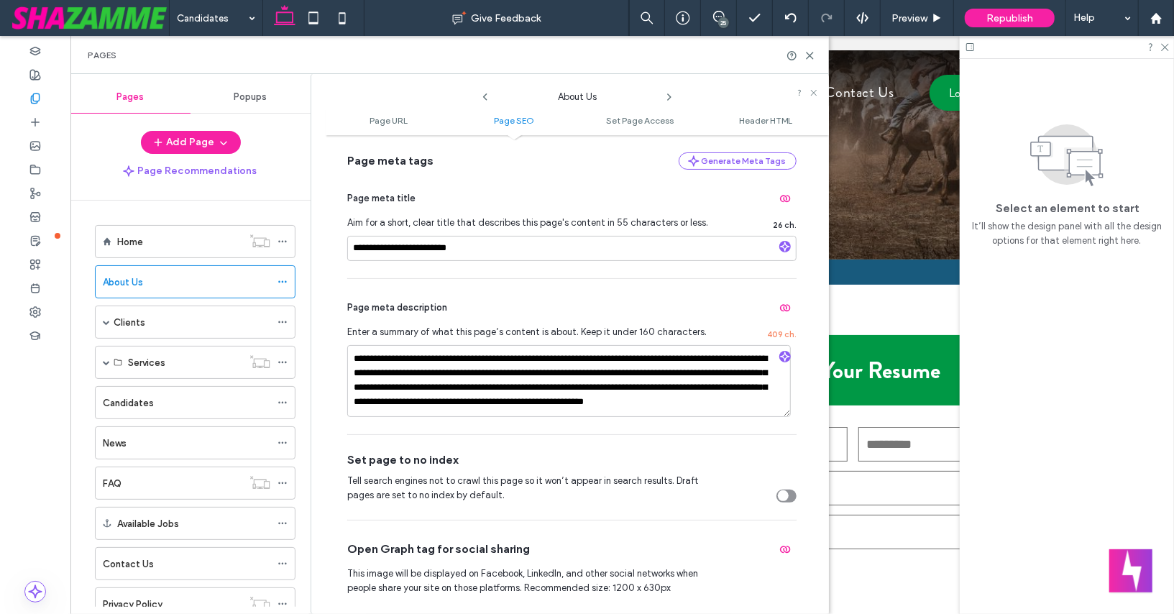
scroll to position [313, 0]
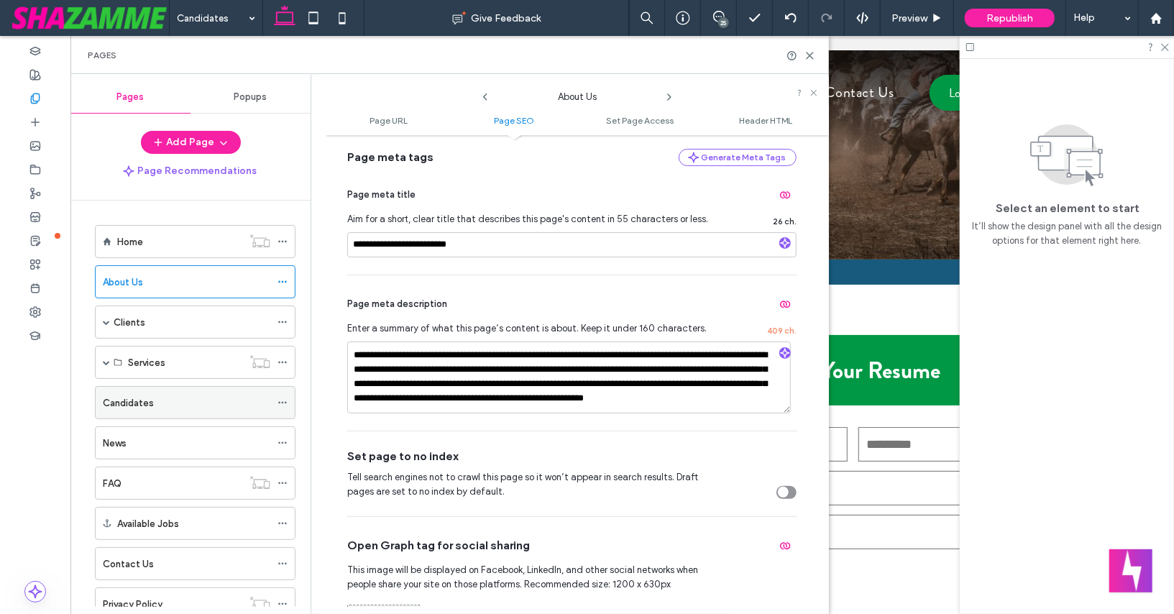
click at [284, 399] on icon at bounding box center [283, 403] width 10 height 10
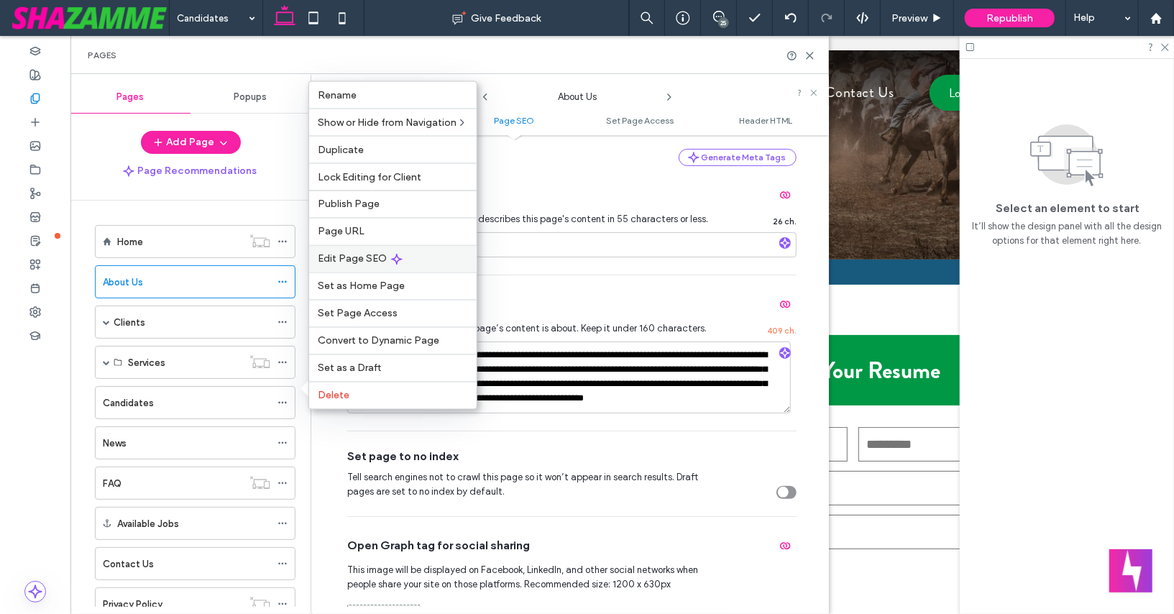
click at [348, 264] on span "Edit Page SEO" at bounding box center [352, 259] width 69 height 12
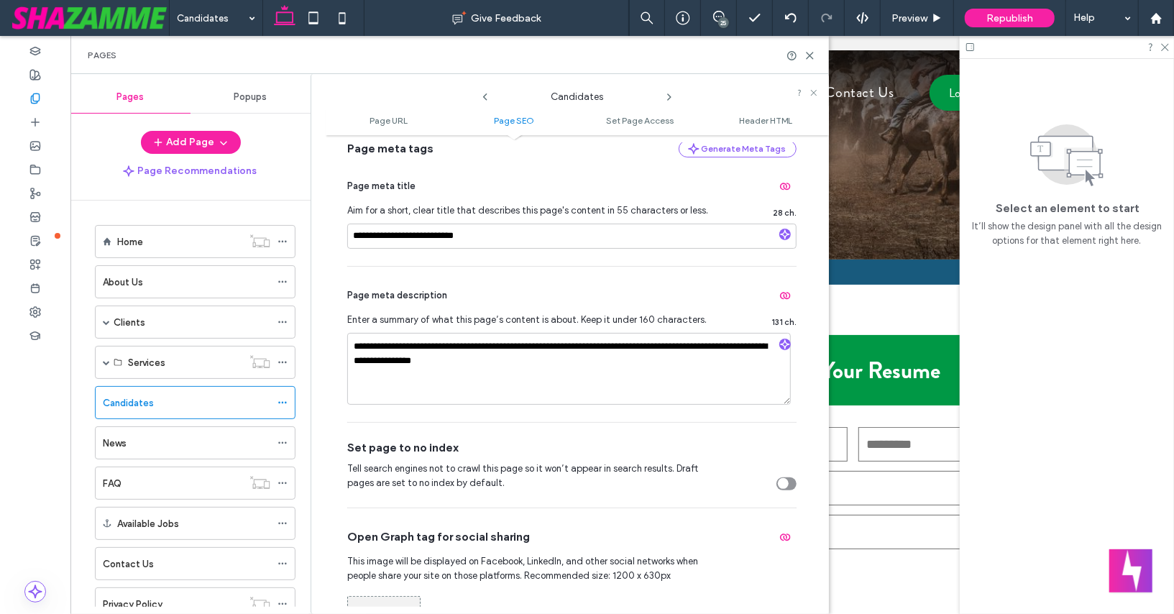
scroll to position [324, 0]
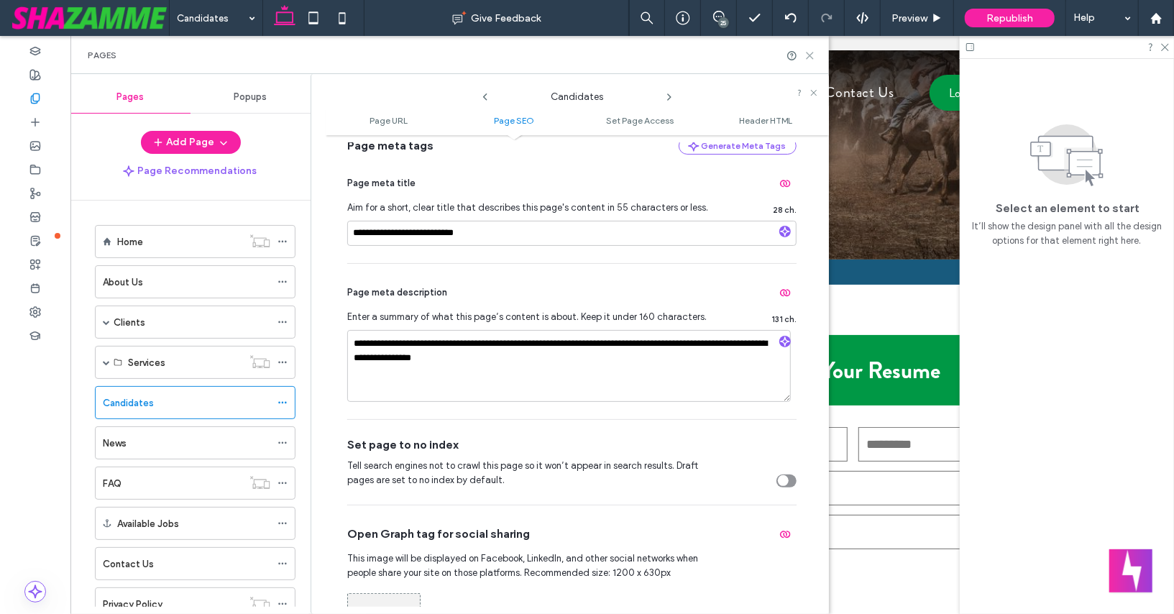
click at [809, 55] on use at bounding box center [810, 55] width 6 height 6
